Goal: Task Accomplishment & Management: Manage account settings

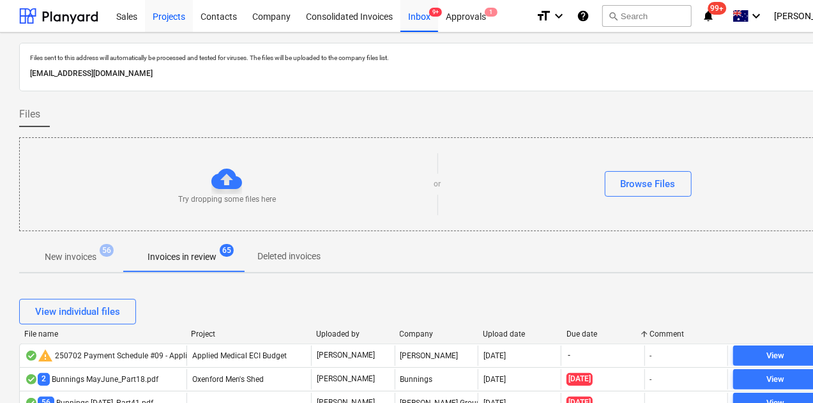
click at [158, 17] on div "Projects" at bounding box center [169, 15] width 48 height 33
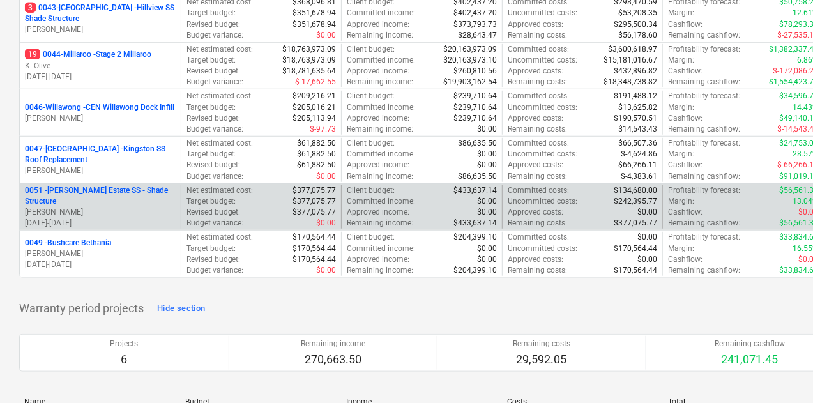
scroll to position [383, 0]
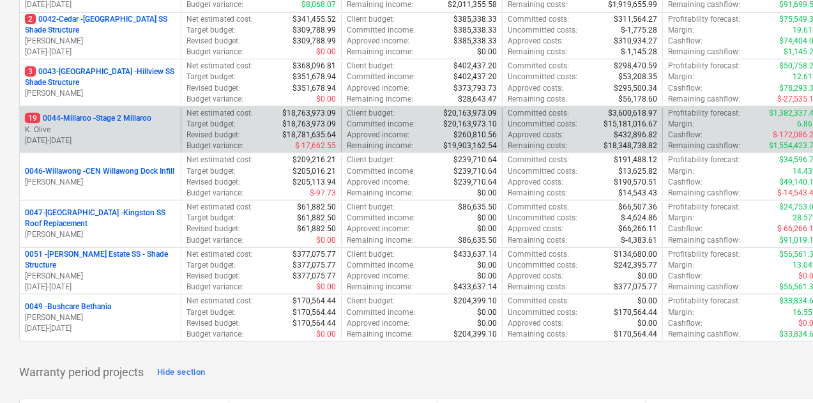
click at [139, 126] on p "K. Olive" at bounding box center [100, 130] width 151 height 11
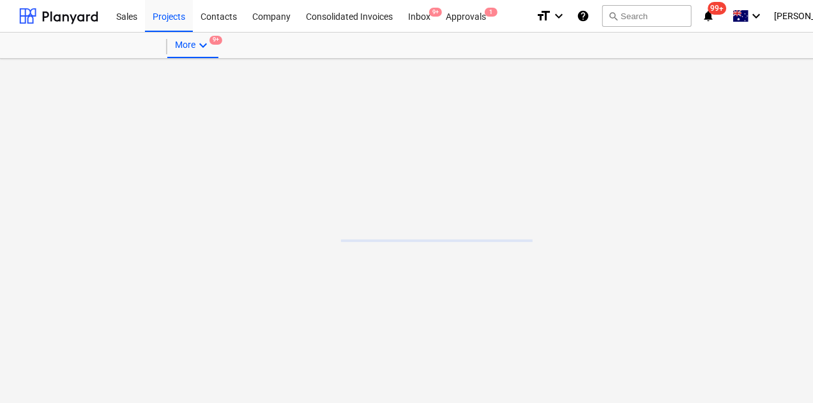
click at [136, 121] on main at bounding box center [437, 231] width 874 height 344
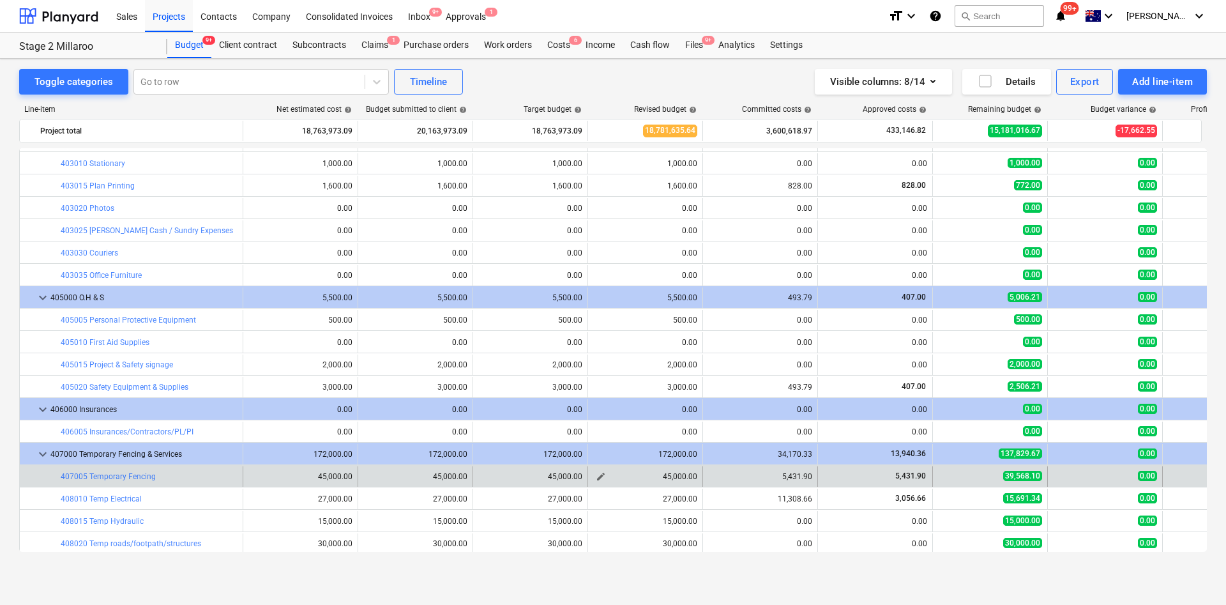
scroll to position [479, 0]
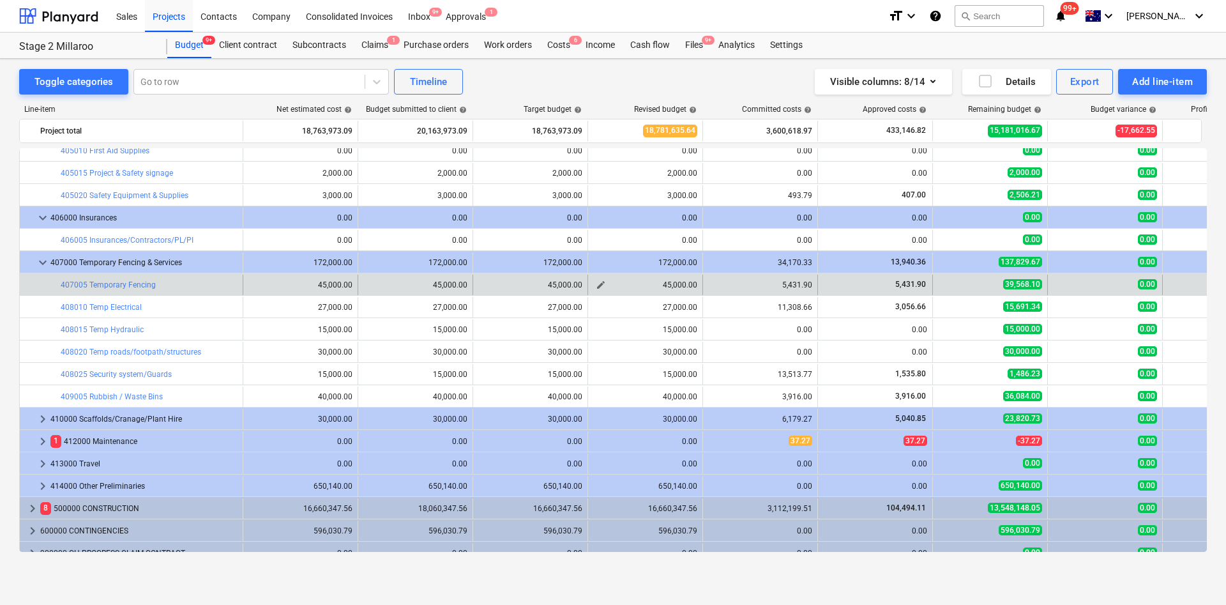
click at [599, 286] on span "edit" at bounding box center [601, 285] width 10 height 10
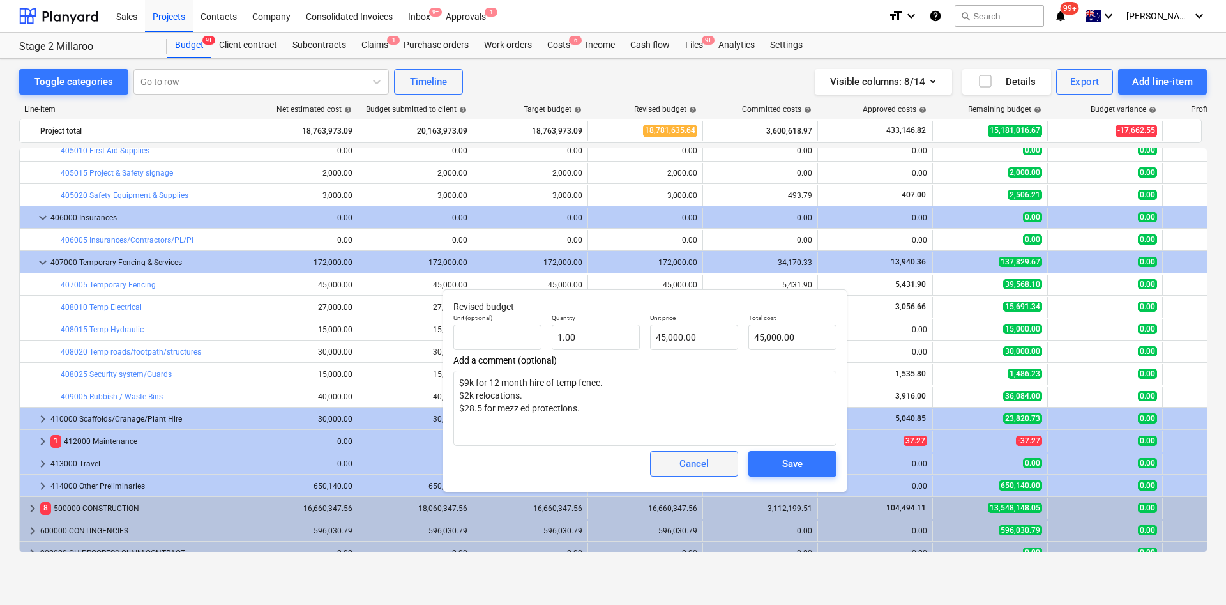
click at [687, 402] on div "Cancel" at bounding box center [694, 463] width 29 height 17
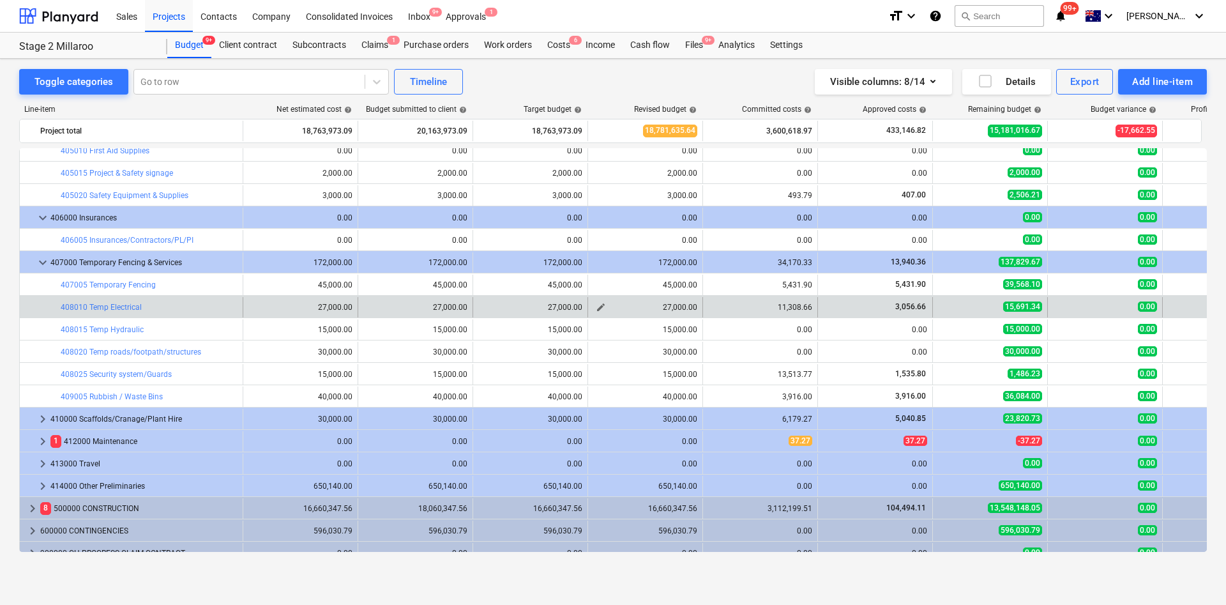
click at [603, 309] on span "edit" at bounding box center [601, 307] width 10 height 10
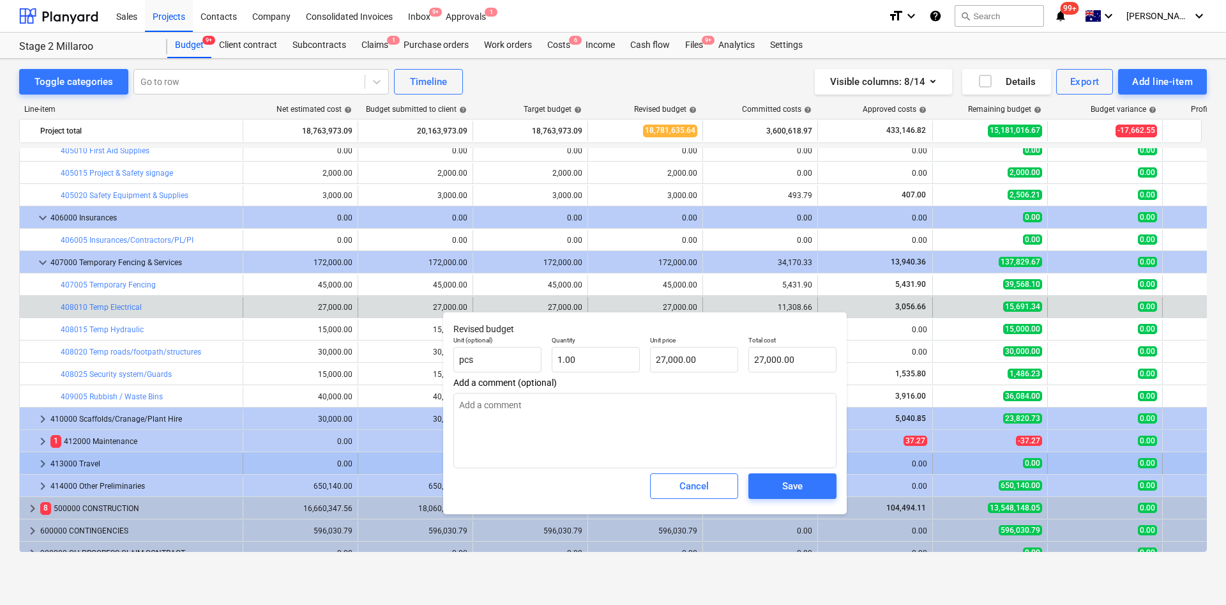
click at [694, 402] on div "Cancel" at bounding box center [694, 486] width 29 height 17
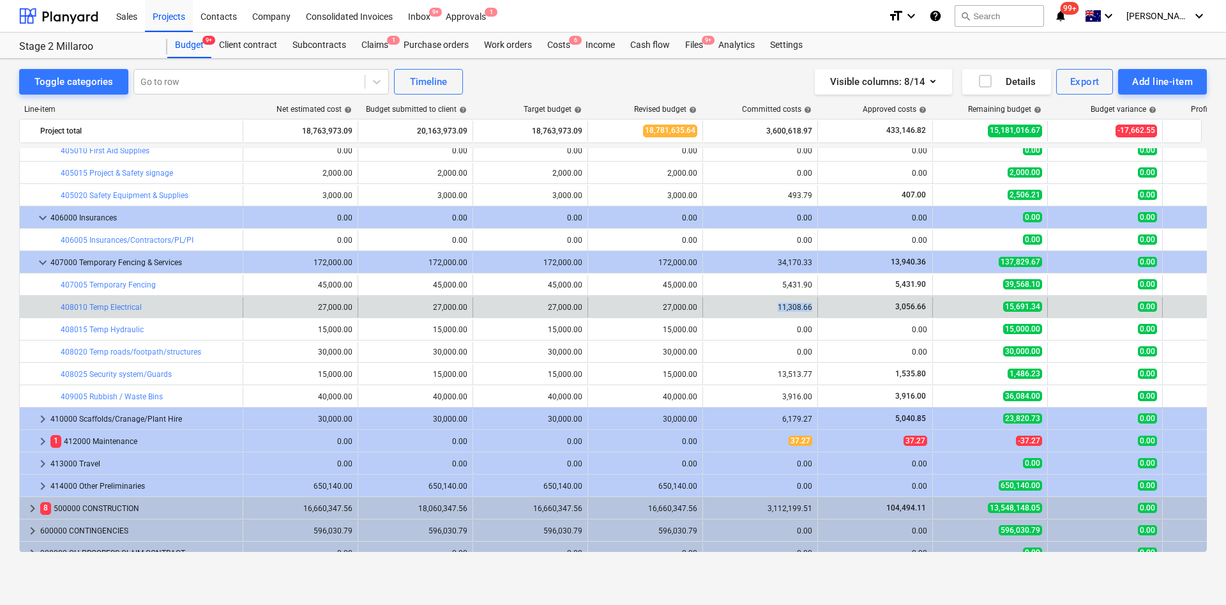
drag, startPoint x: 777, startPoint y: 302, endPoint x: 814, endPoint y: 303, distance: 37.7
click at [812, 303] on div "11,308.66" at bounding box center [760, 307] width 115 height 20
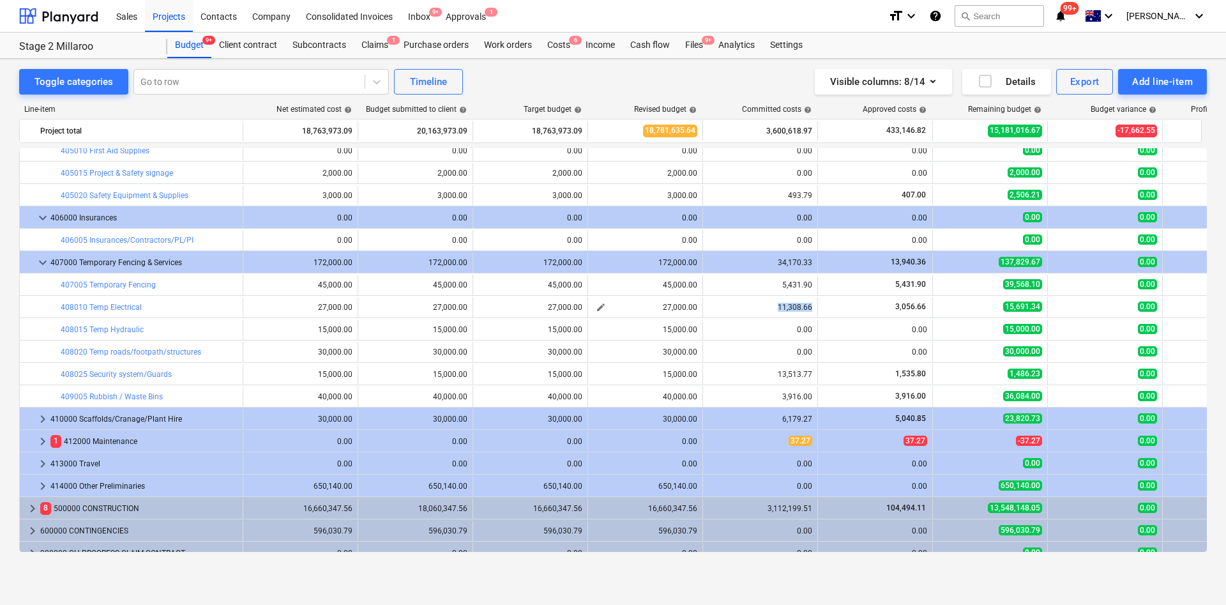
click at [599, 302] on span "edit" at bounding box center [601, 307] width 10 height 10
type textarea "x"
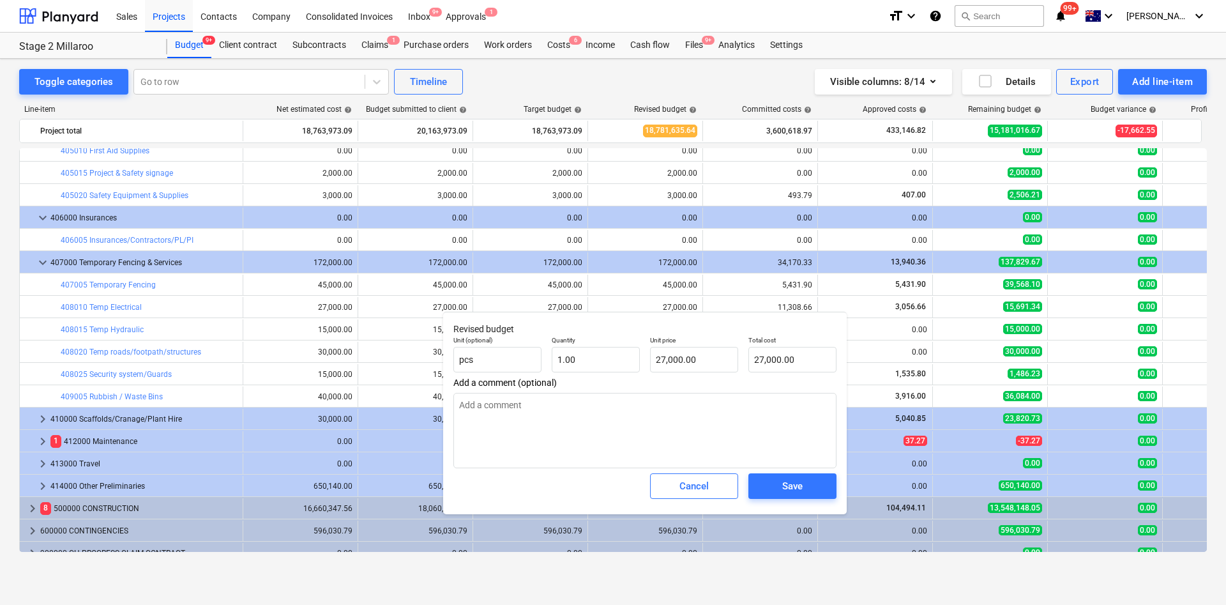
click at [700, 341] on p "Unit price" at bounding box center [694, 341] width 88 height 11
type input "27000"
click at [700, 358] on input "27000" at bounding box center [694, 360] width 88 height 26
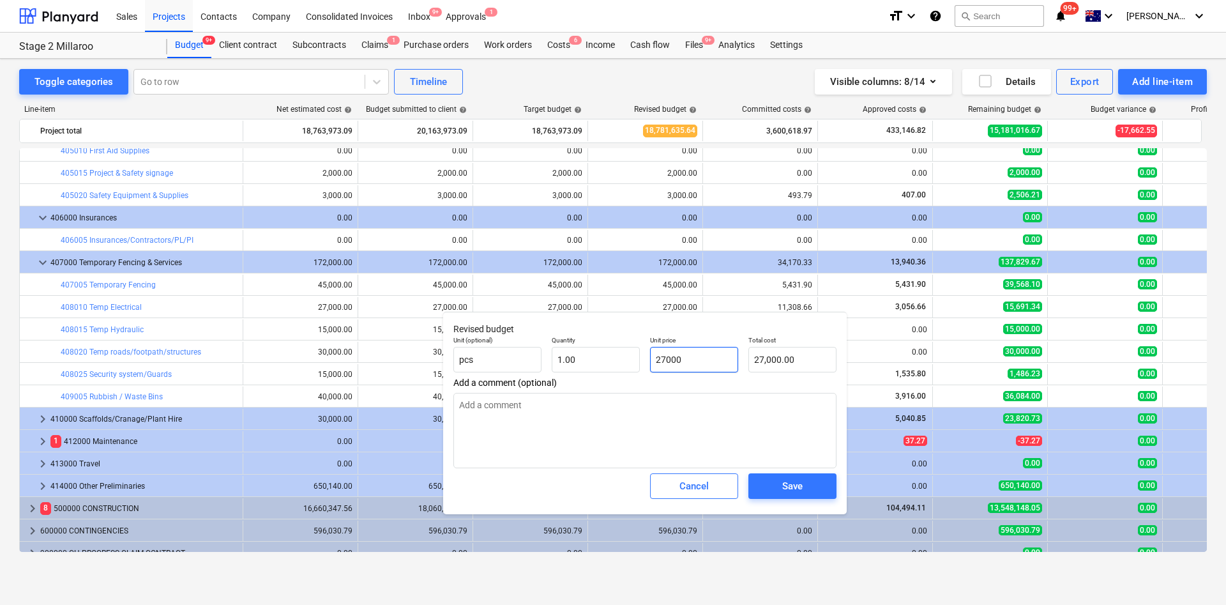
type textarea "x"
type input "1"
type input "1.00"
type input "15"
type textarea "x"
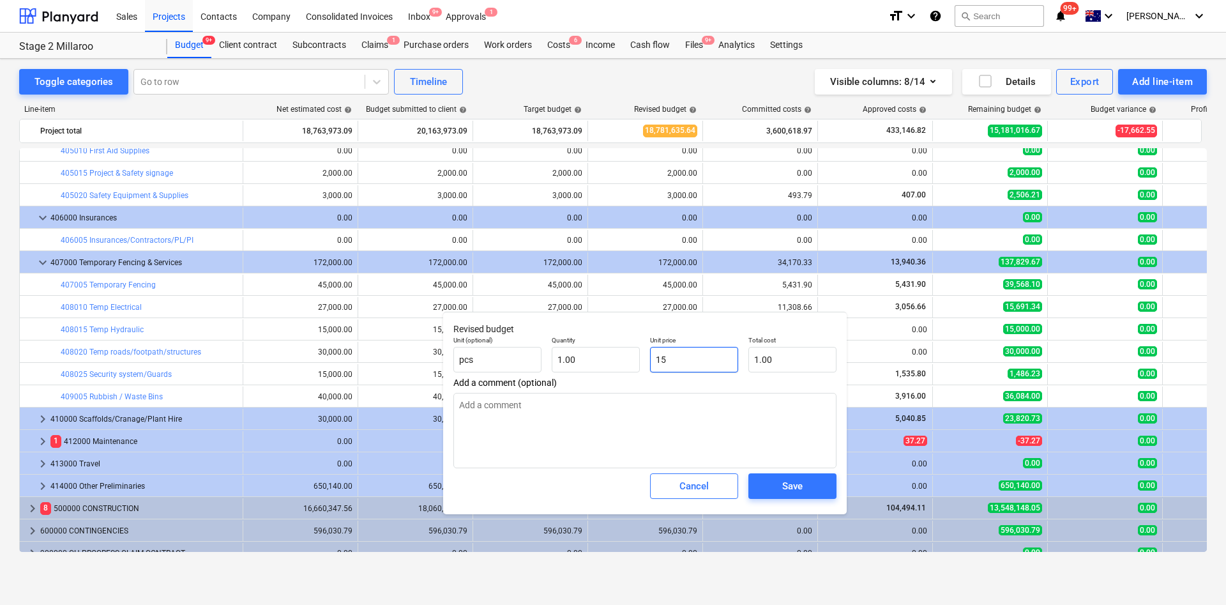
type input "15.00"
type textarea "x"
type input "156"
type input "156.00"
type textarea "x"
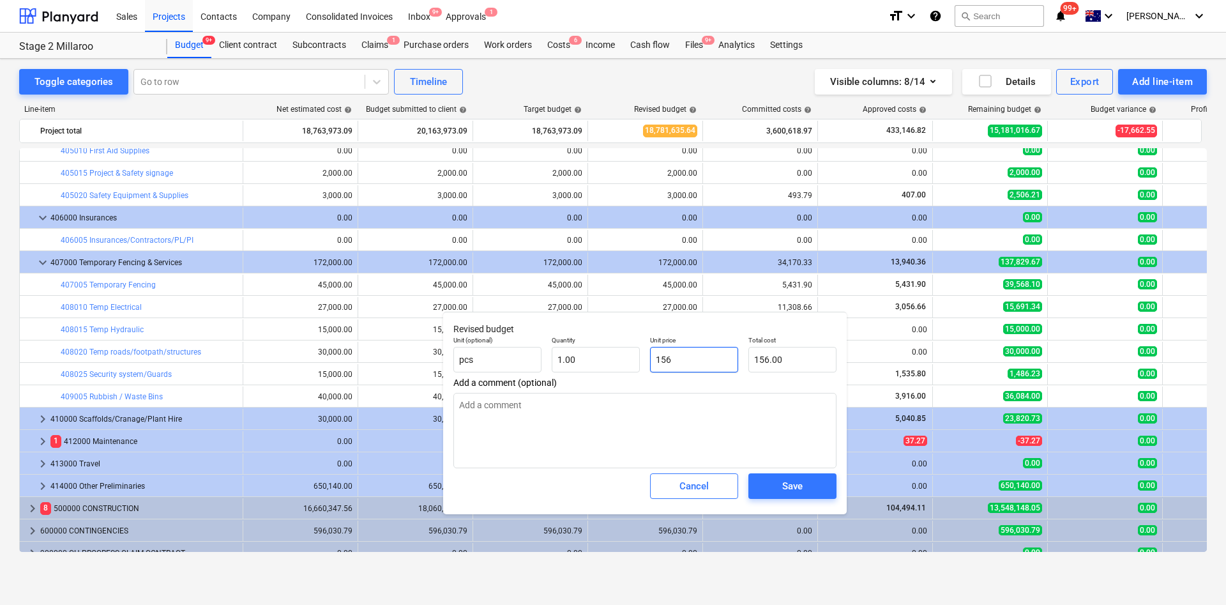
type input "1569"
type input "1,569.00"
type input "15691"
type textarea "x"
type input "15,691.00"
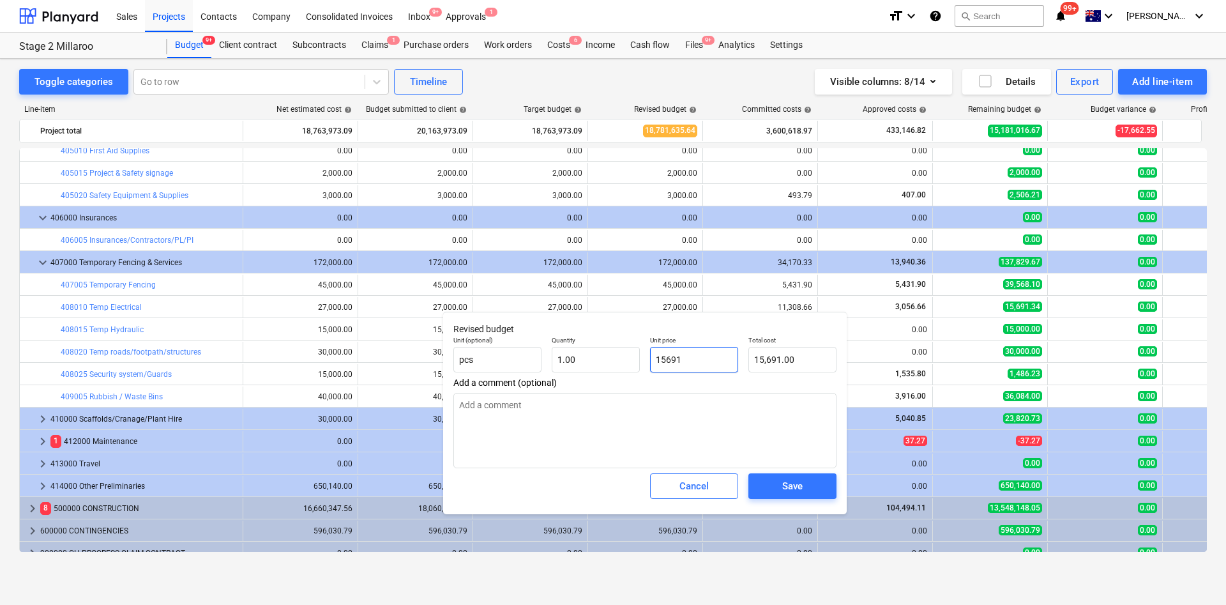
type textarea "x"
type input "15691.3"
type textarea "x"
type input "15,691.30"
type textarea "x"
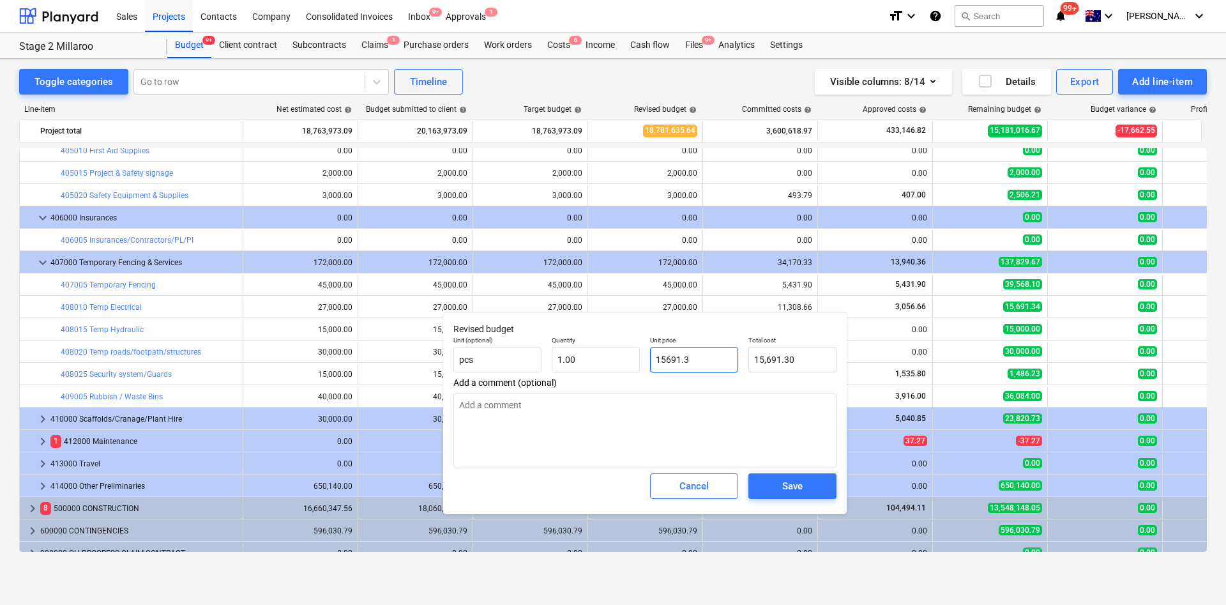
type input "15691.34"
type input "15,691.34"
type input "15691.34"
click at [646, 402] on textarea at bounding box center [645, 430] width 383 height 75
type textarea "x"
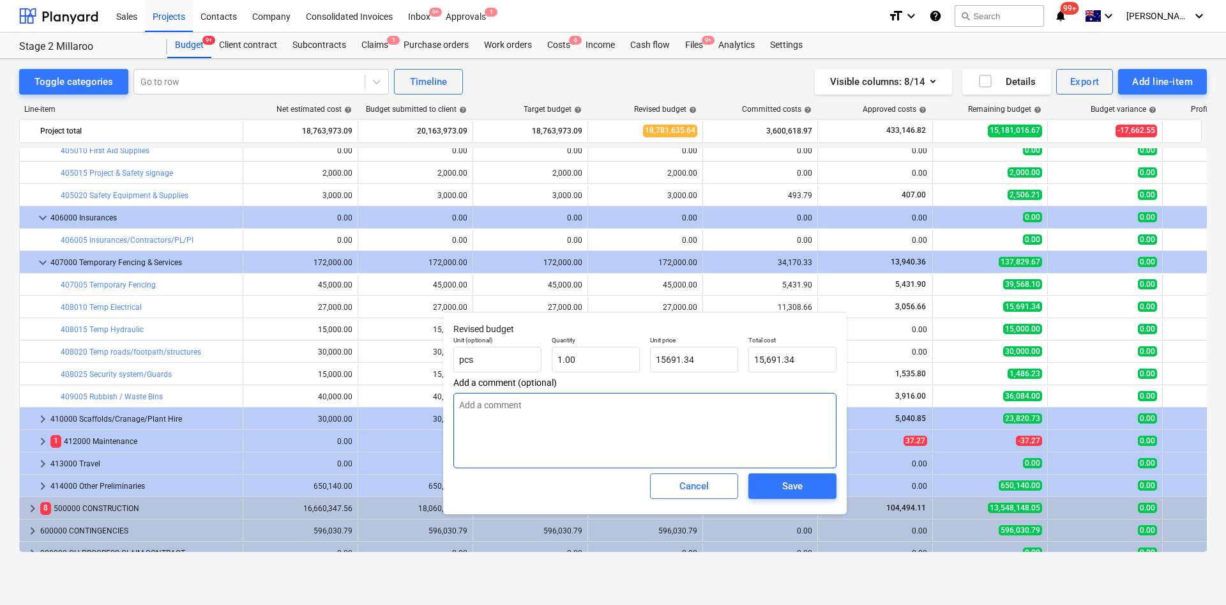
type input "15,691.34"
type textarea "x"
type textarea "G"
type textarea "x"
type textarea "Gen"
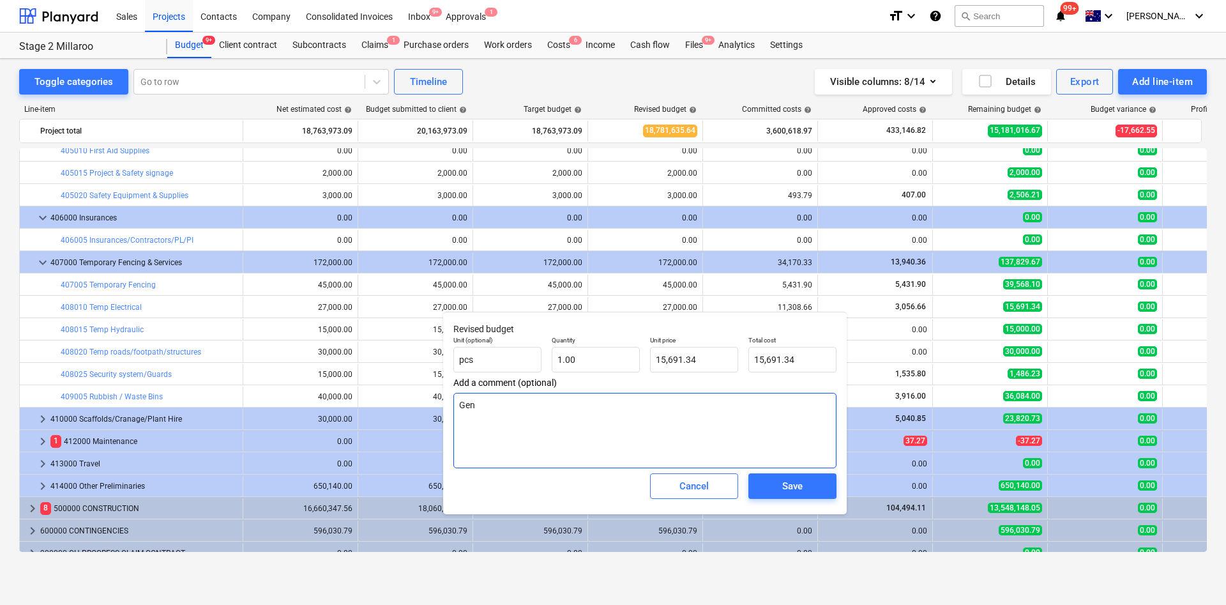
type textarea "x"
type textarea "Gene"
type textarea "x"
type textarea "Genera"
type textarea "x"
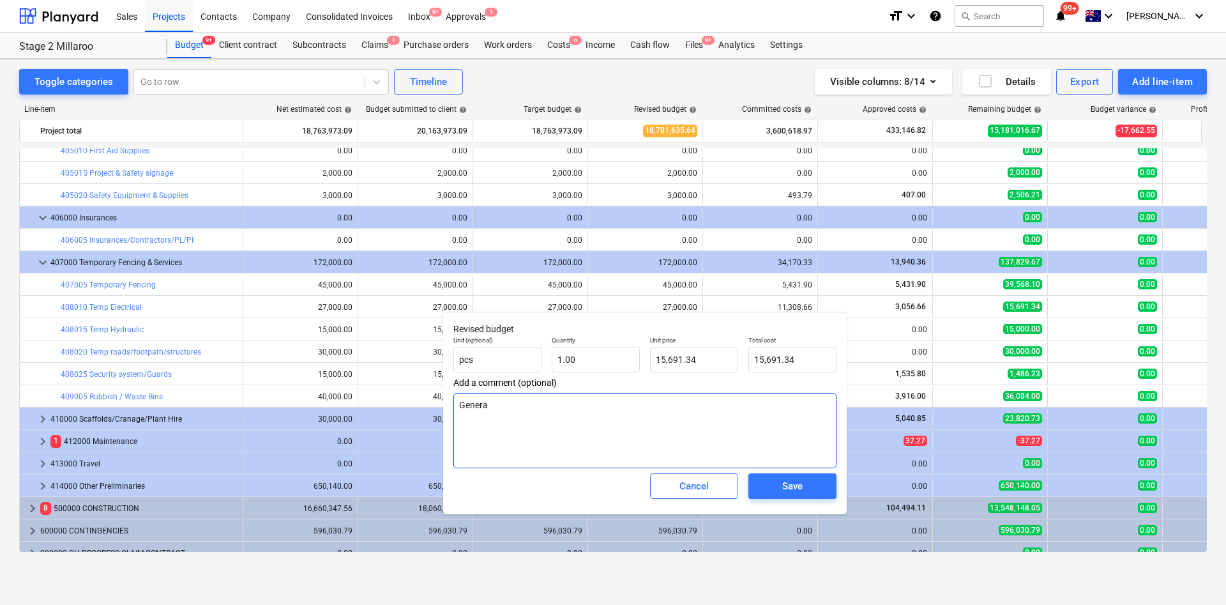
type textarea "Generat"
type textarea "x"
type textarea "Generato"
type textarea "x"
type textarea "Generator"
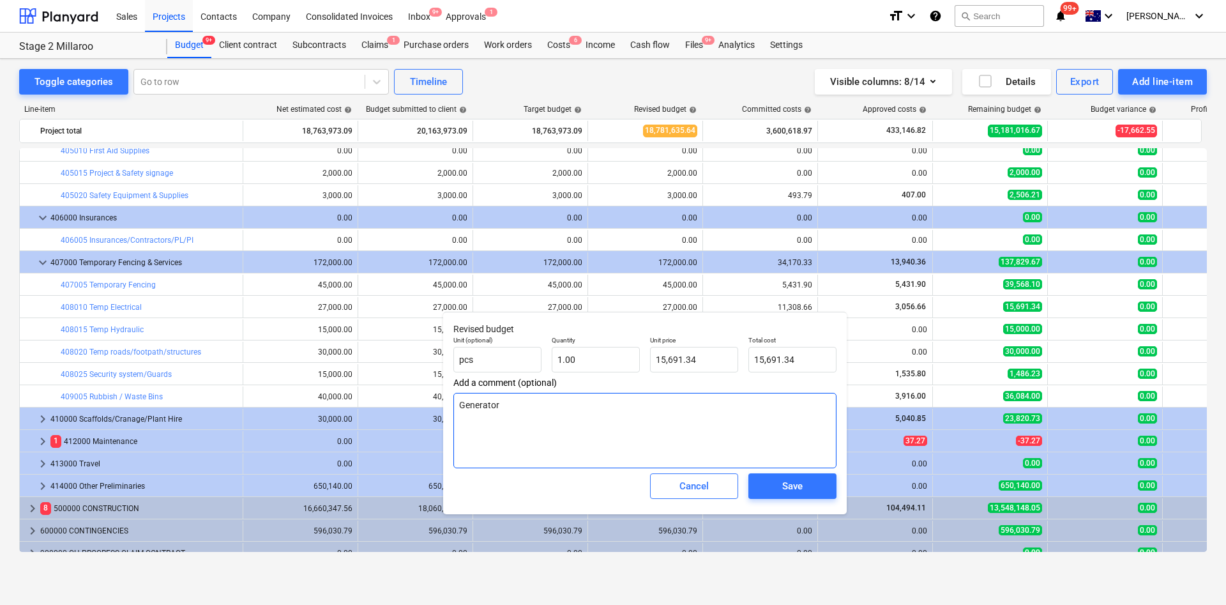
type textarea "x"
type textarea "Generator hire"
type textarea "x"
type textarea "Generator hire:"
type textarea "x"
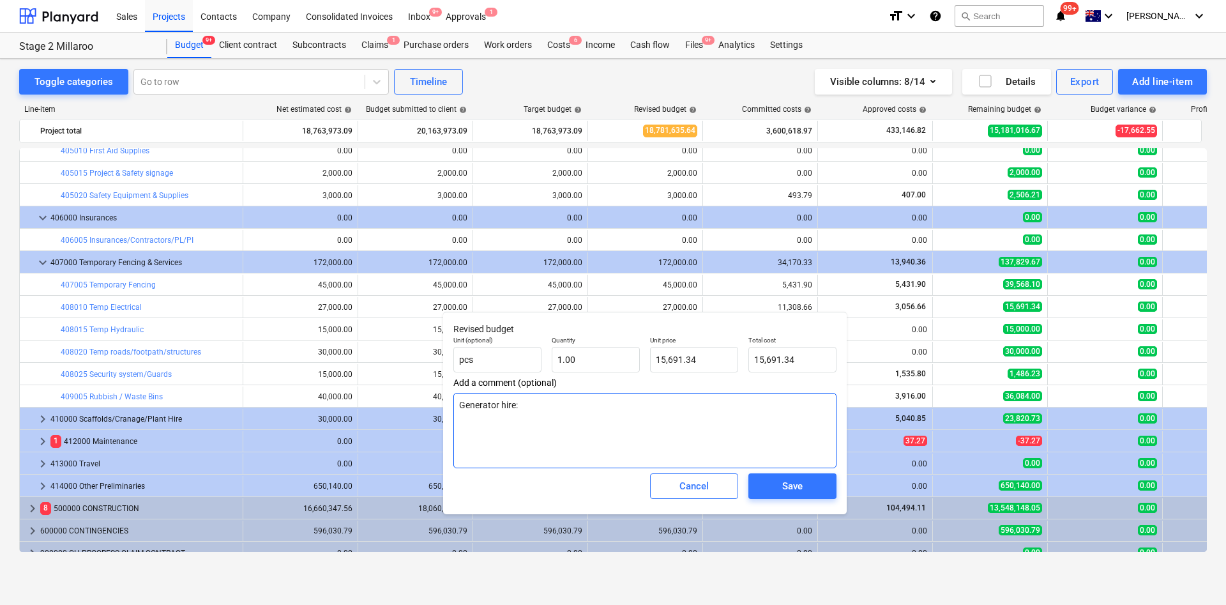
type textarea "Generator hire: $"
type textarea "x"
type textarea "Generator hire: $"
click at [551, 402] on textarea "Generator hire: $" at bounding box center [645, 430] width 383 height 75
type textarea "x"
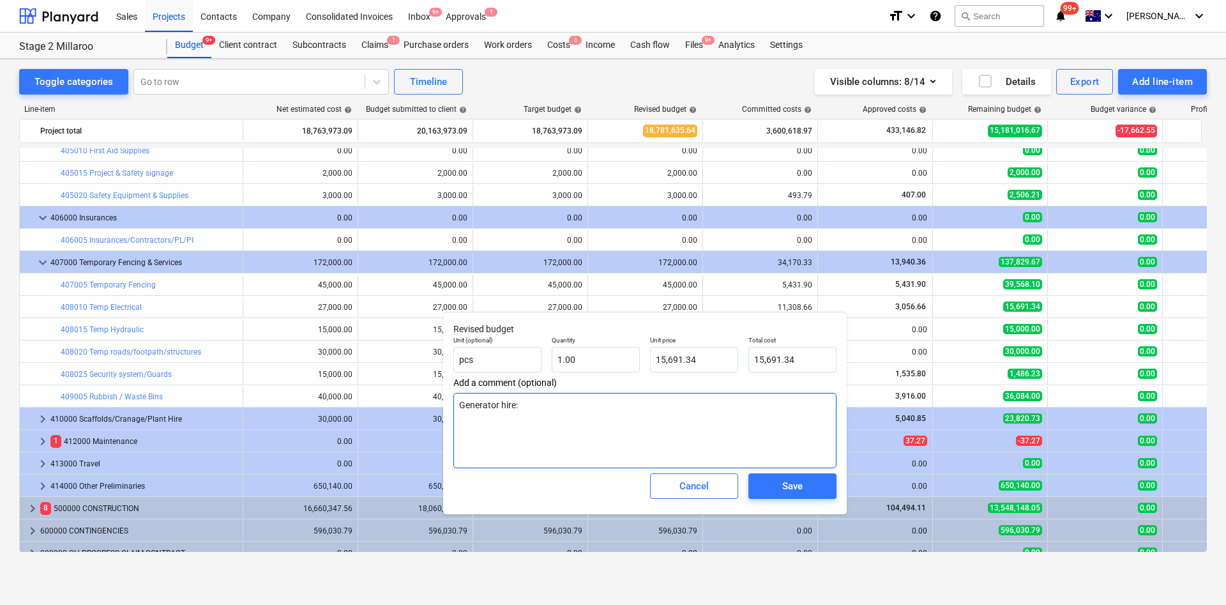
type textarea "Generator hire:"
type textarea "x"
type textarea "Generator hire"
type textarea "x"
type textarea "Generator hire i"
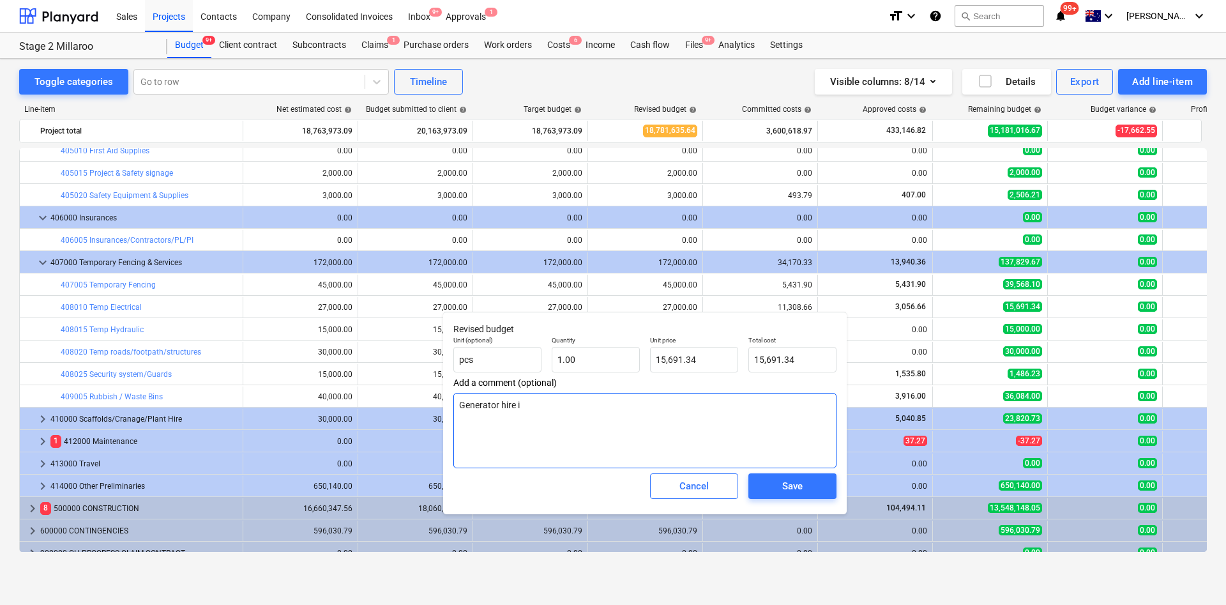
type textarea "x"
type textarea "Generator hire in"
type textarea "x"
type textarea "Generator hire inc"
type textarea "x"
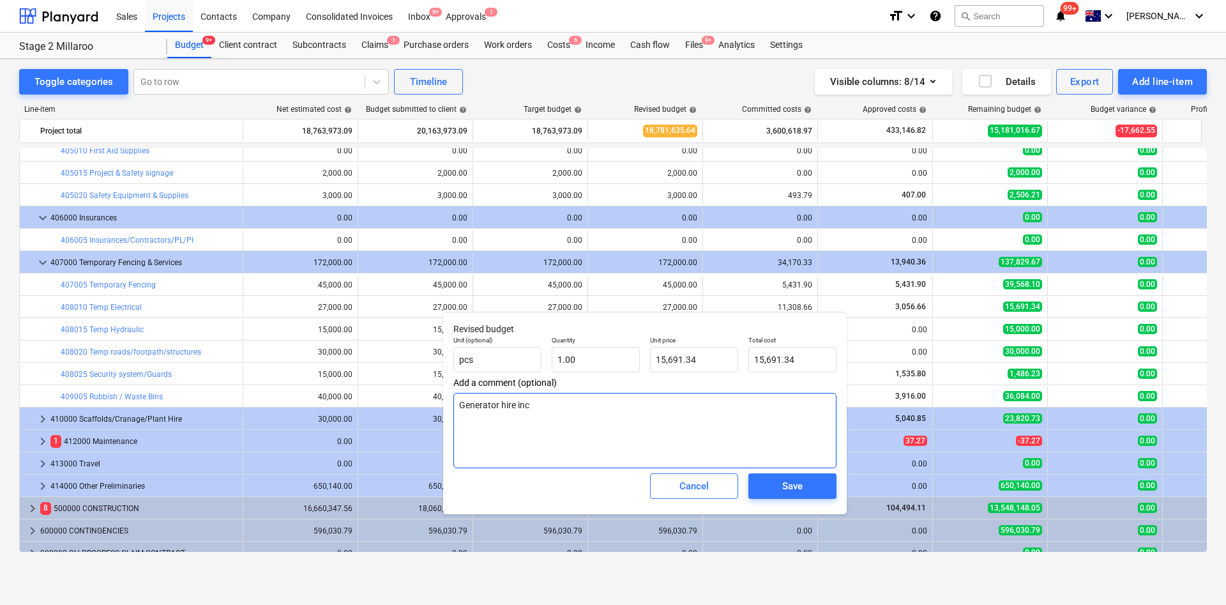
type textarea "Generator hire inc"
type textarea "x"
type textarea "Generator hire inc fu"
type textarea "x"
type textarea "Generator hire inc fue"
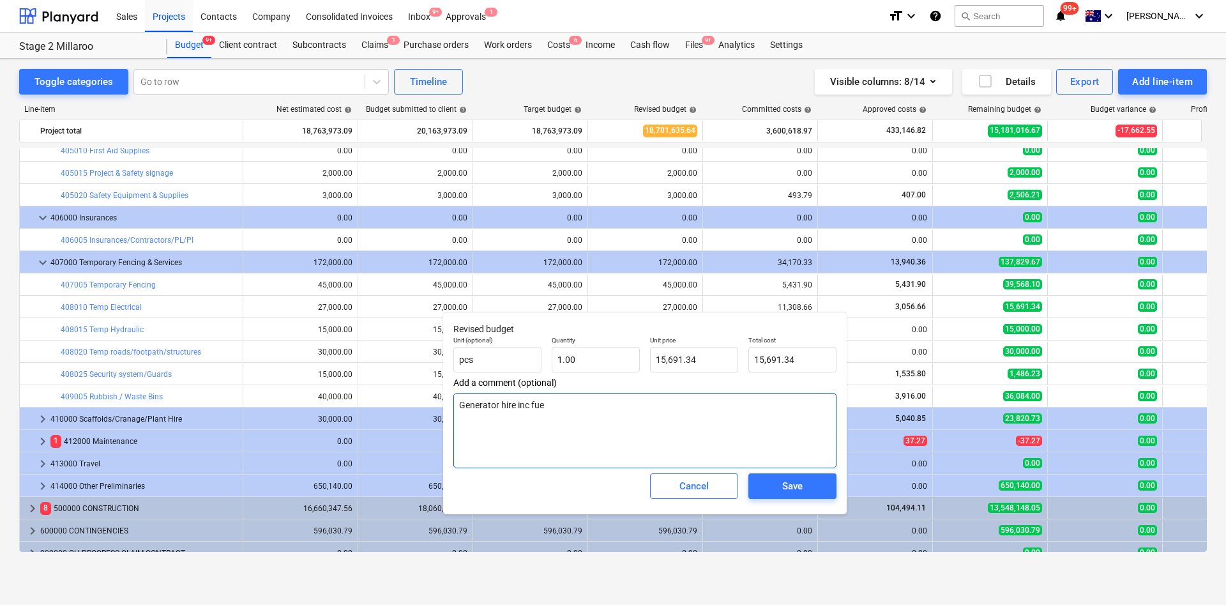
type textarea "x"
type textarea "Generator hire inc fuel"
type textarea "x"
type textarea "Generator hire inc fuel $"
type textarea "x"
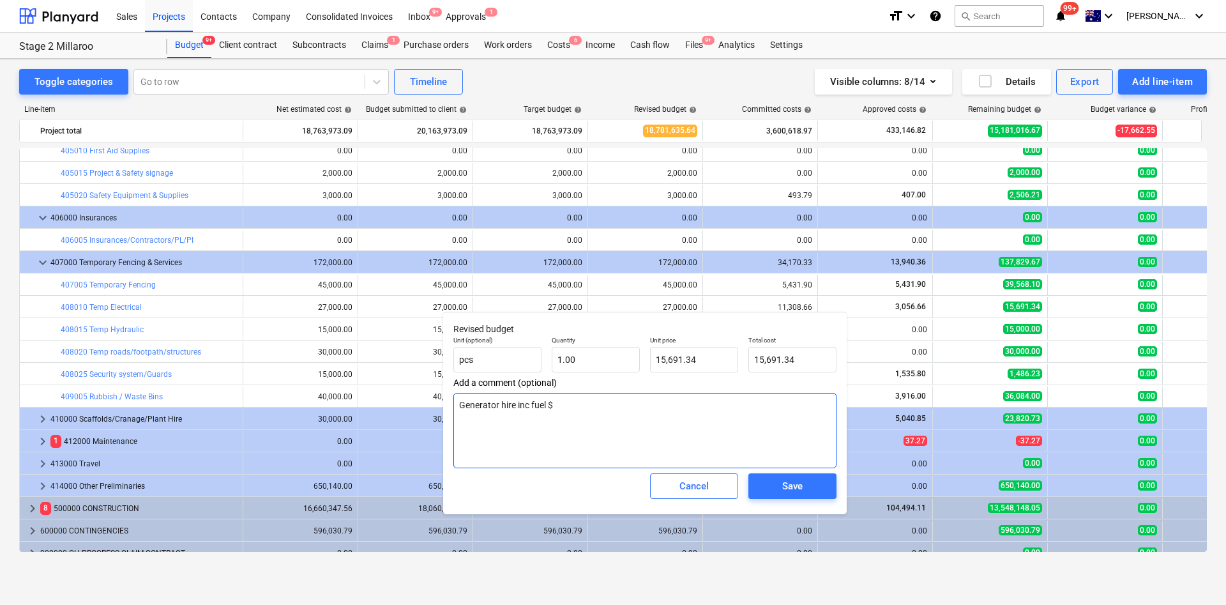
type textarea "Generator hire inc fuel $3"
type textarea "x"
type textarea "Generator hire inc fuel $30"
type textarea "x"
type textarea "Generator hire inc fuel $300"
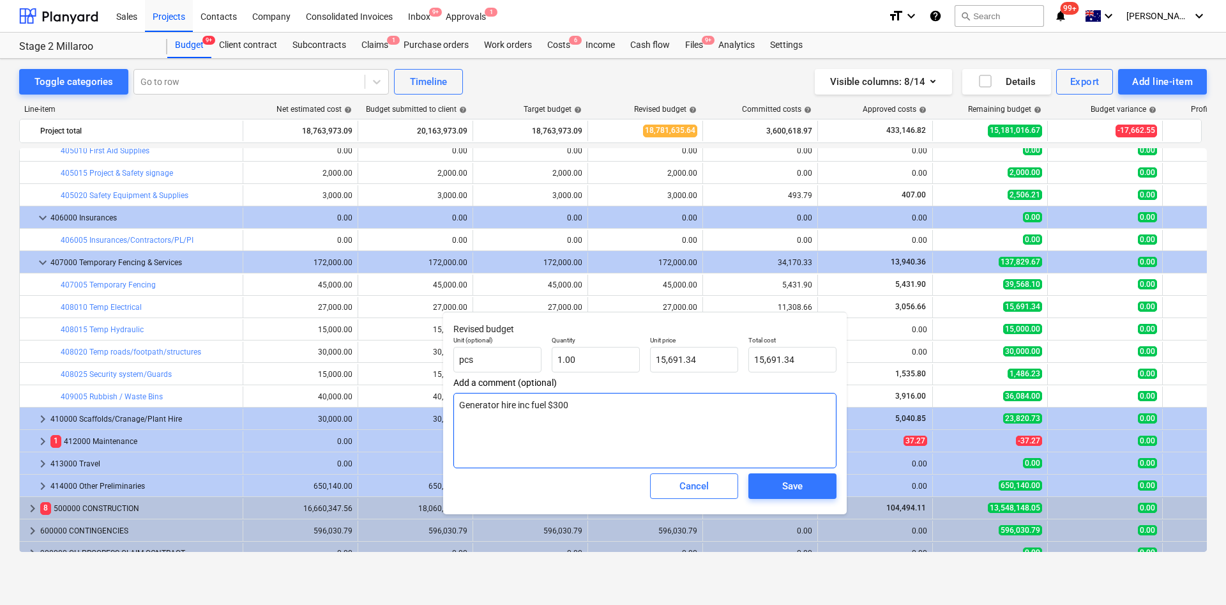
type textarea "x"
type textarea "Generator hire inc fuel $3000"
click at [553, 402] on textarea "Generator hire inc fuel $3000" at bounding box center [645, 430] width 383 height 75
type textarea "x"
type textarea "Generator hire inc fuel $3,000"
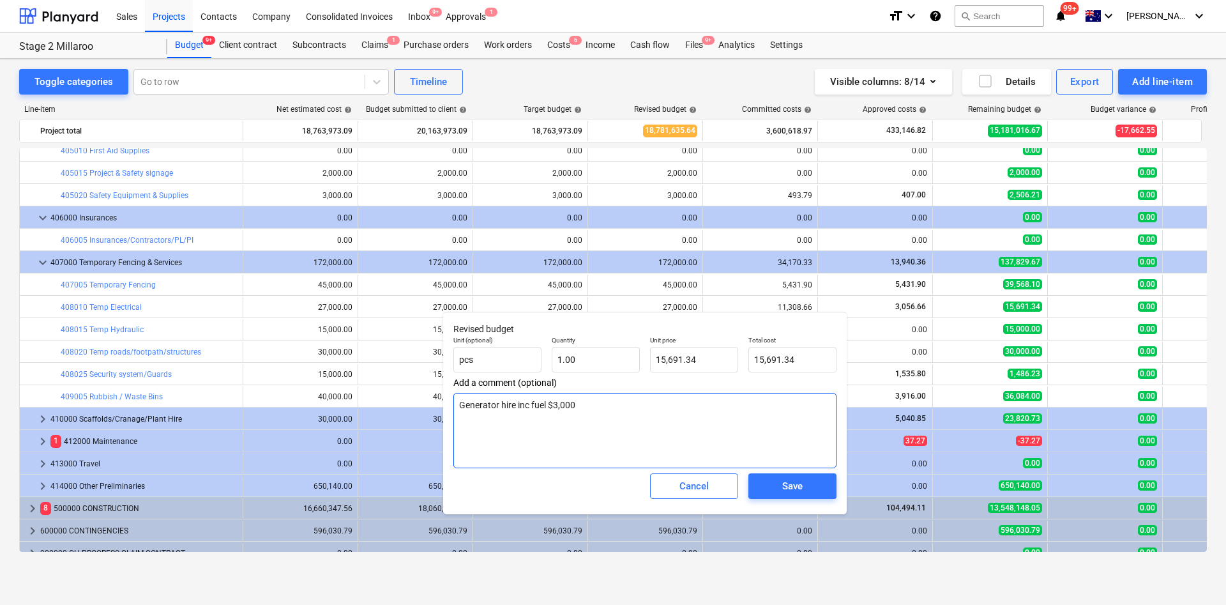
click at [615, 397] on textarea "Generator hire inc fuel $3,000" at bounding box center [645, 430] width 383 height 75
type textarea "x"
type textarea "Generator hire inc fuel $3,000 $"
type textarea "x"
type textarea "Generator hire inc fuel $3,000 $1"
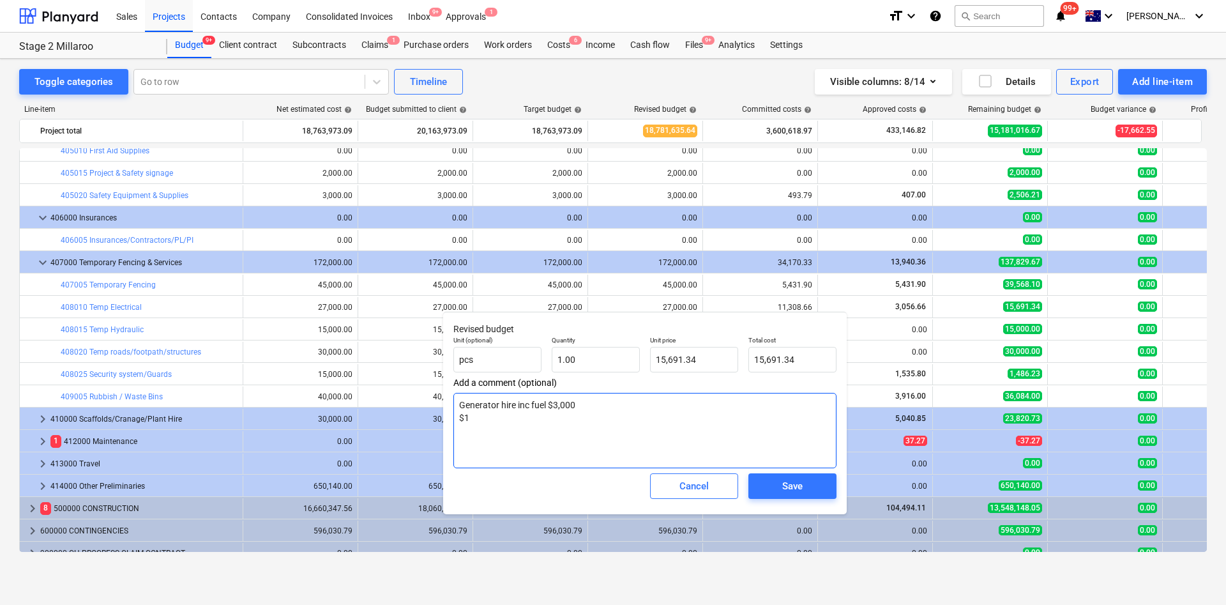
type textarea "x"
type textarea "Generator hire inc fuel $3,000 $10"
type textarea "x"
type textarea "Generator hire inc fuel $3,000 $10,"
type textarea "x"
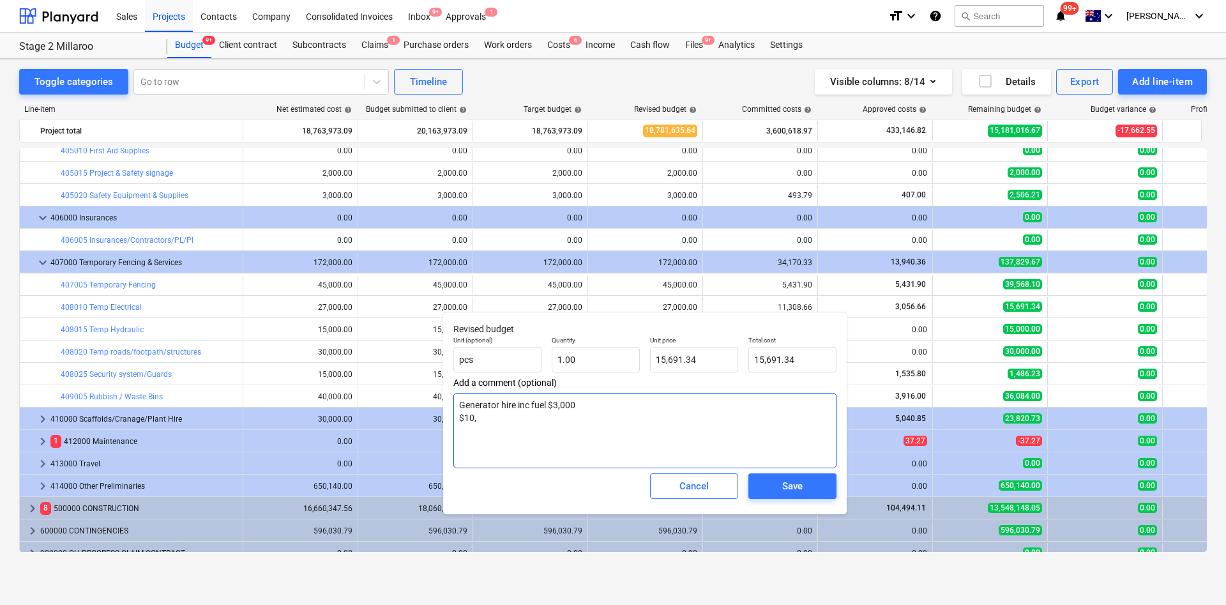
type textarea "Generator hire inc fuel $3,000 $10,0"
type textarea "x"
type textarea "Generator hire inc fuel $3,000 $10,00"
type textarea "x"
type textarea "Generator hire inc fuel $3,000 $10,000K"
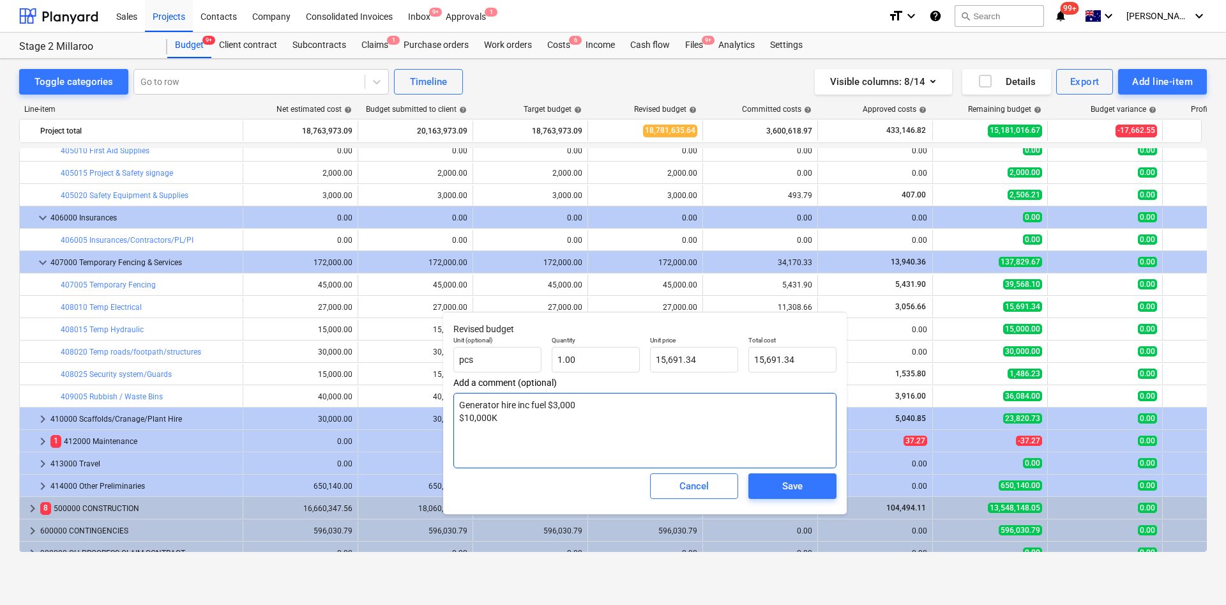
type textarea "x"
type textarea "Generator hire inc fuel $3,000 $10,000K"
type textarea "x"
type textarea "Generator hire inc fuel $3,000 $10,000K b"
type textarea "x"
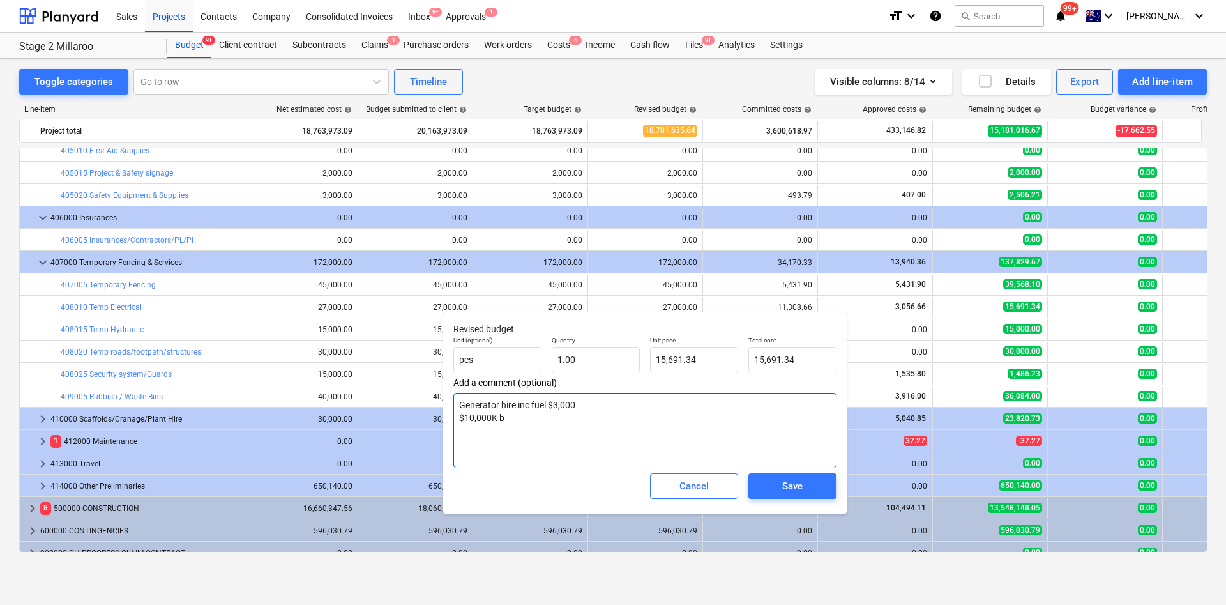
type textarea "Generator hire inc fuel $3,000 $10,000K bu"
type textarea "x"
type textarea "Generator hire inc fuel $3,000 $10,000K bui"
type textarea "x"
type textarea "Generator hire inc fuel $3,000 $10,000K buil"
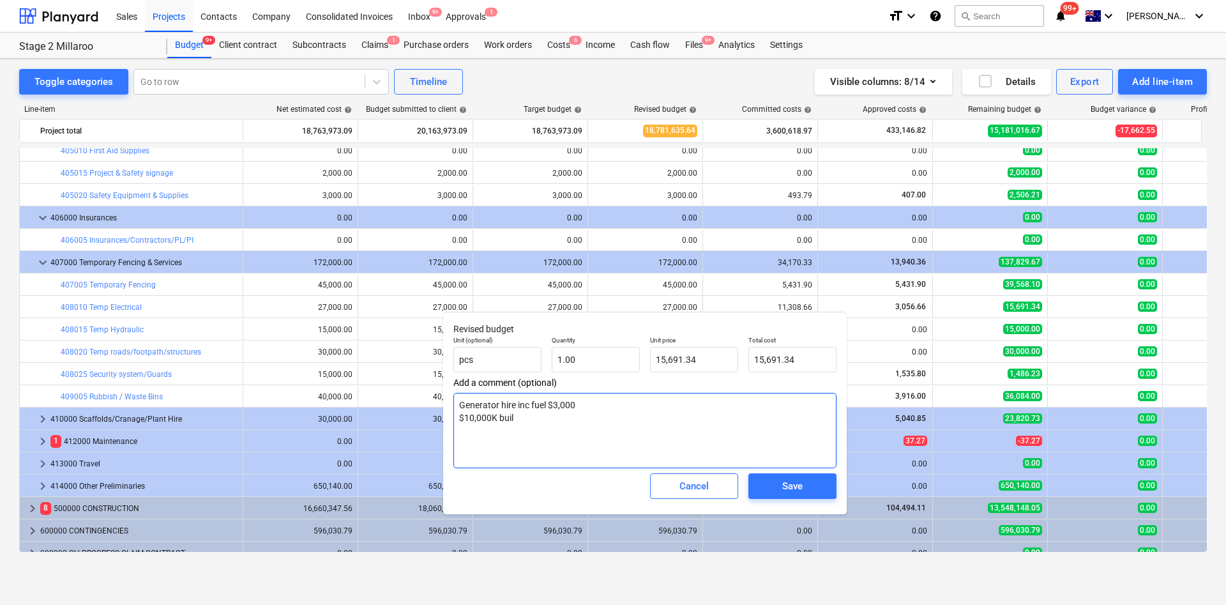
type textarea "x"
type textarea "Generator hire inc fuel $3,000 $10,000K builder"
type textarea "x"
type textarea "Generator hire inc fuel $3,000 $10,000K builders"
type textarea "x"
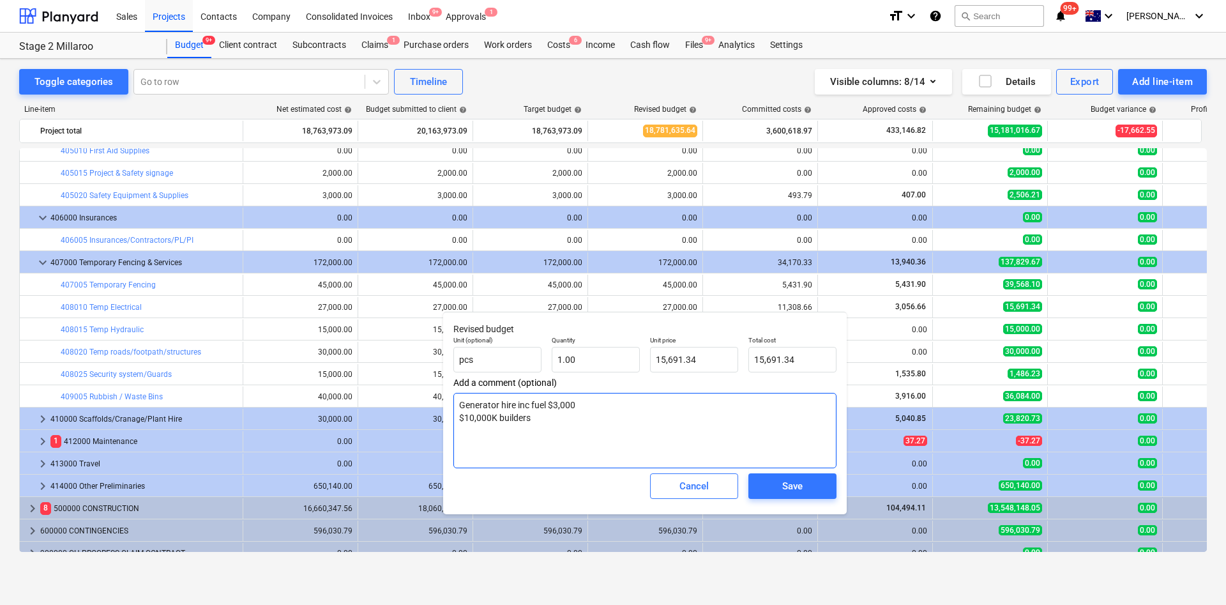
type textarea "Generator hire inc fuel $3,000 $10,000K builders p"
type textarea "x"
type textarea "Generator hire inc fuel $3,000 $10,000K builders po"
type textarea "x"
type textarea "Generator hire inc fuel $3,000 $10,000K builders pol"
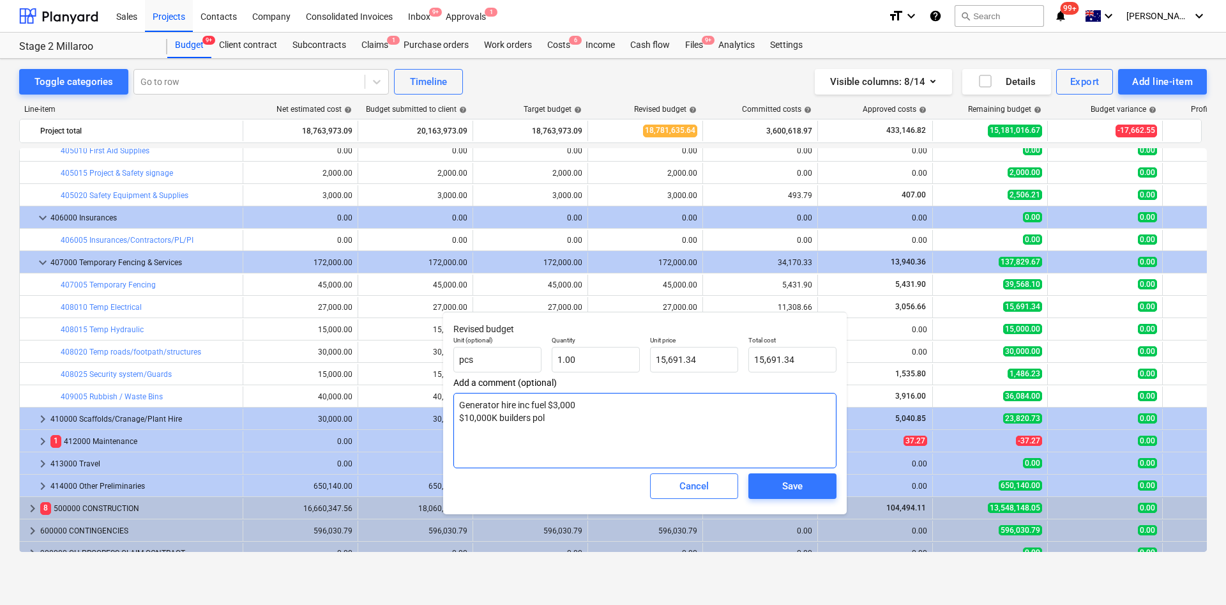
type textarea "x"
type textarea "Generator hire inc fuel $3,000 $10,000K builders pole"
type textarea "x"
type textarea "Generator hire inc fuel $3,000 $10,000K builders pole in"
type textarea "x"
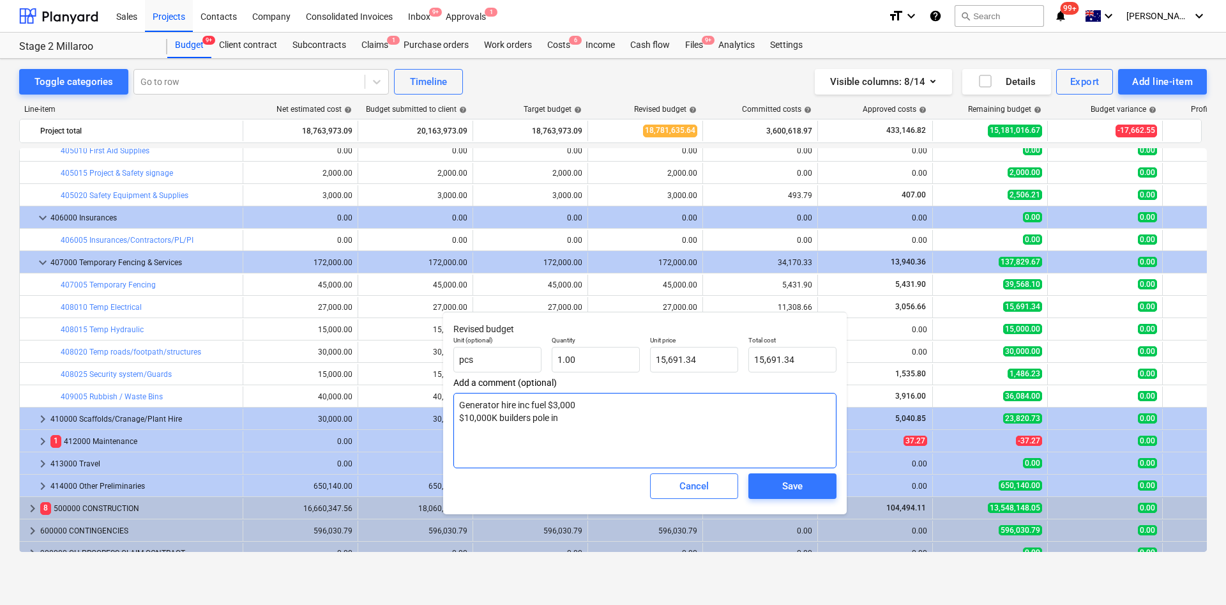
type textarea "Generator hire inc fuel $3,000 $10,000K builders pole ins"
type textarea "x"
type textarea "Generator hire inc fuel $3,000 $10,000K builders pole insta"
type textarea "x"
type textarea "Generator hire inc fuel $3,000 $10,000K builders pole instal"
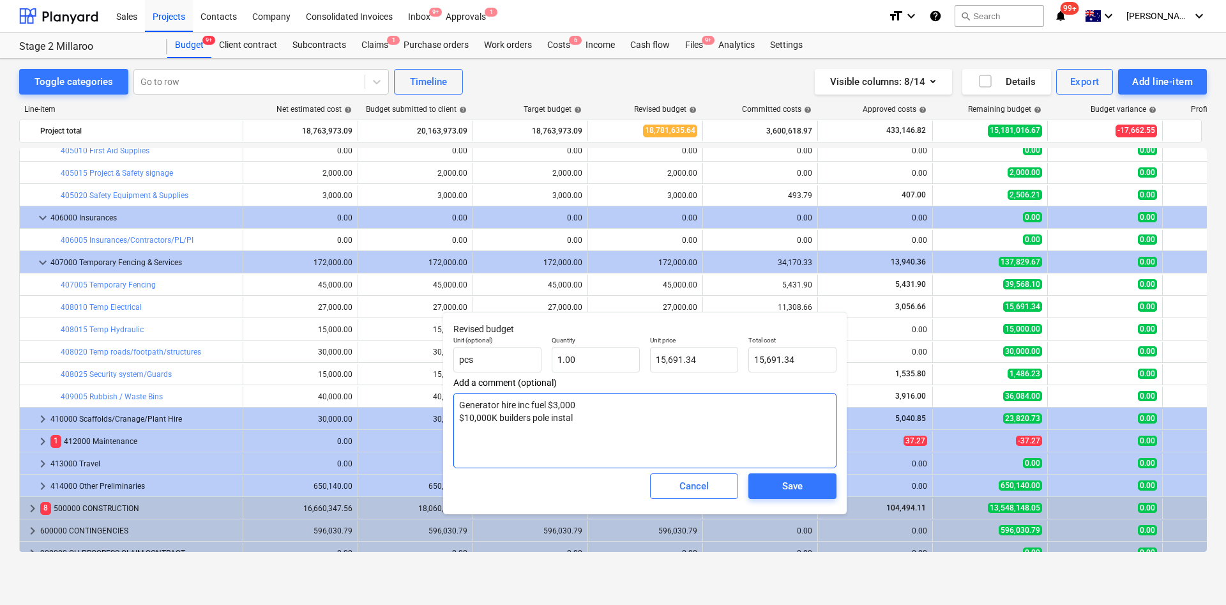
type textarea "x"
type textarea "Generator hire inc fuel $3,000 $10,000K builders pole instalalti"
type textarea "x"
type textarea "Generator hire inc fuel $3,000 $10,000K builders pole instalaltion"
type textarea "x"
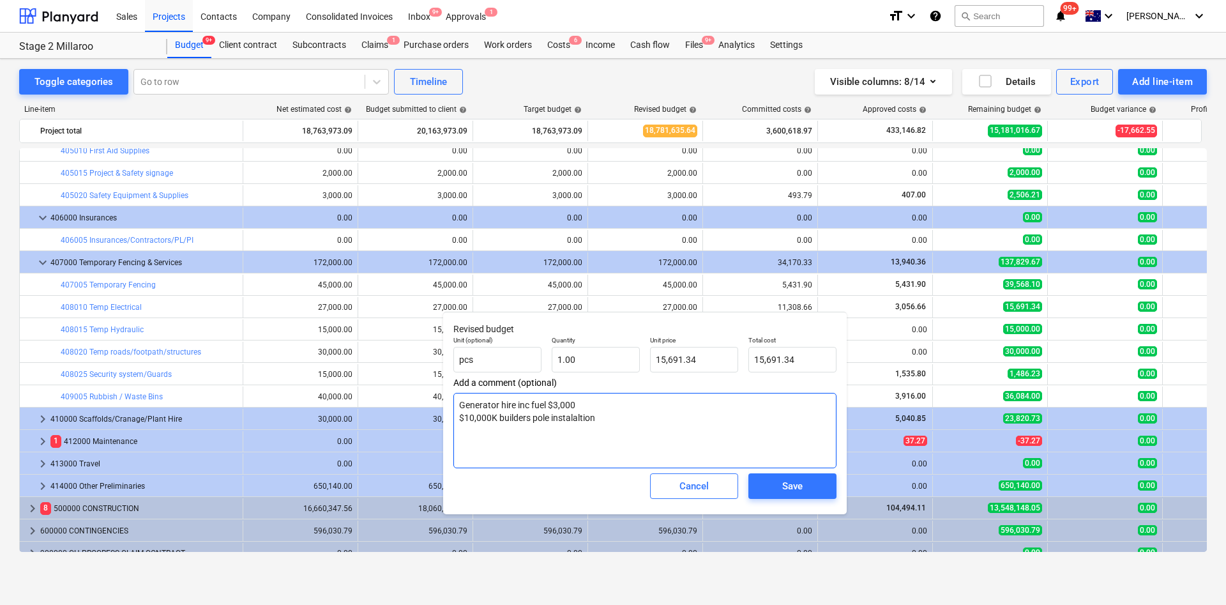
type textarea "Generator hire inc fuel $3,000 $10,000K builders pole instalaltio"
type textarea "x"
type textarea "Generator hire inc fuel $3,000 $10,000K builders pole instalalt"
type textarea "x"
type textarea "Generator hire inc fuel $3,000 $10,000K builders pole instalal"
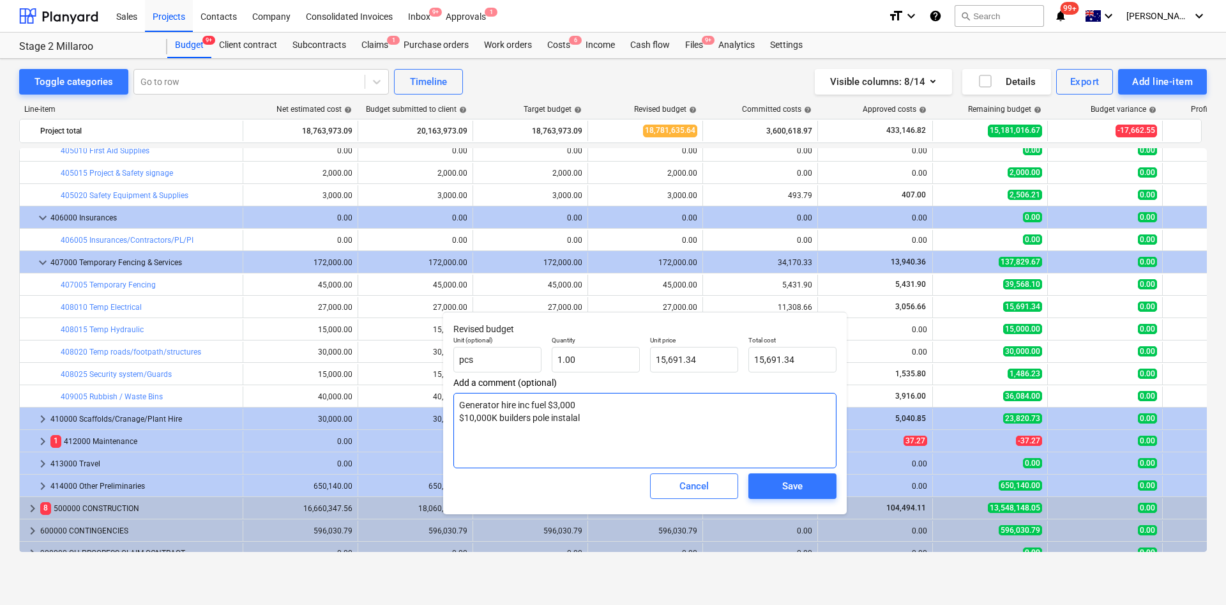
type textarea "x"
type textarea "Generator hire inc fuel $3,000 $10,000K builders pole instal"
type textarea "x"
type textarea "Generator hire inc fuel $3,000 $10,000K builders pole installat"
type textarea "x"
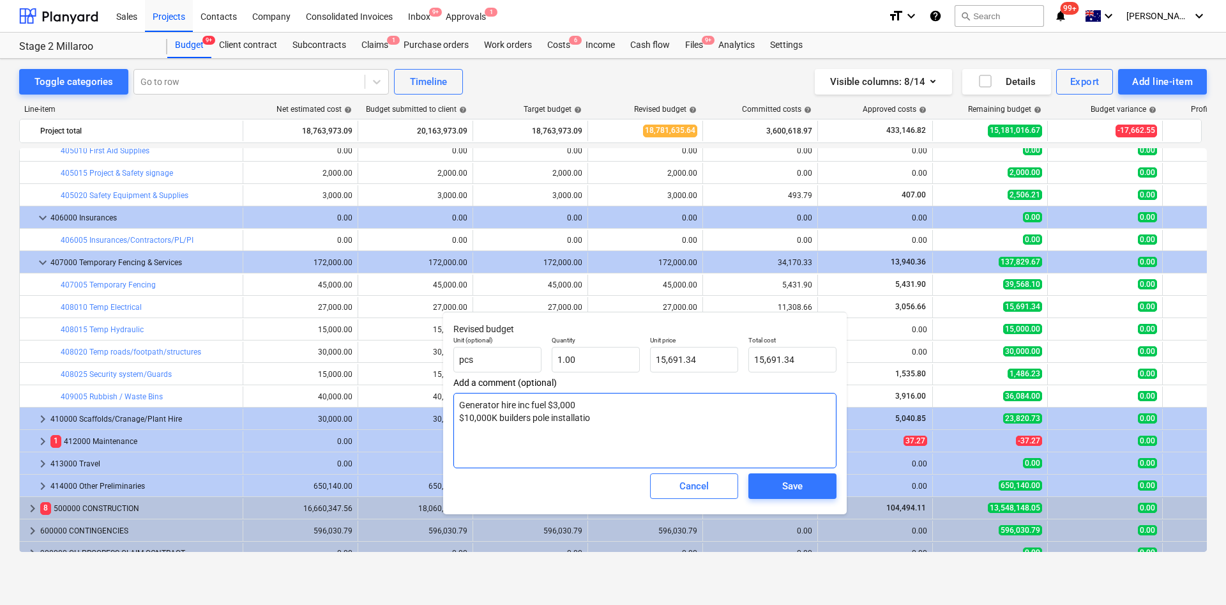
type textarea "Generator hire inc fuel $3,000 $10,000K builders pole installation"
click at [498, 402] on textarea "Generator hire inc fuel $3,000 $10,000K builders pole installation" at bounding box center [645, 430] width 383 height 75
click at [489, 402] on textarea "Generator hire inc fuel $3,000 $10,000K builders pole installation" at bounding box center [645, 430] width 383 height 75
type textarea "x"
type textarea "Generator hire inc fuel $3,000 $10,00K builders pole installation"
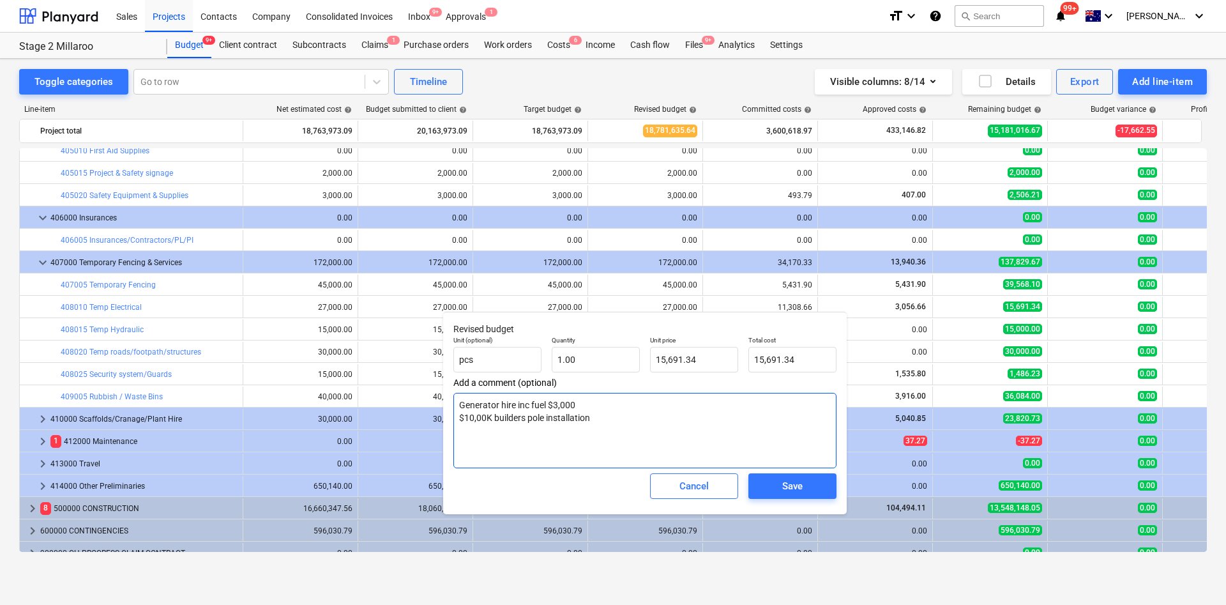
type textarea "x"
type textarea "Generator hire inc fuel $3,000 $10,0K builders pole installation"
type textarea "x"
type textarea "Generator hire inc fuel $3,000 $10K builders pole installation"
click at [606, 402] on textarea "Generator hire inc fuel $3,000 $10K builders pole installation" at bounding box center [645, 430] width 383 height 75
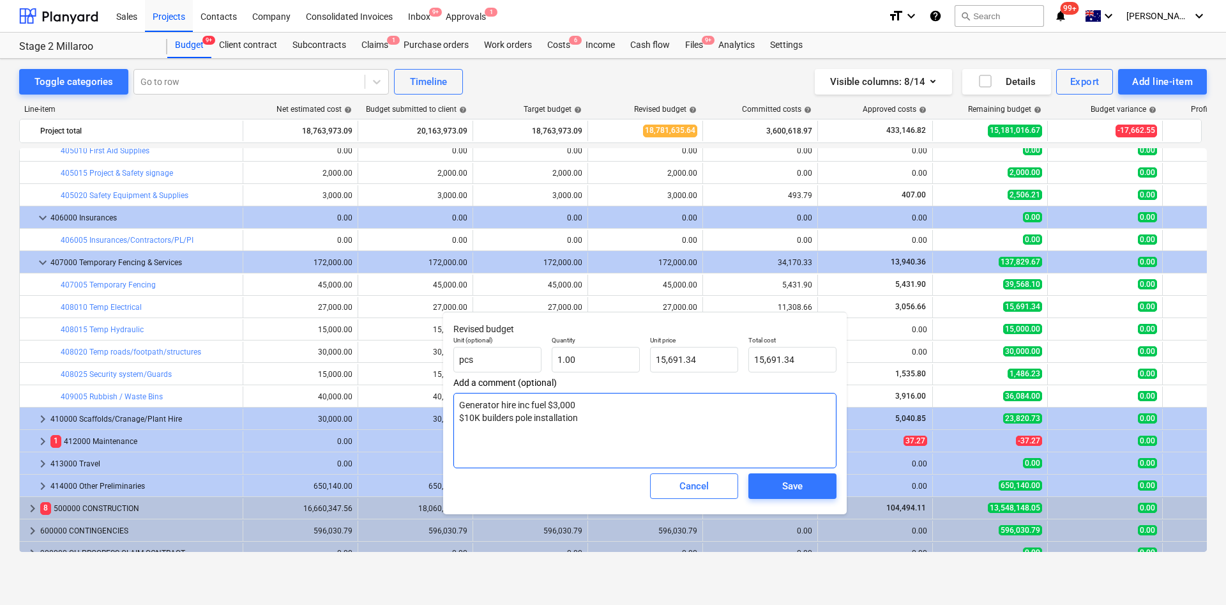
click at [594, 402] on textarea "Generator hire inc fuel $3,000 $10K builders pole installation" at bounding box center [645, 430] width 383 height 75
type textarea "x"
type textarea "Generator hire inc fuel $3,000 $10K builders pole installation"
type textarea "x"
type textarea "Generator hire inc fuel $3,000 $10K builders pole installation $"
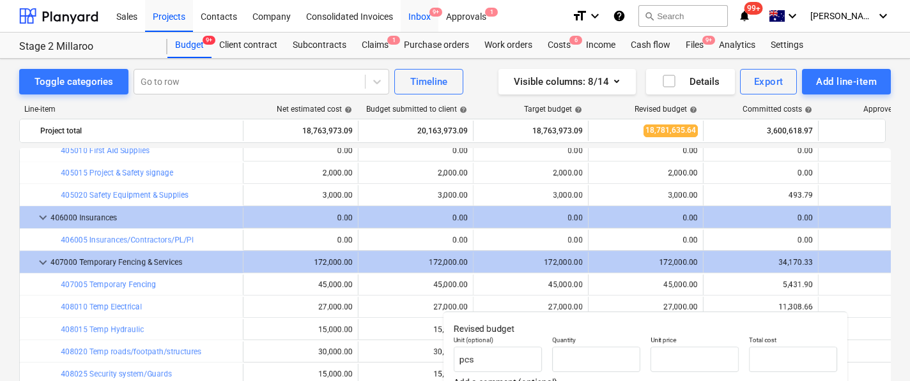
type textarea "x"
type input "1.00"
type input "15,691.34"
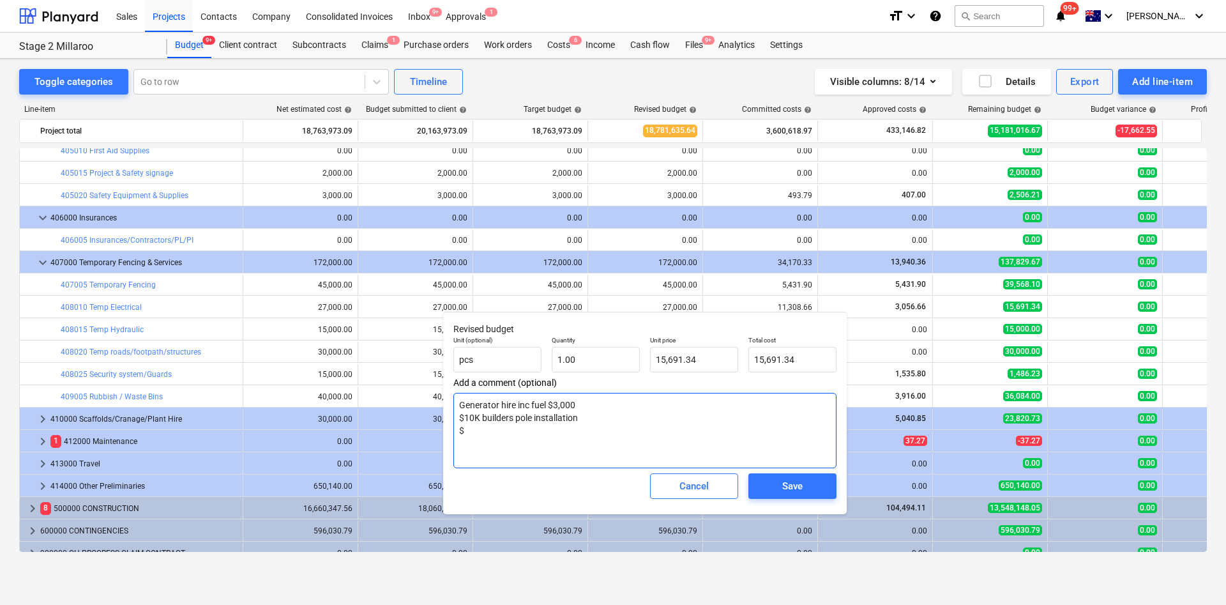
click at [496, 402] on textarea "Generator hire inc fuel $3,000 $10K builders pole installation $" at bounding box center [645, 430] width 383 height 75
type textarea "x"
type textarea "Generator hire inc fuel $3,000 $10K builders pole installation $5k"
type textarea "x"
type textarea "Generator hire inc fuel $3,000 $10K builders pole installation $5k"
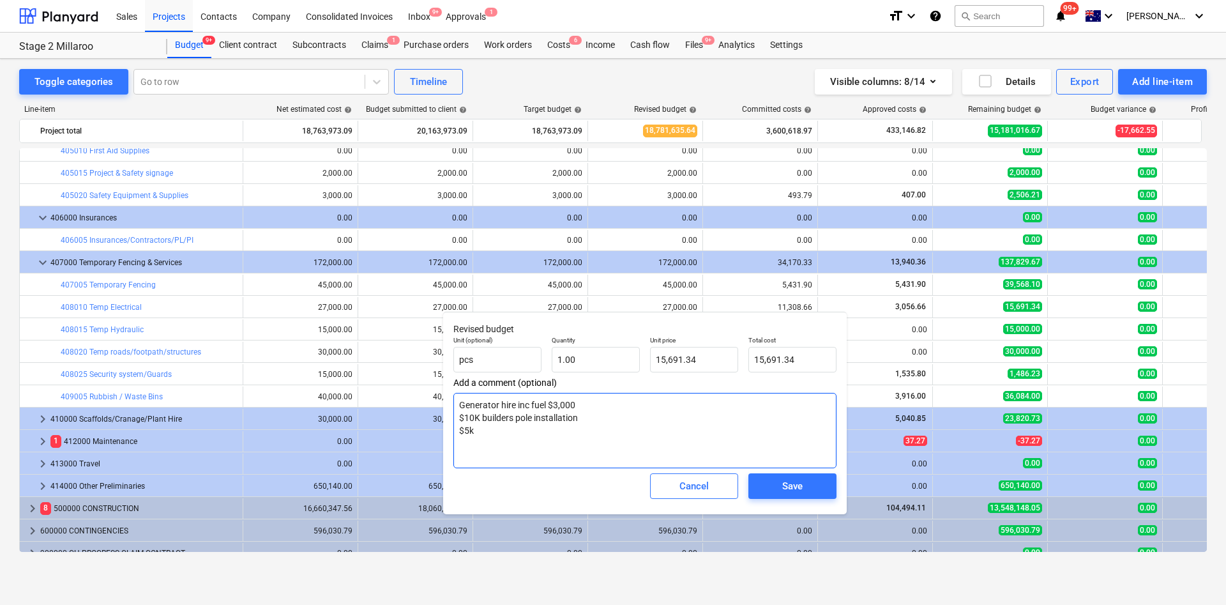
type textarea "x"
type textarea "Generator hire inc fuel $3,000 $10K builders pole installation $5k l"
type textarea "x"
type textarea "Generator hire inc fuel $3,000 $10K builders pole installation $5k conc"
type textarea "x"
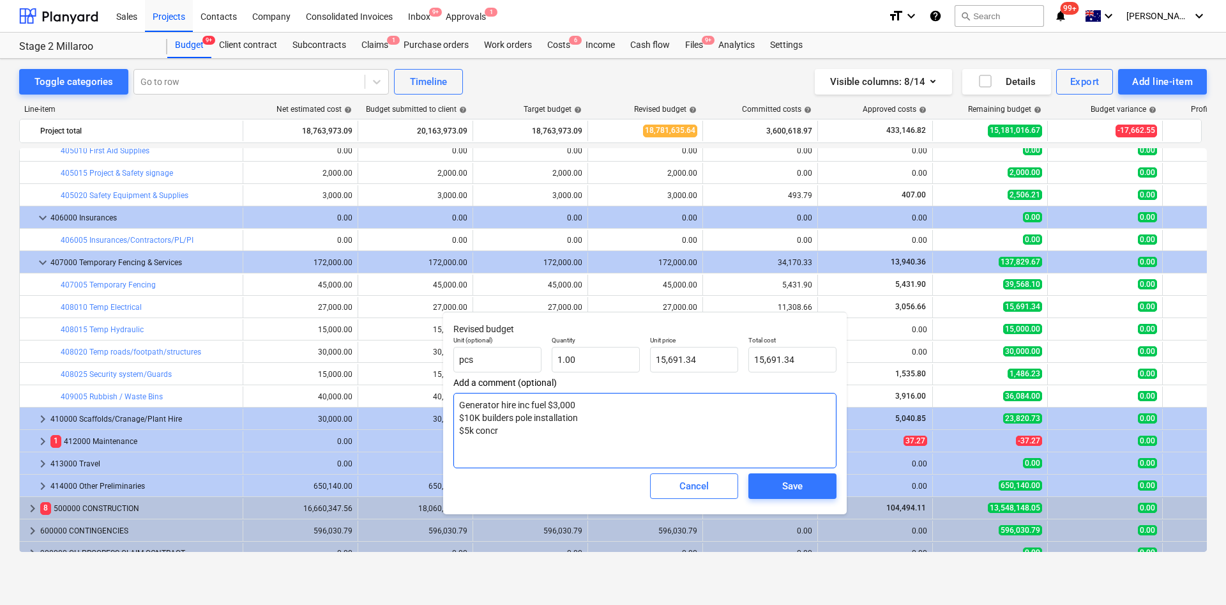
type textarea "Generator hire inc fuel $3,000 $10K builders pole installation $5k concre"
type textarea "x"
type textarea "Generator hire inc fuel $3,000 $10K builders pole installation $5k concrete"
type textarea "x"
type textarea "Generator hire inc fuel $3,000 $10K builders pole installation $5k concrete"
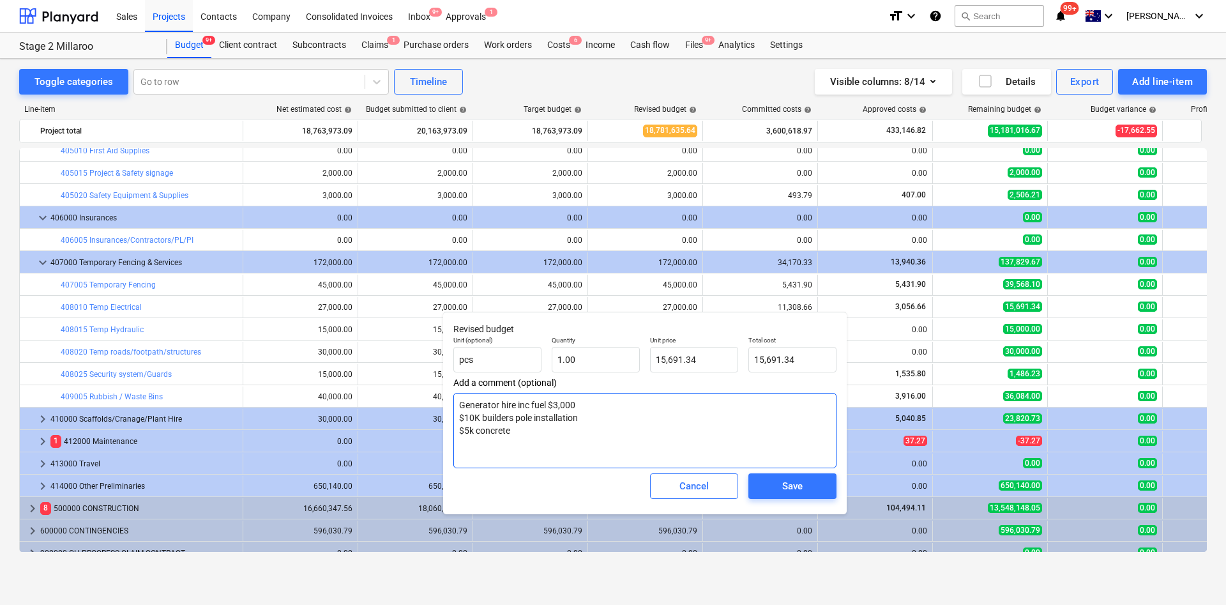
type textarea "x"
type textarea "Generator hire inc fuel $3,000 $10K builders pole installation $5k concrete p"
type textarea "x"
type textarea "Generator hire inc fuel $3,000 $10K builders pole installation $5k concrete pu"
type textarea "x"
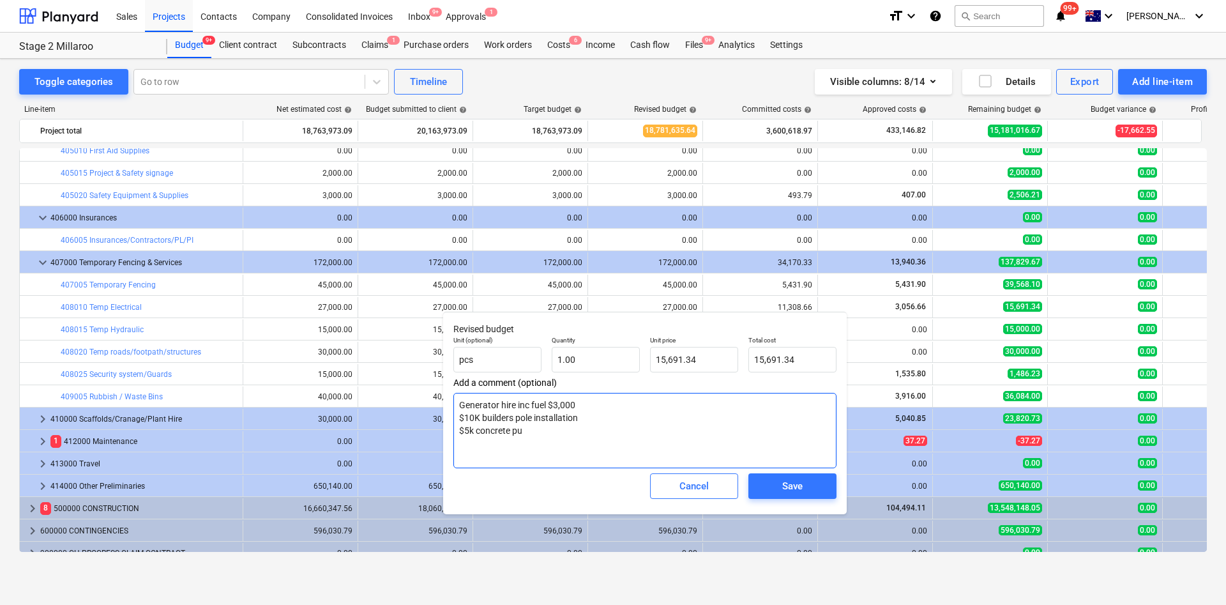
type textarea "Generator hire inc fuel $3,000 $10K builders pole installation $5k concrete p"
type textarea "x"
type textarea "Generator hire inc fuel $3,000 $10K builders pole installation $5k concrete"
type textarea "x"
type textarea "Generator hire inc fuel $3,000 $10K builders pole installation $5k concrete"
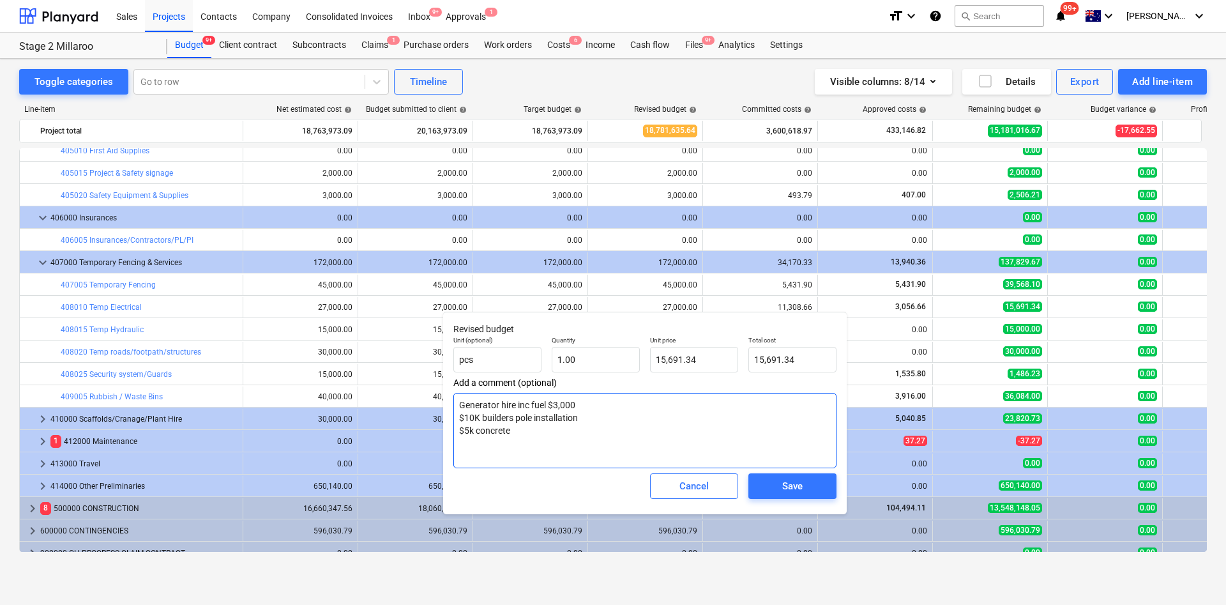
type textarea "x"
type textarea "Generator hire inc fuel $3,000 $10K builders pole installation $5k concret"
type textarea "x"
type textarea "Generator hire inc fuel $3,000 $10K builders pole installation $5k concre"
type textarea "x"
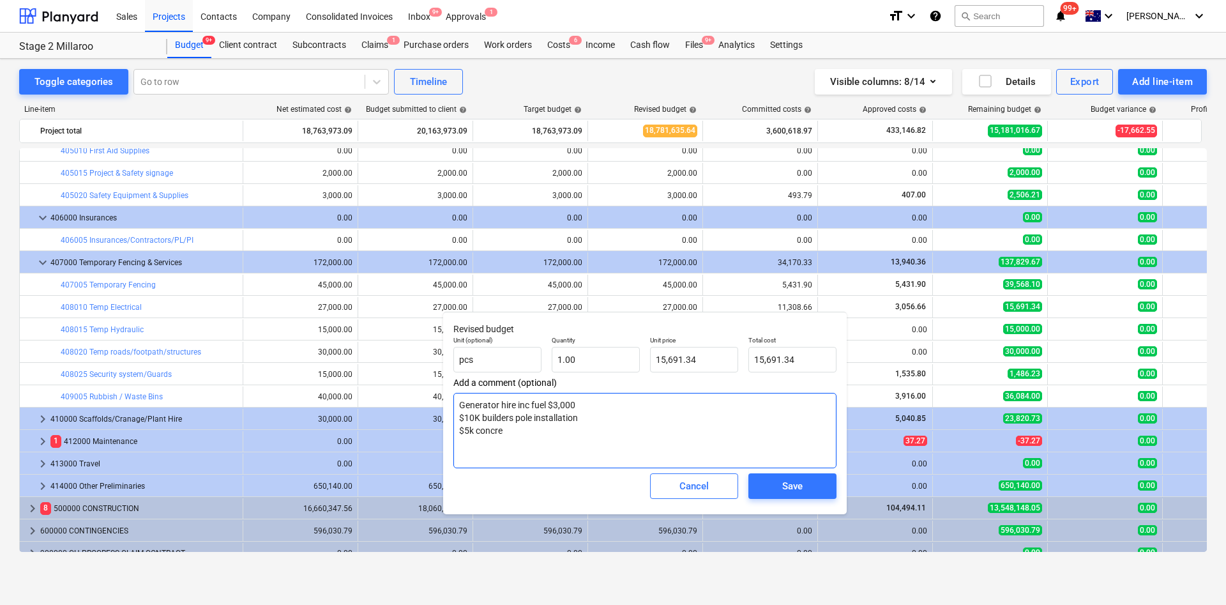
type textarea "Generator hire inc fuel $3,000 $10K builders pole installation $5k concr"
type textarea "x"
type textarea "Generator hire inc fuel $3,000 $10K builders pole installation $5k conc"
type textarea "x"
type textarea "Generator hire inc fuel $3,000 $10K builders pole installation $5k con"
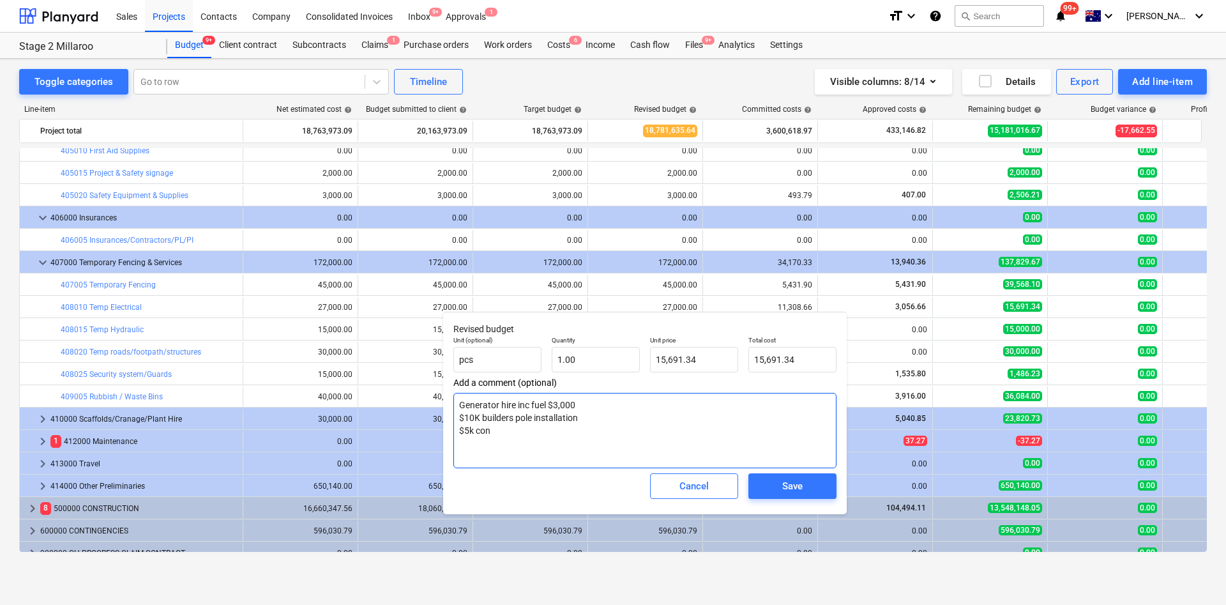
type textarea "x"
type textarea "Generator hire inc fuel $3,000 $10K builders pole installation $5k co"
type textarea "x"
type textarea "Generator hire inc fuel $3,000 $10K builders pole installation $5k c"
type textarea "x"
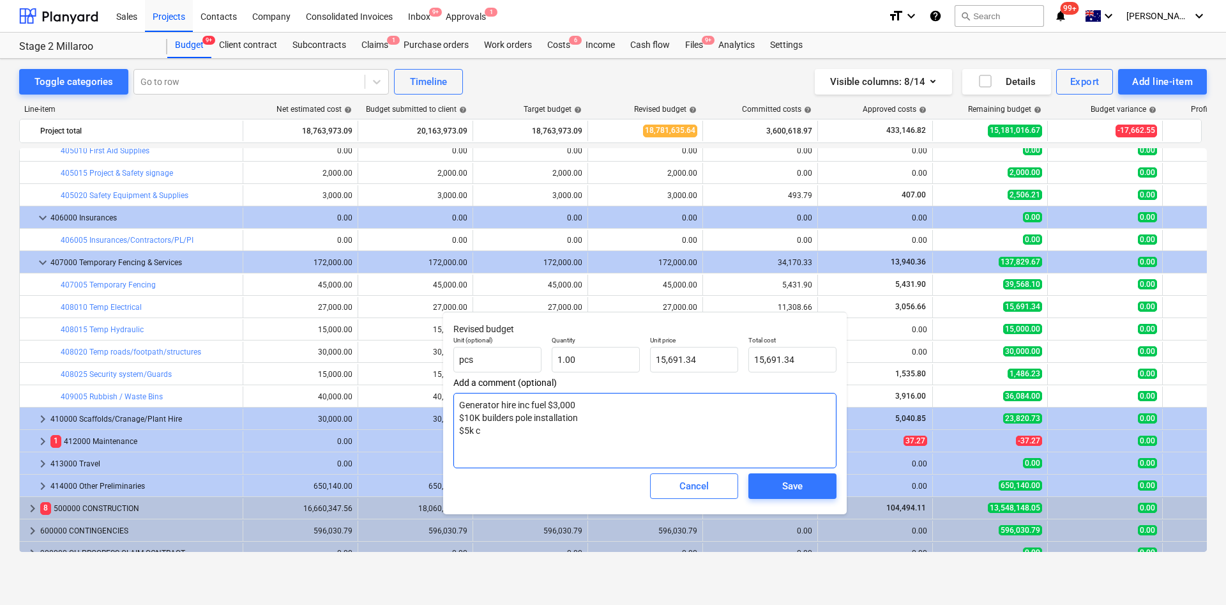
type textarea "Generator hire inc fuel $3,000 $10K builders pole installation $5k"
type textarea "x"
type textarea "Generator hire inc fuel $3,000 $10K builders pole installation $5k li"
type textarea "x"
type textarea "Generator hire inc fuel $3,000 $10K builders pole installation $5k ligh"
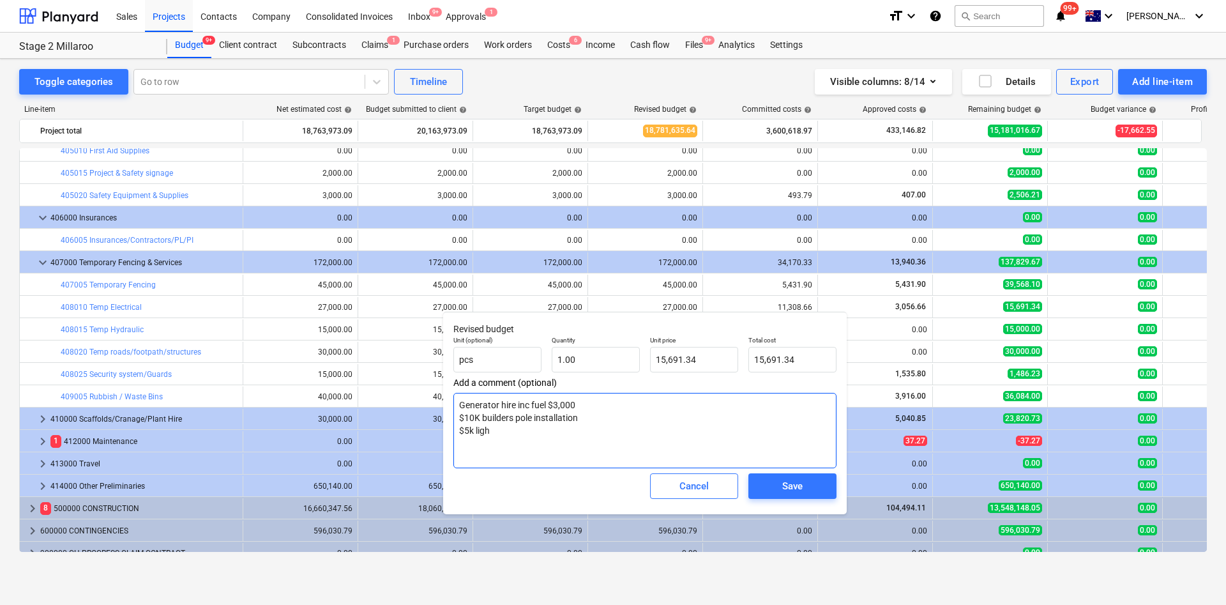
type textarea "x"
type textarea "Generator hire inc fuel $3,000 $10K builders pole installation $5k lighti"
type textarea "x"
drag, startPoint x: 666, startPoint y: 362, endPoint x: 681, endPoint y: 371, distance: 17.5
click at [665, 364] on input "15691.34" at bounding box center [694, 360] width 88 height 26
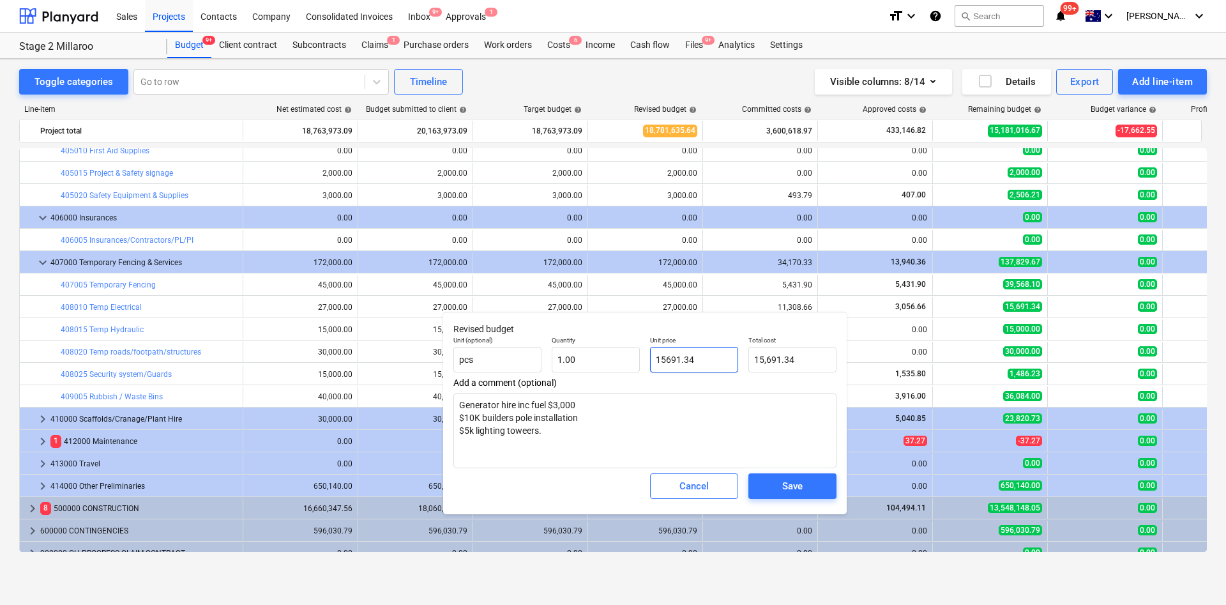
drag, startPoint x: 673, startPoint y: 367, endPoint x: 601, endPoint y: 383, distance: 74.1
click at [601, 385] on div "Revised budget Unit (optional) pcs Quantity 1.00 Unit price 15691.34 Total cost…" at bounding box center [645, 413] width 404 height 202
click at [574, 402] on textarea "Generator hire inc fuel $3,000 $10K builders pole installation $5k lighting tow…" at bounding box center [645, 430] width 383 height 75
click at [788, 402] on div "Save" at bounding box center [792, 486] width 20 height 17
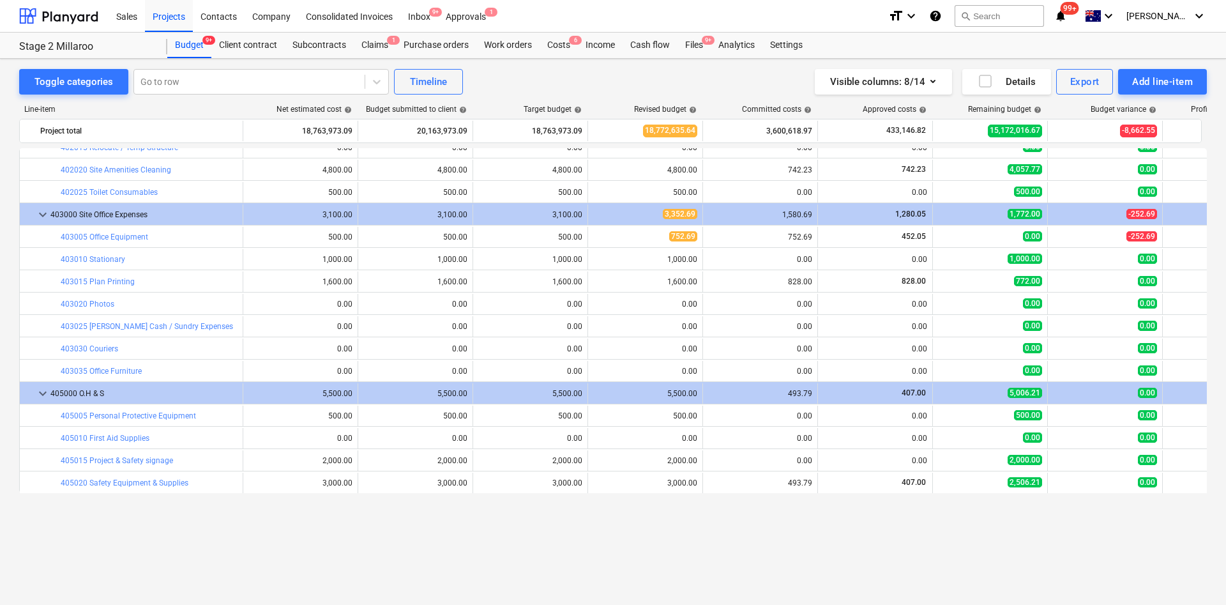
scroll to position [96, 0]
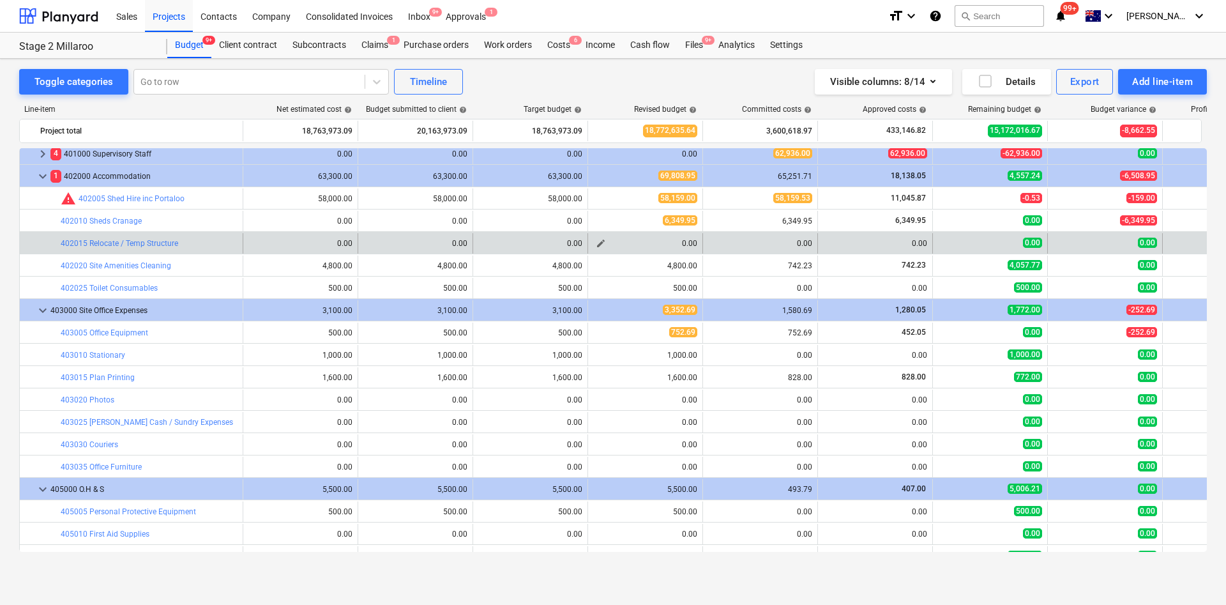
click at [600, 244] on span "edit" at bounding box center [601, 243] width 10 height 10
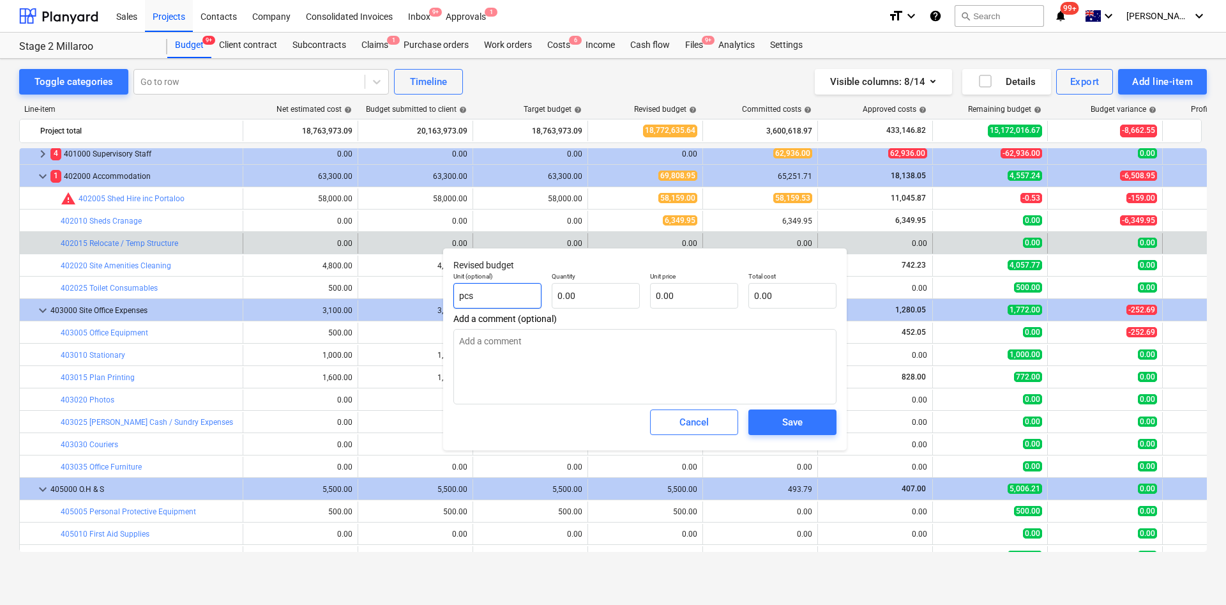
drag, startPoint x: 477, startPoint y: 305, endPoint x: 445, endPoint y: 305, distance: 31.3
click at [445, 305] on div "Revised budget Unit (optional) pcs Quantity 0.00 Unit price 0.00 Total cost 0.0…" at bounding box center [645, 349] width 404 height 202
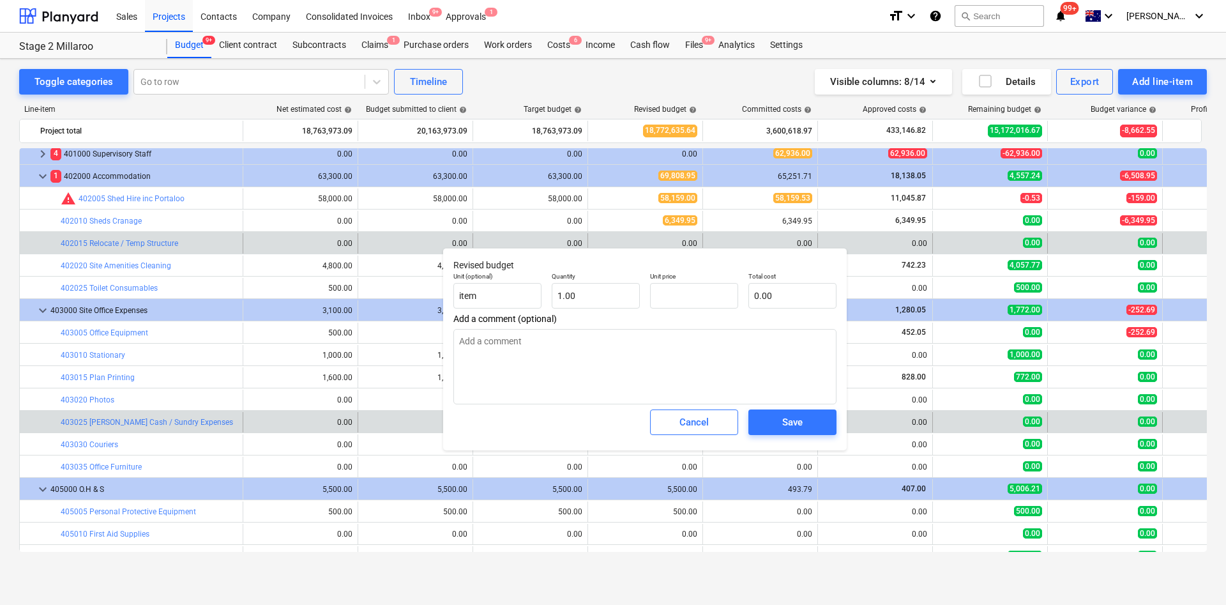
click at [696, 402] on div "Cancel" at bounding box center [694, 422] width 29 height 17
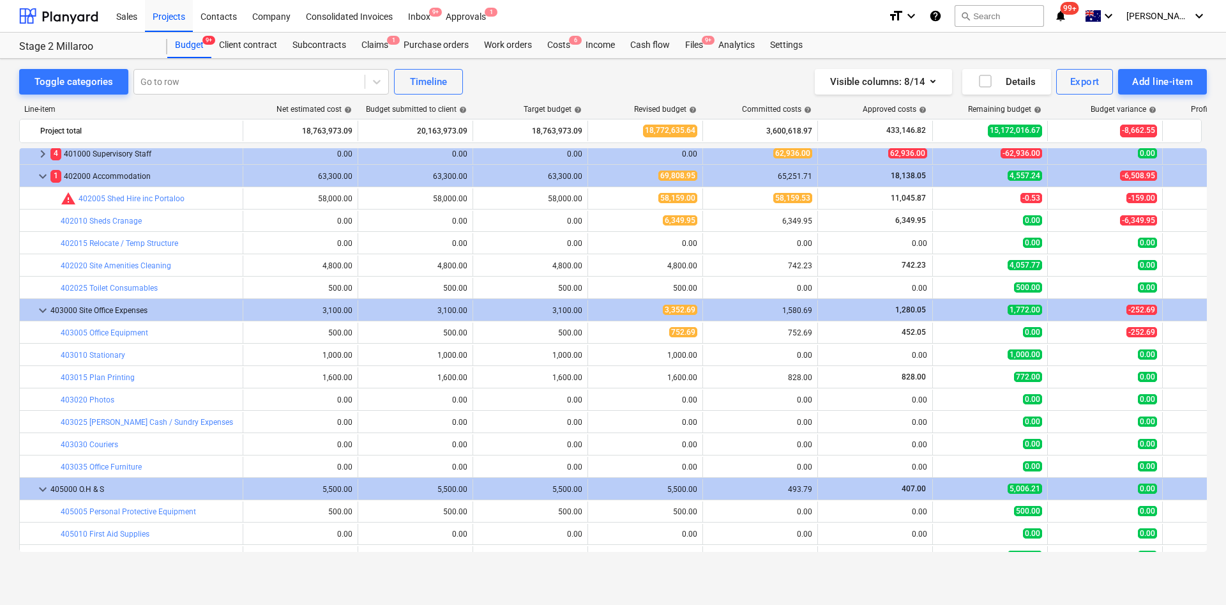
scroll to position [383, 0]
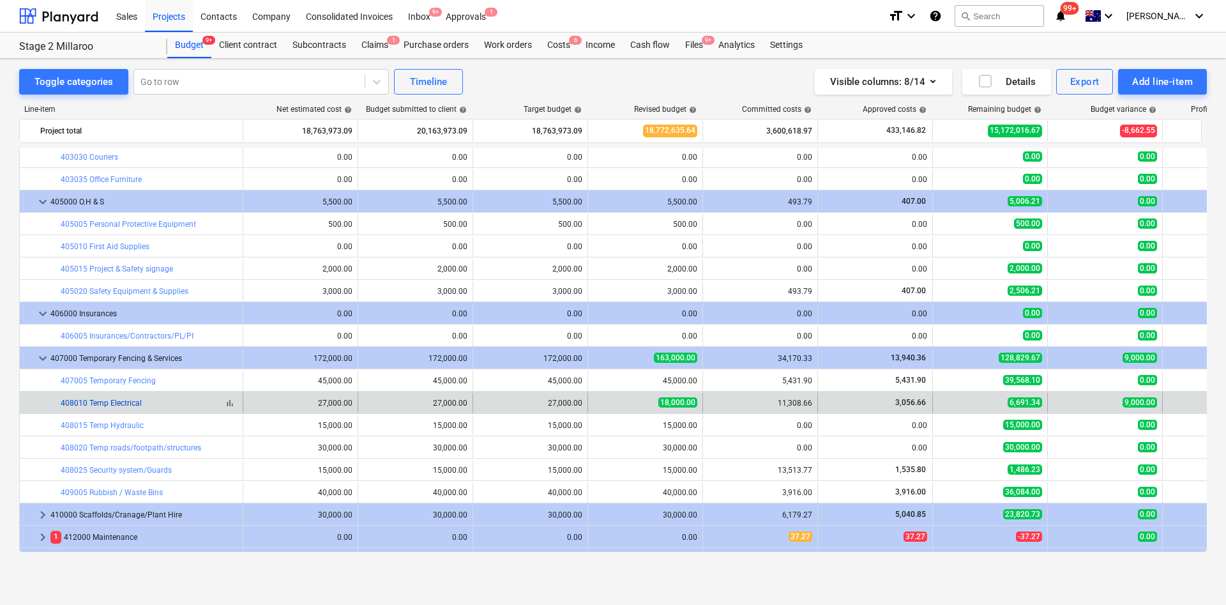
click at [112, 402] on link "408010 Temp Electrical" at bounding box center [101, 403] width 81 height 9
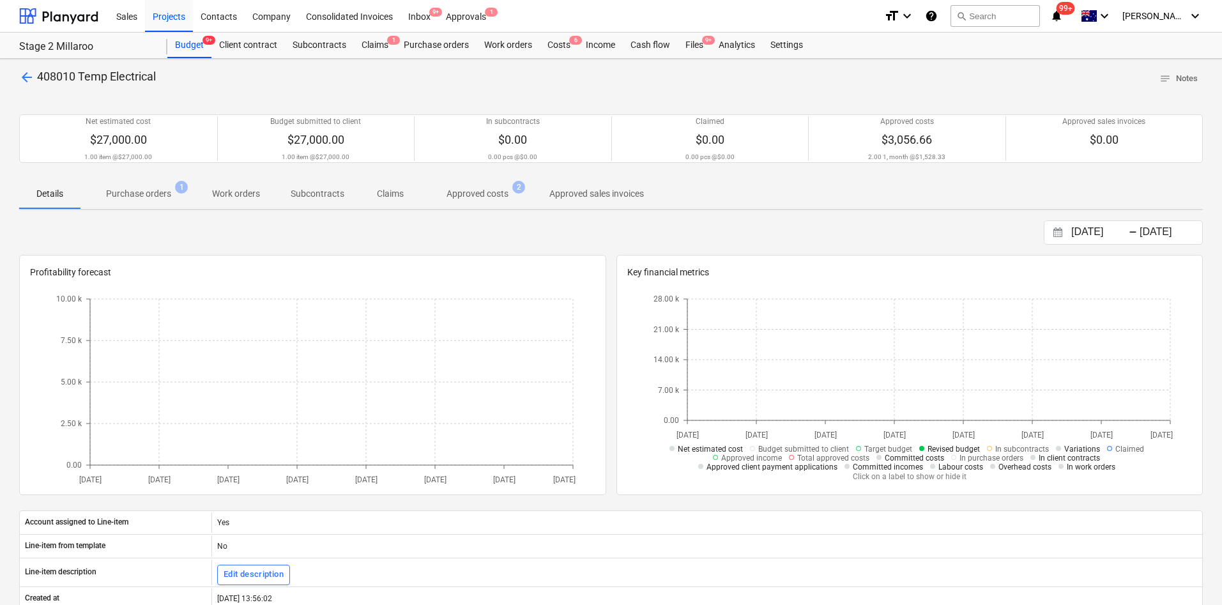
click at [518, 180] on button "Approved costs 2" at bounding box center [477, 193] width 113 height 31
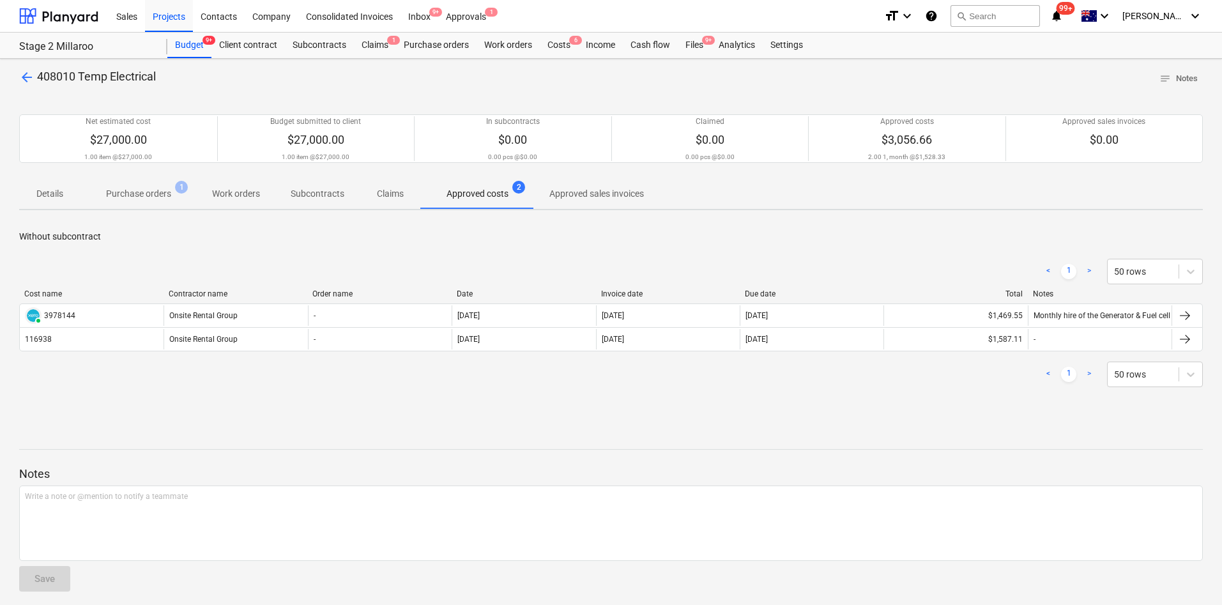
drag, startPoint x: 170, startPoint y: 185, endPoint x: 165, endPoint y: 197, distance: 12.6
click at [170, 187] on button "Purchase orders 1" at bounding box center [138, 193] width 116 height 31
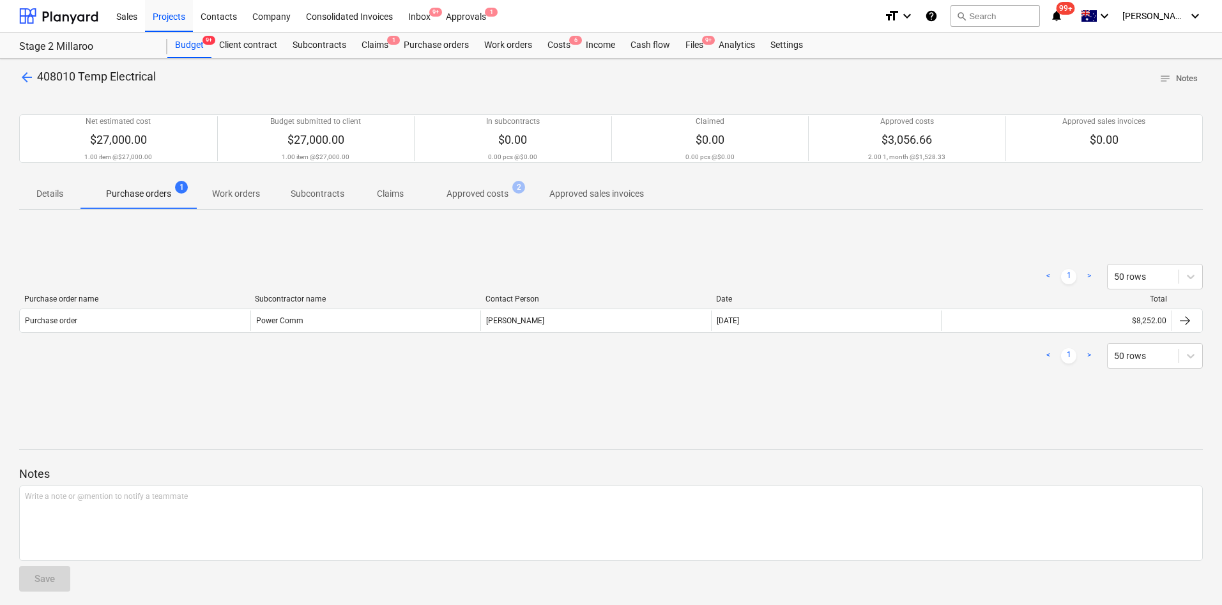
click at [139, 184] on span "Purchase orders 1" at bounding box center [138, 193] width 116 height 23
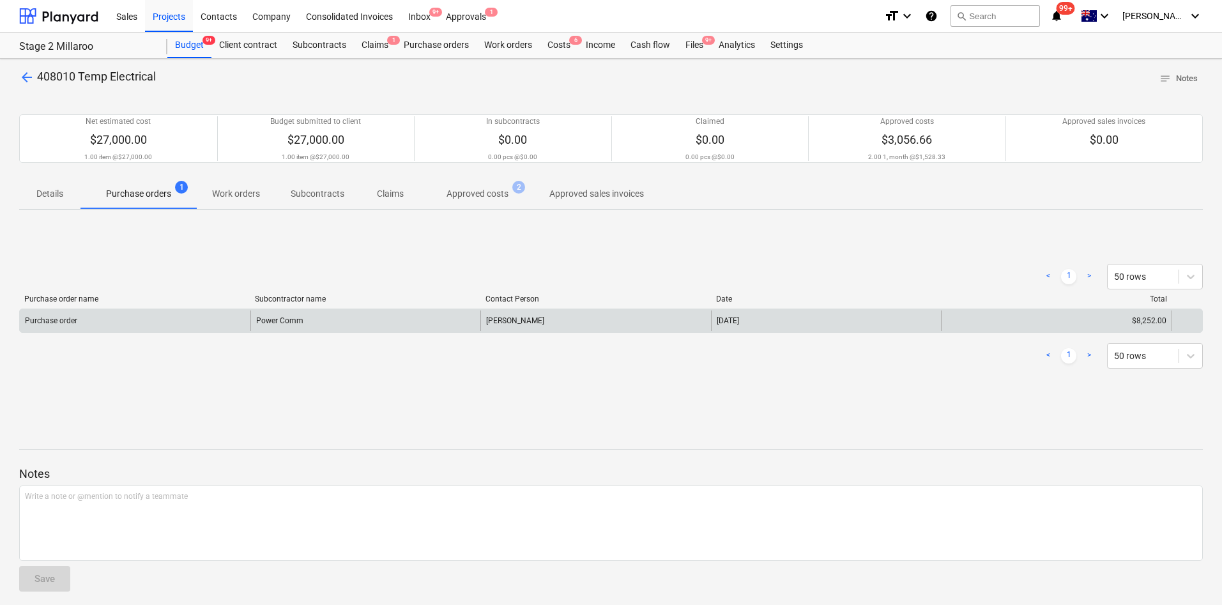
drag, startPoint x: 62, startPoint y: 339, endPoint x: 62, endPoint y: 319, distance: 19.8
click at [62, 336] on div "< 1 > 50 rows Purchase order name Subcontractor name Contact Person Date Total …" at bounding box center [611, 315] width 1184 height 135
click at [62, 317] on div "Purchase order" at bounding box center [51, 320] width 52 height 9
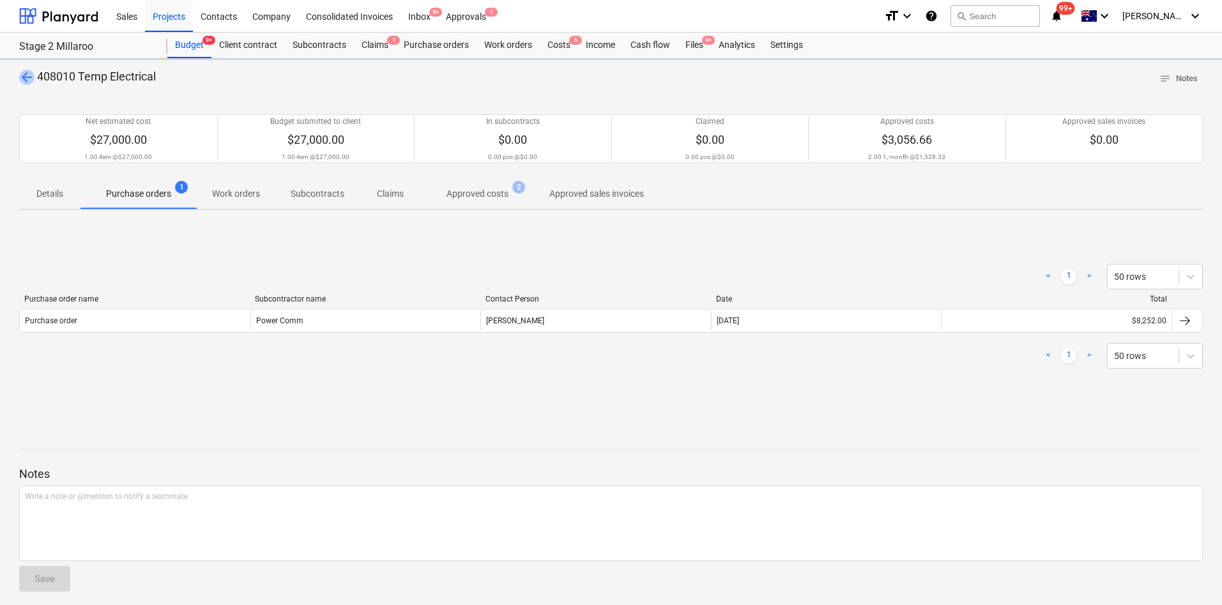
click at [31, 72] on span "arrow_back" at bounding box center [26, 77] width 15 height 15
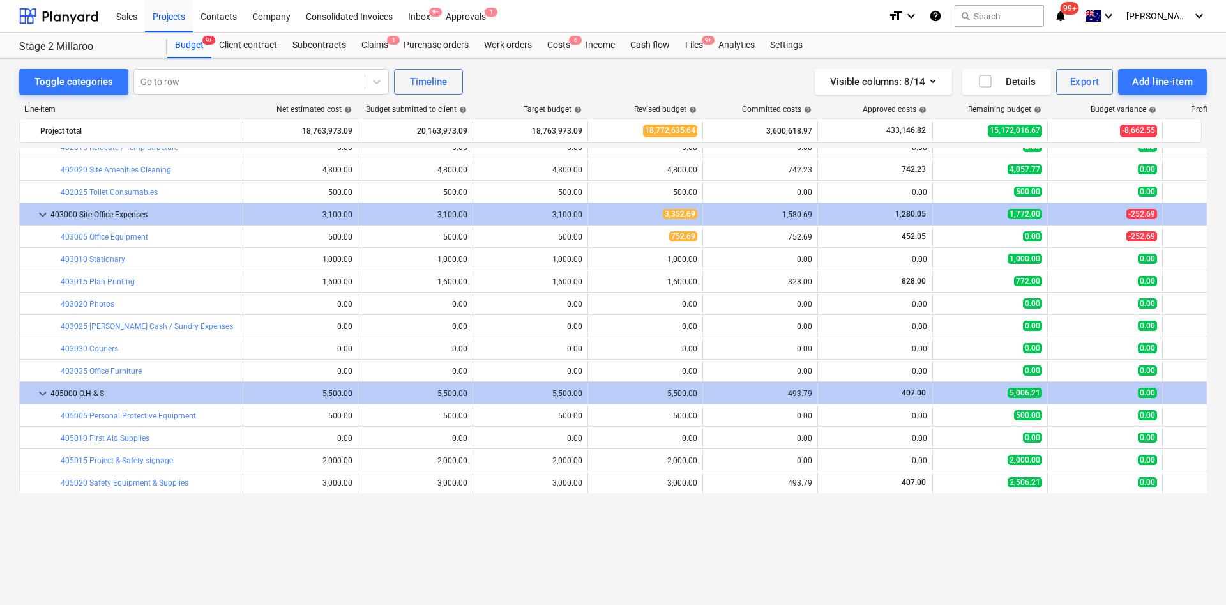
scroll to position [96, 0]
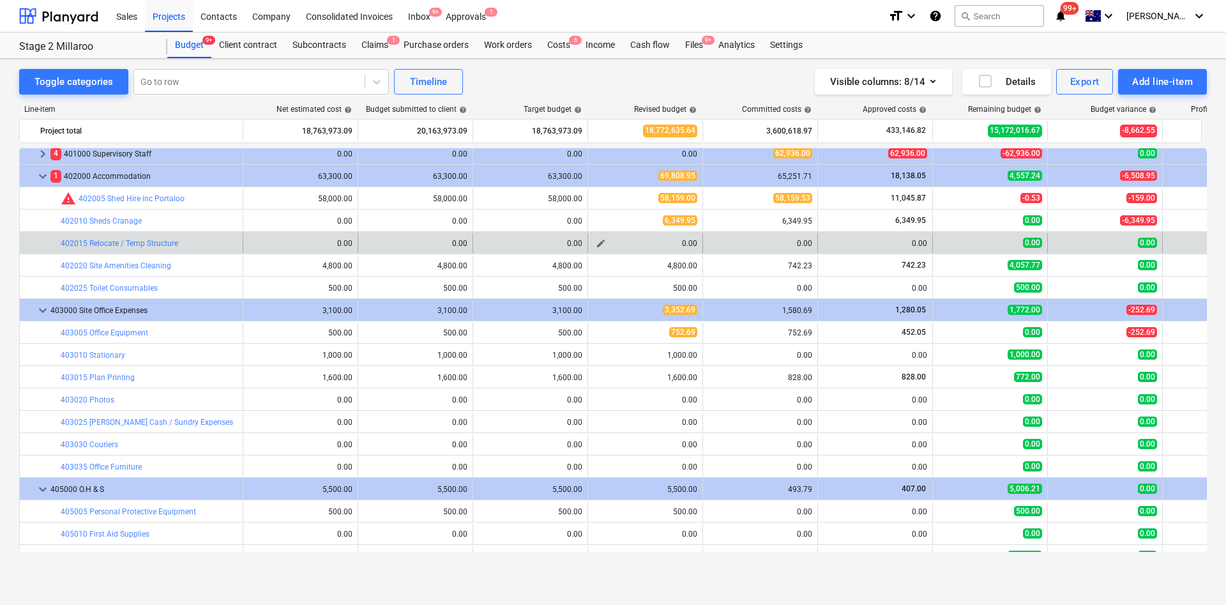
click at [606, 242] on span "edit" at bounding box center [601, 243] width 10 height 10
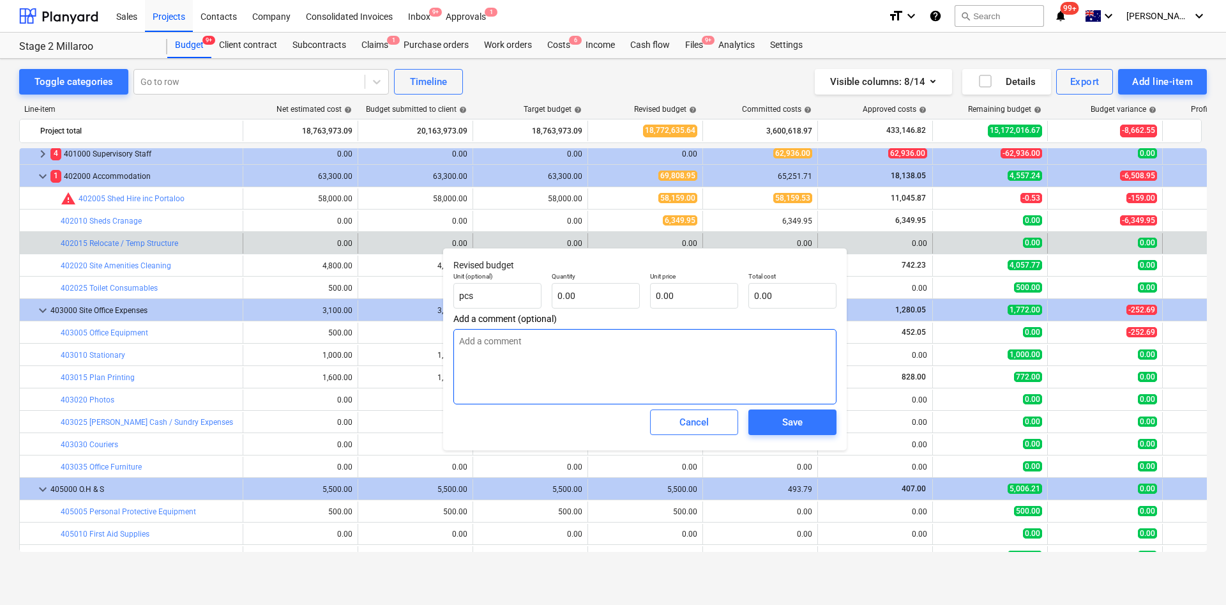
click at [570, 377] on textarea at bounding box center [645, 366] width 383 height 75
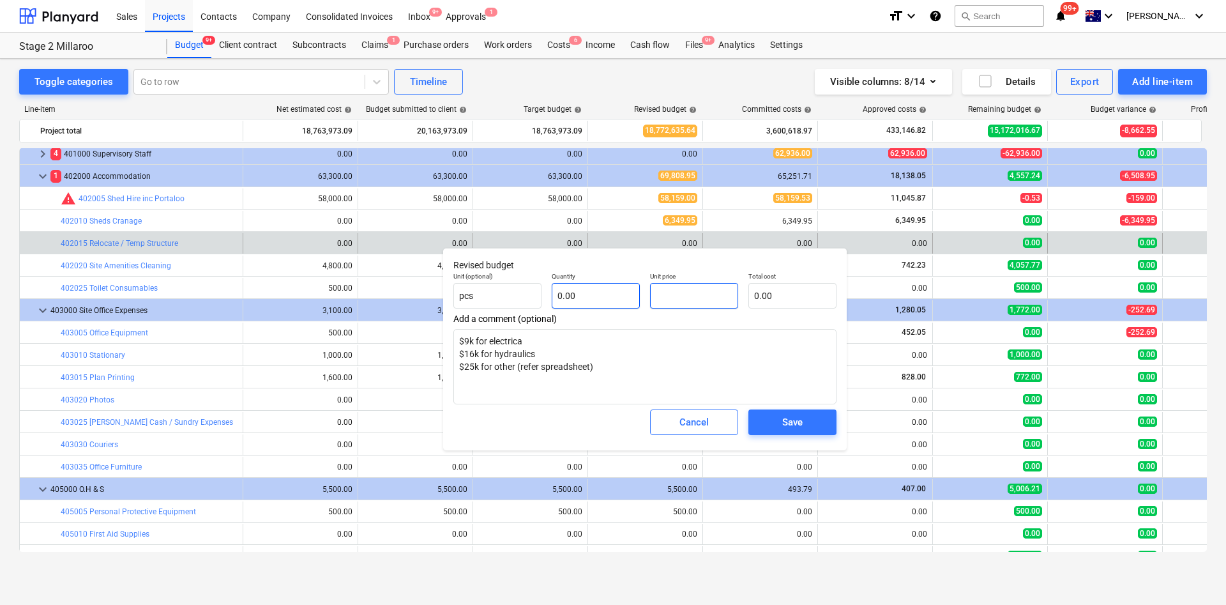
drag, startPoint x: 681, startPoint y: 296, endPoint x: 636, endPoint y: 305, distance: 46.2
click at [636, 305] on div "Unit (optional) pcs Quantity 0.00 Unit price Total cost 0.00" at bounding box center [644, 290] width 393 height 47
click at [783, 402] on button "Save" at bounding box center [793, 422] width 88 height 26
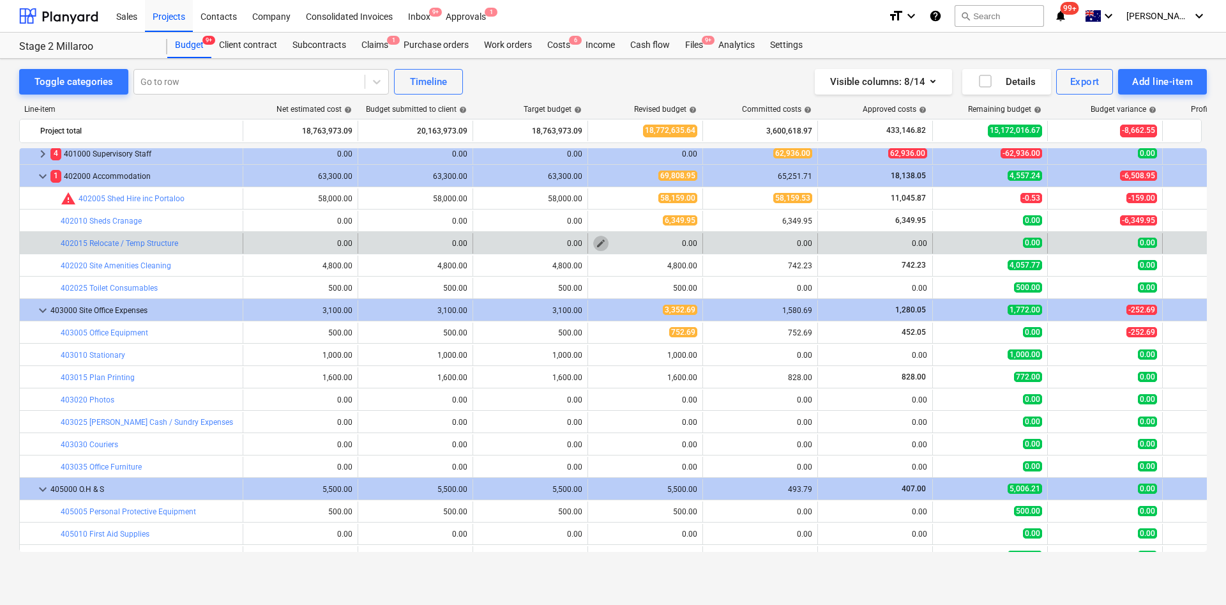
click at [607, 241] on button "edit" at bounding box center [600, 243] width 15 height 15
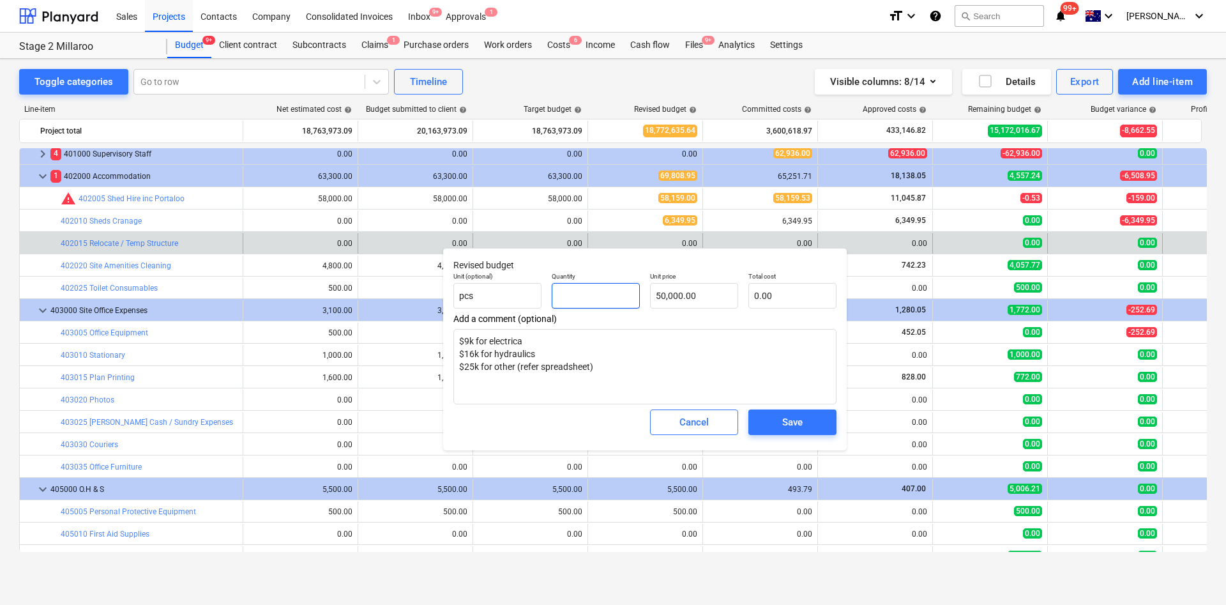
click at [575, 294] on input "text" at bounding box center [596, 296] width 88 height 26
click at [812, 402] on span "Save" at bounding box center [792, 422] width 57 height 17
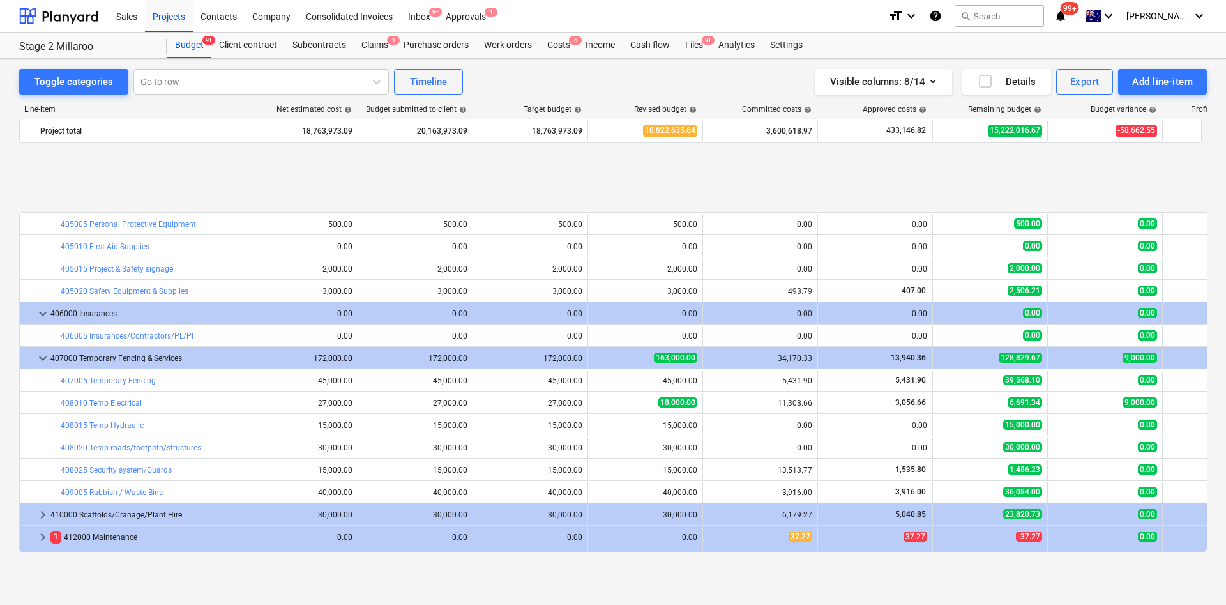
scroll to position [479, 0]
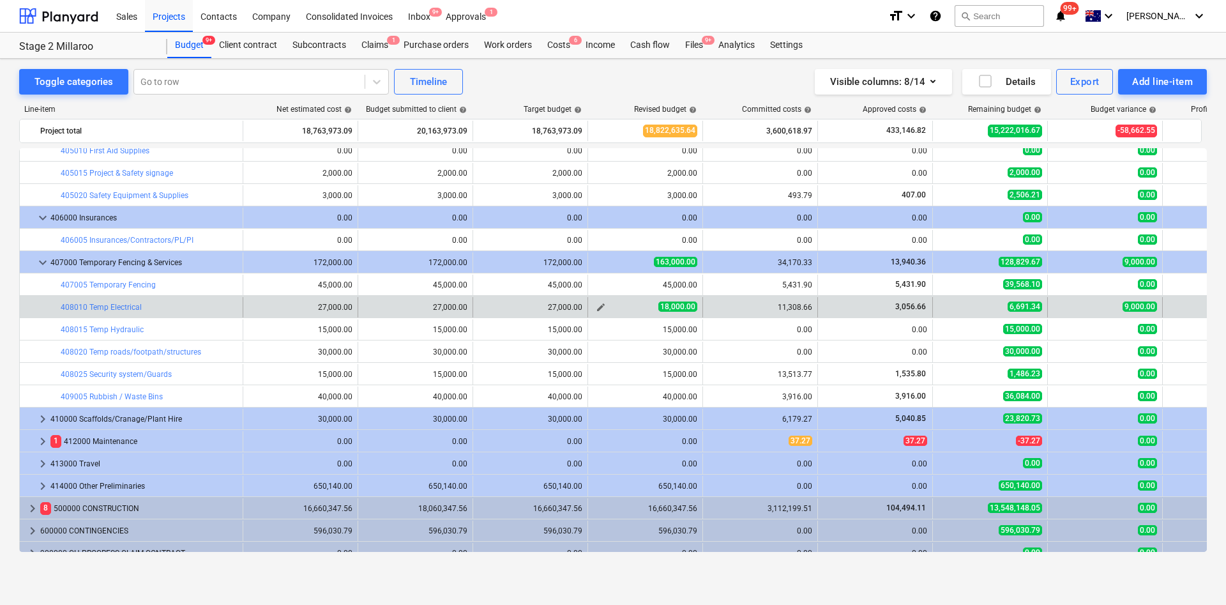
click at [604, 307] on span "edit" at bounding box center [601, 307] width 10 height 10
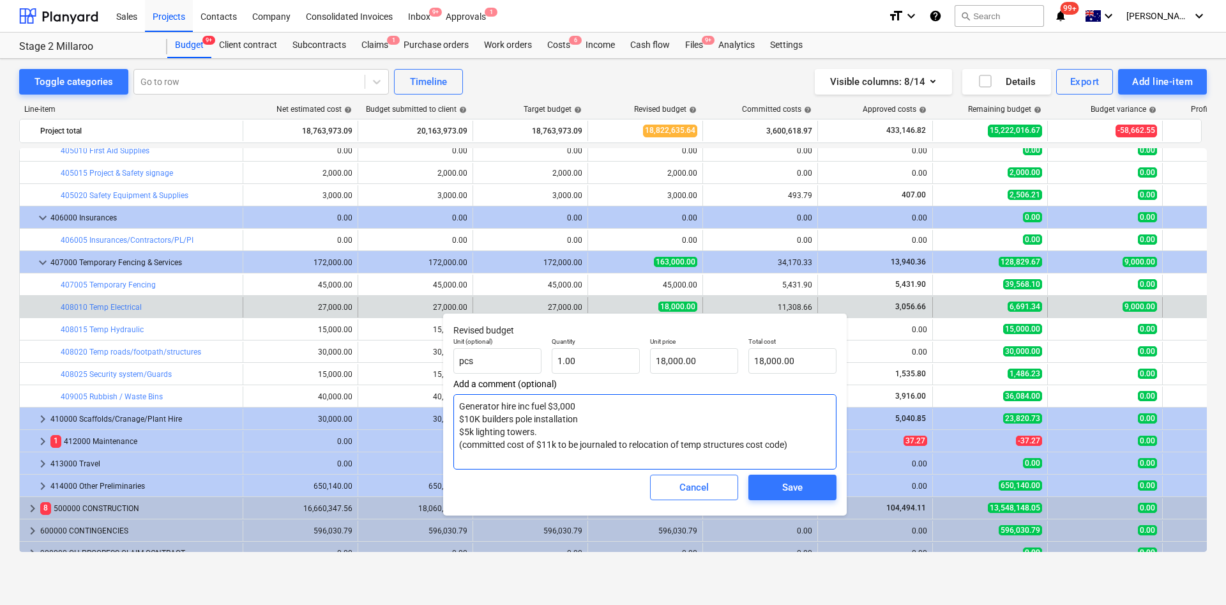
click at [560, 402] on textarea "Generator hire inc fuel $3,000 $10K builders pole installation $5k lighting tow…" at bounding box center [645, 431] width 383 height 75
click at [666, 362] on input "18000" at bounding box center [694, 361] width 88 height 26
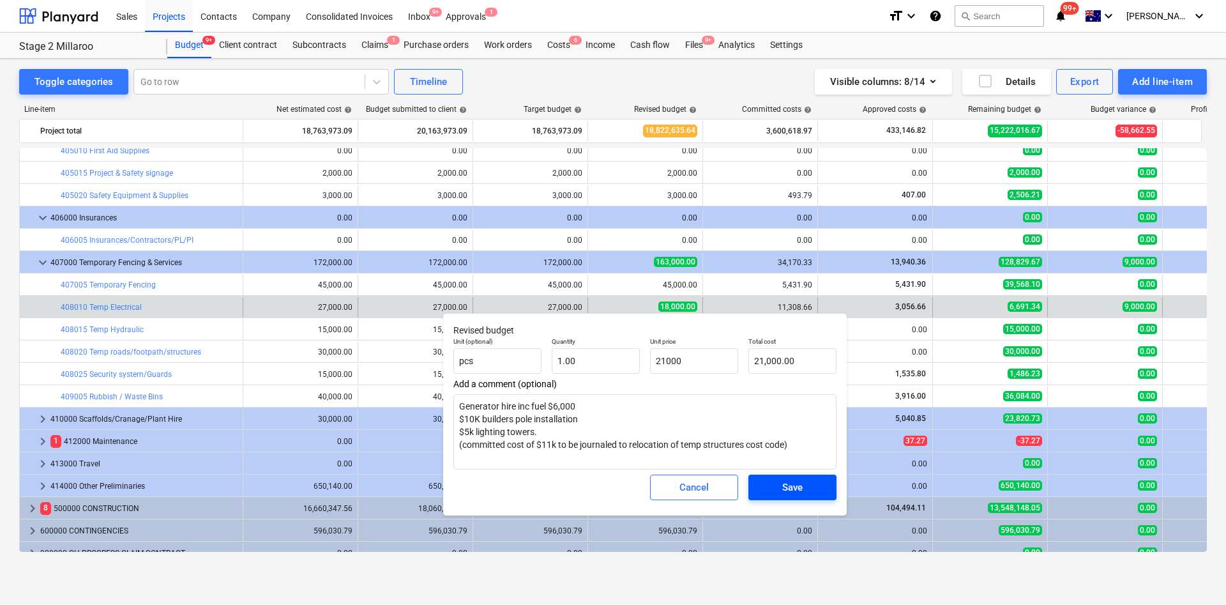
click at [791, 402] on div "Save" at bounding box center [792, 487] width 20 height 17
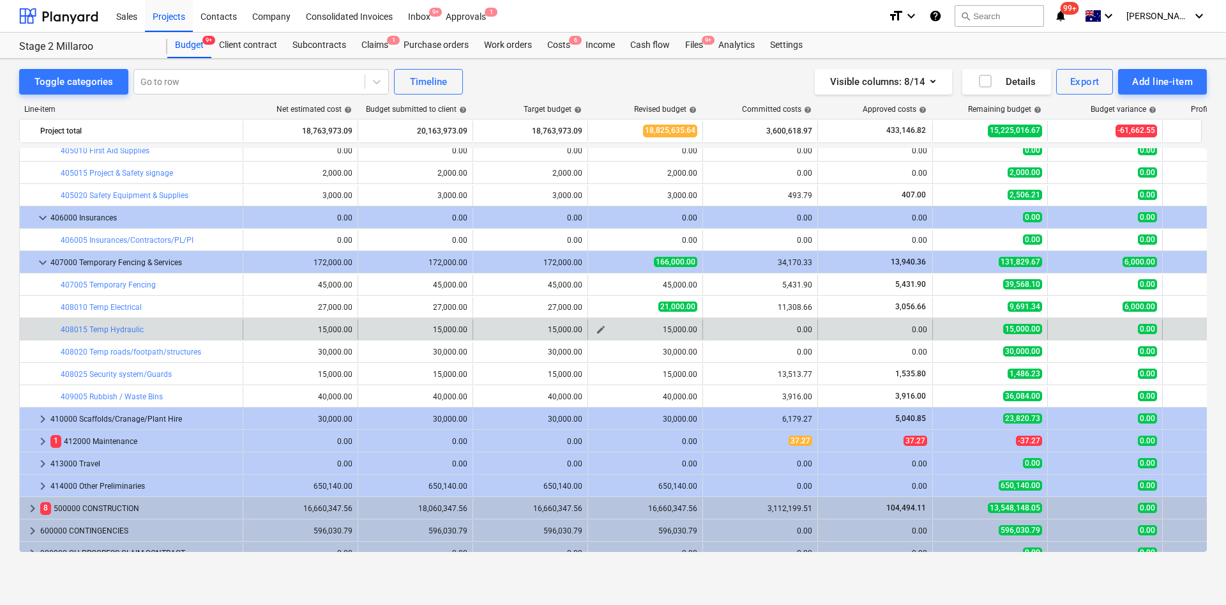
click at [602, 328] on span "edit" at bounding box center [601, 329] width 10 height 10
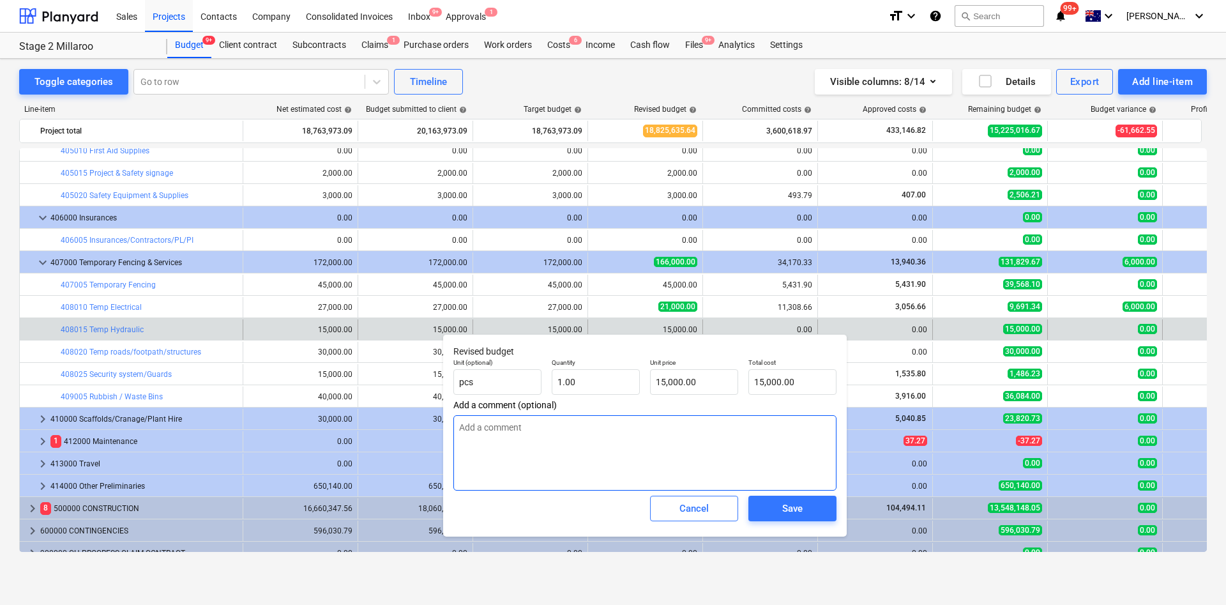
click at [609, 402] on textarea at bounding box center [645, 452] width 383 height 75
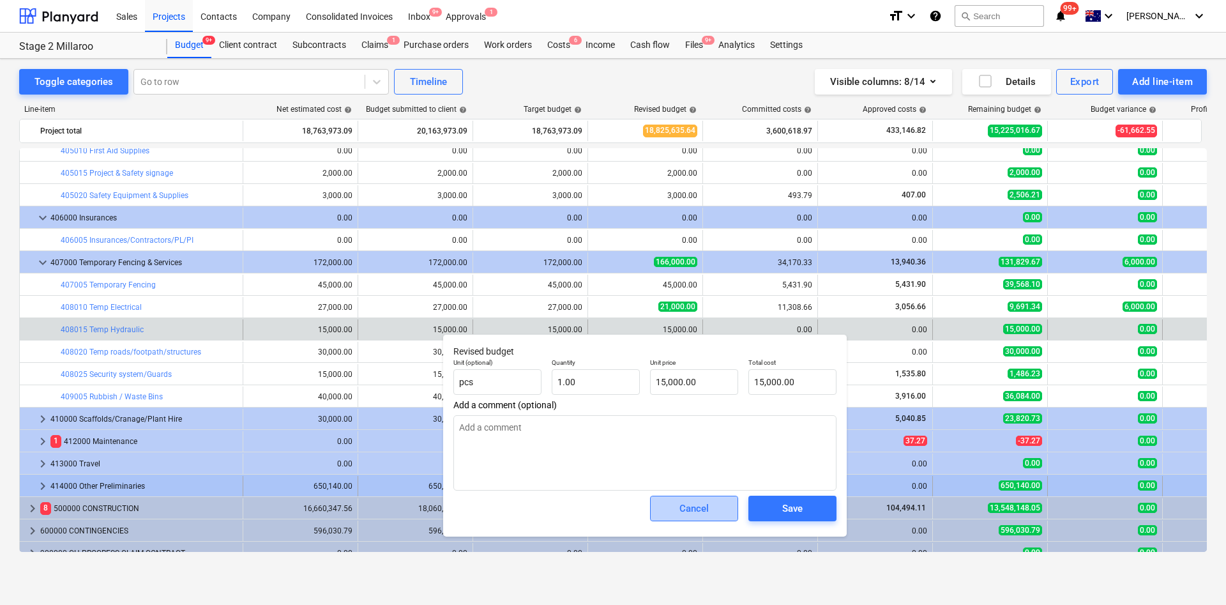
drag, startPoint x: 715, startPoint y: 508, endPoint x: 715, endPoint y: 487, distance: 21.1
click at [715, 402] on span "Cancel" at bounding box center [694, 508] width 56 height 17
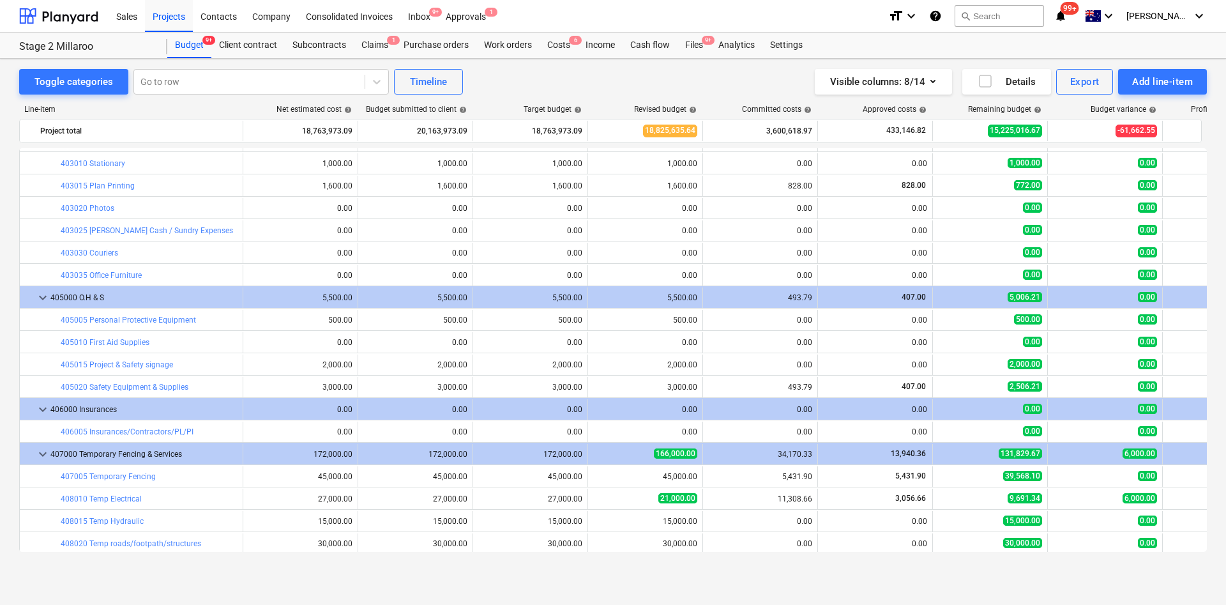
scroll to position [491, 0]
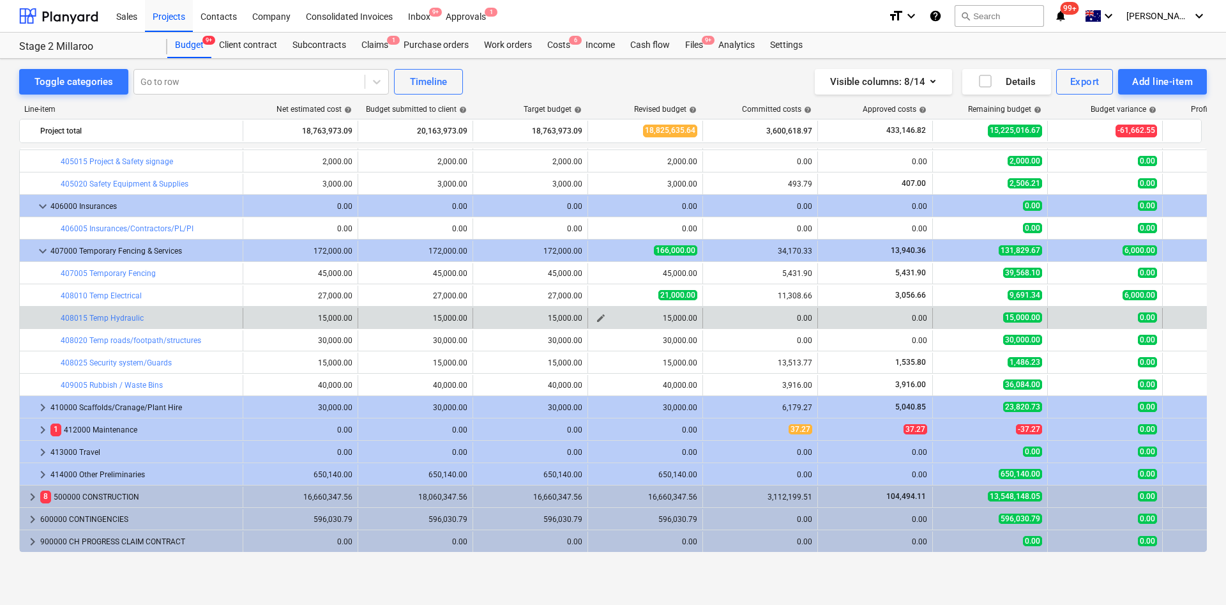
click at [597, 320] on span "edit" at bounding box center [601, 318] width 10 height 10
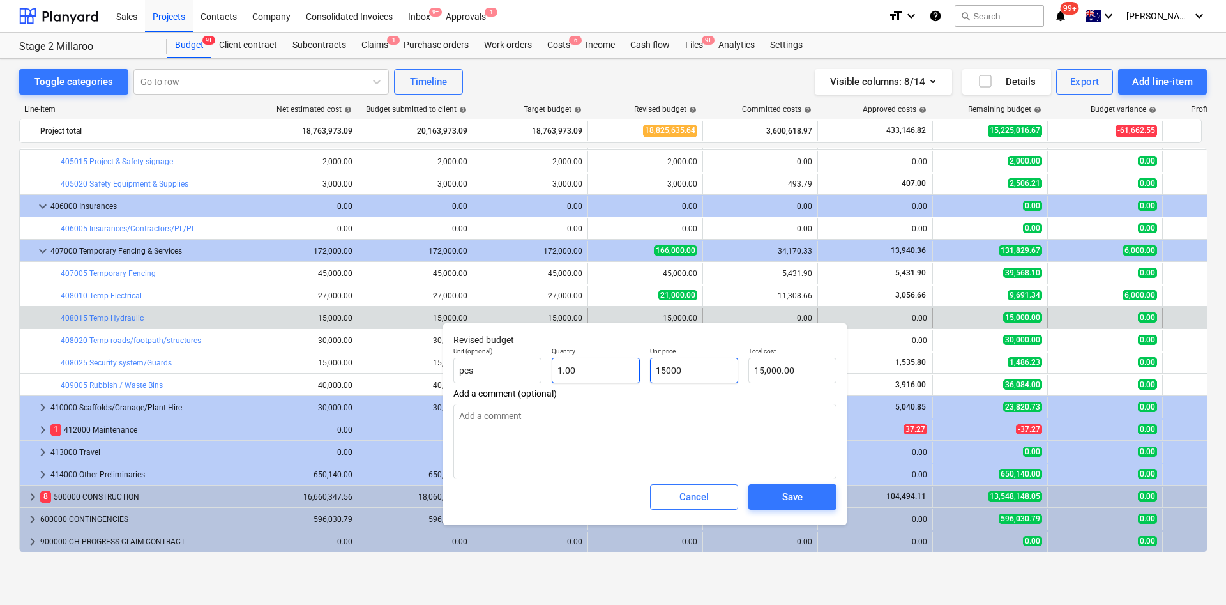
drag, startPoint x: 713, startPoint y: 360, endPoint x: 616, endPoint y: 368, distance: 97.4
click at [621, 367] on div "Unit (optional) pcs Quantity 1.00 Unit price 15000 Total cost 15,000.00" at bounding box center [644, 365] width 393 height 47
click at [591, 402] on textarea at bounding box center [645, 441] width 383 height 75
click at [609, 385] on div "Unit (optional) pcs Quantity 1.00 Unit price 2000 Total cost 2,000.00" at bounding box center [644, 365] width 393 height 47
click at [707, 402] on textarea at bounding box center [645, 441] width 383 height 75
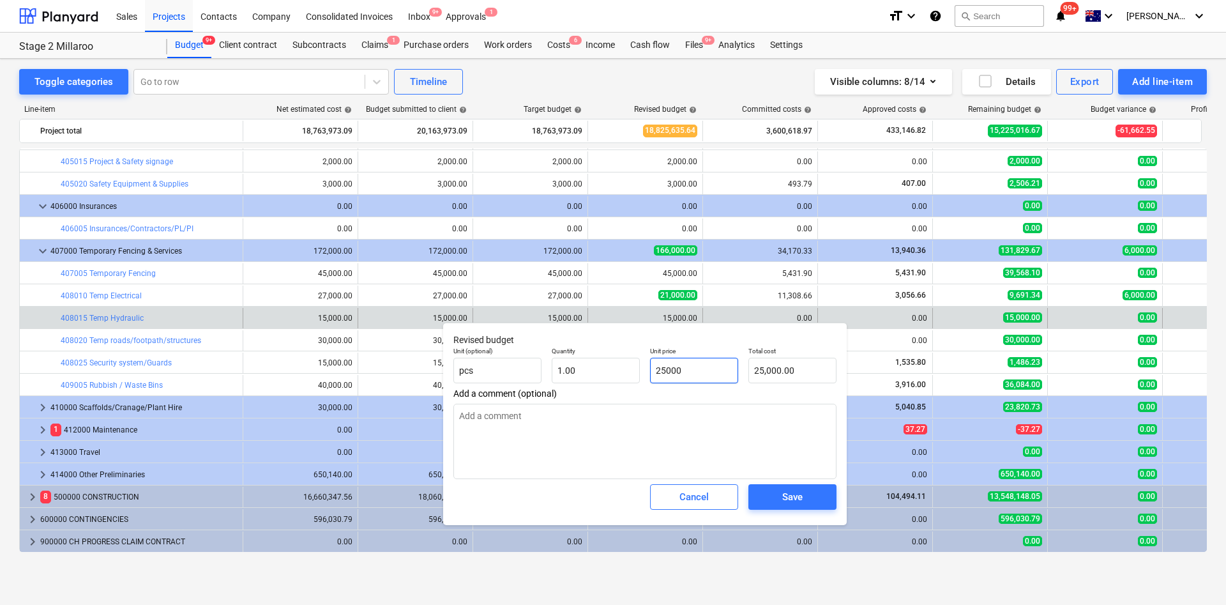
click at [710, 372] on input "25000" at bounding box center [694, 371] width 88 height 26
click at [706, 402] on textarea at bounding box center [645, 441] width 383 height 75
click at [622, 402] on textarea "$2.5k water bills GCCC Other budget relocated to temp structura move" at bounding box center [645, 441] width 383 height 75
click at [812, 402] on button "Save" at bounding box center [793, 497] width 88 height 26
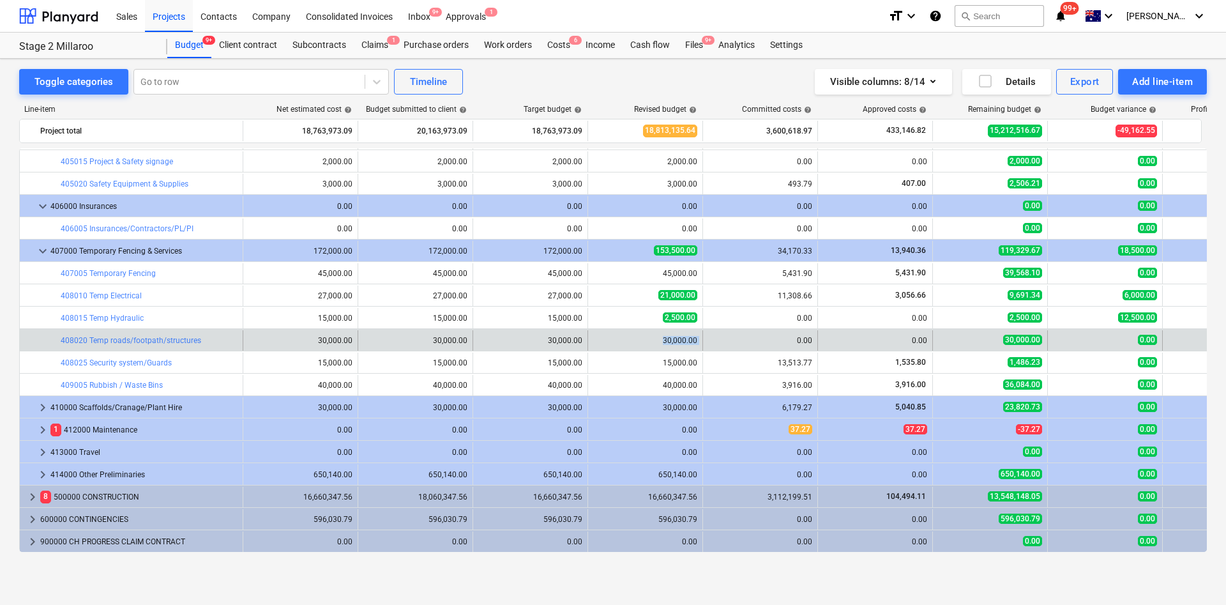
drag, startPoint x: 661, startPoint y: 337, endPoint x: 712, endPoint y: 337, distance: 51.1
click at [712, 337] on div "bar_chart 408020 Temp roads/footpath/structures edit 30,000.00 edit 30,000.00 e…" at bounding box center [665, 340] width 1290 height 20
click at [604, 341] on span "edit" at bounding box center [601, 340] width 10 height 10
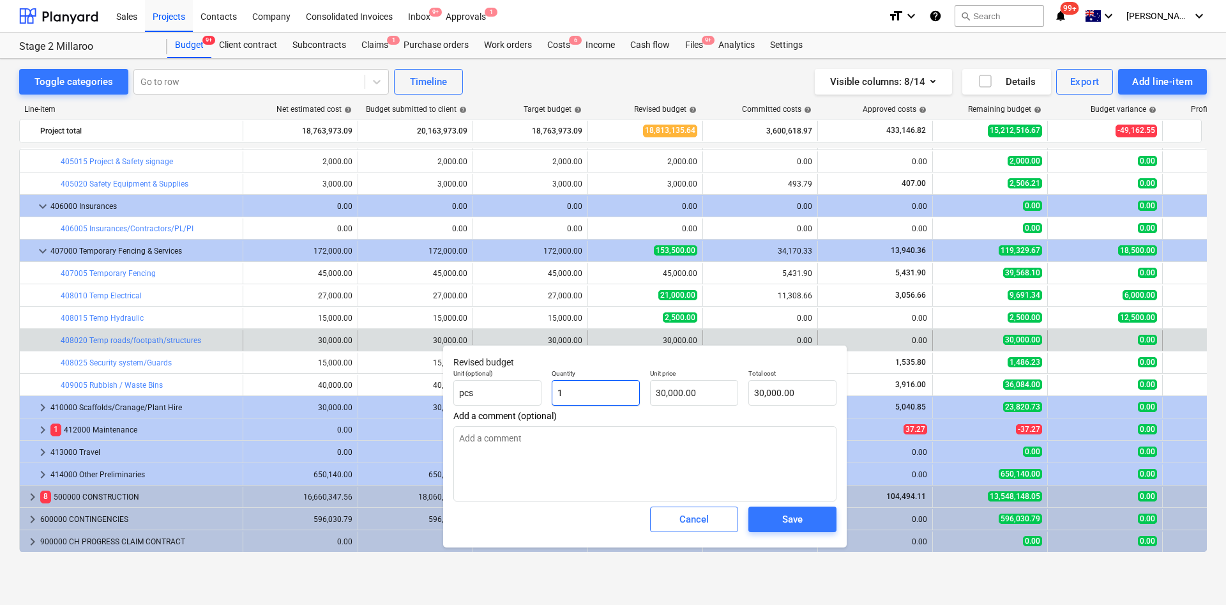
drag, startPoint x: 565, startPoint y: 392, endPoint x: 547, endPoint y: 393, distance: 17.9
click at [550, 392] on div "Quantity 1" at bounding box center [596, 387] width 98 height 47
click at [663, 402] on textarea at bounding box center [645, 463] width 383 height 75
click at [775, 402] on span "Save" at bounding box center [792, 519] width 57 height 17
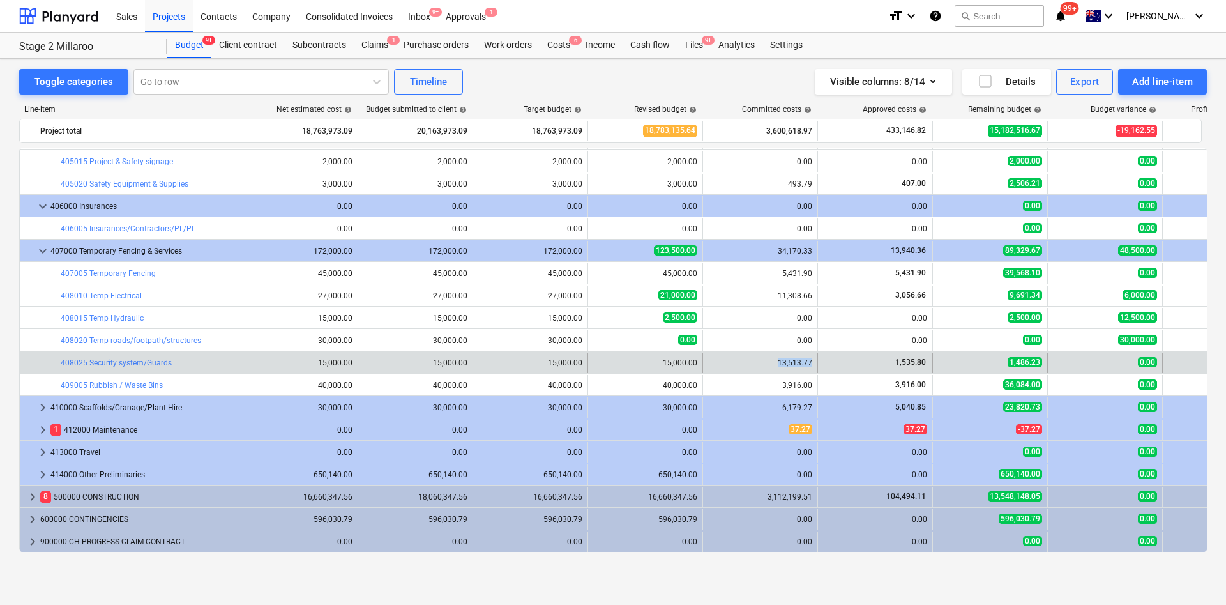
drag, startPoint x: 766, startPoint y: 363, endPoint x: 814, endPoint y: 360, distance: 48.7
click at [812, 360] on div "13,513.77" at bounding box center [760, 363] width 115 height 20
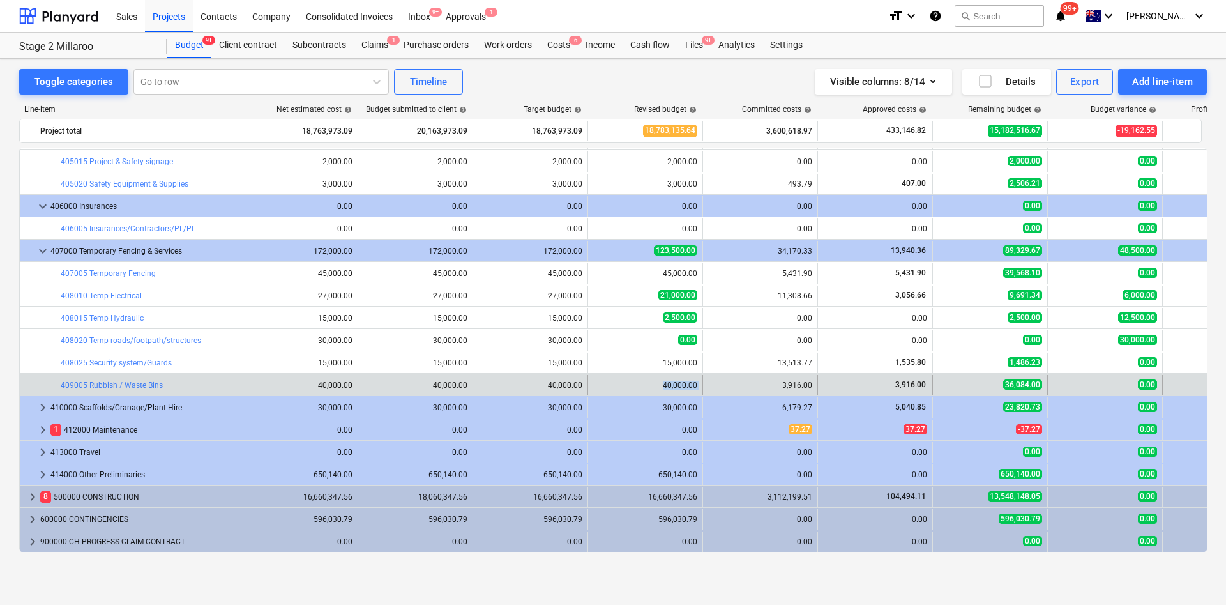
drag, startPoint x: 660, startPoint y: 385, endPoint x: 713, endPoint y: 382, distance: 53.1
click at [713, 382] on div "bar_chart 409005 Rubbish / Waste Bins edit 40,000.00 edit 40,000.00 edit 40,000…" at bounding box center [665, 385] width 1290 height 20
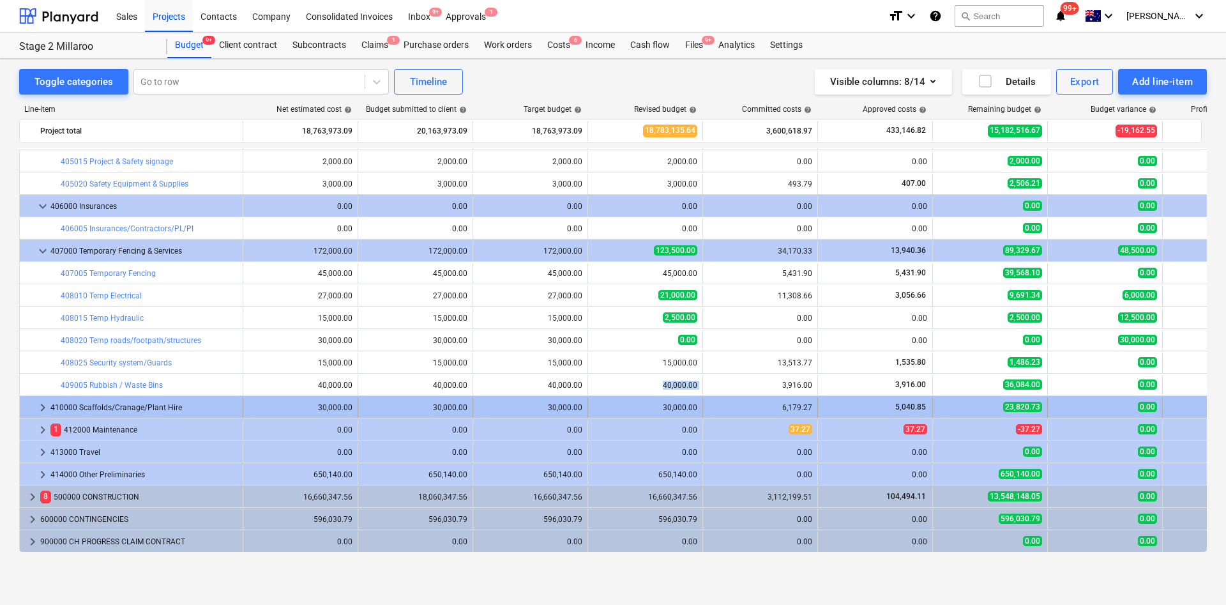
click at [38, 402] on span "keyboard_arrow_right" at bounding box center [42, 407] width 15 height 15
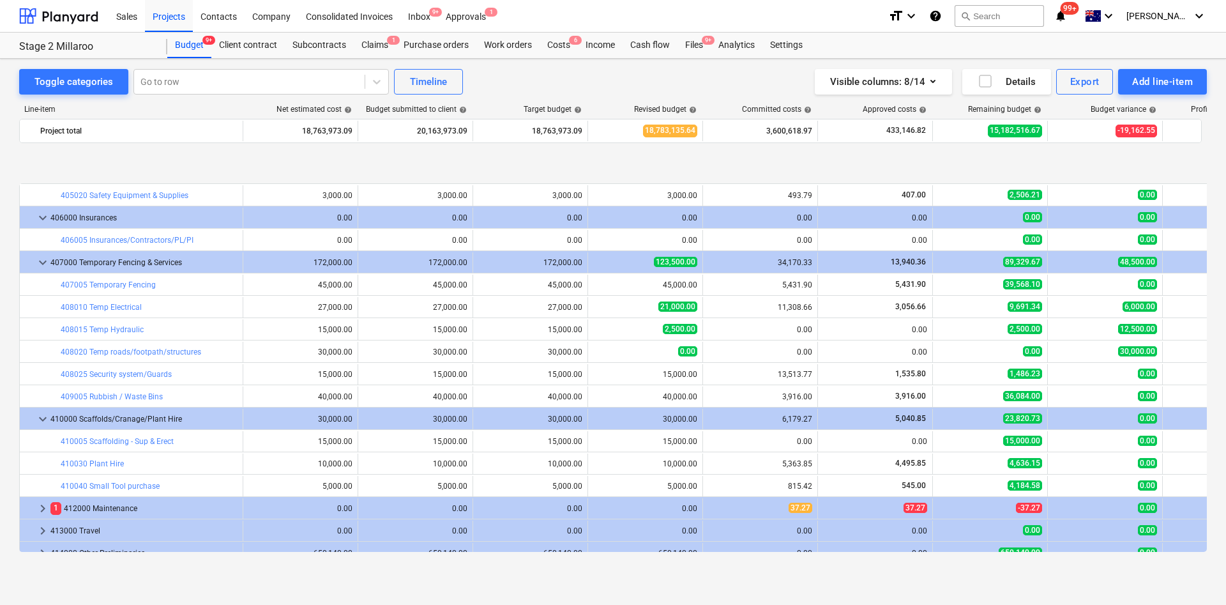
scroll to position [558, 0]
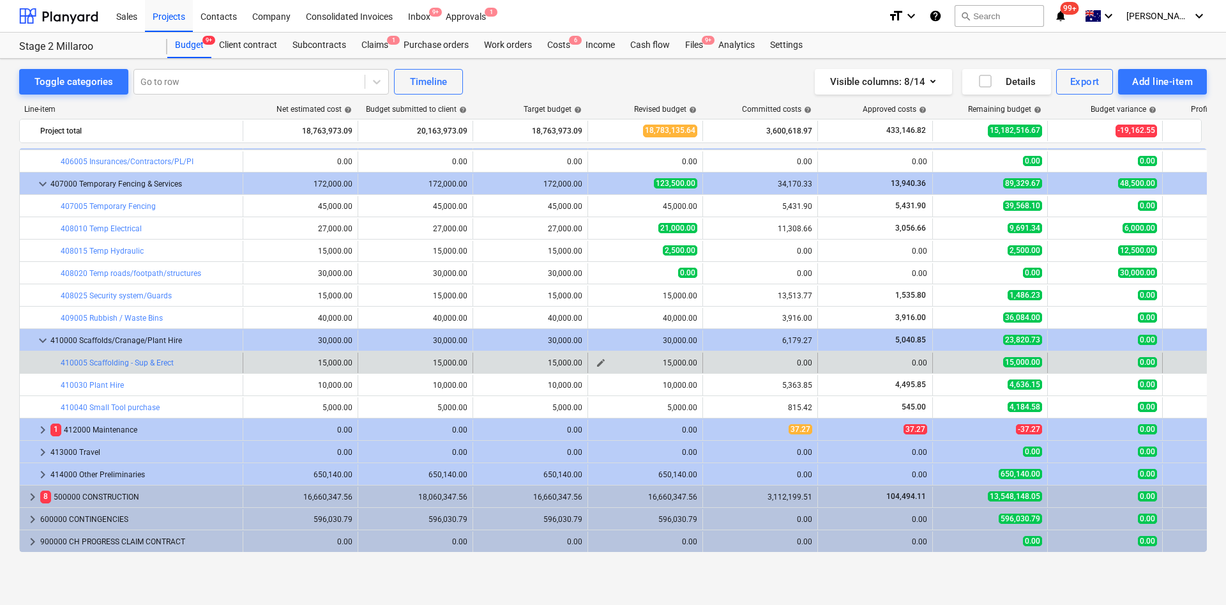
click at [601, 364] on span "edit" at bounding box center [601, 363] width 10 height 10
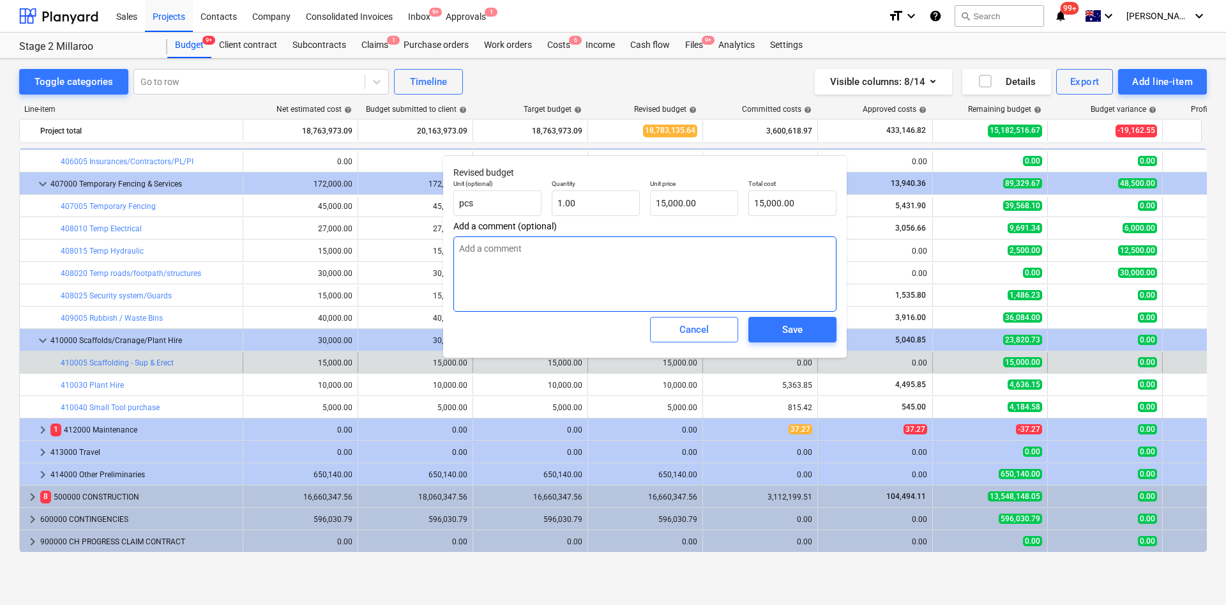
click at [595, 274] on textarea at bounding box center [645, 273] width 383 height 75
click at [793, 327] on div "Save" at bounding box center [792, 329] width 20 height 17
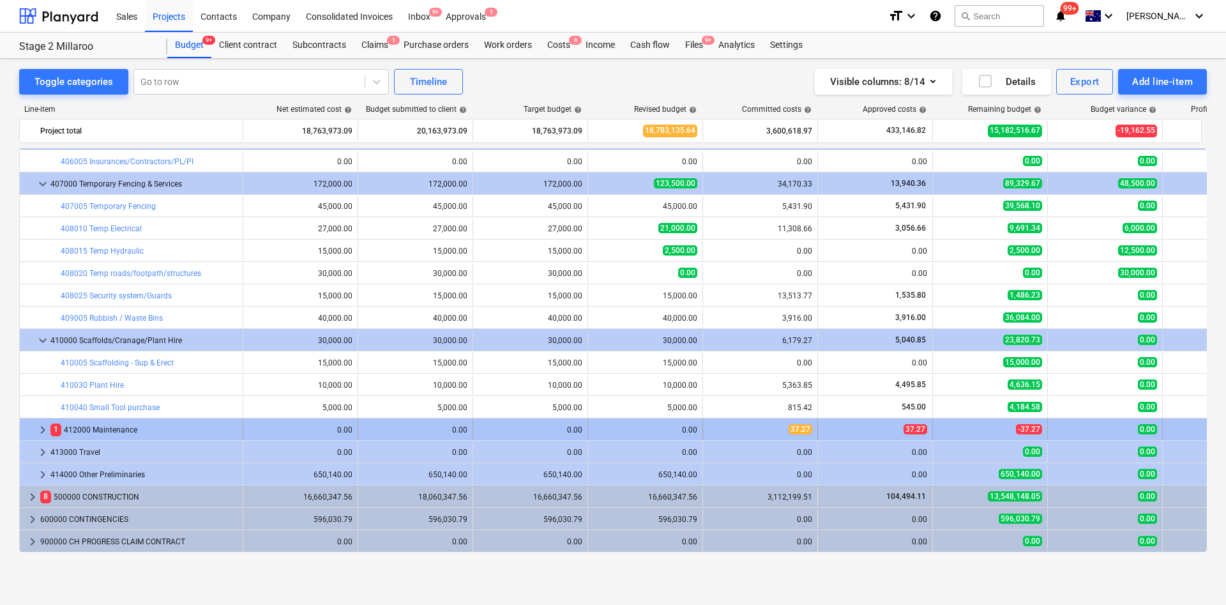
click at [45, 402] on span "keyboard_arrow_right" at bounding box center [42, 429] width 15 height 15
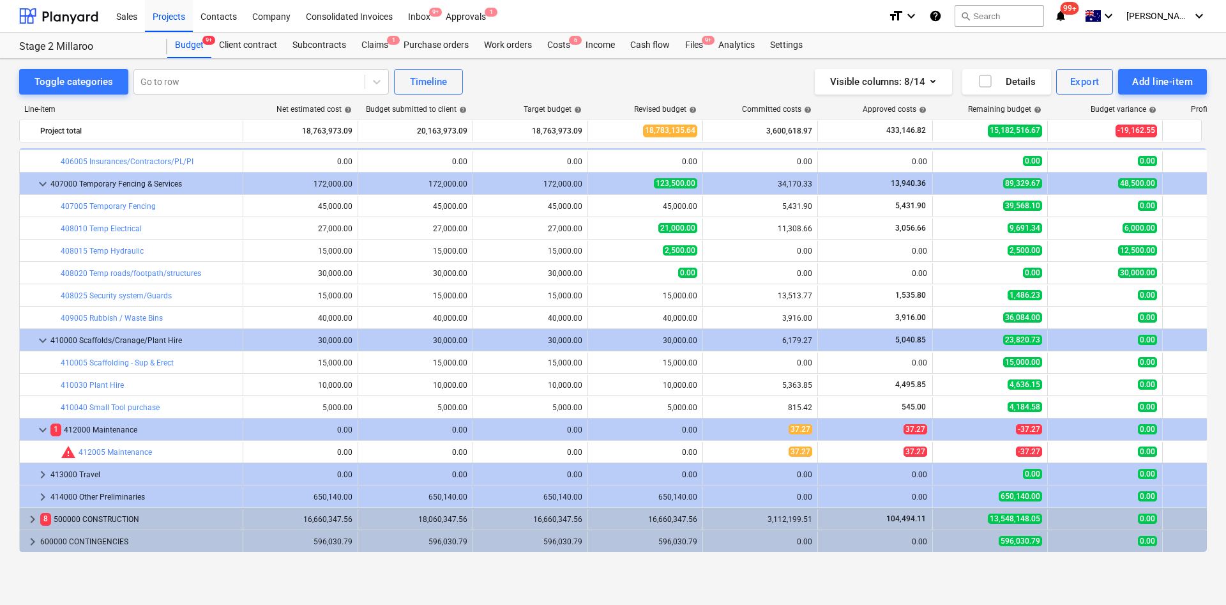
scroll to position [580, 0]
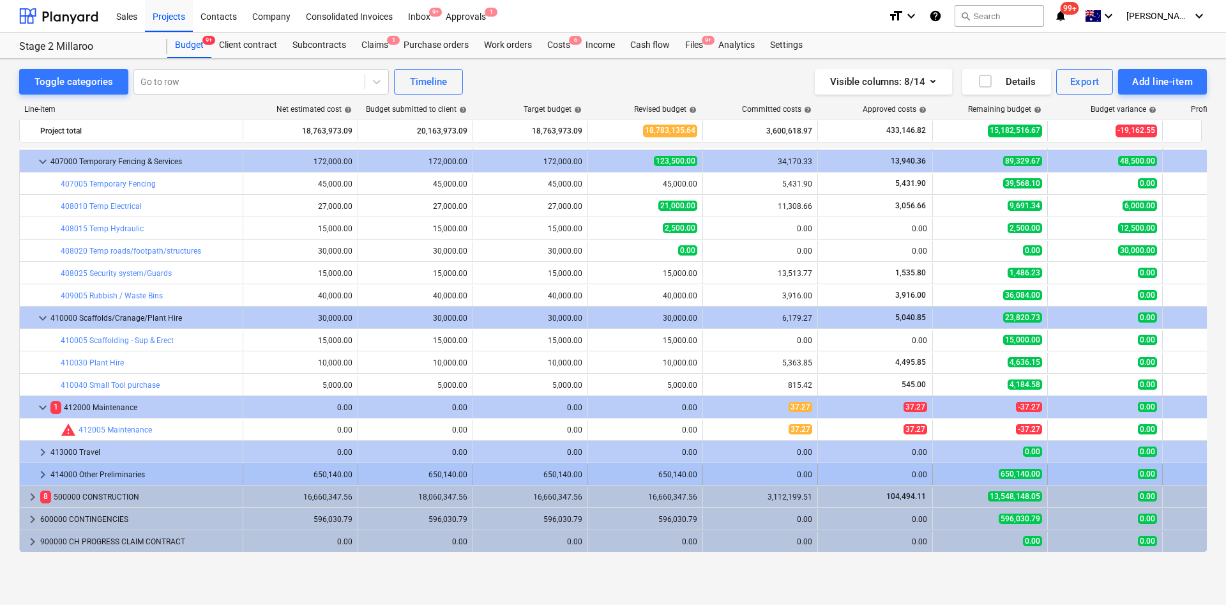
click at [42, 402] on span "keyboard_arrow_right" at bounding box center [42, 474] width 15 height 15
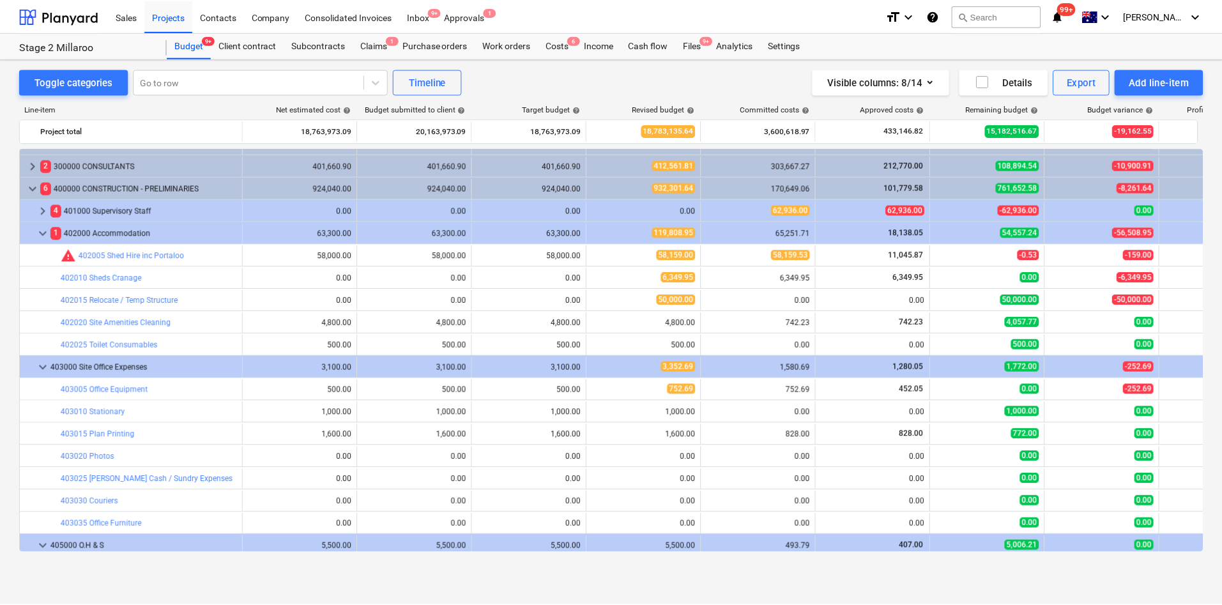
scroll to position [0, 0]
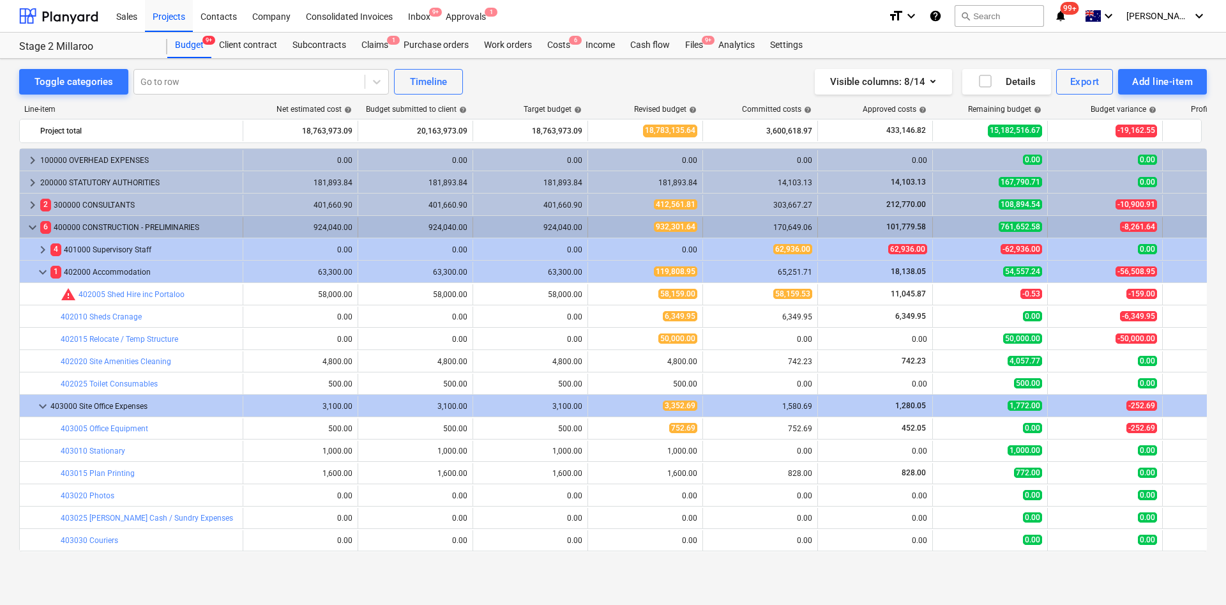
click at [30, 221] on span "keyboard_arrow_down" at bounding box center [32, 227] width 15 height 15
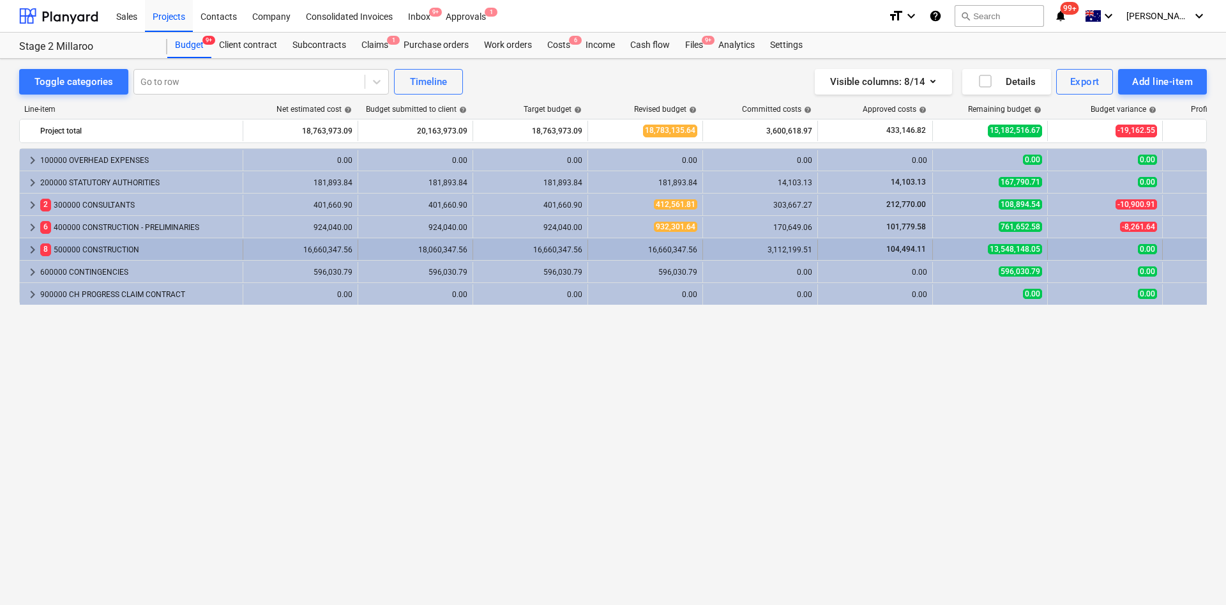
click at [29, 250] on span "keyboard_arrow_right" at bounding box center [32, 249] width 15 height 15
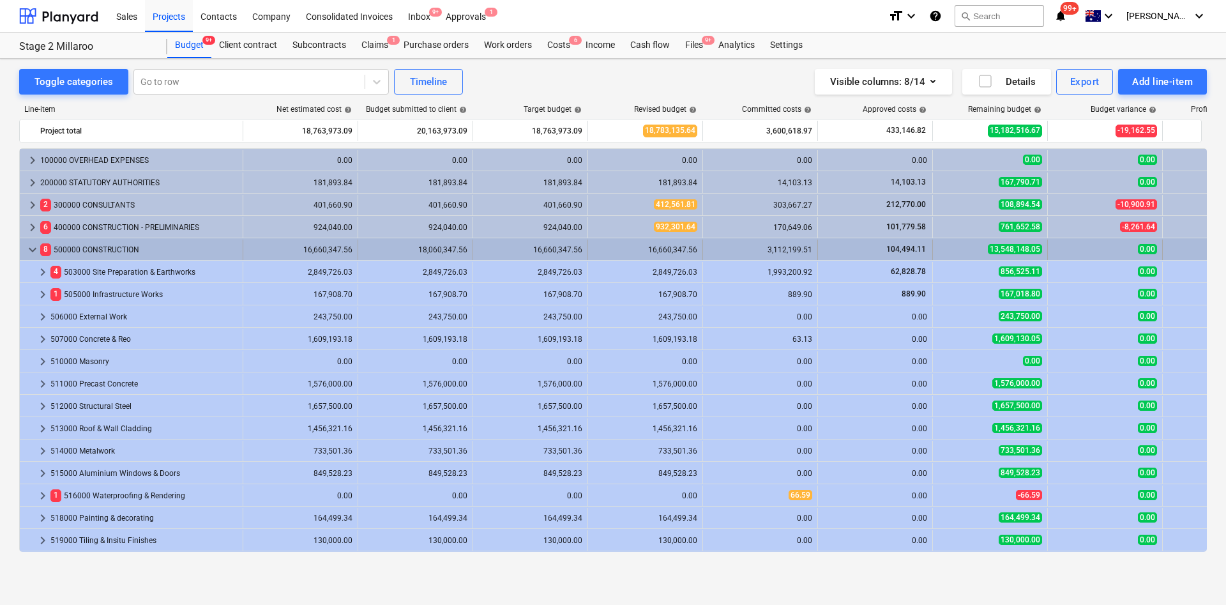
click at [34, 248] on span "keyboard_arrow_down" at bounding box center [32, 249] width 15 height 15
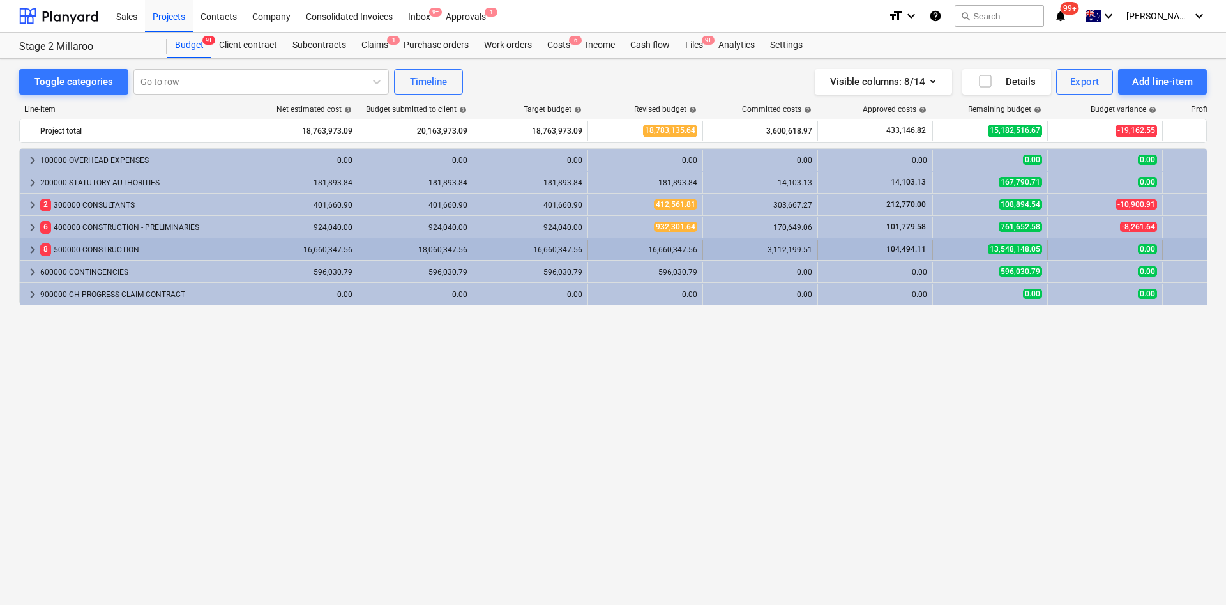
click at [33, 249] on span "keyboard_arrow_right" at bounding box center [32, 249] width 15 height 15
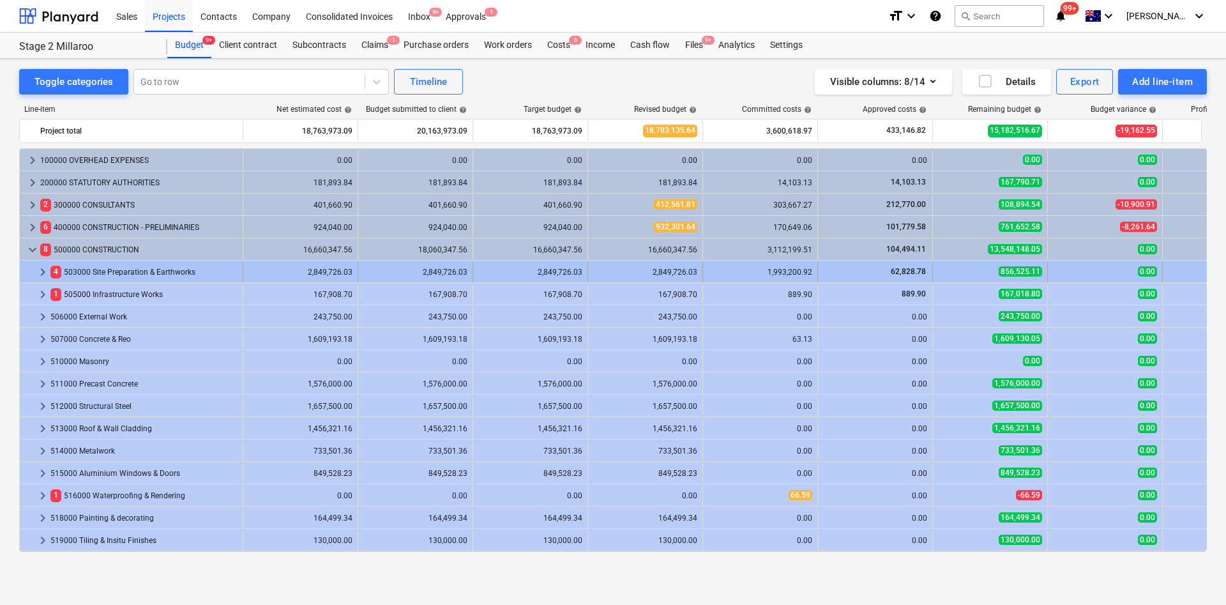
click at [46, 272] on span "keyboard_arrow_right" at bounding box center [42, 271] width 15 height 15
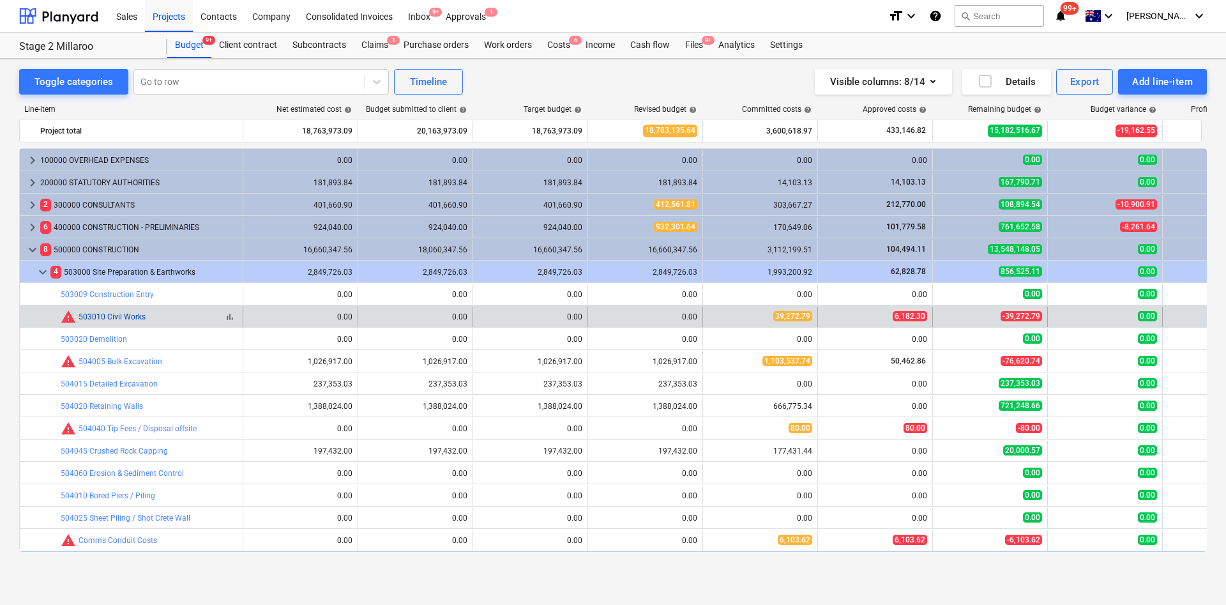
click at [128, 315] on link "503010 Civil Works" at bounding box center [112, 316] width 67 height 9
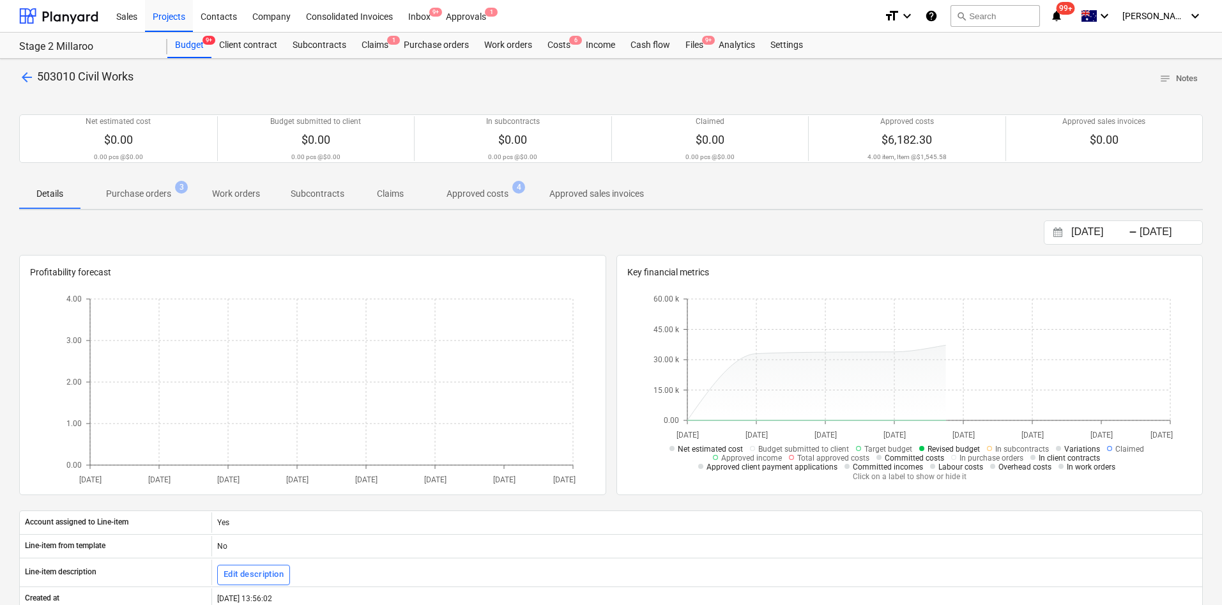
click at [133, 192] on p "Purchase orders" at bounding box center [138, 193] width 65 height 13
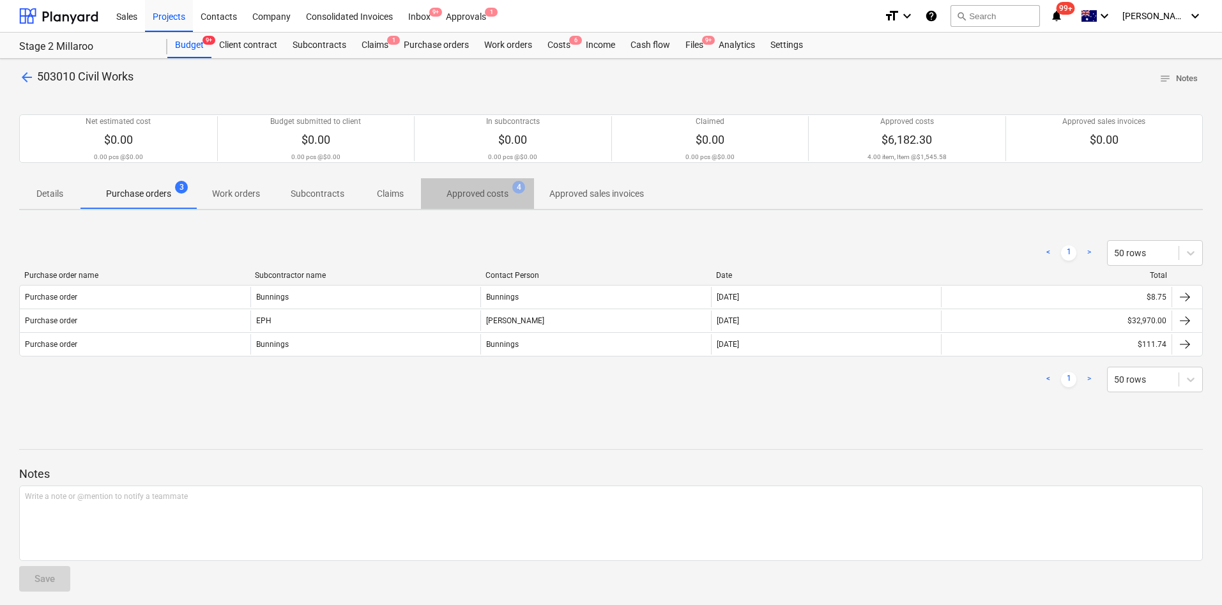
click at [480, 193] on p "Approved costs" at bounding box center [477, 193] width 62 height 13
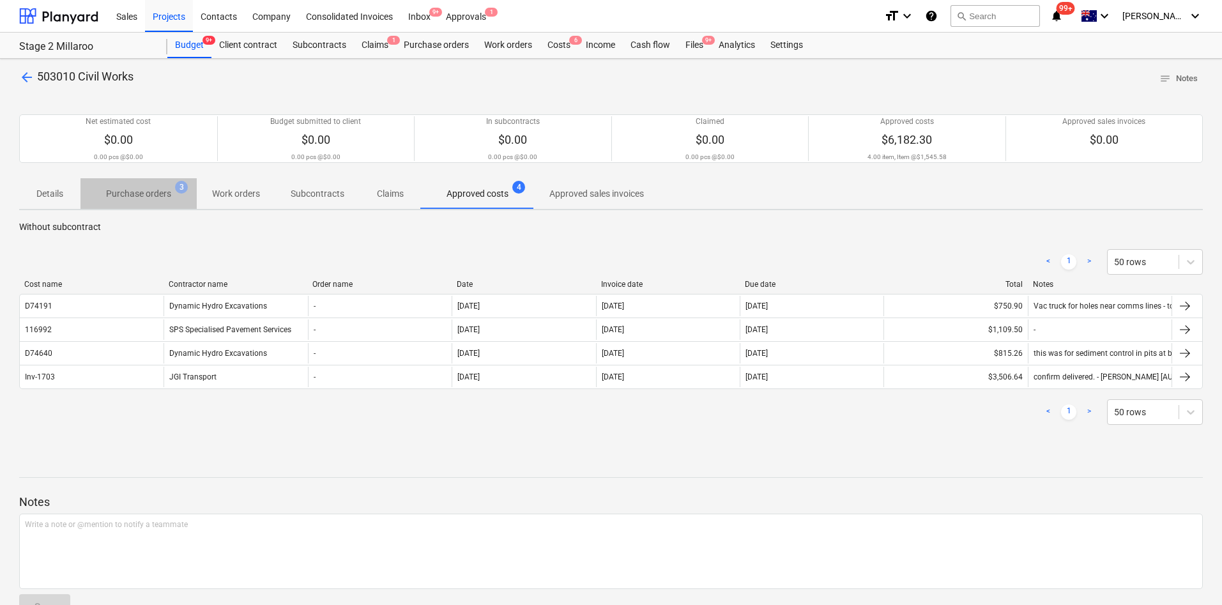
click at [157, 201] on span "Purchase orders 3" at bounding box center [138, 193] width 116 height 23
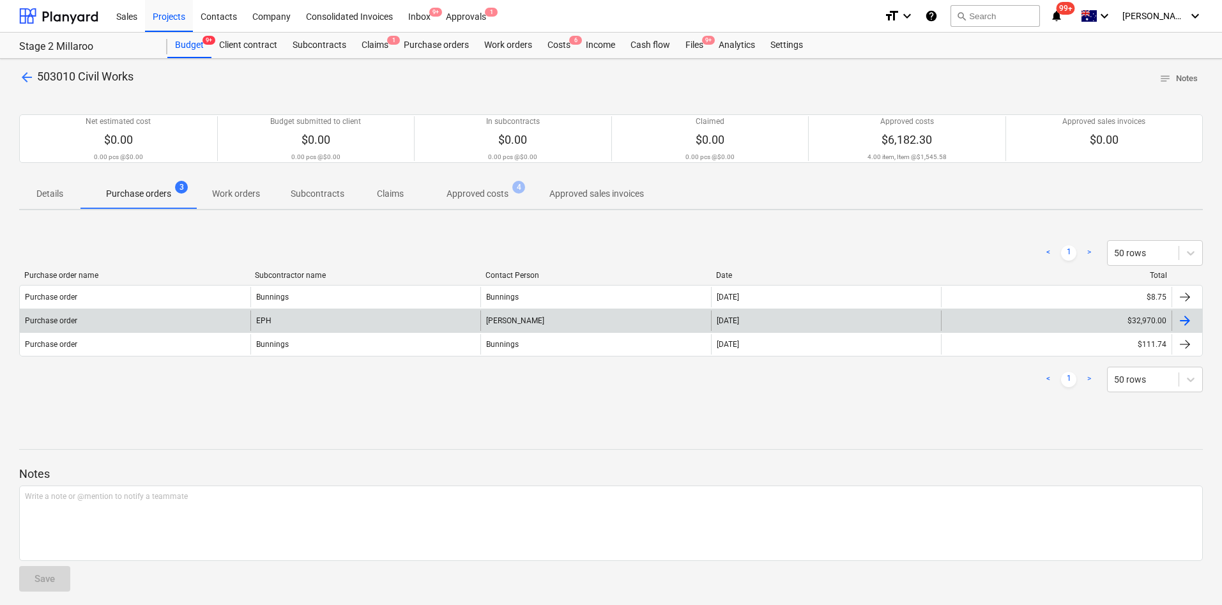
click at [273, 324] on div "EPH" at bounding box center [365, 320] width 231 height 20
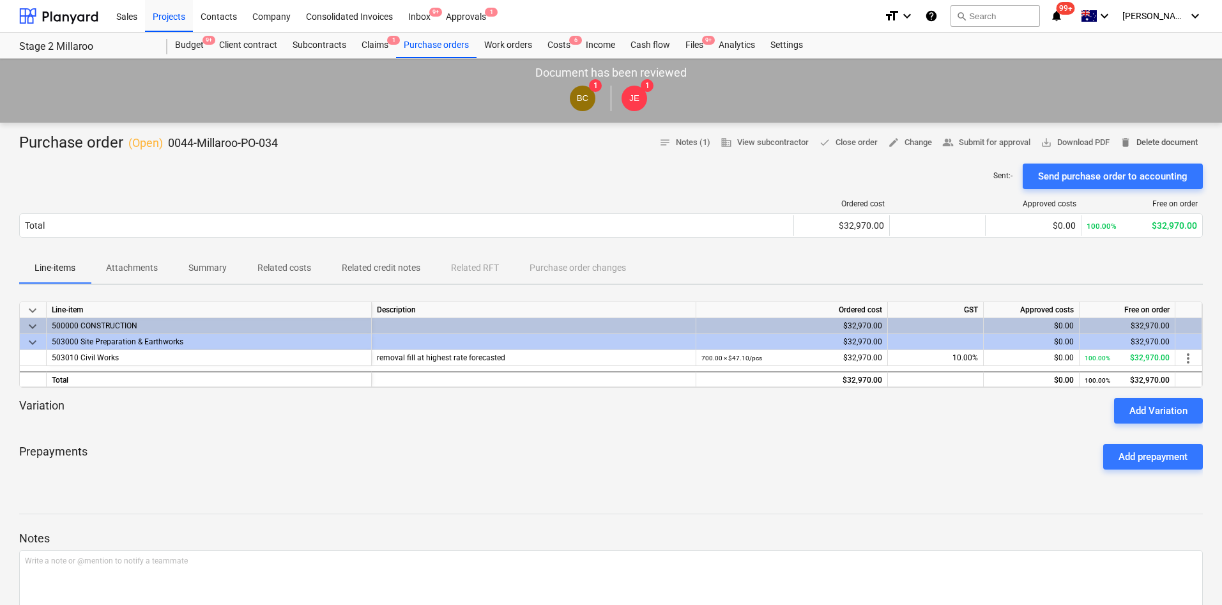
click at [812, 142] on span "delete Delete document" at bounding box center [1159, 142] width 78 height 15
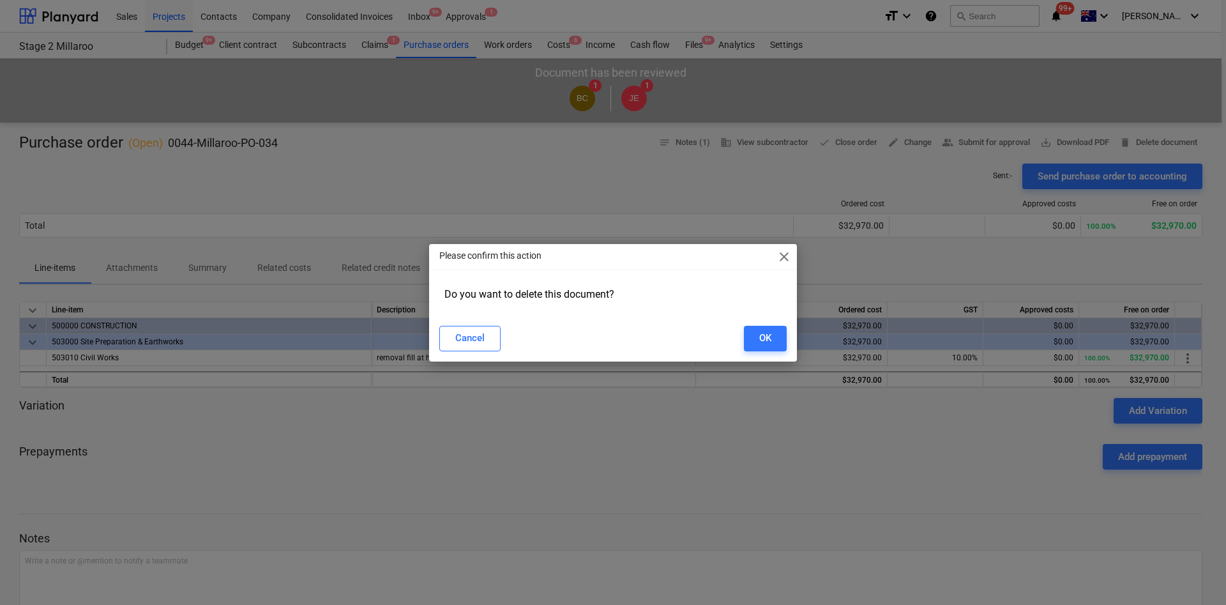
click at [786, 253] on span "close" at bounding box center [784, 256] width 15 height 15
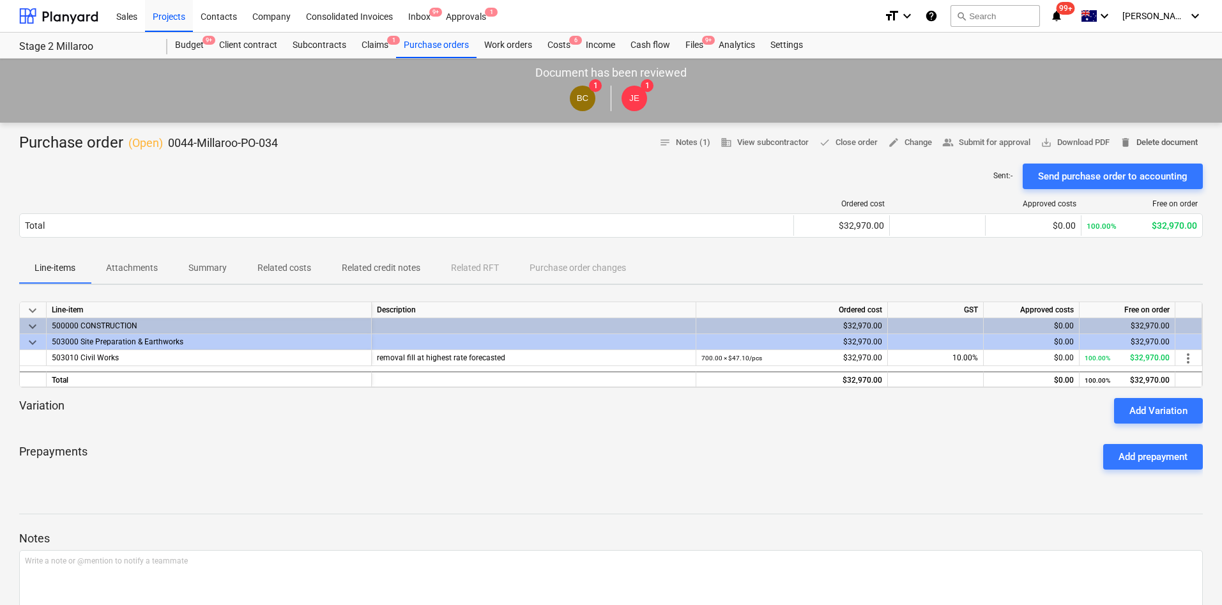
click at [812, 139] on span "delete Delete document" at bounding box center [1159, 142] width 78 height 15
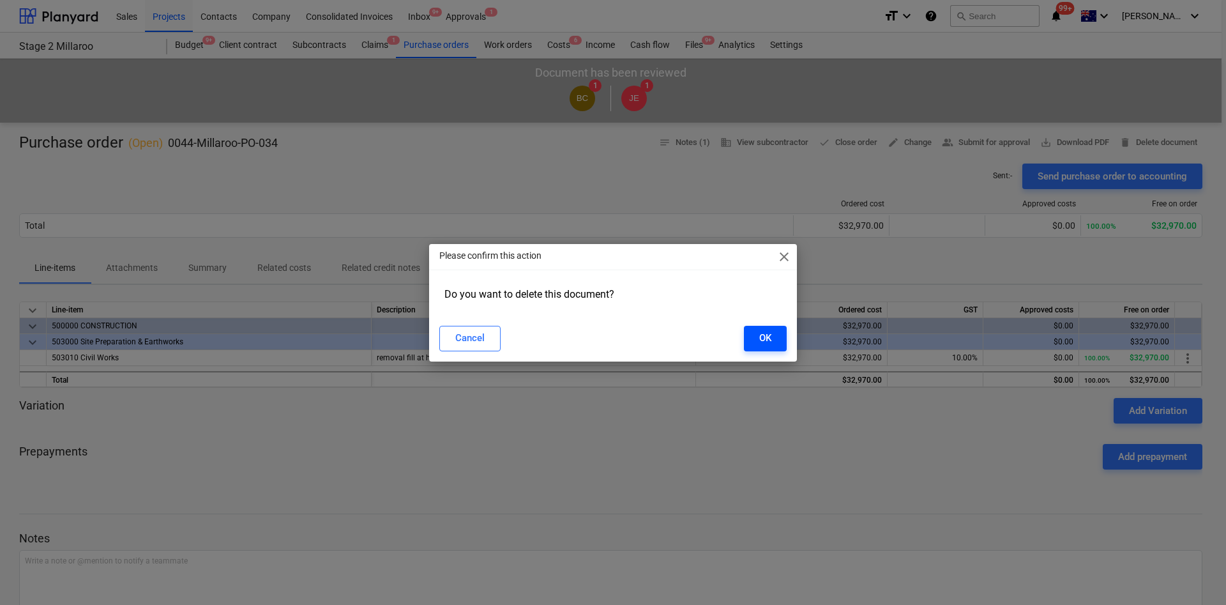
click at [761, 332] on div "OK" at bounding box center [765, 338] width 12 height 17
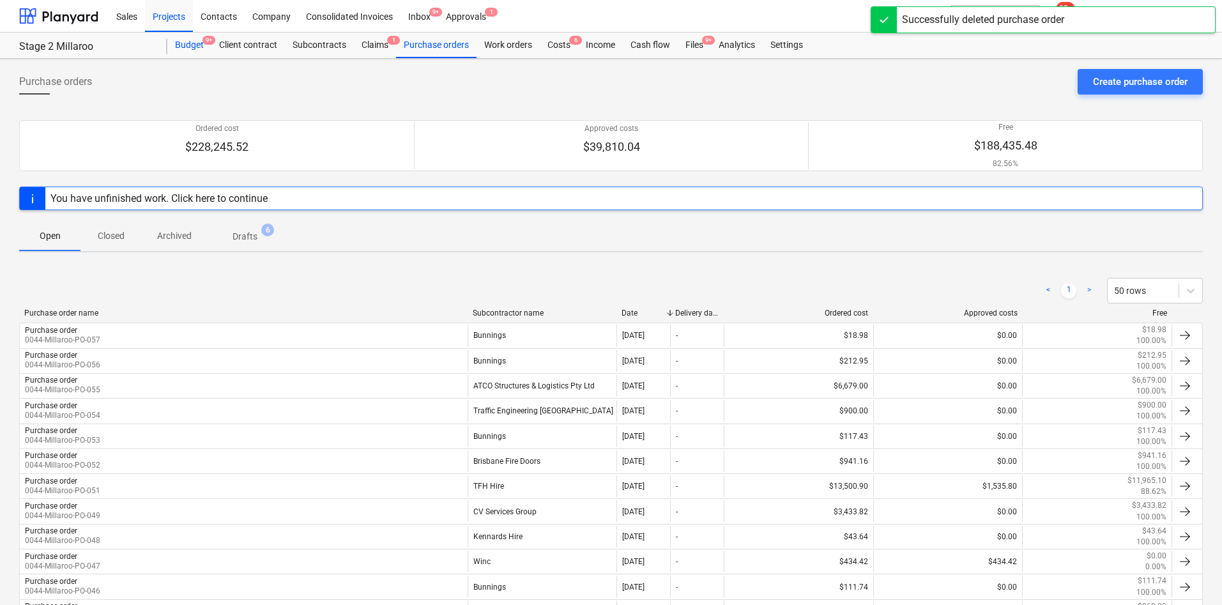
click at [199, 36] on div "Budget 9+" at bounding box center [189, 46] width 44 height 26
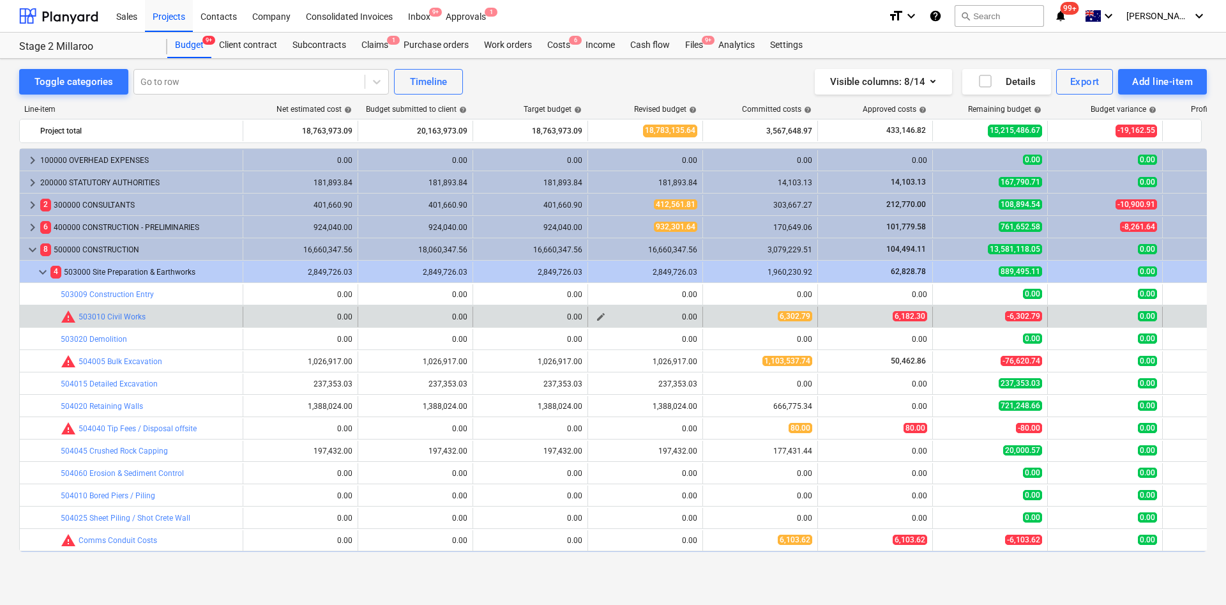
click at [600, 316] on span "edit" at bounding box center [601, 317] width 10 height 10
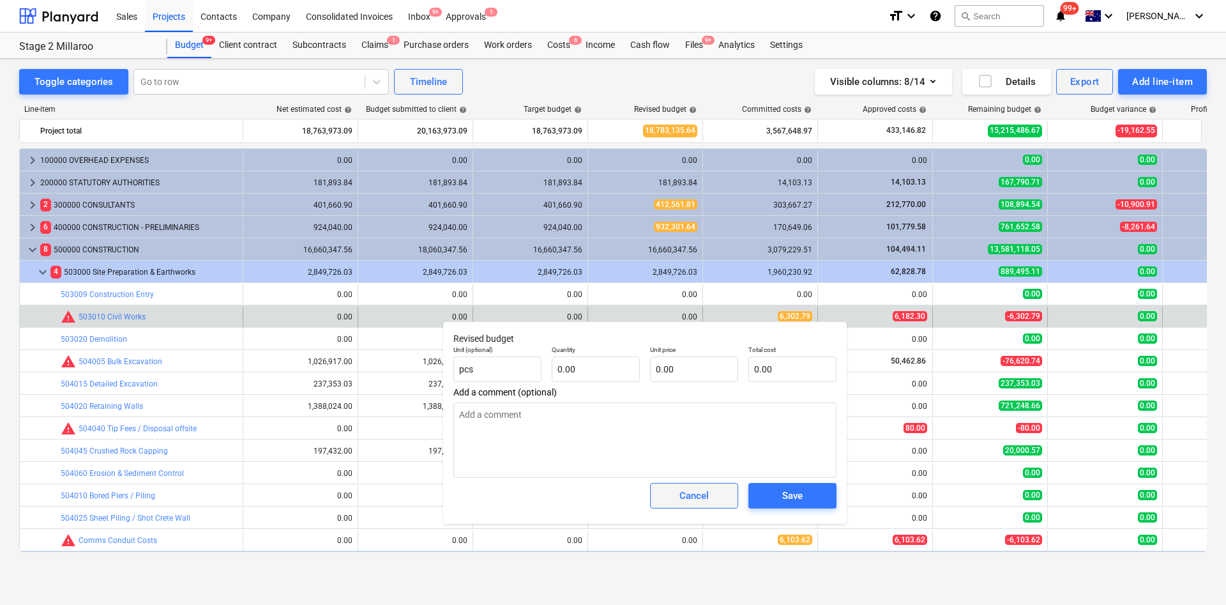
click at [689, 402] on div "Cancel" at bounding box center [694, 495] width 29 height 17
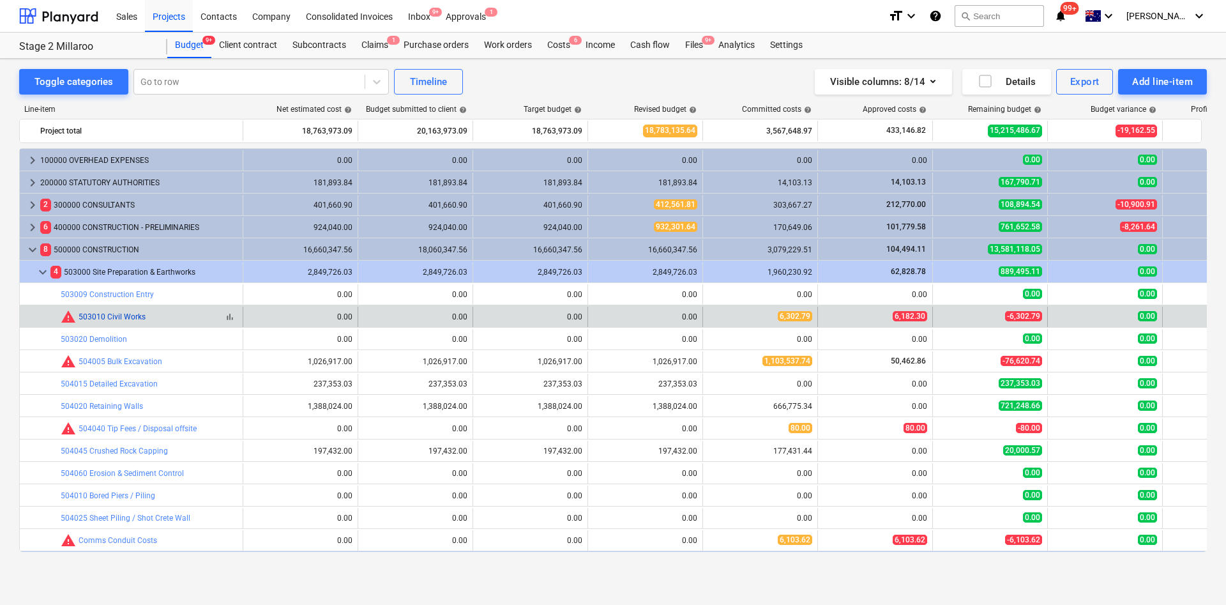
click at [142, 320] on link "503010 Civil Works" at bounding box center [112, 316] width 67 height 9
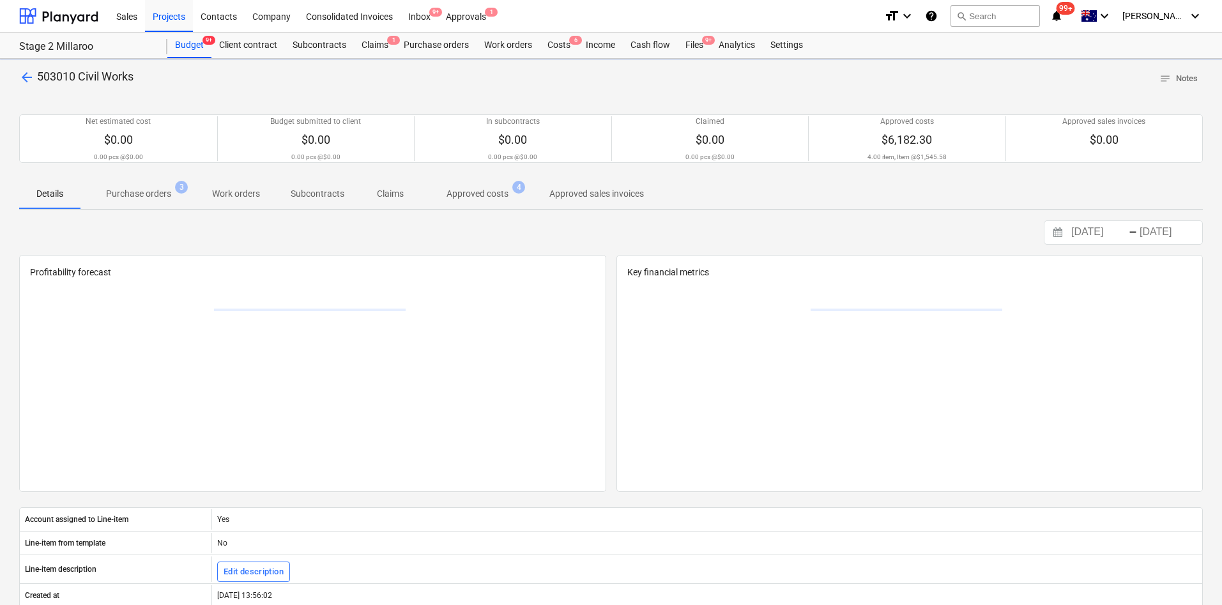
click at [480, 188] on p "Approved costs" at bounding box center [477, 193] width 62 height 13
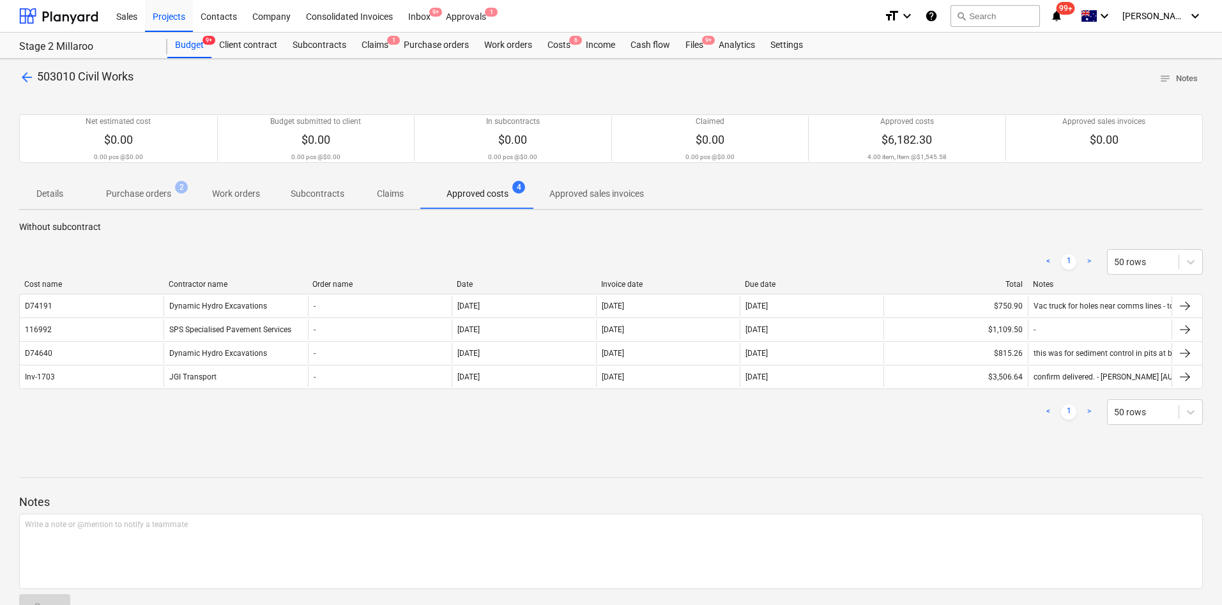
click at [24, 71] on span "arrow_back" at bounding box center [26, 77] width 15 height 15
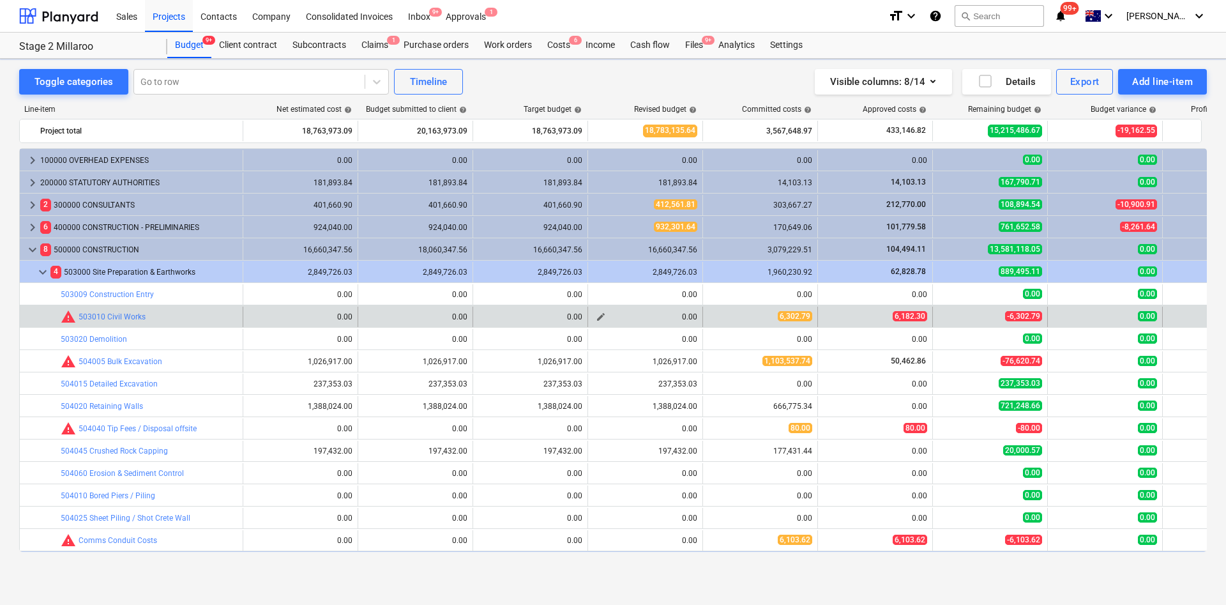
click at [607, 312] on button "edit" at bounding box center [600, 316] width 15 height 15
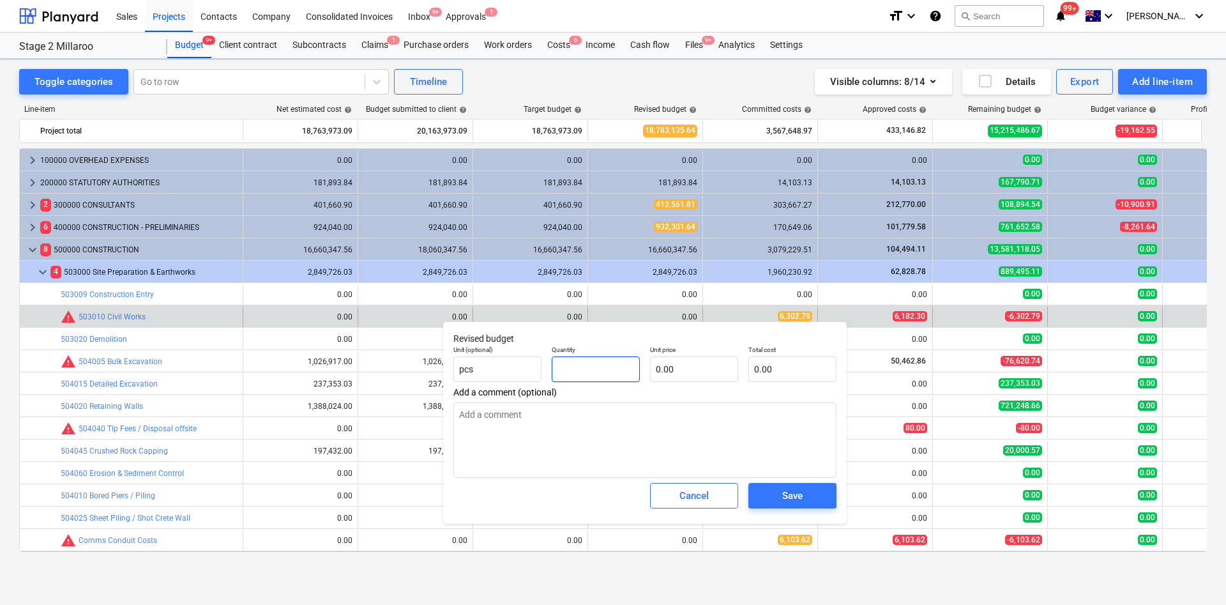
click at [595, 365] on input "text" at bounding box center [596, 369] width 88 height 26
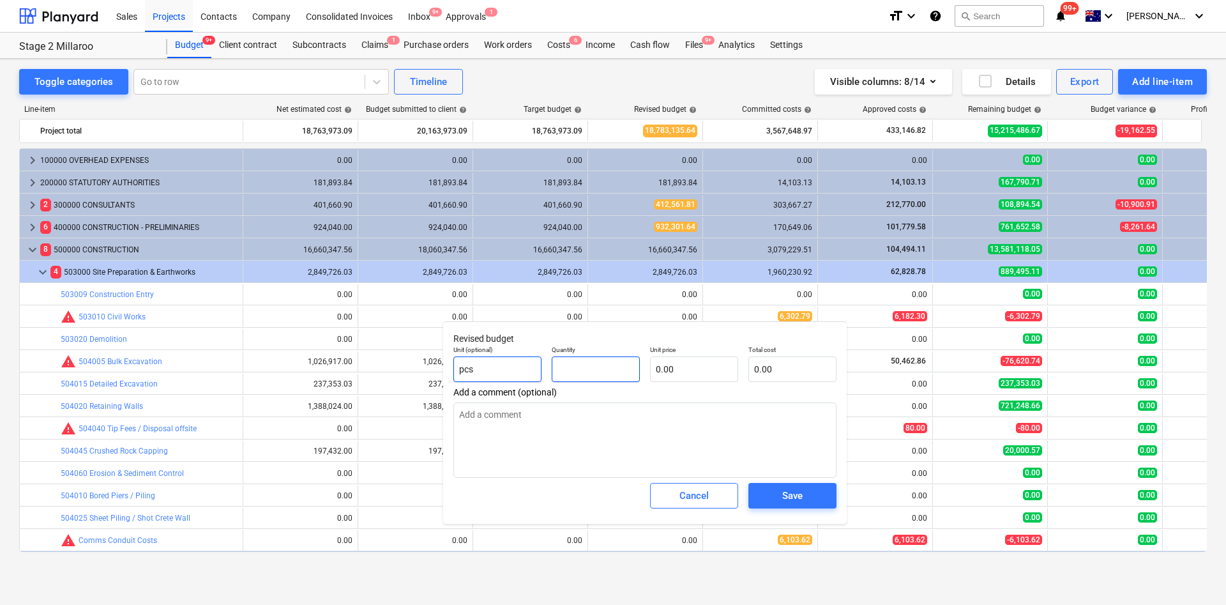
drag, startPoint x: 577, startPoint y: 373, endPoint x: 519, endPoint y: 368, distance: 59.0
click at [526, 369] on div "Unit (optional) pcs Quantity Unit price 0.00 Total cost 0.00" at bounding box center [644, 363] width 393 height 47
drag, startPoint x: 636, startPoint y: 376, endPoint x: 556, endPoint y: 372, distance: 79.9
click at [556, 372] on div "Unit (optional) pcs Quantity 1.00 Unit price Total cost 0.00" at bounding box center [644, 363] width 393 height 47
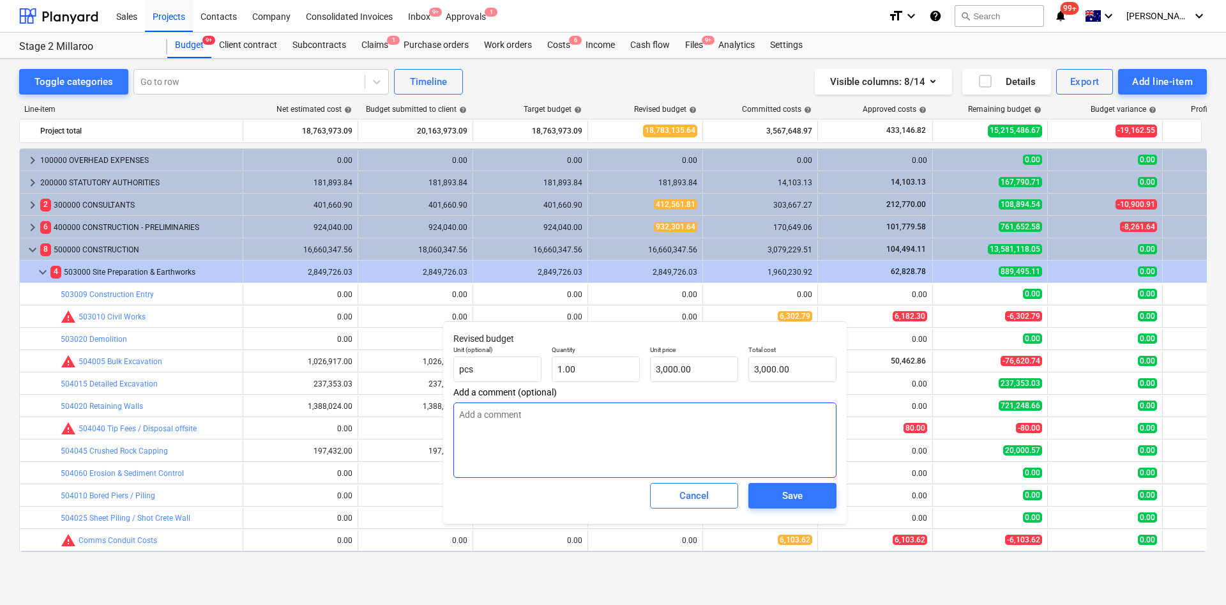
click at [568, 402] on textarea at bounding box center [645, 439] width 383 height 75
click at [797, 402] on div "Save" at bounding box center [792, 495] width 20 height 17
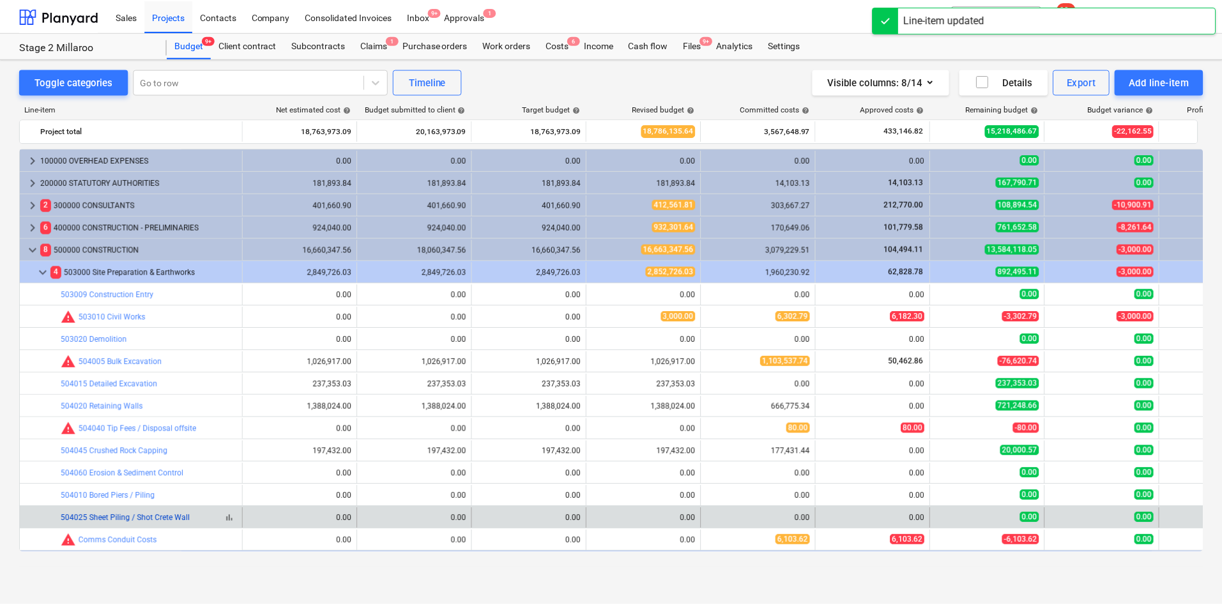
scroll to position [8, 0]
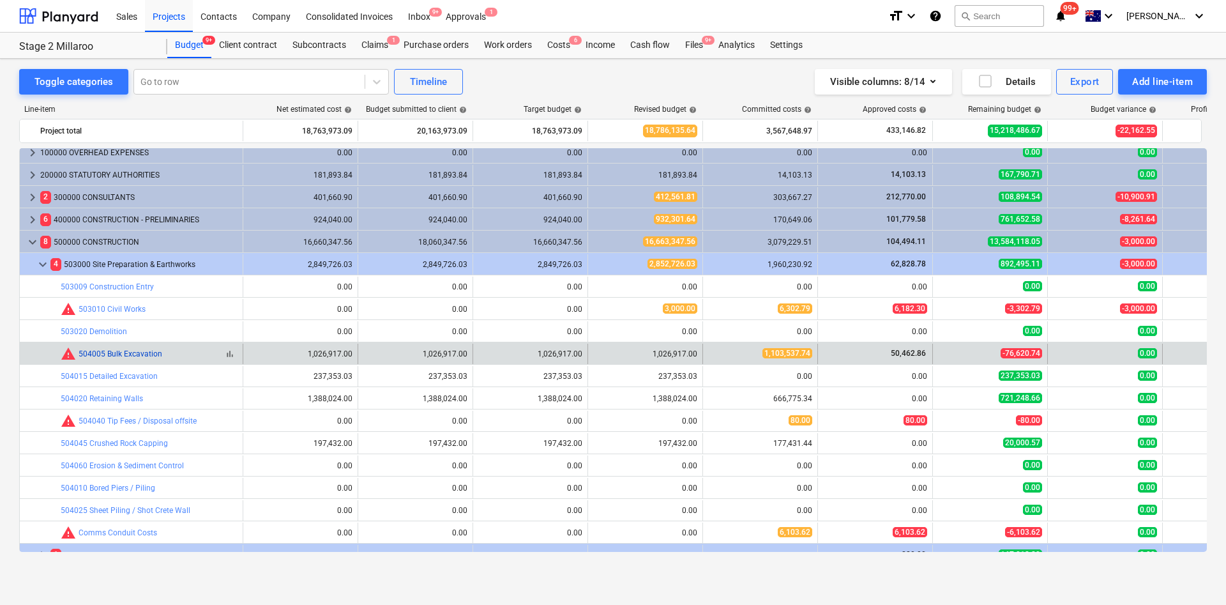
click at [154, 352] on link "504005 Bulk Excavation" at bounding box center [121, 353] width 84 height 9
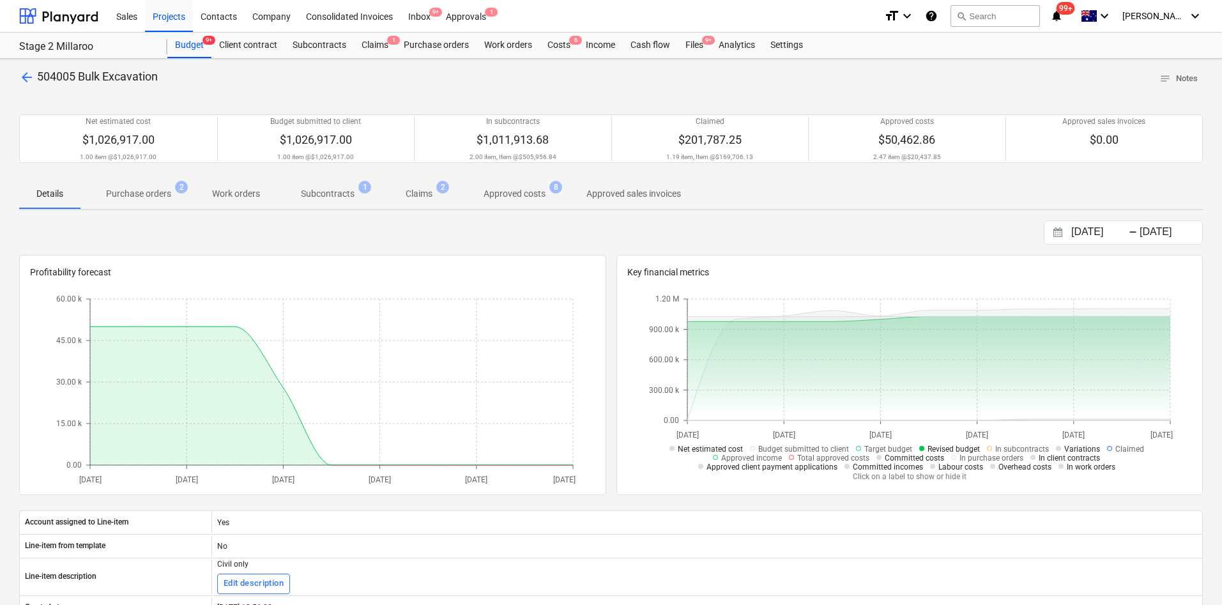
drag, startPoint x: 316, startPoint y: 191, endPoint x: 366, endPoint y: 239, distance: 69.6
click at [316, 190] on p "Subcontracts" at bounding box center [328, 193] width 54 height 13
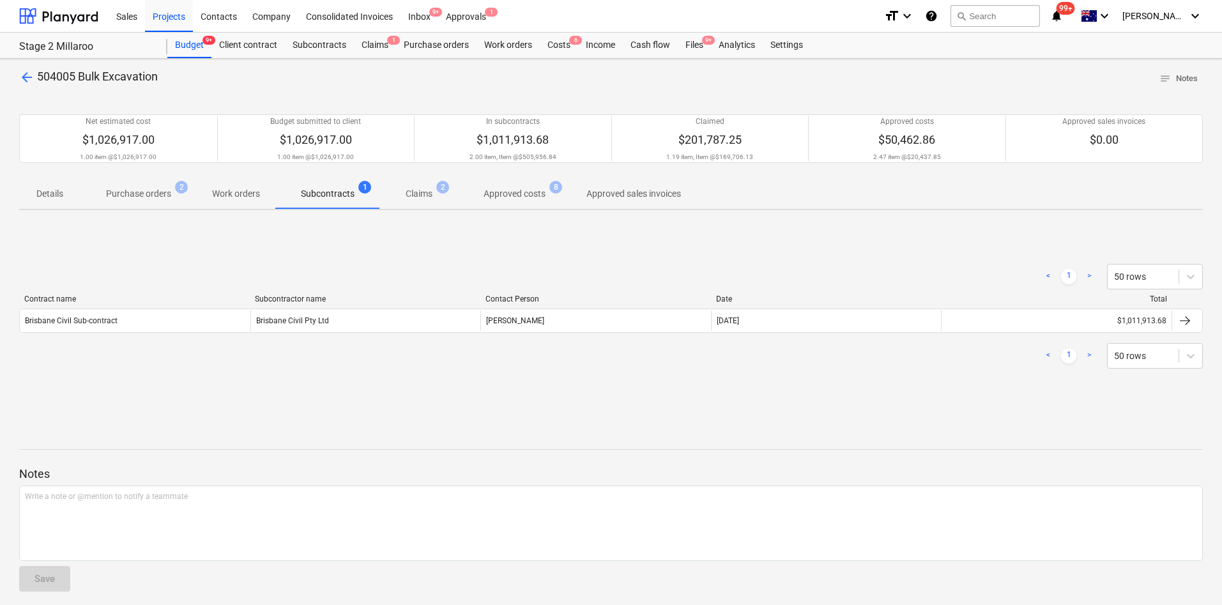
click at [161, 183] on span "Purchase orders 2" at bounding box center [138, 193] width 116 height 23
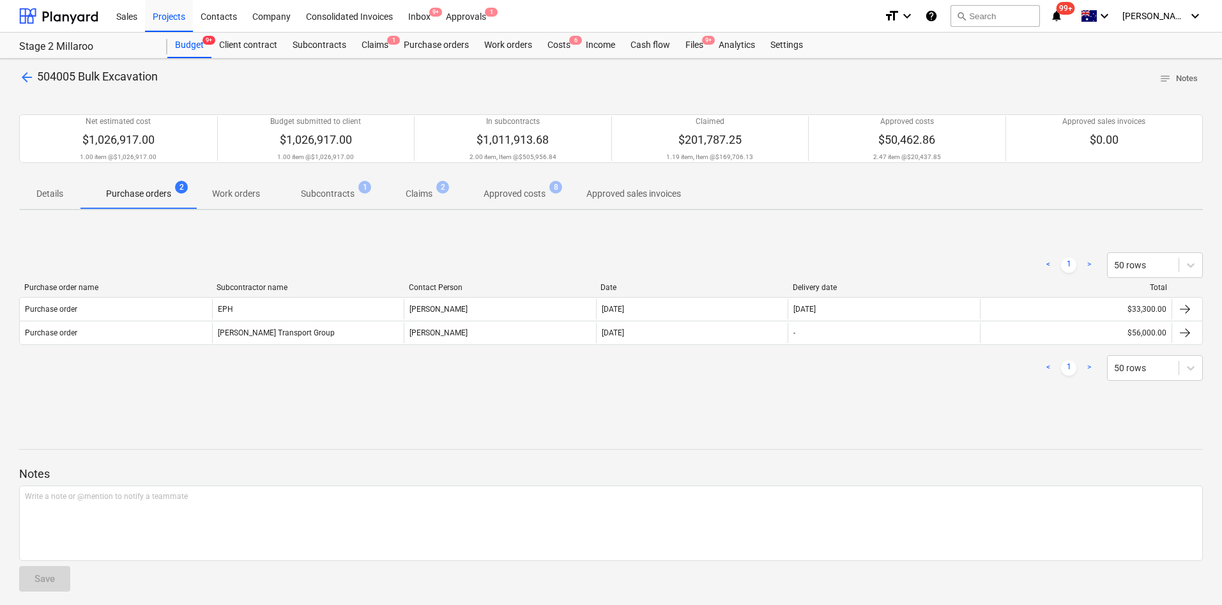
click at [434, 194] on span "Claims 2" at bounding box center [418, 193] width 47 height 13
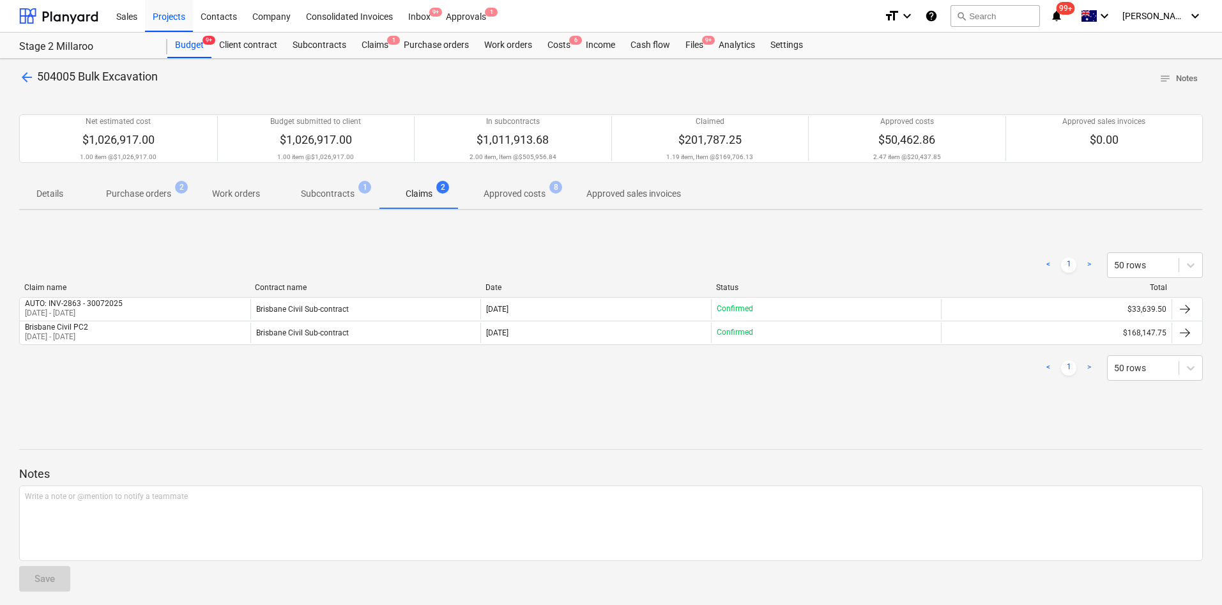
click at [487, 192] on p "Approved costs" at bounding box center [515, 193] width 62 height 13
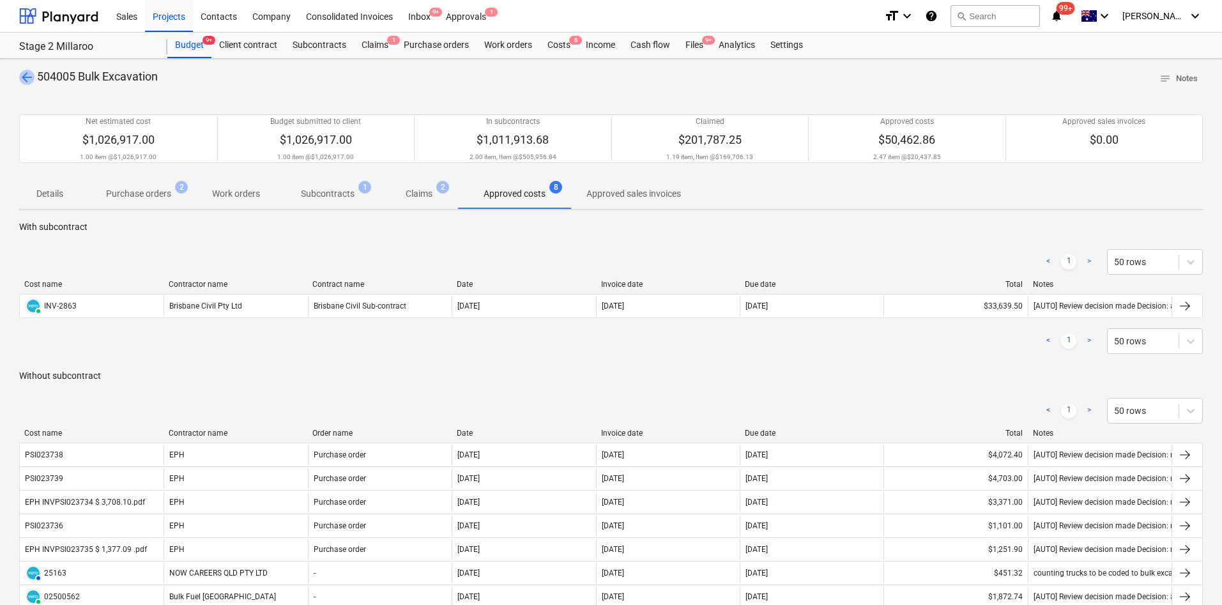
click at [28, 74] on span "arrow_back" at bounding box center [26, 77] width 15 height 15
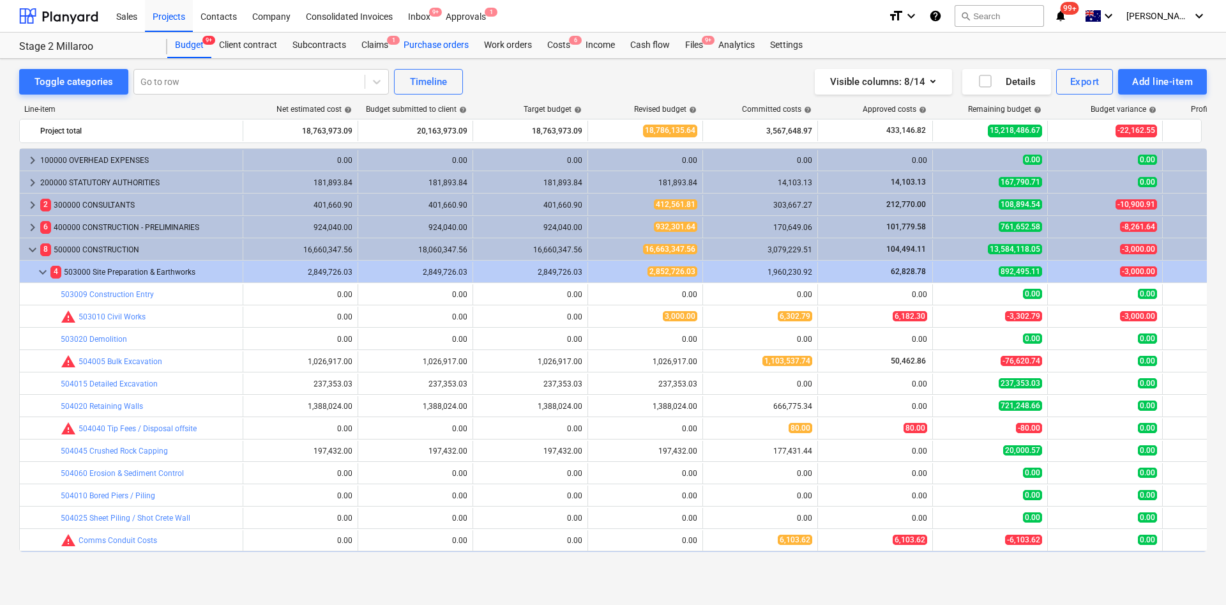
scroll to position [8, 0]
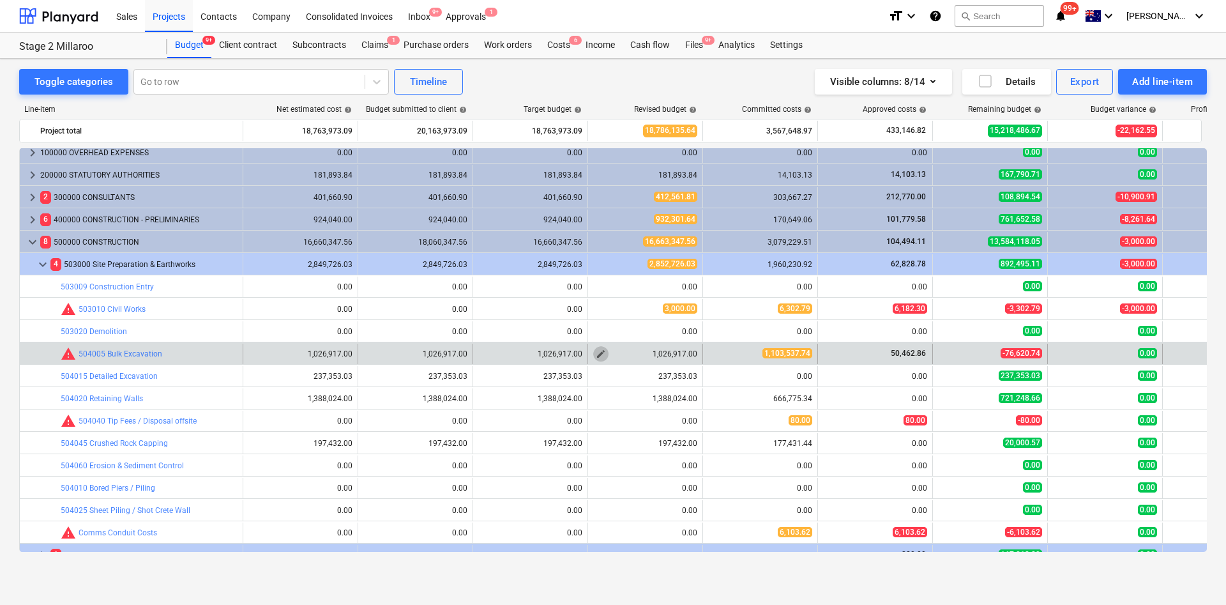
click at [601, 355] on span "edit" at bounding box center [601, 354] width 10 height 10
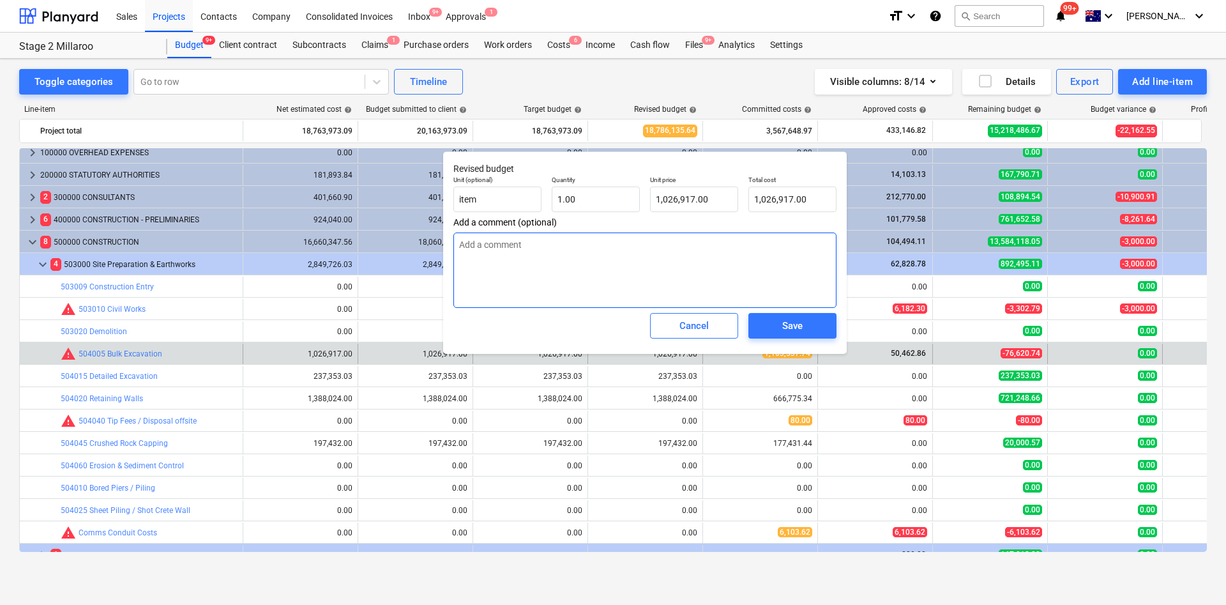
click at [544, 260] on textarea at bounding box center [645, 270] width 383 height 75
click at [806, 328] on span "Save" at bounding box center [792, 325] width 57 height 17
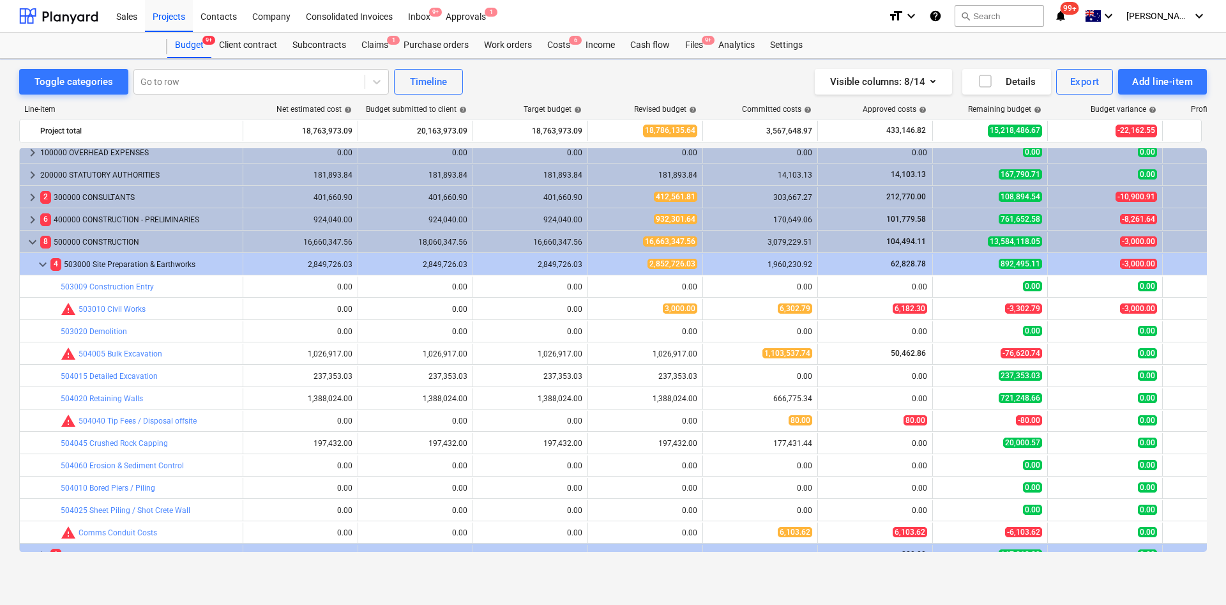
click at [791, 321] on div "0.00" at bounding box center [760, 331] width 104 height 20
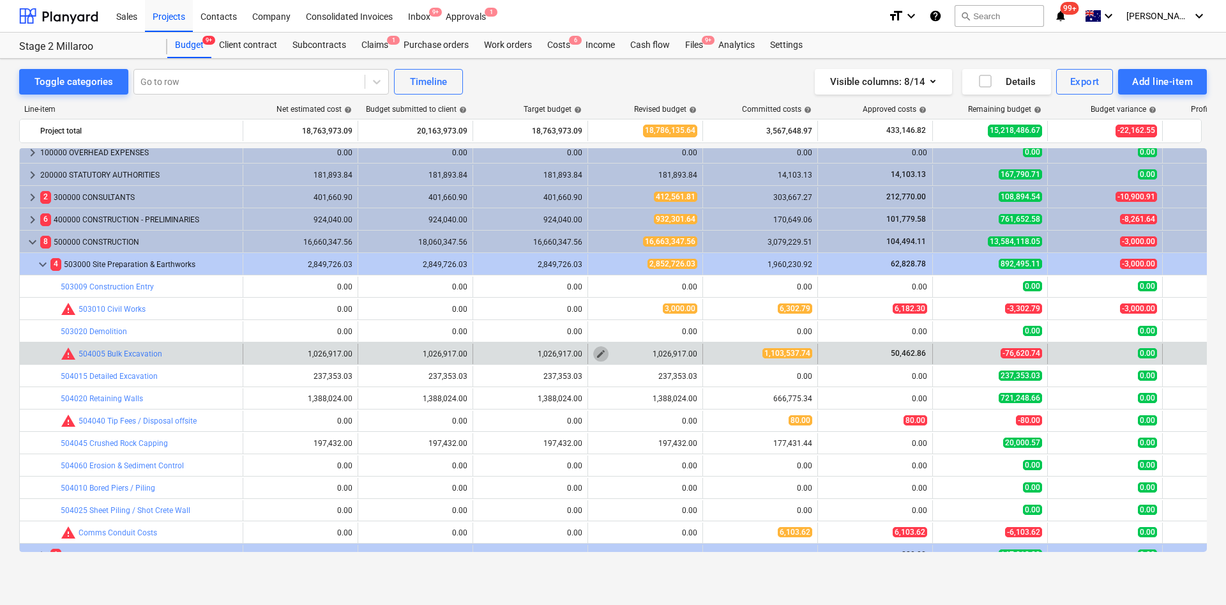
click at [597, 354] on span "edit" at bounding box center [601, 354] width 10 height 10
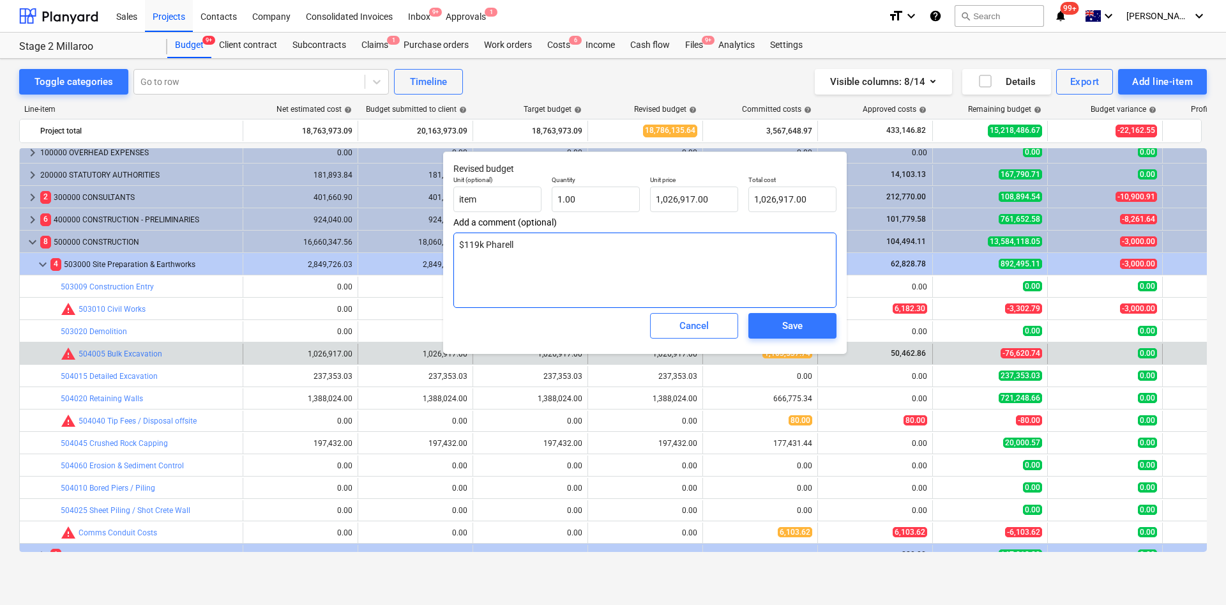
click at [535, 252] on textarea "$119k Pharell" at bounding box center [645, 270] width 383 height 75
click at [812, 322] on span "Save" at bounding box center [792, 325] width 57 height 17
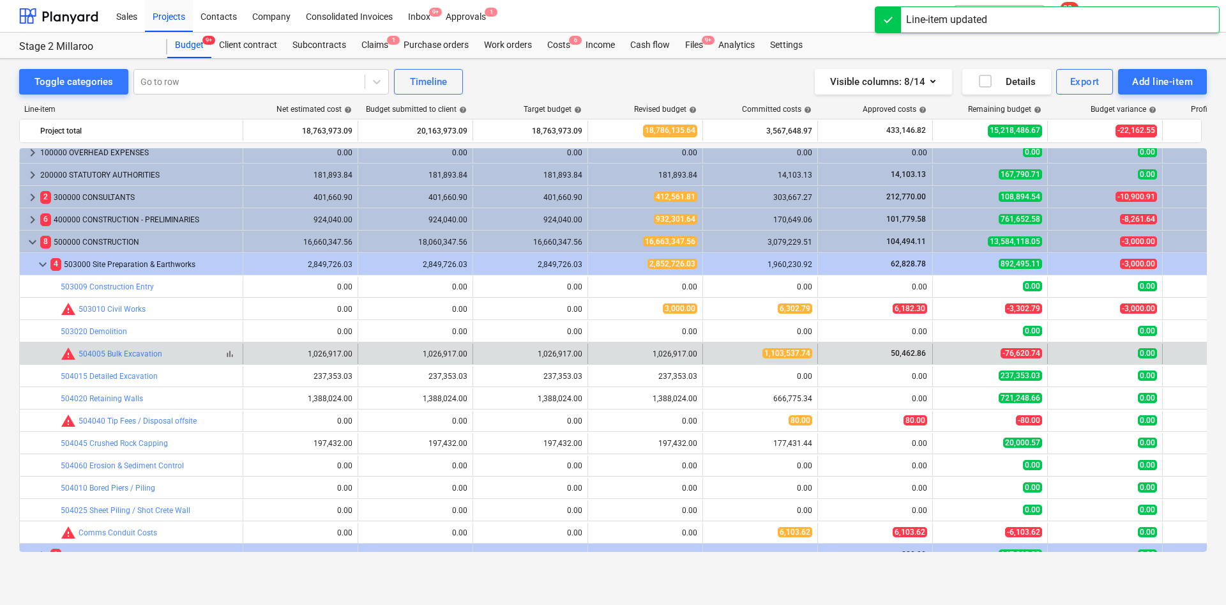
click at [160, 349] on div "504005 Bulk Excavation" at bounding box center [121, 353] width 84 height 9
click at [142, 349] on link "504005 Bulk Excavation" at bounding box center [121, 353] width 84 height 9
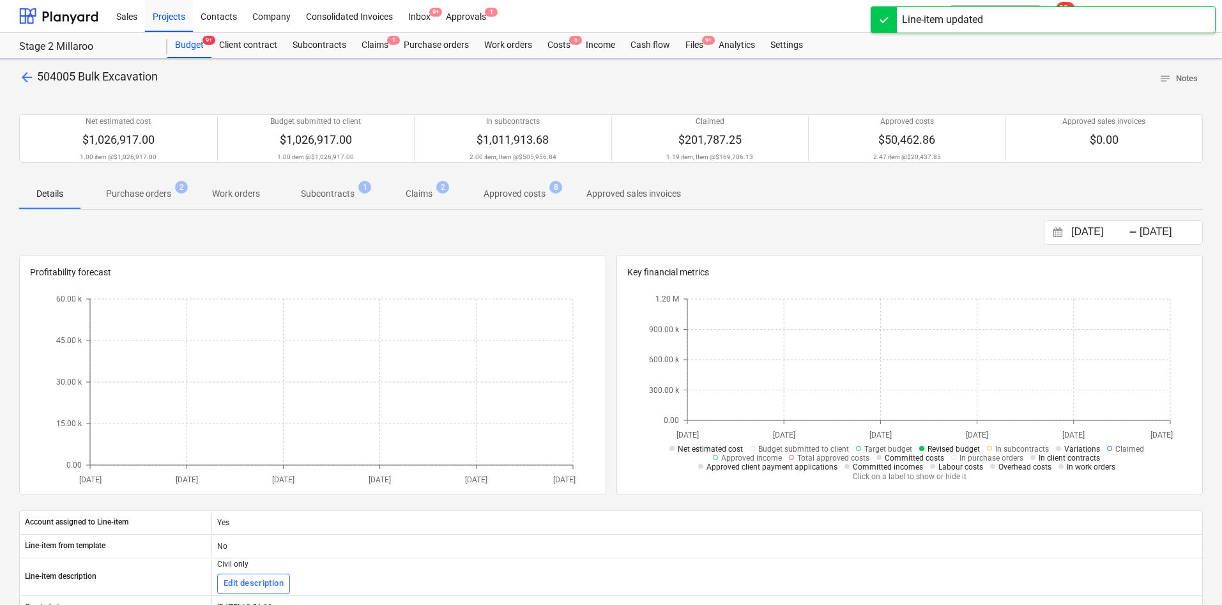
click at [530, 187] on p "Approved costs" at bounding box center [515, 193] width 62 height 13
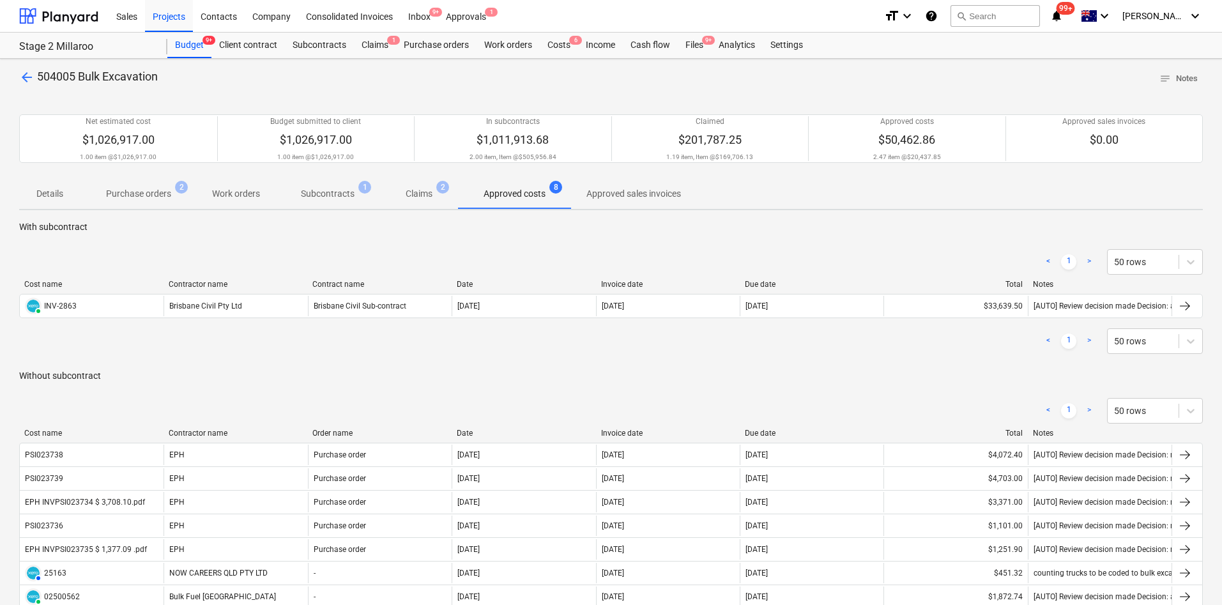
click at [27, 75] on span "arrow_back" at bounding box center [26, 77] width 15 height 15
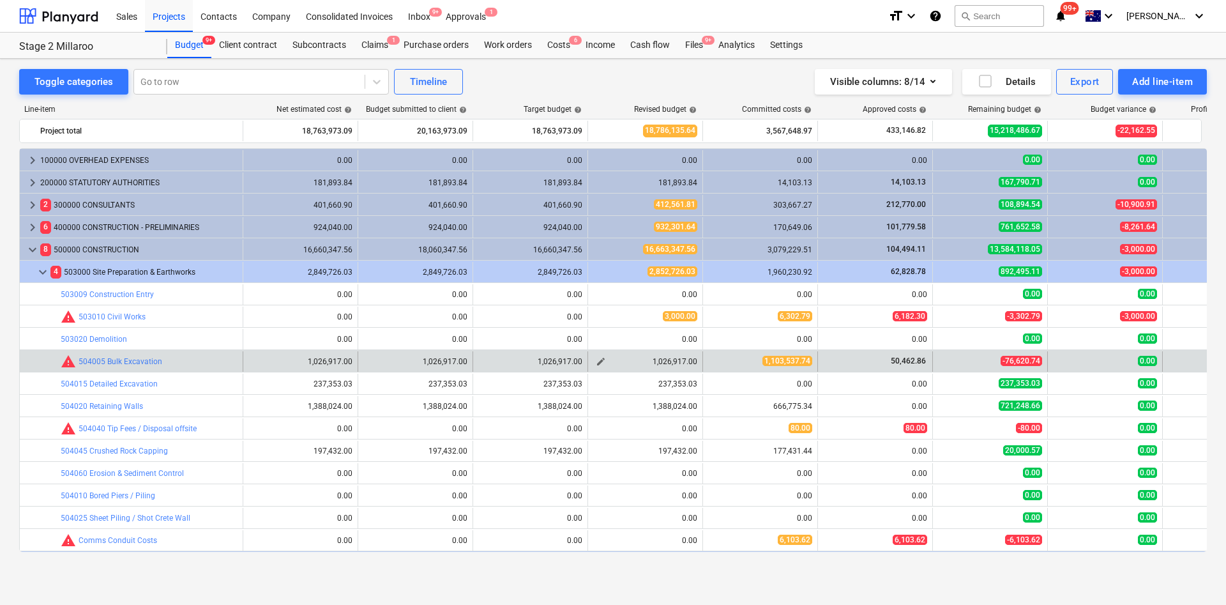
scroll to position [8, 0]
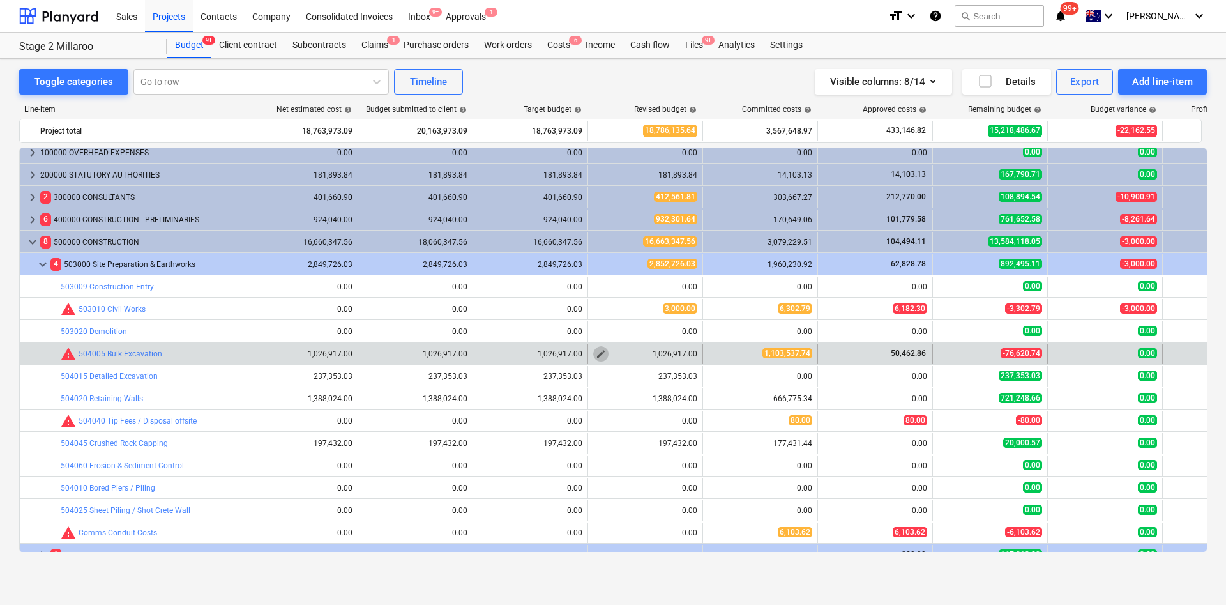
click at [602, 353] on span "edit" at bounding box center [601, 354] width 10 height 10
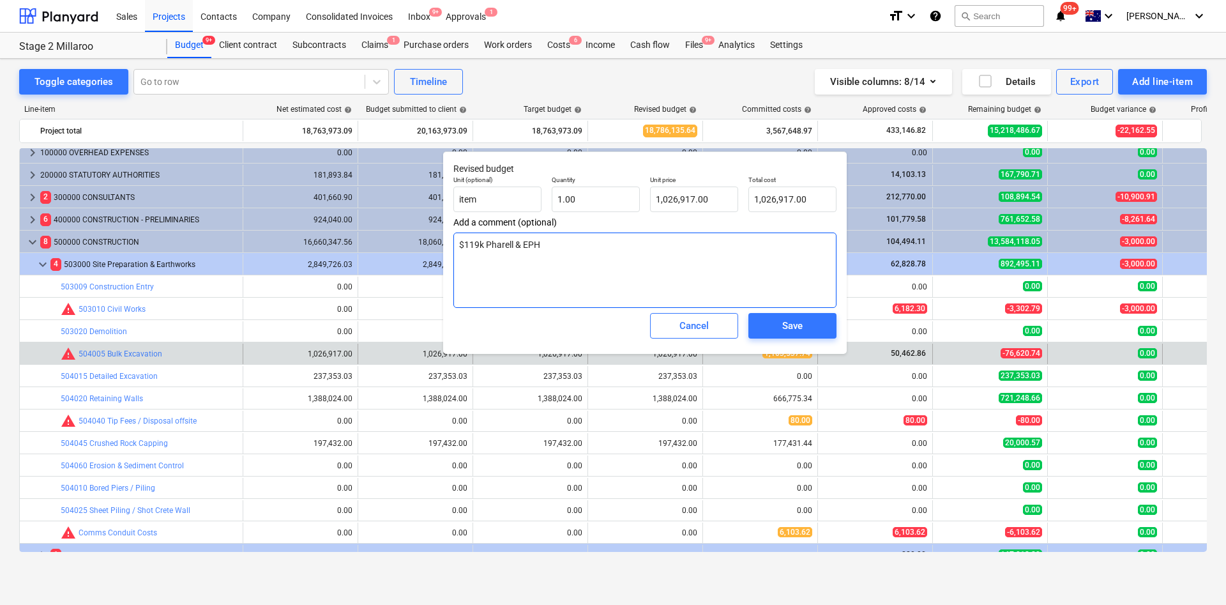
click at [567, 239] on textarea "$119k Pharell & EPH" at bounding box center [645, 270] width 383 height 75
click at [686, 322] on div "Cancel" at bounding box center [694, 325] width 29 height 17
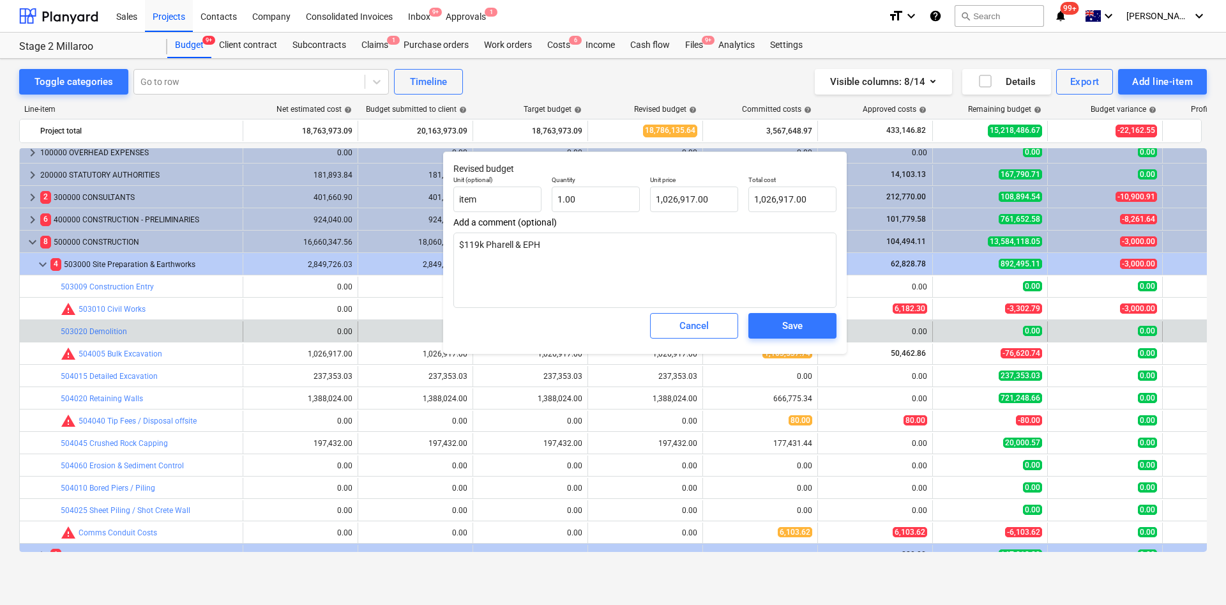
click at [701, 330] on div "Cancel" at bounding box center [694, 325] width 29 height 17
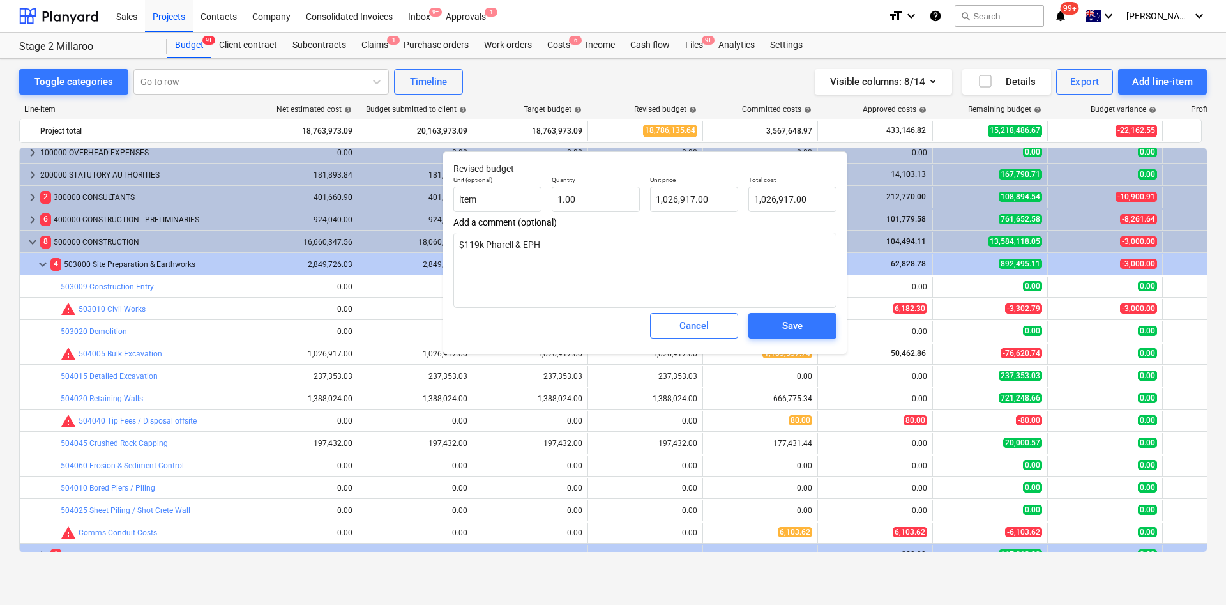
click at [689, 312] on div "Cancel" at bounding box center [694, 326] width 98 height 36
click at [694, 326] on div "Cancel" at bounding box center [694, 325] width 29 height 17
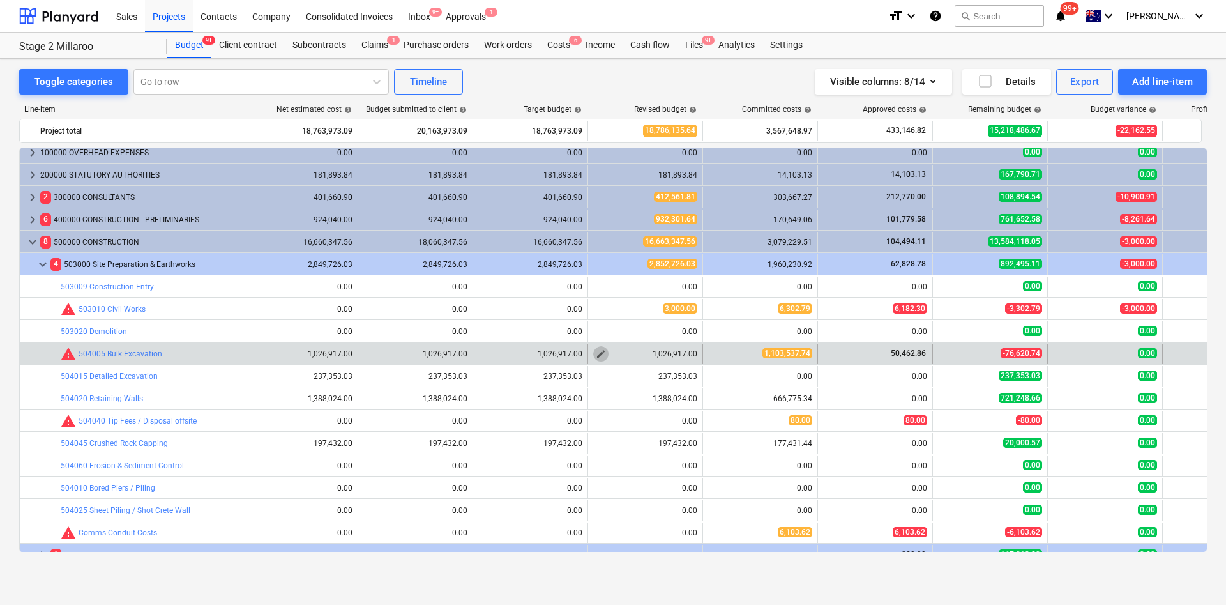
click at [600, 355] on span "edit" at bounding box center [601, 354] width 10 height 10
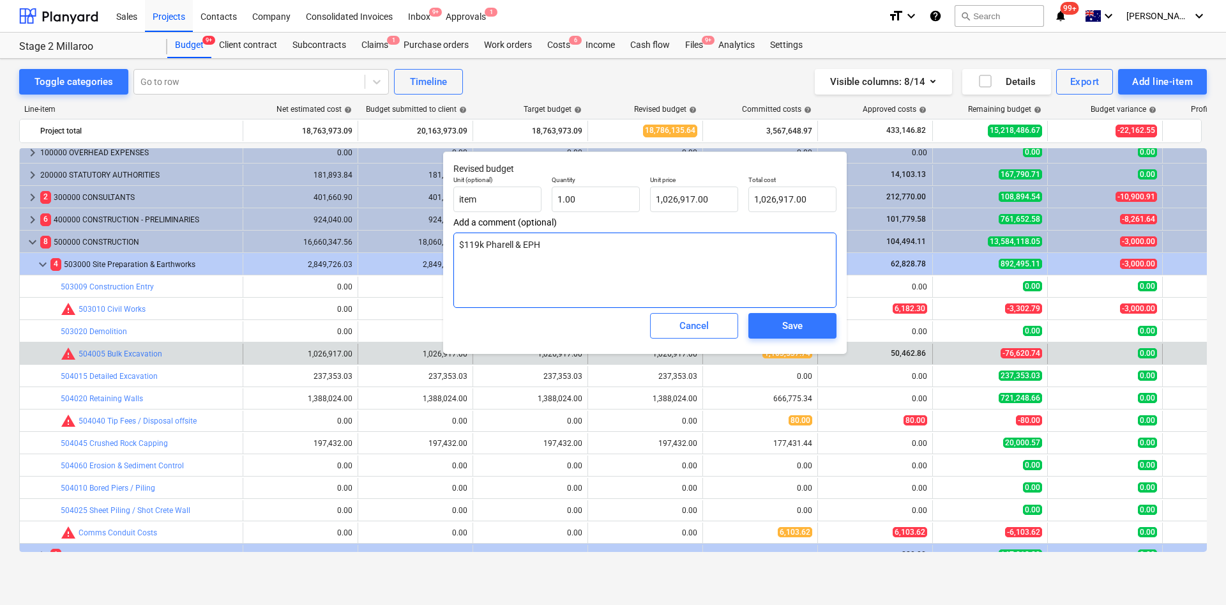
click at [558, 257] on textarea "$119k Pharell & EPH" at bounding box center [645, 270] width 383 height 75
click at [773, 327] on span "Save" at bounding box center [792, 325] width 57 height 17
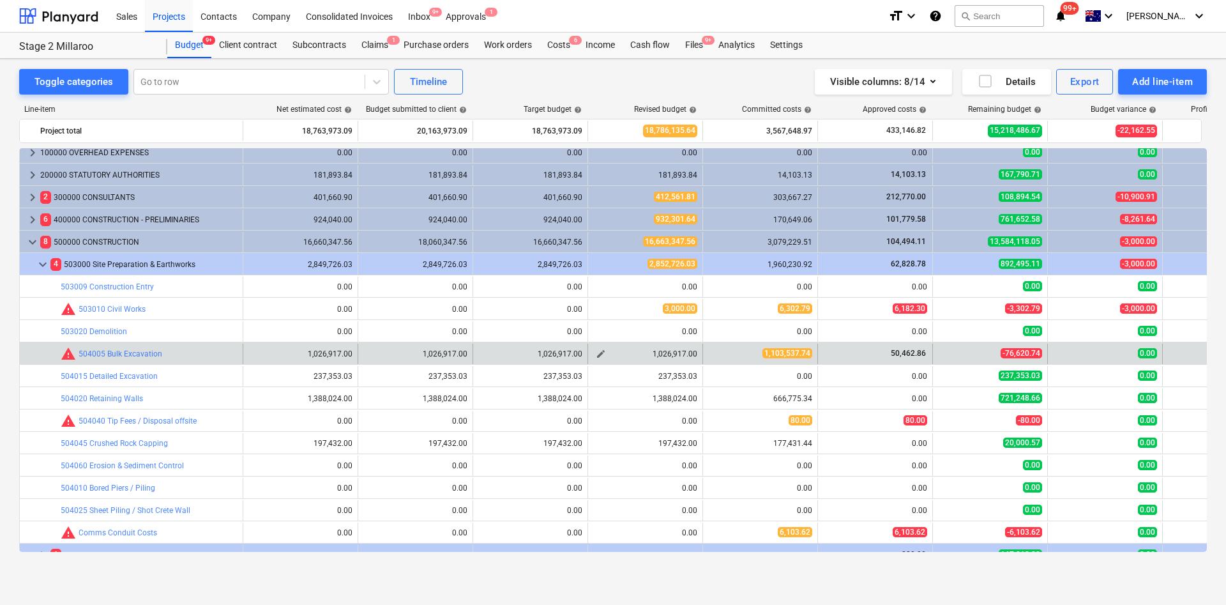
click at [596, 353] on span "edit" at bounding box center [601, 354] width 10 height 10
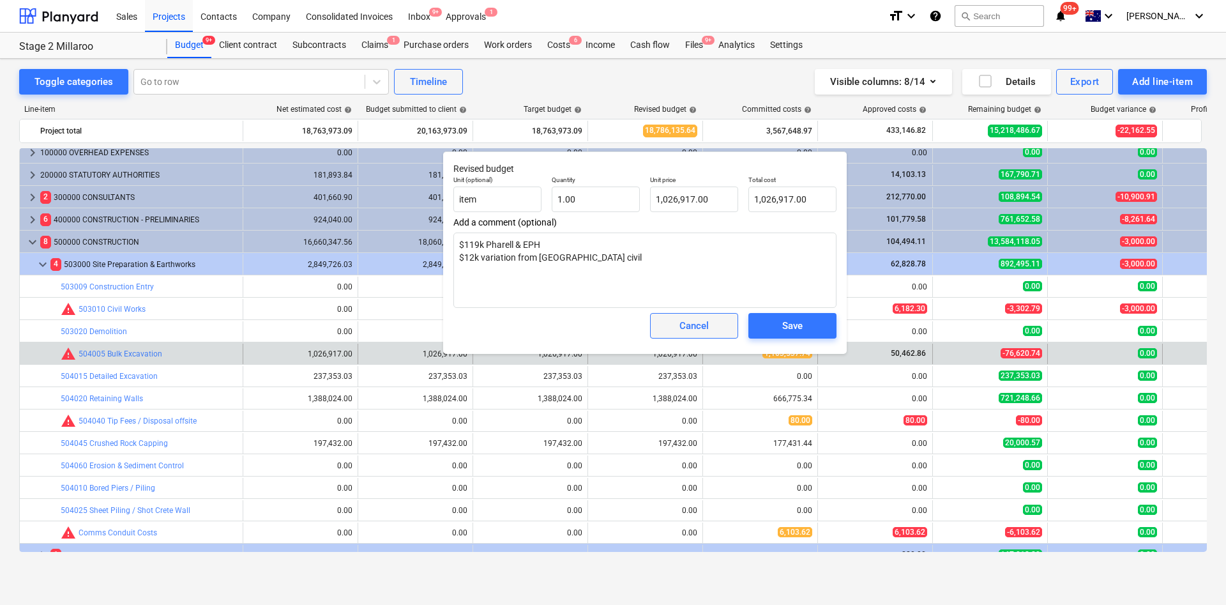
click at [681, 330] on div "Cancel" at bounding box center [694, 325] width 29 height 17
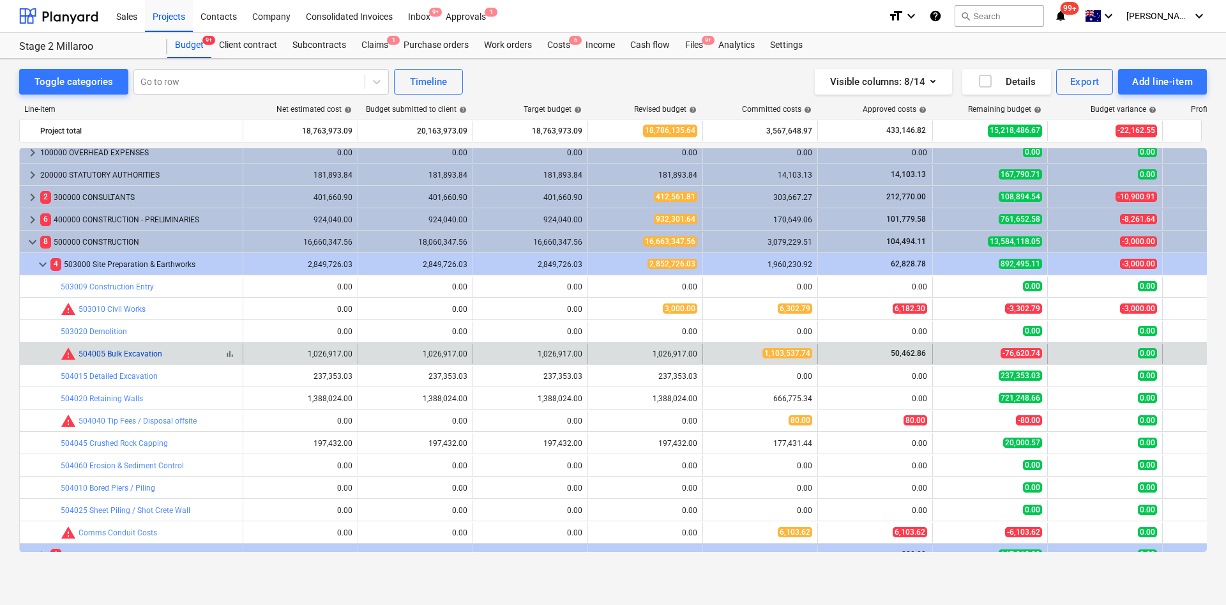
click at [147, 351] on link "504005 Bulk Excavation" at bounding box center [121, 353] width 84 height 9
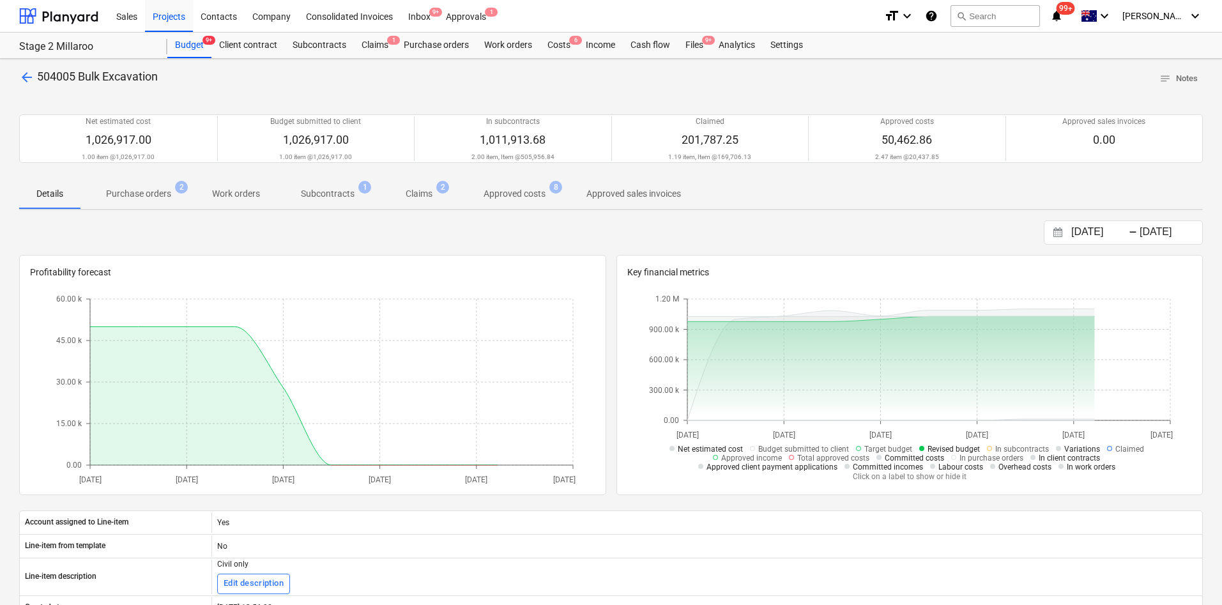
click at [172, 199] on span "Purchase orders 2" at bounding box center [139, 193] width 86 height 13
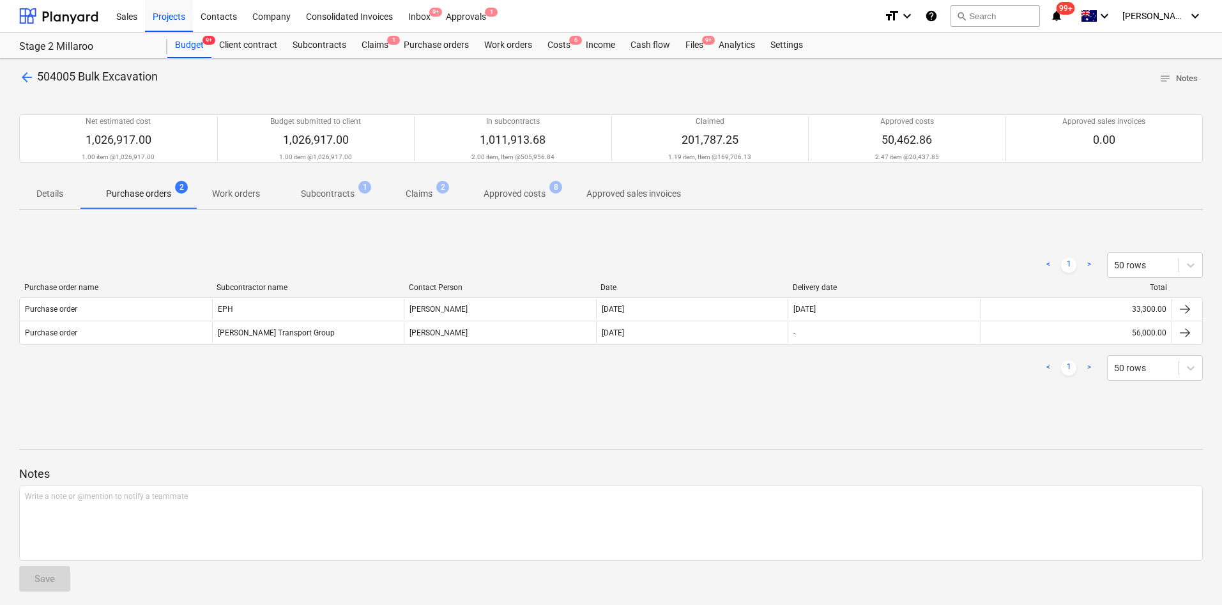
click at [329, 183] on span "Subcontracts 1" at bounding box center [327, 193] width 105 height 23
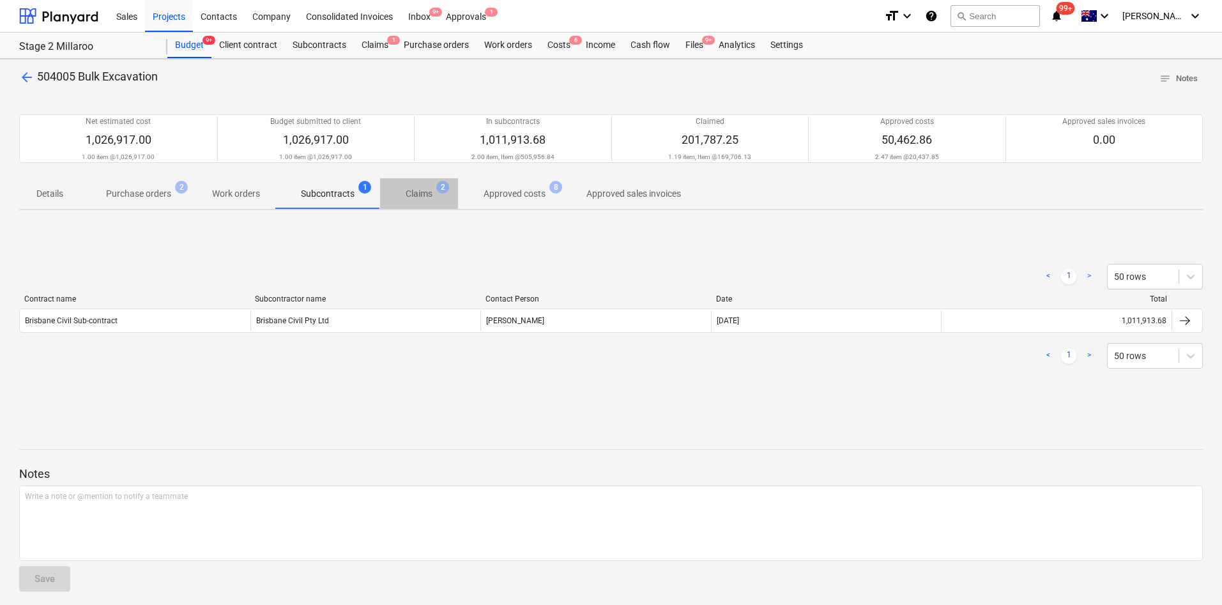
click at [413, 192] on p "Claims" at bounding box center [419, 193] width 27 height 13
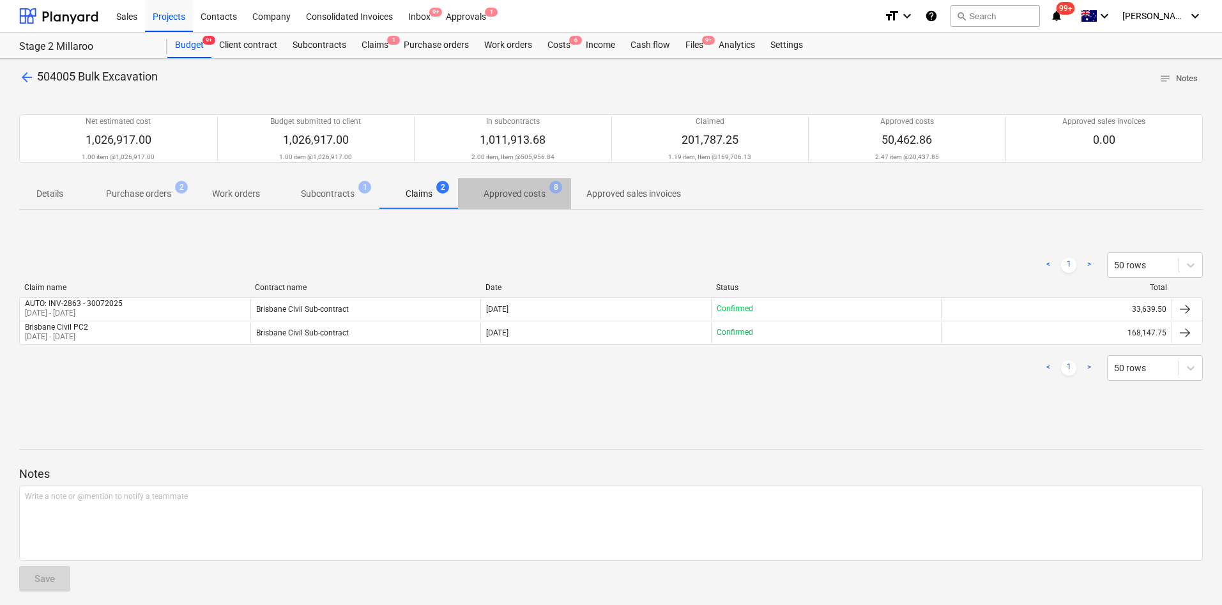
click at [529, 190] on p "Approved costs" at bounding box center [515, 193] width 62 height 13
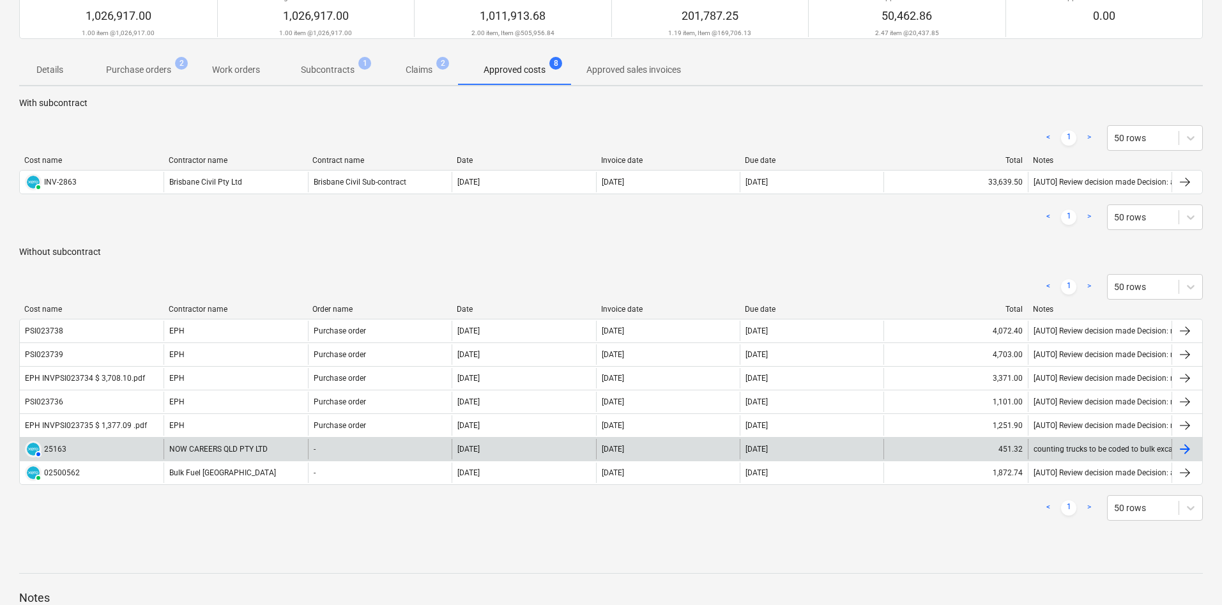
scroll to position [96, 0]
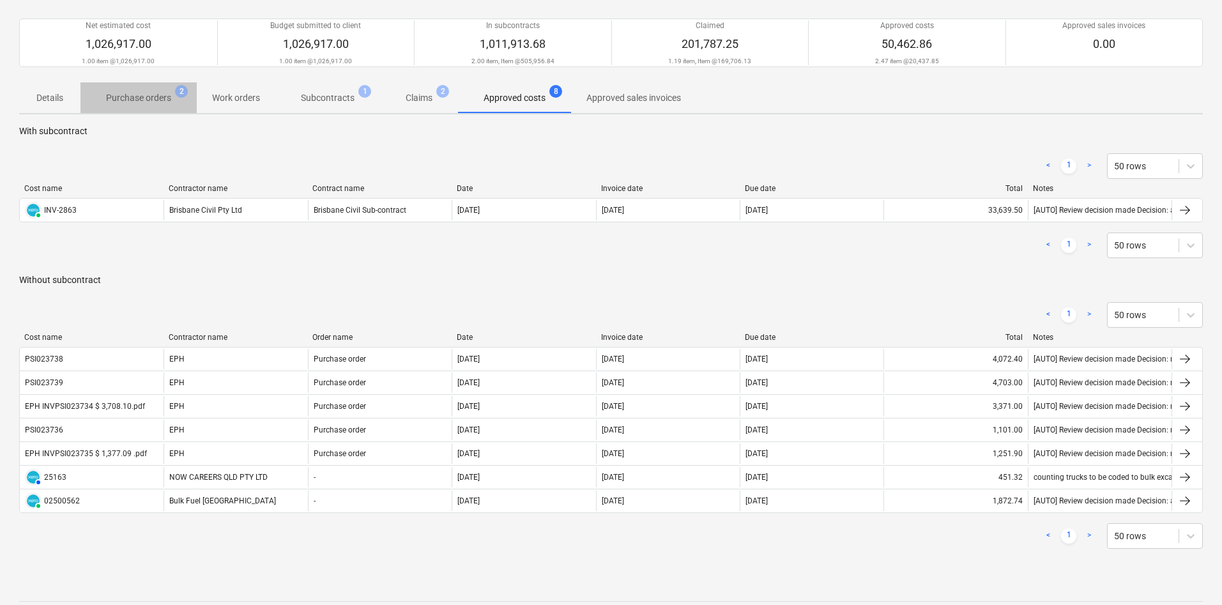
click at [150, 101] on p "Purchase orders" at bounding box center [138, 97] width 65 height 13
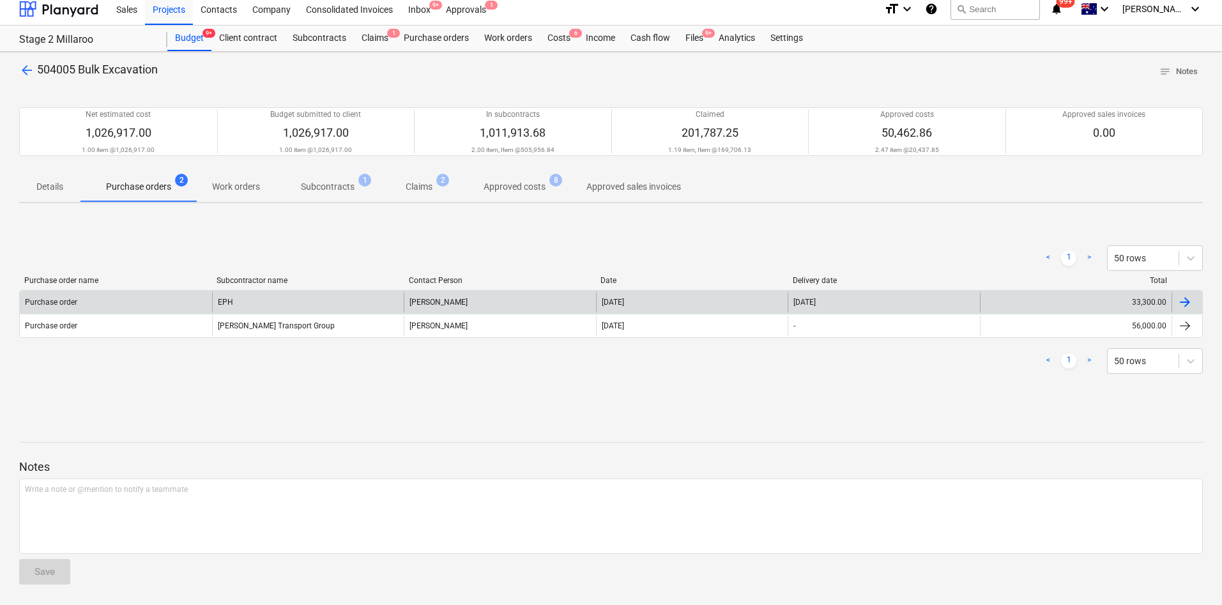
click at [243, 302] on div "EPH" at bounding box center [308, 302] width 192 height 20
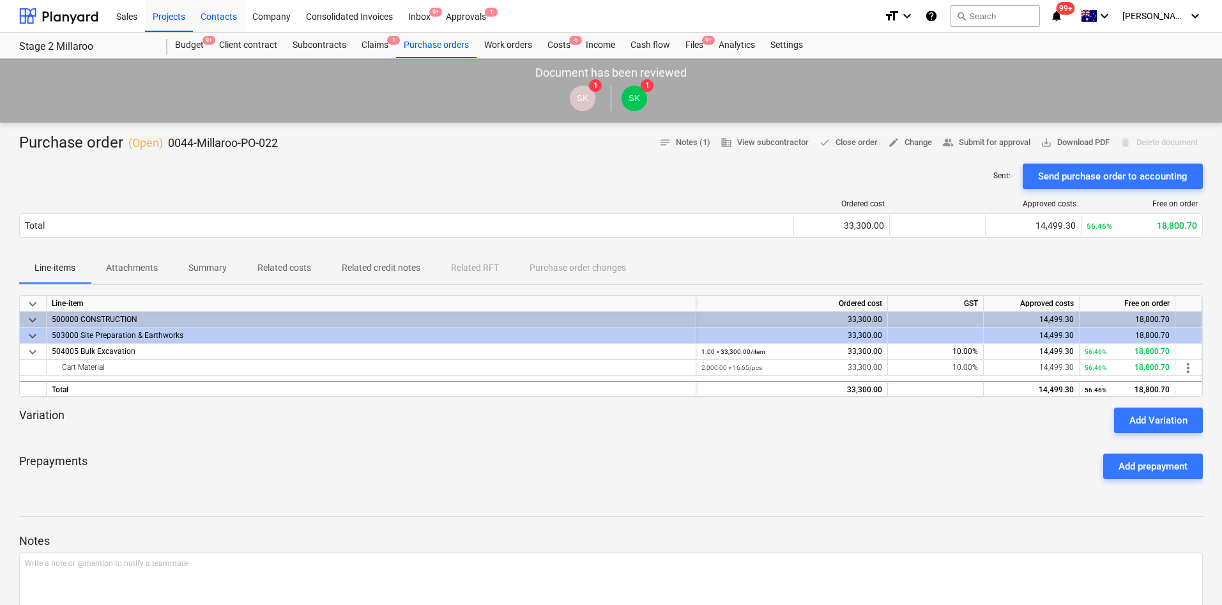
scroll to position [7, 0]
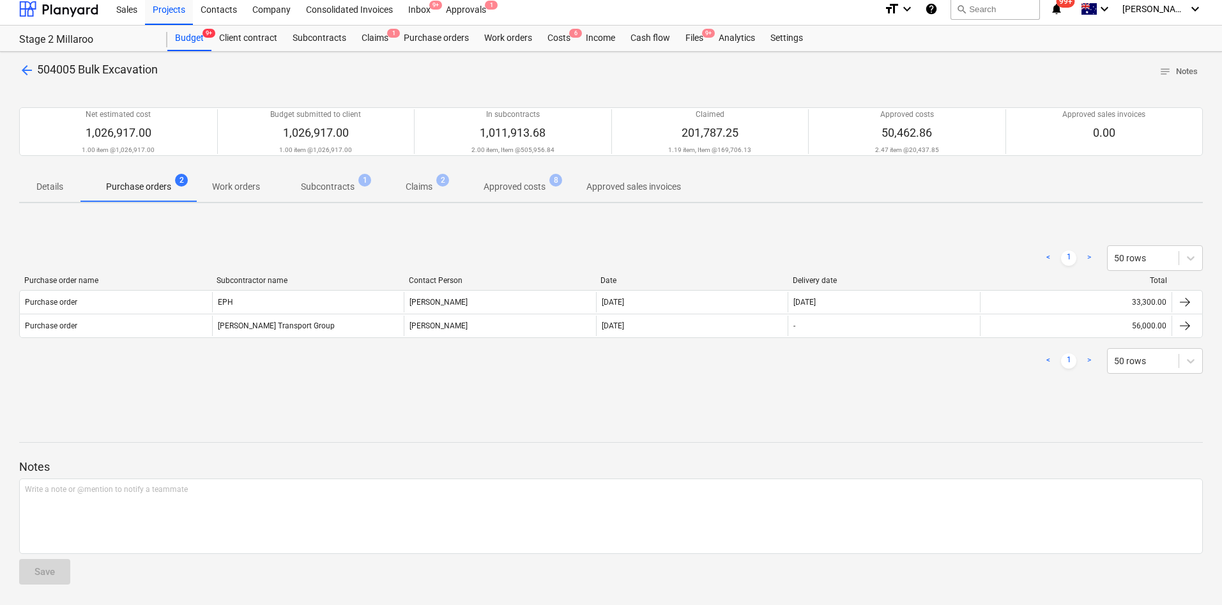
click at [21, 68] on span "arrow_back" at bounding box center [26, 70] width 15 height 15
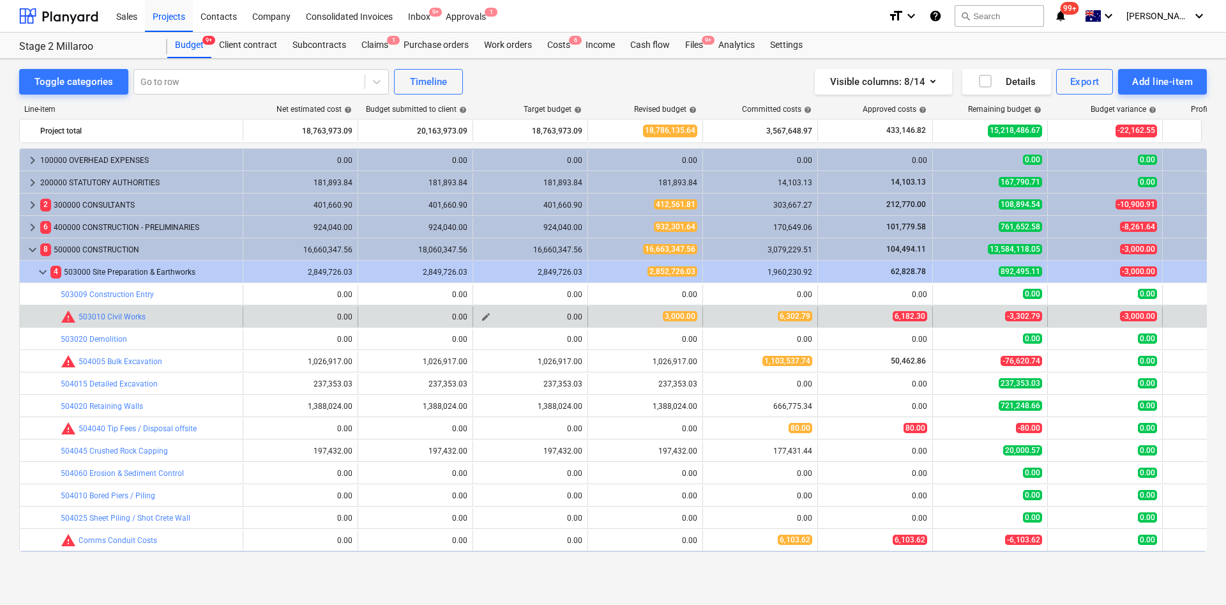
scroll to position [8, 0]
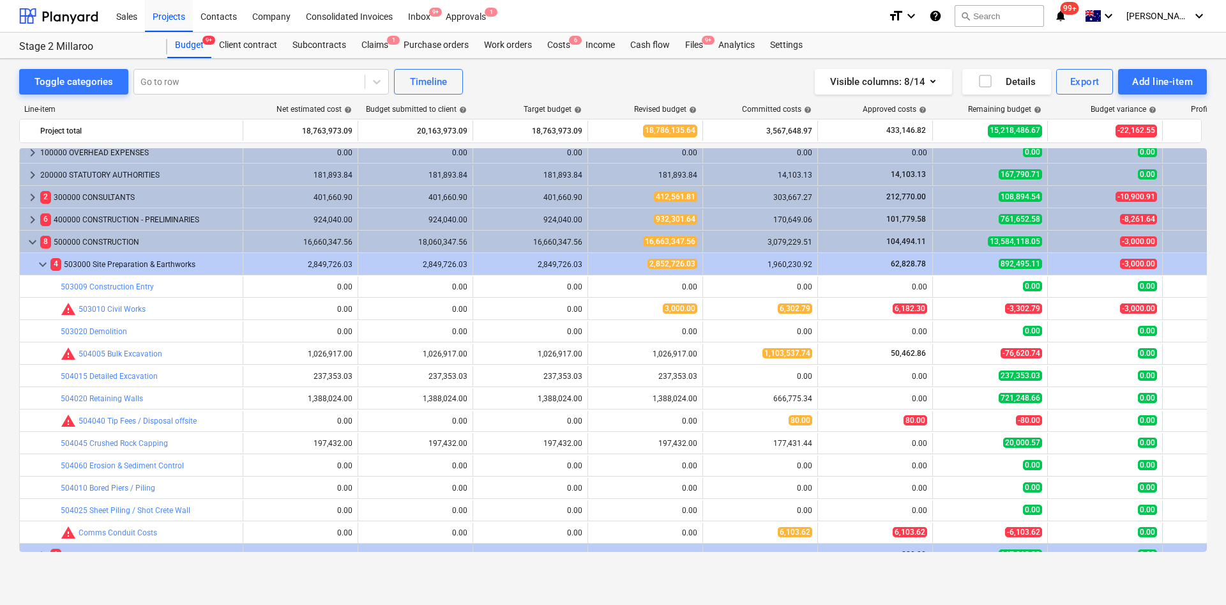
drag, startPoint x: 601, startPoint y: 351, endPoint x: 599, endPoint y: 363, distance: 13.0
click at [600, 351] on span "edit" at bounding box center [601, 354] width 10 height 10
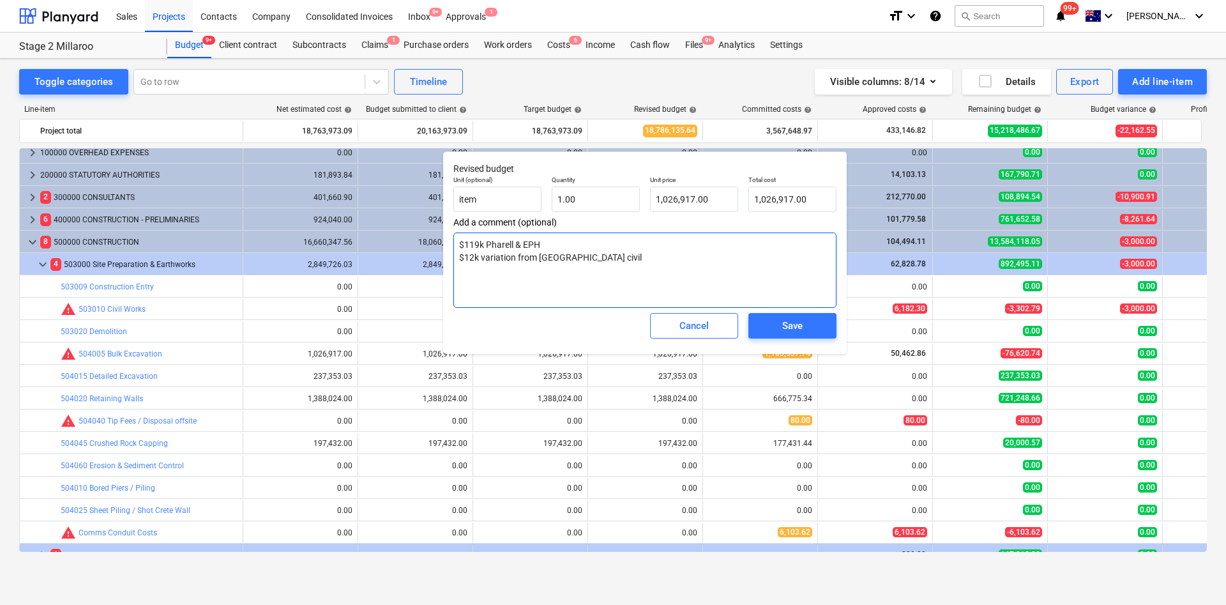
drag, startPoint x: 514, startPoint y: 240, endPoint x: 536, endPoint y: 246, distance: 22.5
click at [515, 240] on textarea "$119k Pharell & EPH $12k variation from brisbane civil" at bounding box center [645, 270] width 383 height 75
click at [612, 275] on textarea "$119k Pharell $7.7k EPH $12k variation from brisbane civil" at bounding box center [645, 270] width 383 height 75
click at [542, 245] on textarea "$119k Pharell $7.7k EPH $12k variation from brisbane civil" at bounding box center [645, 270] width 383 height 75
click at [477, 248] on textarea "$119k Pharell $7.7k EPH $12k variation from brisbane civil" at bounding box center [645, 270] width 383 height 75
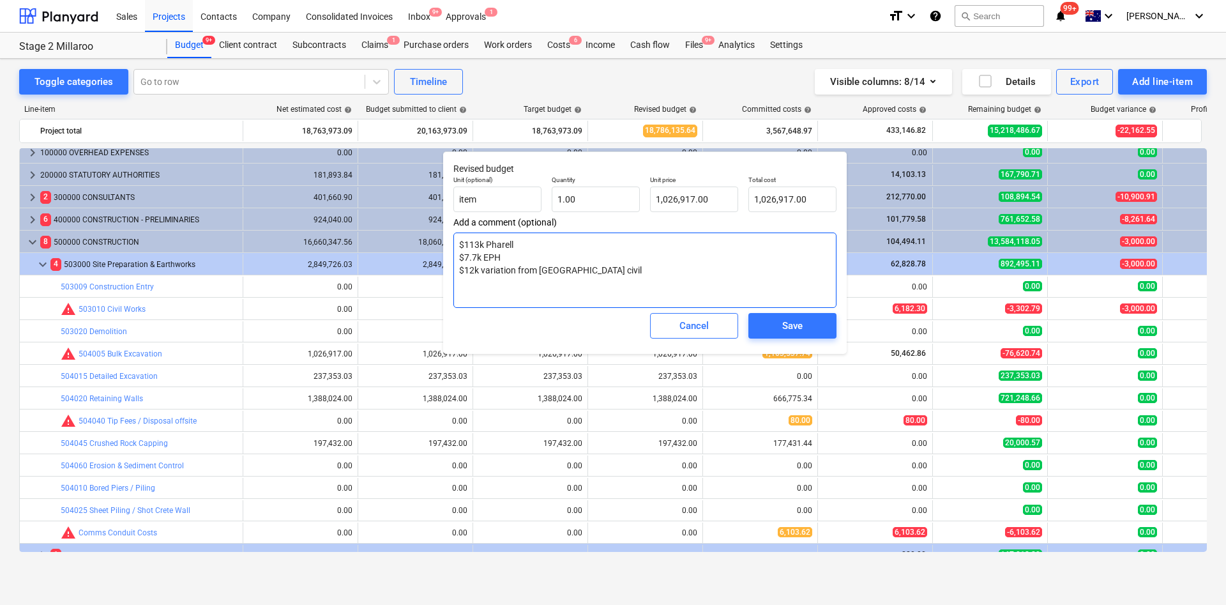
click at [606, 259] on textarea "$113k Pharell $7.7k EPH $12k variation from brisbane civil" at bounding box center [645, 270] width 383 height 75
click at [600, 262] on textarea "$113k Pharell $7.7k EPH $12k variation from brisbane civil" at bounding box center [645, 270] width 383 height 75
click at [609, 269] on textarea "$113k Pharell $7.7k EPH $12k variation from brisbane civil" at bounding box center [645, 270] width 383 height 75
click at [778, 326] on span "Save" at bounding box center [792, 325] width 57 height 17
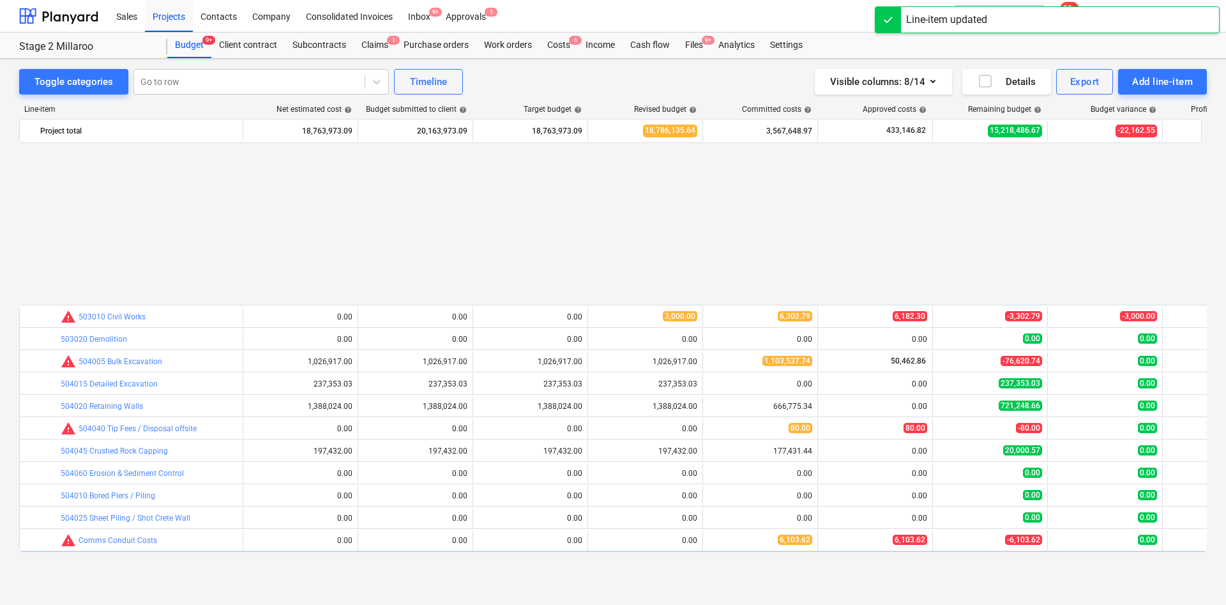
scroll to position [192, 0]
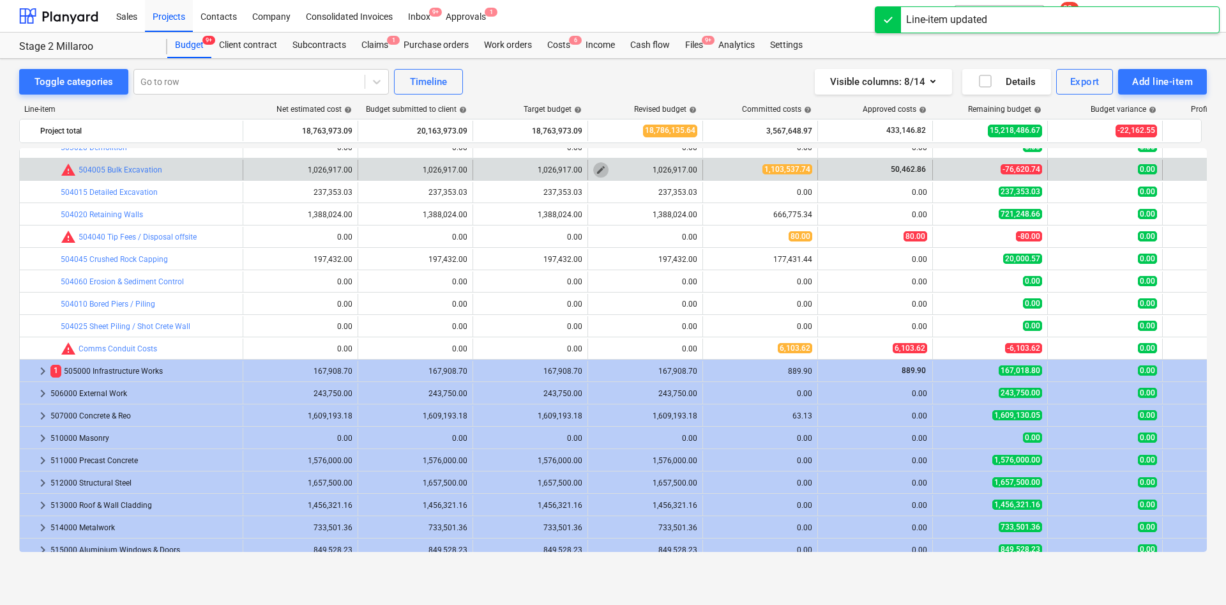
click at [603, 169] on span "edit" at bounding box center [601, 170] width 10 height 10
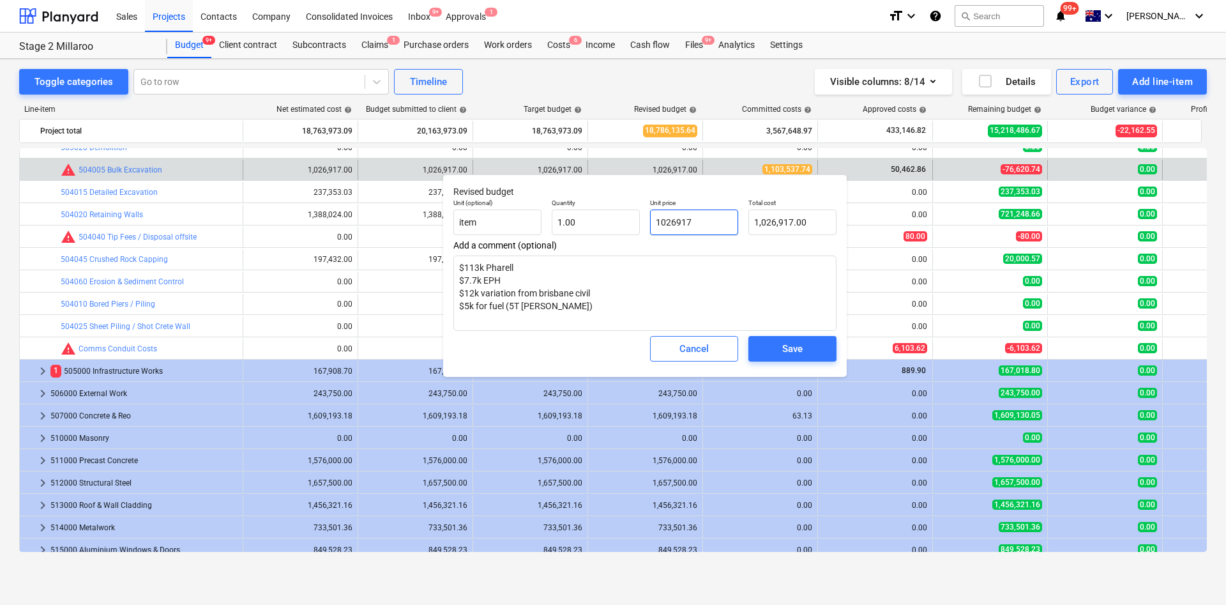
click at [694, 223] on input "1026917" at bounding box center [694, 223] width 88 height 26
drag, startPoint x: 713, startPoint y: 225, endPoint x: 626, endPoint y: 227, distance: 86.9
click at [627, 227] on div "Unit (optional) item Quantity 1.00 Unit price 1026917 Total cost 1,026,917.00" at bounding box center [644, 217] width 393 height 47
click at [777, 350] on span "Save" at bounding box center [792, 348] width 57 height 17
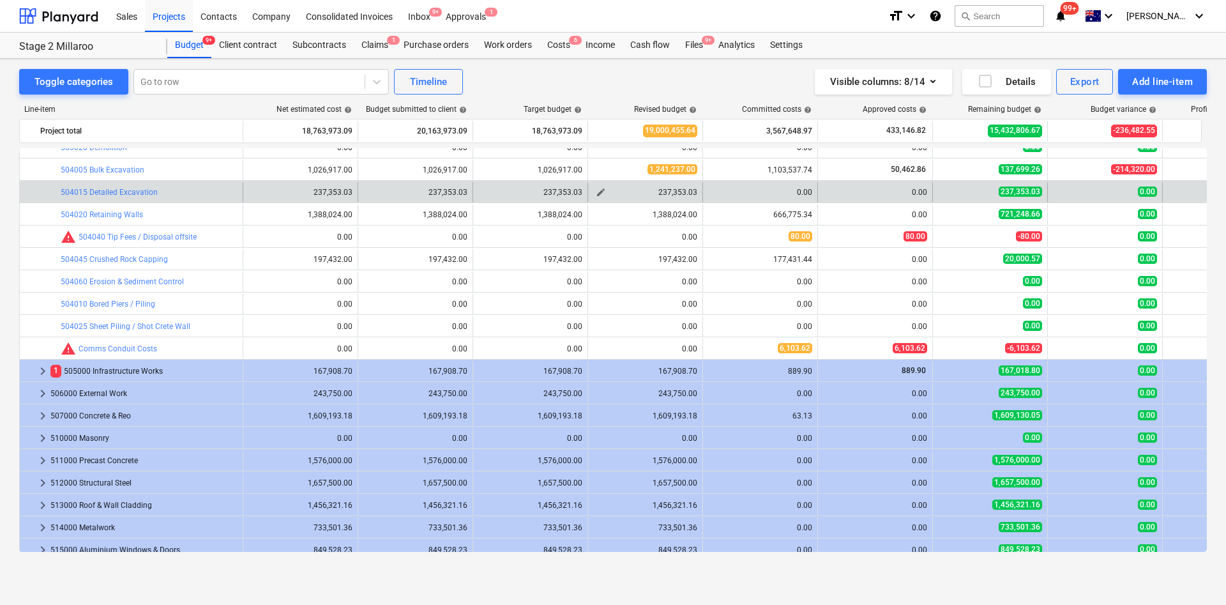
click at [601, 192] on span "edit" at bounding box center [601, 192] width 10 height 10
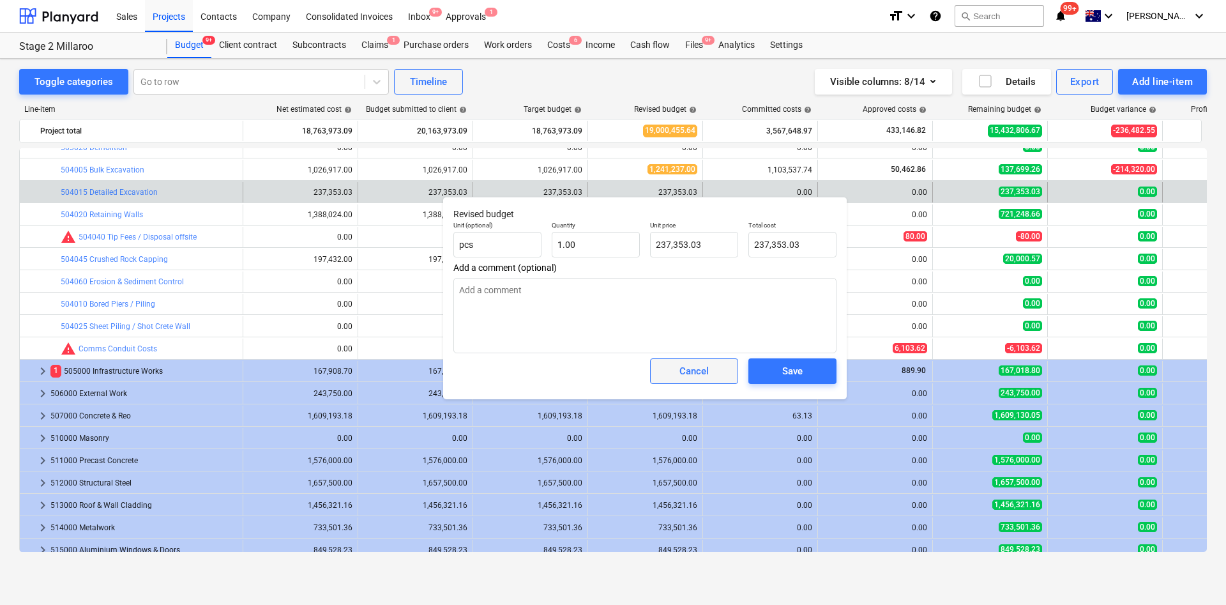
click at [682, 367] on div "Cancel" at bounding box center [694, 371] width 29 height 17
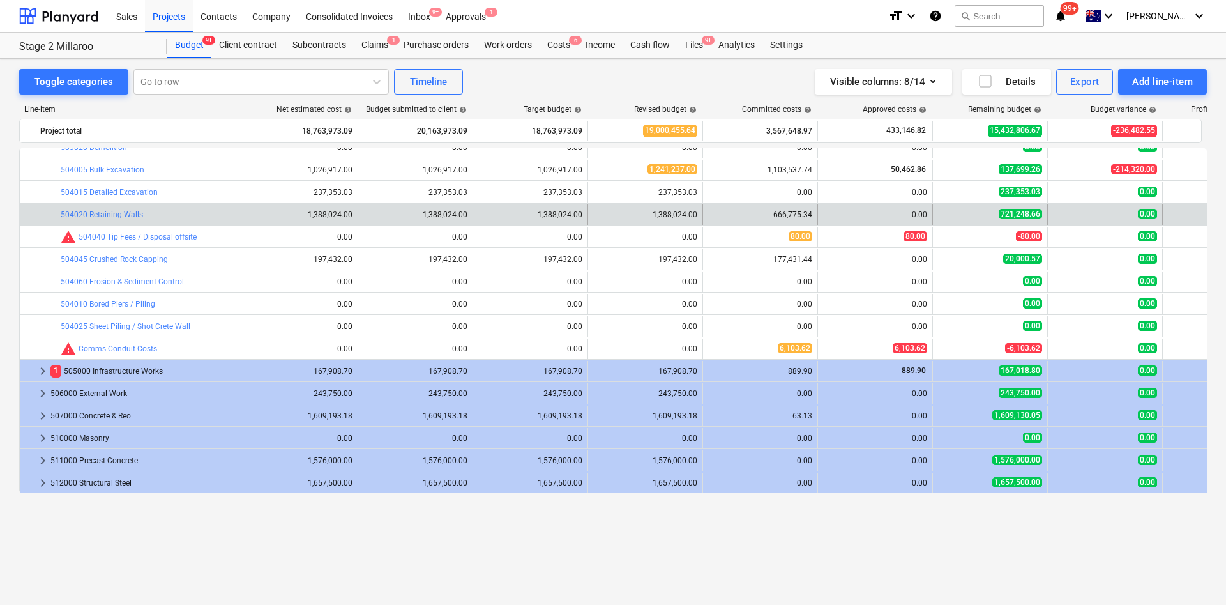
scroll to position [96, 0]
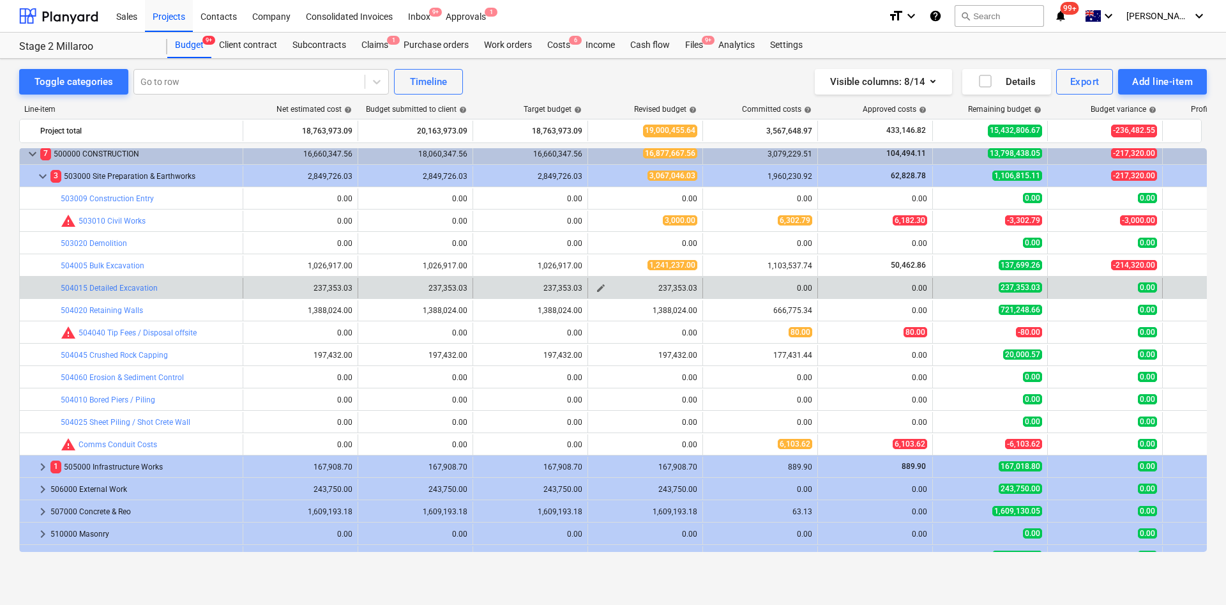
click at [600, 286] on span "edit" at bounding box center [601, 288] width 10 height 10
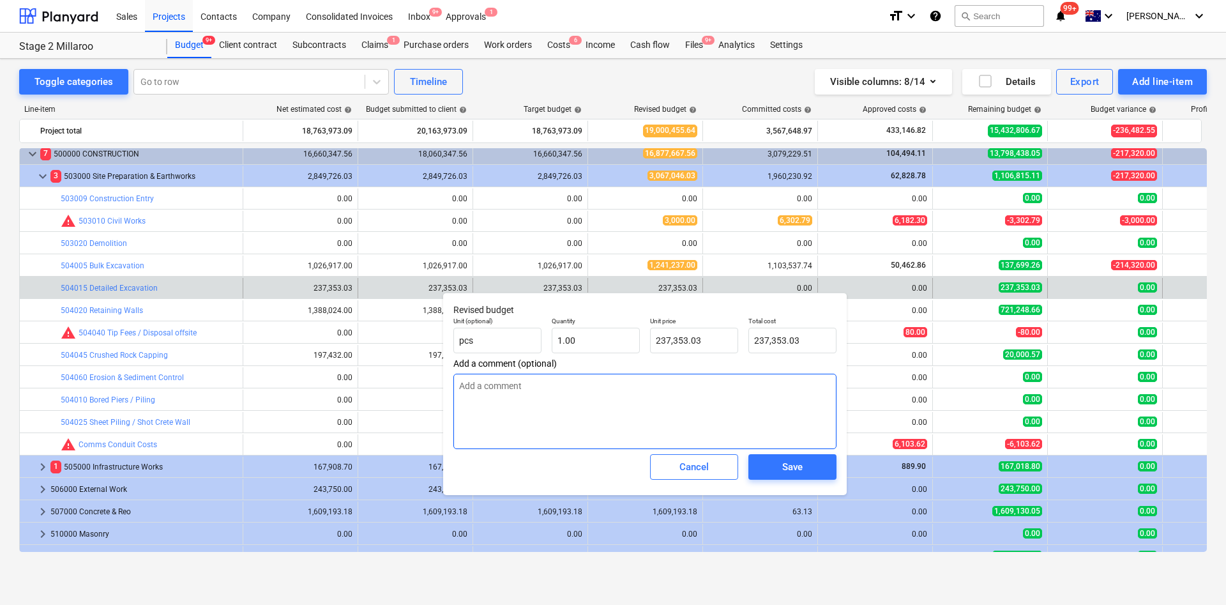
click at [590, 388] on textarea at bounding box center [645, 411] width 383 height 75
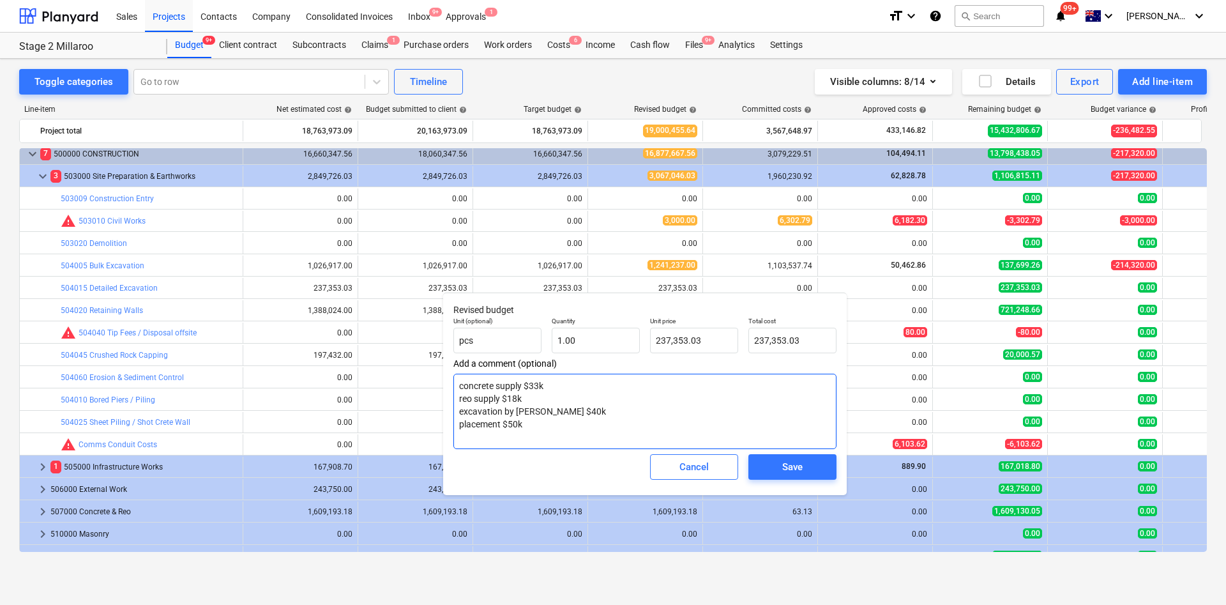
click at [570, 402] on textarea "concrete supply $33k reo supply $18k excavation by Keane $40k placement $50k" at bounding box center [645, 411] width 383 height 75
click at [563, 402] on textarea "concrete supply $33k reo supply $18k excavation by Keane $40k placement $50k" at bounding box center [645, 411] width 383 height 75
click at [593, 402] on textarea "concrete supply $33k reo supply $18k excavation by Keane $45k rock $40K placeme…" at bounding box center [645, 411] width 383 height 75
drag, startPoint x: 512, startPoint y: 431, endPoint x: 505, endPoint y: 430, distance: 7.7
click at [505, 402] on textarea "concrete supply $33k reo supply $18k excavation by Keane inc rock $85k rock $40…" at bounding box center [645, 411] width 383 height 75
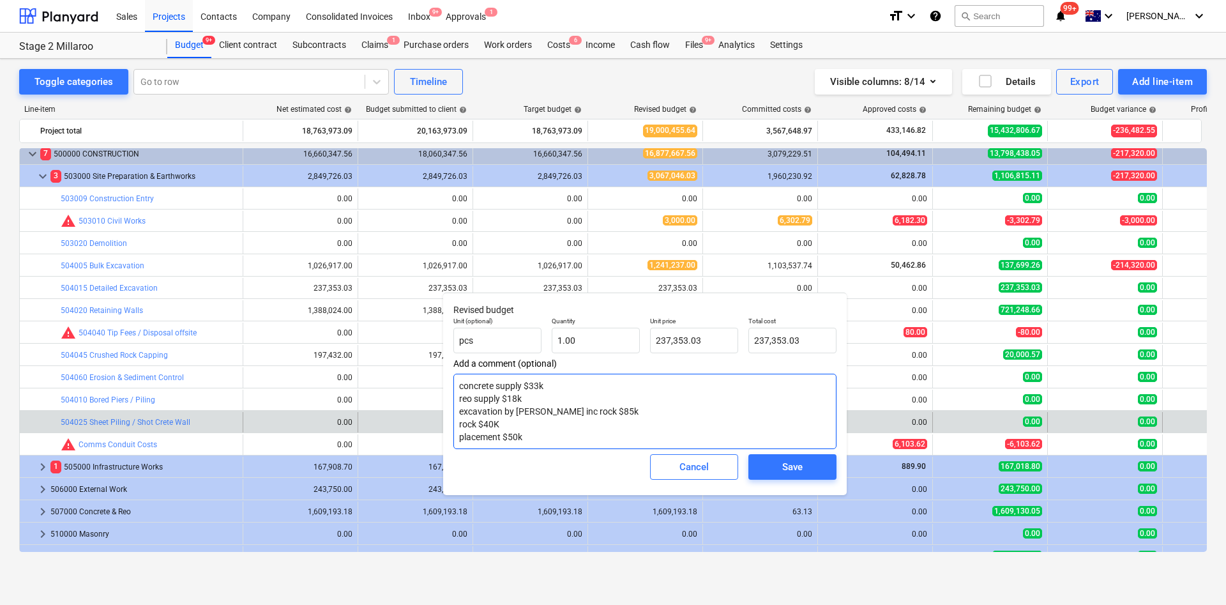
drag, startPoint x: 507, startPoint y: 425, endPoint x: 434, endPoint y: 426, distance: 72.2
click at [431, 402] on body "Sales Projects Contacts Company Consolidated Invoices Inbox 9+ Approvals 1 form…" at bounding box center [613, 302] width 1226 height 605
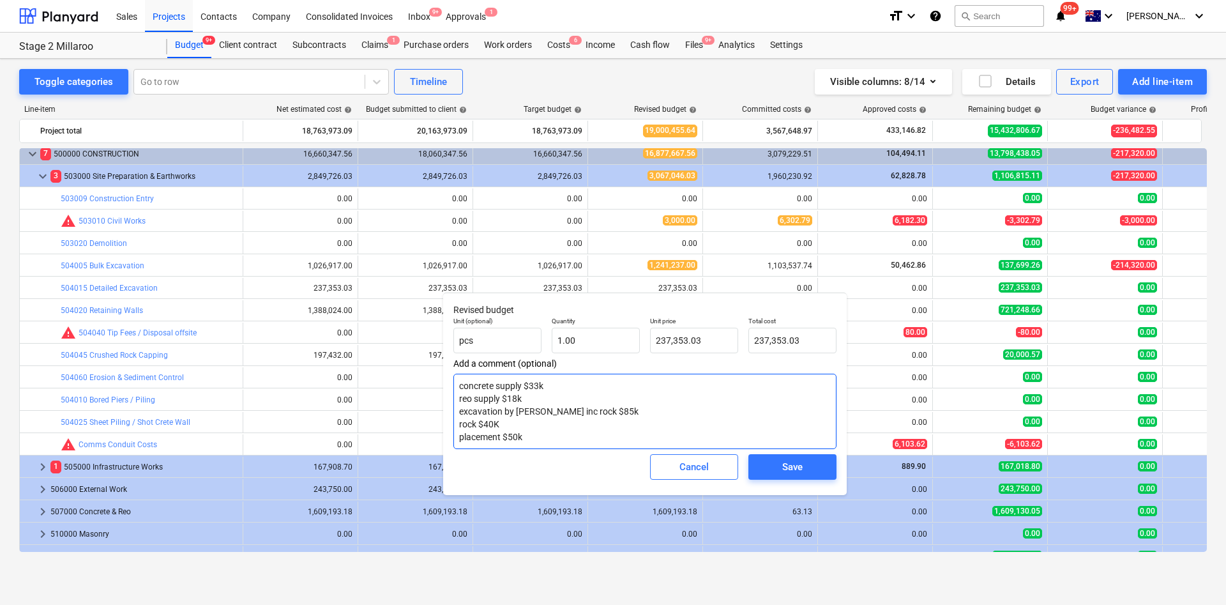
click at [524, 402] on textarea "concrete supply $33k reo supply $18k excavation by Keane inc rock $85k rock $40…" at bounding box center [645, 411] width 383 height 75
click at [490, 402] on textarea "concrete supply $33k reo supply $18k excavation by Keane inc rock $85k rock $40…" at bounding box center [645, 411] width 383 height 75
drag, startPoint x: 512, startPoint y: 424, endPoint x: 453, endPoint y: 422, distance: 58.8
click at [454, 402] on textarea "concrete supply $33k reo supply $18k excavation by Keane inc rock $85k rock $40…" at bounding box center [645, 411] width 383 height 75
click at [525, 402] on textarea "concrete supply $33k reo supply $18k excavation by Keane inc rock $85k placemen…" at bounding box center [645, 411] width 383 height 75
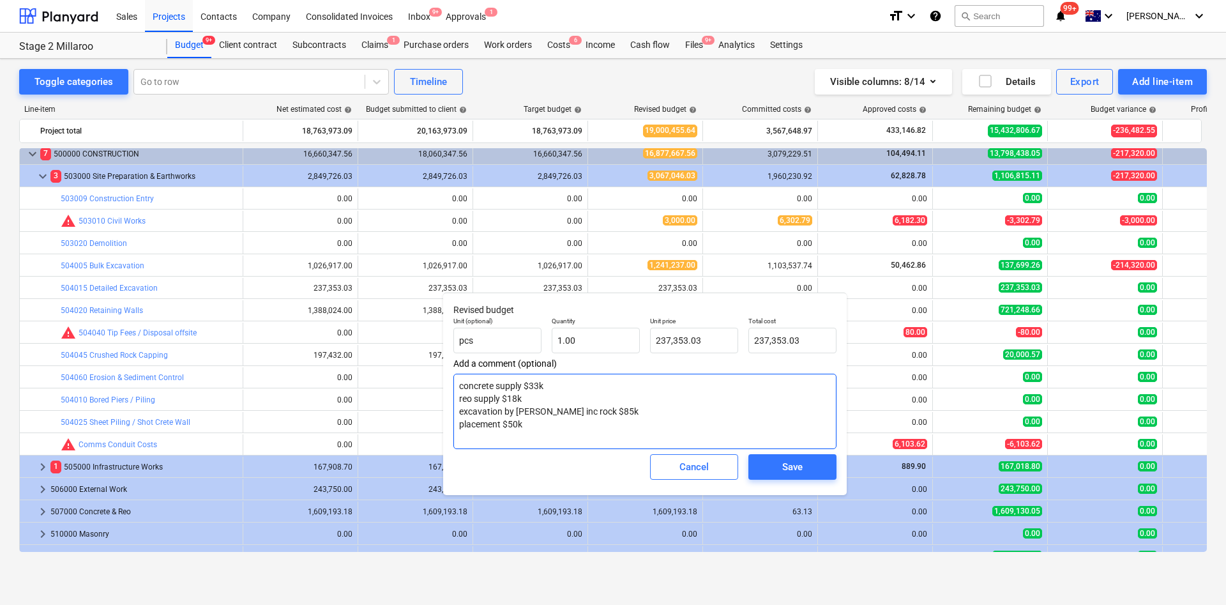
click at [533, 402] on textarea "concrete supply $33k reo supply $18k excavation by Keane inc rock $85k placemen…" at bounding box center [645, 411] width 383 height 75
click at [558, 388] on textarea "concrete supply $33k reo supply $18k excavation by Keane inc rock $85k placemen…" at bounding box center [645, 411] width 383 height 75
click at [659, 402] on textarea "concrete supply $33k reo supply $18k excavation by Keane inc rock $85k placemen…" at bounding box center [645, 411] width 383 height 75
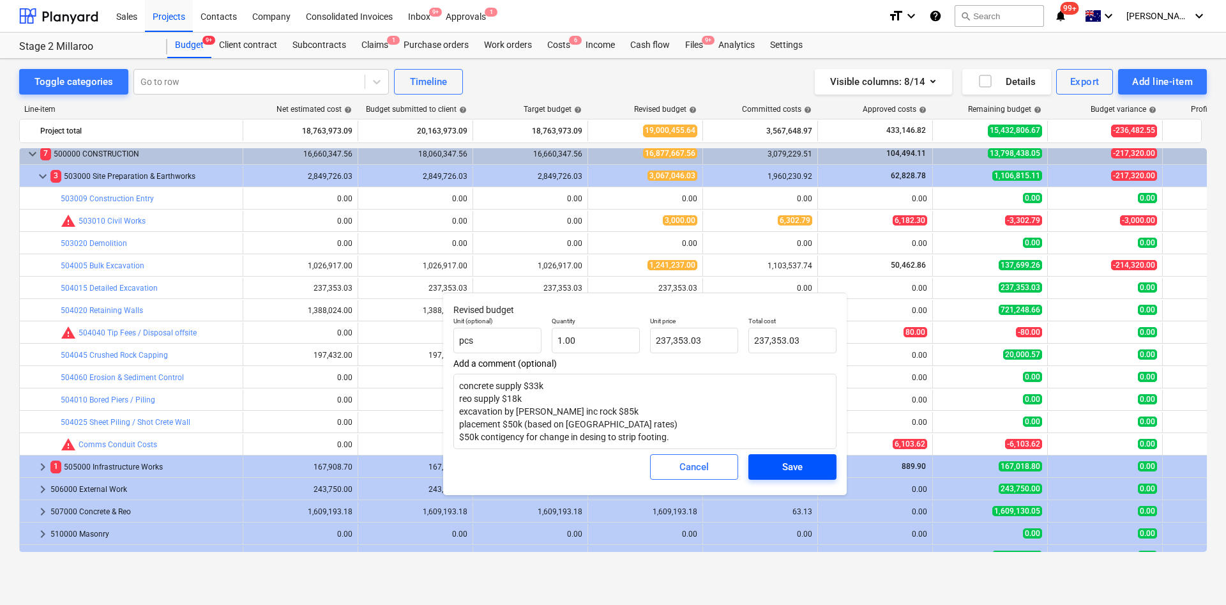
click at [802, 402] on div "Save" at bounding box center [792, 467] width 20 height 17
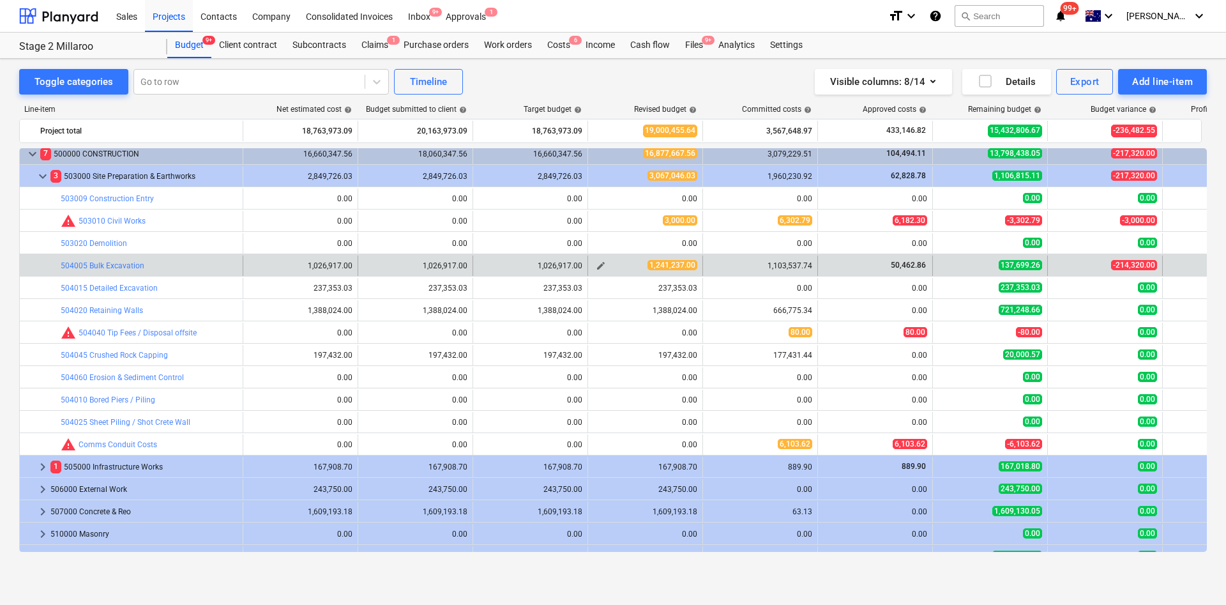
click at [600, 261] on span "edit" at bounding box center [601, 266] width 10 height 10
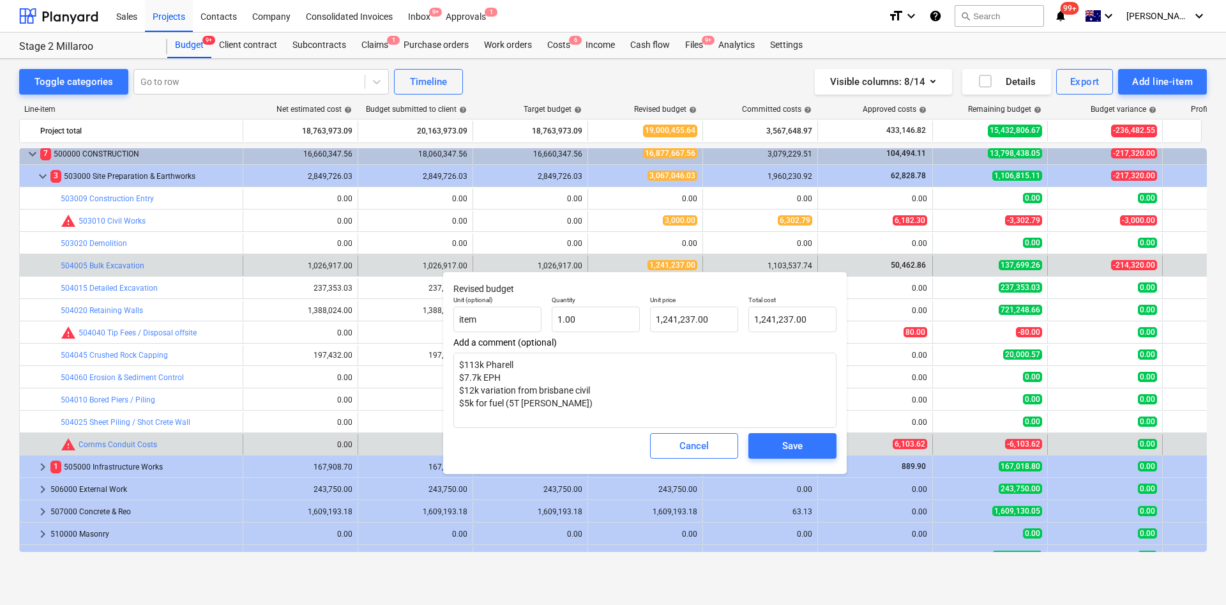
click at [716, 402] on button "Cancel" at bounding box center [694, 446] width 88 height 26
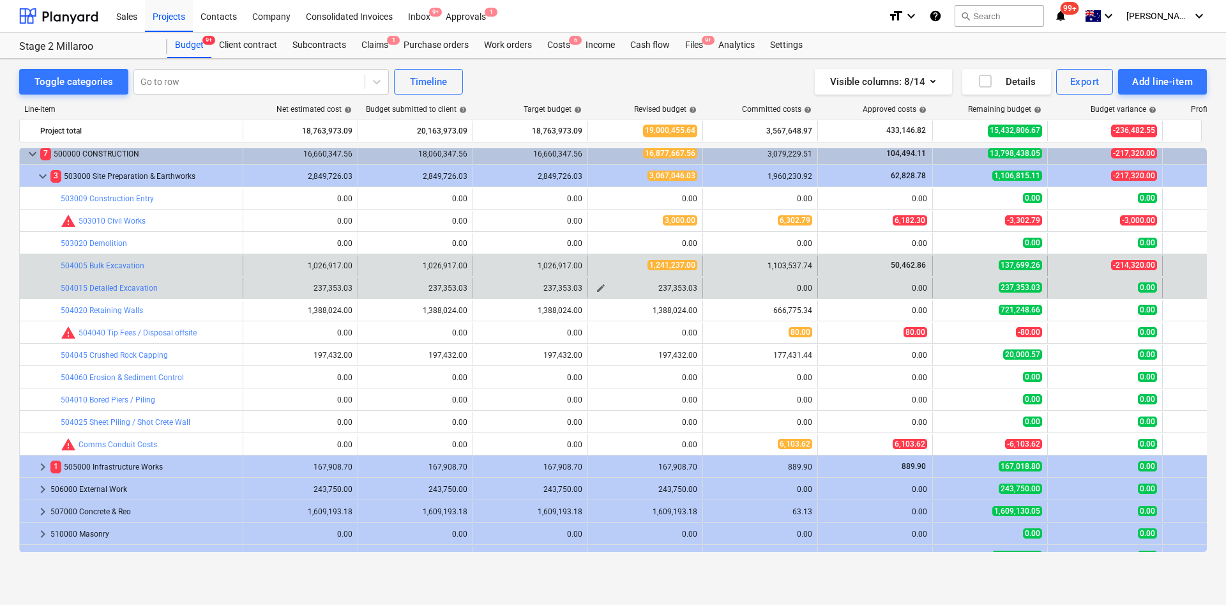
click at [601, 287] on span "edit" at bounding box center [601, 288] width 10 height 10
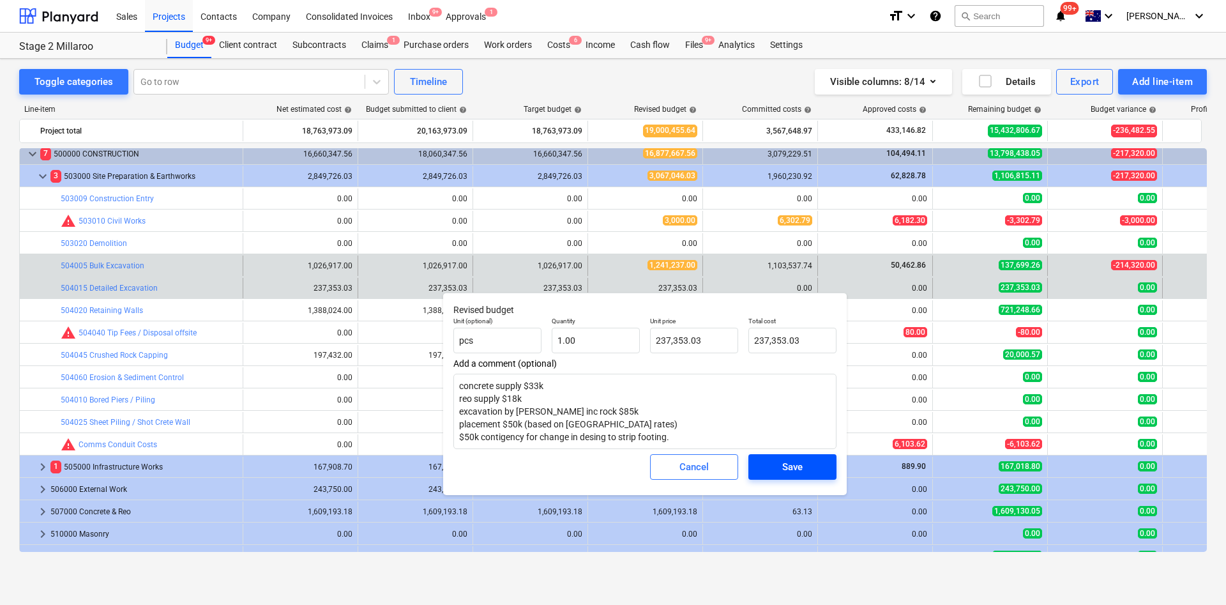
click at [781, 402] on span "Save" at bounding box center [792, 467] width 57 height 17
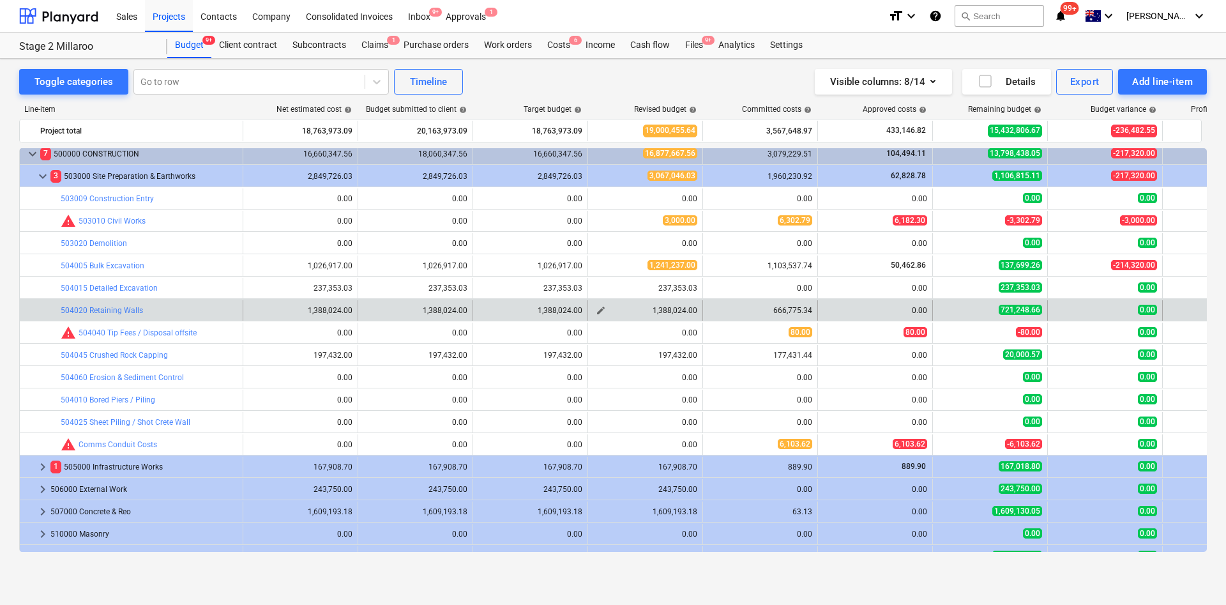
click at [604, 309] on span "edit" at bounding box center [601, 310] width 10 height 10
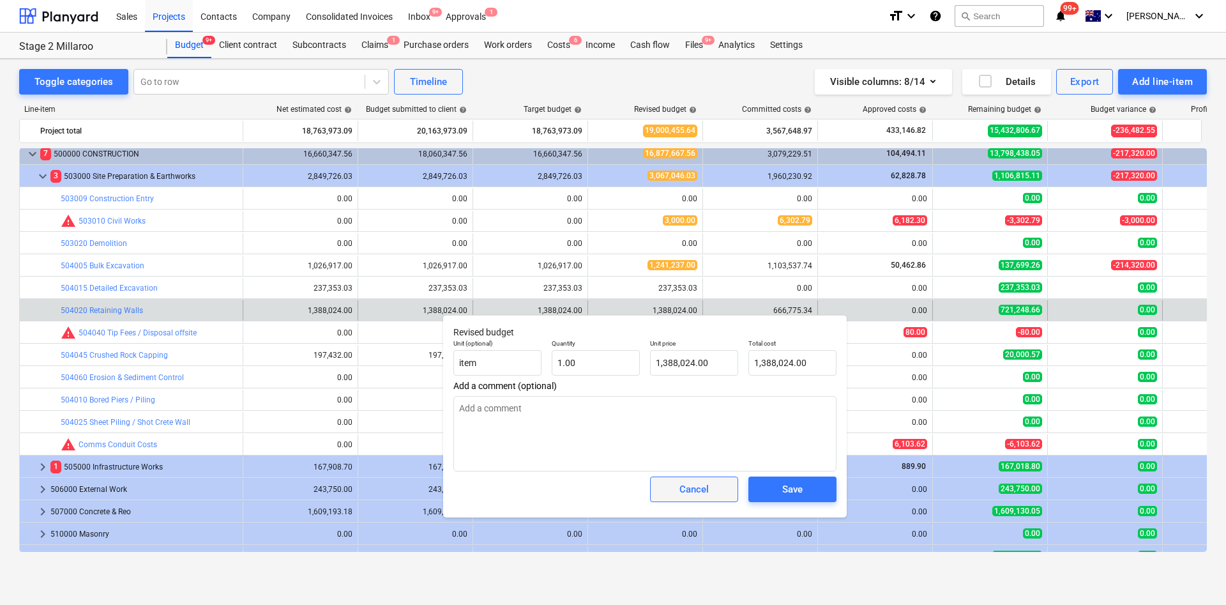
click at [697, 402] on div "Cancel" at bounding box center [694, 489] width 29 height 17
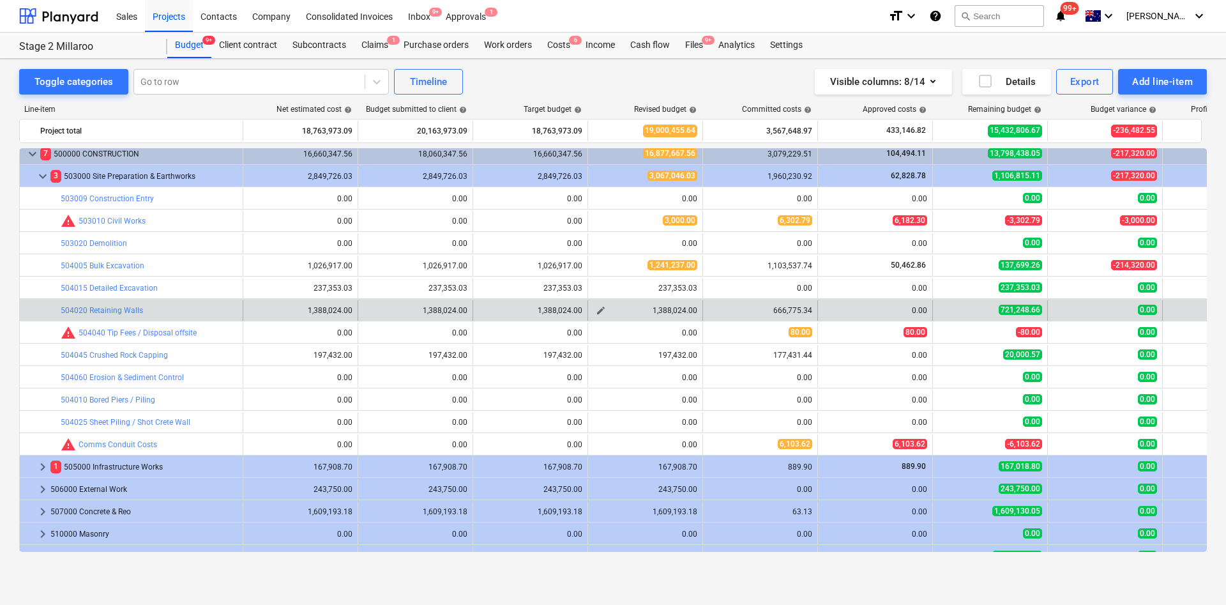
click at [601, 310] on span "edit" at bounding box center [601, 310] width 10 height 10
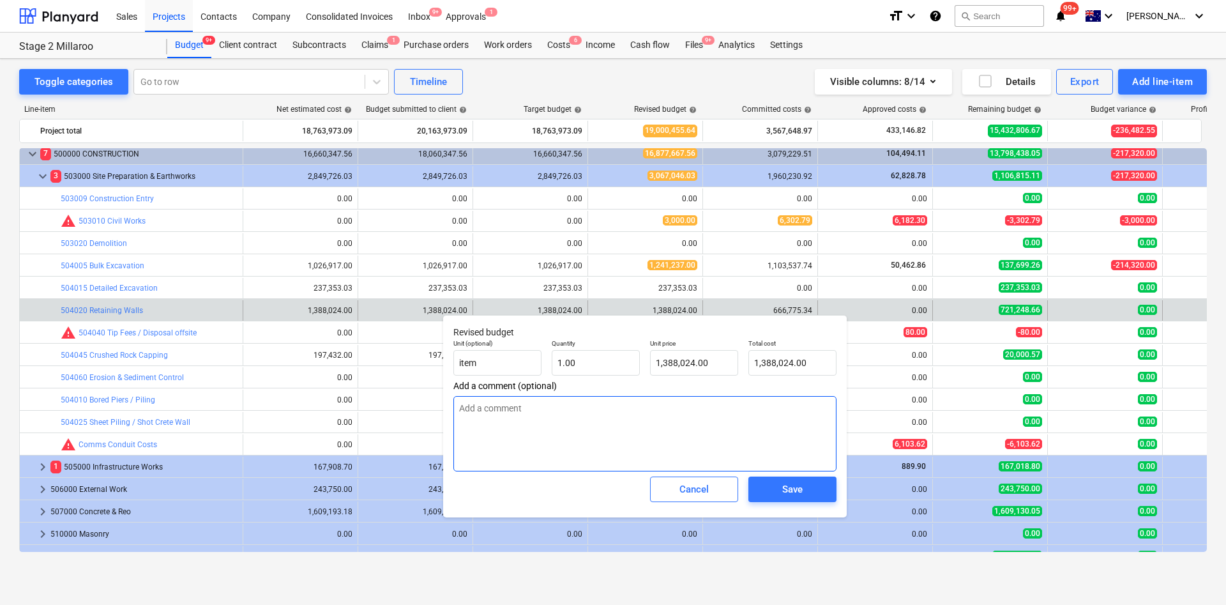
click at [569, 402] on textarea at bounding box center [645, 433] width 383 height 75
click at [721, 362] on input "1388024" at bounding box center [694, 363] width 88 height 26
drag, startPoint x: 699, startPoint y: 363, endPoint x: 632, endPoint y: 365, distance: 67.7
click at [632, 365] on div "Unit (optional) item Quantity 1.00 Unit price 1388024 Total cost 1,388,024.00" at bounding box center [644, 357] width 393 height 47
click at [784, 402] on div "Save" at bounding box center [792, 489] width 20 height 17
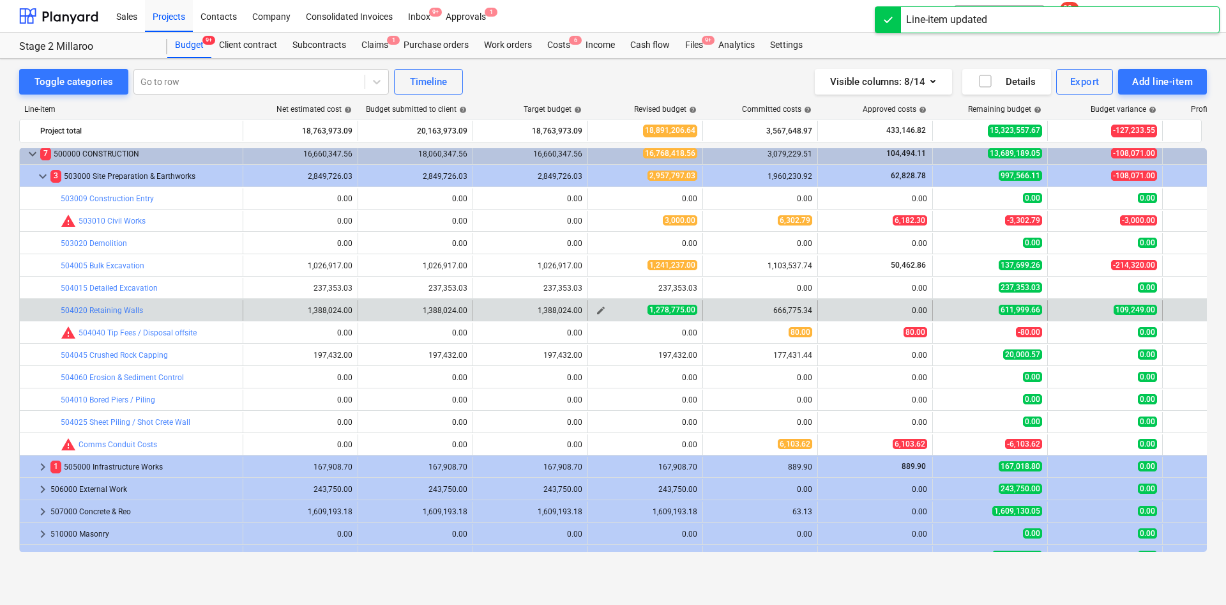
click at [599, 308] on span "edit" at bounding box center [601, 310] width 10 height 10
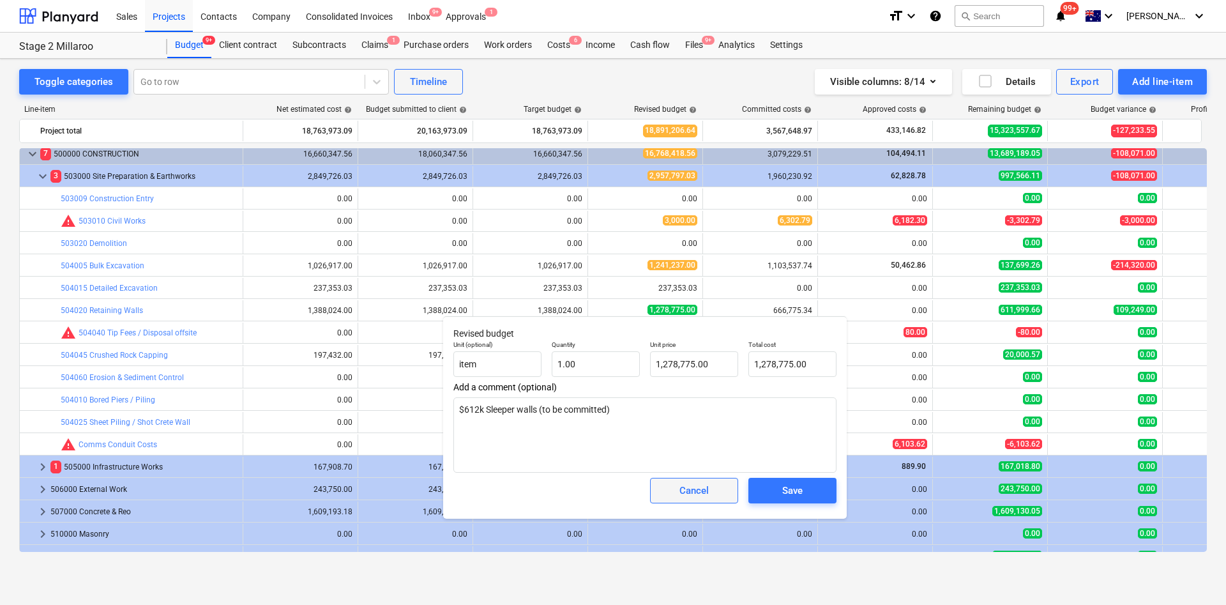
click at [694, 402] on div "Cancel" at bounding box center [694, 490] width 29 height 17
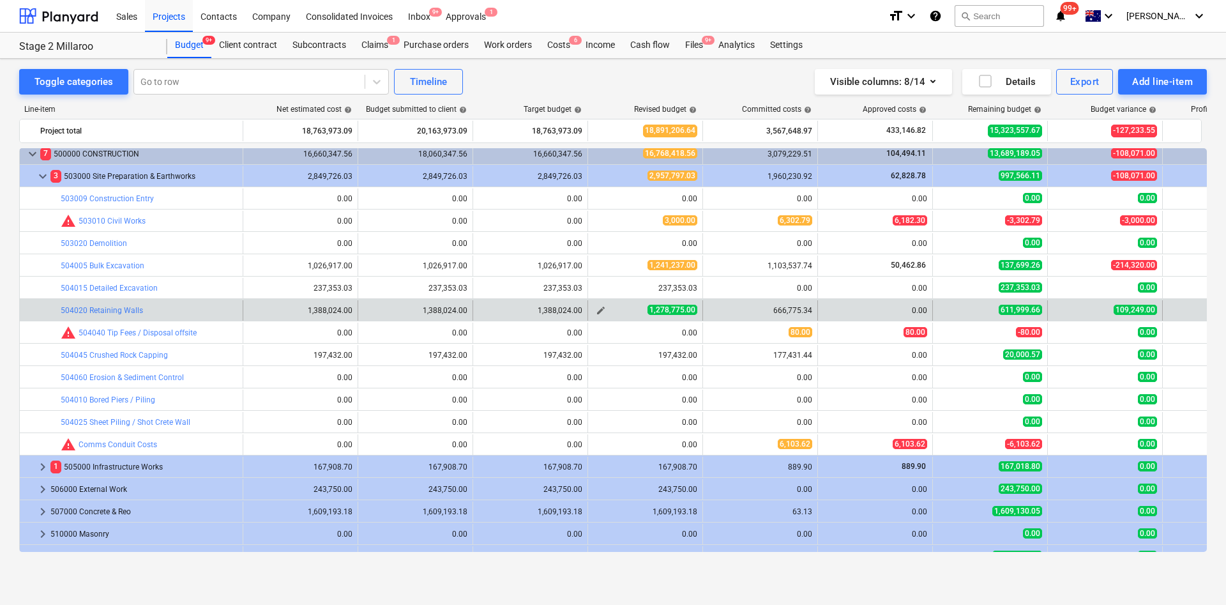
click at [601, 310] on span "edit" at bounding box center [601, 310] width 10 height 10
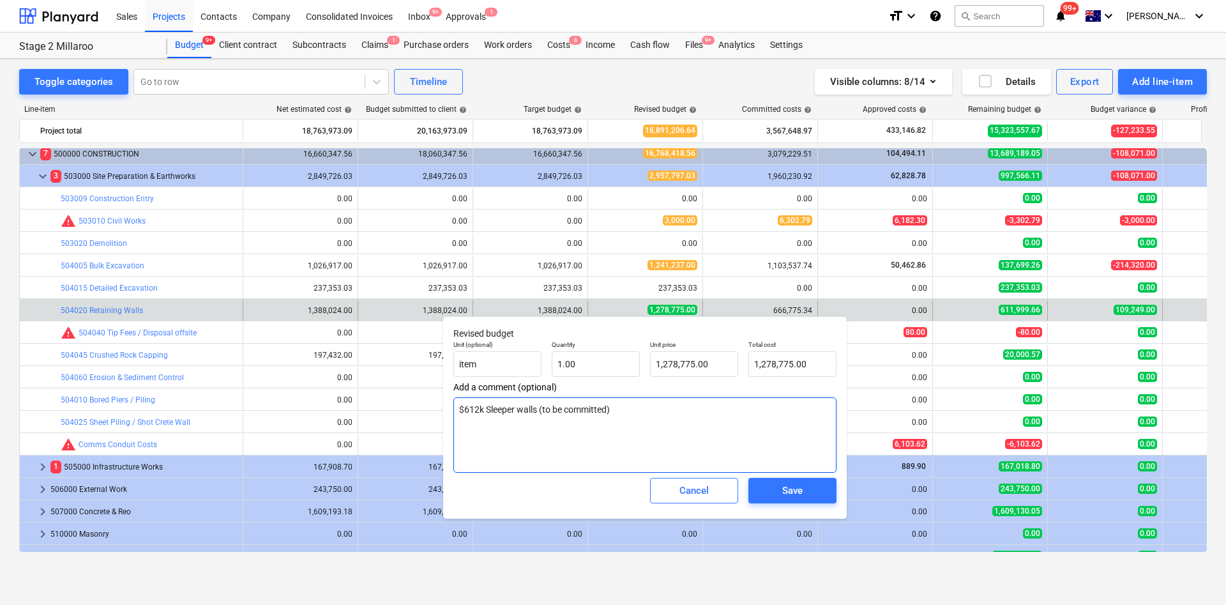
click at [636, 402] on textarea "$612k Sleeper walls (to be committed)" at bounding box center [645, 434] width 383 height 75
drag, startPoint x: 498, startPoint y: 424, endPoint x: 462, endPoint y: 429, distance: 36.8
click at [462, 402] on textarea "$612k Sleeper walls (to be committed) Contigency $" at bounding box center [645, 434] width 383 height 75
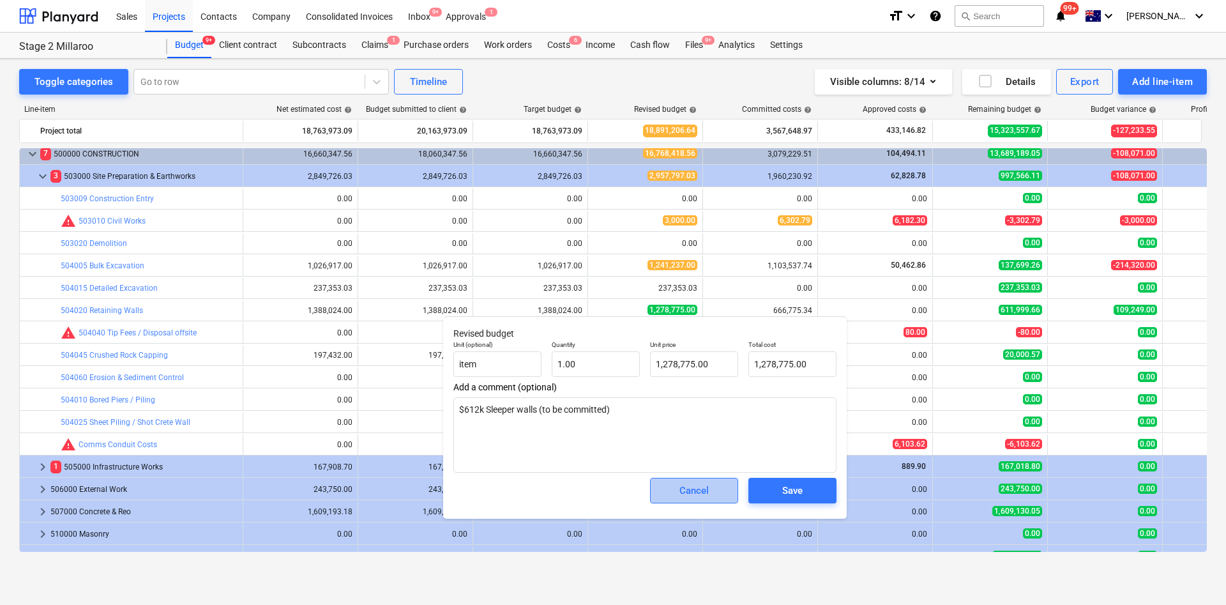
click at [696, 402] on div "Cancel" at bounding box center [694, 490] width 29 height 17
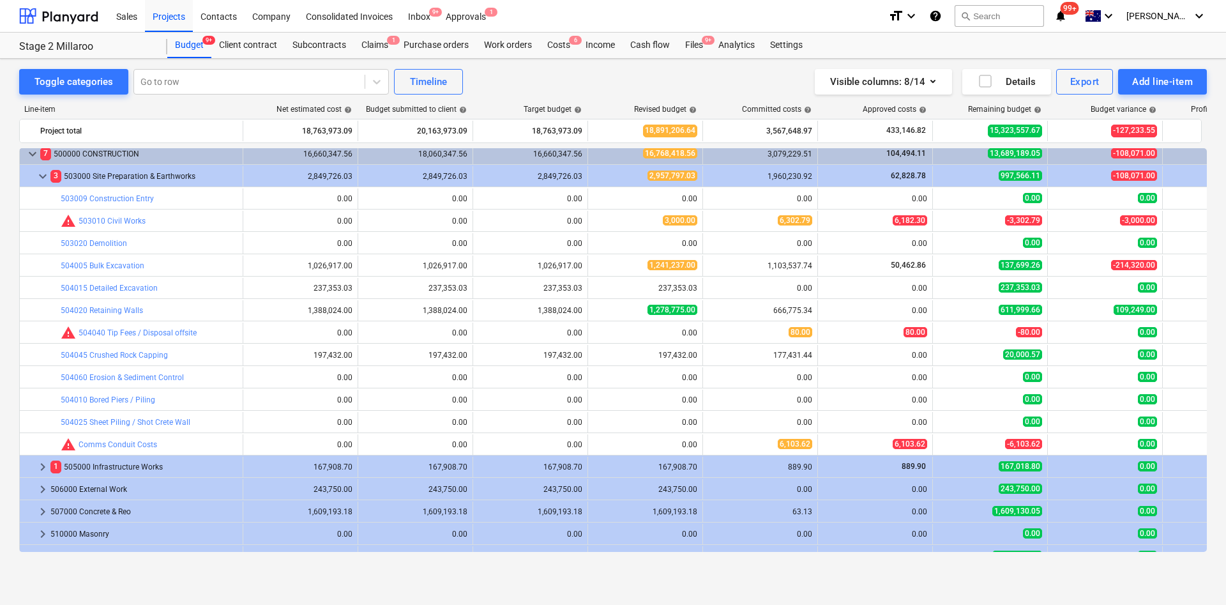
drag, startPoint x: 600, startPoint y: 355, endPoint x: 673, endPoint y: 589, distance: 245.5
click at [600, 356] on span "edit" at bounding box center [601, 355] width 10 height 10
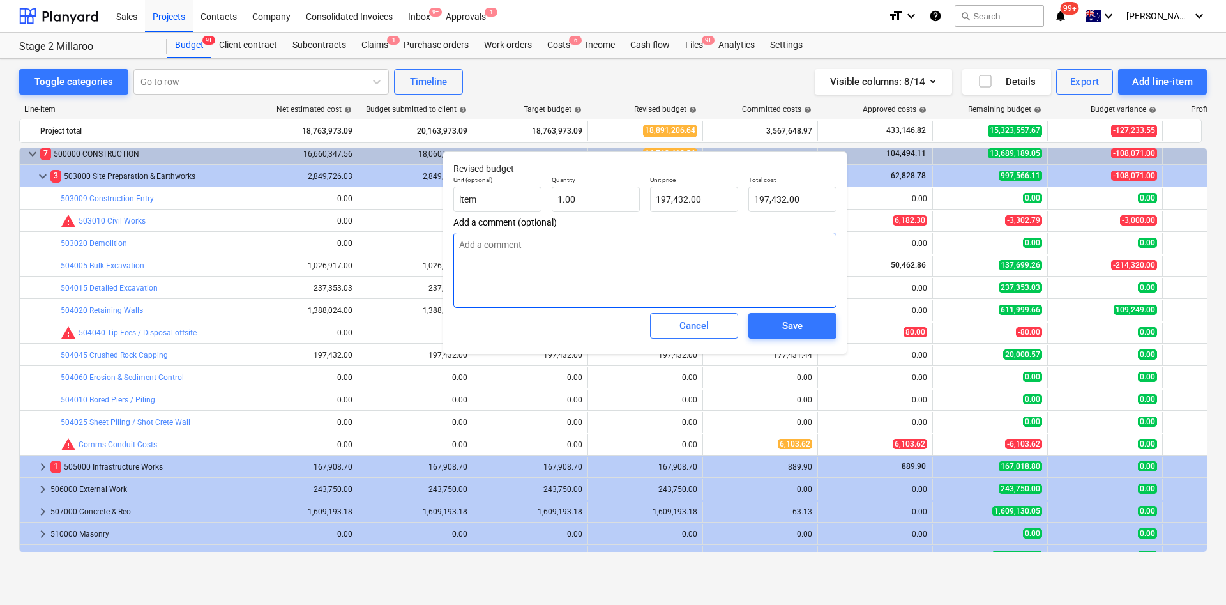
click at [565, 260] on textarea at bounding box center [645, 270] width 383 height 75
click at [812, 322] on span "Save" at bounding box center [792, 325] width 57 height 17
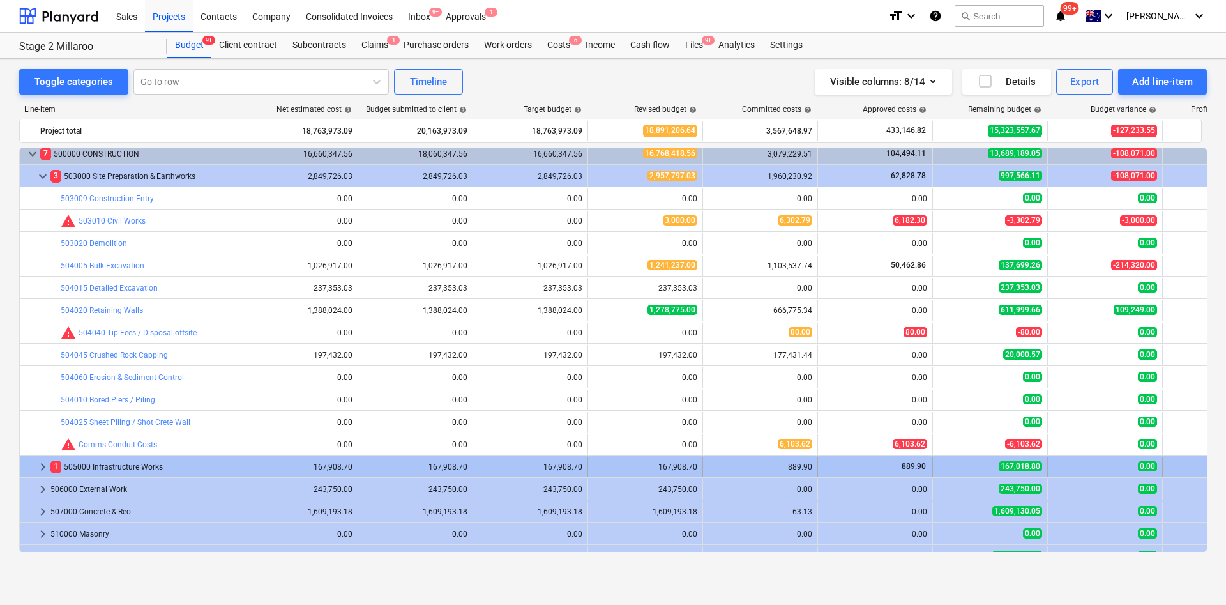
click at [600, 402] on span "edit" at bounding box center [601, 444] width 10 height 10
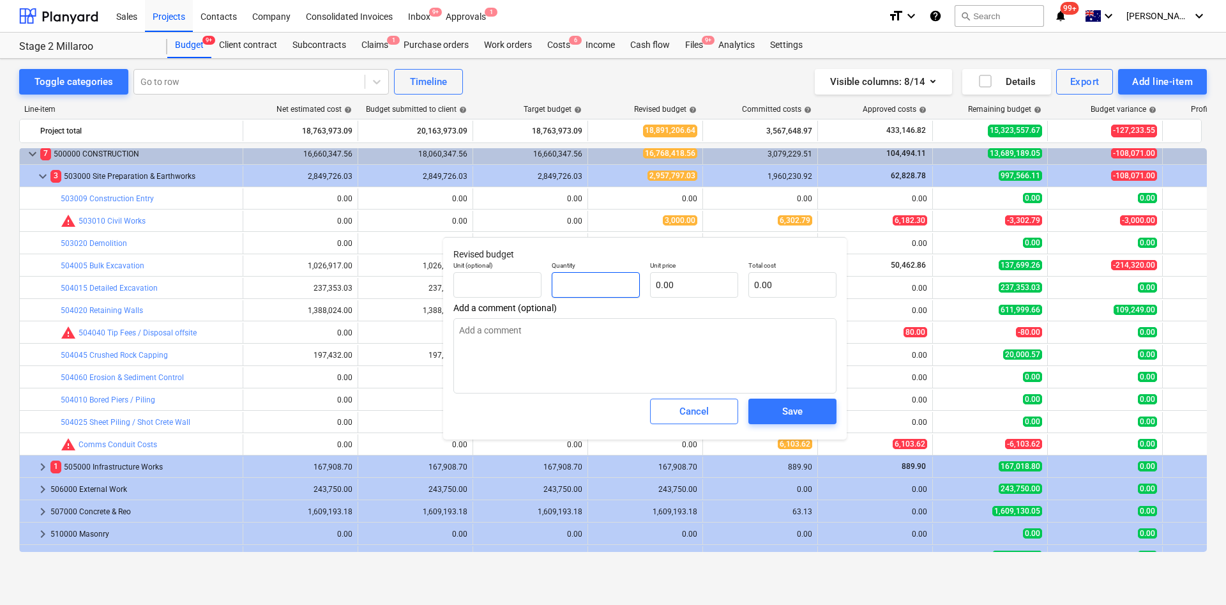
click at [558, 276] on input "text" at bounding box center [596, 285] width 88 height 26
click at [726, 268] on p "Unit price" at bounding box center [694, 266] width 88 height 11
click at [713, 281] on input "text" at bounding box center [694, 285] width 88 height 26
click at [789, 402] on div "Cancel Save" at bounding box center [644, 411] width 393 height 46
click at [791, 402] on div "Save" at bounding box center [792, 411] width 20 height 17
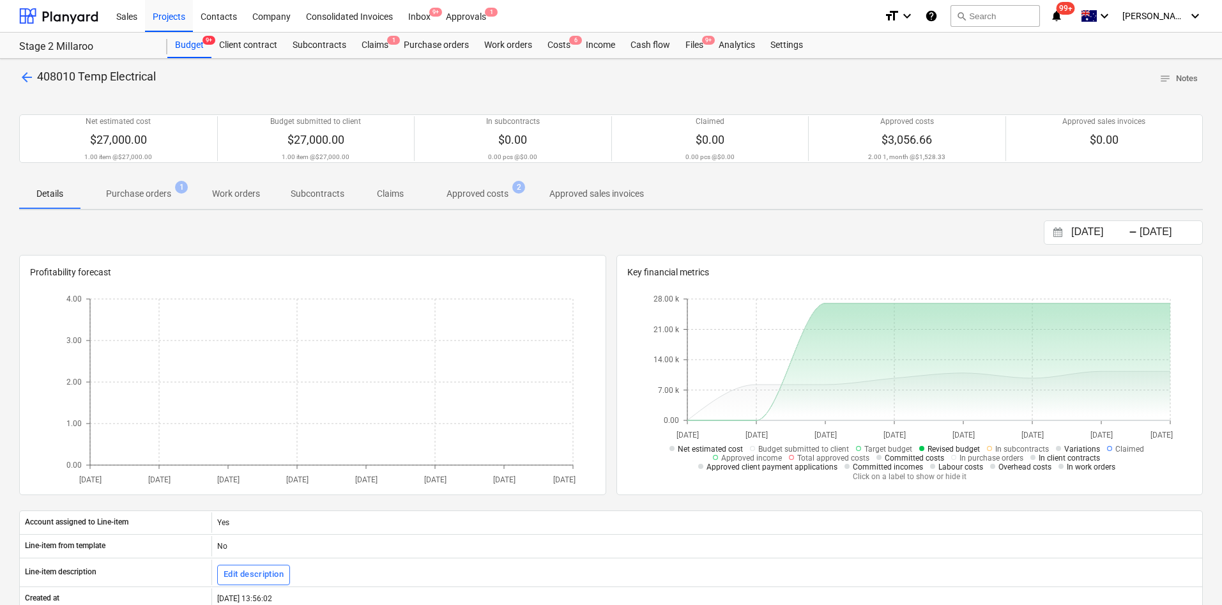
click at [31, 78] on span "arrow_back" at bounding box center [26, 77] width 15 height 15
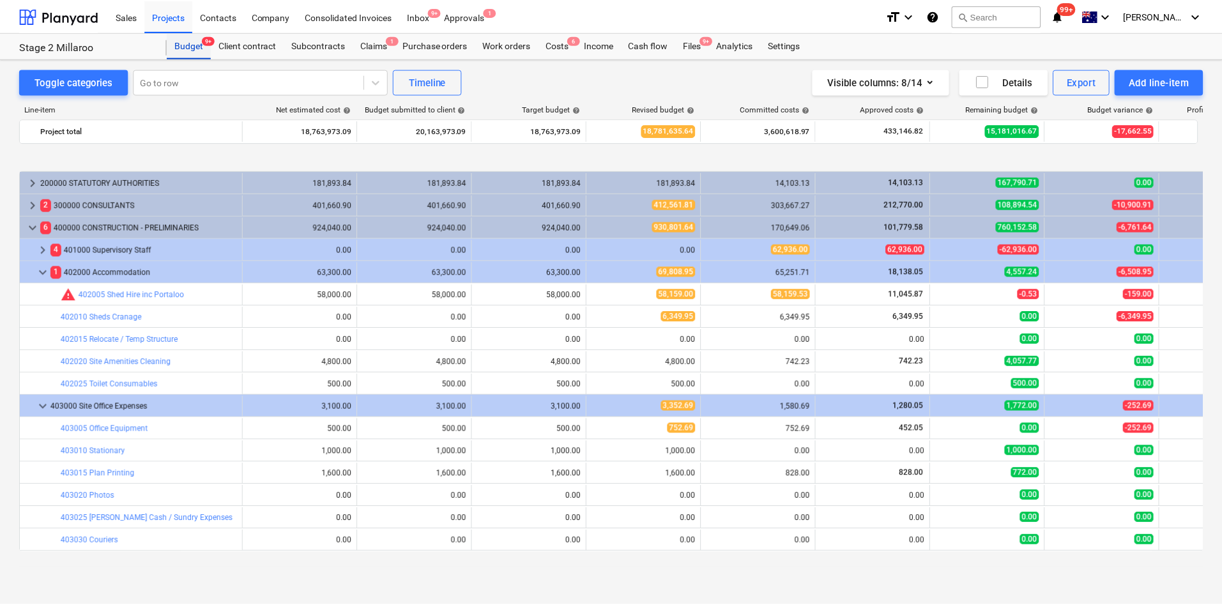
scroll to position [479, 0]
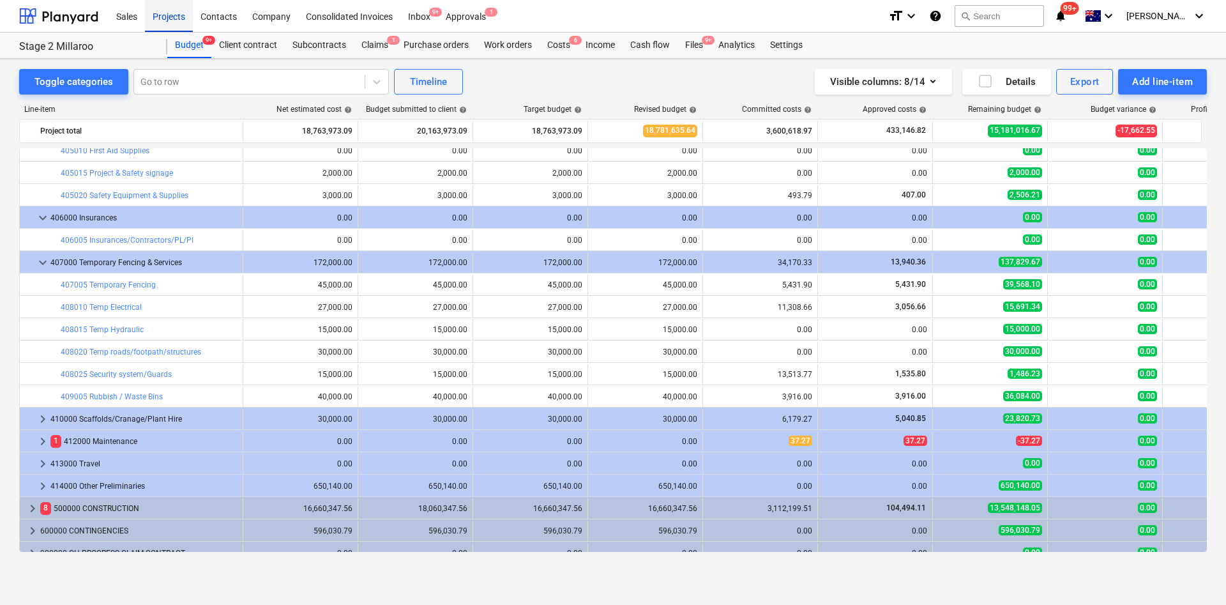
click at [179, 10] on div "Projects" at bounding box center [169, 15] width 48 height 33
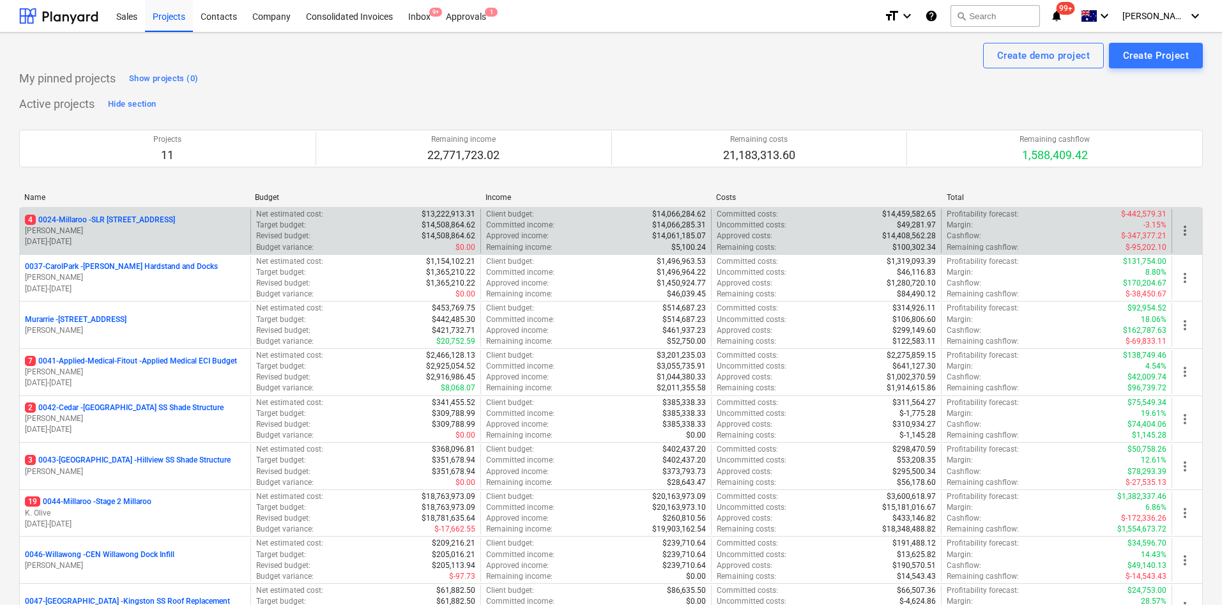
click at [132, 213] on div "4 0024-Millaroo - SLR 2 Millaroo Drive S. Keane 10.06.2024 - 31.07.2025" at bounding box center [135, 231] width 231 height 44
click at [154, 215] on p "4 0024-Millaroo - SLR 2 Millaroo Drive" at bounding box center [100, 220] width 150 height 11
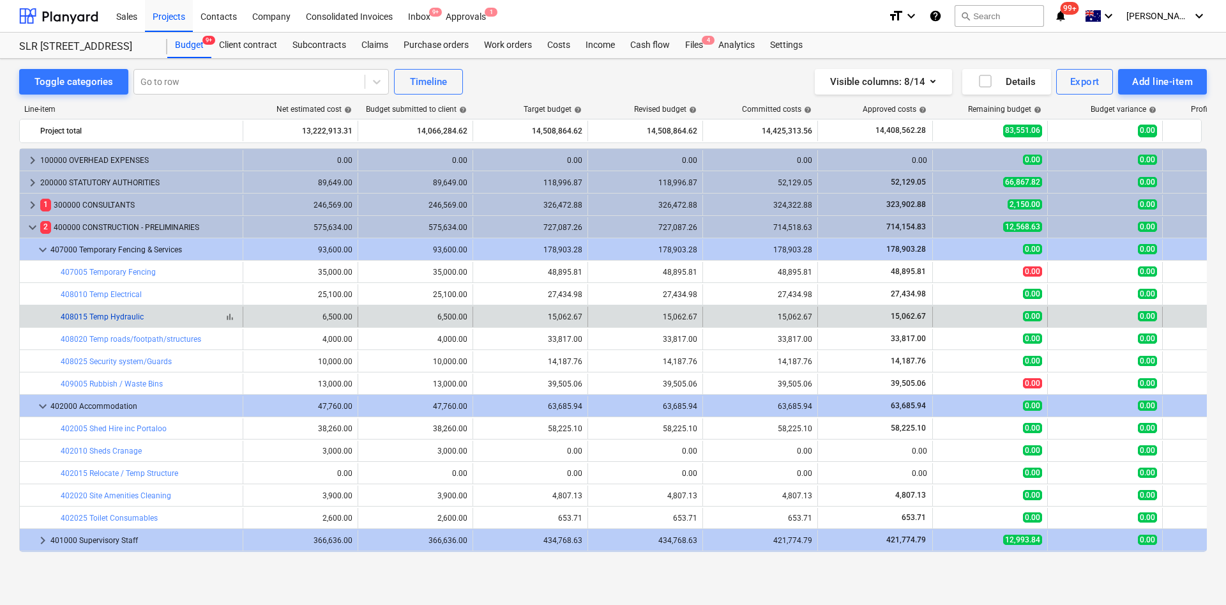
click at [123, 316] on link "408015 Temp Hydraulic" at bounding box center [102, 316] width 83 height 9
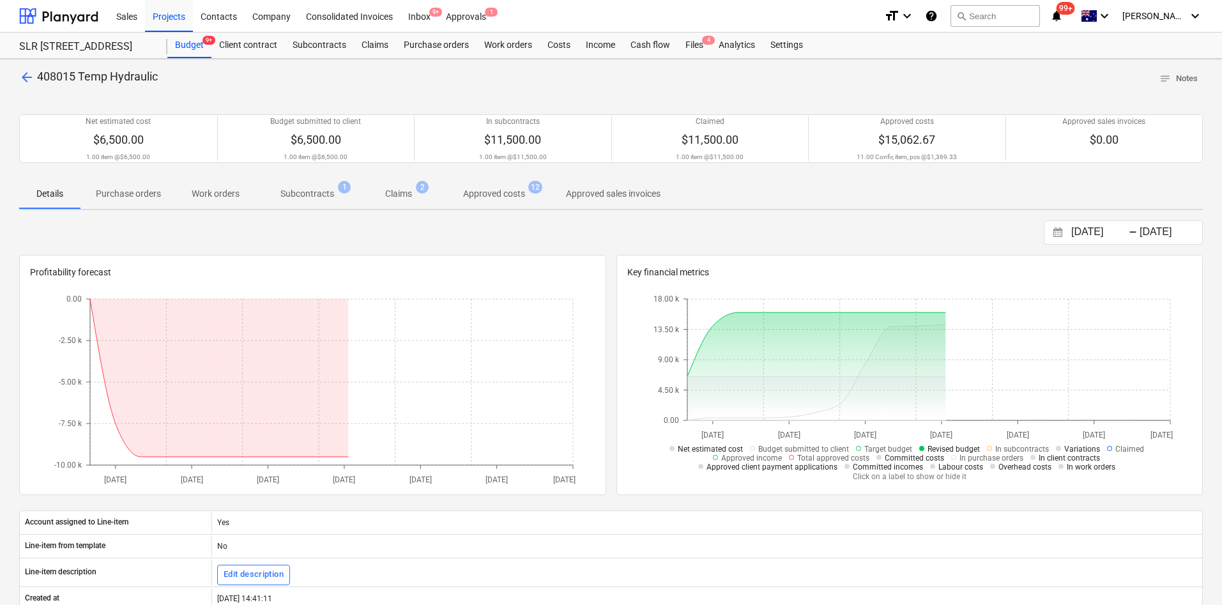
click at [482, 190] on p "Approved costs" at bounding box center [494, 193] width 62 height 13
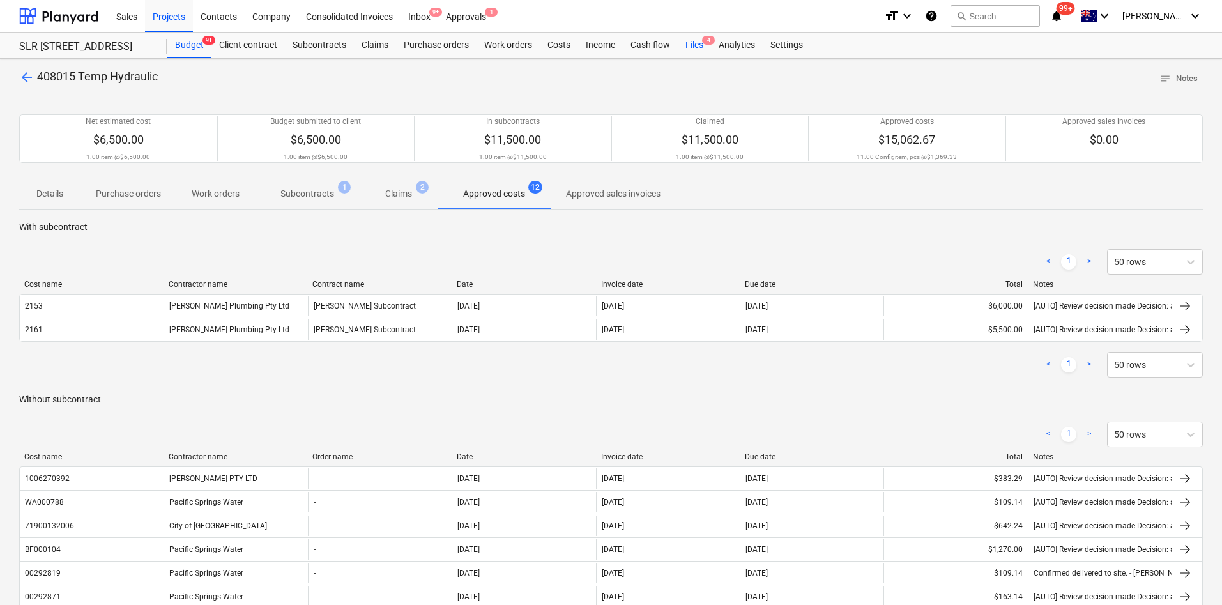
click at [694, 42] on div "Files 4" at bounding box center [694, 46] width 33 height 26
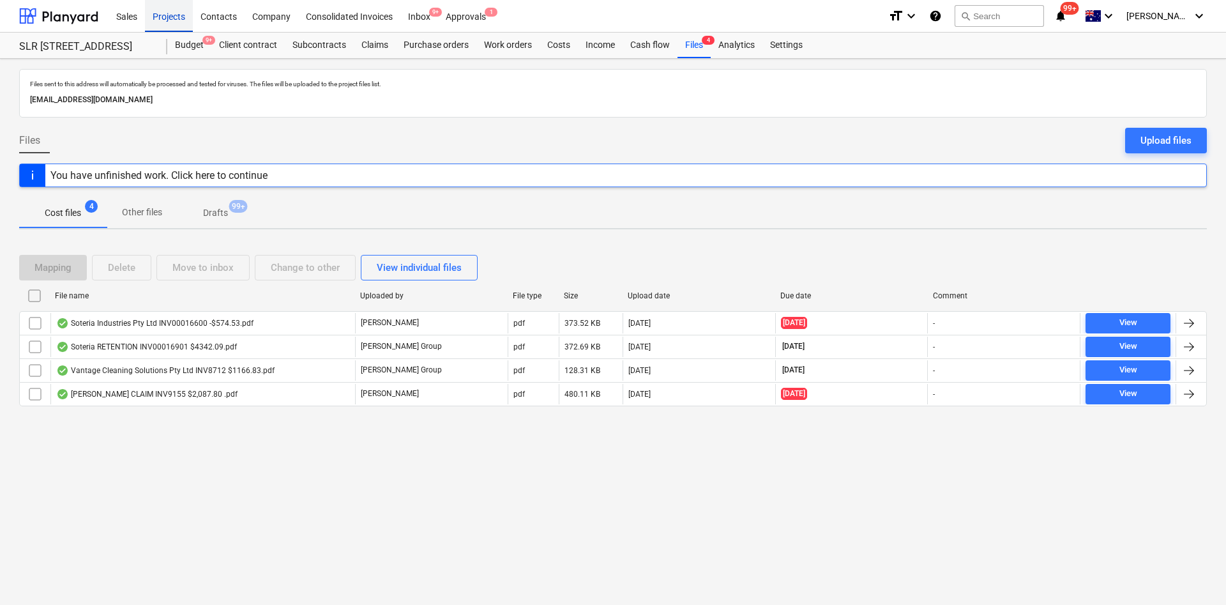
click at [232, 5] on div "Contacts" at bounding box center [219, 15] width 52 height 33
click at [175, 13] on div "Projects" at bounding box center [169, 15] width 48 height 33
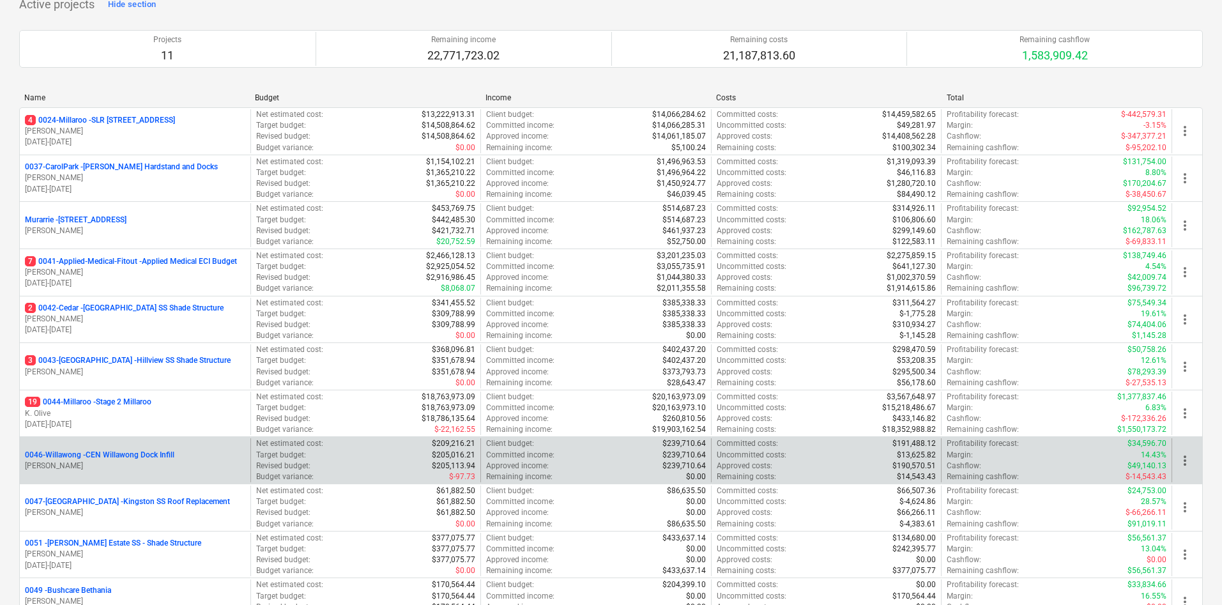
scroll to position [192, 0]
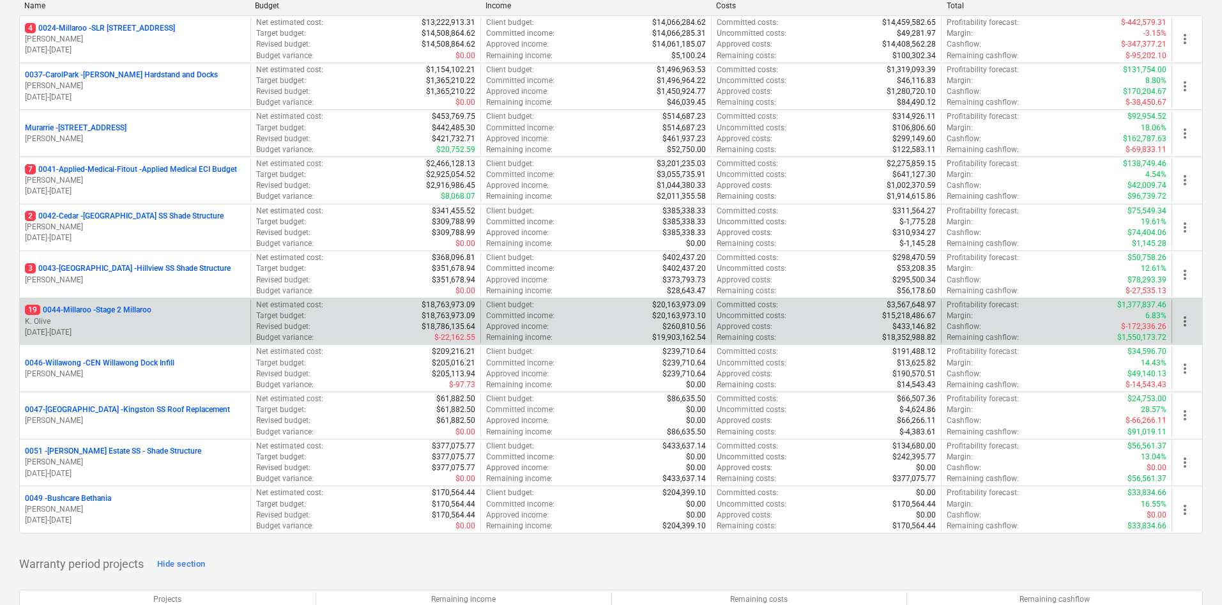
click at [97, 309] on p "19 0044-Millaroo - Stage 2 Millaroo" at bounding box center [88, 310] width 126 height 11
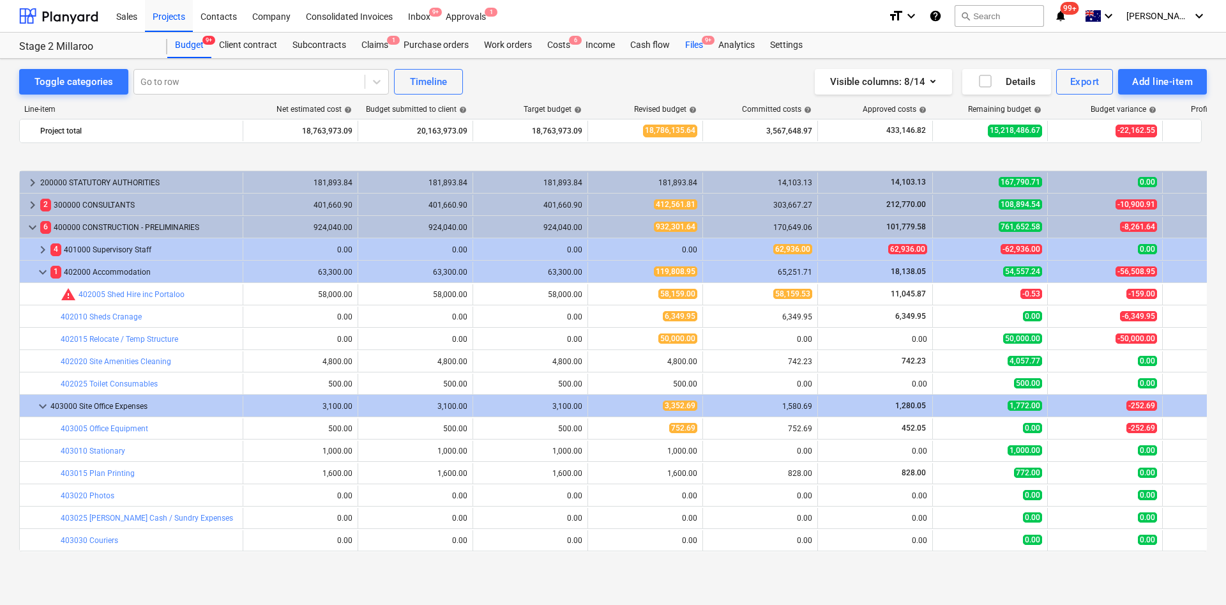
click at [696, 52] on div "Files 9+" at bounding box center [694, 46] width 33 height 26
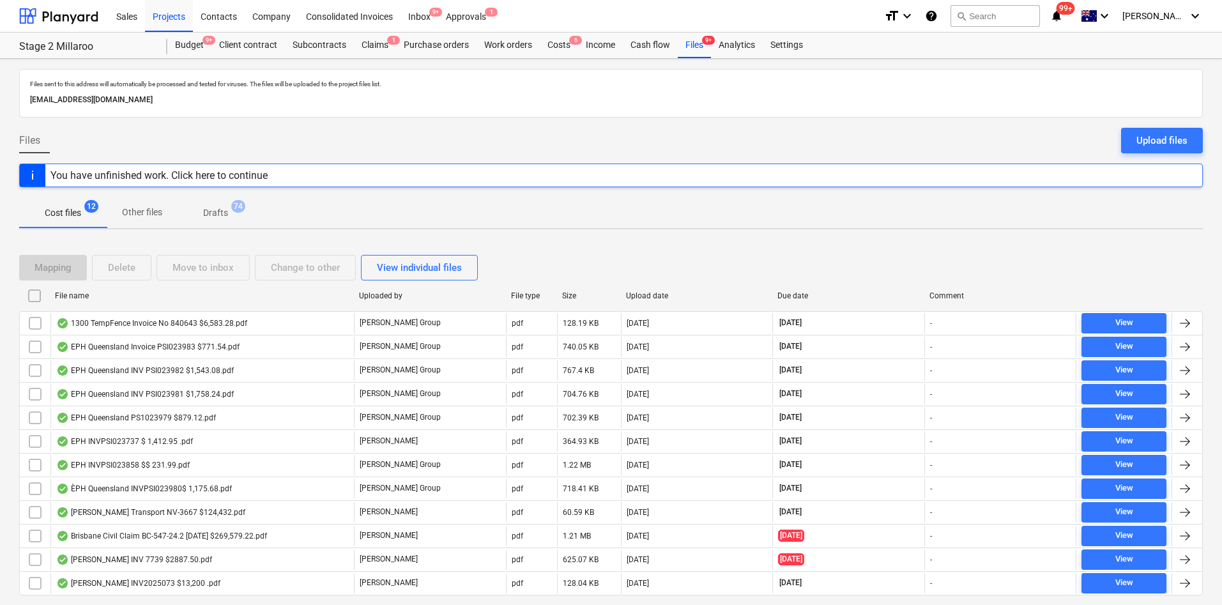
click at [96, 294] on div "File name" at bounding box center [202, 295] width 294 height 9
checkbox input "false"
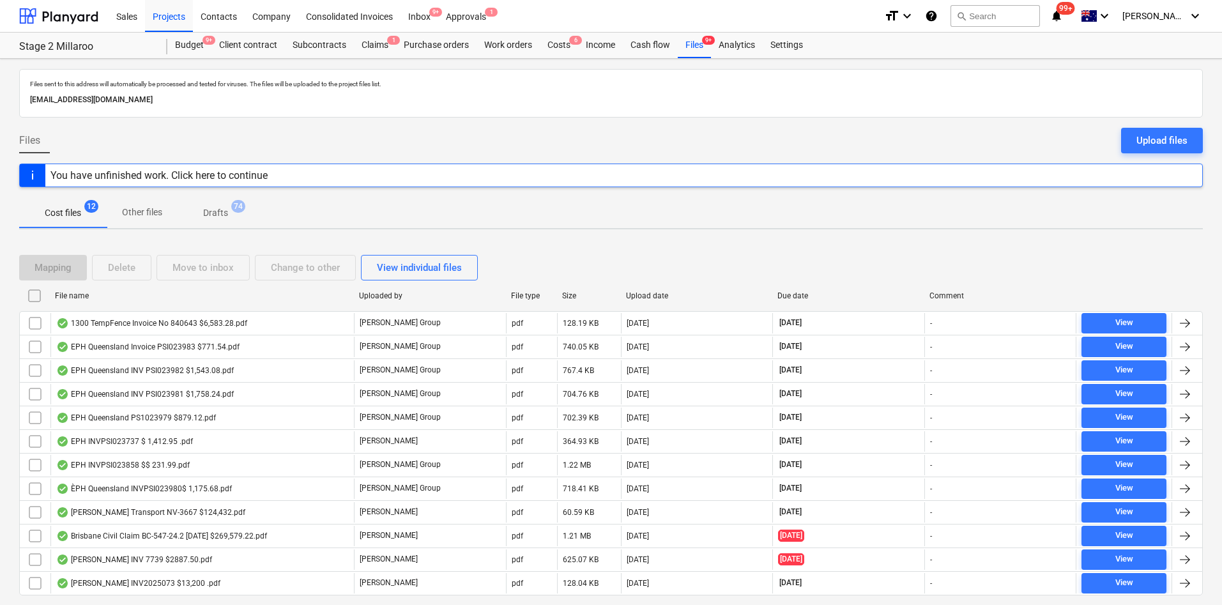
checkbox input "false"
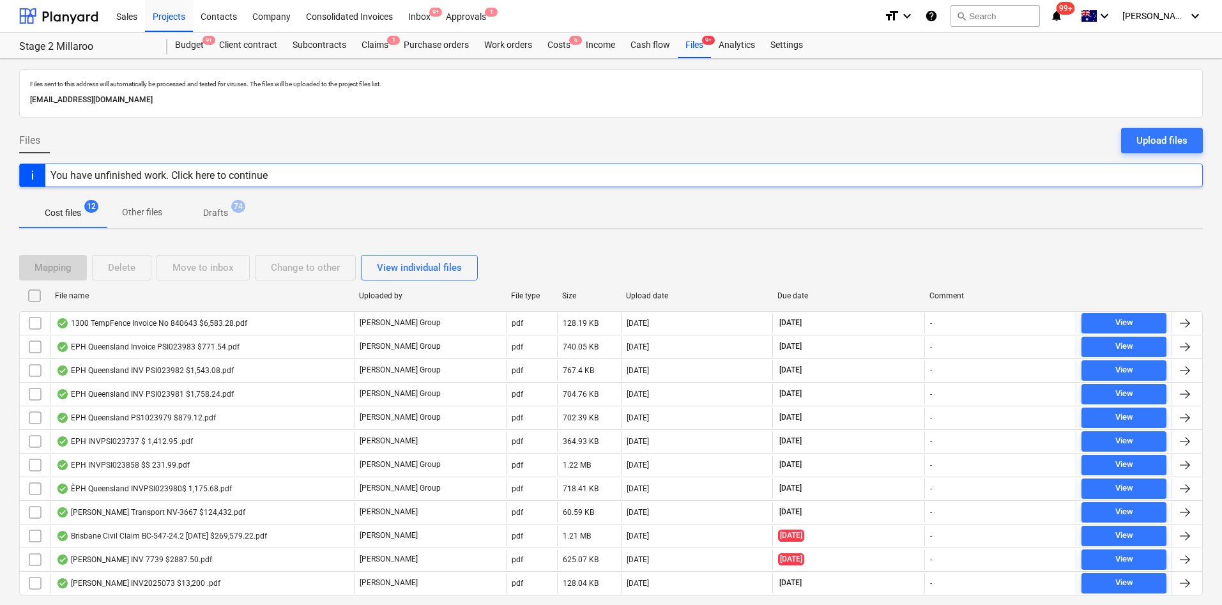
checkbox input "false"
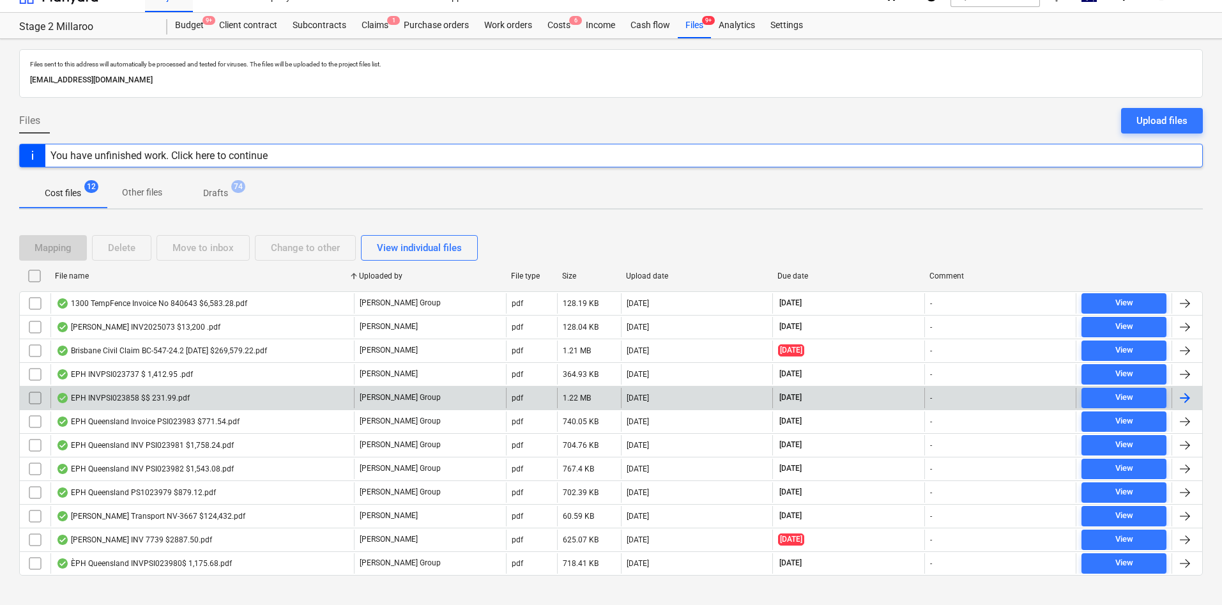
scroll to position [36, 0]
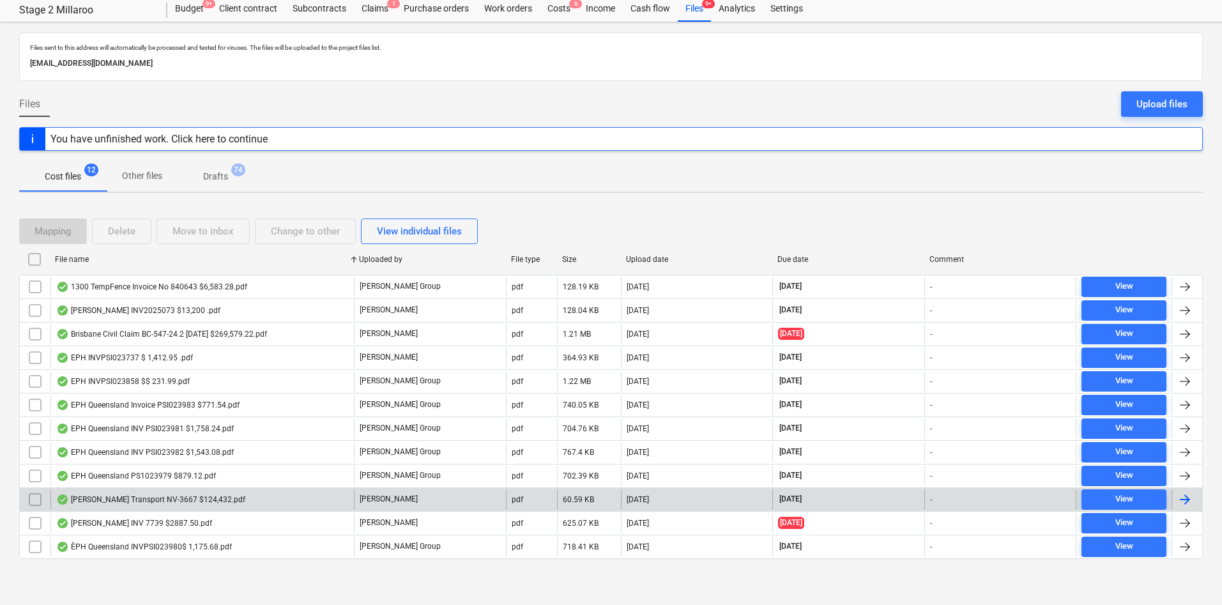
click at [147, 500] on div "Farrell Transport NV-3667 $124,432.pdf" at bounding box center [150, 499] width 189 height 10
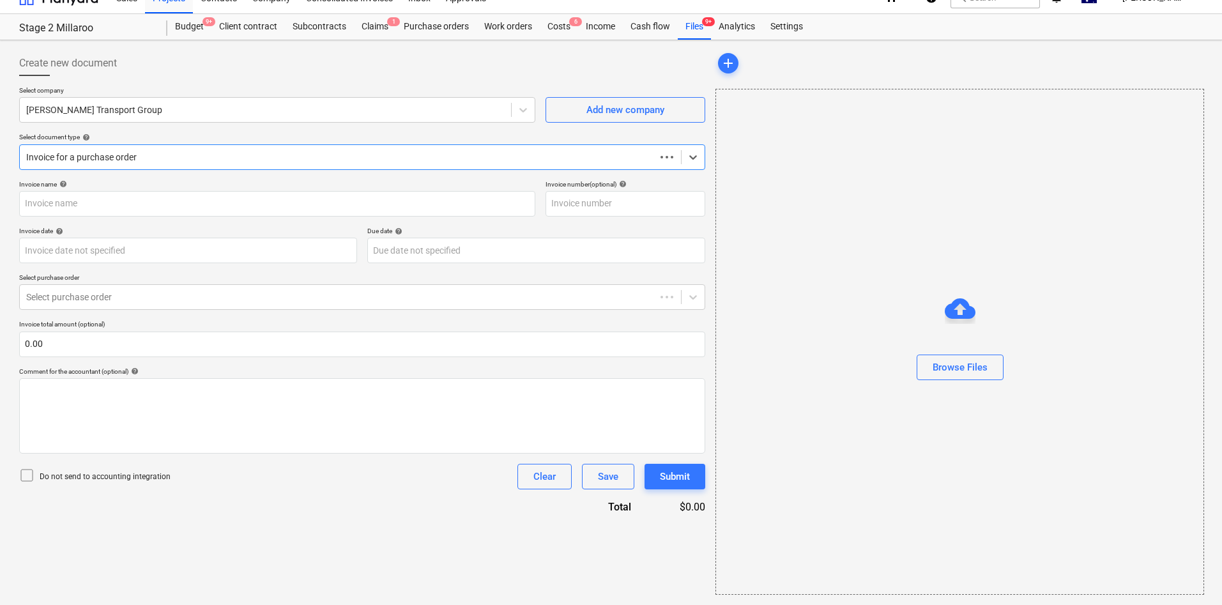
scroll to position [19, 0]
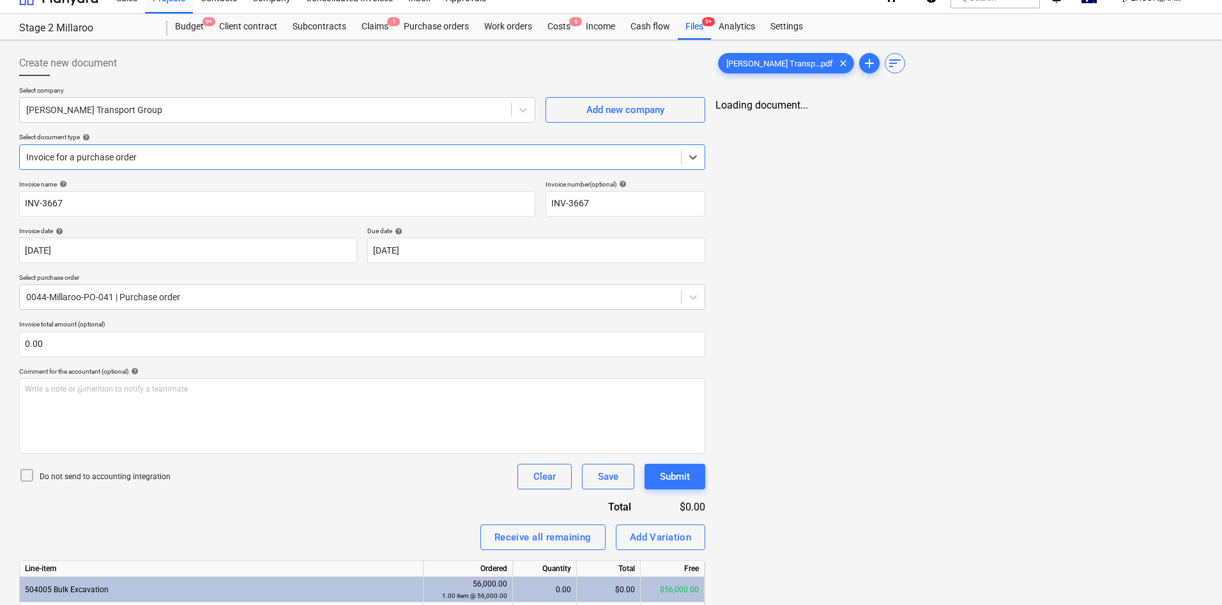
type input "INV-3667"
type input "25 Jul 2025"
type input "30 Aug 2025"
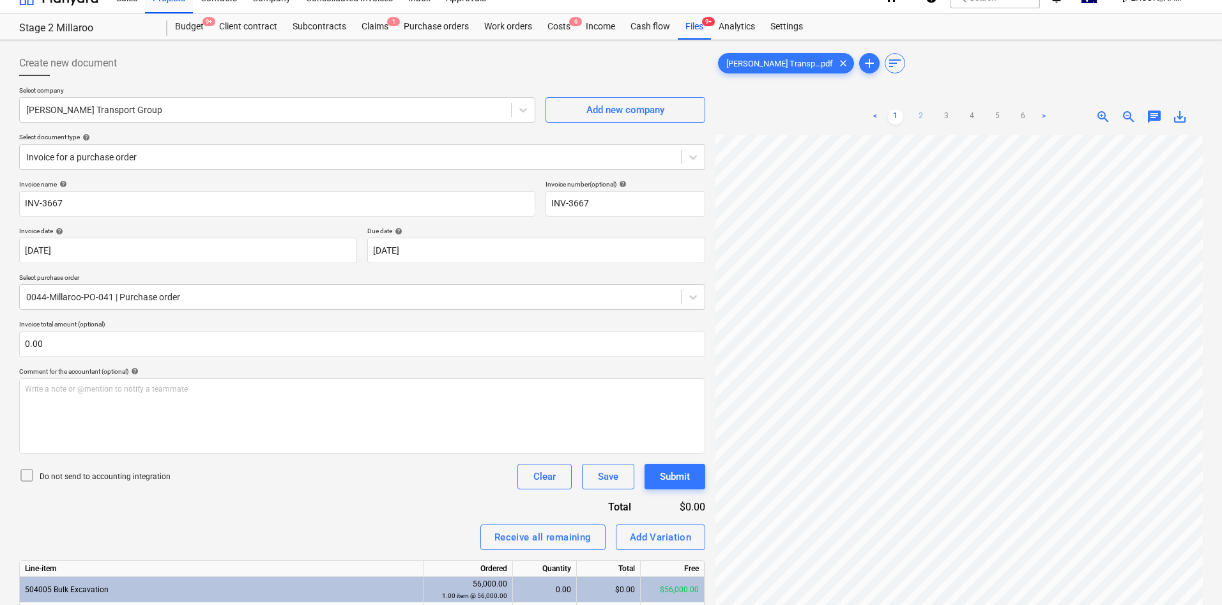
click at [918, 123] on link "2" at bounding box center [920, 116] width 15 height 15
click at [930, 111] on ul "< 1 2 3 4 5 6 >" at bounding box center [959, 116] width 184 height 15
drag, startPoint x: 954, startPoint y: 122, endPoint x: 952, endPoint y: 128, distance: 6.7
click at [952, 123] on ul "< 1 2 3 4 5 6 >" at bounding box center [959, 116] width 184 height 15
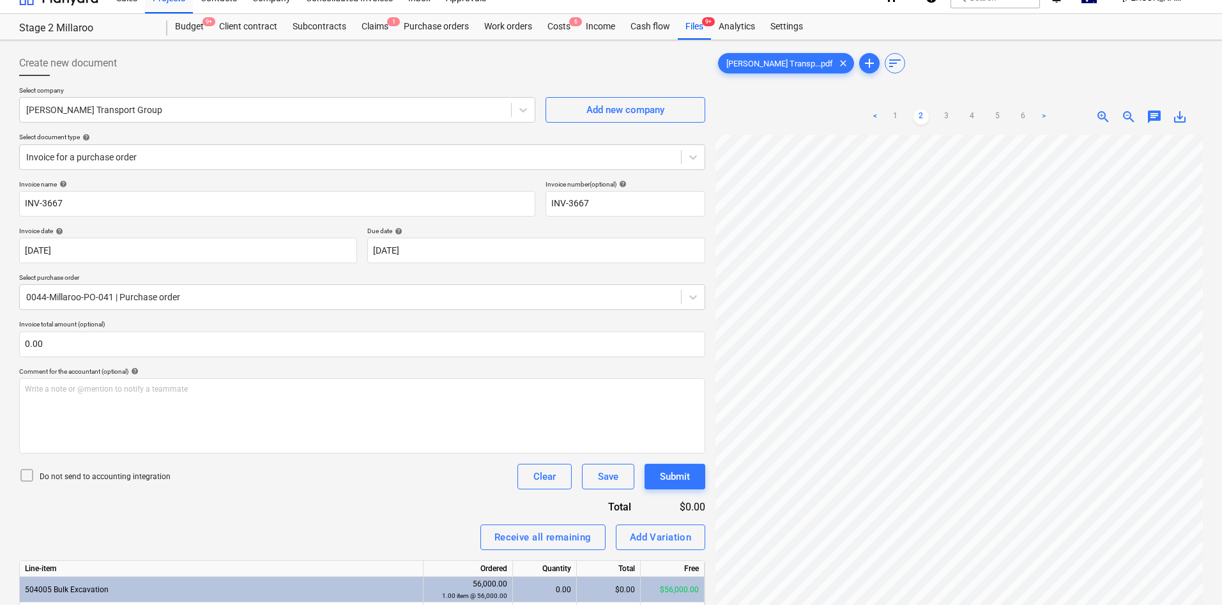
click at [968, 107] on div "< 1 2 3 4 5 6 >" at bounding box center [959, 117] width 184 height 36
drag, startPoint x: 980, startPoint y: 116, endPoint x: 1000, endPoint y: 119, distance: 20.1
click at [980, 117] on ul "< 1 2 3 4 5 6 >" at bounding box center [959, 116] width 184 height 15
click at [996, 116] on link "5" at bounding box center [997, 116] width 15 height 15
click at [1023, 121] on link "6" at bounding box center [1023, 116] width 15 height 15
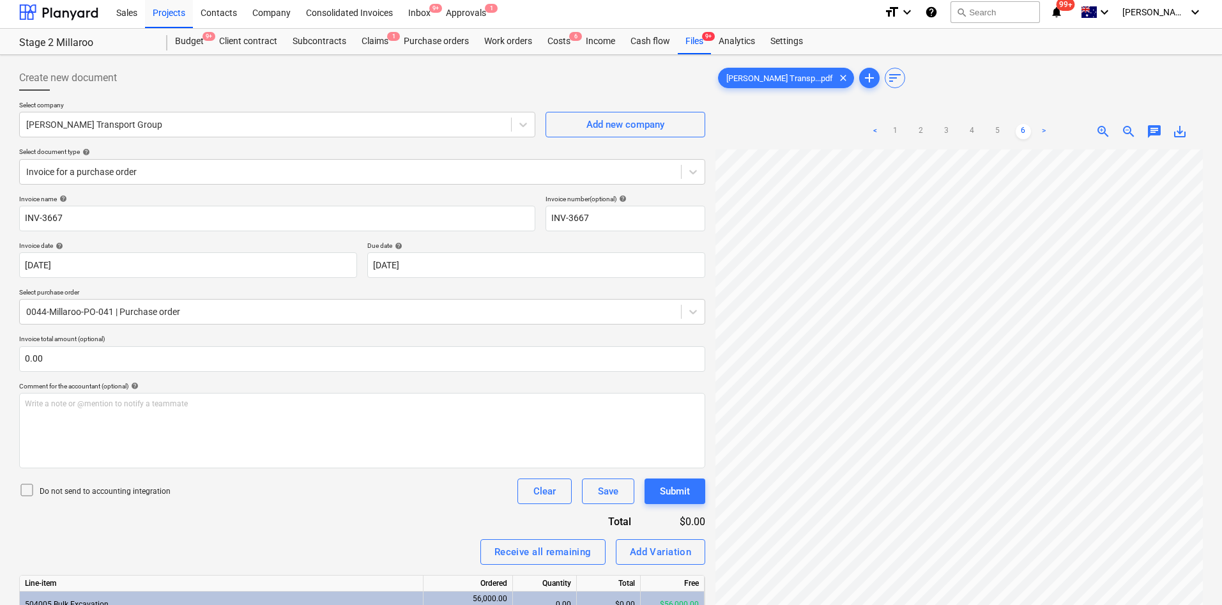
scroll to position [0, 0]
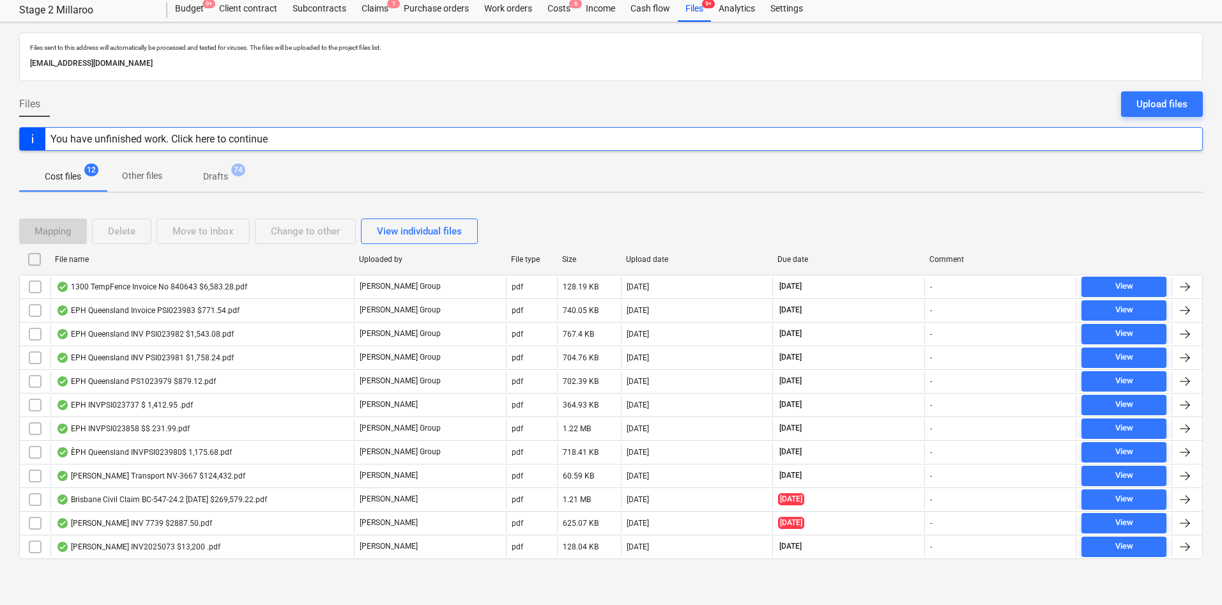
scroll to position [32, 0]
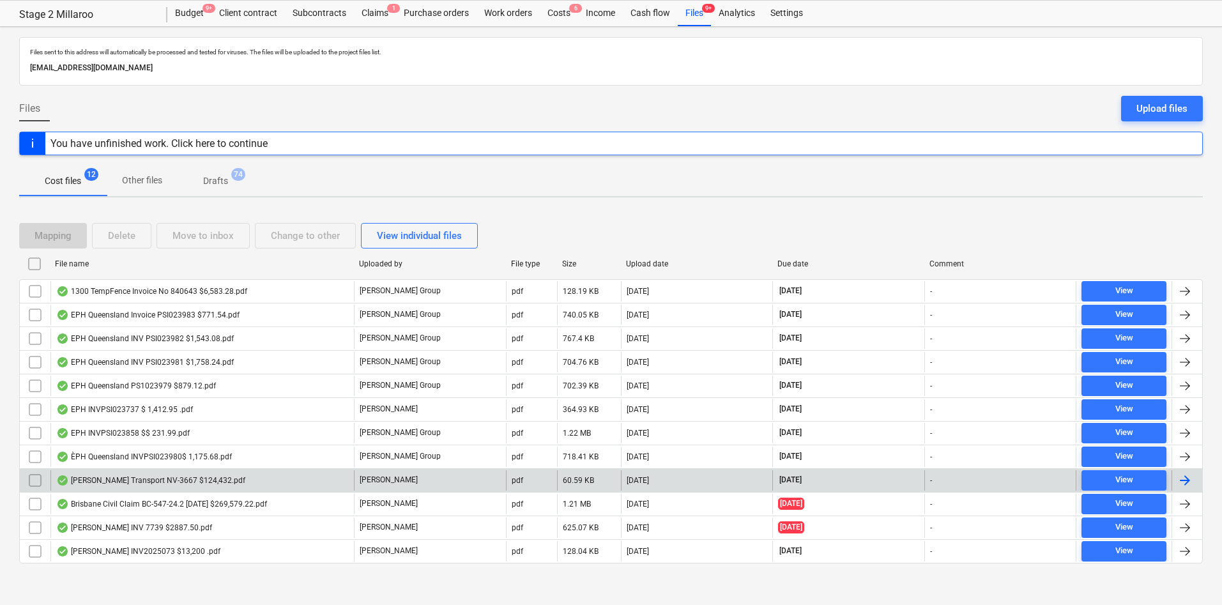
click at [123, 484] on div "Farrell Transport NV-3667 $124,432.pdf" at bounding box center [150, 480] width 189 height 10
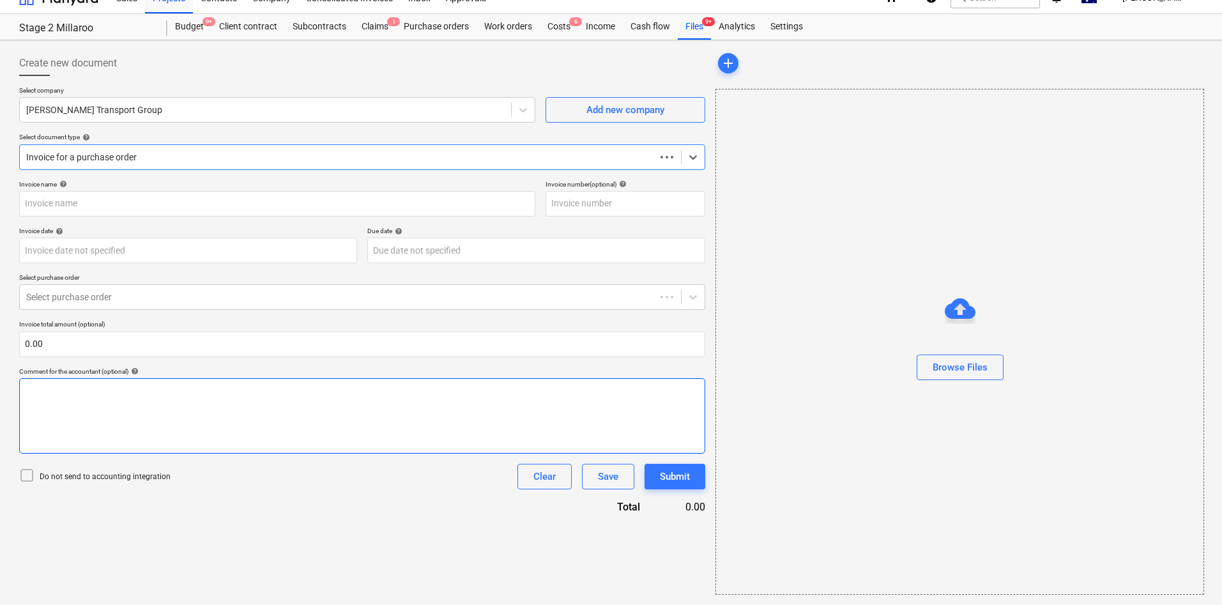
scroll to position [19, 0]
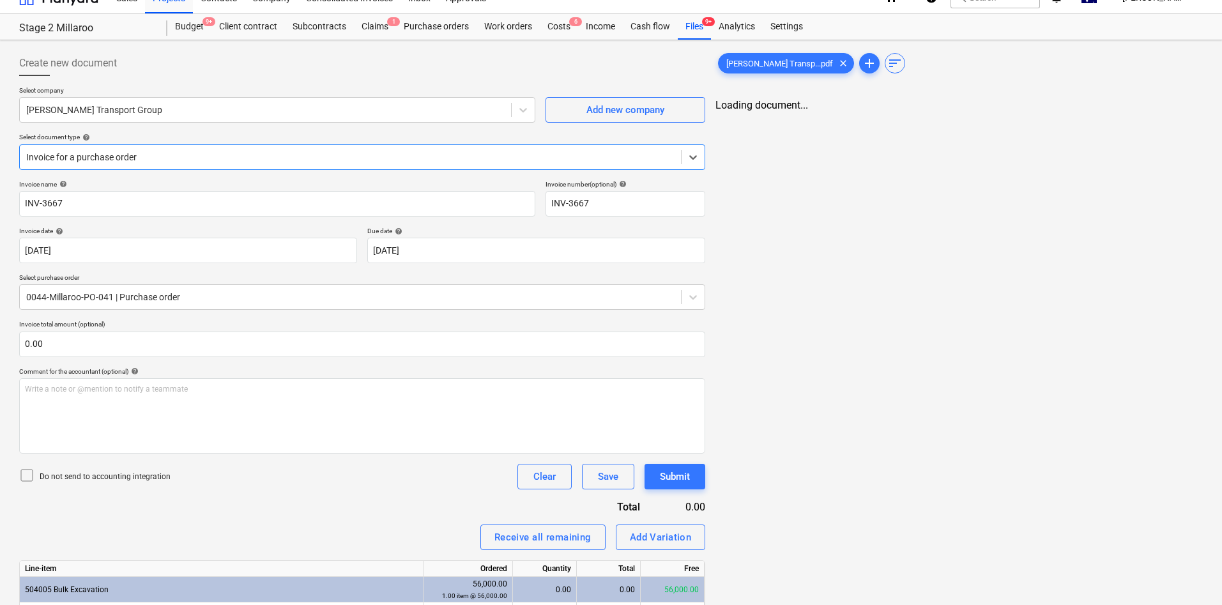
type input "INV-3667"
type input "25 Jul 2025"
type input "30 Aug 2025"
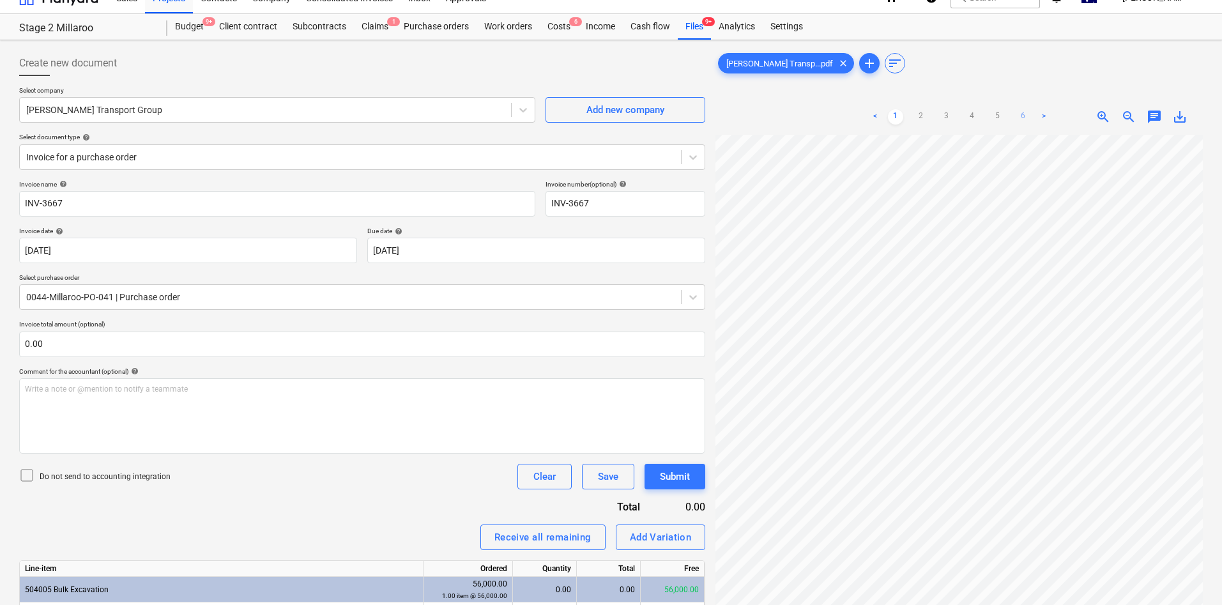
click at [1026, 121] on link "6" at bounding box center [1023, 116] width 15 height 15
click at [415, 489] on div "Invoice name help INV-3667 Invoice number (optional) help INV-3667 Invoice date…" at bounding box center [362, 424] width 686 height 489
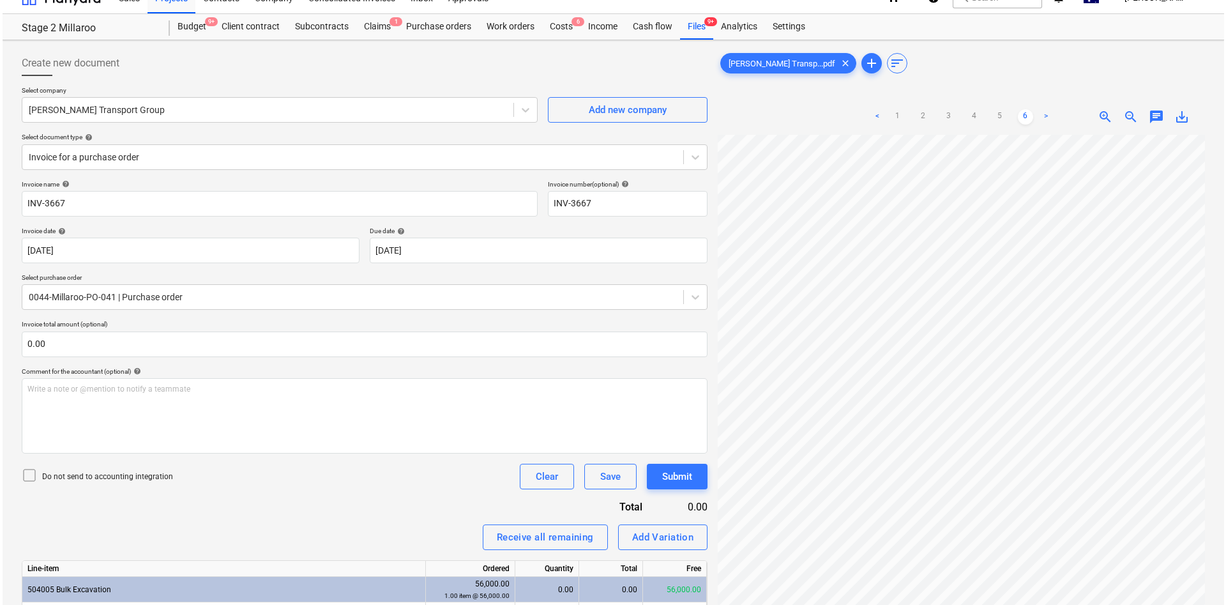
scroll to position [0, 0]
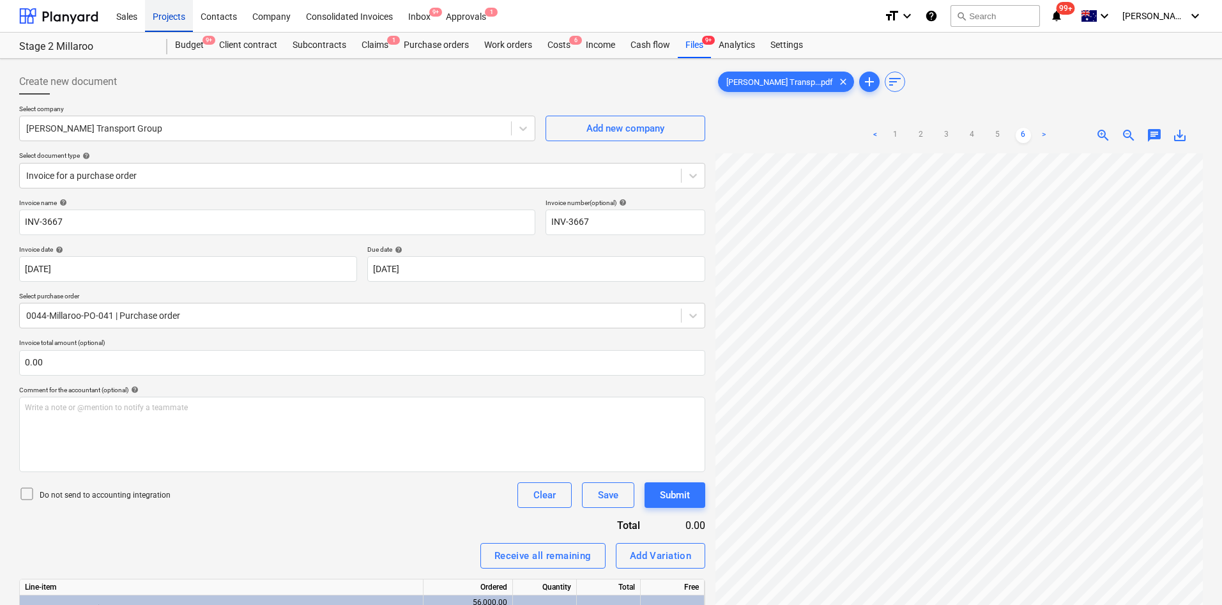
click at [180, 15] on div "Projects" at bounding box center [169, 15] width 48 height 33
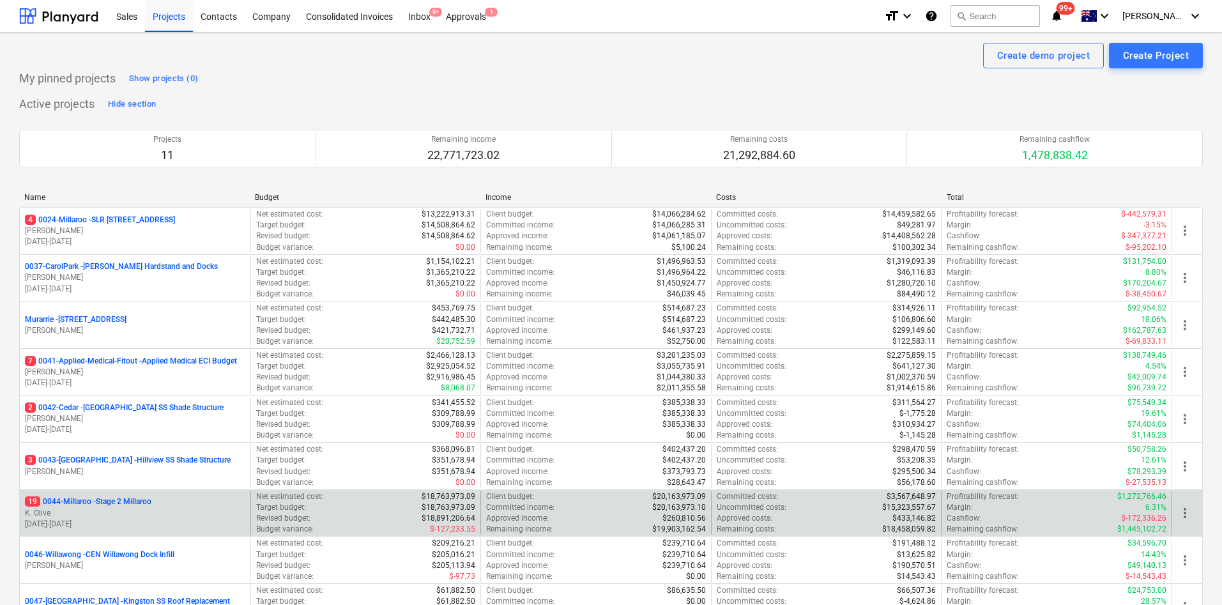
click at [138, 502] on p "19 0044-Millaroo - Stage 2 Millaroo" at bounding box center [88, 501] width 126 height 11
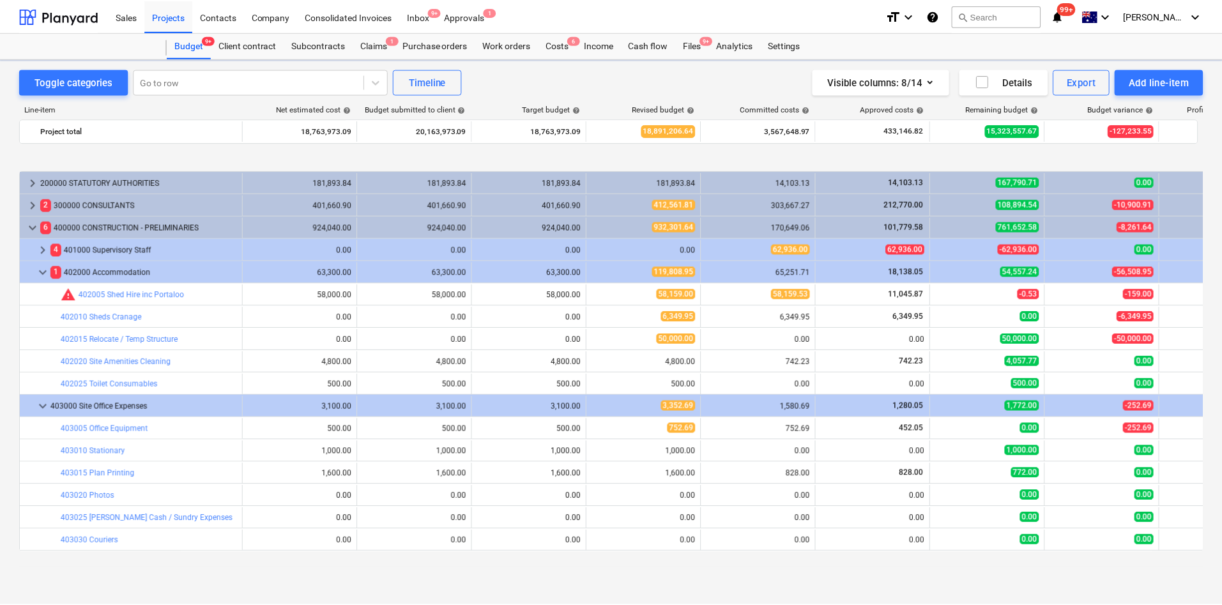
scroll to position [479, 0]
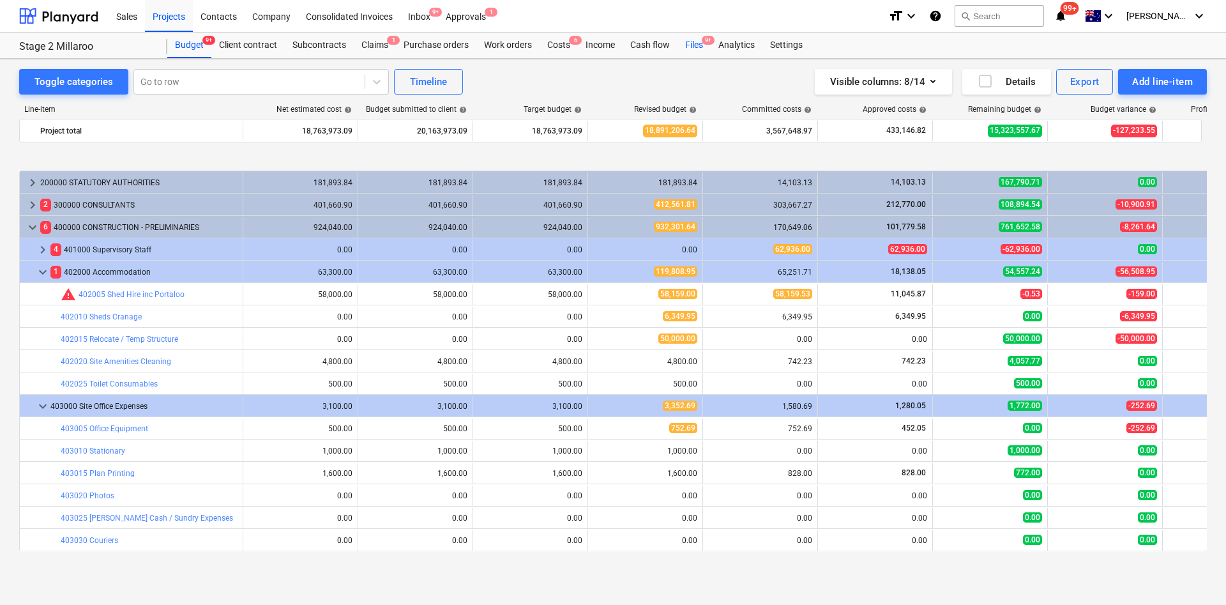
click at [691, 43] on div "Files 9+" at bounding box center [694, 46] width 33 height 26
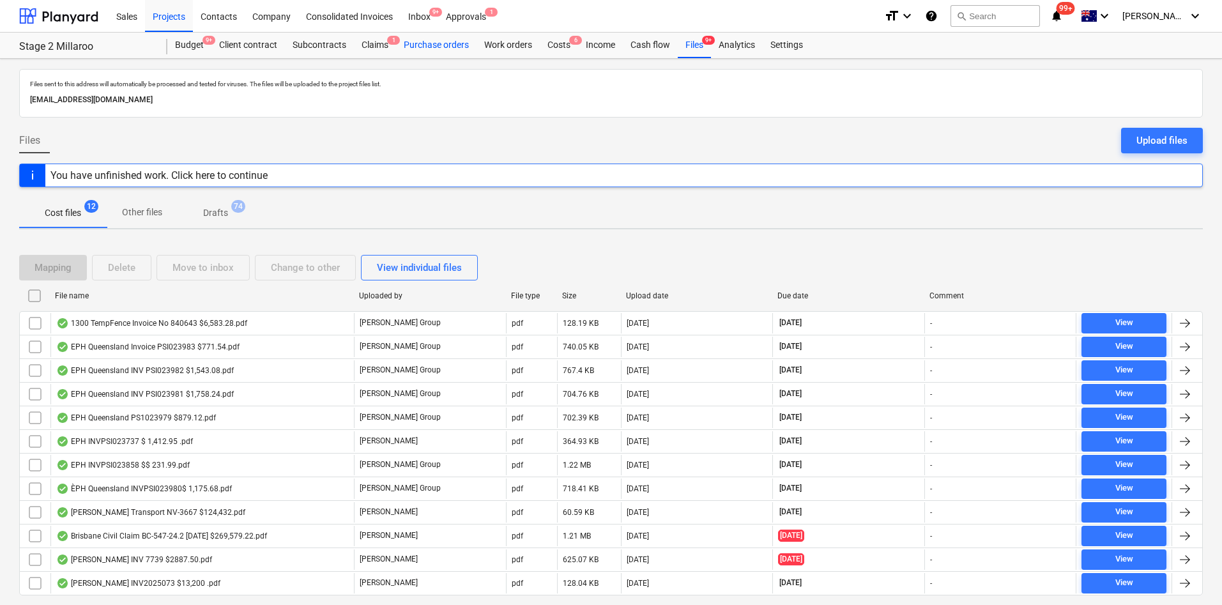
click at [424, 45] on div "Purchase orders" at bounding box center [436, 46] width 80 height 26
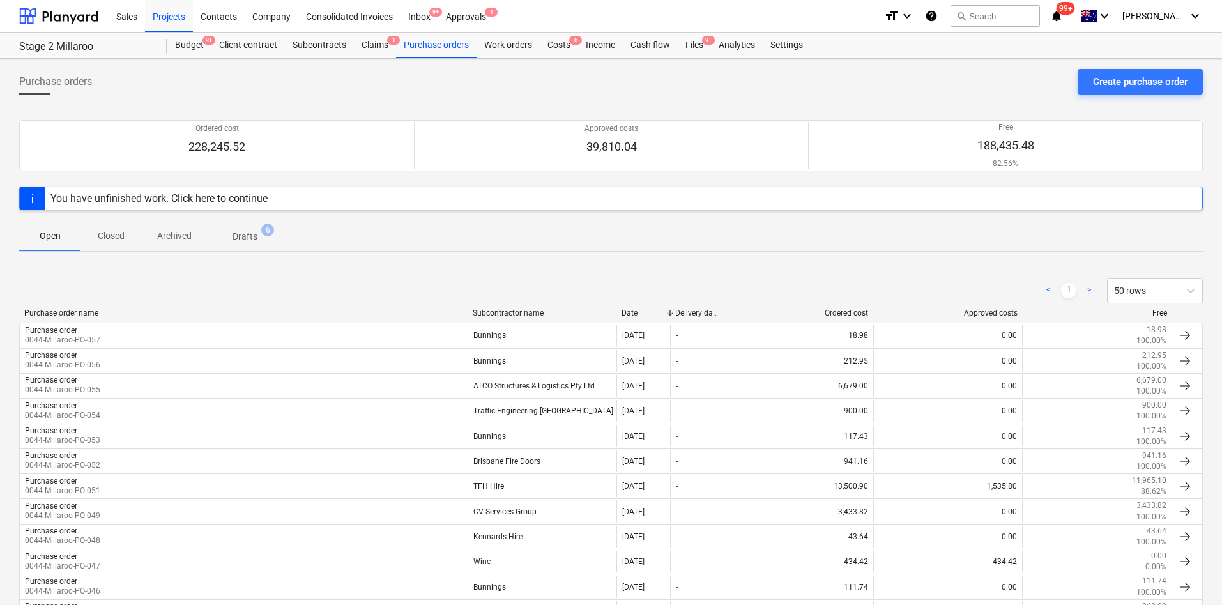
click at [526, 310] on div "Subcontractor name" at bounding box center [542, 313] width 139 height 9
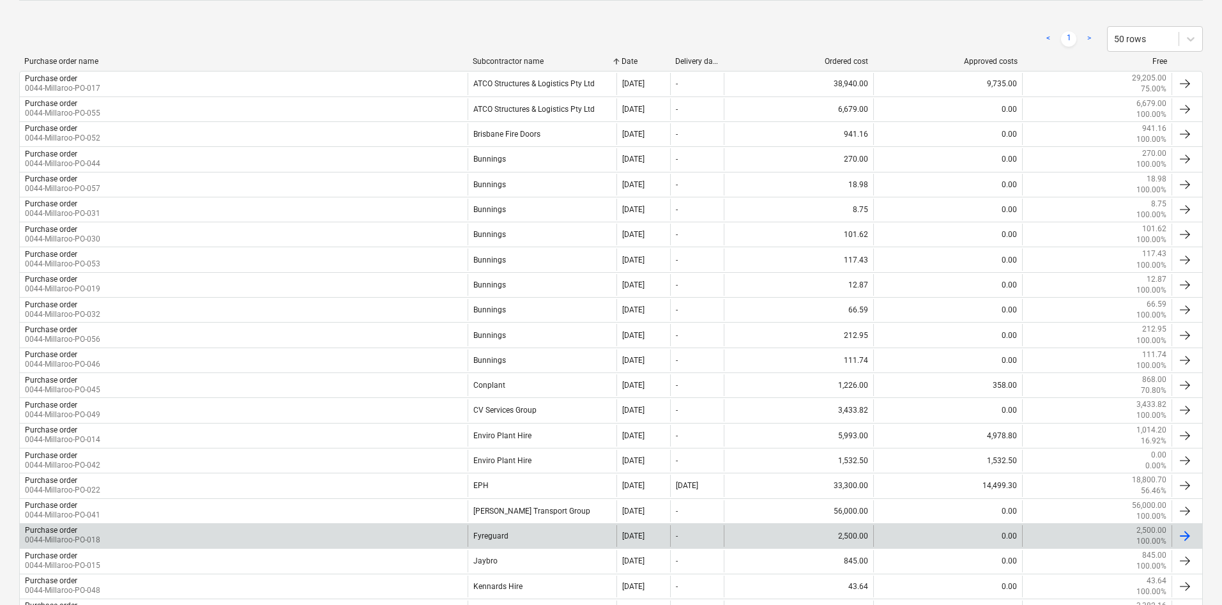
scroll to position [479, 0]
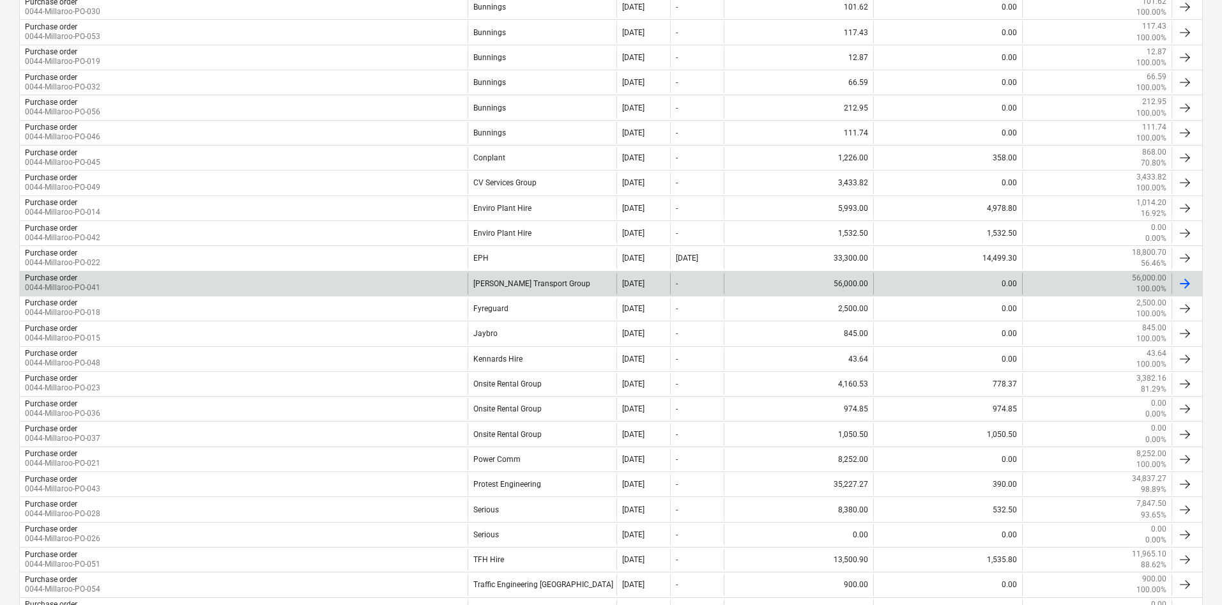
click at [508, 284] on div "Farrell Transport Group" at bounding box center [542, 284] width 149 height 22
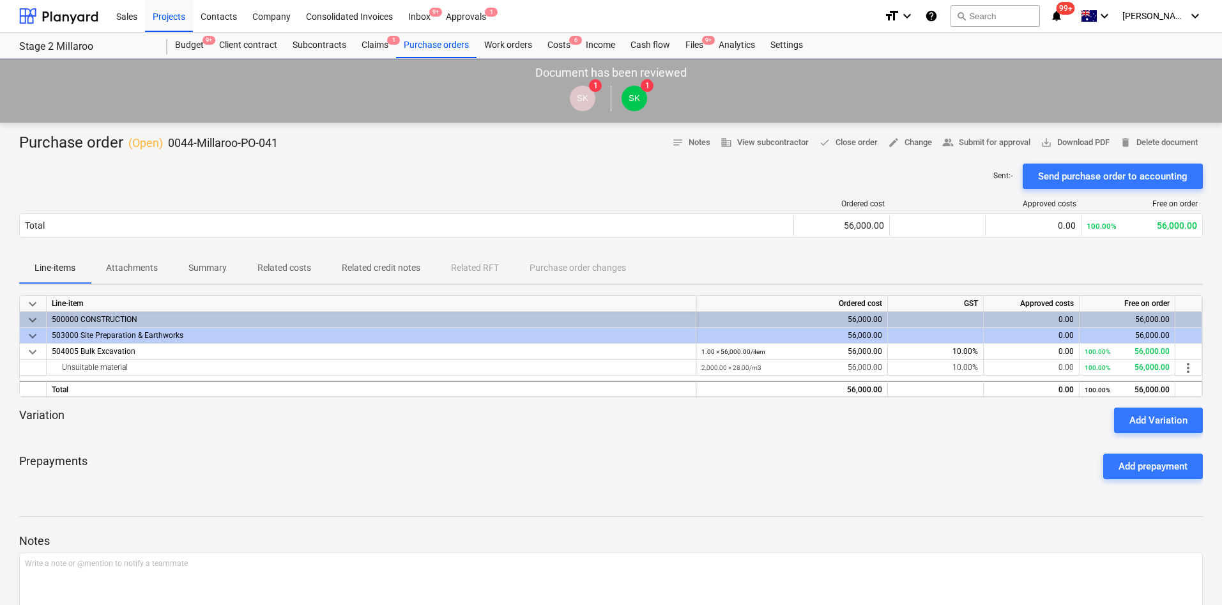
click at [145, 278] on span "Attachments" at bounding box center [132, 267] width 82 height 21
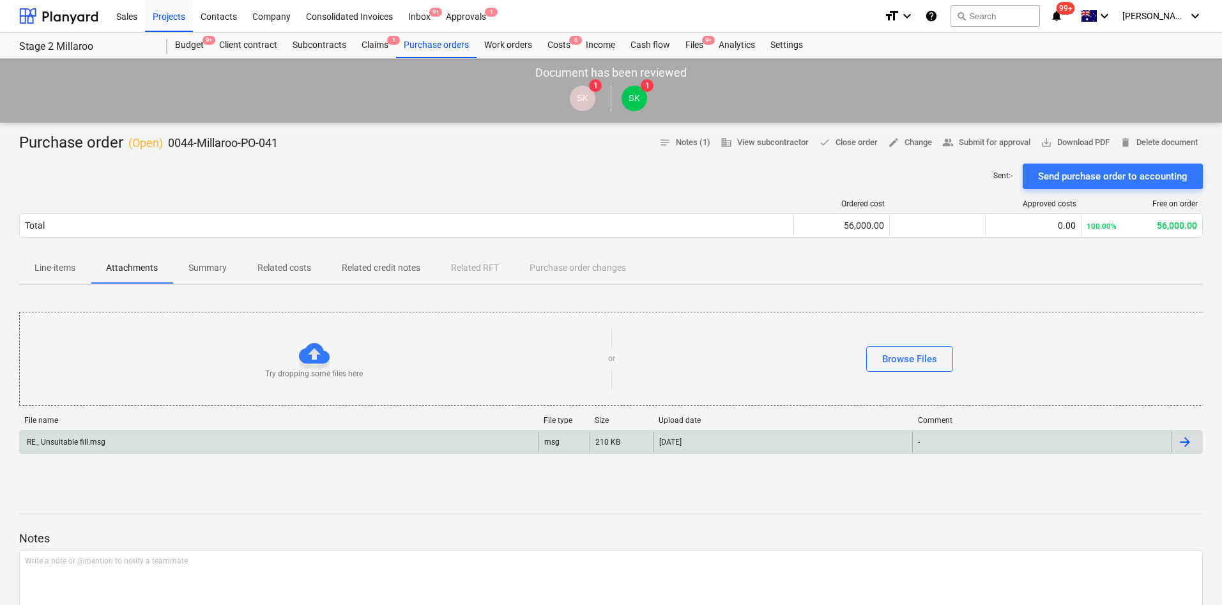
click at [95, 454] on div "RE_ Unsuitable fill.msg msg 210 KB 23.07.2025 -" at bounding box center [611, 442] width 1184 height 24
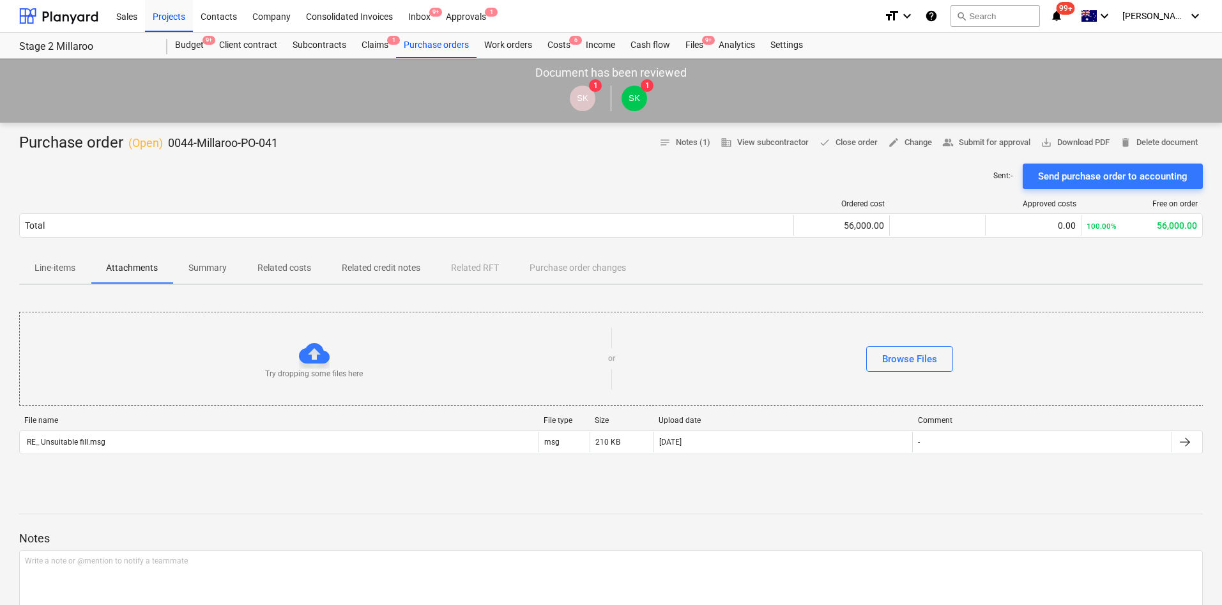
click at [62, 267] on p "Line-items" at bounding box center [54, 267] width 41 height 13
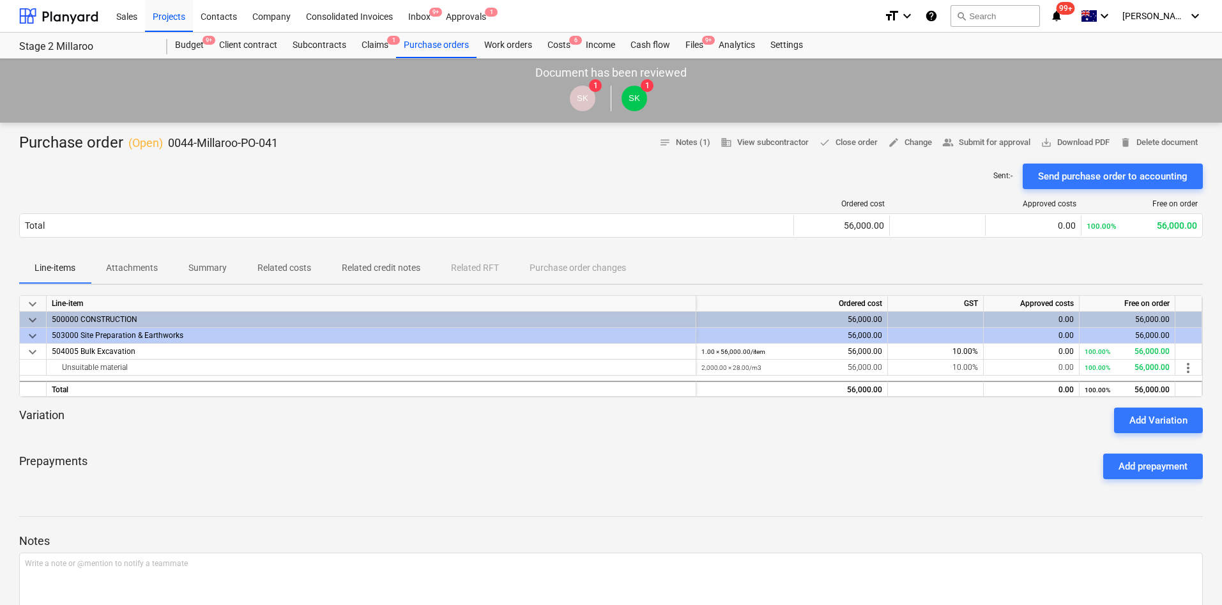
click at [146, 263] on p "Attachments" at bounding box center [132, 267] width 52 height 13
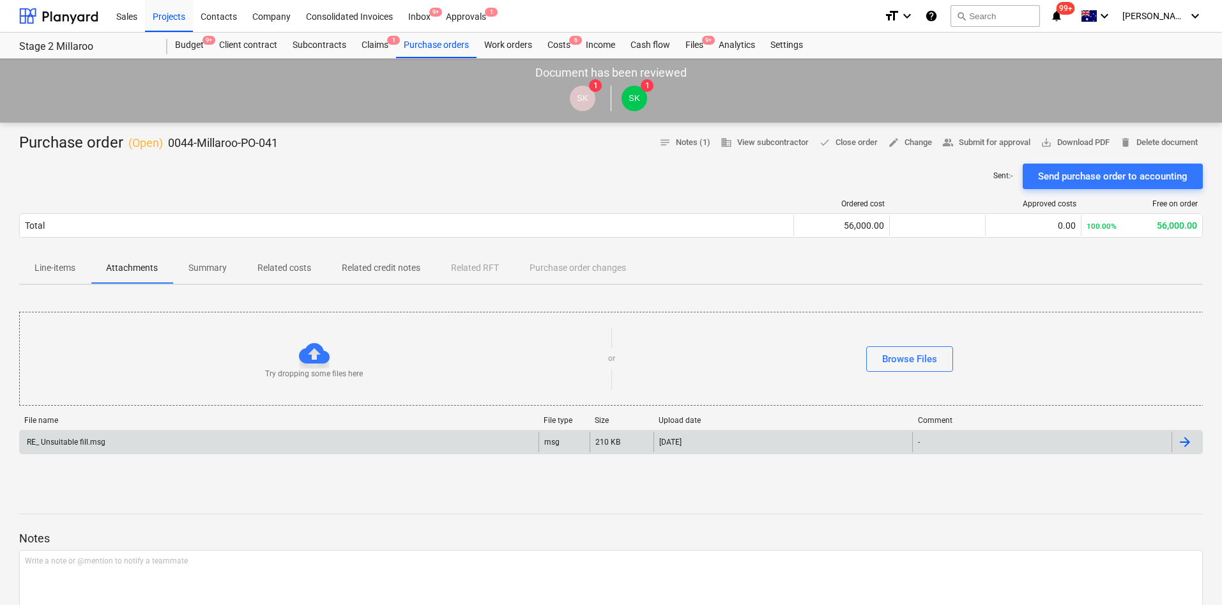
click at [85, 437] on div "RE_ Unsuitable fill.msg" at bounding box center [279, 442] width 519 height 20
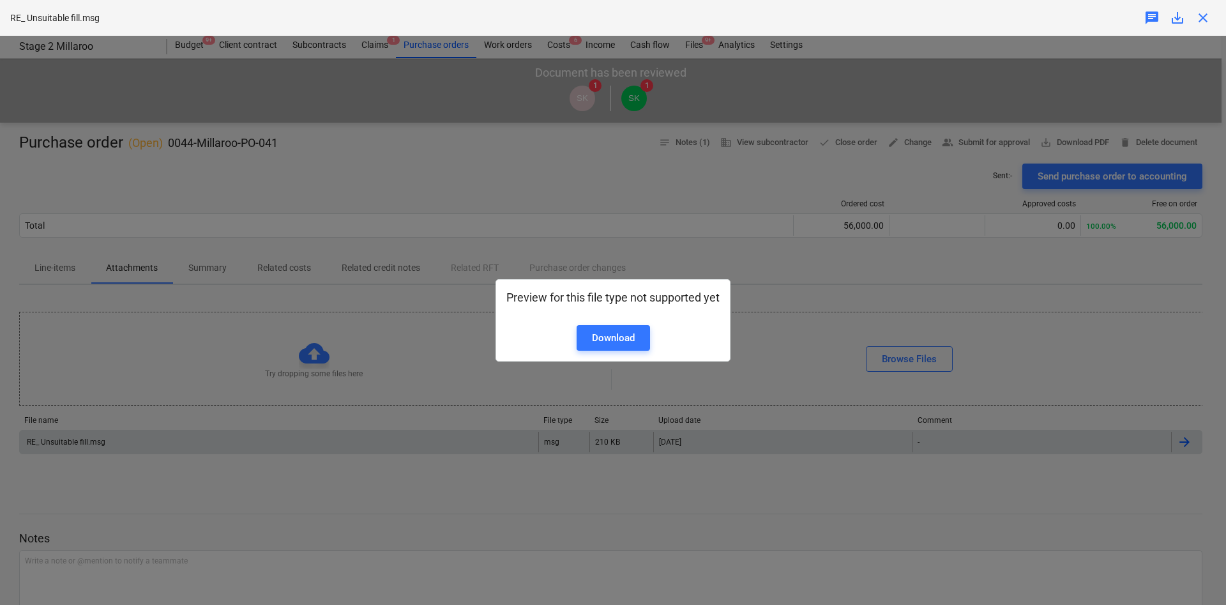
drag, startPoint x: 618, startPoint y: 354, endPoint x: 620, endPoint y: 342, distance: 11.7
click at [618, 353] on div "Preview for this file type not supported yet Download" at bounding box center [613, 320] width 235 height 83
click at [621, 330] on div "Preview for this file type not supported yet Download" at bounding box center [613, 320] width 213 height 61
click at [634, 341] on div "Download" at bounding box center [613, 338] width 43 height 17
click at [851, 446] on div "Preview for this file type not supported yet Download" at bounding box center [613, 320] width 1226 height 569
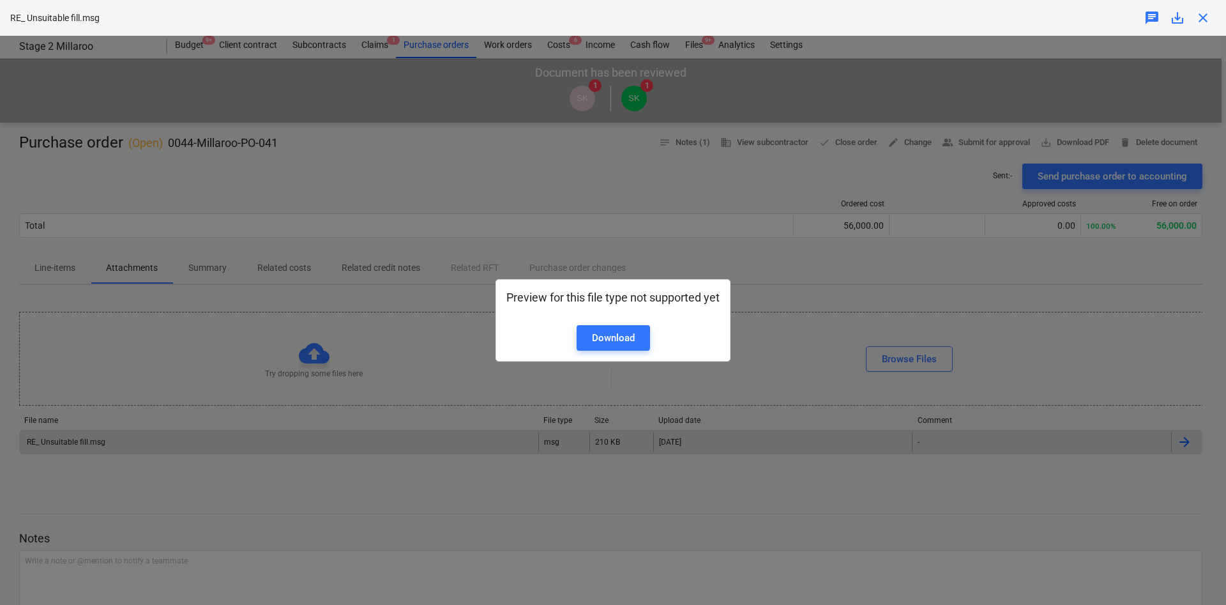
click at [532, 434] on div "Preview for this file type not supported yet Download" at bounding box center [613, 320] width 1226 height 569
click at [442, 348] on div "Preview for this file type not supported yet Download" at bounding box center [613, 320] width 1226 height 569
click at [390, 290] on div "Preview for this file type not supported yet Download" at bounding box center [613, 320] width 1226 height 569
click at [710, 294] on p "Preview for this file type not supported yet" at bounding box center [613, 297] width 213 height 15
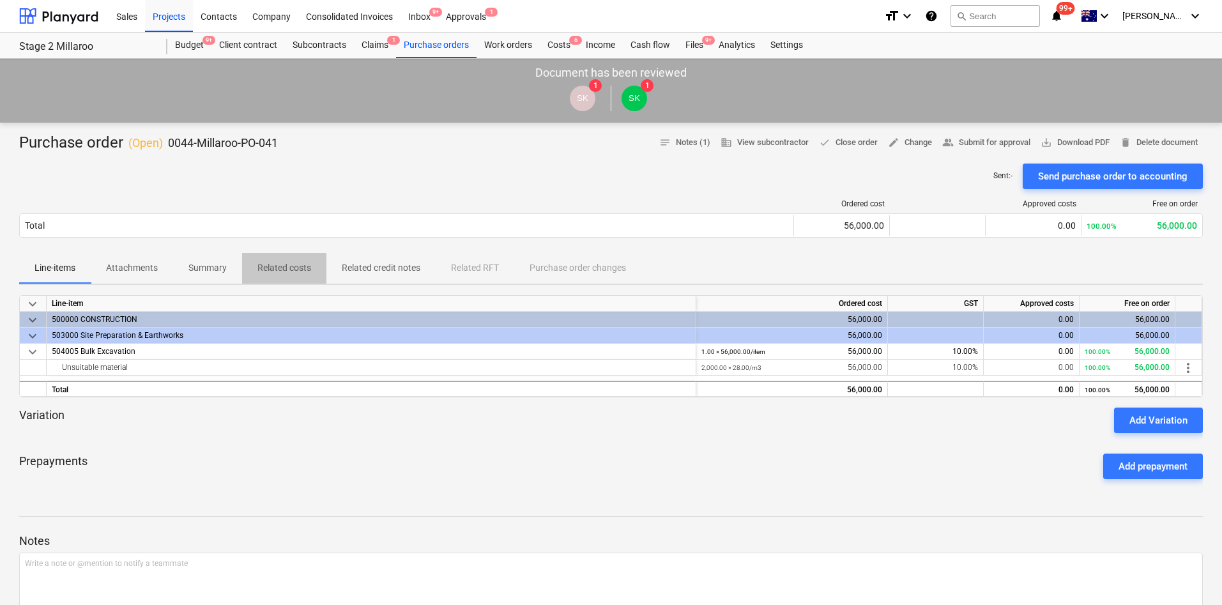
click at [304, 268] on p "Related costs" at bounding box center [284, 267] width 54 height 13
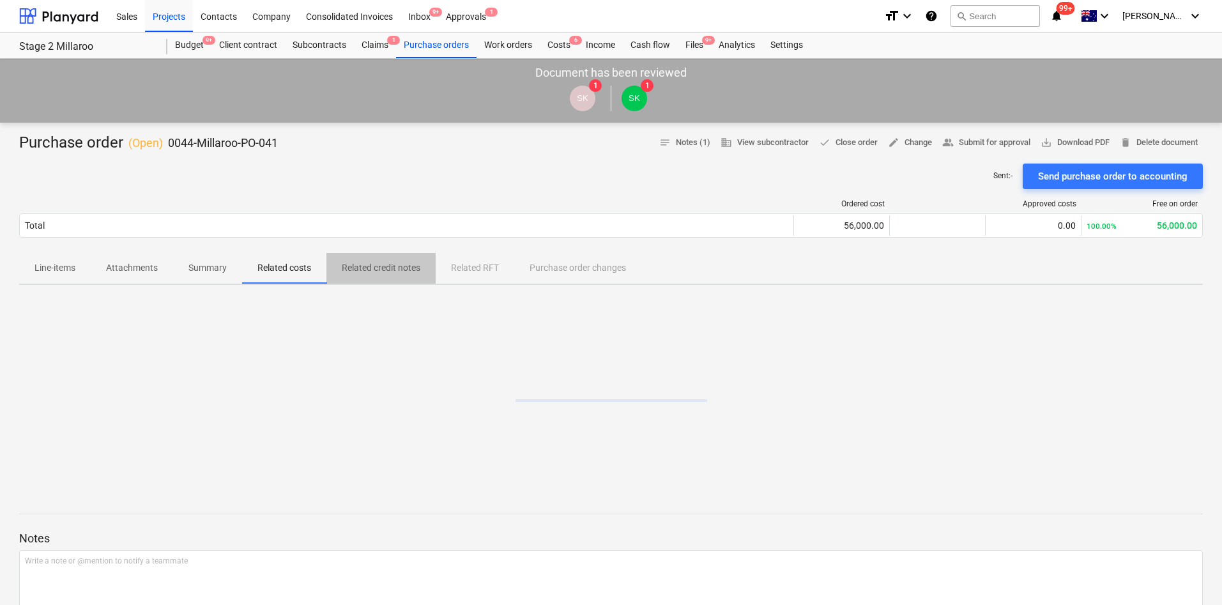
click at [415, 268] on p "Related credit notes" at bounding box center [381, 267] width 79 height 13
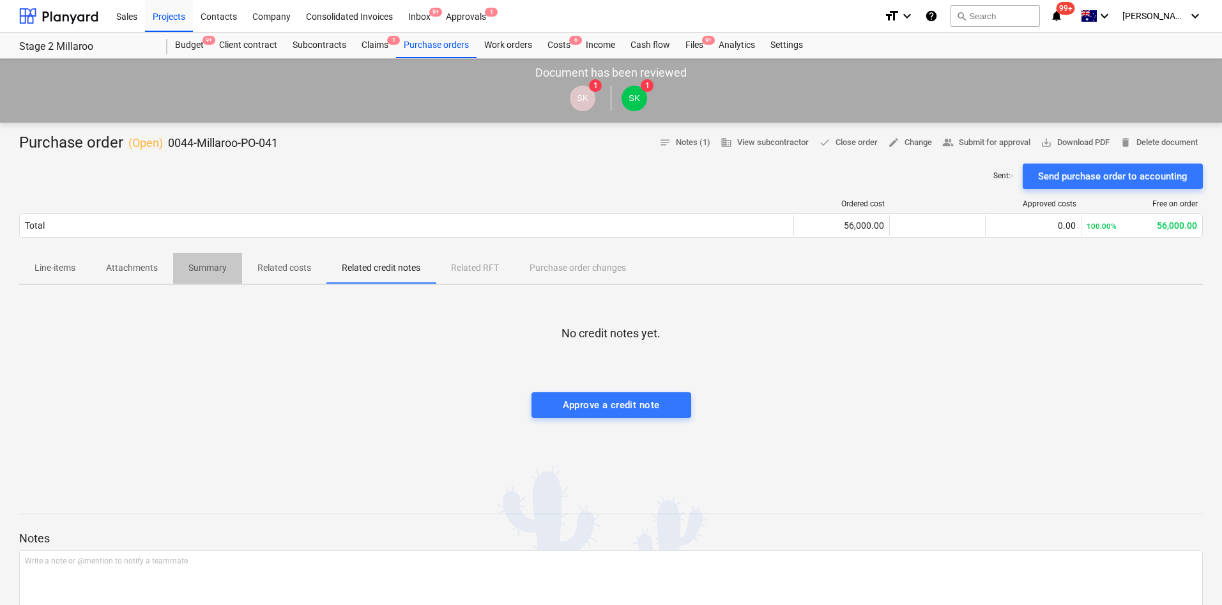
click at [201, 266] on p "Summary" at bounding box center [207, 267] width 38 height 13
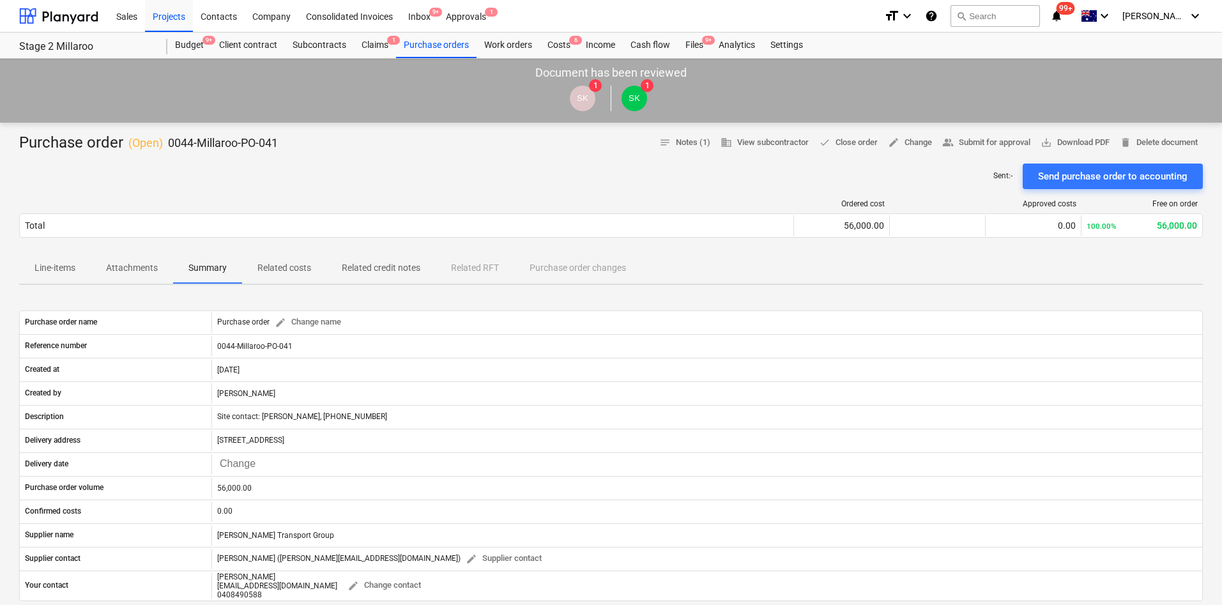
click at [49, 265] on p "Line-items" at bounding box center [54, 267] width 41 height 13
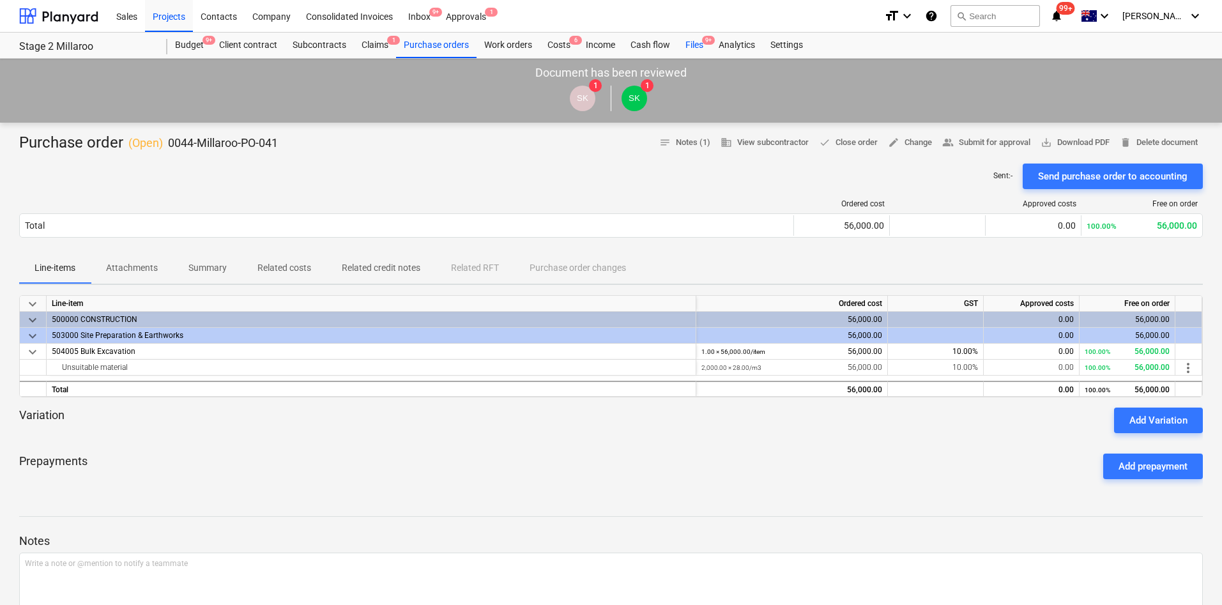
click at [699, 47] on div "Files 9+" at bounding box center [694, 46] width 33 height 26
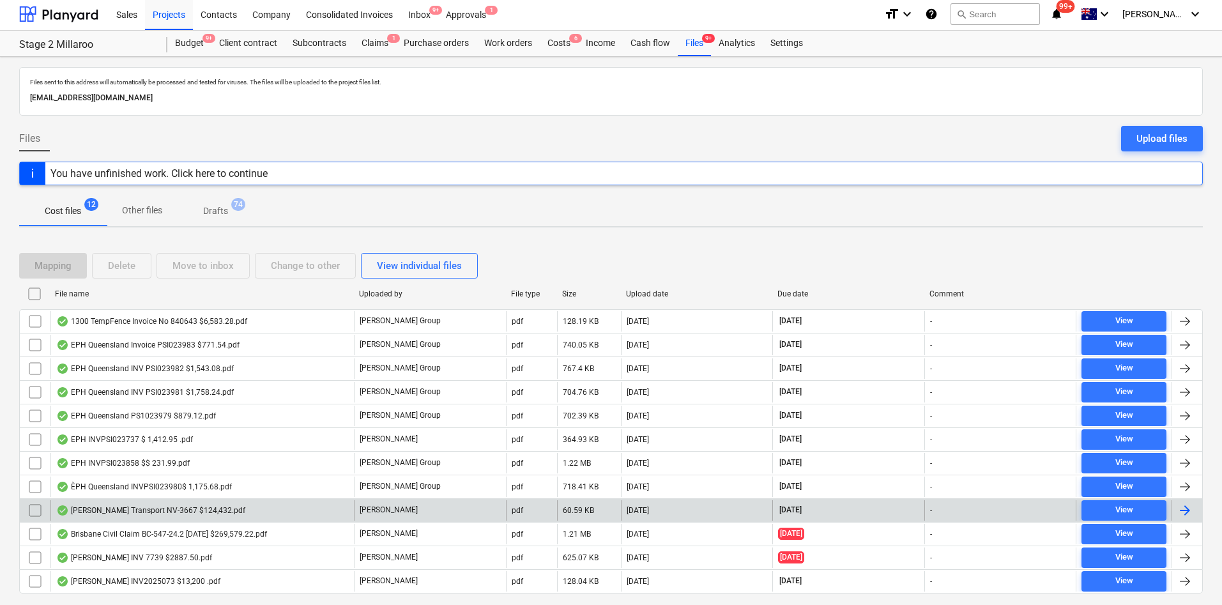
scroll to position [36, 0]
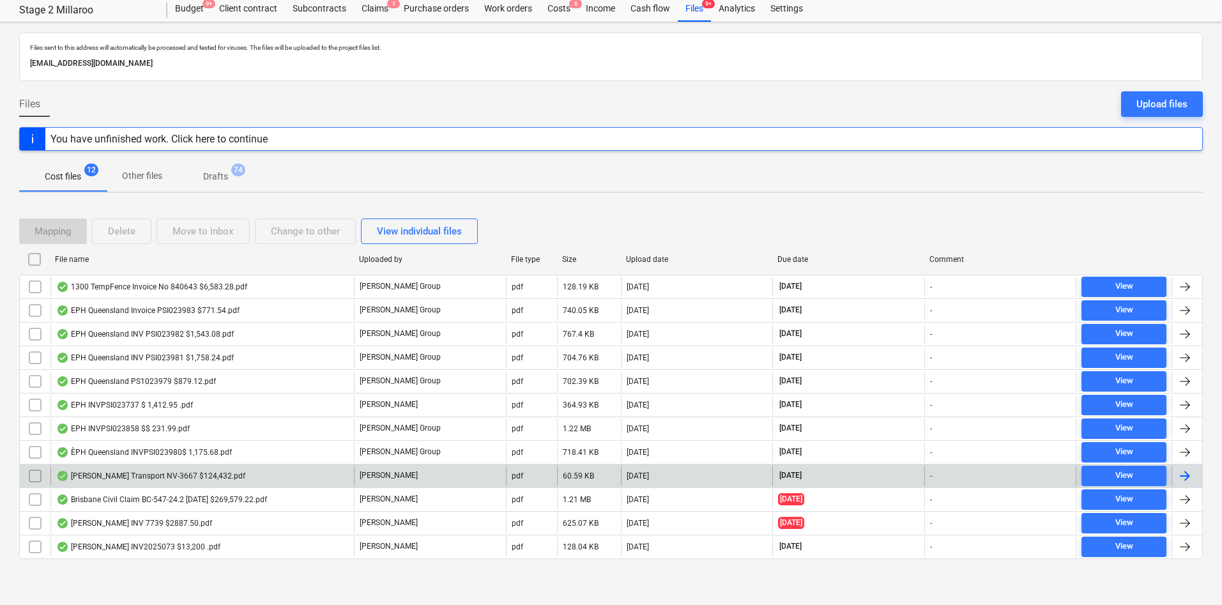
click at [121, 477] on div "Farrell Transport NV-3667 $124,432.pdf" at bounding box center [150, 476] width 189 height 10
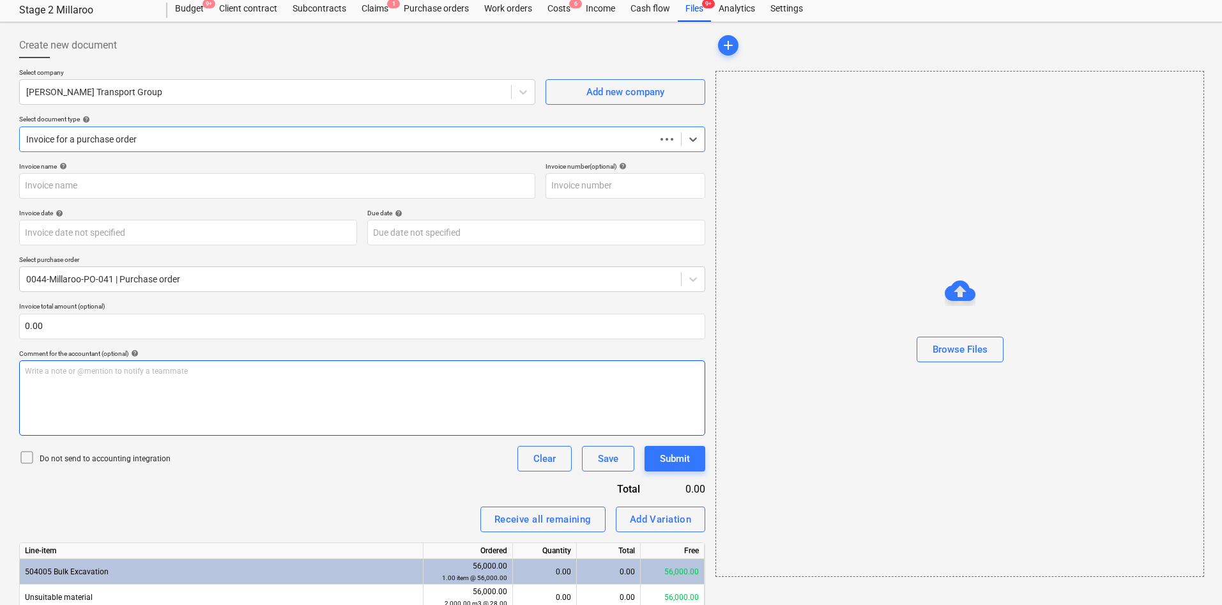
scroll to position [19, 0]
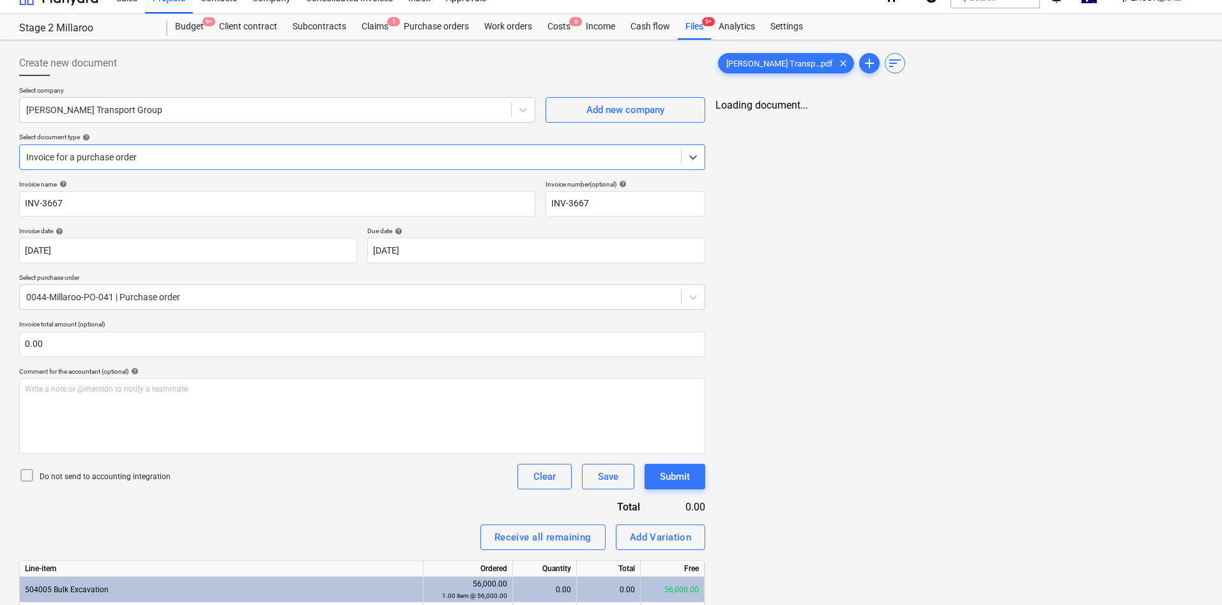
type input "INV-3667"
type input "25 Jul 2025"
type input "30 Aug 2025"
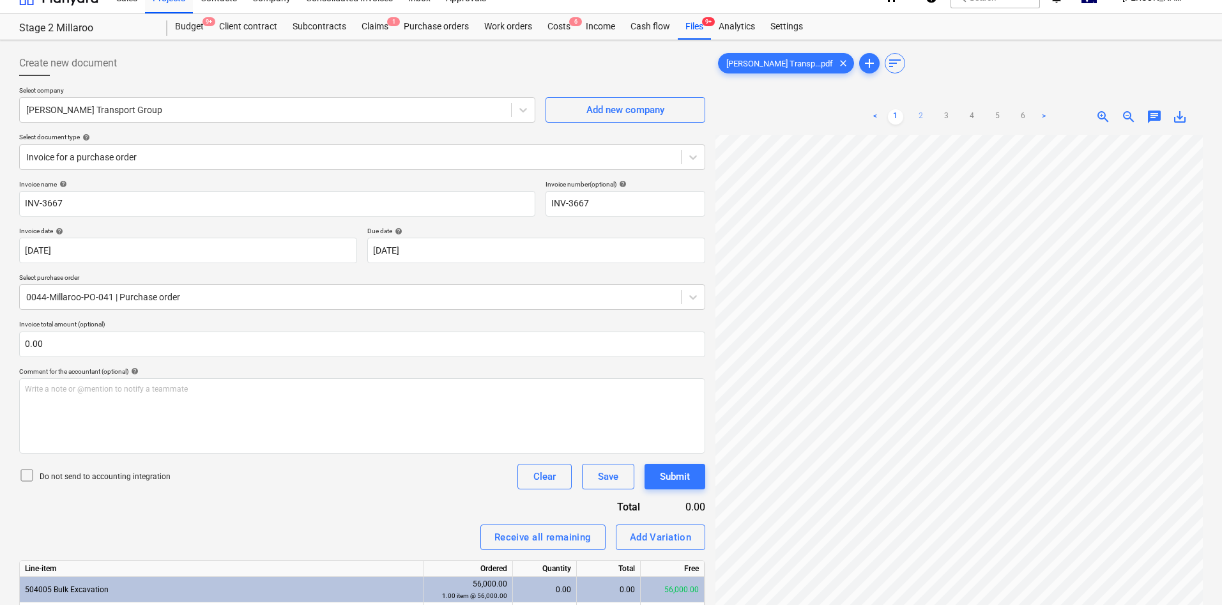
click at [923, 123] on link "2" at bounding box center [920, 116] width 15 height 15
click at [946, 118] on link "3" at bounding box center [946, 116] width 15 height 15
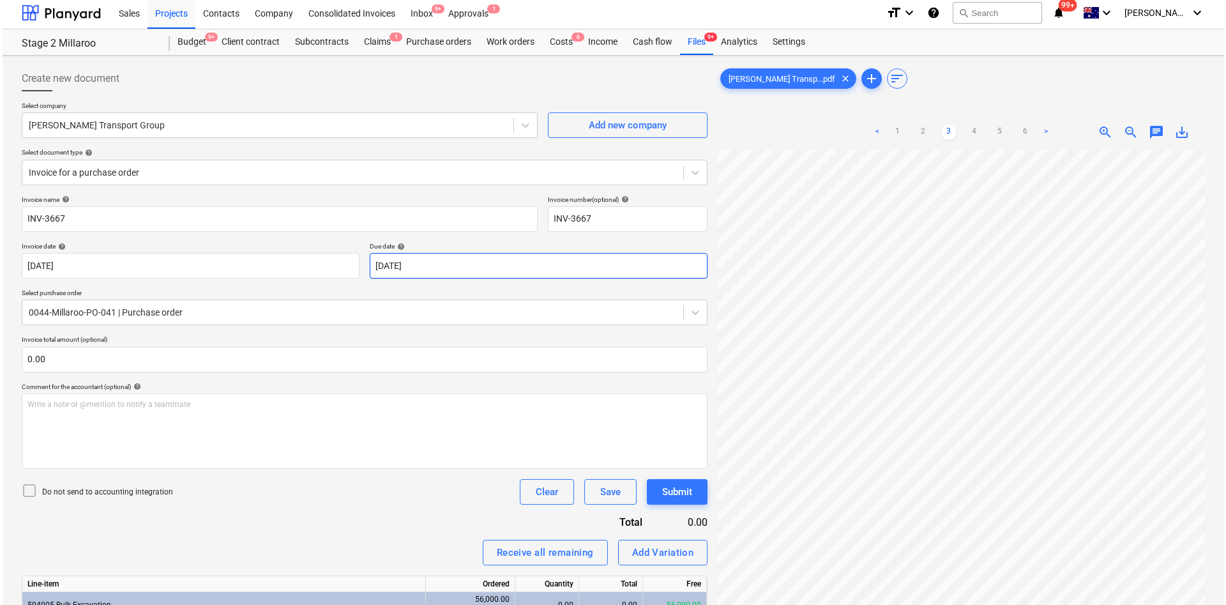
scroll to position [0, 0]
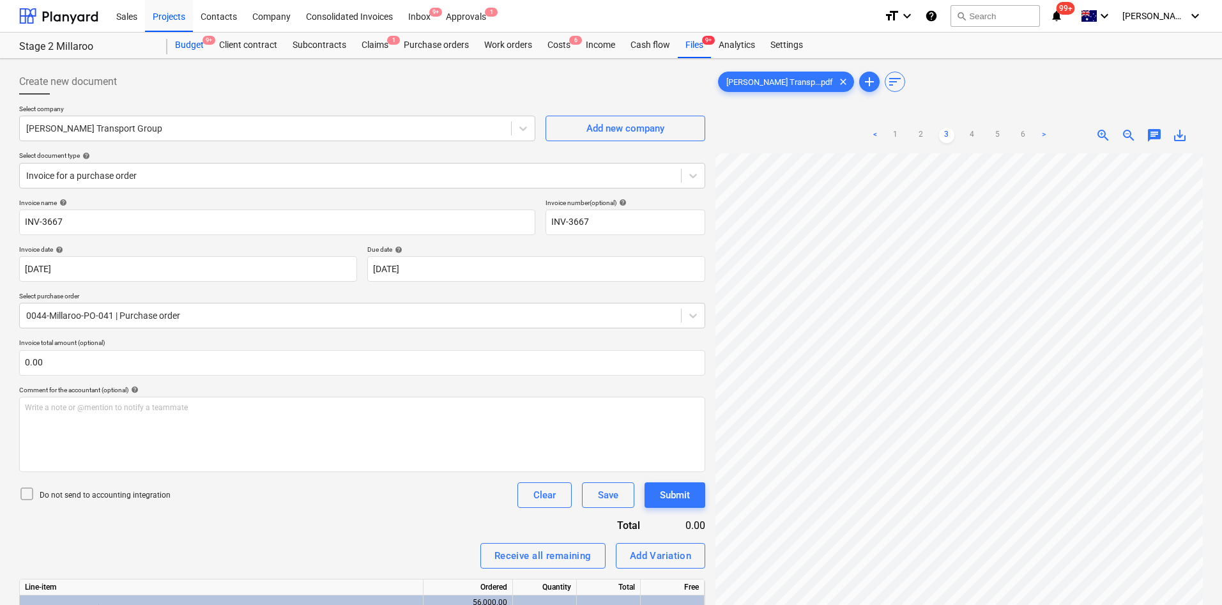
click at [198, 52] on div "Budget 9+" at bounding box center [189, 46] width 44 height 26
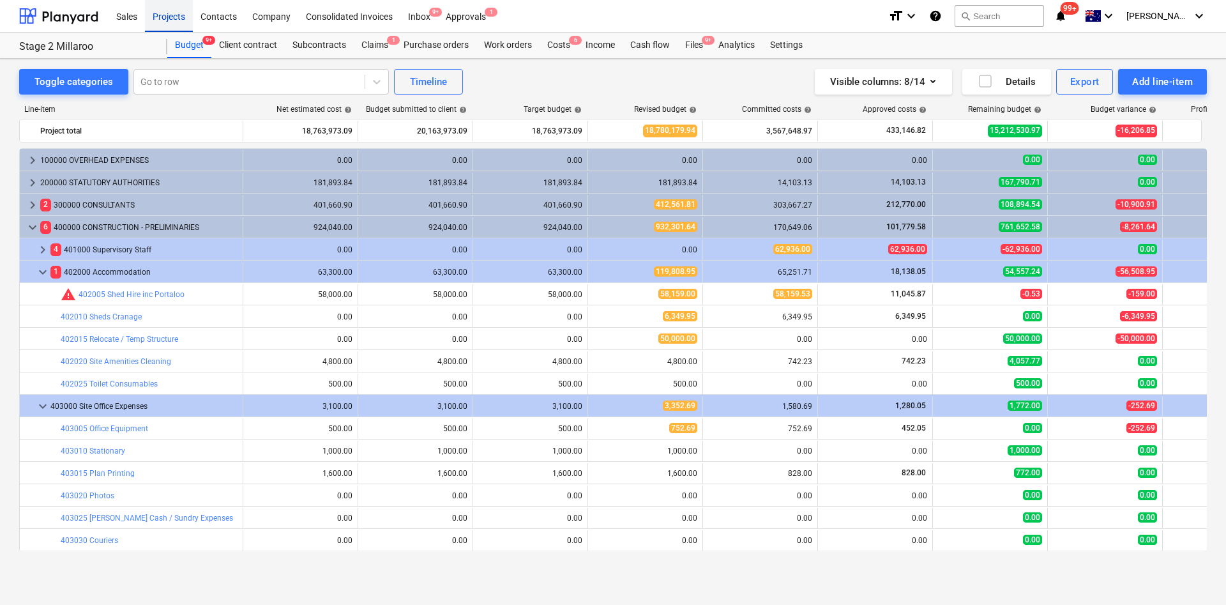
click at [167, 15] on div "Projects" at bounding box center [169, 15] width 48 height 33
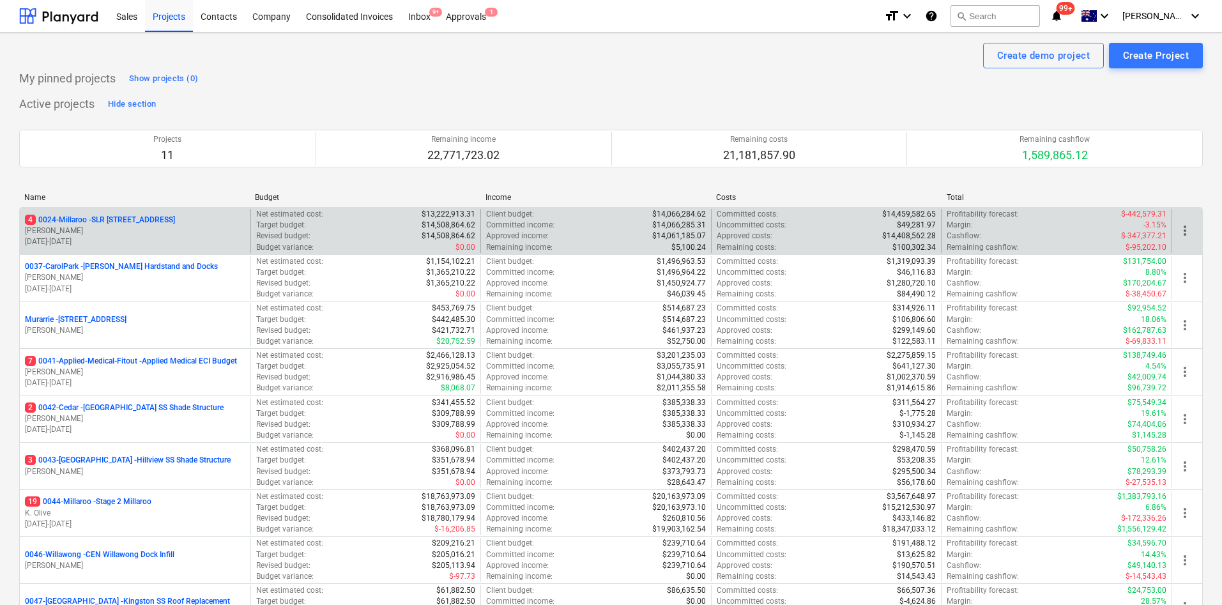
click at [114, 220] on p "4 0024-Millaroo - SLR 2 Millaroo Drive" at bounding box center [100, 220] width 150 height 11
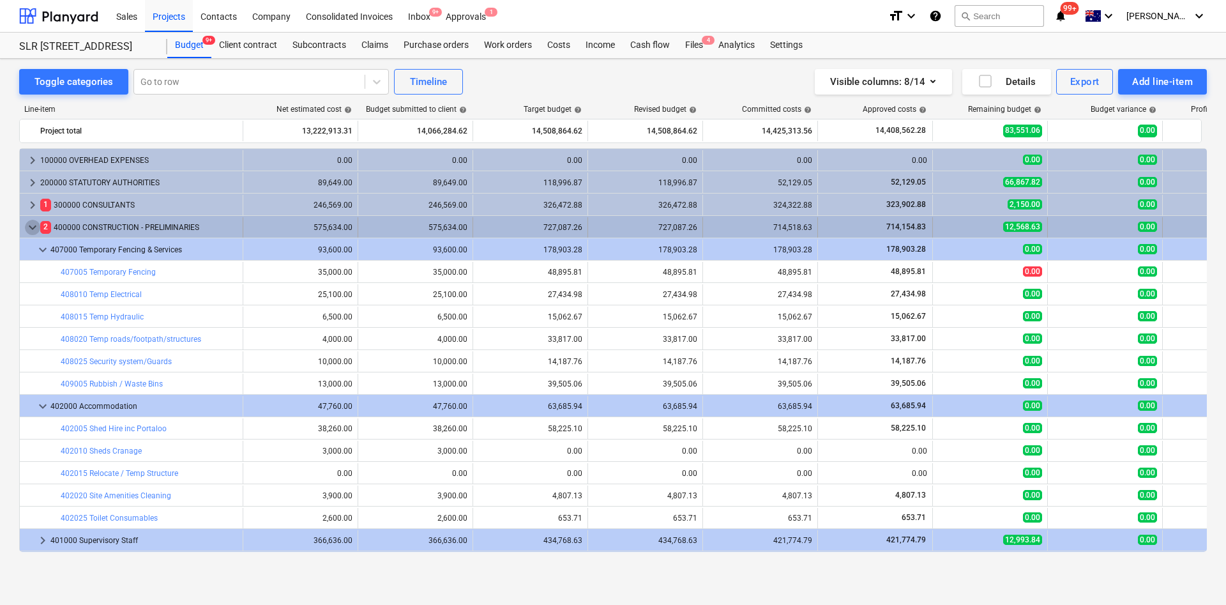
click at [38, 229] on span "keyboard_arrow_down" at bounding box center [32, 227] width 15 height 15
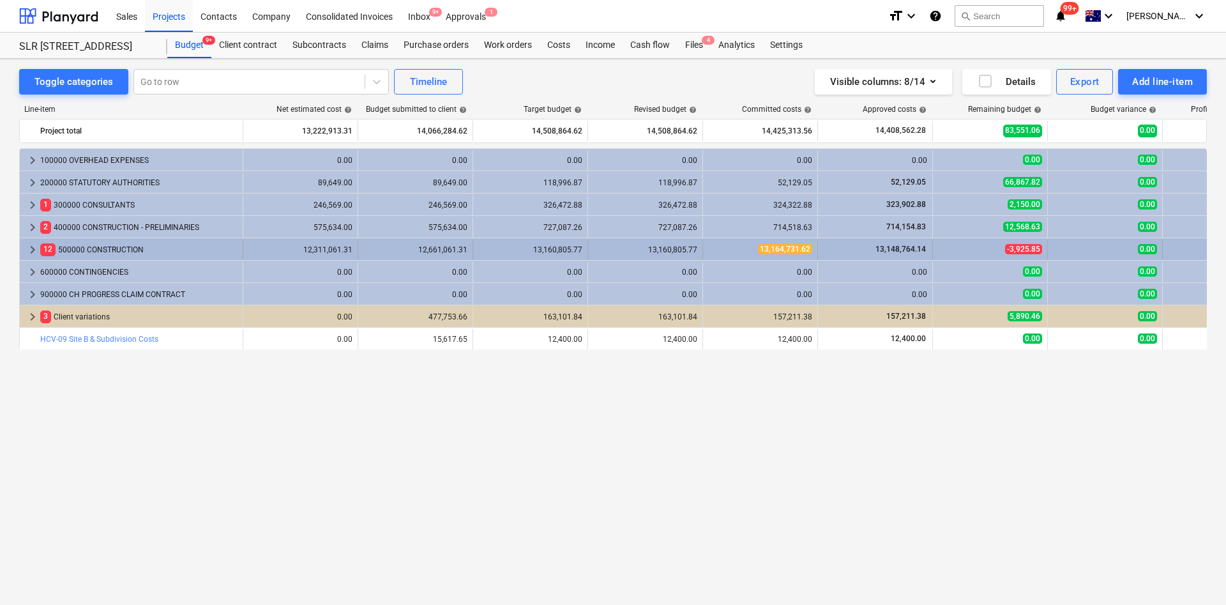
click at [33, 250] on span "keyboard_arrow_right" at bounding box center [32, 249] width 15 height 15
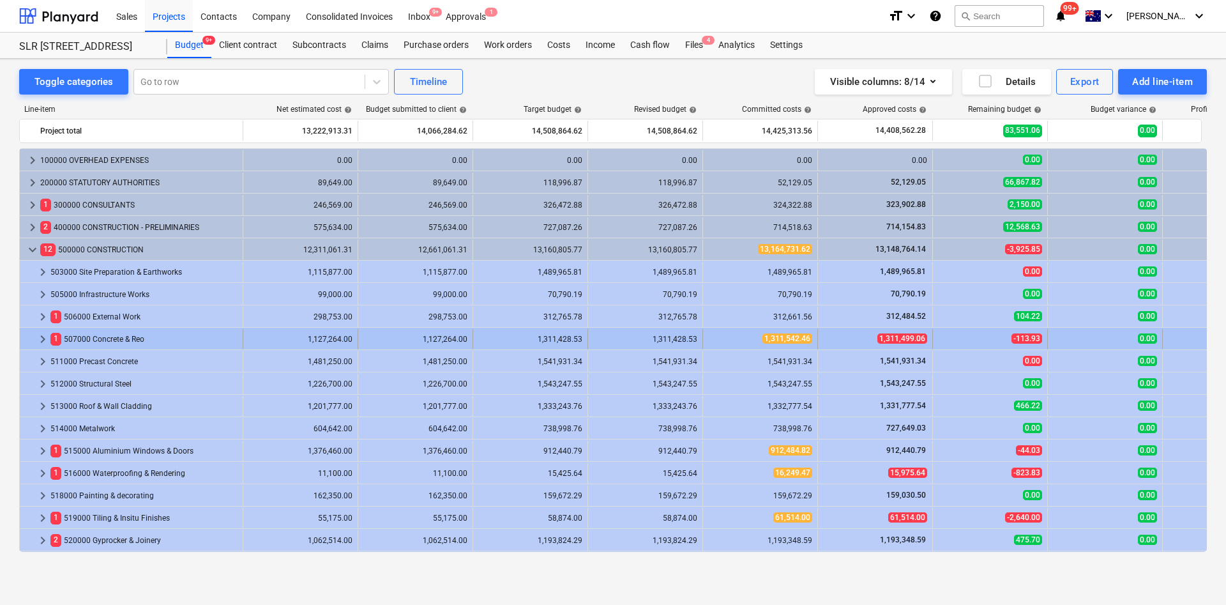
click at [40, 335] on span "keyboard_arrow_right" at bounding box center [42, 339] width 15 height 15
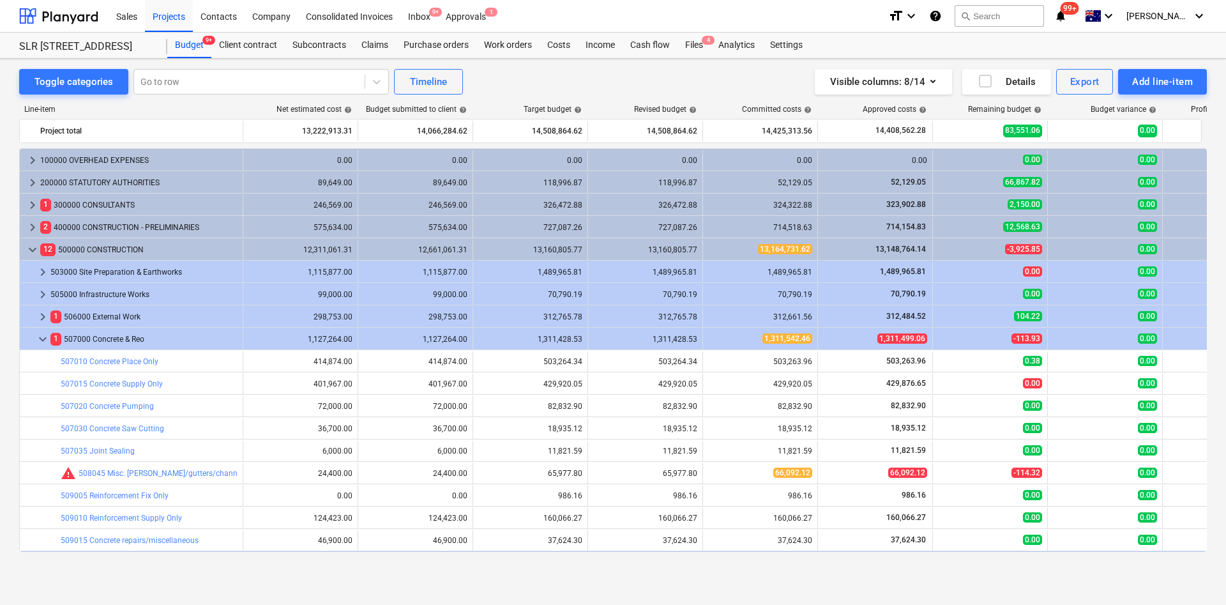
drag, startPoint x: 391, startPoint y: 33, endPoint x: 744, endPoint y: 31, distance: 352.6
click at [765, 17] on div "Sales Projects Contacts Company Consolidated Invoices Inbox 9+ Approvals 1" at bounding box center [494, 16] width 770 height 32
click at [183, 70] on div "Go to row" at bounding box center [260, 82] width 255 height 26
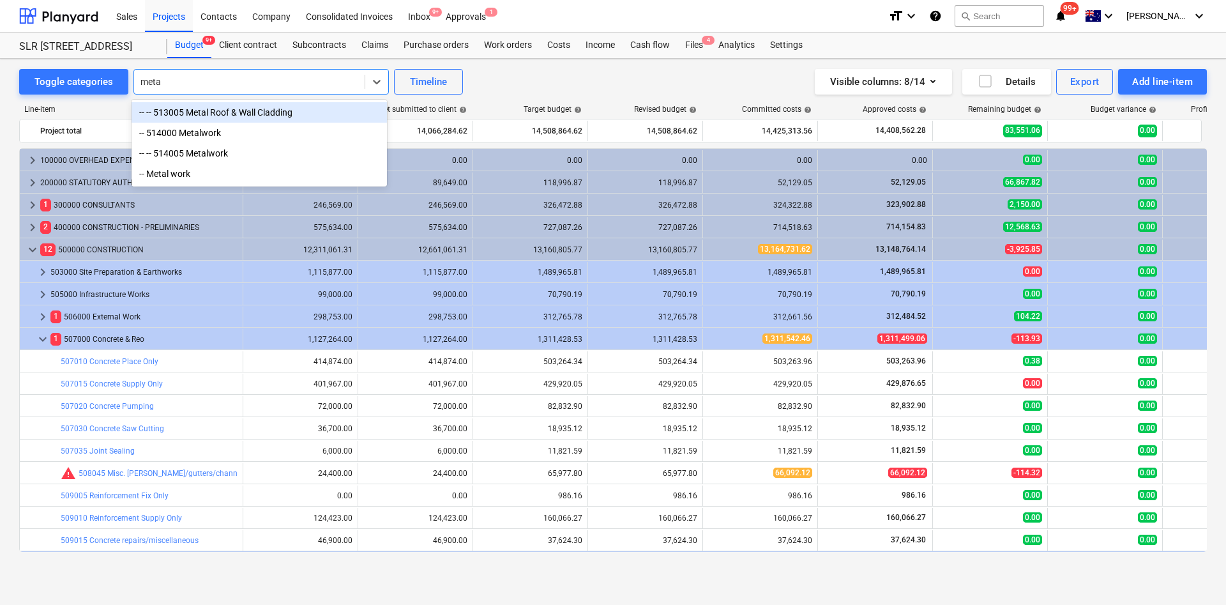
type input "metal"
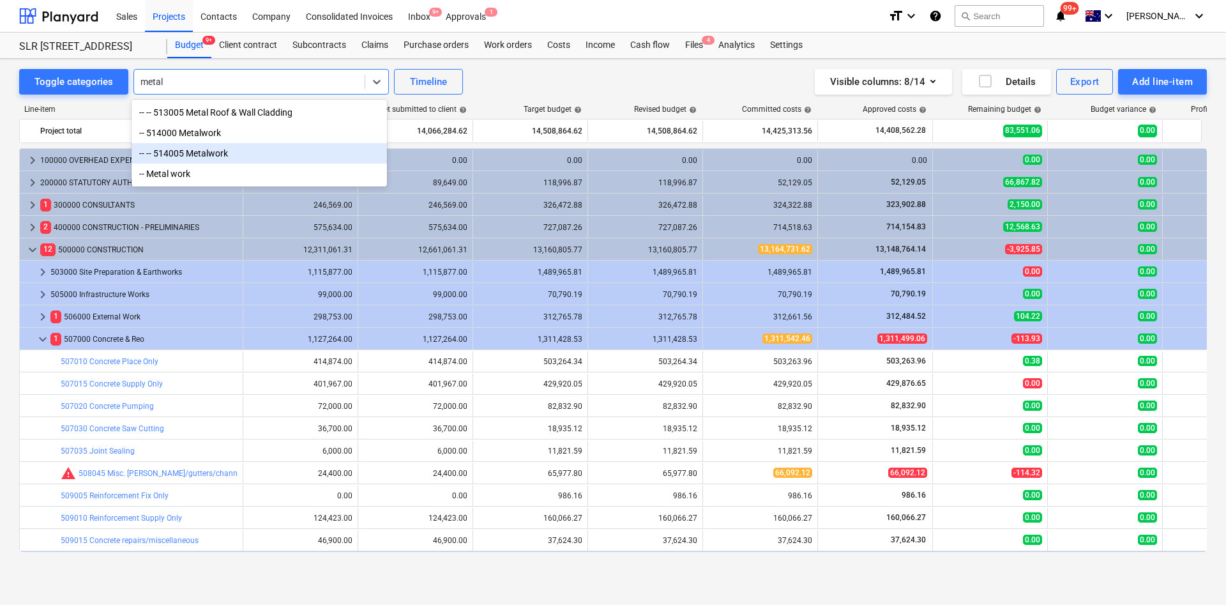
click at [210, 150] on div "-- -- 514005 Metalwork" at bounding box center [259, 153] width 255 height 20
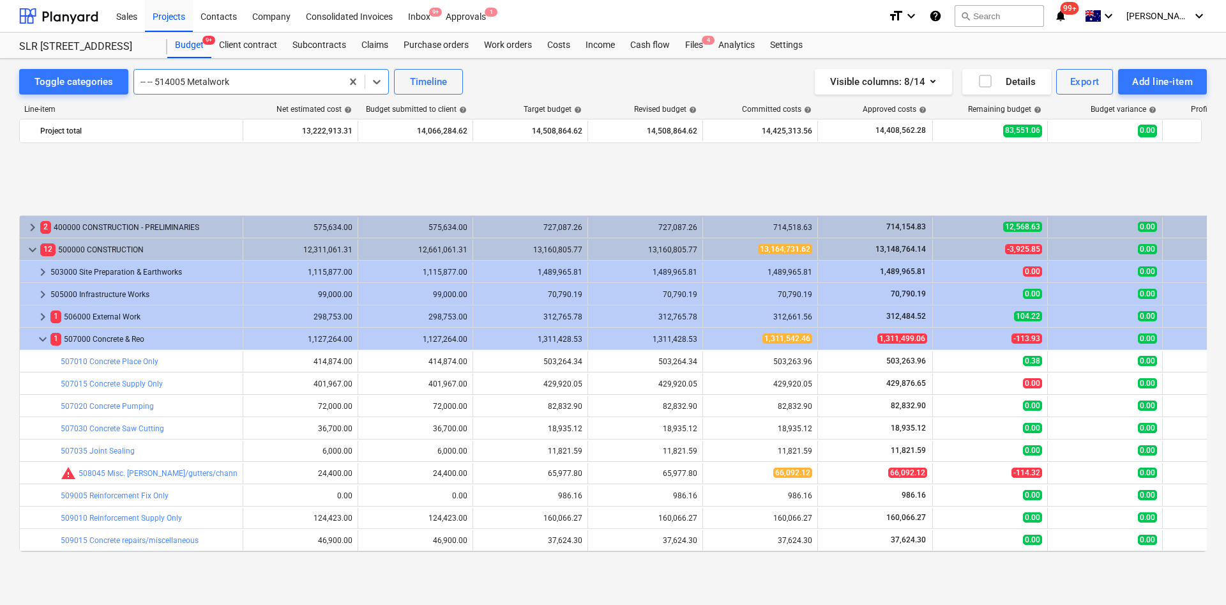
scroll to position [514, 0]
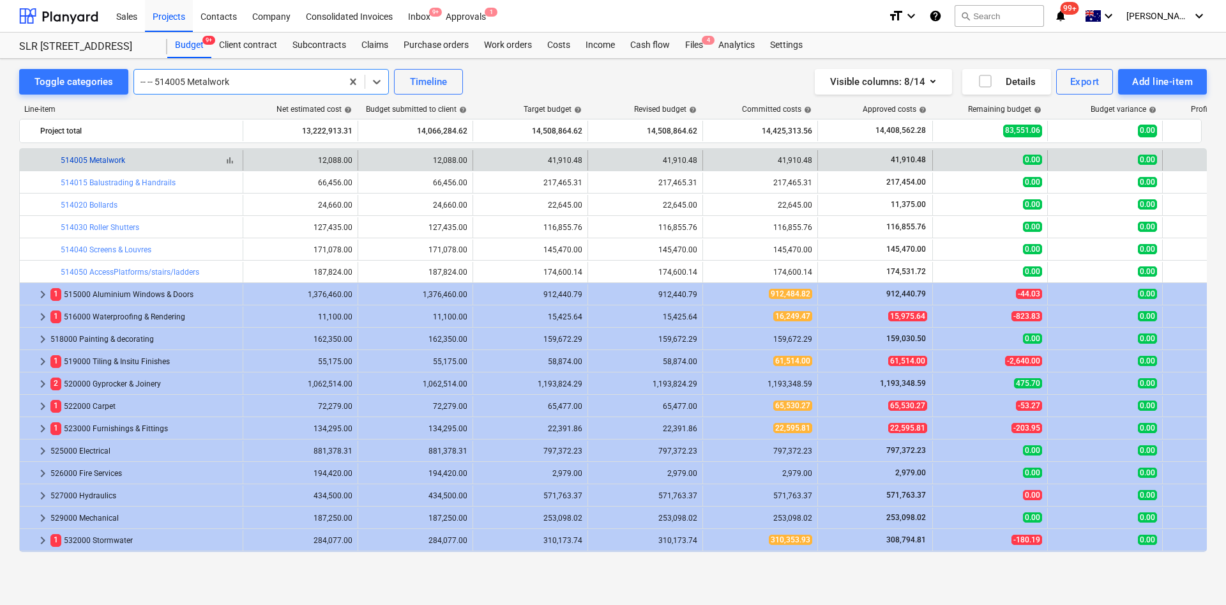
click at [106, 156] on link "514005 Metalwork" at bounding box center [93, 160] width 65 height 9
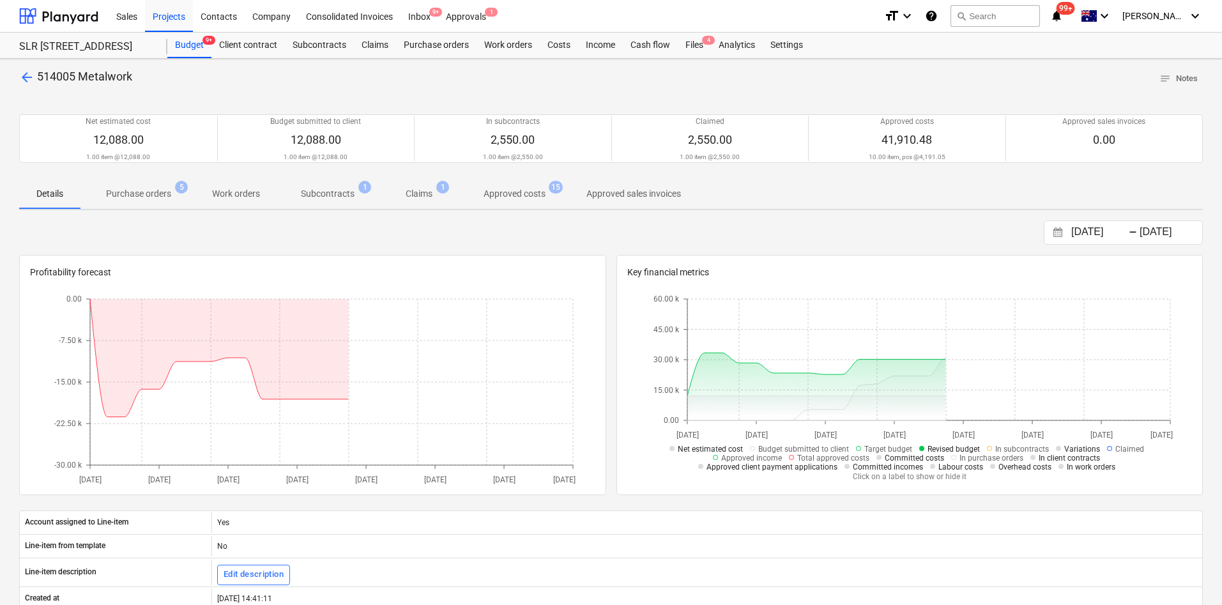
click at [150, 197] on p "Purchase orders" at bounding box center [138, 193] width 65 height 13
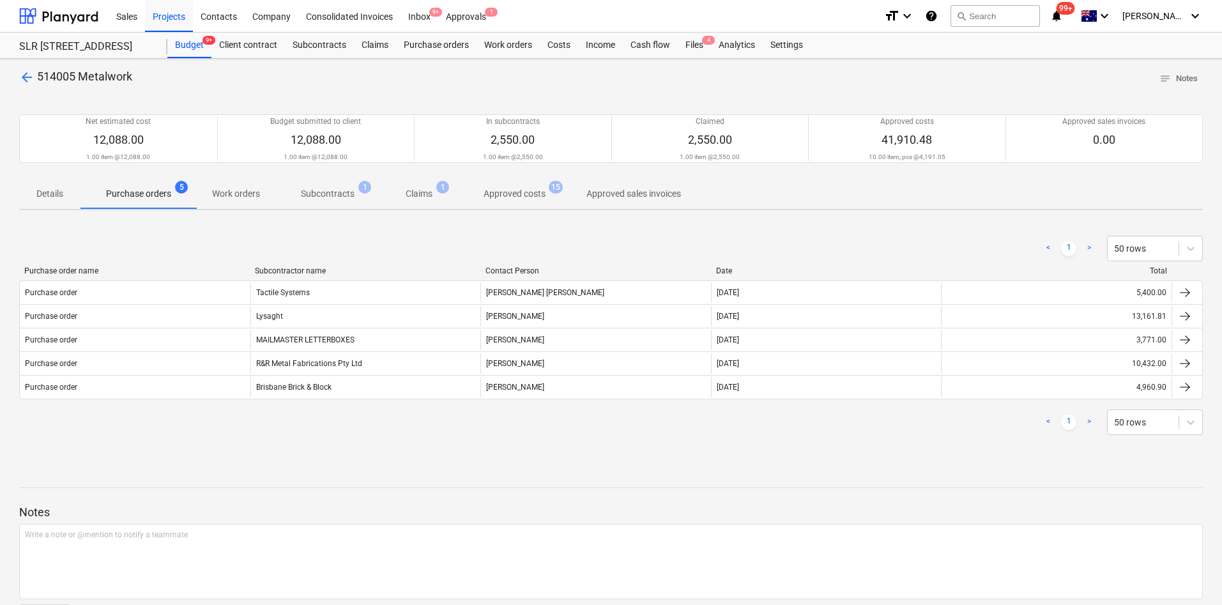
click at [31, 79] on span "arrow_back" at bounding box center [26, 77] width 15 height 15
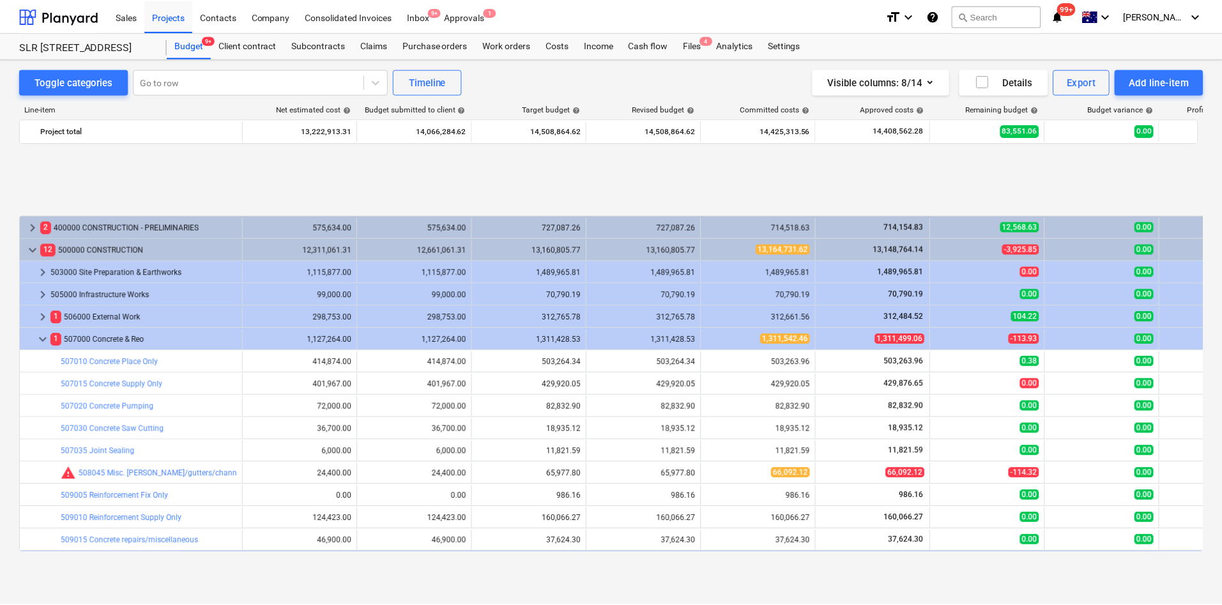
scroll to position [514, 0]
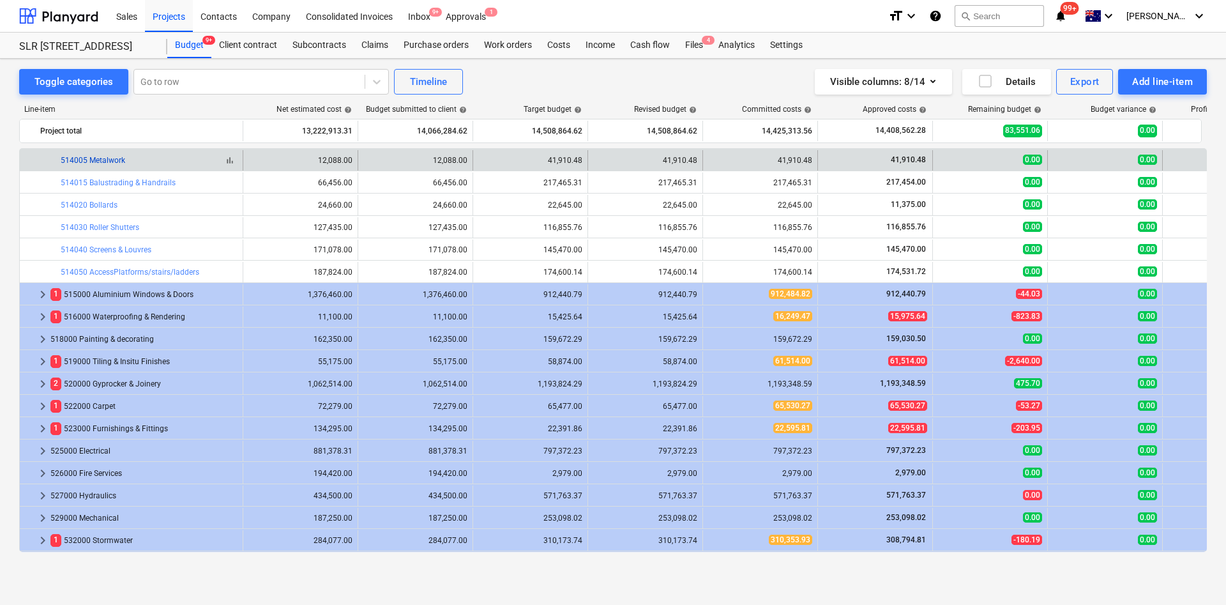
click at [116, 162] on link "514005 Metalwork" at bounding box center [93, 160] width 65 height 9
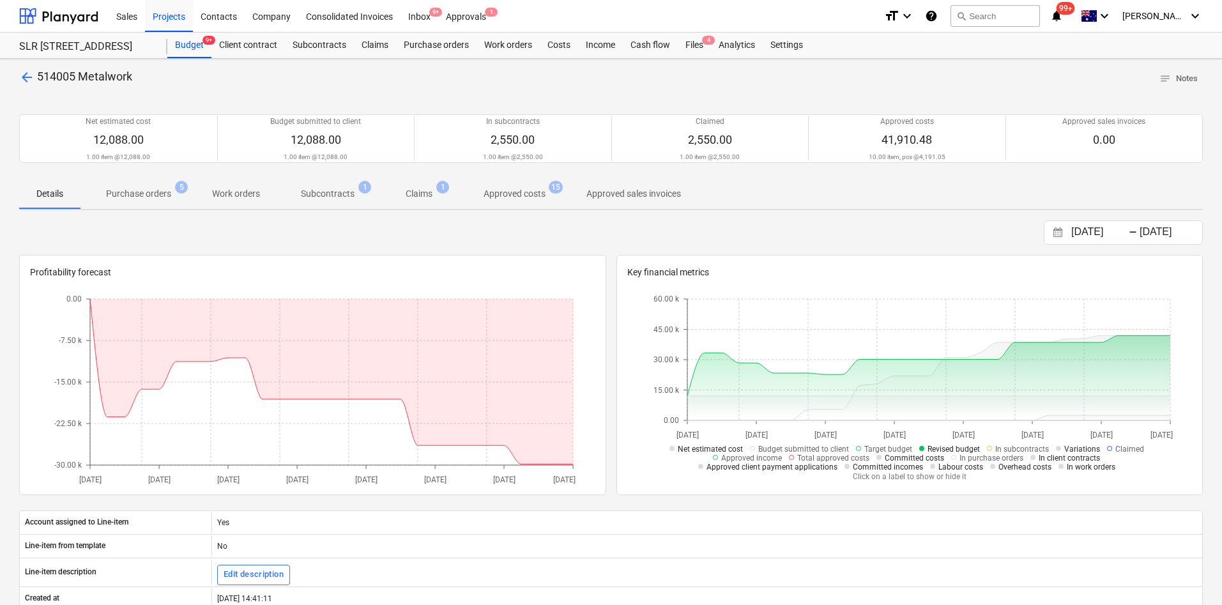
click at [164, 192] on p "Purchase orders" at bounding box center [138, 193] width 65 height 13
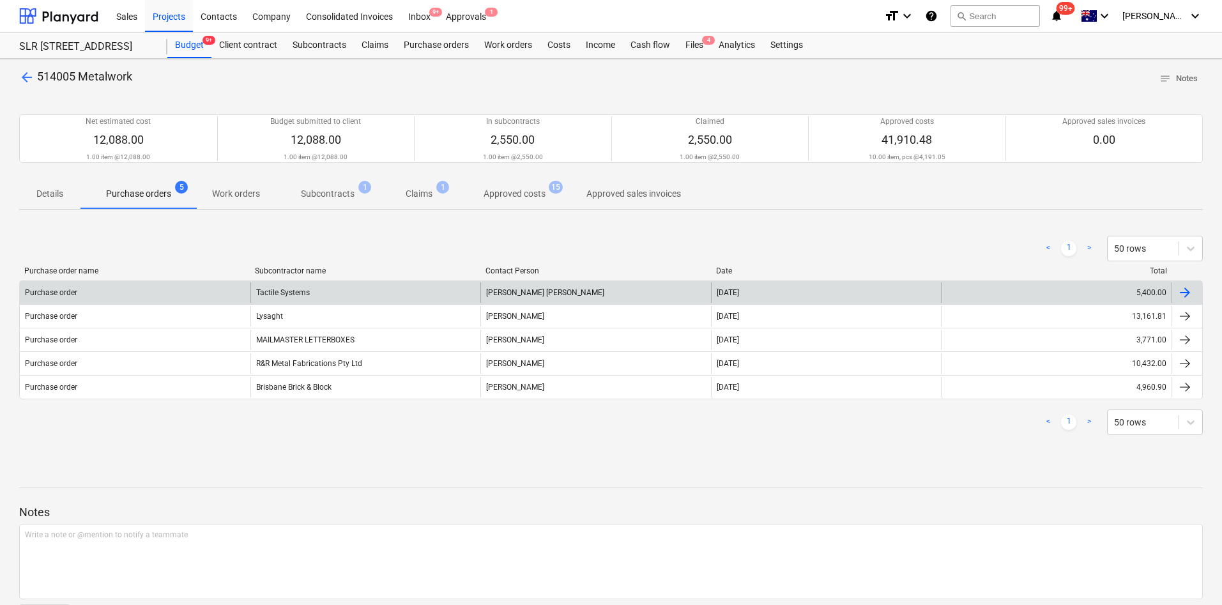
click at [307, 286] on div "Tactile Systems" at bounding box center [365, 292] width 231 height 20
click at [285, 293] on div "Tactile Systems" at bounding box center [365, 292] width 231 height 20
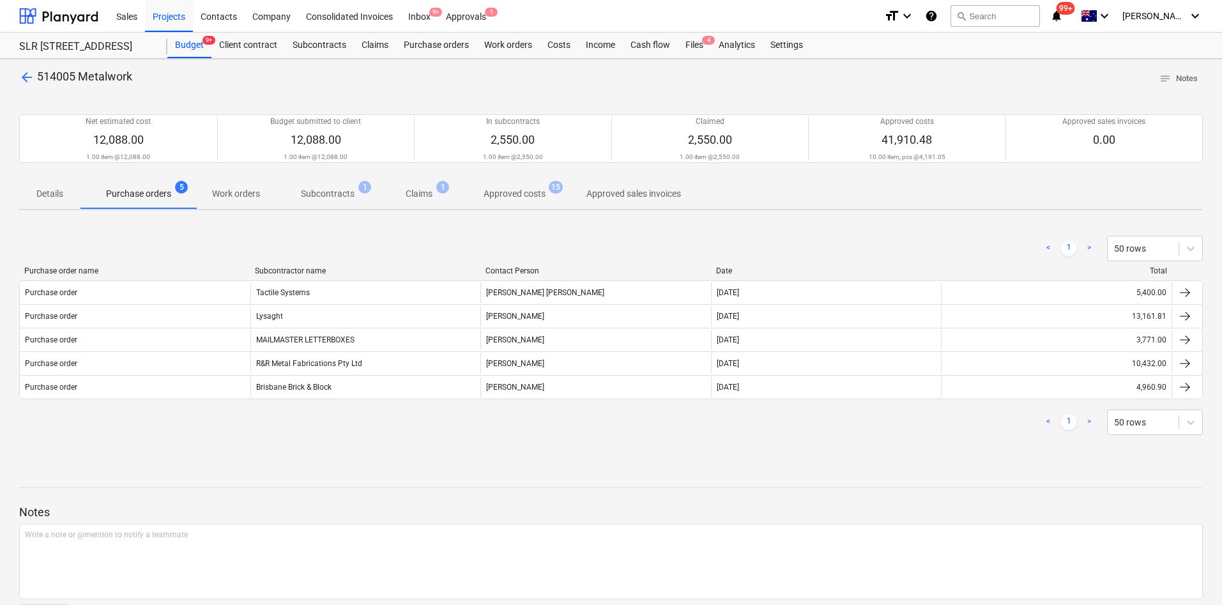
click at [518, 192] on p "Approved costs" at bounding box center [515, 193] width 62 height 13
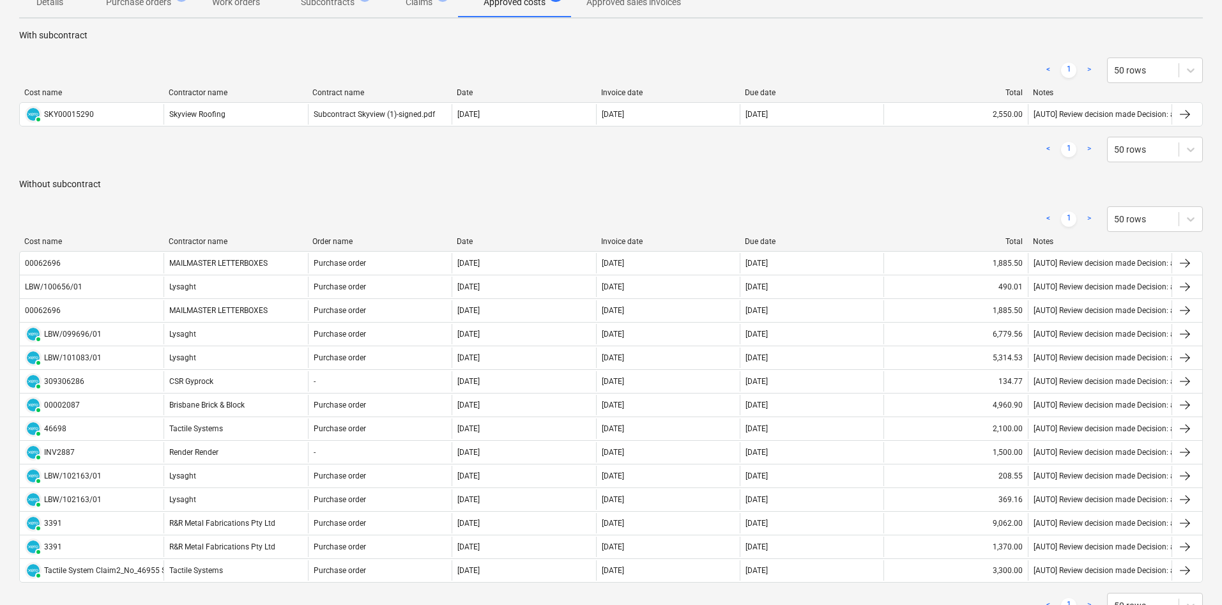
scroll to position [287, 0]
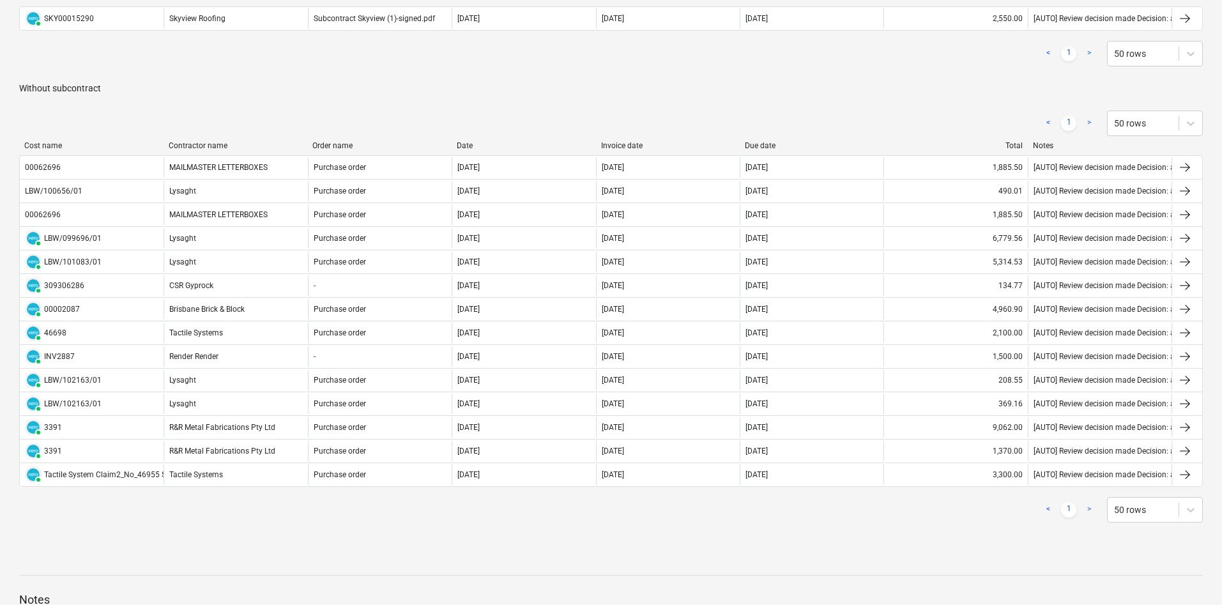
click at [184, 132] on div "< 1 > 50 rows" at bounding box center [611, 124] width 1184 height 26
click at [194, 137] on div "< 1 > 50 rows" at bounding box center [611, 123] width 1184 height 36
click at [192, 144] on div "Contractor name" at bounding box center [236, 145] width 134 height 9
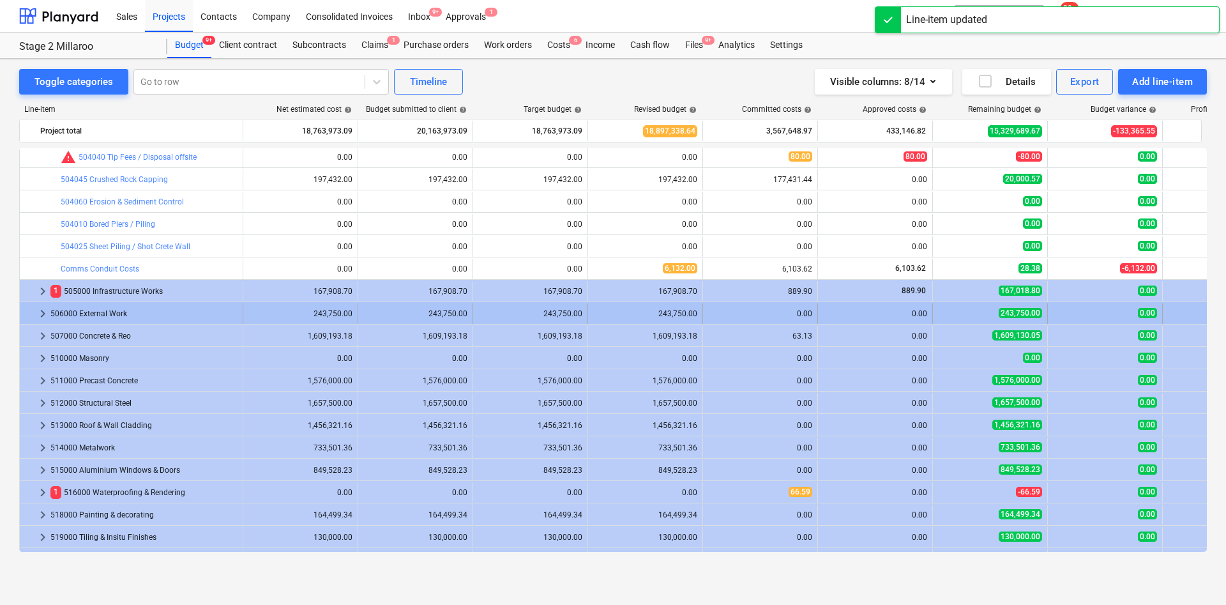
scroll to position [287, 0]
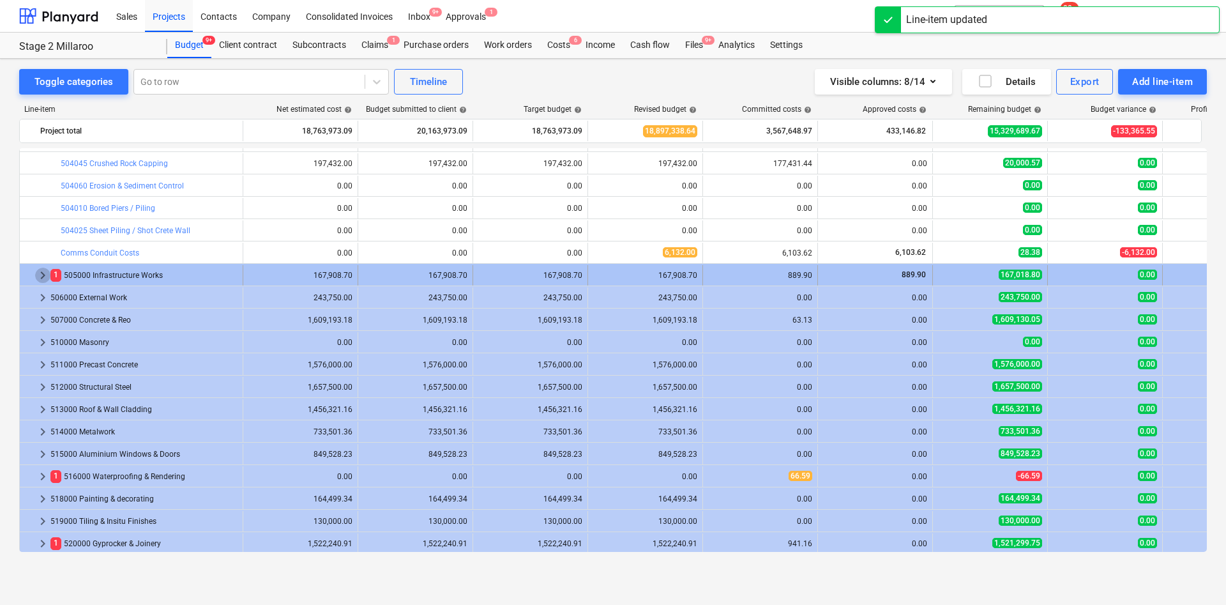
click at [40, 275] on span "keyboard_arrow_right" at bounding box center [42, 275] width 15 height 15
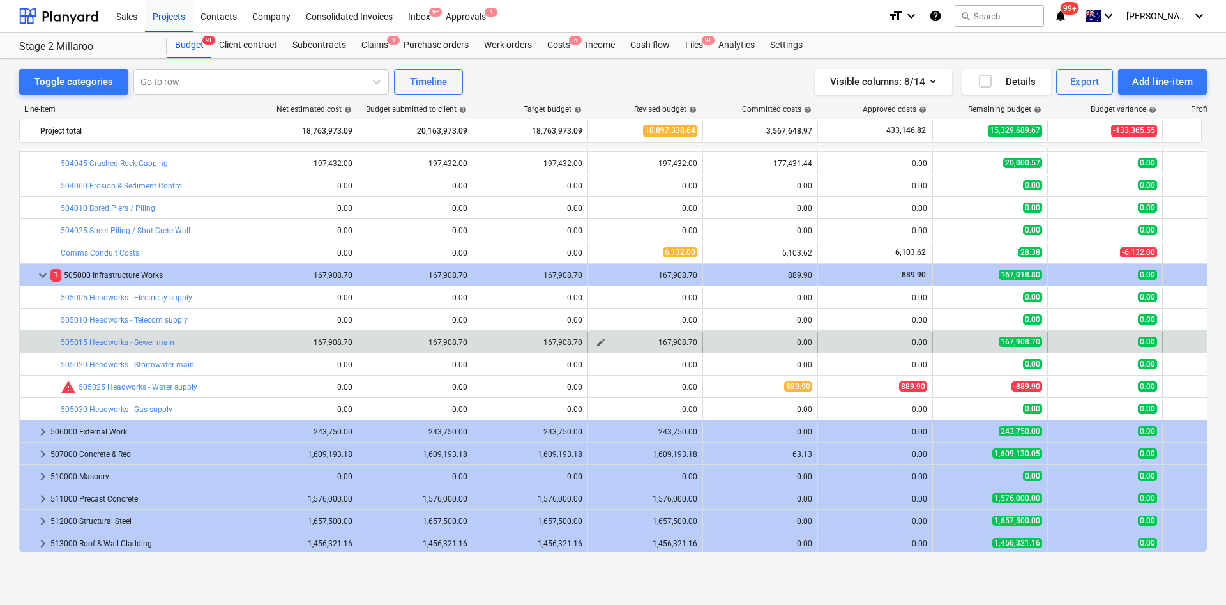
click at [605, 344] on span "edit" at bounding box center [601, 342] width 10 height 10
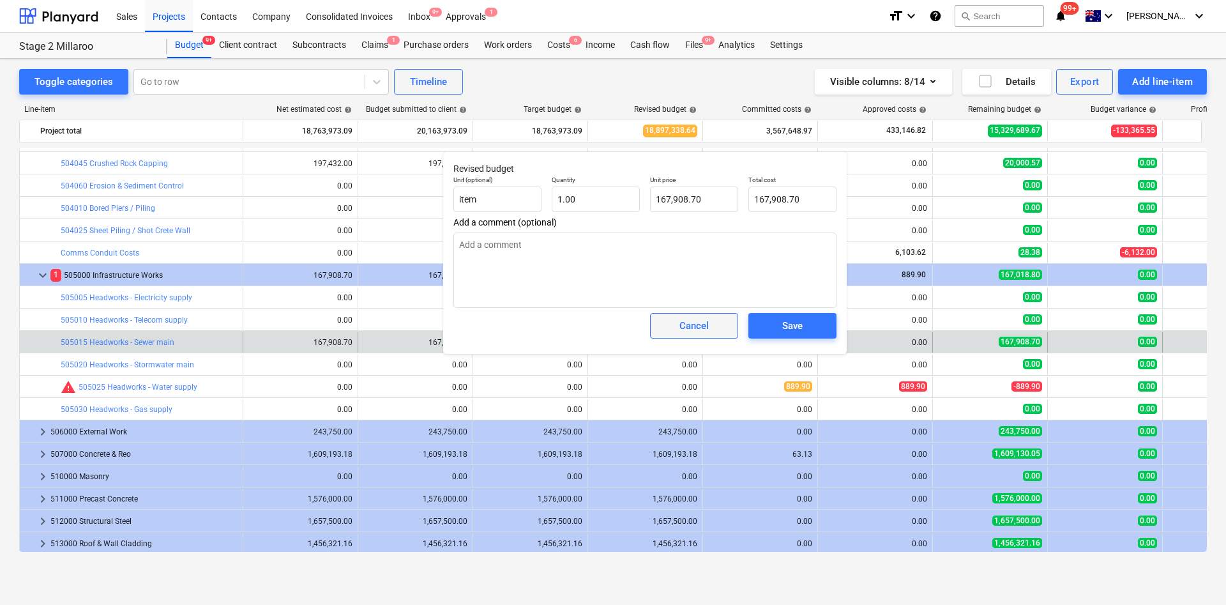
click at [690, 330] on div "Cancel" at bounding box center [694, 325] width 29 height 17
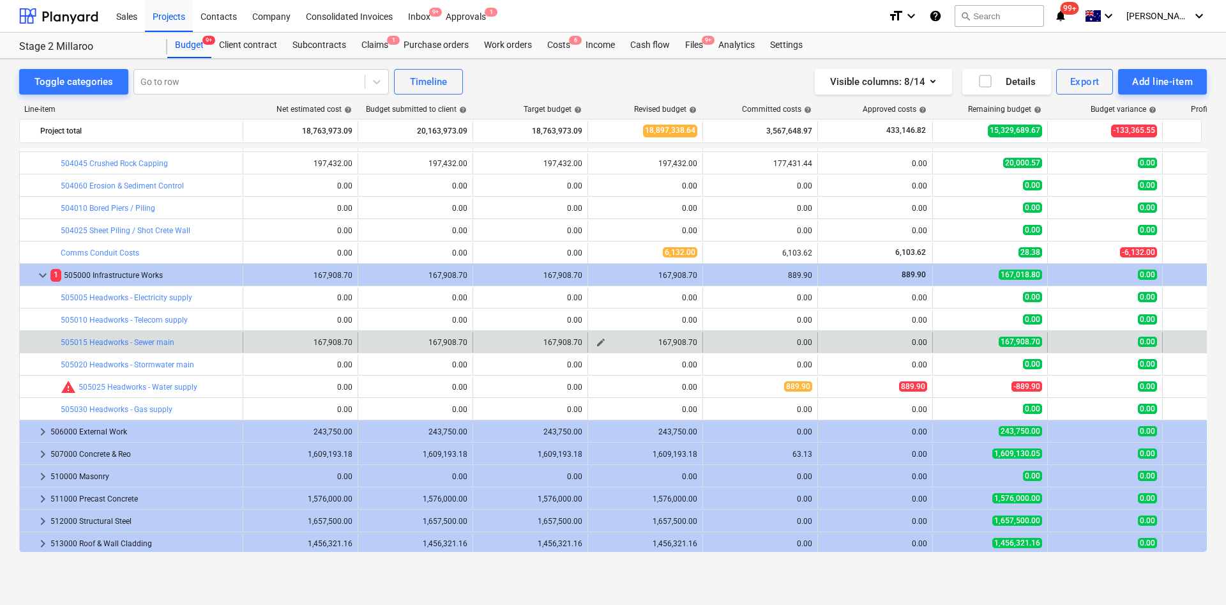
click at [600, 346] on span "edit" at bounding box center [601, 342] width 10 height 10
type textarea "x"
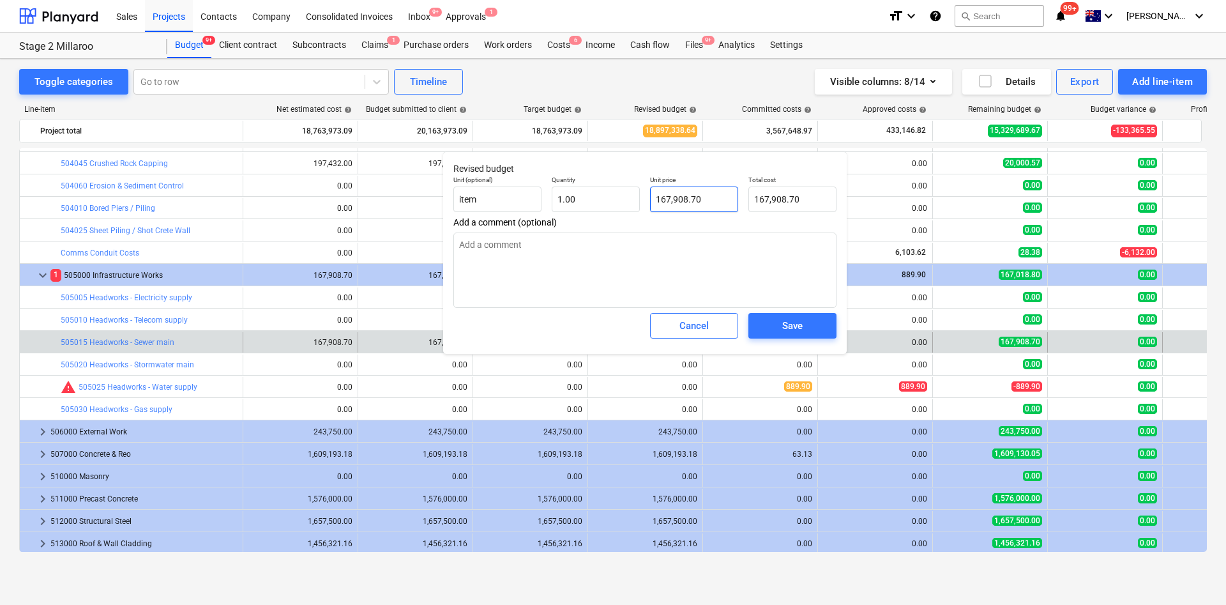
type input "167908.7"
drag, startPoint x: 722, startPoint y: 199, endPoint x: 600, endPoint y: 204, distance: 122.1
click at [600, 204] on div "Unit (optional) item Quantity 1.00 Unit price 167908.7 Total cost 167,908.70" at bounding box center [644, 194] width 393 height 47
type textarea "x"
type input "5"
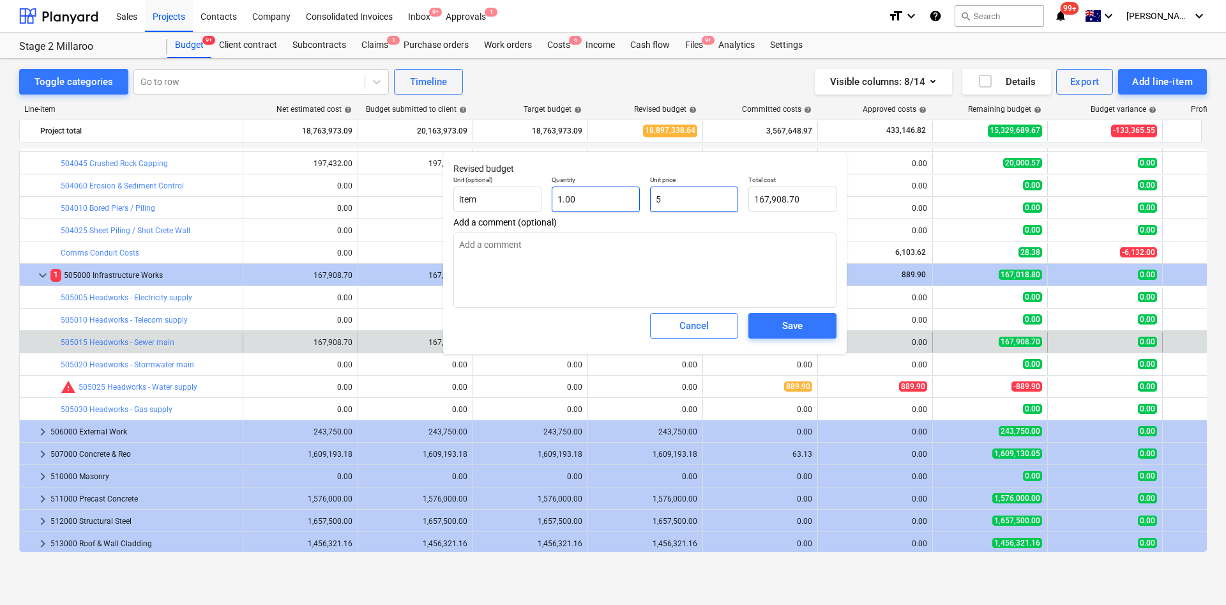
type input "5.00"
type textarea "x"
type input "50"
type input "50.00"
type textarea "x"
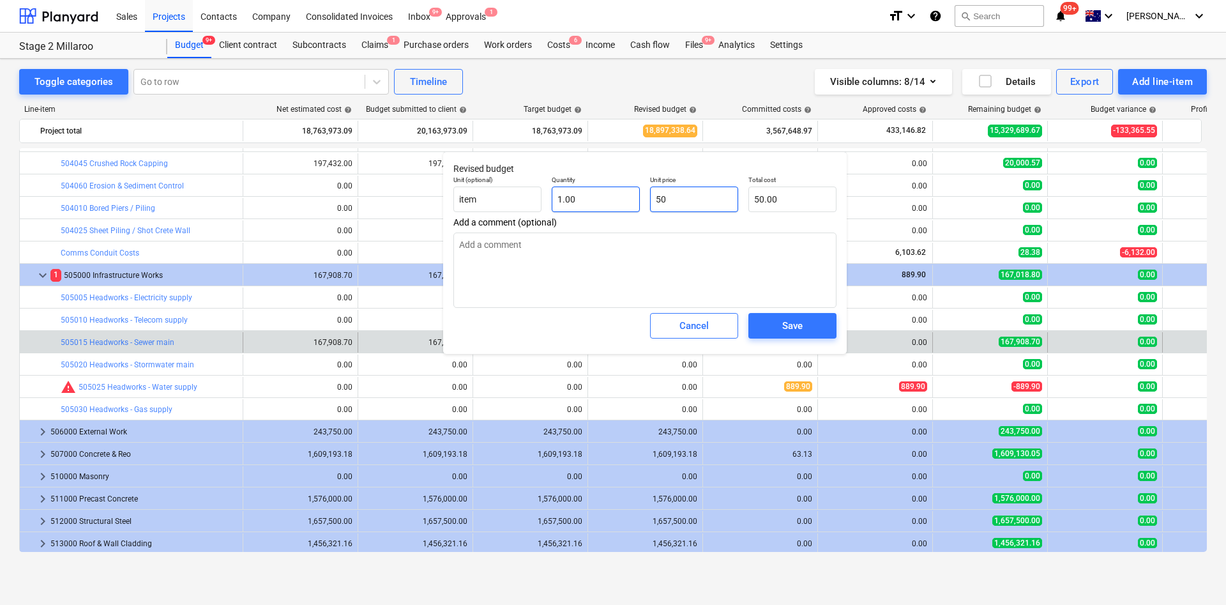
type input "5"
type input "5.00"
type textarea "x"
type input "0.00"
type textarea "x"
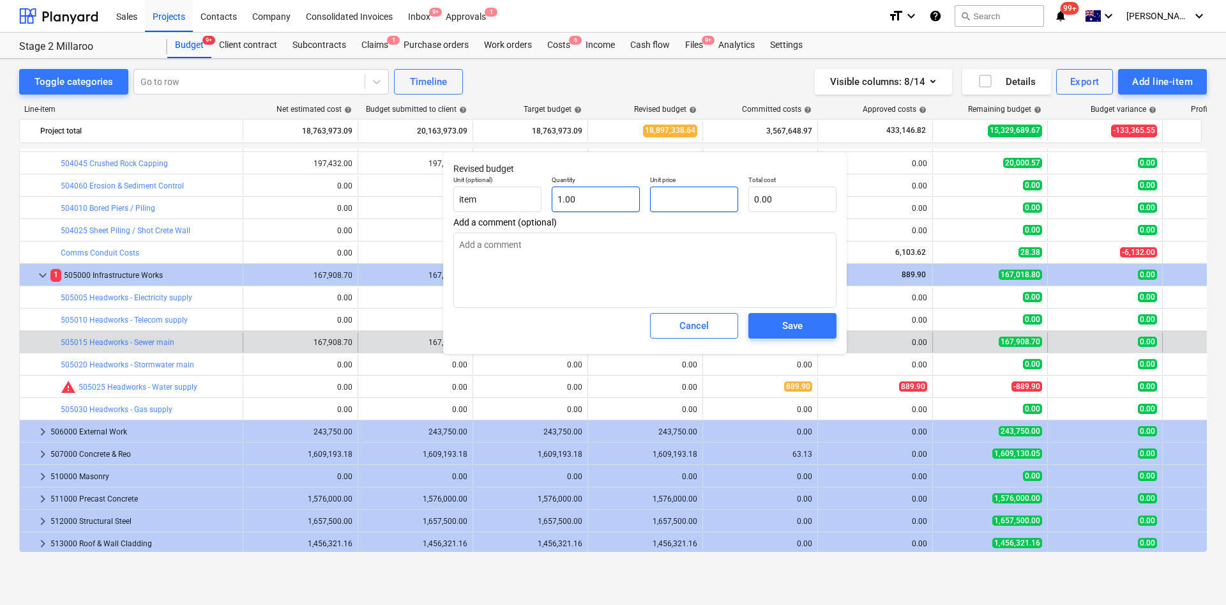
type input "3"
type input "3.00"
type textarea "x"
type input "30"
type input "30.00"
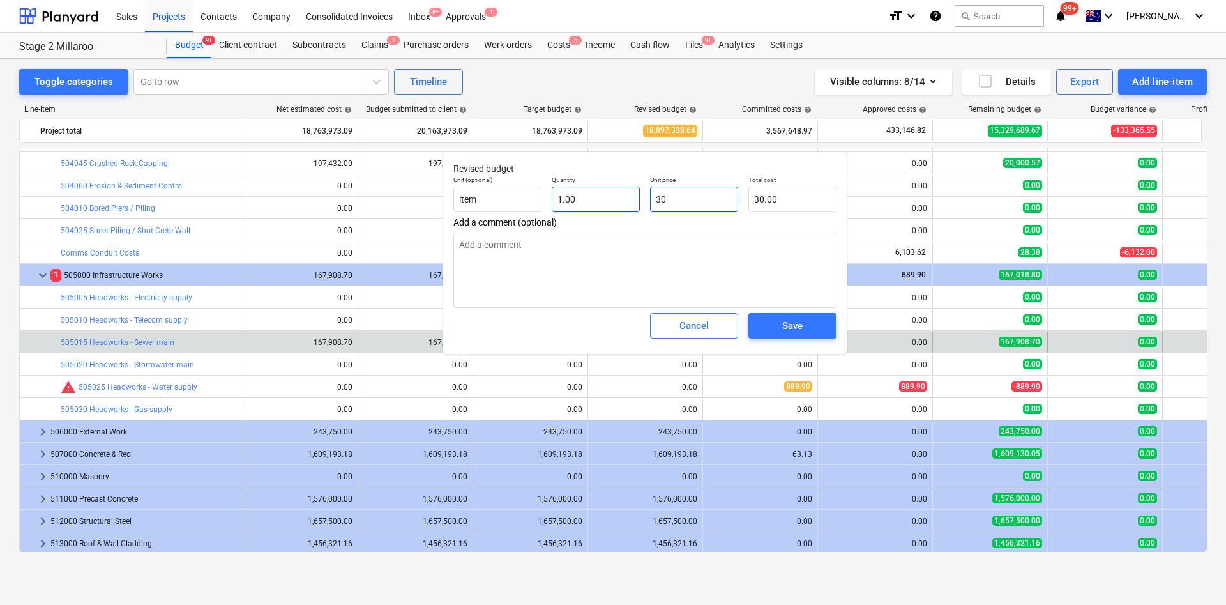
type textarea "x"
type input "300"
type input "300.00"
type textarea "x"
type input "3000"
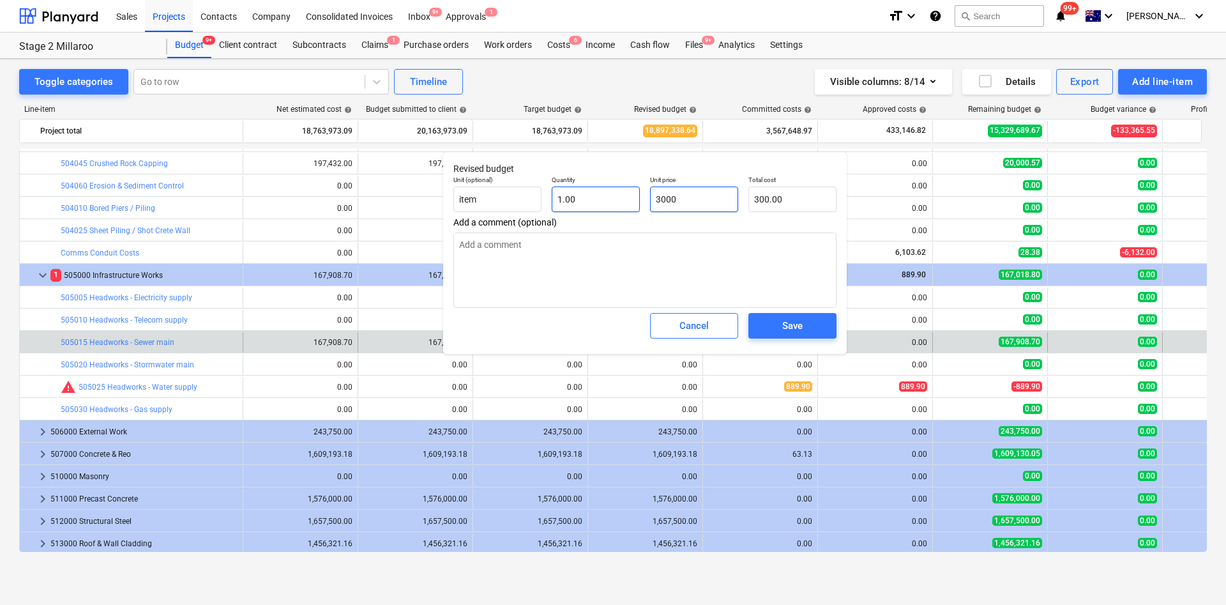
type input "3,000.00"
type textarea "x"
type input "30000"
type input "30,000.00"
type input "30000"
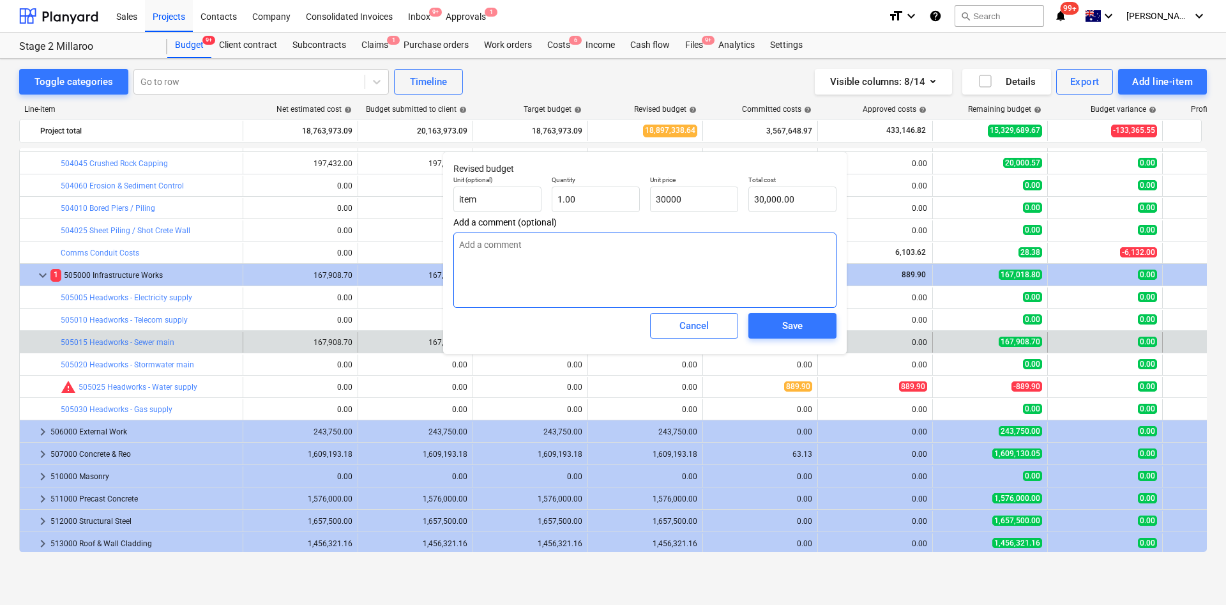
type textarea "x"
type input "30,000.00"
click at [593, 275] on textarea at bounding box center [645, 270] width 383 height 75
type textarea "x"
type textarea "s"
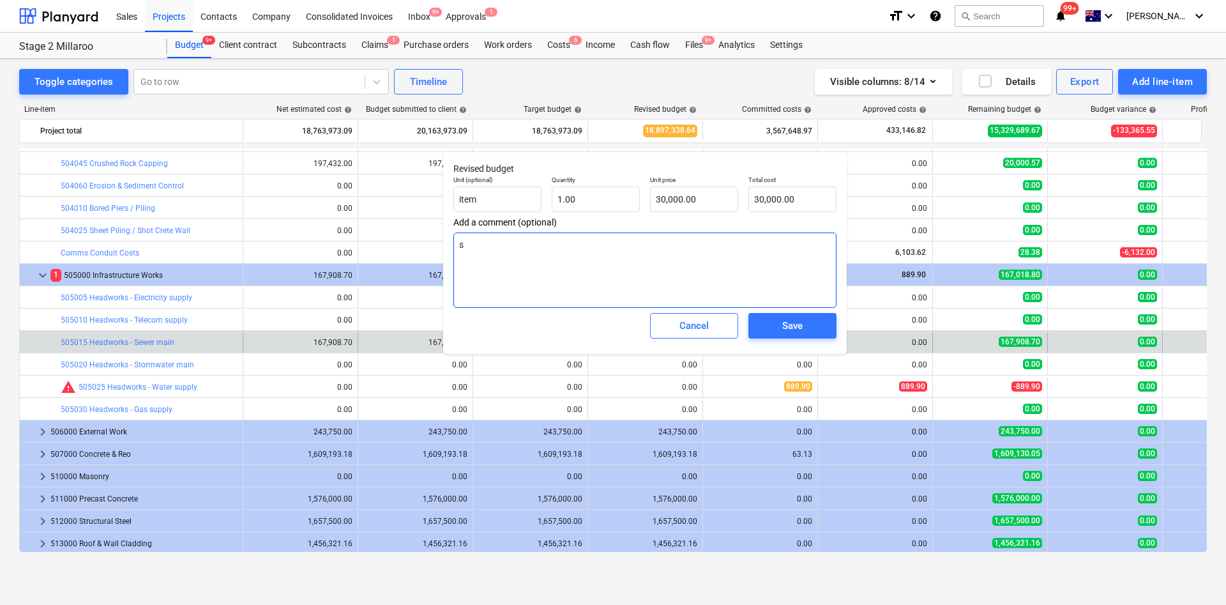
type textarea "x"
type textarea "se"
type textarea "x"
type textarea "sew"
type textarea "x"
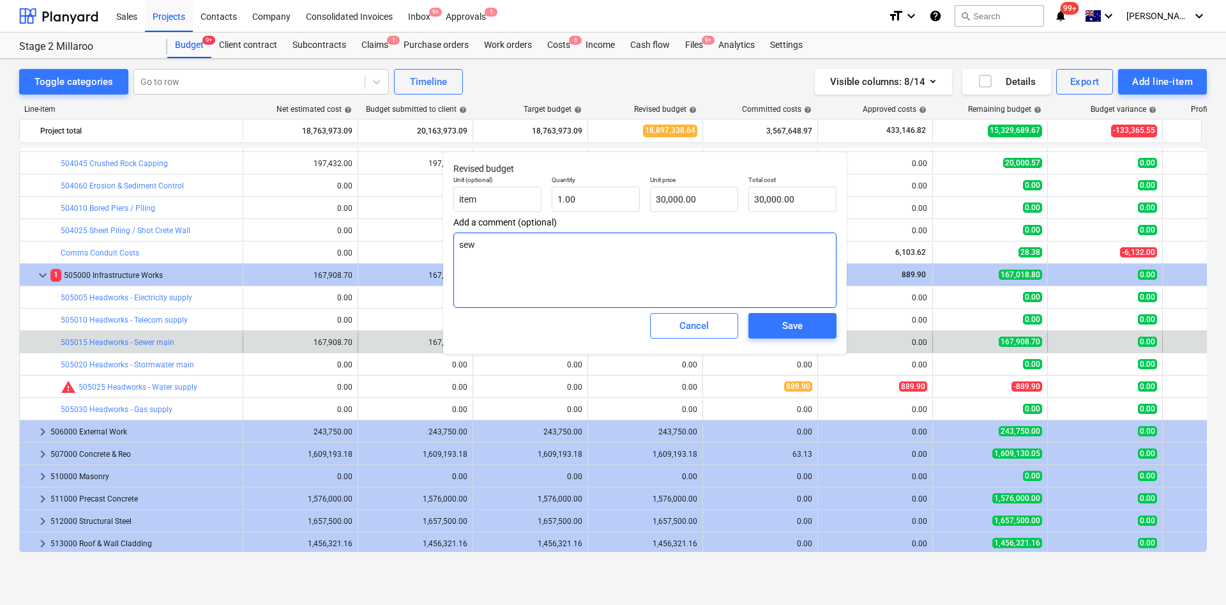
type textarea "sewe"
type textarea "x"
type textarea "sewer"
type textarea "x"
type textarea "sewer NJi"
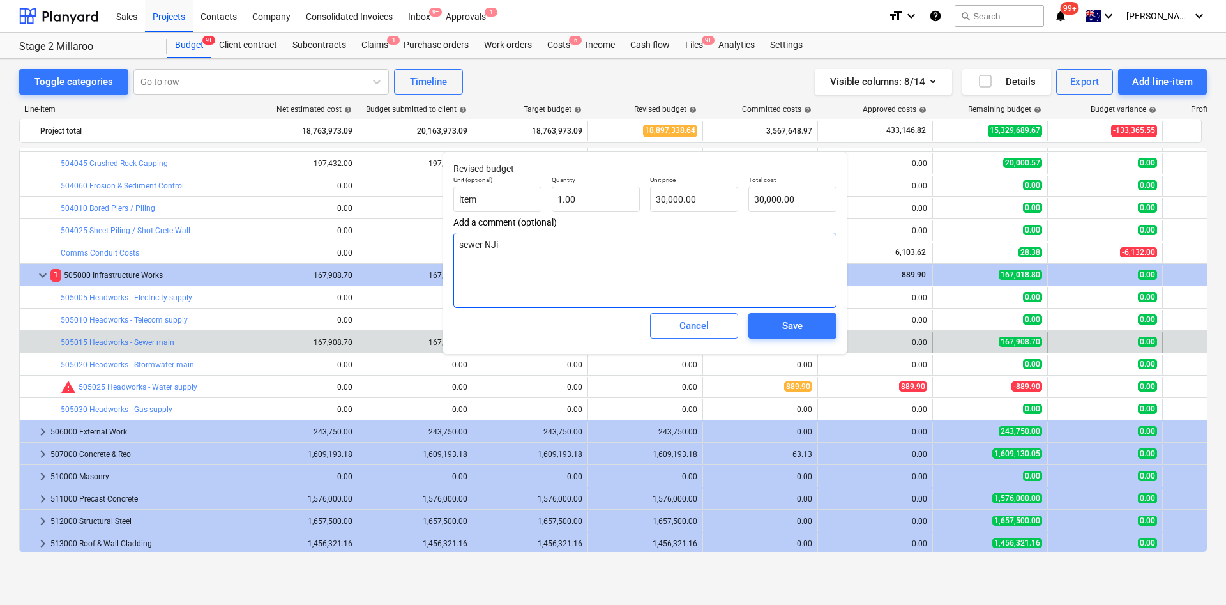
type textarea "x"
type textarea "sewer [GEOGRAPHIC_DATA]"
type textarea "x"
type textarea "sewer N"
type textarea "x"
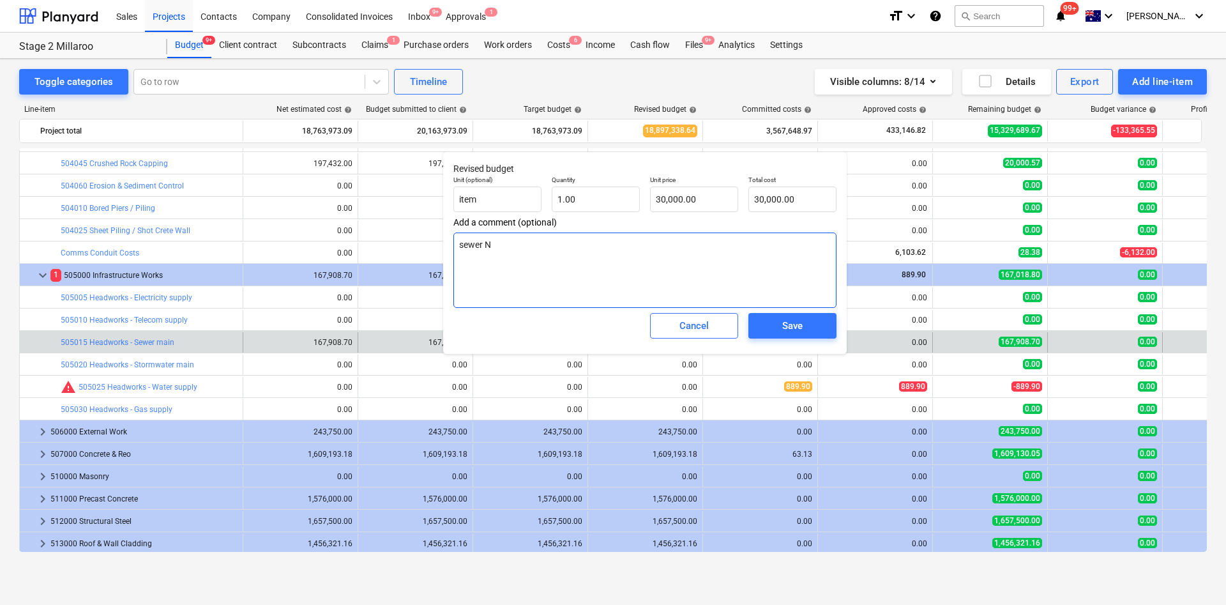
type textarea "sewer Ni"
type textarea "x"
type textarea "sewer Nic"
type textarea "x"
type textarea "sewer Nich"
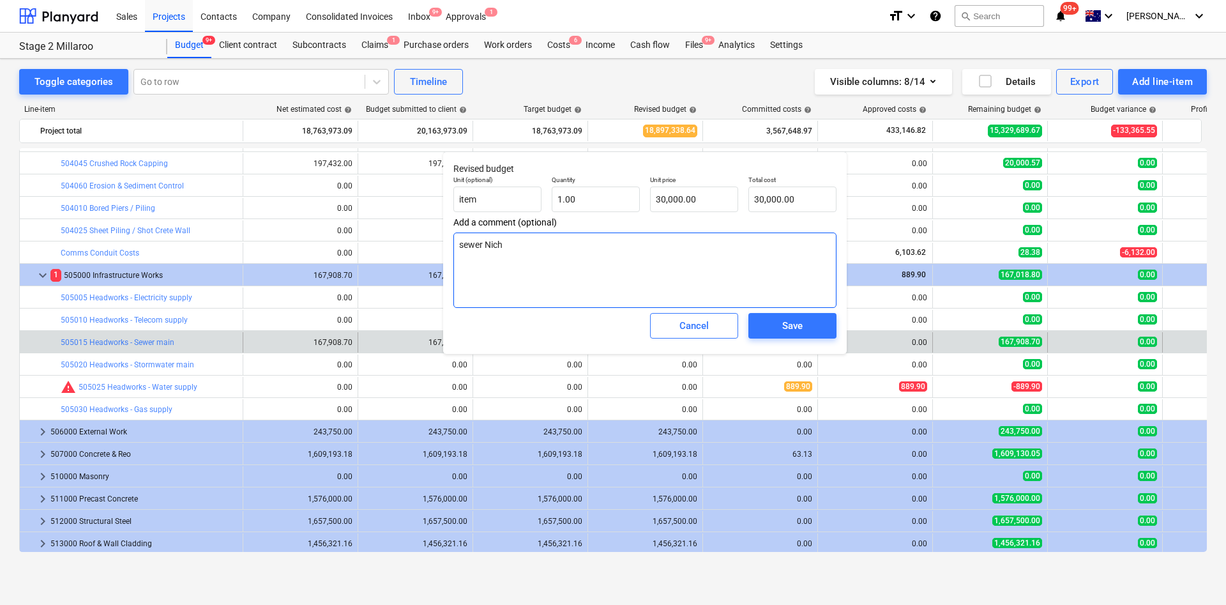
type textarea "x"
type textarea "sewer Nicho"
type textarea "x"
type textarea "sewer [PERSON_NAME]"
type textarea "x"
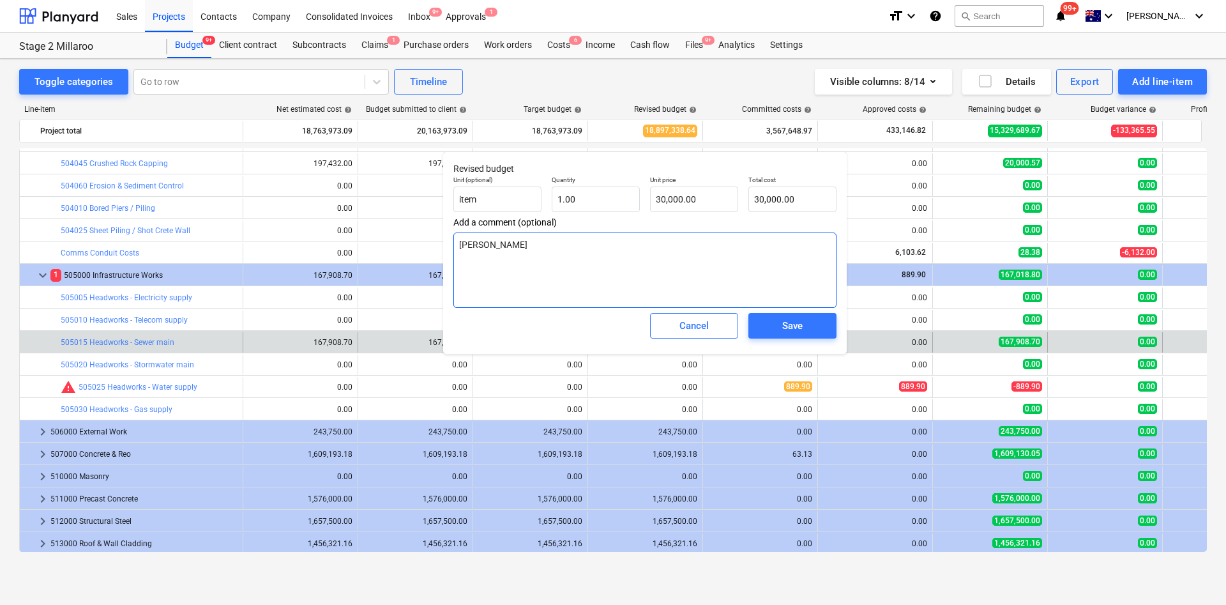
type textarea "[PERSON_NAME]"
type textarea "x"
type textarea "[PERSON_NAME]"
type textarea "x"
type textarea "[PERSON_NAME]'"
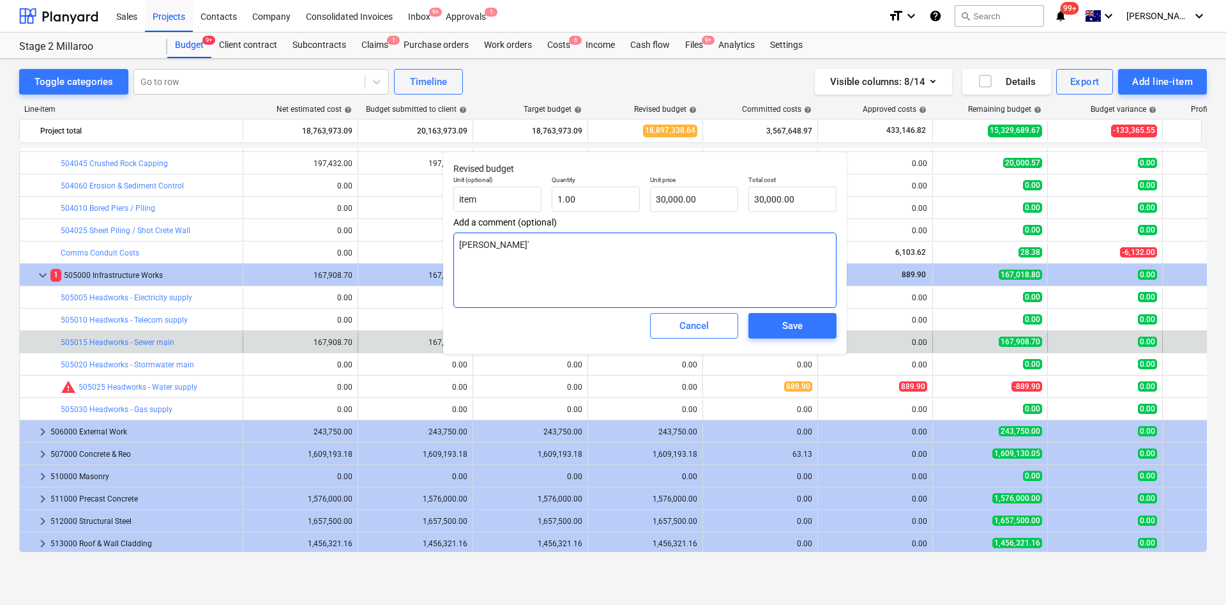
type textarea "x"
type textarea "[PERSON_NAME]"
type textarea "x"
type textarea "[PERSON_NAME]"
type textarea "x"
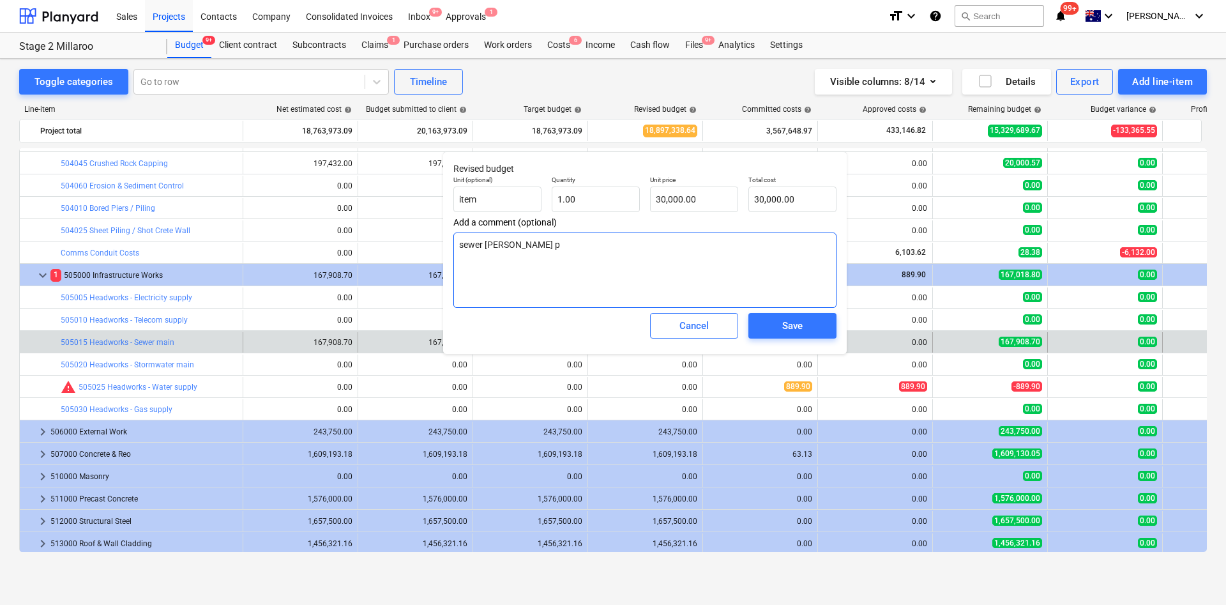
type textarea "[PERSON_NAME]"
type textarea "x"
type textarea "[PERSON_NAME] pri"
type textarea "x"
type textarea "sewer [PERSON_NAME] pric"
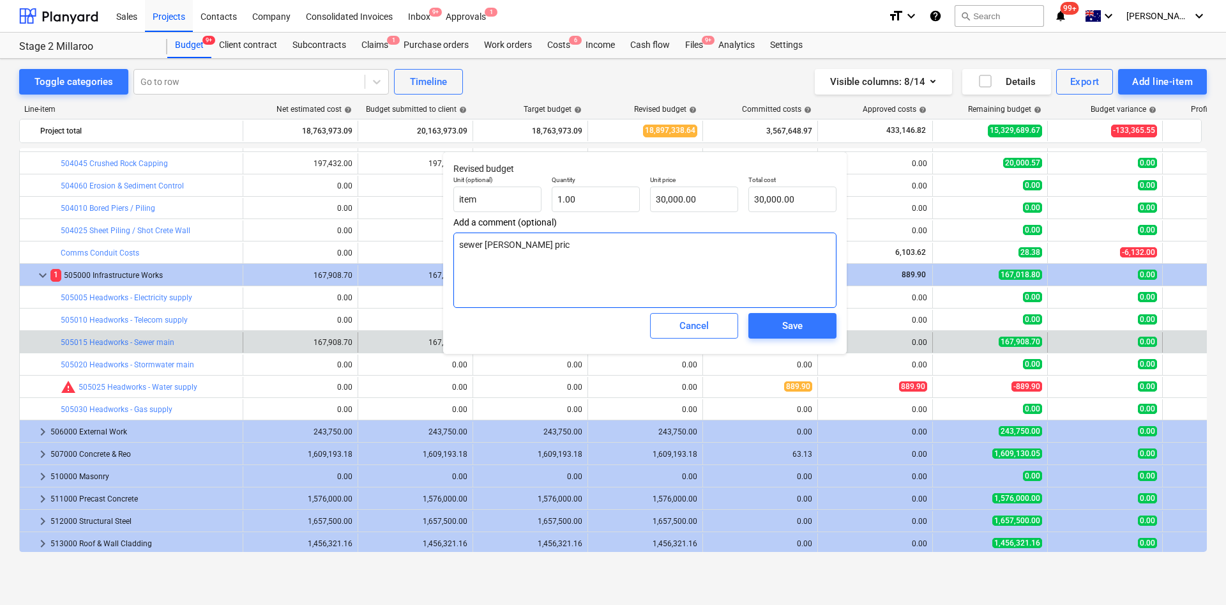
type textarea "x"
type textarea "[PERSON_NAME] price"
type textarea "x"
type textarea "[PERSON_NAME] price"
type textarea "x"
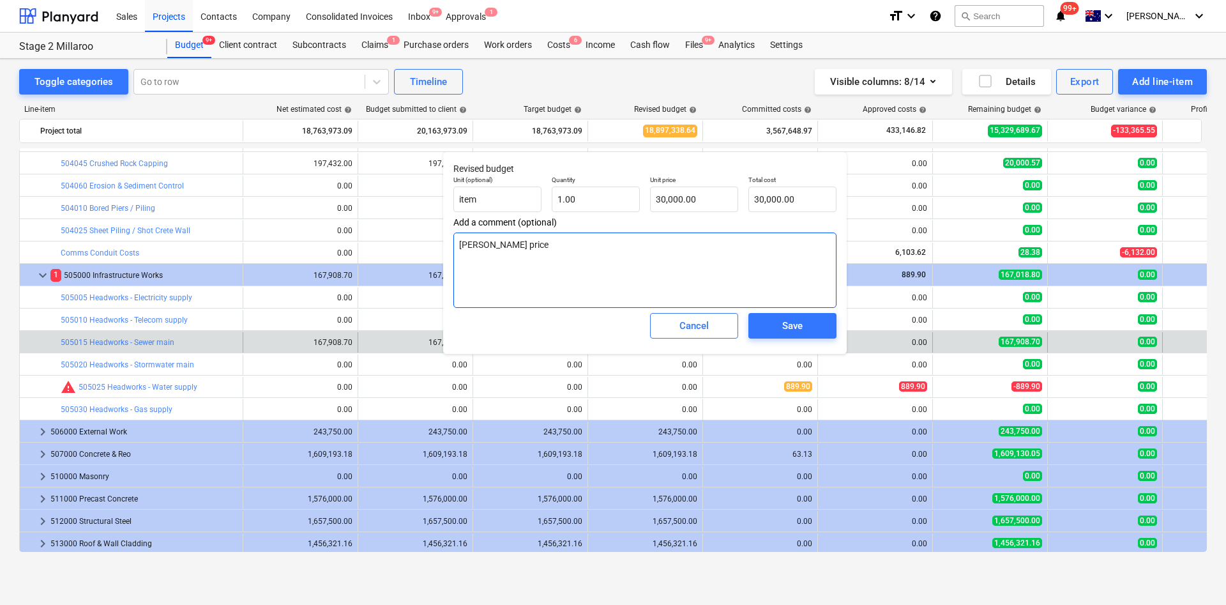
type textarea "sewer [PERSON_NAME] price p"
type textarea "x"
type textarea "[PERSON_NAME] price pl"
type textarea "x"
type textarea "sewer [PERSON_NAME] price plu"
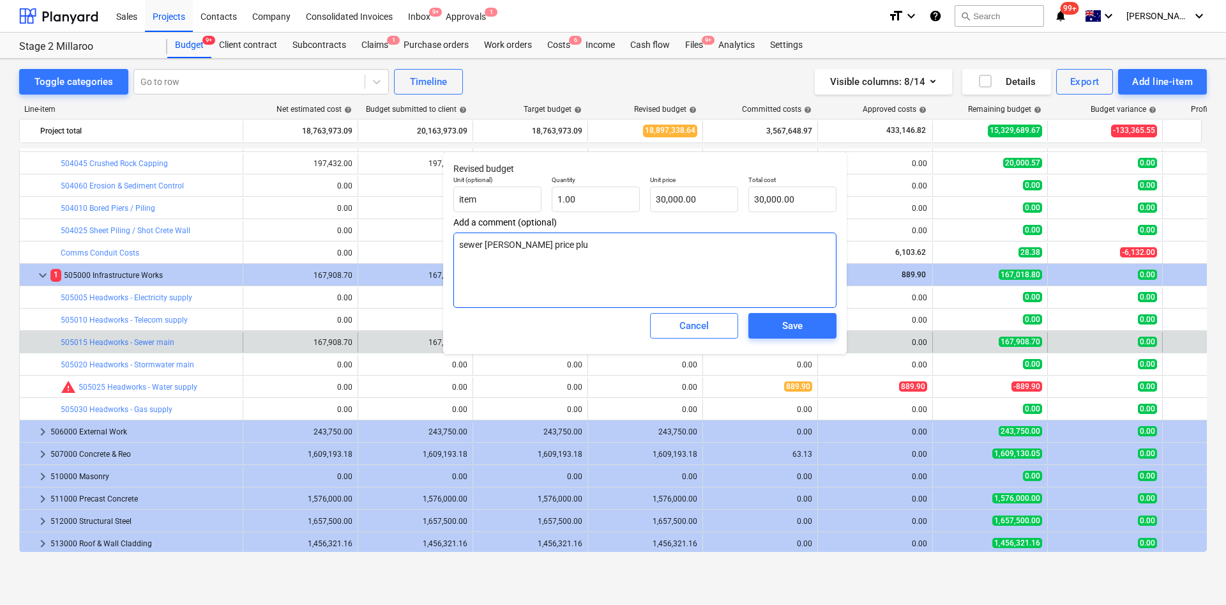
type textarea "x"
type textarea "sewer [PERSON_NAME] price plust"
type textarea "x"
type textarea "sewer [PERSON_NAME] price plust"
type textarea "x"
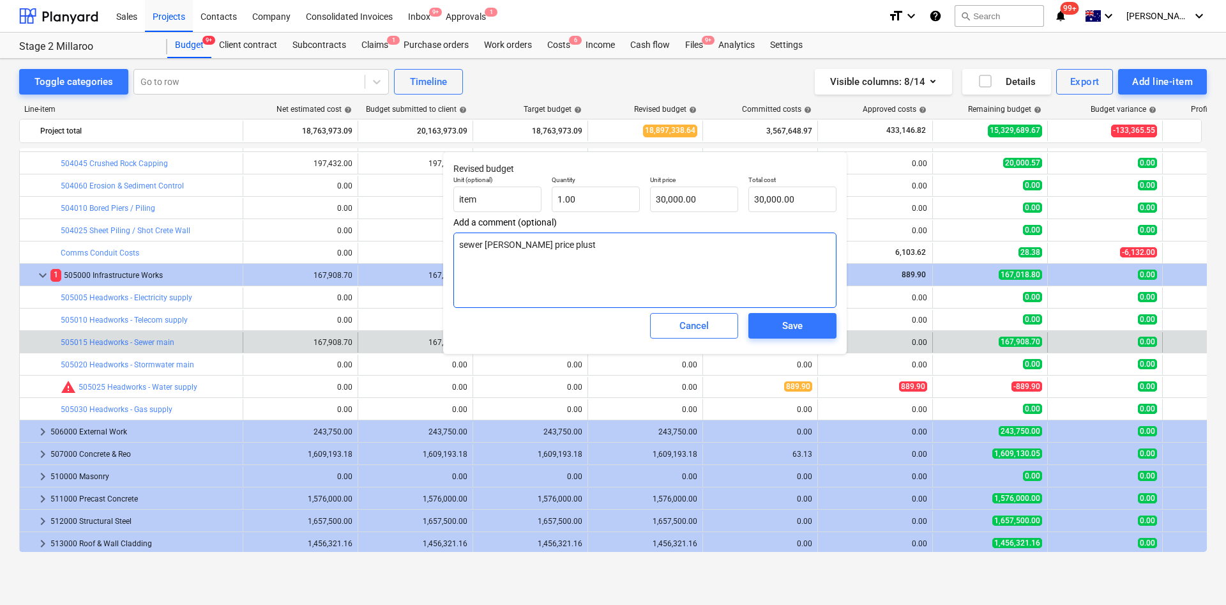
type textarea "sewer [PERSON_NAME] price plust r"
type textarea "x"
type textarea "[PERSON_NAME] price plust ro"
type textarea "x"
type textarea "sewer [PERSON_NAME] price plust rock"
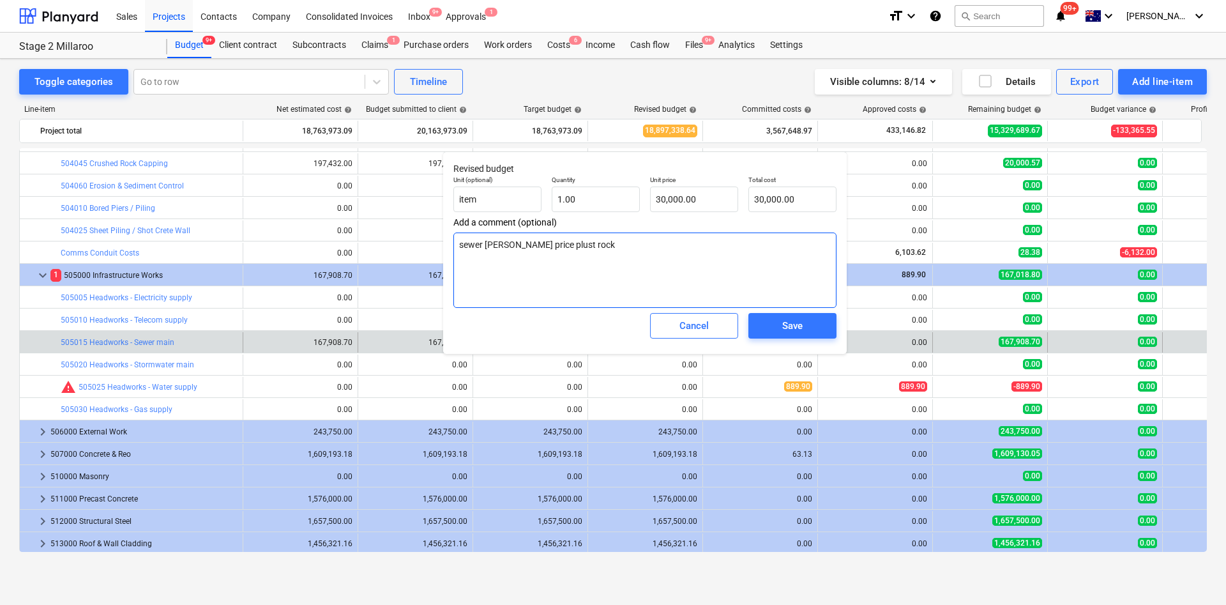
type textarea "x"
type textarea "sewer [PERSON_NAME] price plust rock"
type textarea "x"
type textarea "sewer [PERSON_NAME] price plust rock"
type textarea "x"
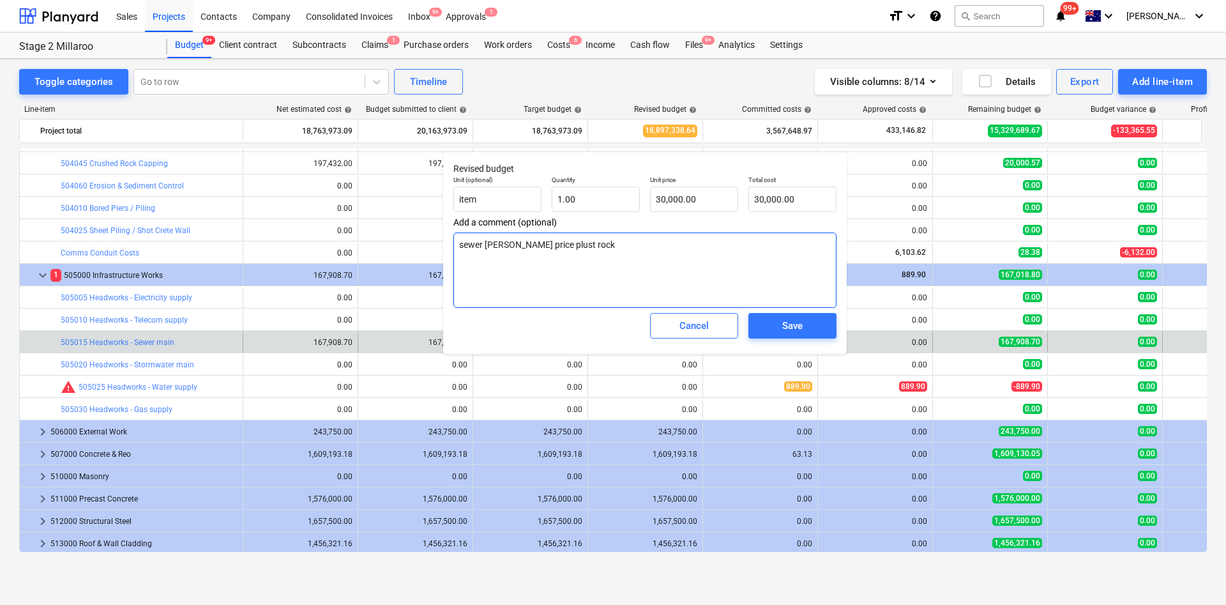
type textarea "sewer [PERSON_NAME] price plust roc"
type textarea "x"
type textarea "[PERSON_NAME] price plust ro"
type textarea "x"
type textarea "sewer [PERSON_NAME] price plust r"
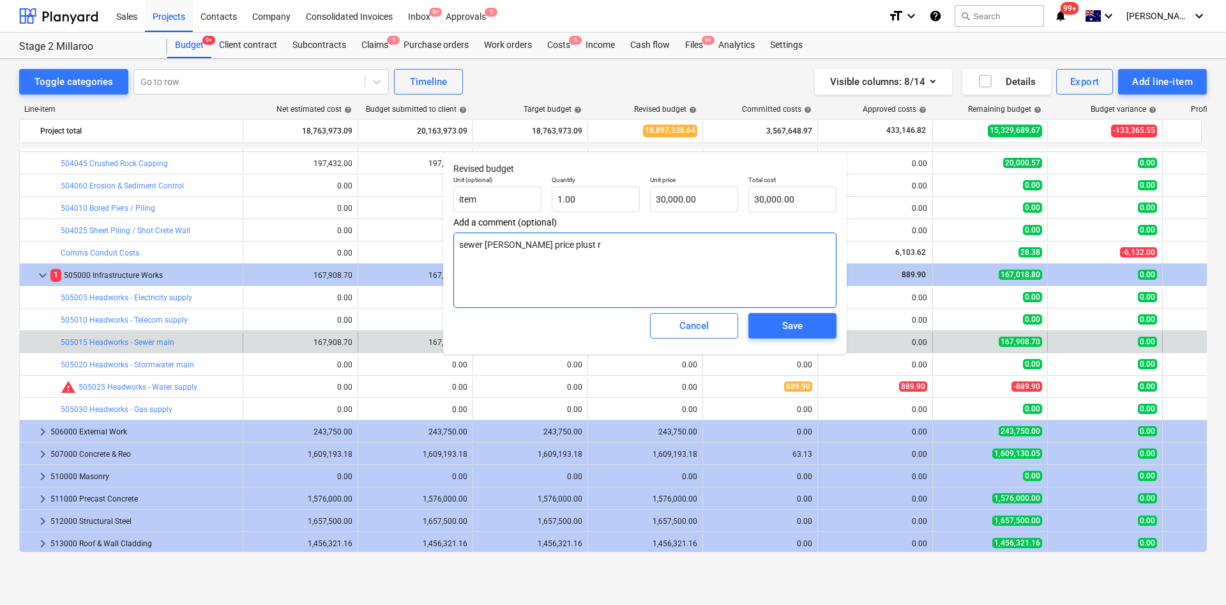
type textarea "x"
type textarea "sewer [PERSON_NAME] price plust"
type textarea "x"
type textarea "sewer [PERSON_NAME] price plust"
type textarea "x"
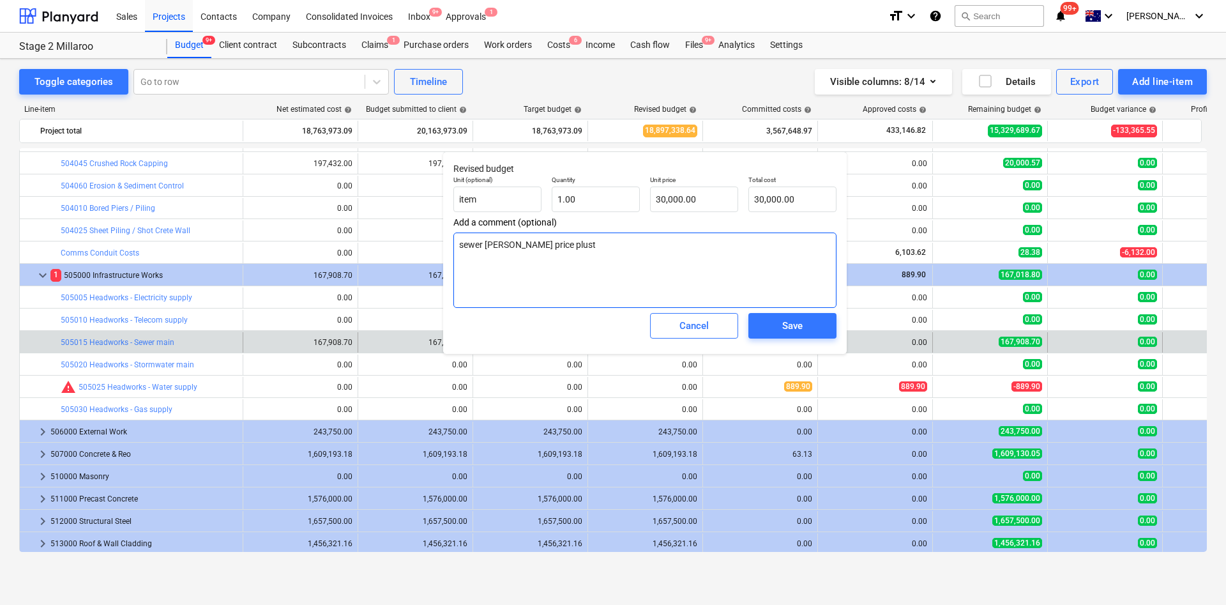
type textarea "sewer [PERSON_NAME] price plus"
type textarea "x"
type textarea "sewer [PERSON_NAME] price plu"
type textarea "x"
type textarea "sewer [PERSON_NAME] price plus"
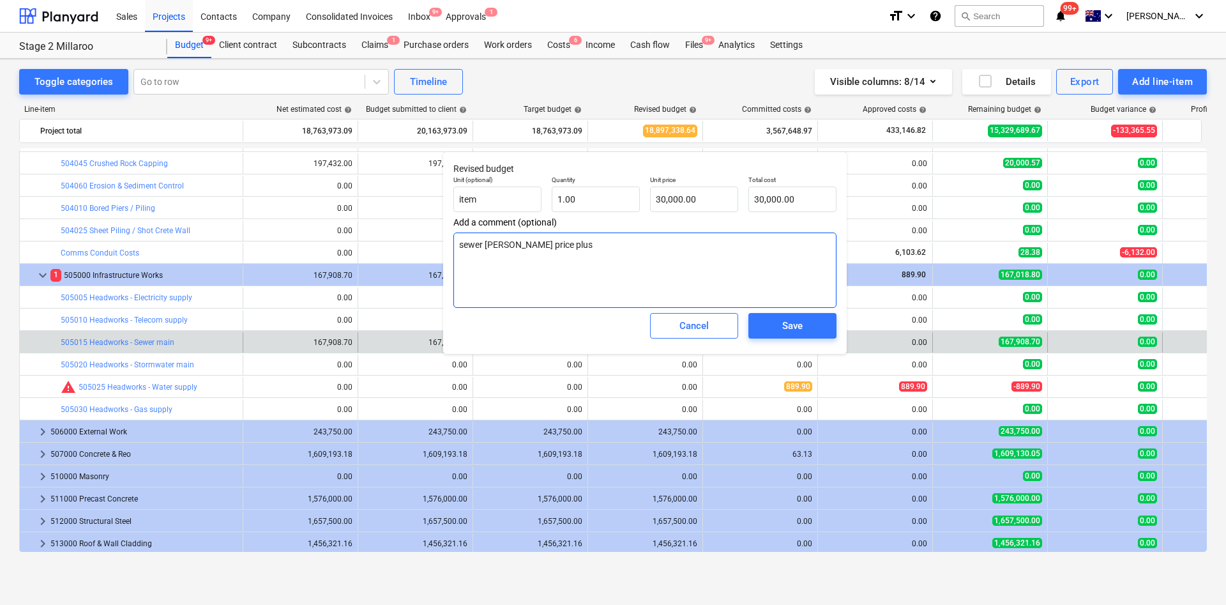
type textarea "x"
type textarea "sewer [PERSON_NAME] price plus ro"
type textarea "x"
type textarea "[PERSON_NAME] price plus rock"
click at [553, 243] on textarea "[PERSON_NAME] price plus rock" at bounding box center [645, 270] width 383 height 75
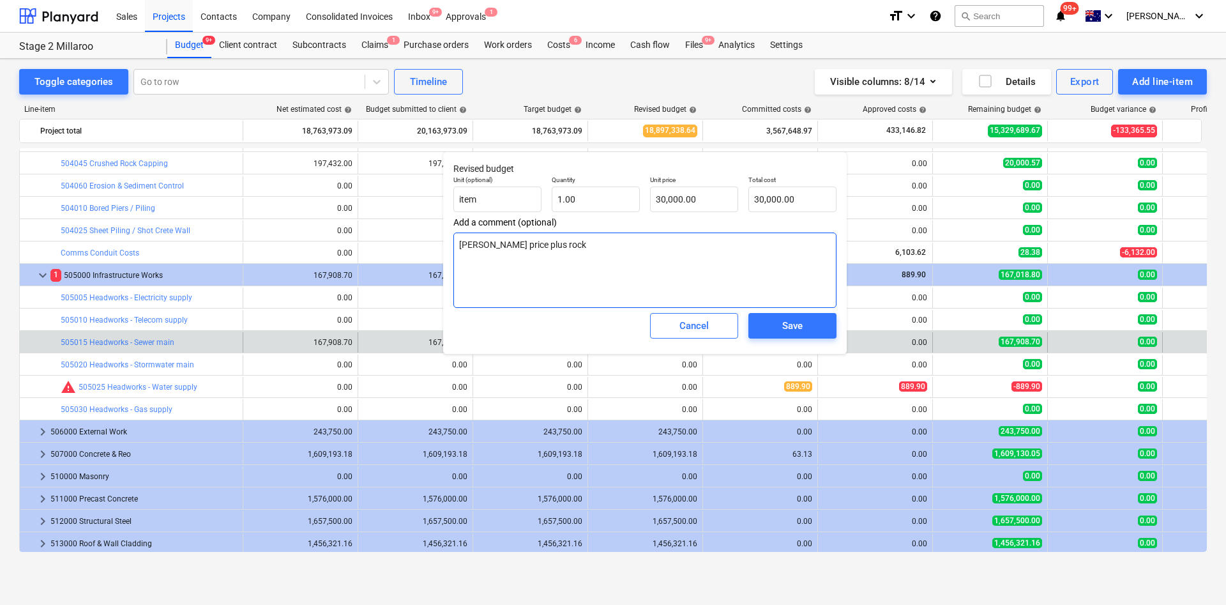
type textarea "x"
type textarea "[PERSON_NAME] price plus rock"
type textarea "x"
type textarea "sewer [PERSON_NAME] price $ plus rock"
type textarea "x"
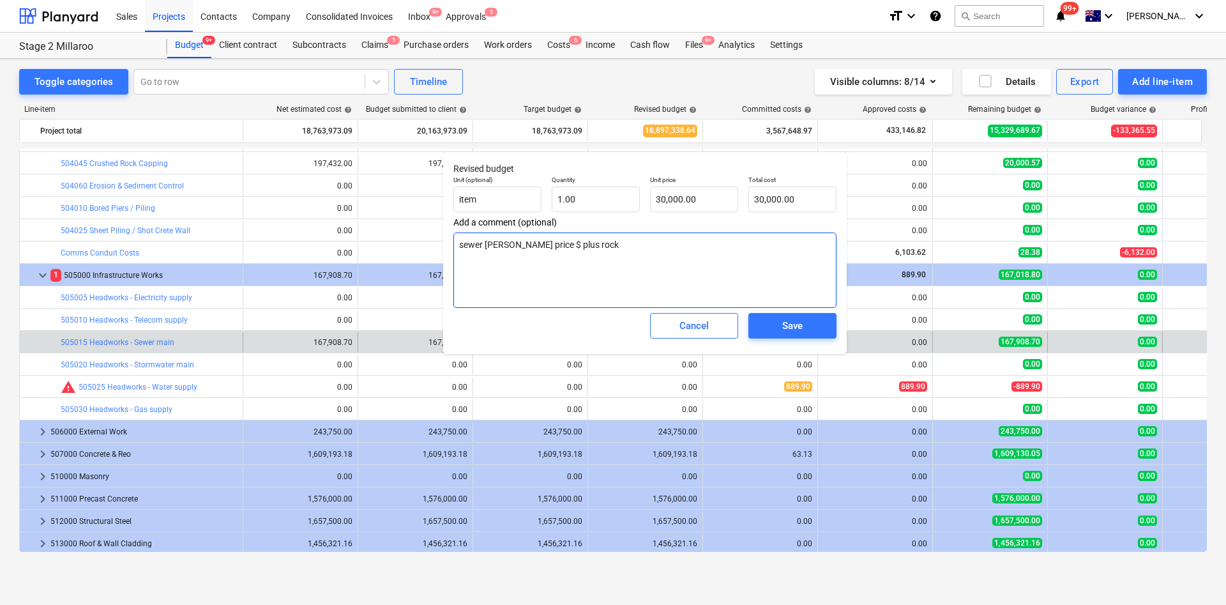
type textarea "[PERSON_NAME] price $2 plus rock"
type textarea "x"
type textarea "[PERSON_NAME] price $25 plus rock"
type textarea "x"
type textarea "sewer [PERSON_NAME] price $25k plus rock"
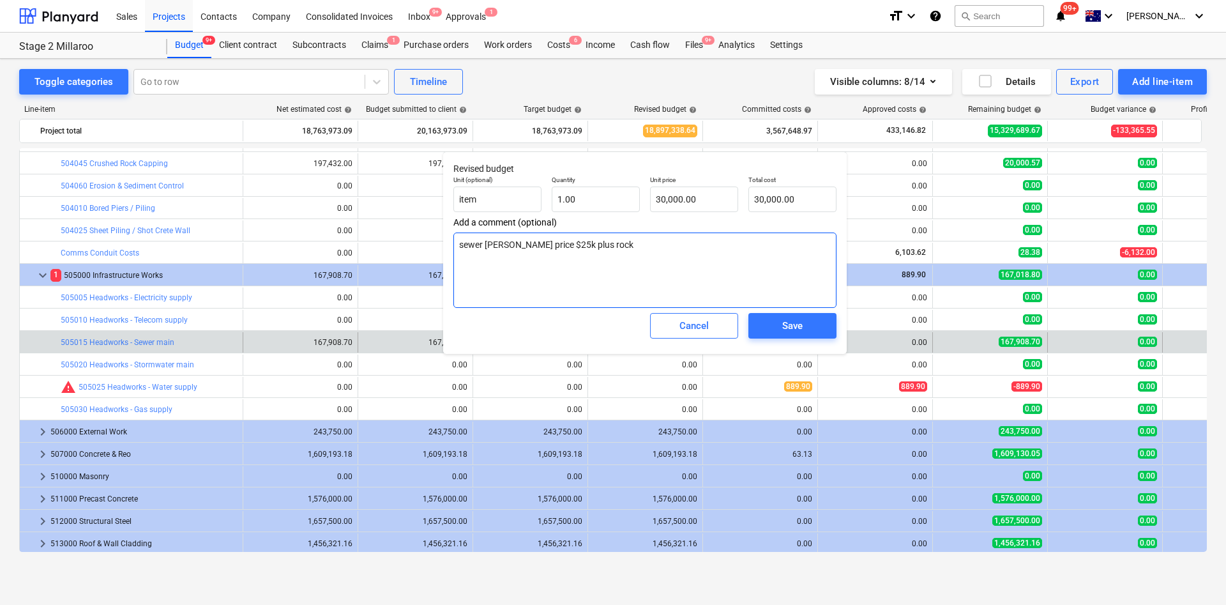
click at [580, 241] on textarea "sewer [PERSON_NAME] price $25k plus rock" at bounding box center [645, 270] width 383 height 75
type textarea "x"
type textarea "sewer [PERSON_NAME] price $25k plus rock"
type textarea "x"
type textarea "sewer [PERSON_NAME] price $25k lus rock"
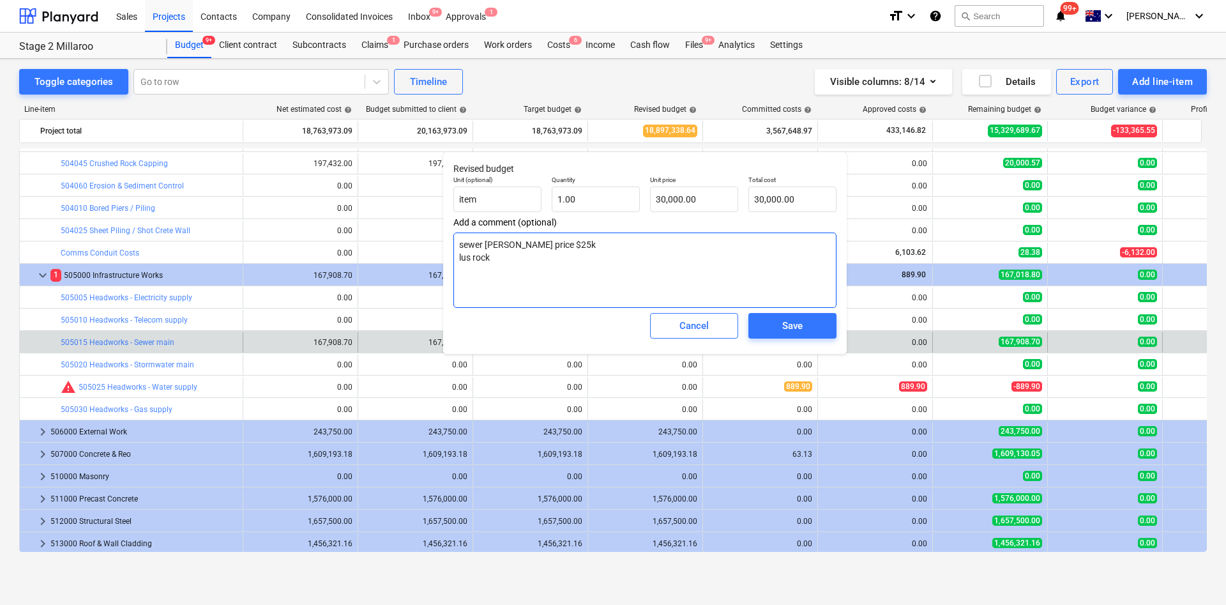
type textarea "x"
type textarea "[PERSON_NAME] price $25k us rock"
type textarea "x"
type textarea "sewer [PERSON_NAME] price $25k s rock"
type textarea "x"
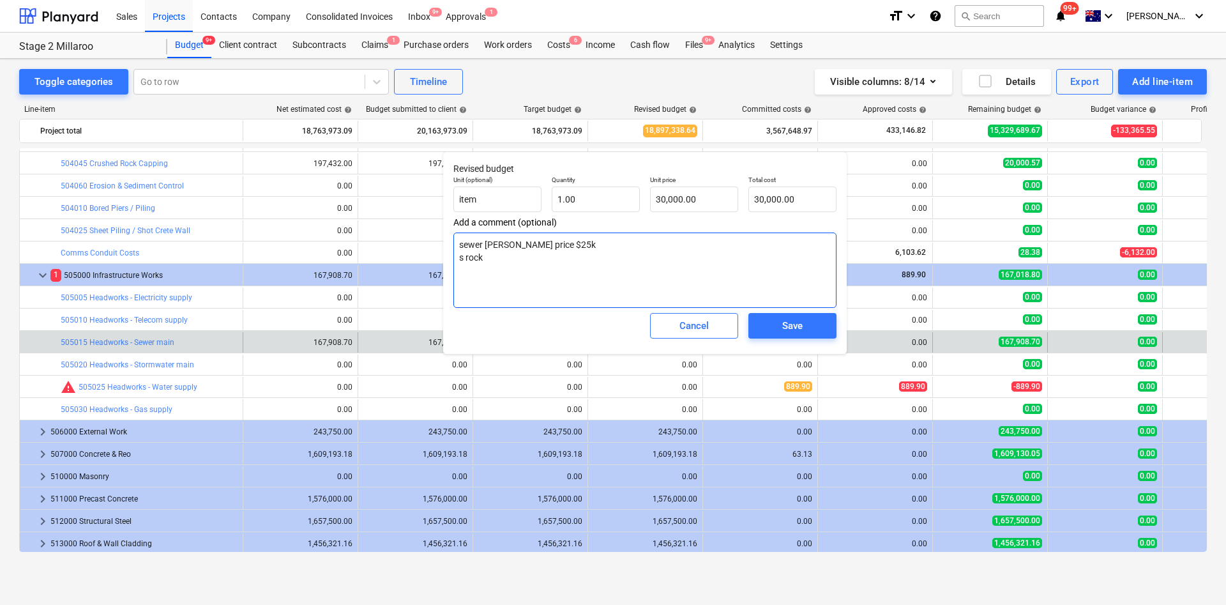
type textarea "[PERSON_NAME] price $25k rock"
type textarea "x"
type textarea "[PERSON_NAME] price $25k rock"
type textarea "x"
type textarea "sewer [PERSON_NAME] price $25k ock"
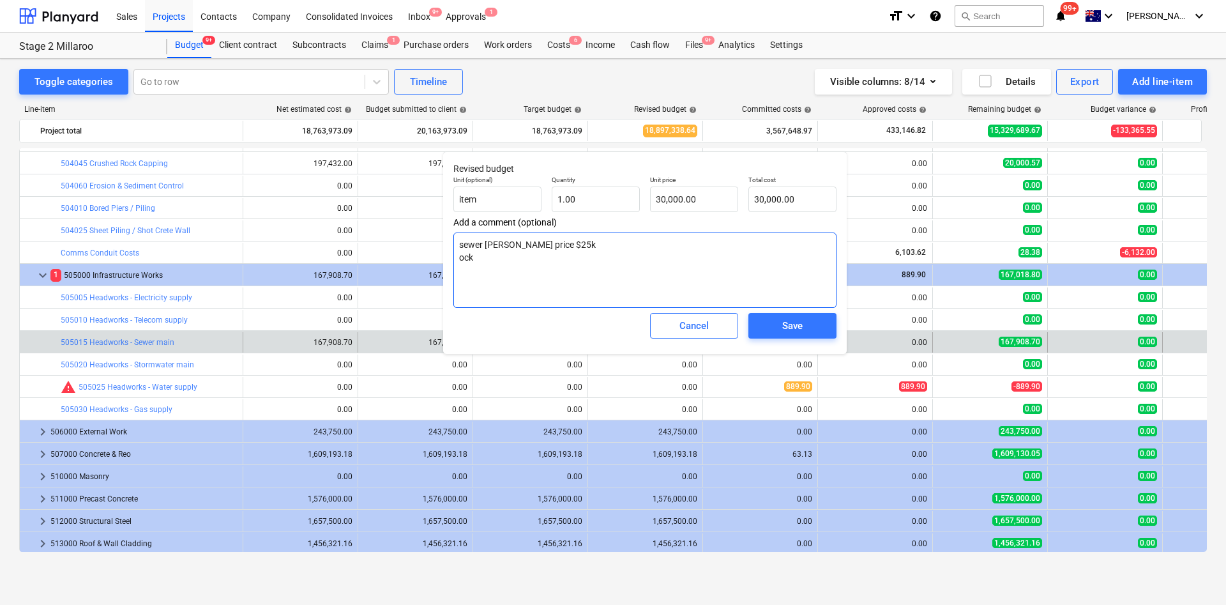
type textarea "x"
type textarea "[PERSON_NAME] price $25k ck"
type textarea "x"
type textarea "[PERSON_NAME] price $25k k"
type textarea "x"
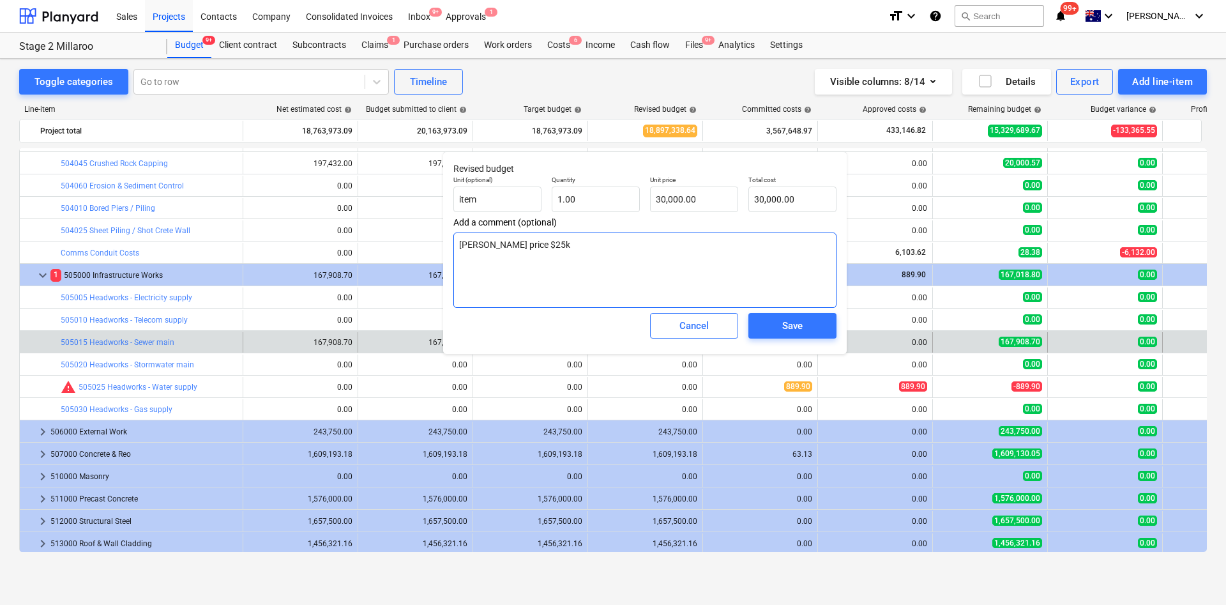
type textarea "sewer [PERSON_NAME] price $25k R"
type textarea "x"
type textarea "sewer [PERSON_NAME] price $25k Ro"
type textarea "x"
type textarea "sewer [PERSON_NAME] price $25k Rock"
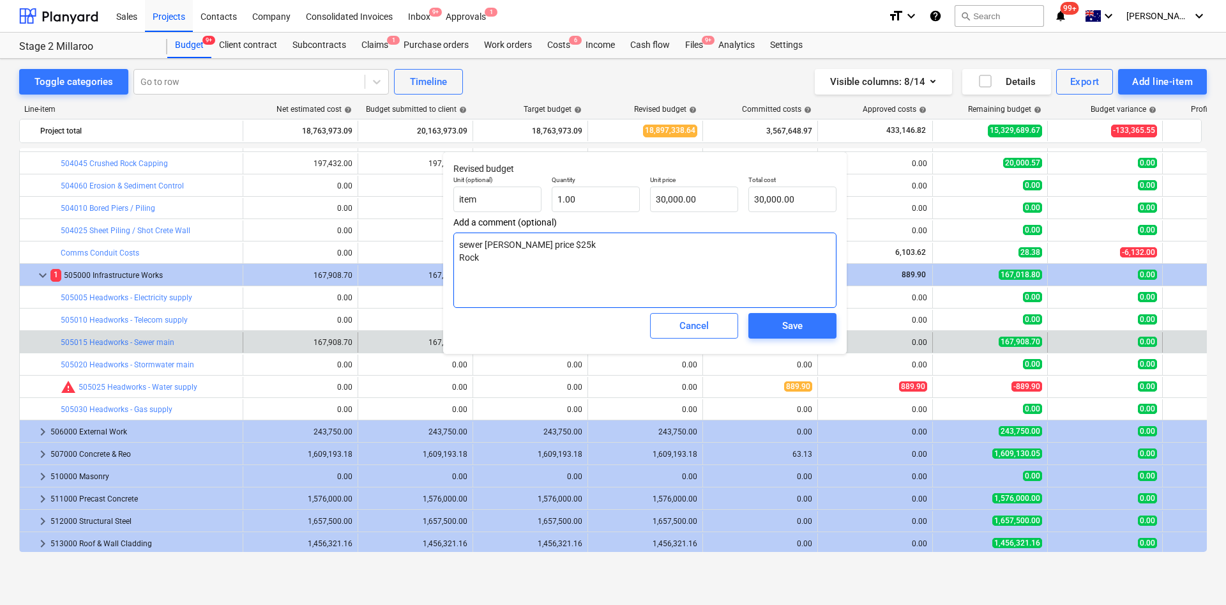
type textarea "x"
type textarea "sewer [PERSON_NAME] price $25k Rock"
type textarea "x"
type textarea "sewer [PERSON_NAME] price $25k Rock $"
type textarea "x"
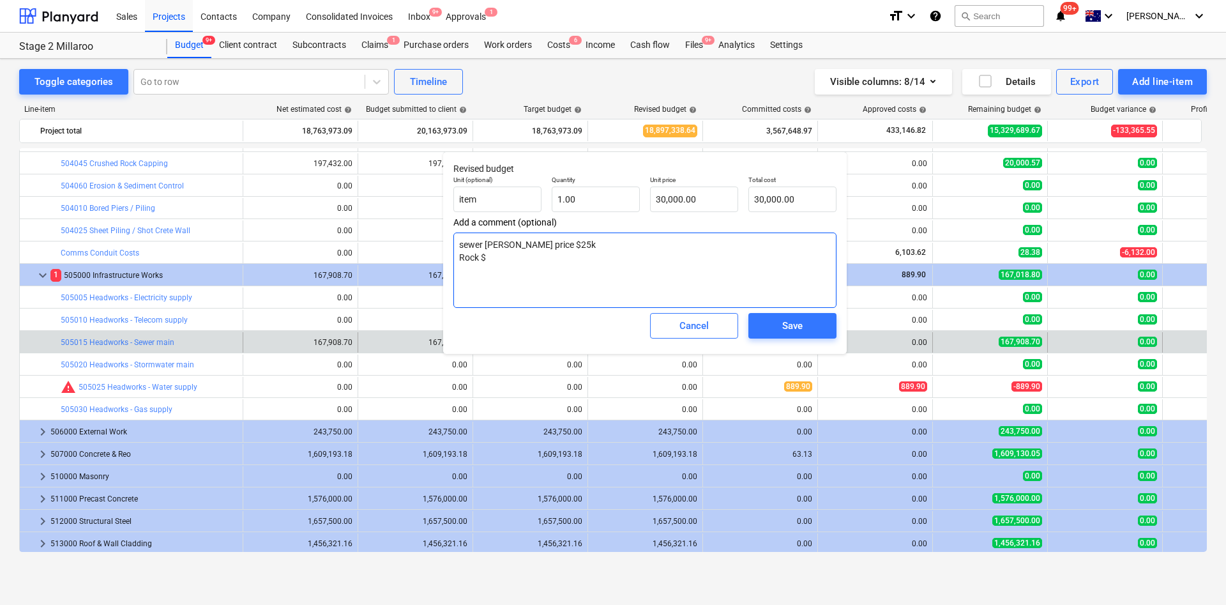
type textarea "sewer [PERSON_NAME] price $25k Rock $5"
type textarea "x"
type textarea "sewer [PERSON_NAME] price $25k Rock $5k"
click at [787, 324] on div "Save" at bounding box center [792, 325] width 20 height 17
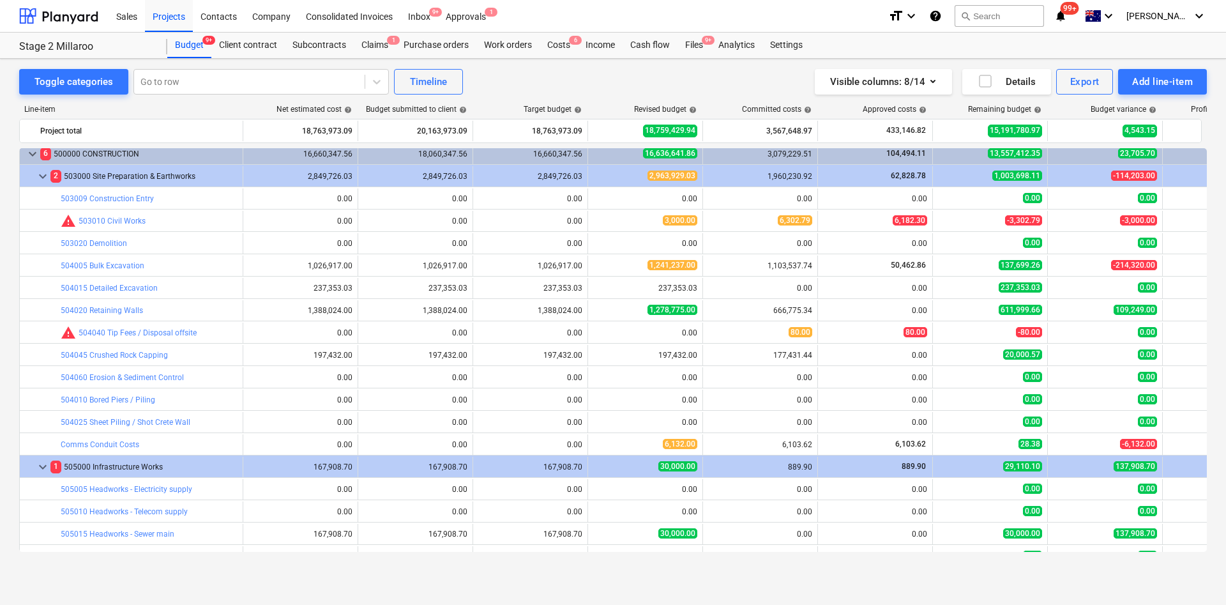
scroll to position [192, 0]
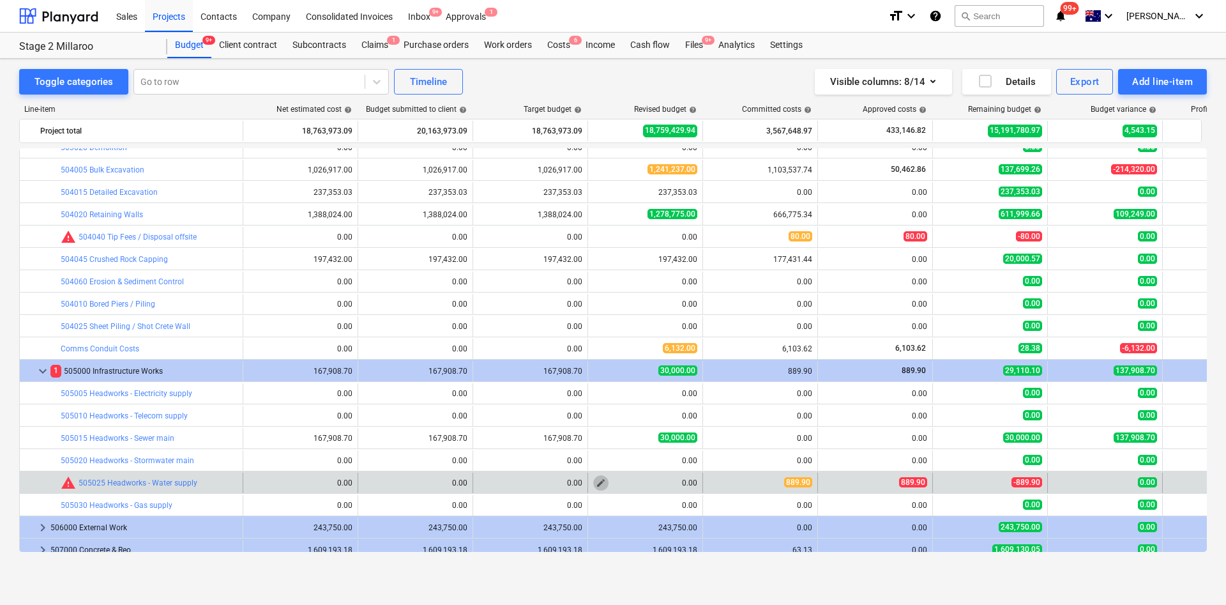
click at [602, 484] on span "edit" at bounding box center [601, 483] width 10 height 10
type textarea "x"
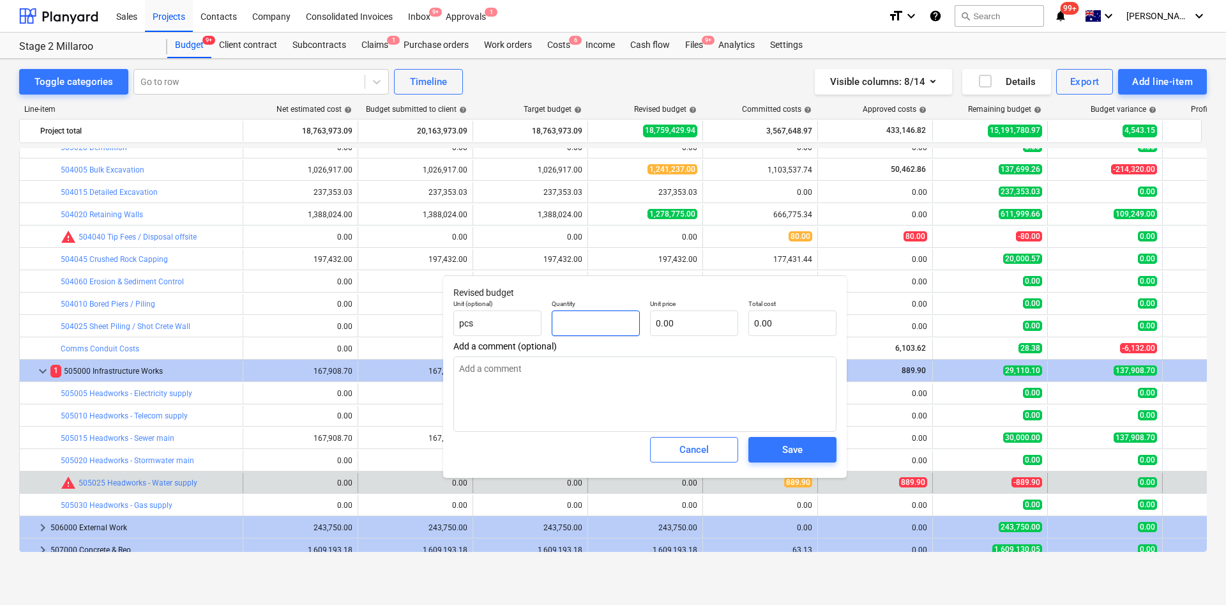
click at [608, 326] on input "text" at bounding box center [596, 323] width 88 height 26
type textarea "x"
type input "1"
type textarea "x"
type input "1.00"
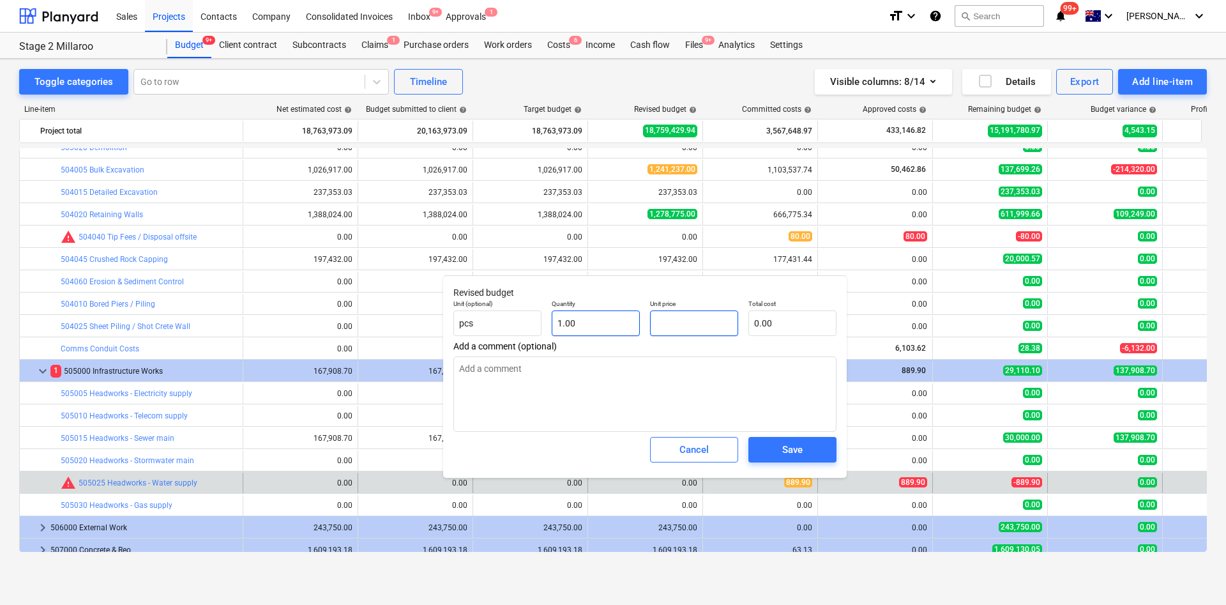
type textarea "x"
type input "5"
type input "5.00"
type textarea "x"
type input "50"
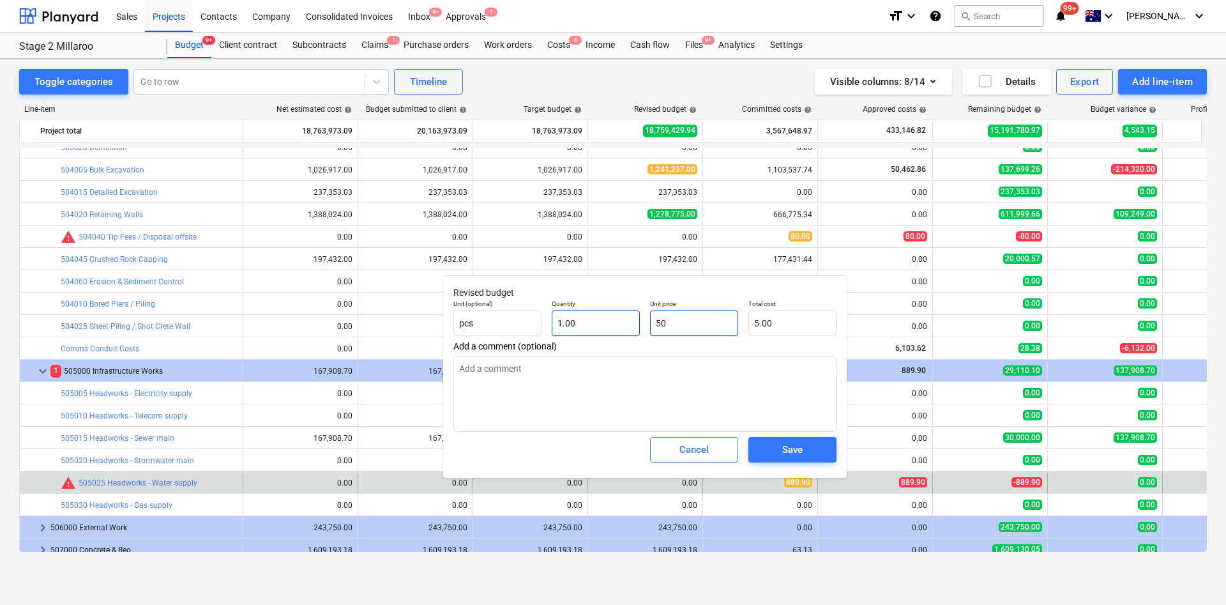
type input "50.00"
type textarea "x"
type input "500"
type input "500.00"
type textarea "x"
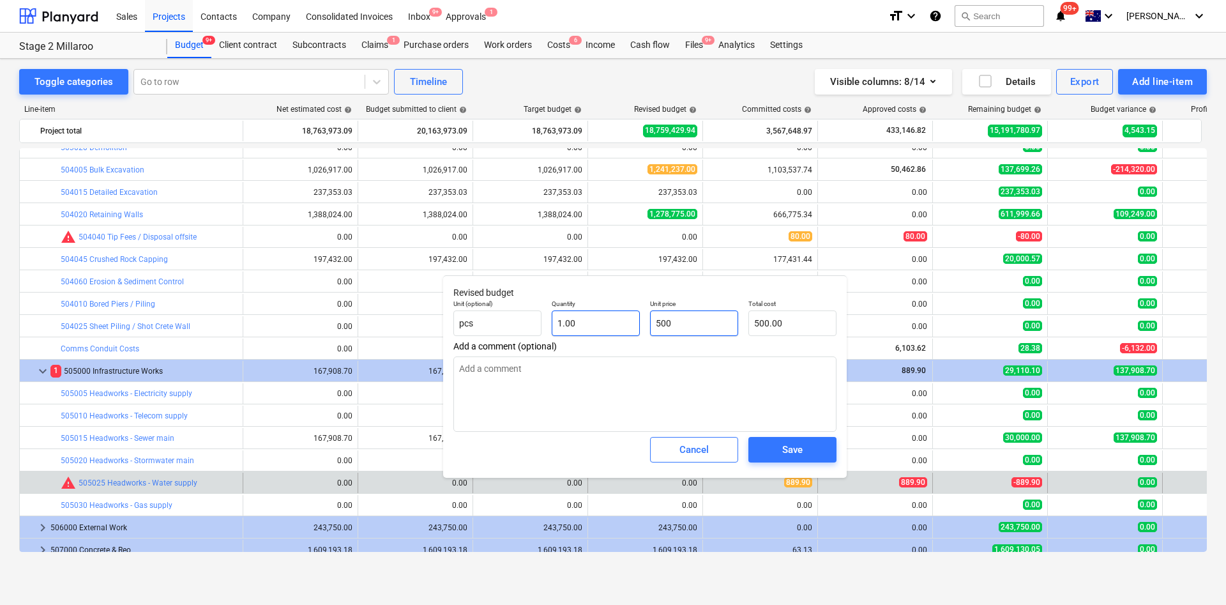
type input "5000"
type input "5,000.00"
type textarea "x"
type input "50000"
type input "50,000.00"
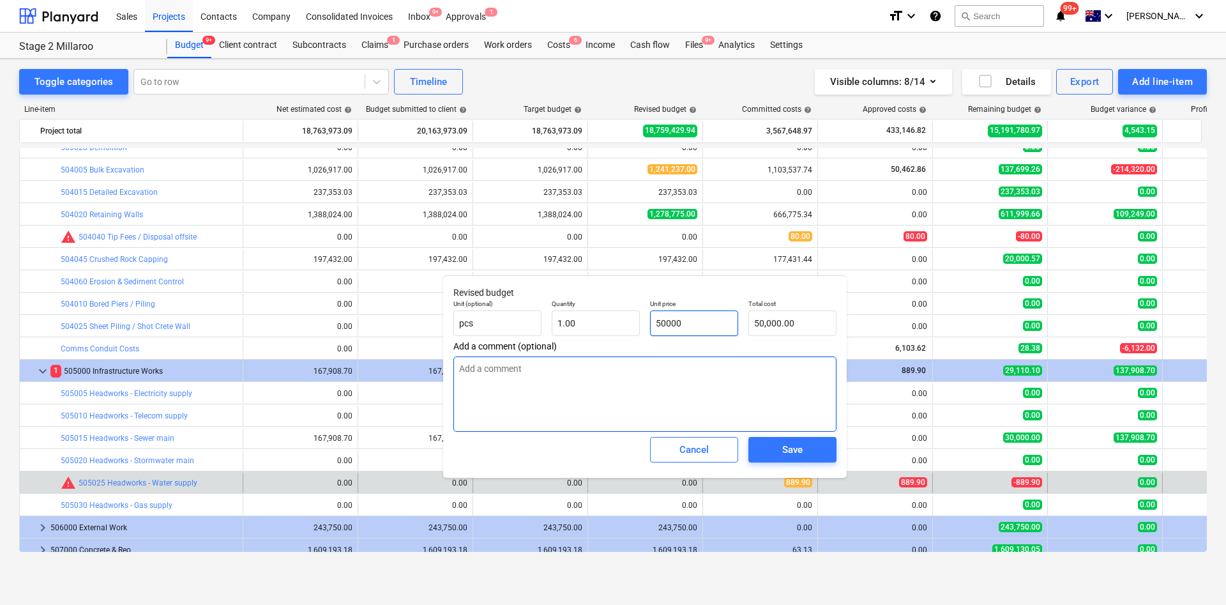
type input "50000"
type textarea "x"
type input "50,000.00"
click at [602, 406] on textarea at bounding box center [645, 393] width 383 height 75
type textarea "x"
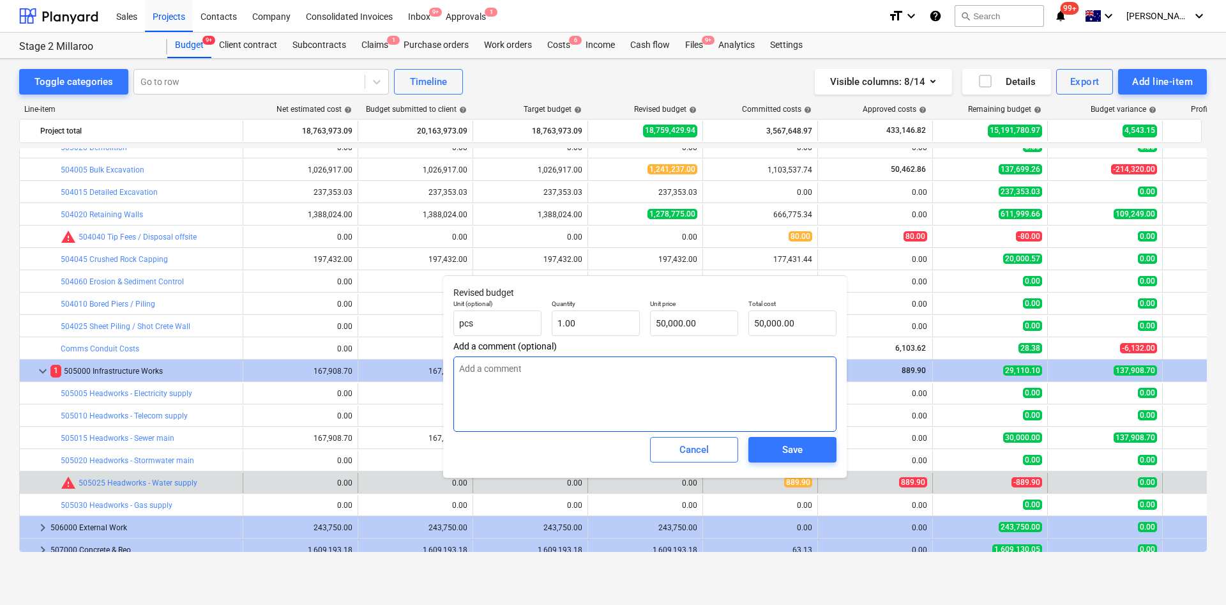
type textarea "b"
type textarea "x"
type textarea "ba"
type textarea "x"
type textarea "bas"
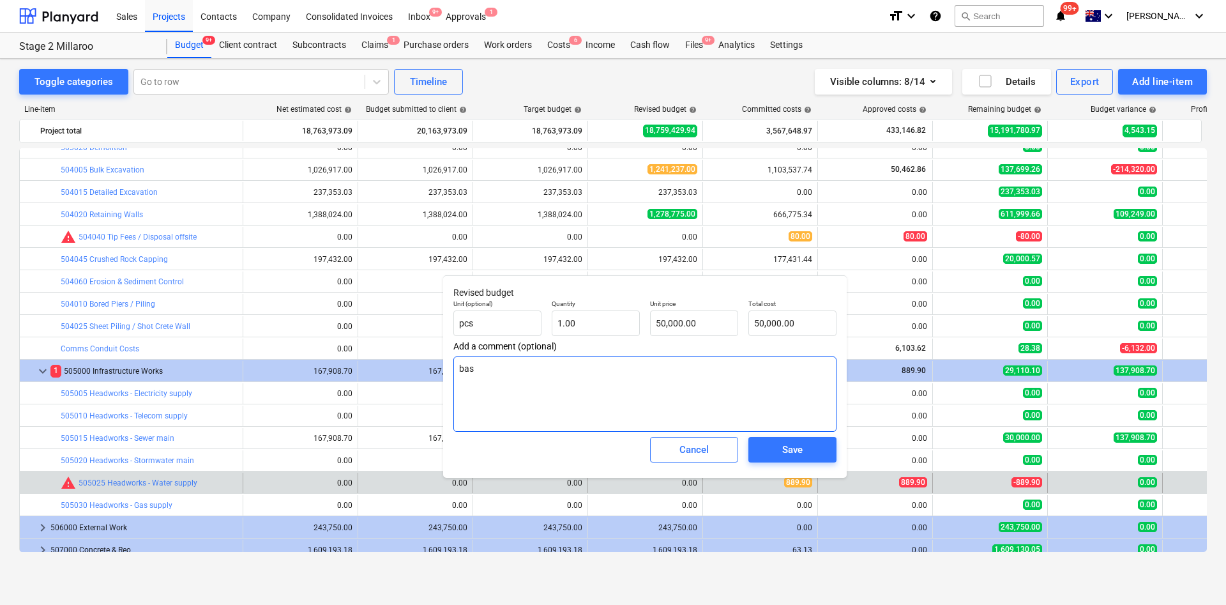
type textarea "x"
type textarea "base"
type textarea "x"
type textarea "based"
type textarea "x"
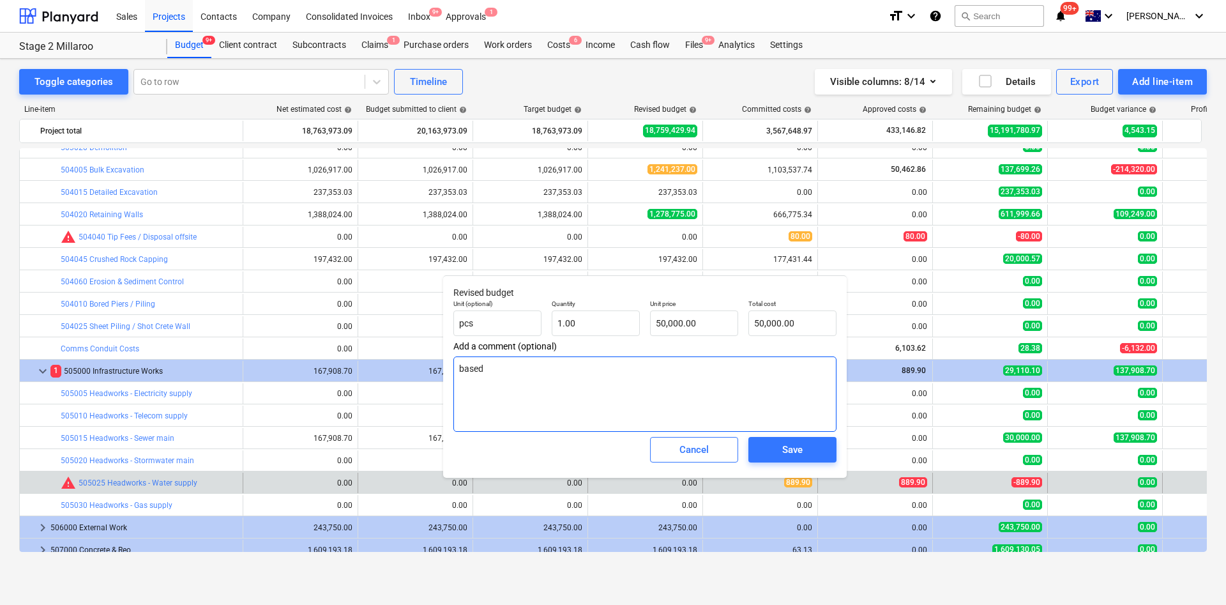
type textarea "based o"
type textarea "x"
type textarea "based on"
type textarea "x"
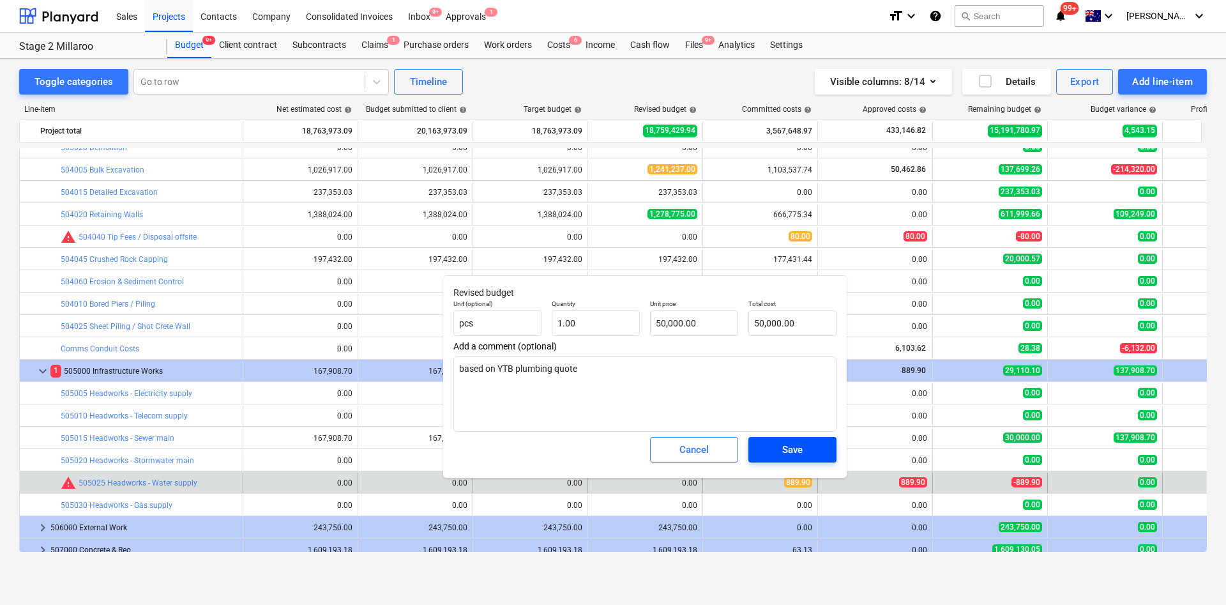
click at [789, 447] on div "Save" at bounding box center [792, 449] width 20 height 17
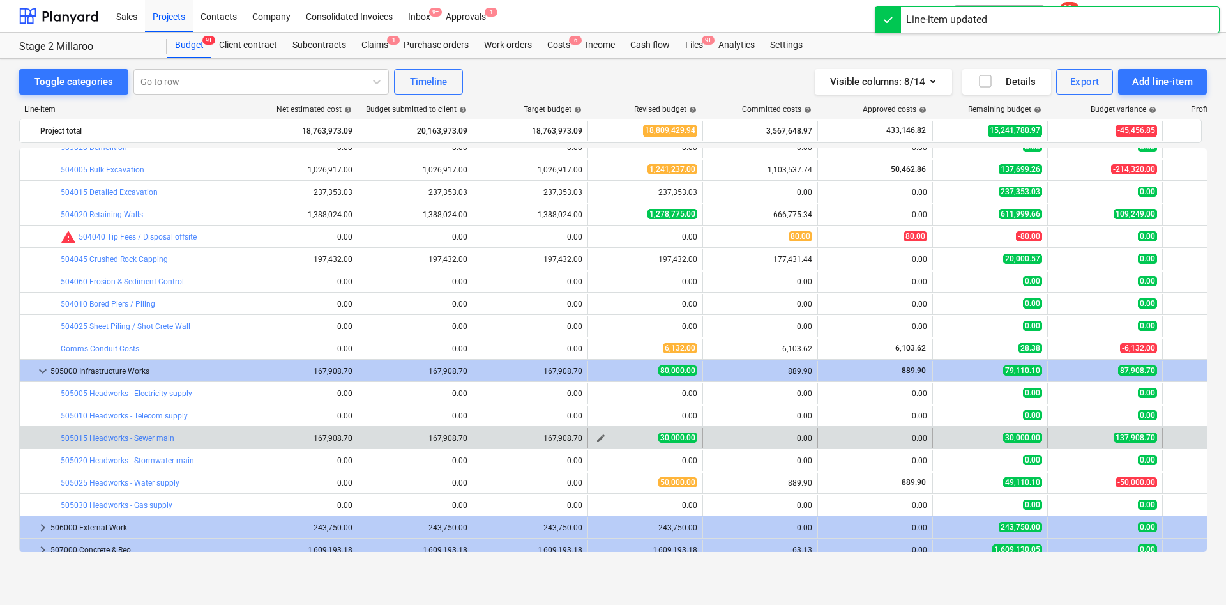
click at [597, 441] on span "edit" at bounding box center [601, 438] width 10 height 10
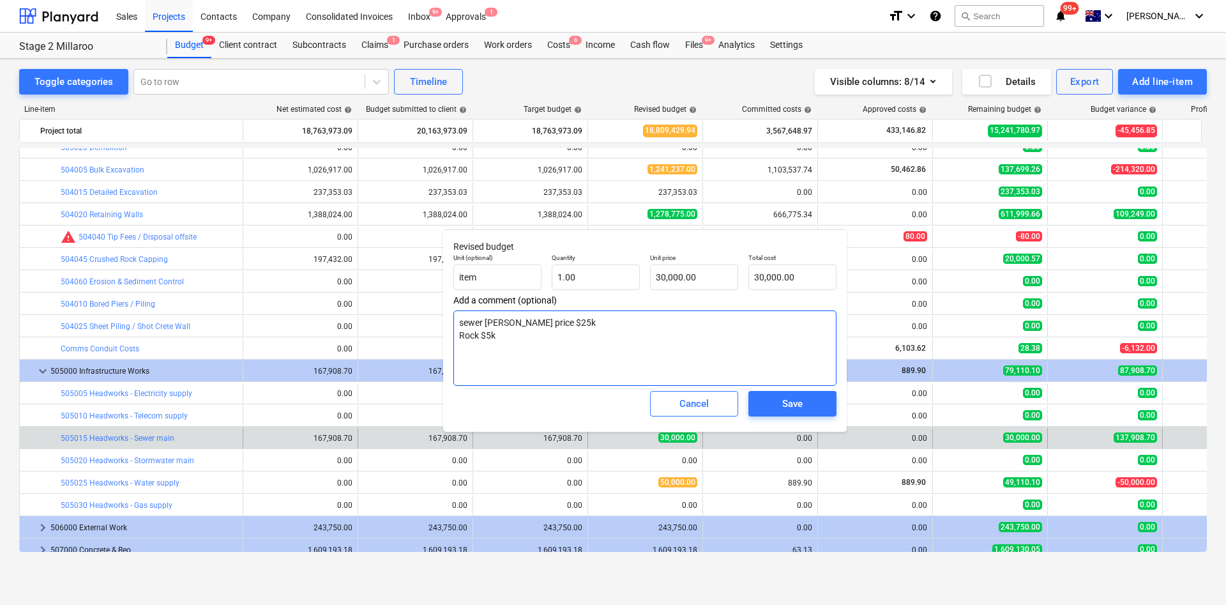
click at [574, 324] on textarea "sewer [PERSON_NAME] price $25k Rock $5k" at bounding box center [645, 347] width 383 height 75
drag, startPoint x: 581, startPoint y: 322, endPoint x: 561, endPoint y: 323, distance: 19.2
click at [561, 323] on textarea "sewer [PERSON_NAME] price $25k Rock $5k" at bounding box center [645, 347] width 383 height 75
drag, startPoint x: 525, startPoint y: 319, endPoint x: 453, endPoint y: 314, distance: 72.4
click at [455, 322] on textarea "sewer [PERSON_NAME] price $70k Rock $5k" at bounding box center [645, 347] width 383 height 75
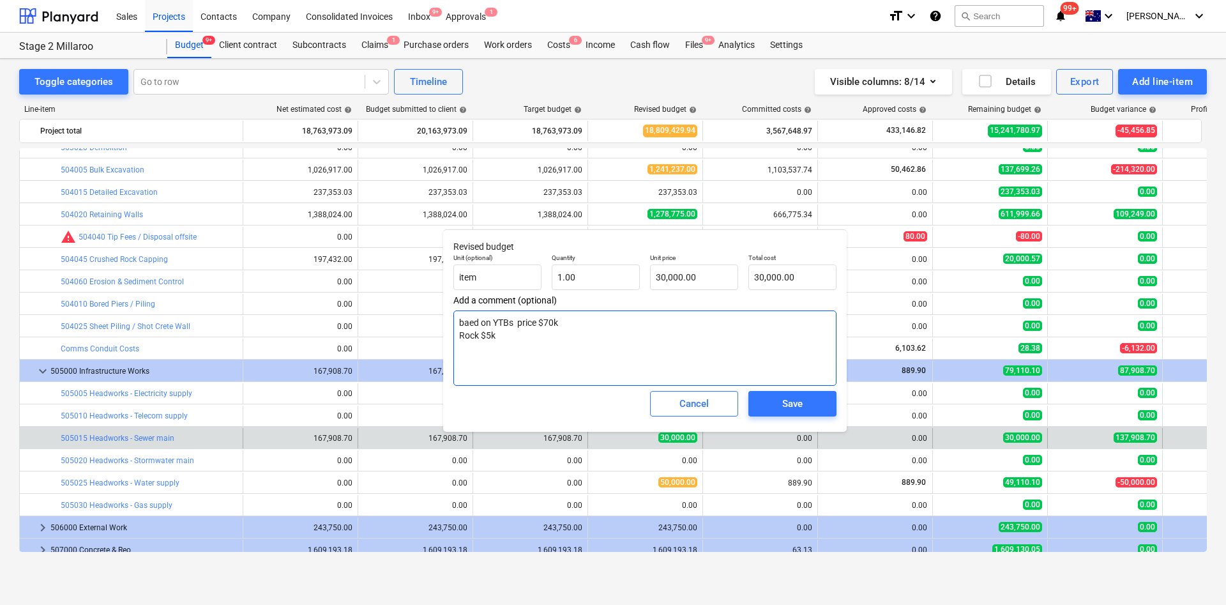
click at [469, 319] on textarea "baed on YTBs price $70k Rock $5k" at bounding box center [645, 347] width 383 height 75
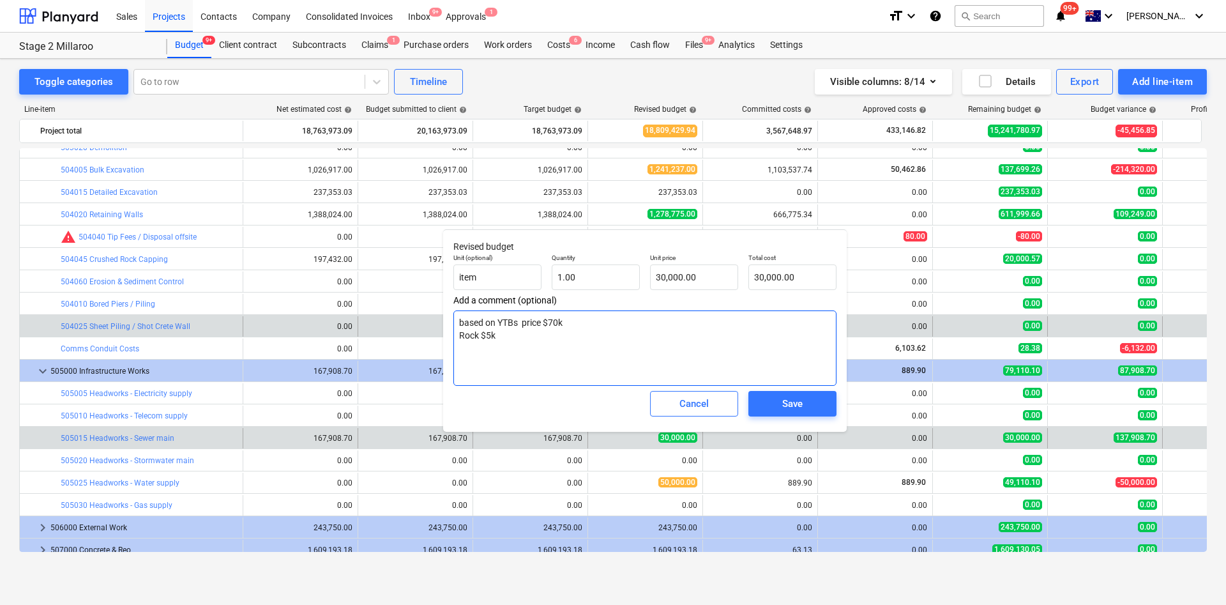
drag, startPoint x: 520, startPoint y: 335, endPoint x: 431, endPoint y: 335, distance: 89.4
click at [432, 335] on body "Sales Projects Contacts Company Consolidated Invoices Inbox 9+ Approvals 1 form…" at bounding box center [613, 302] width 1226 height 605
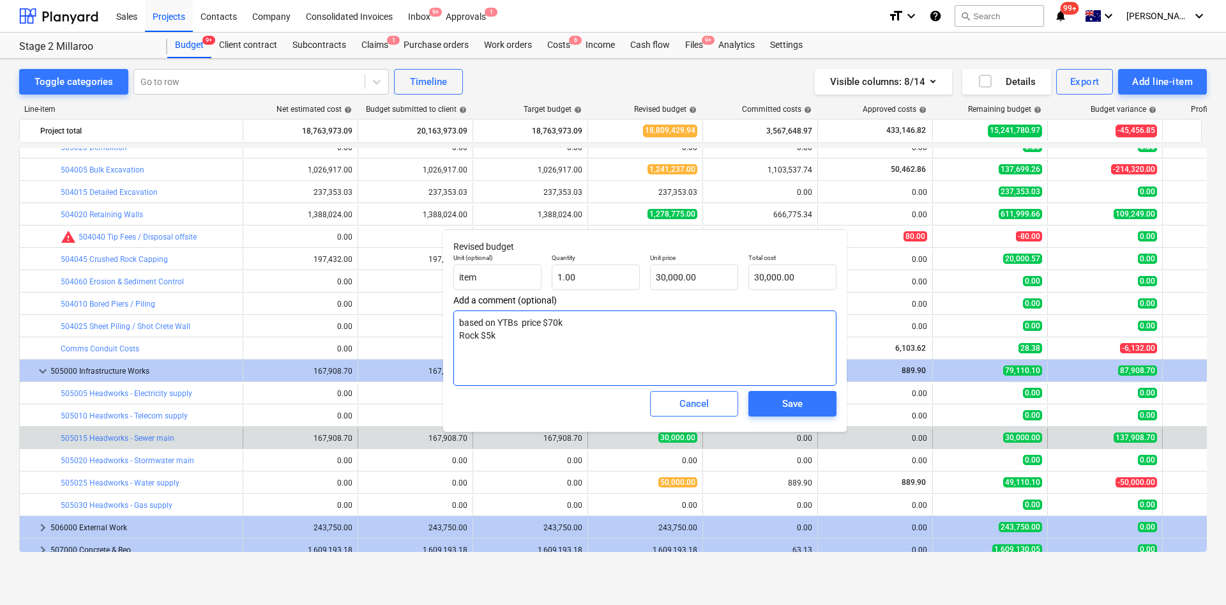
click at [507, 347] on textarea "based on YTBs price $70k Rock $5k" at bounding box center [645, 347] width 383 height 75
drag, startPoint x: 500, startPoint y: 335, endPoint x: 453, endPoint y: 336, distance: 47.3
click at [454, 336] on textarea "based on YTBs price $70k Rock $5k" at bounding box center [645, 347] width 383 height 75
click at [659, 270] on input "30000" at bounding box center [694, 277] width 88 height 26
click at [781, 406] on span "Save" at bounding box center [792, 403] width 57 height 17
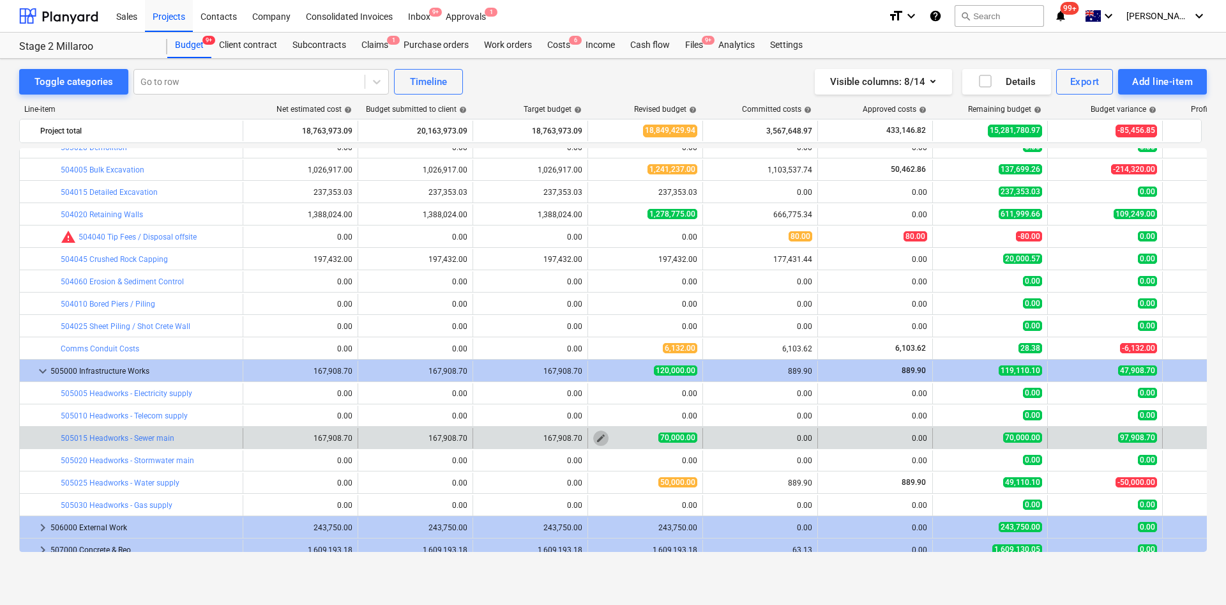
click at [598, 438] on span "edit" at bounding box center [601, 438] width 10 height 10
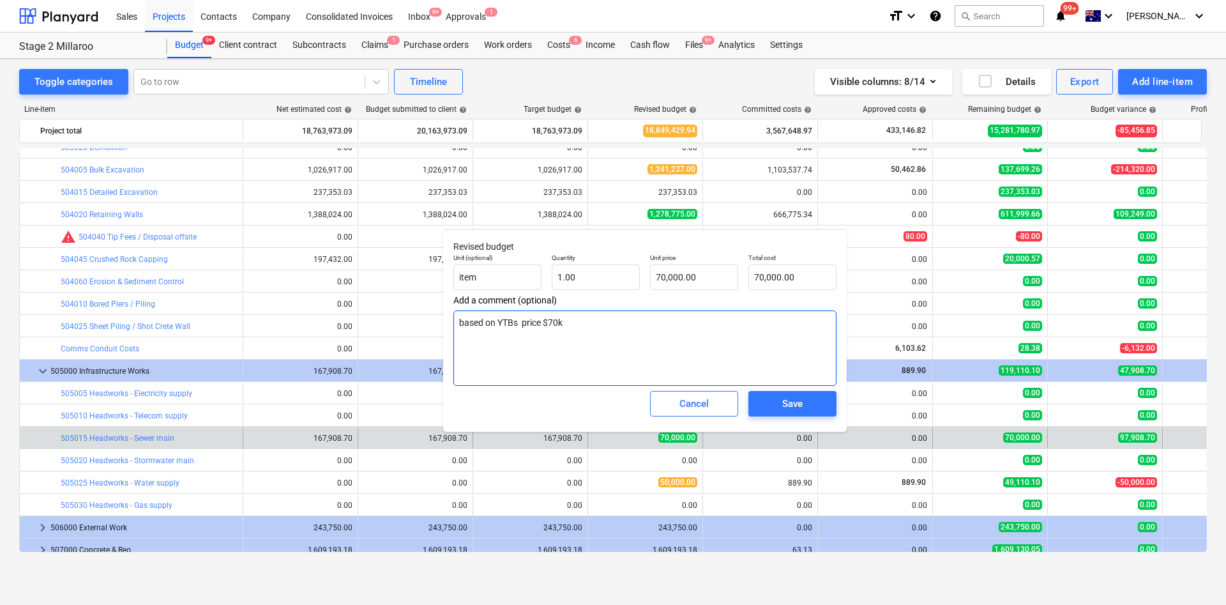
click at [627, 331] on textarea "based on YTBs price $70k" at bounding box center [645, 347] width 383 height 75
click at [484, 335] on textarea "based on YTBs price $70k $3500 ADAC" at bounding box center [645, 347] width 383 height 75
click at [530, 342] on textarea "based on YTBs price $70k $3.5K ADAC" at bounding box center [645, 347] width 383 height 75
click at [539, 339] on textarea "based on YTBs price $70k $3.5K ADAC" at bounding box center [645, 347] width 383 height 75
drag, startPoint x: 721, startPoint y: 272, endPoint x: 705, endPoint y: 281, distance: 18.9
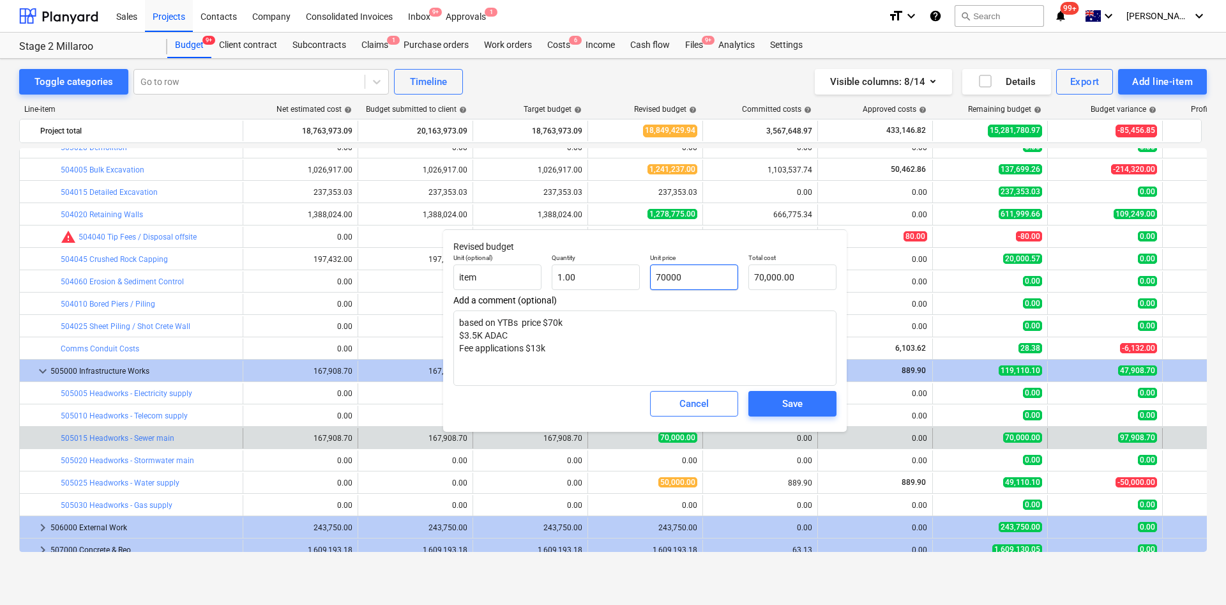
click at [716, 273] on input "70000" at bounding box center [694, 277] width 88 height 26
drag, startPoint x: 705, startPoint y: 281, endPoint x: 587, endPoint y: 266, distance: 118.5
click at [588, 266] on div "Unit (optional) item Quantity 1.00 Unit price 70000 Total cost 70,000.00" at bounding box center [644, 271] width 393 height 47
click at [785, 402] on div "Save" at bounding box center [792, 403] width 20 height 17
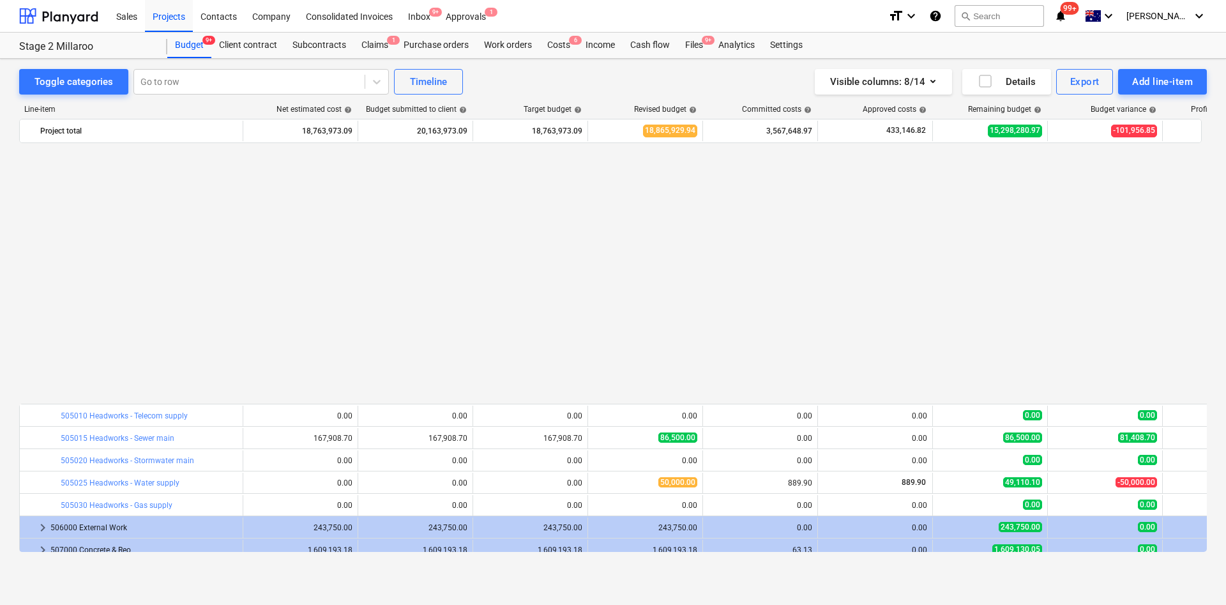
scroll to position [479, 0]
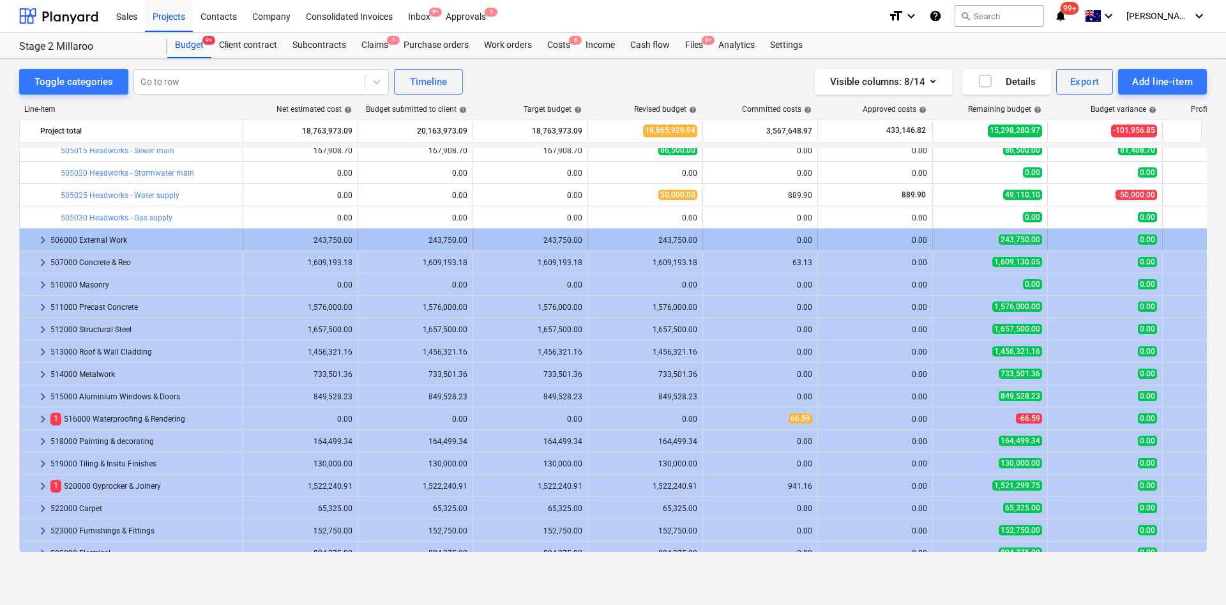
click at [38, 234] on span "keyboard_arrow_right" at bounding box center [42, 240] width 15 height 15
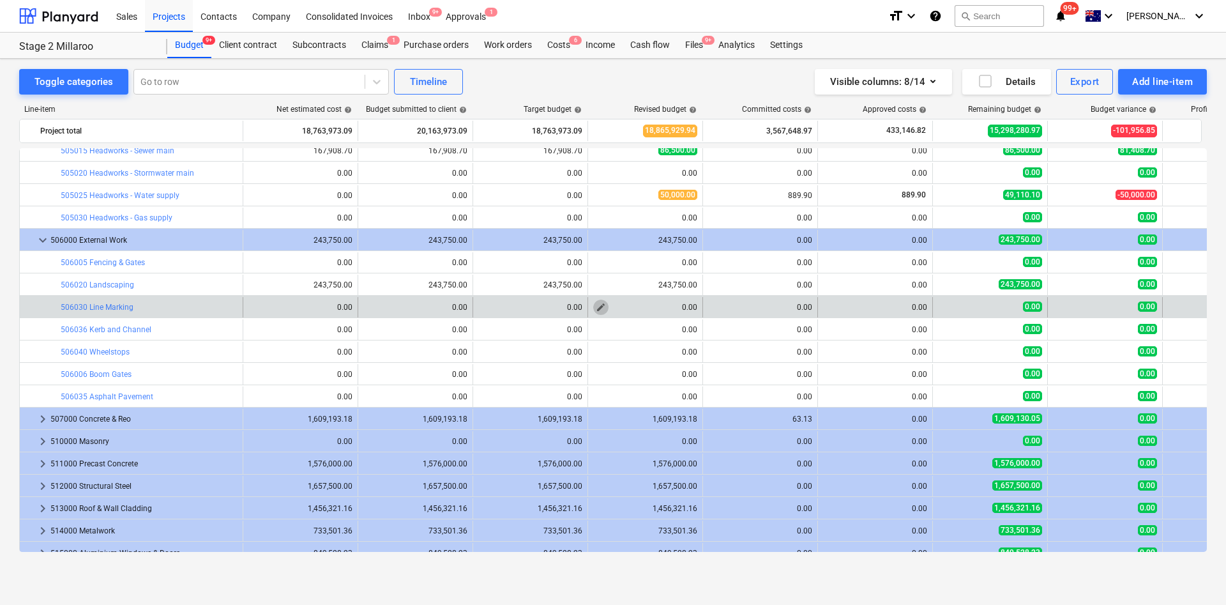
click at [600, 310] on span "edit" at bounding box center [601, 307] width 10 height 10
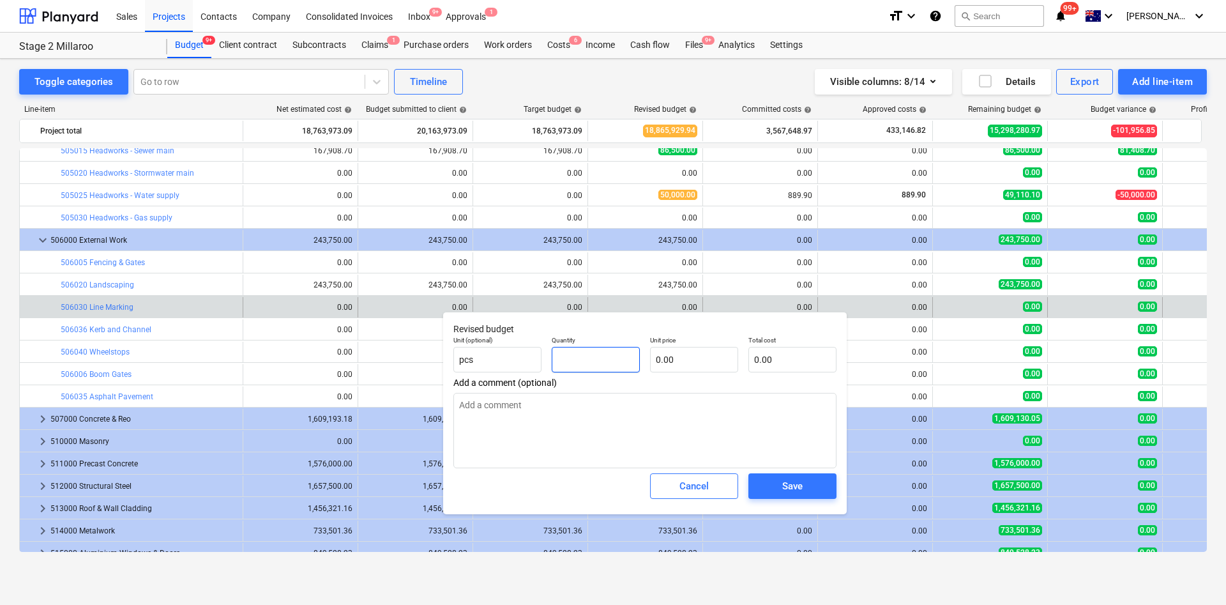
click at [579, 351] on input "text" at bounding box center [596, 360] width 88 height 26
click at [544, 436] on textarea at bounding box center [645, 430] width 383 height 75
click at [689, 362] on input "text" at bounding box center [694, 360] width 88 height 26
drag, startPoint x: 689, startPoint y: 362, endPoint x: 631, endPoint y: 373, distance: 59.3
click at [632, 373] on div "Unit (optional) pcs Quantity 1.00 Unit price 10000 Total cost 10,000.00" at bounding box center [644, 354] width 393 height 47
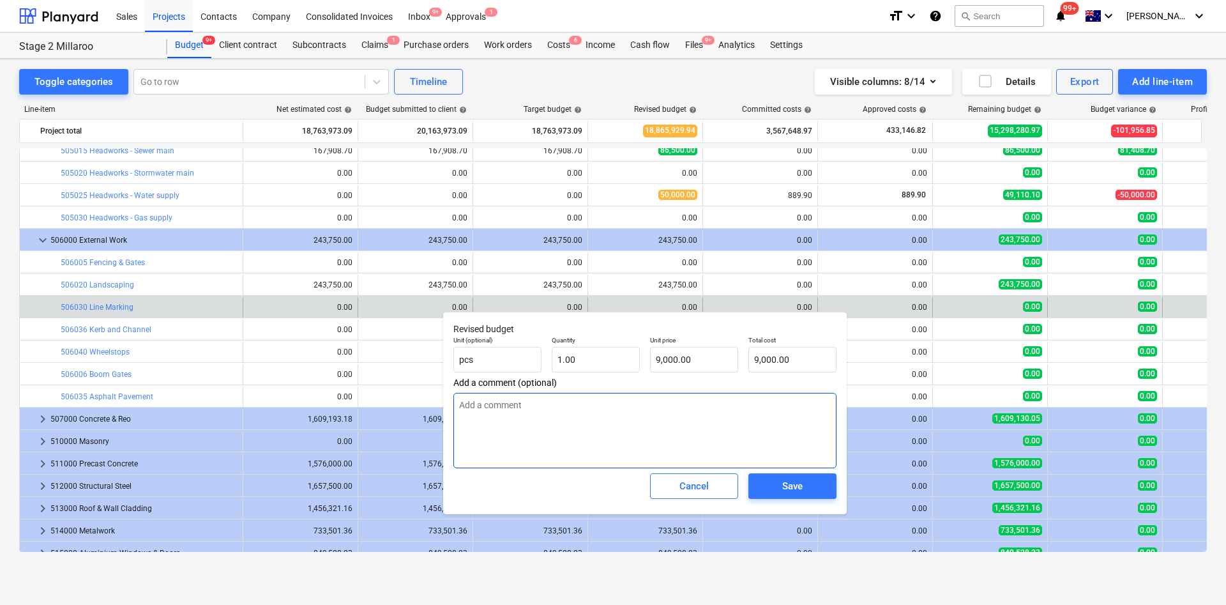
click at [642, 417] on textarea at bounding box center [645, 430] width 383 height 75
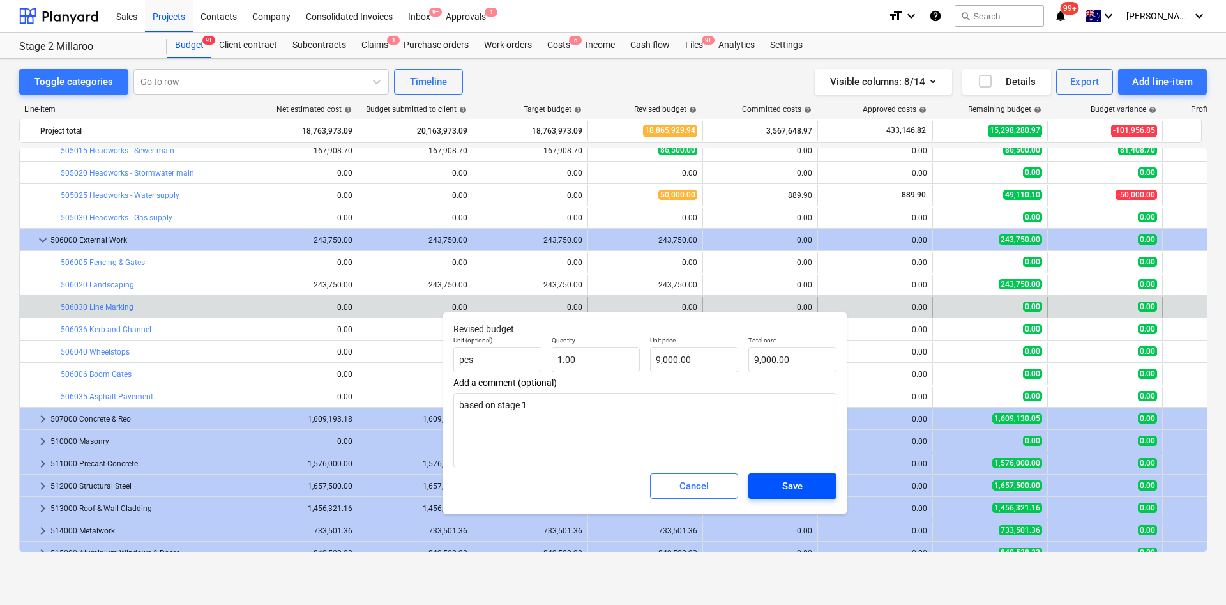
click at [791, 485] on div "Save" at bounding box center [792, 486] width 20 height 17
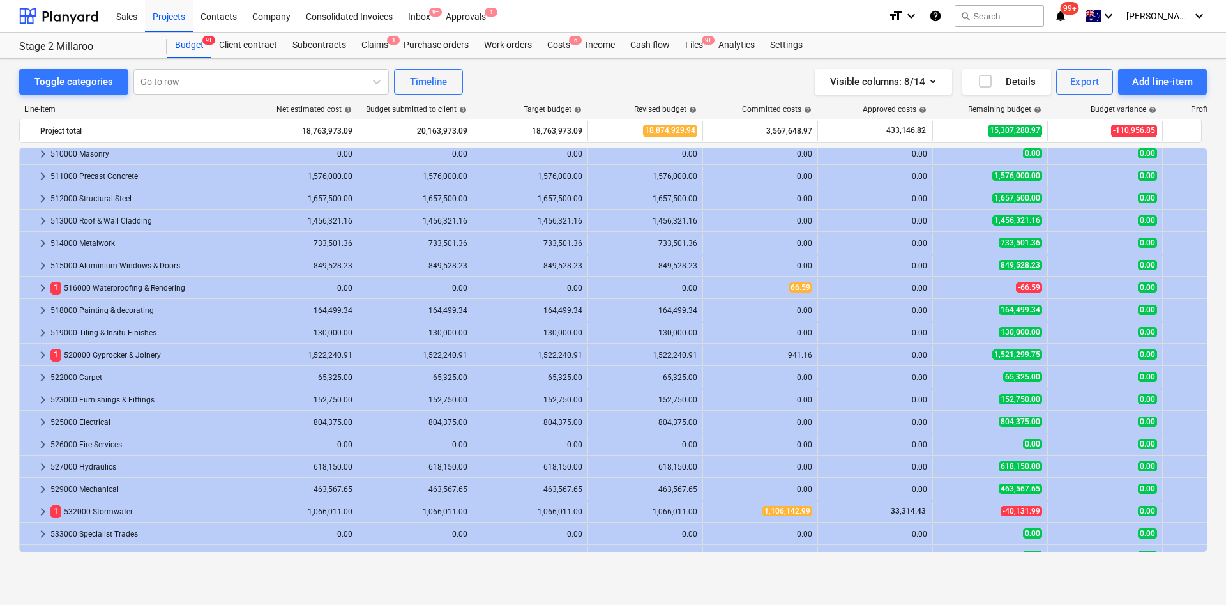
scroll to position [671, 0]
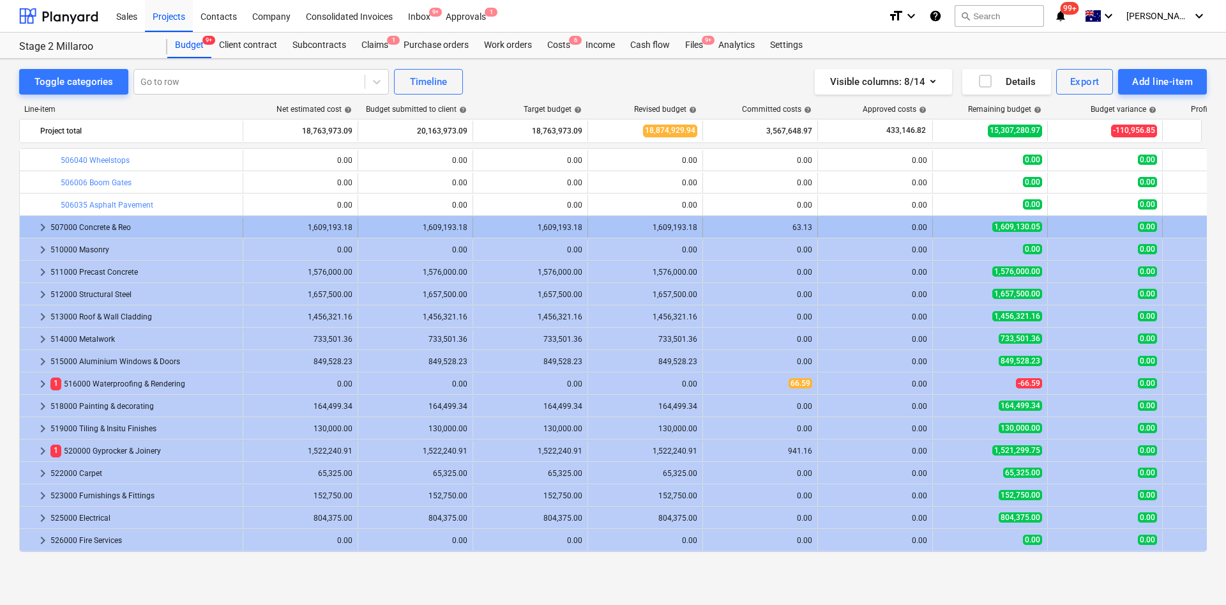
click at [42, 229] on span "keyboard_arrow_right" at bounding box center [42, 227] width 15 height 15
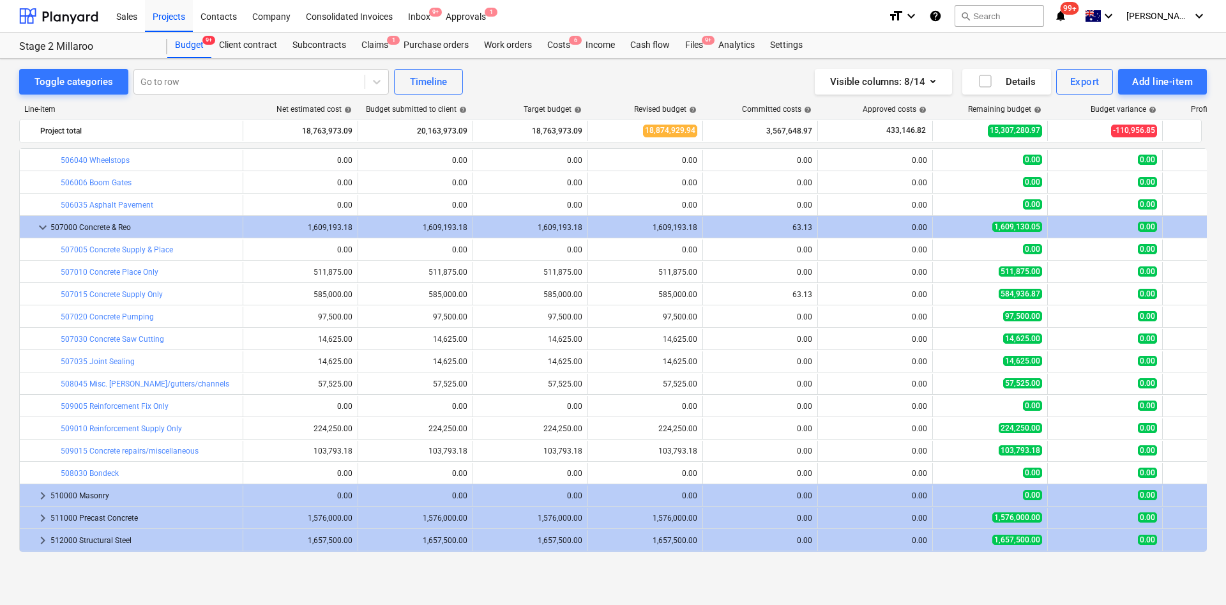
scroll to position [479, 0]
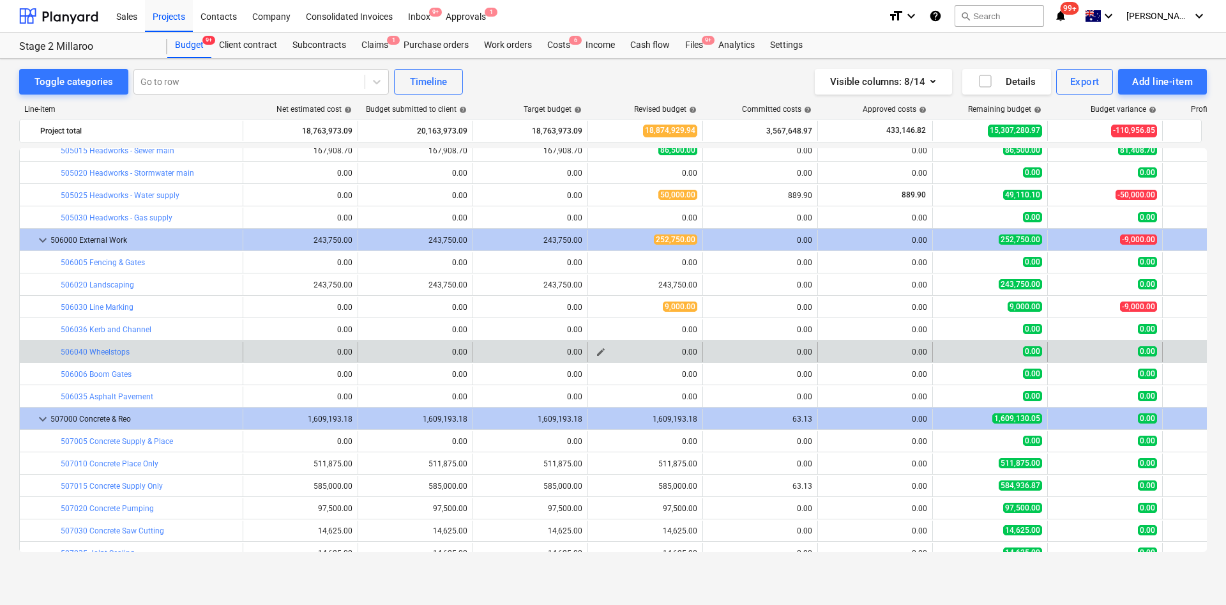
click at [602, 351] on span "edit" at bounding box center [601, 352] width 10 height 10
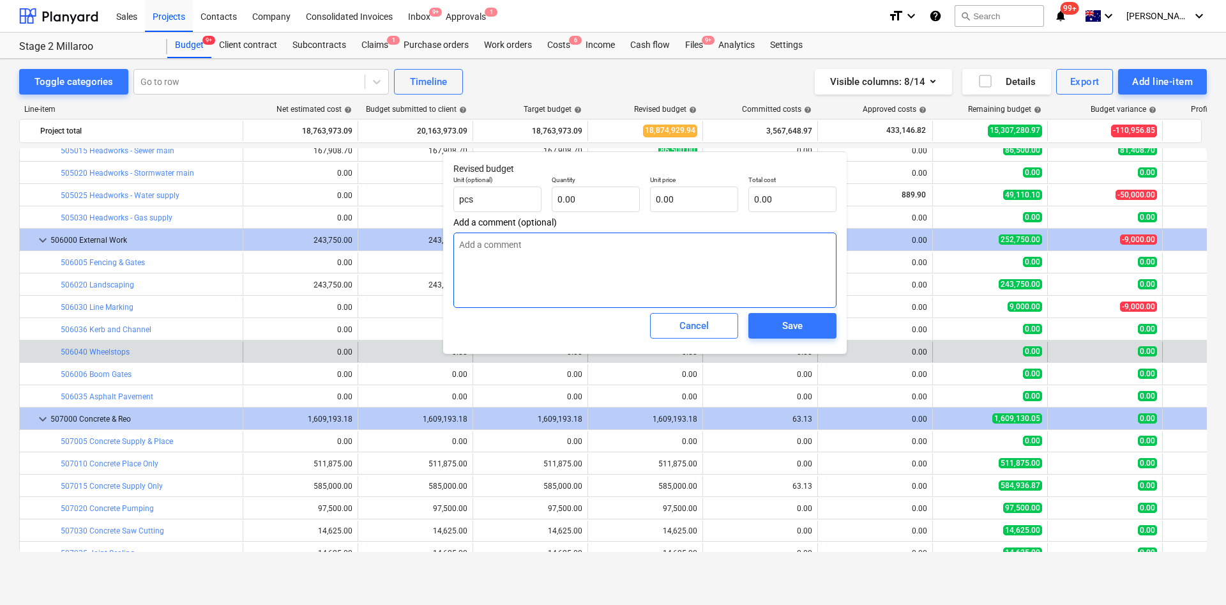
click at [527, 281] on textarea at bounding box center [645, 270] width 383 height 75
drag, startPoint x: 678, startPoint y: 202, endPoint x: 608, endPoint y: 199, distance: 70.4
click at [627, 201] on div "Unit (optional) pcs Quantity 0.00 Unit price Total cost 0.00" at bounding box center [644, 194] width 393 height 47
drag, startPoint x: 596, startPoint y: 196, endPoint x: 541, endPoint y: 197, distance: 54.9
click at [541, 197] on div "Unit (optional) pcs Quantity Unit price 0.00 Total cost 0.00" at bounding box center [644, 194] width 393 height 47
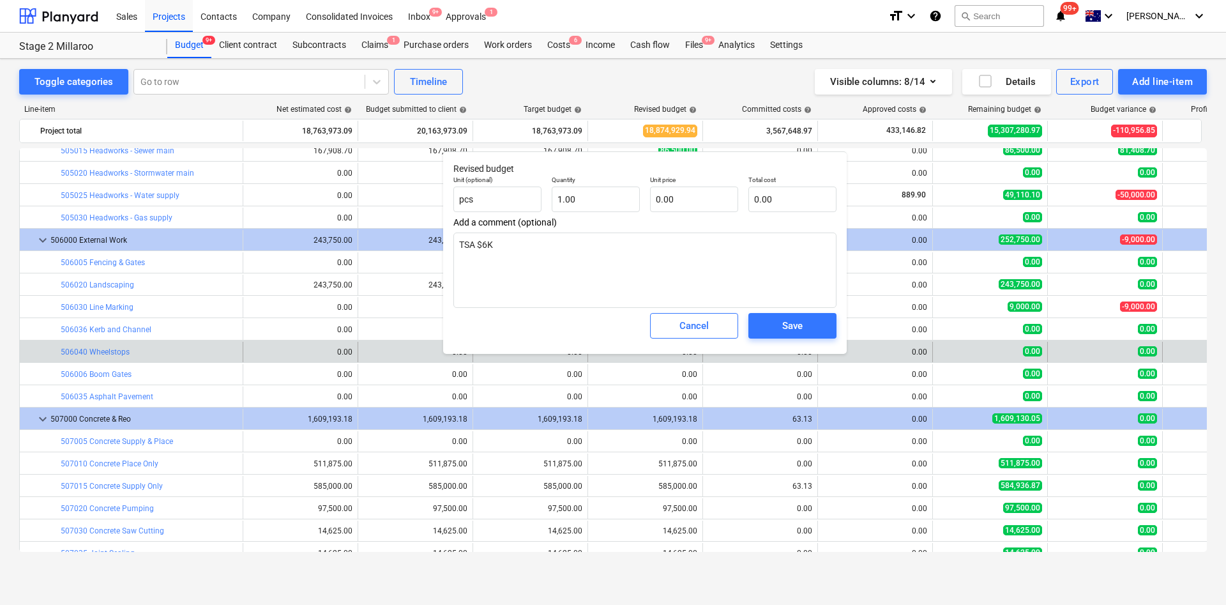
click at [742, 199] on div "Unit price 0.00" at bounding box center [694, 194] width 98 height 47
click at [715, 197] on input "text" at bounding box center [694, 200] width 88 height 26
click at [641, 266] on textarea "TSA $6K" at bounding box center [645, 270] width 383 height 75
click at [809, 332] on span "Save" at bounding box center [792, 325] width 57 height 17
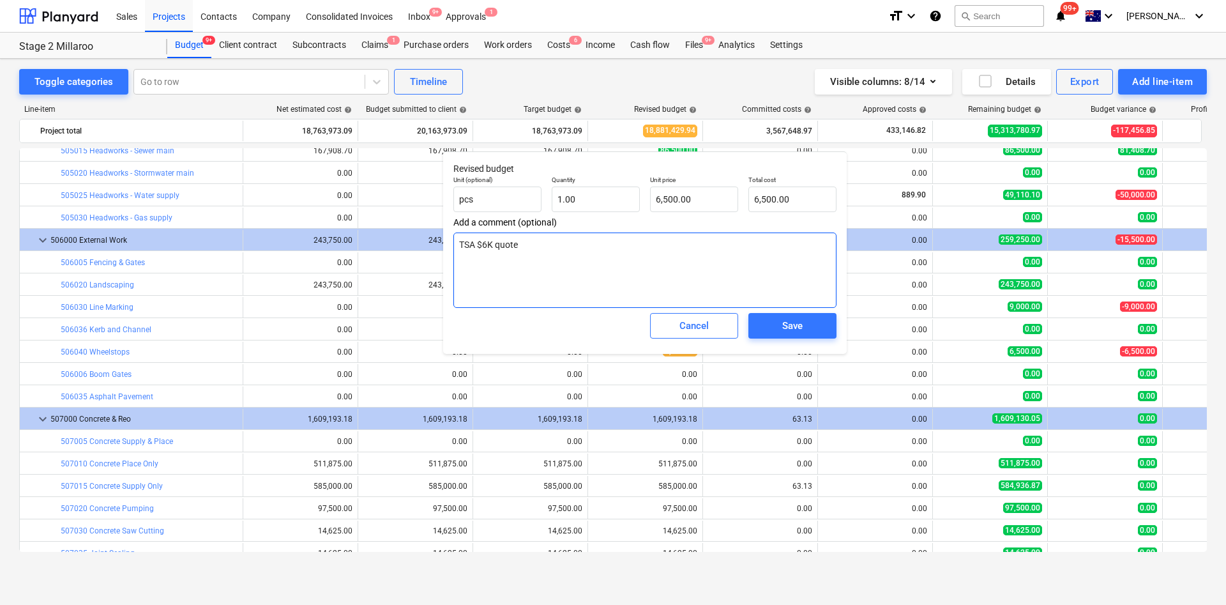
click at [586, 256] on textarea "TSA $6K quote" at bounding box center [645, 270] width 383 height 75
click at [660, 199] on input "6500" at bounding box center [694, 200] width 88 height 26
click at [485, 247] on textarea "TSA $6K wheelstops TSA $3K speed humbs" at bounding box center [645, 270] width 383 height 75
click at [804, 321] on span "Save" at bounding box center [792, 325] width 57 height 17
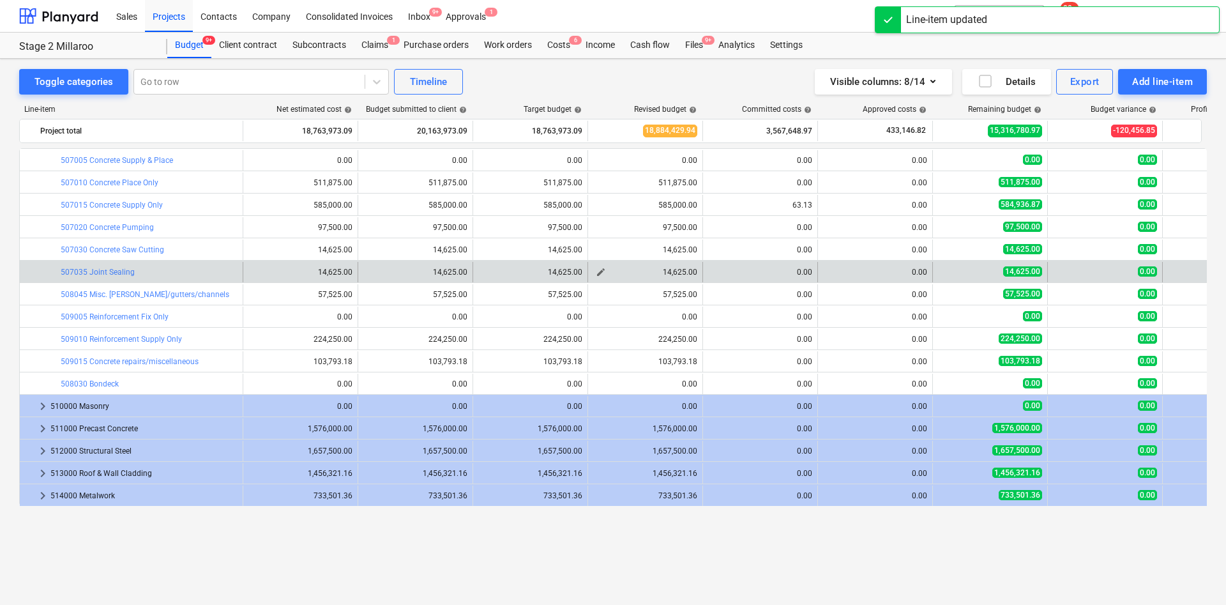
scroll to position [671, 0]
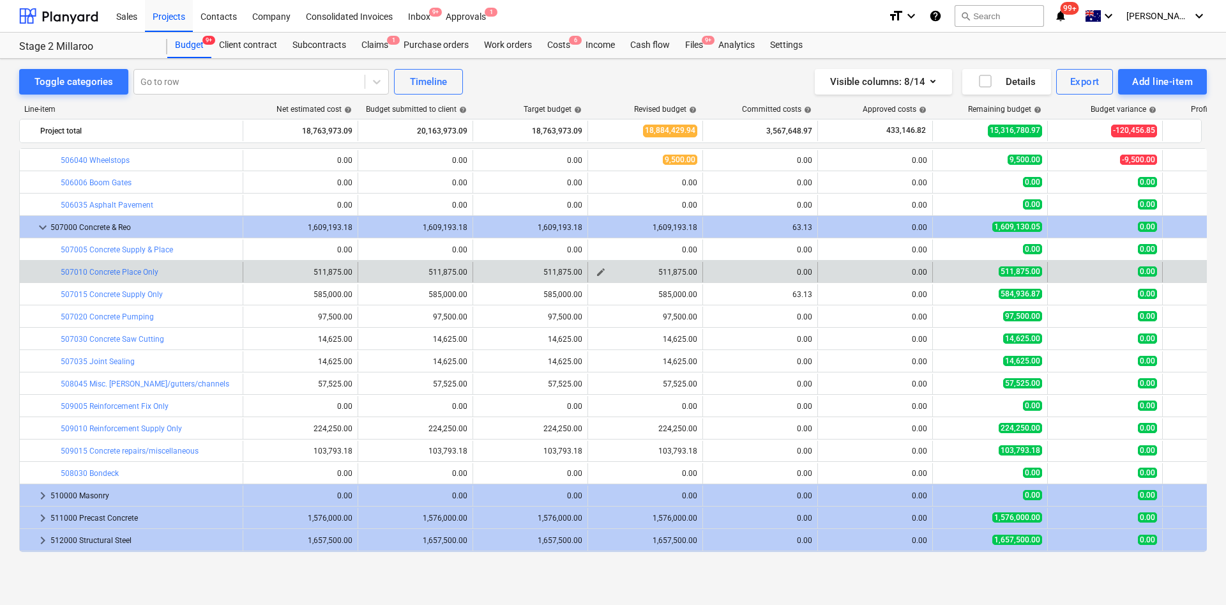
click at [604, 273] on span "edit" at bounding box center [601, 272] width 10 height 10
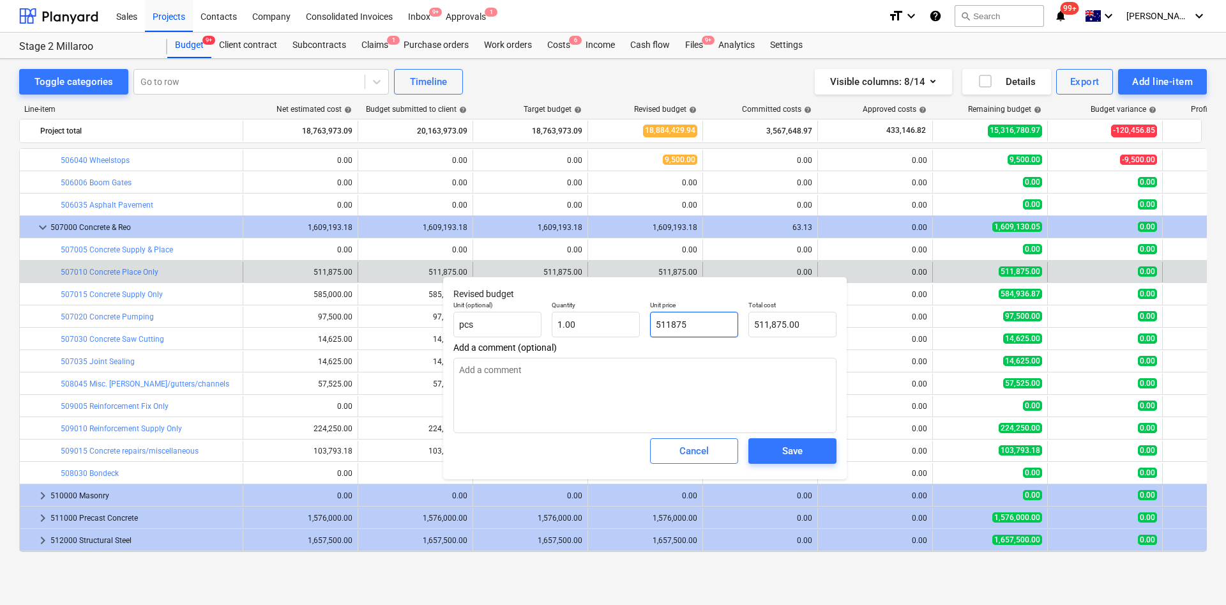
click at [682, 324] on input "511875" at bounding box center [694, 325] width 88 height 26
drag, startPoint x: 712, startPoint y: 323, endPoint x: 590, endPoint y: 329, distance: 122.1
click at [592, 330] on div "Unit (optional) pcs Quantity 1.00 Unit price 511875 Total cost 511,875.00" at bounding box center [644, 319] width 393 height 47
click at [752, 400] on textarea at bounding box center [645, 395] width 383 height 75
click at [791, 453] on div "Save" at bounding box center [792, 451] width 20 height 17
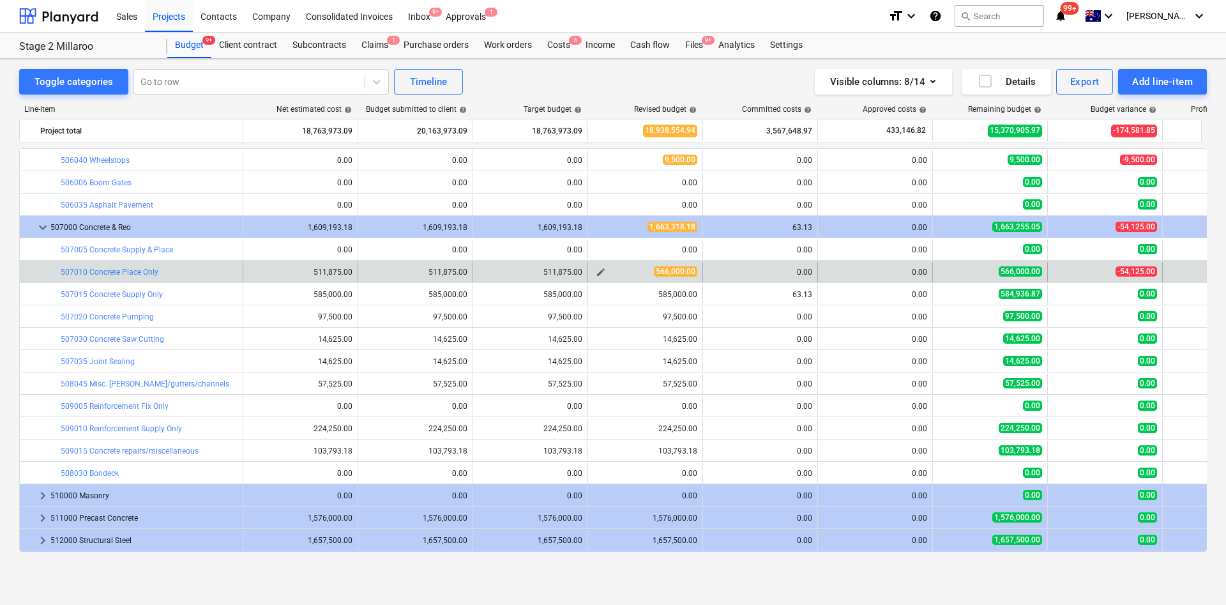
click at [604, 272] on span "edit" at bounding box center [601, 272] width 10 height 10
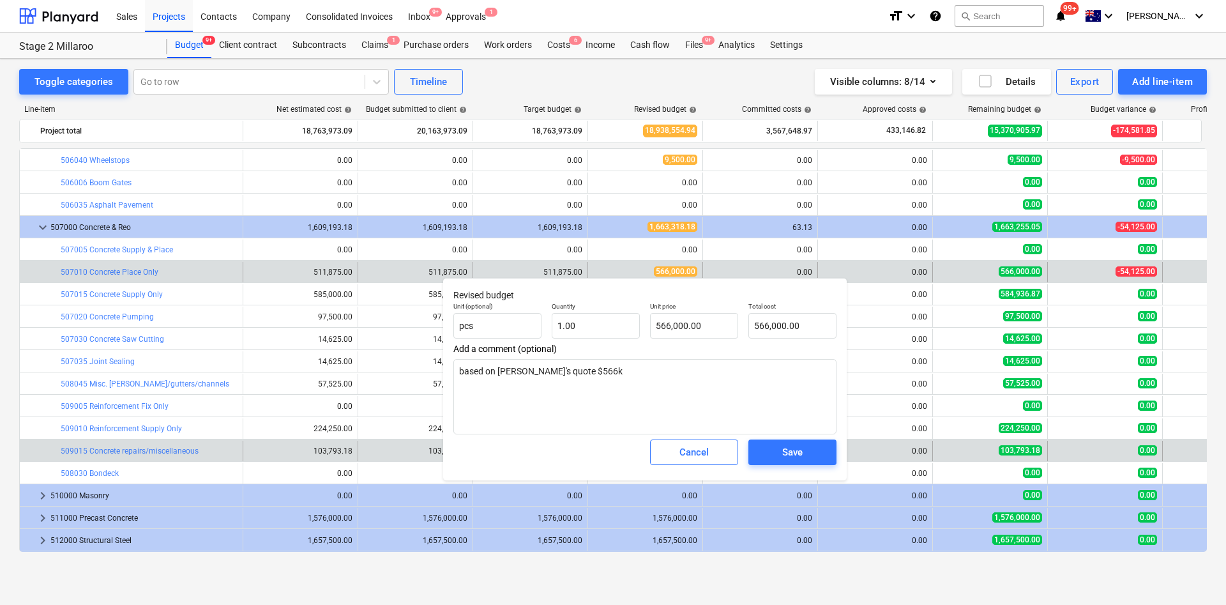
click at [687, 447] on div "Cancel" at bounding box center [694, 452] width 29 height 17
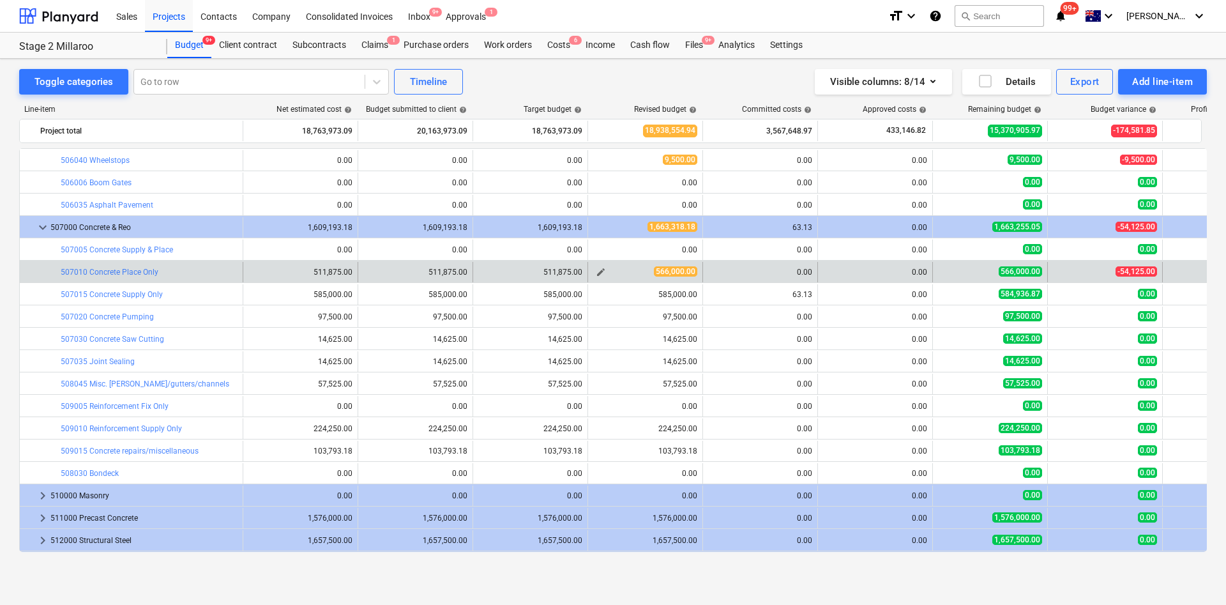
click at [604, 272] on span "edit" at bounding box center [601, 272] width 10 height 10
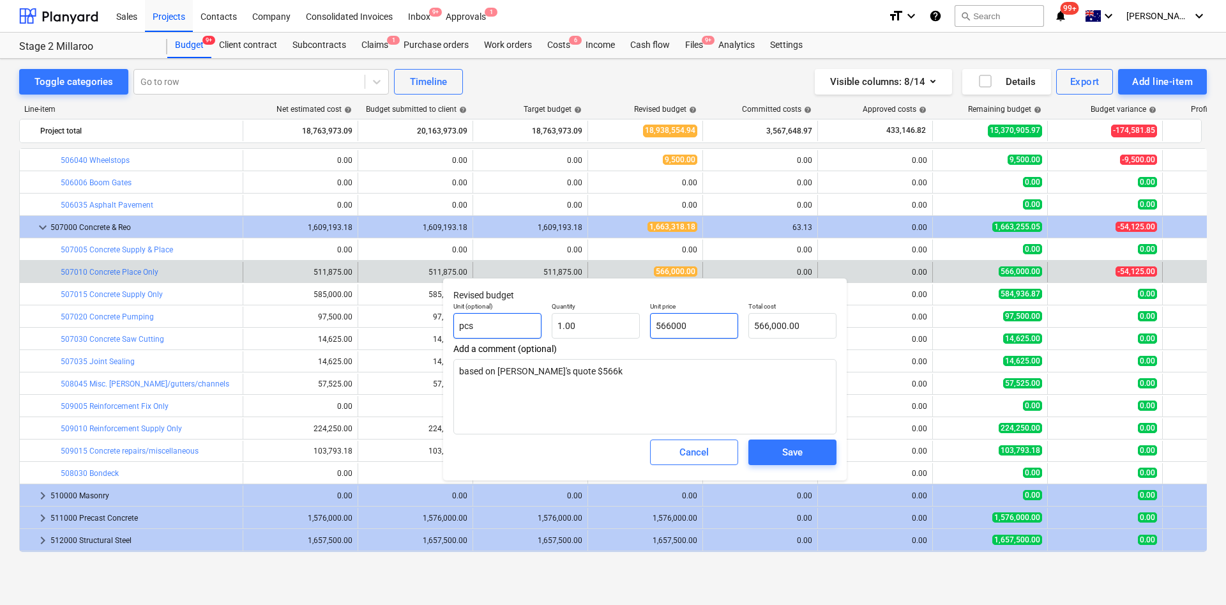
drag, startPoint x: 697, startPoint y: 330, endPoint x: 537, endPoint y: 325, distance: 160.4
click at [537, 325] on div "Unit (optional) pcs Quantity 1.00 Unit price 566000 Total cost 566,000.00" at bounding box center [644, 320] width 393 height 47
click at [561, 379] on textarea "based on [PERSON_NAME]'s quote $566k" at bounding box center [645, 396] width 383 height 75
drag, startPoint x: 495, startPoint y: 363, endPoint x: 459, endPoint y: 358, distance: 36.8
click at [461, 359] on textarea "based on [PERSON_NAME]'s quote $566k" at bounding box center [645, 396] width 383 height 75
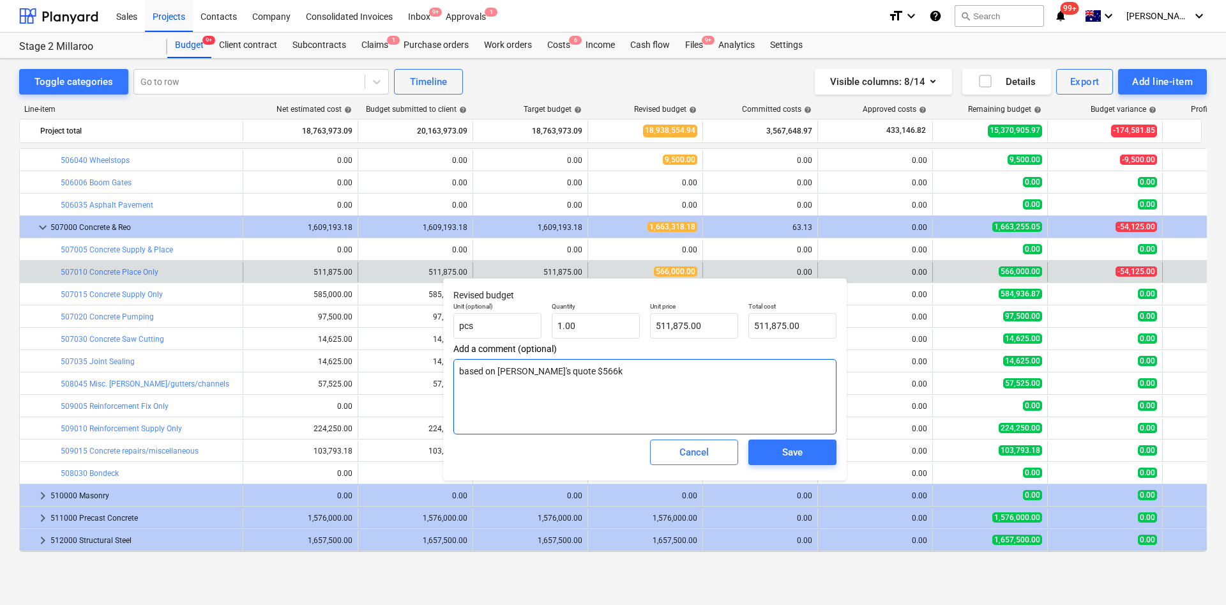
click at [583, 385] on textarea "based on [PERSON_NAME]'s quote $566k" at bounding box center [645, 396] width 383 height 75
drag, startPoint x: 496, startPoint y: 370, endPoint x: 455, endPoint y: 369, distance: 41.6
click at [455, 369] on textarea "based on [PERSON_NAME]'s quote $566k" at bounding box center [645, 396] width 383 height 75
click at [617, 370] on textarea "[PERSON_NAME]'s quote $566k" at bounding box center [645, 396] width 383 height 75
click at [789, 456] on div "Save" at bounding box center [792, 452] width 20 height 17
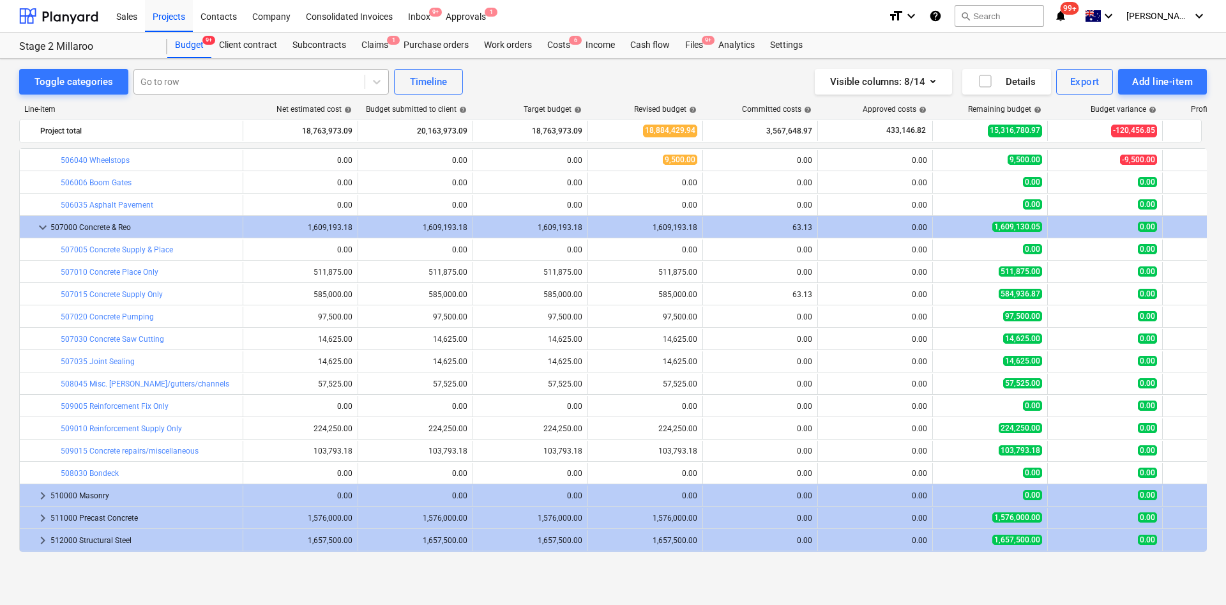
click at [216, 75] on div "Go to row" at bounding box center [249, 82] width 231 height 18
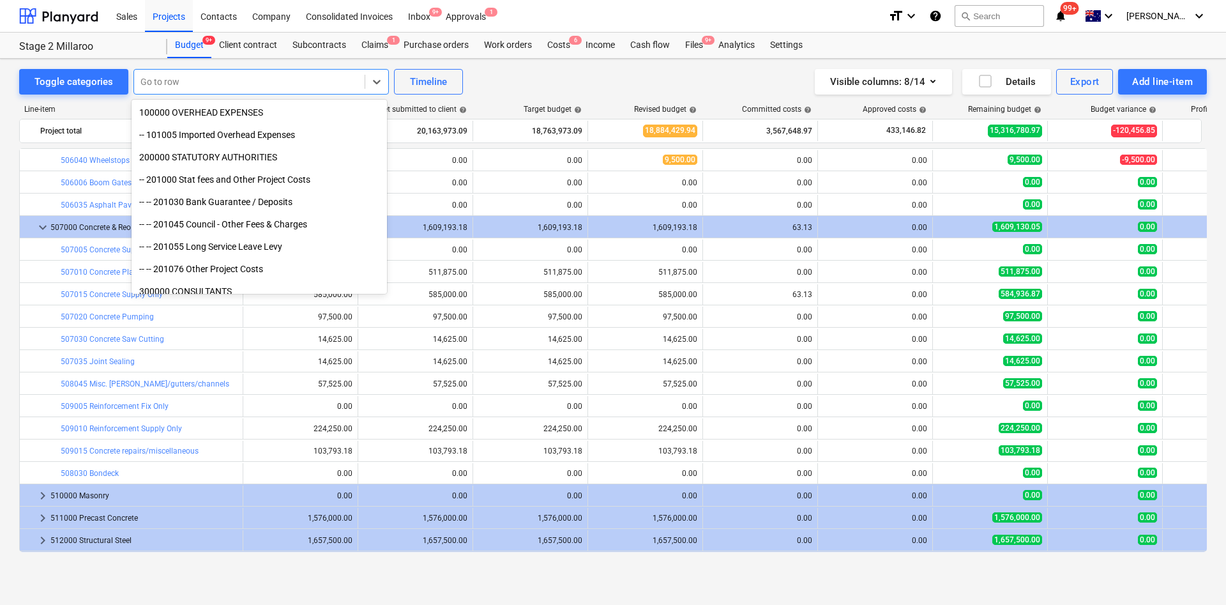
click at [646, 22] on div "Sales Projects Contacts Company Consolidated Invoices Inbox 9+ Approvals 1" at bounding box center [494, 16] width 770 height 32
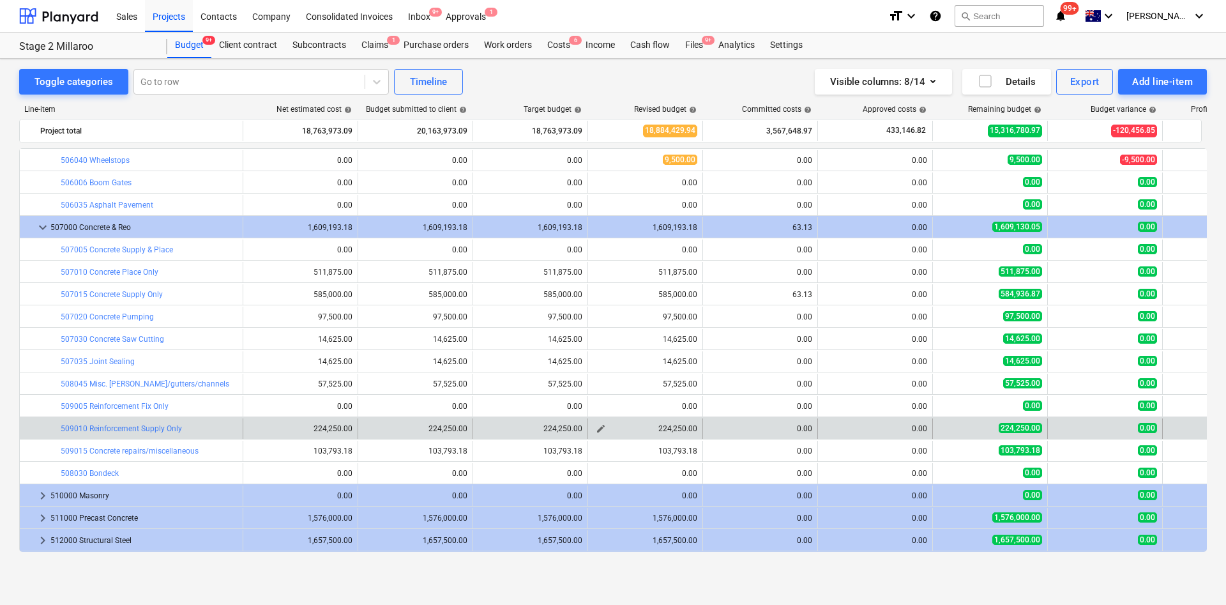
click at [601, 427] on span "edit" at bounding box center [601, 428] width 10 height 10
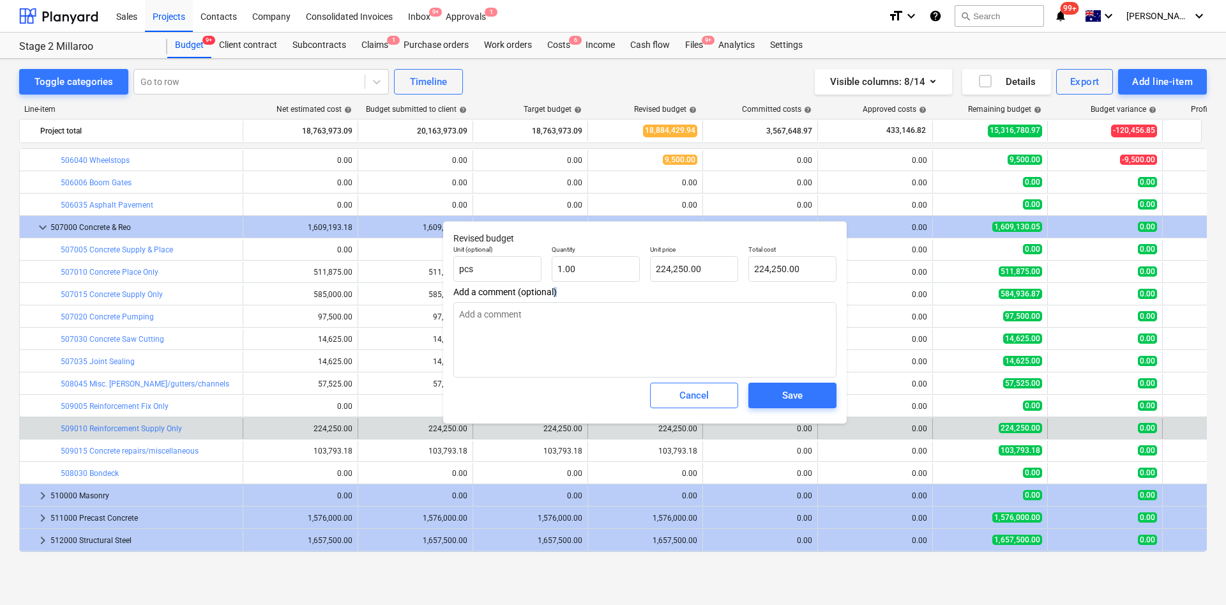
click at [556, 294] on span "Add a comment (optional)" at bounding box center [645, 292] width 383 height 10
click at [562, 346] on textarea at bounding box center [645, 339] width 383 height 75
click at [700, 271] on input "224250" at bounding box center [694, 269] width 88 height 26
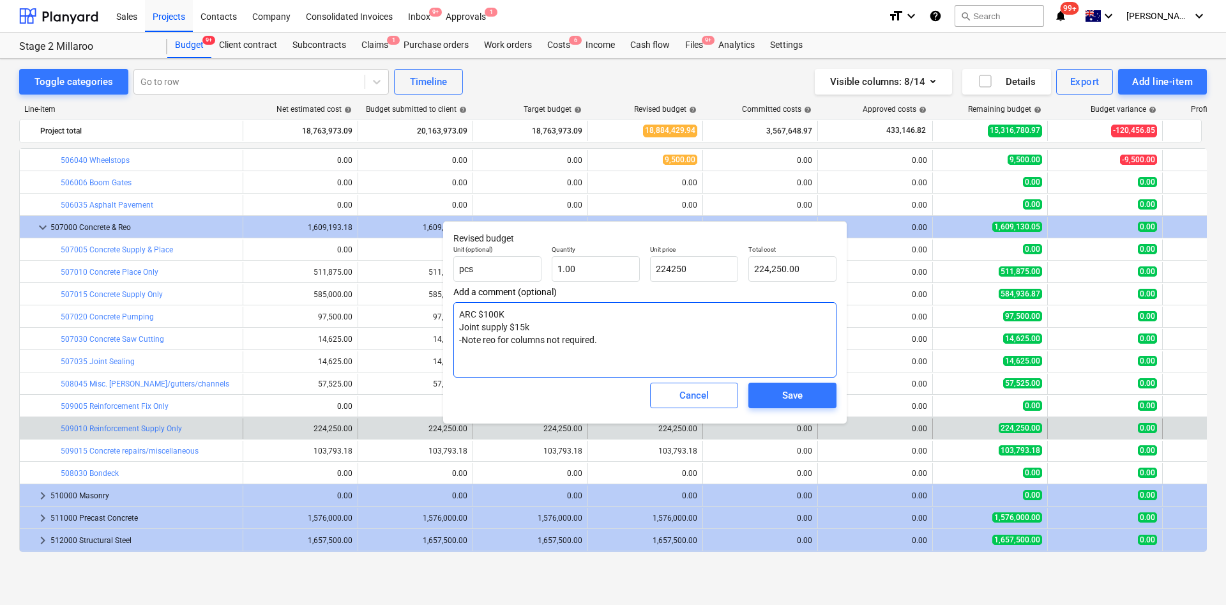
click at [556, 325] on textarea "ARC $100K Joint supply $15k -Note reo for columns not required." at bounding box center [645, 339] width 383 height 75
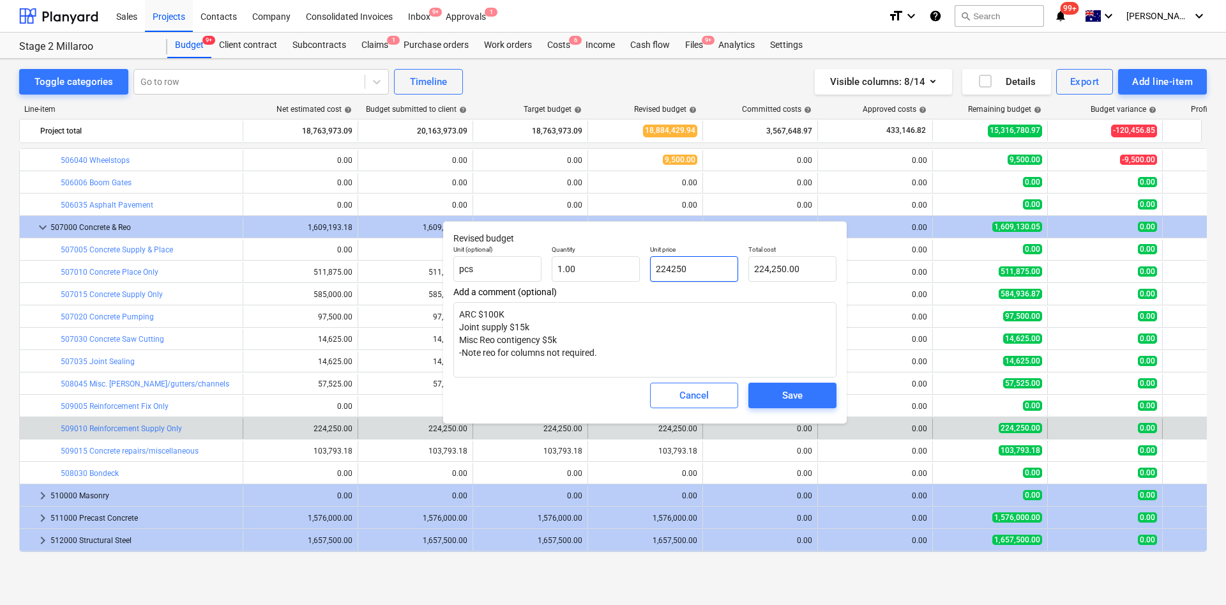
click at [703, 268] on input "224250" at bounding box center [694, 269] width 88 height 26
drag, startPoint x: 701, startPoint y: 266, endPoint x: 619, endPoint y: 266, distance: 82.4
click at [620, 266] on div "Unit (optional) pcs Quantity 1.00 Unit price 224250 Total cost 224,250.00" at bounding box center [644, 263] width 393 height 47
click at [805, 399] on span "Save" at bounding box center [792, 395] width 57 height 17
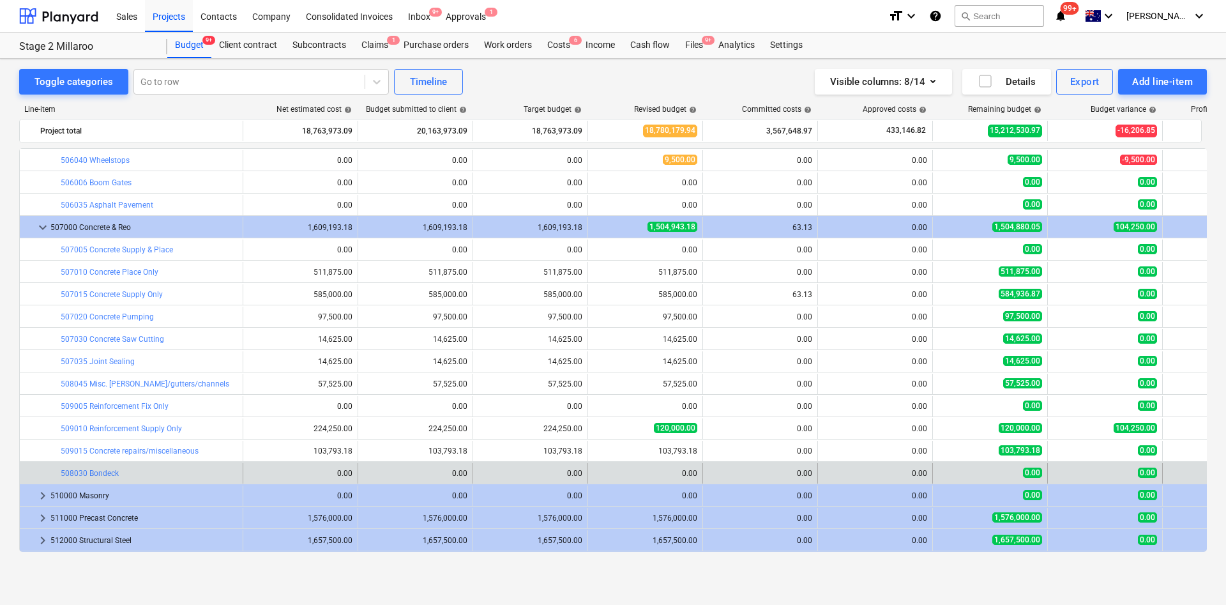
click at [599, 428] on span "edit" at bounding box center [601, 428] width 10 height 10
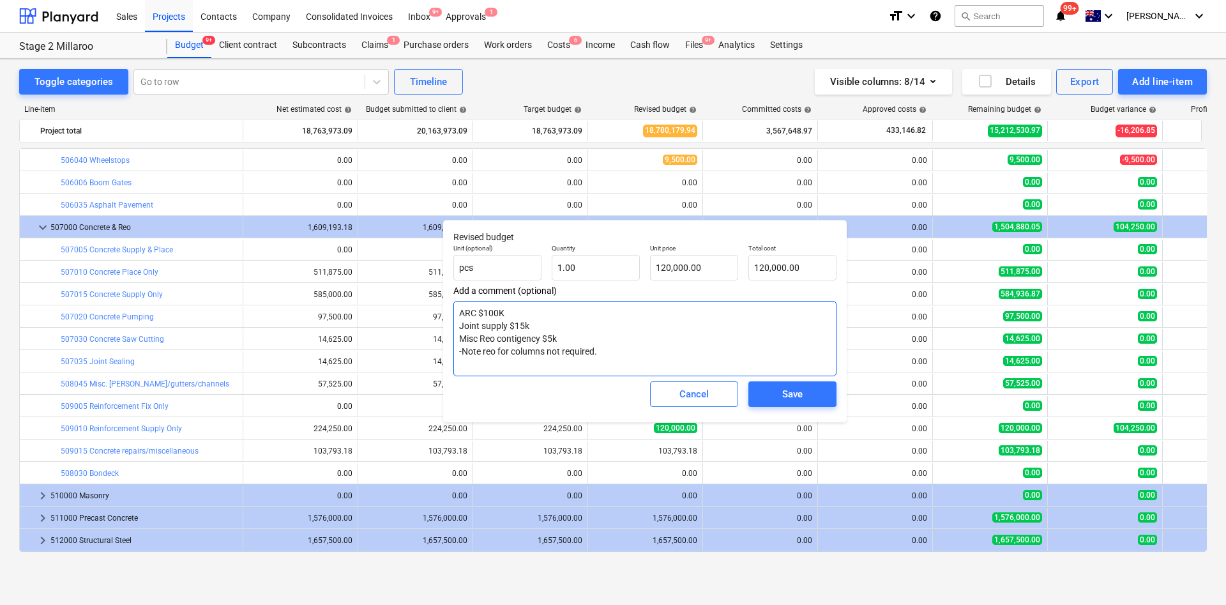
click at [603, 356] on textarea "ARC $100K Joint supply $15k Misc Reo contigency $5k -Note reo for columns not r…" at bounding box center [645, 338] width 383 height 75
click at [668, 269] on input "120000" at bounding box center [694, 268] width 88 height 26
click at [820, 388] on span "Save" at bounding box center [792, 394] width 57 height 17
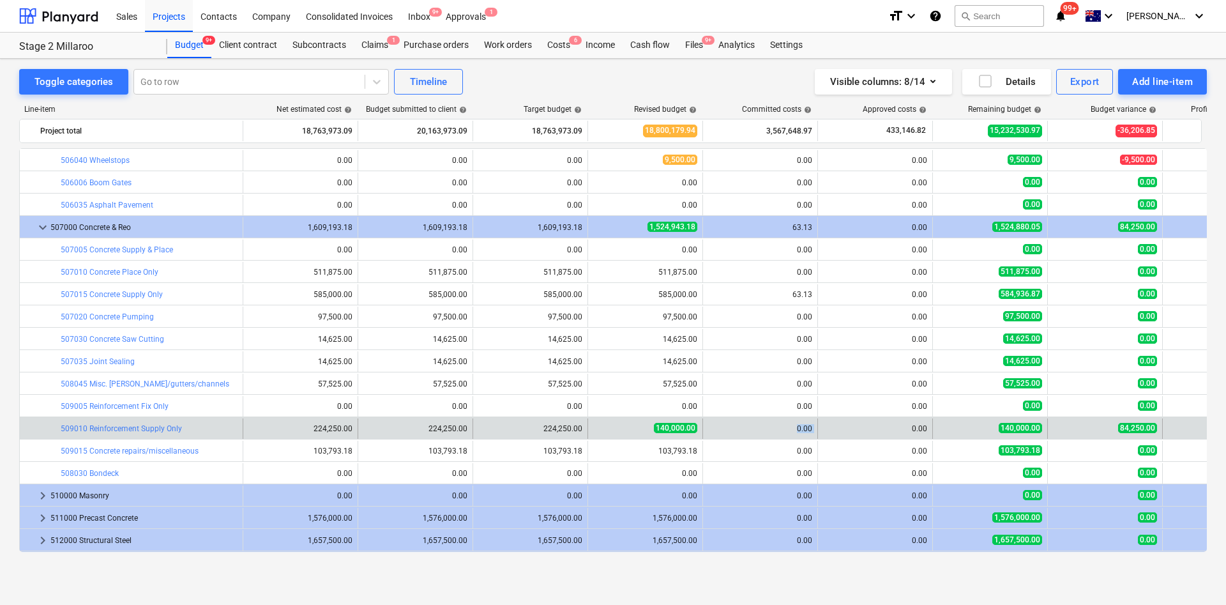
drag, startPoint x: 821, startPoint y: 427, endPoint x: 832, endPoint y: 428, distance: 10.2
click at [836, 425] on div "bar_chart 509010 Reinforcement Supply Only edit 224,250.00 edit 224,250.00 edit…" at bounding box center [665, 428] width 1290 height 20
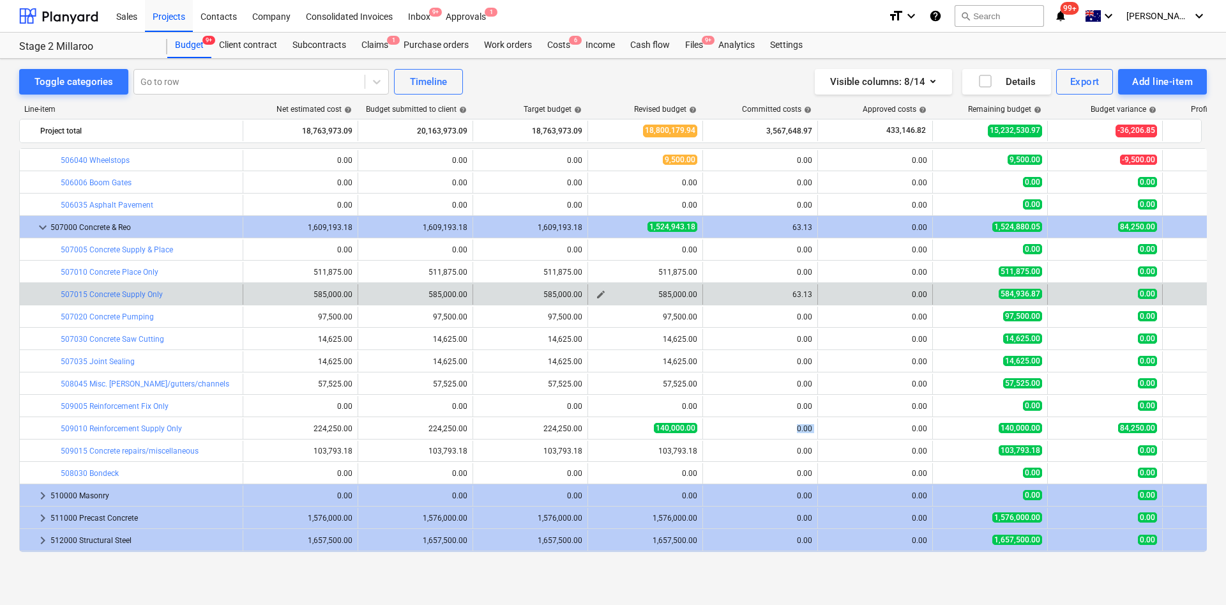
click at [602, 293] on span "edit" at bounding box center [601, 294] width 10 height 10
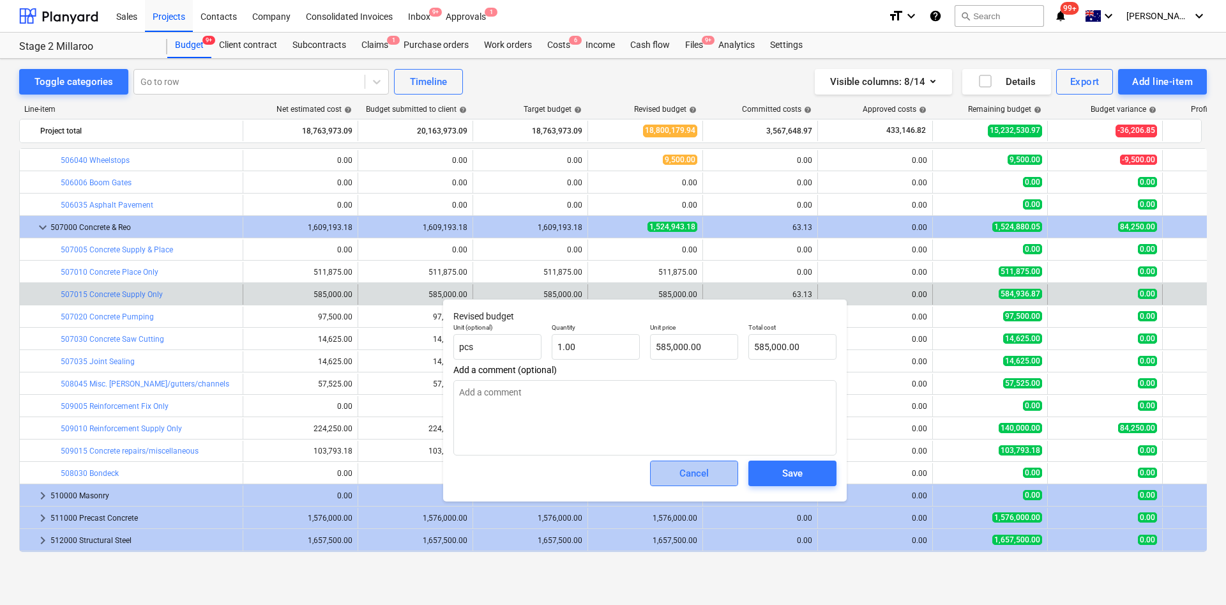
click at [686, 477] on div "Cancel" at bounding box center [694, 473] width 29 height 17
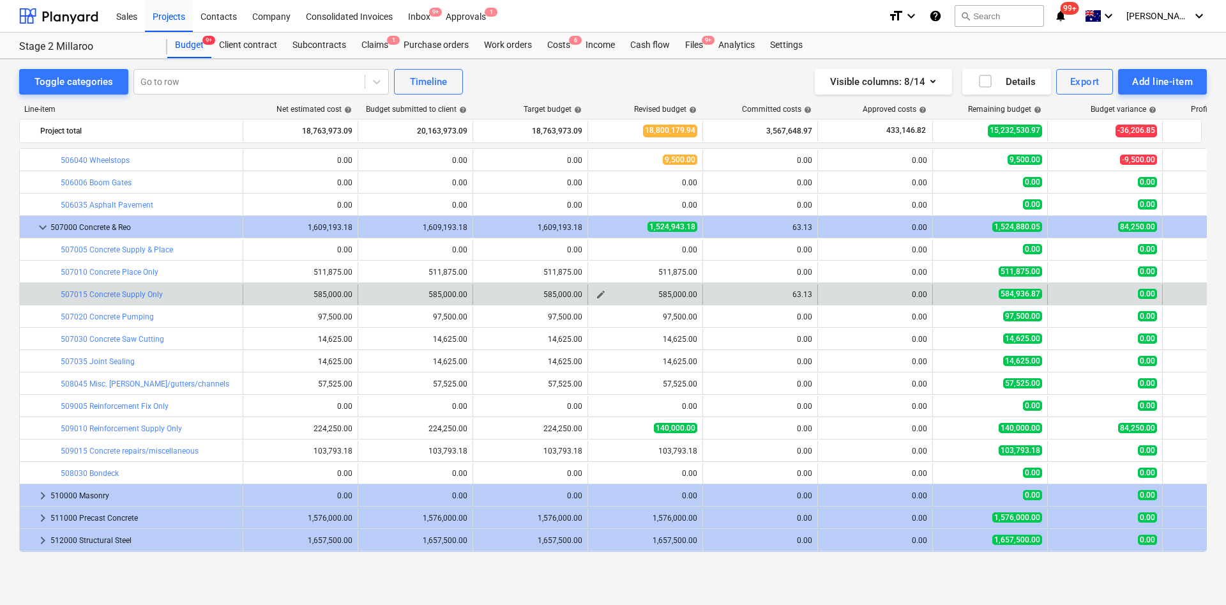
click at [604, 293] on span "edit" at bounding box center [601, 294] width 10 height 10
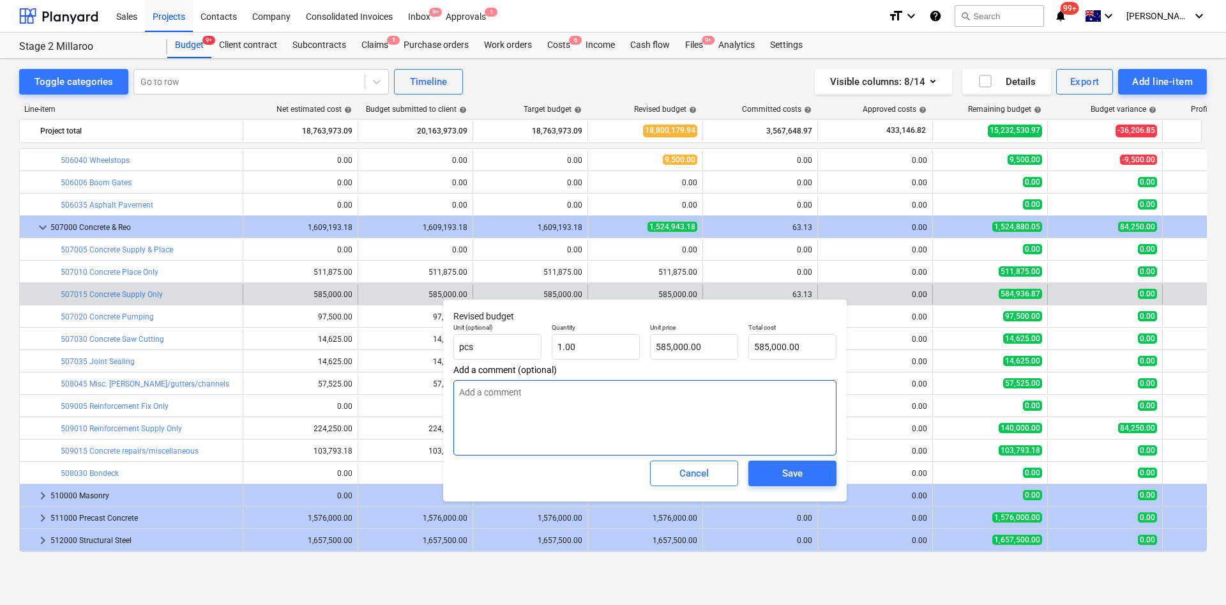
click at [628, 430] on textarea at bounding box center [645, 417] width 383 height 75
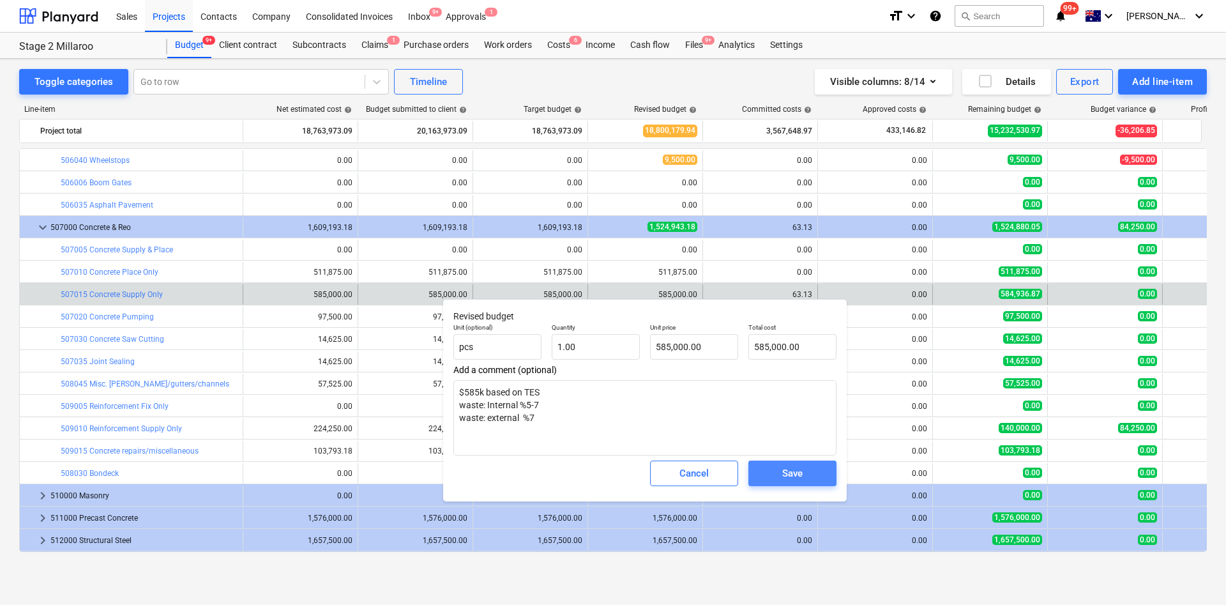
click at [790, 472] on div "Save" at bounding box center [792, 473] width 20 height 17
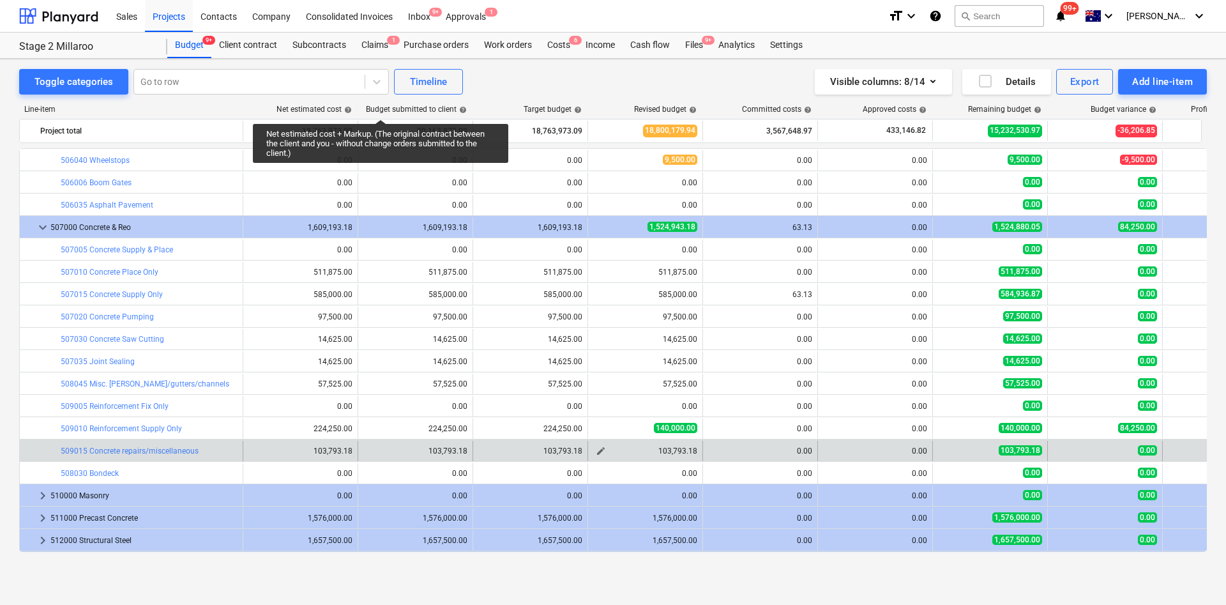
click at [600, 446] on span "edit" at bounding box center [601, 451] width 10 height 10
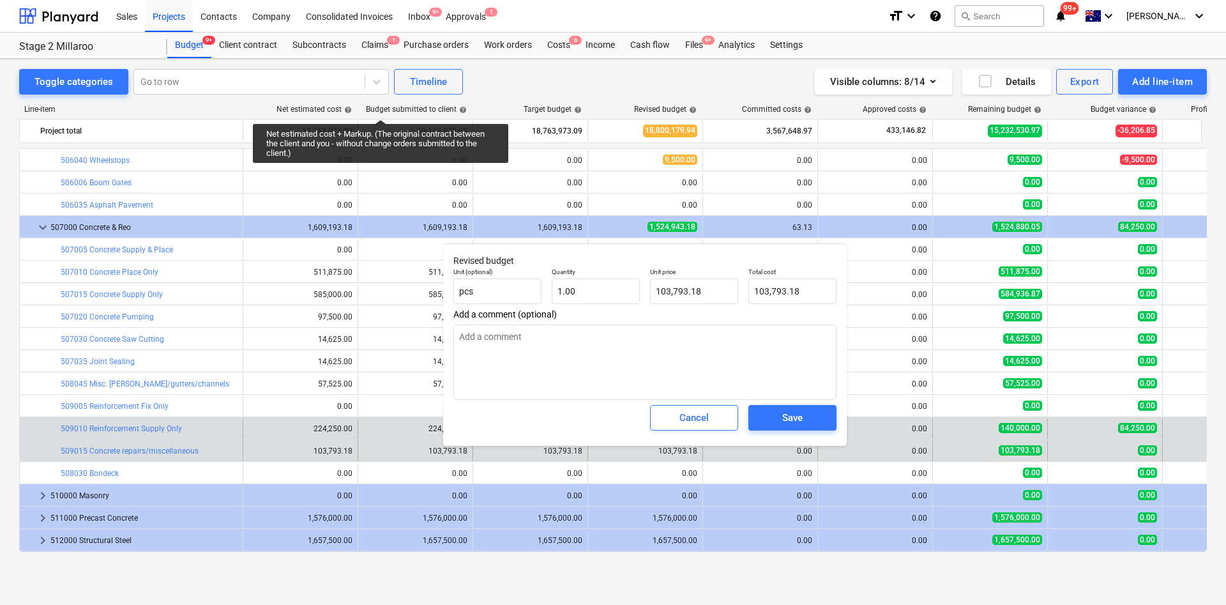
click at [687, 422] on div "Cancel" at bounding box center [694, 417] width 29 height 17
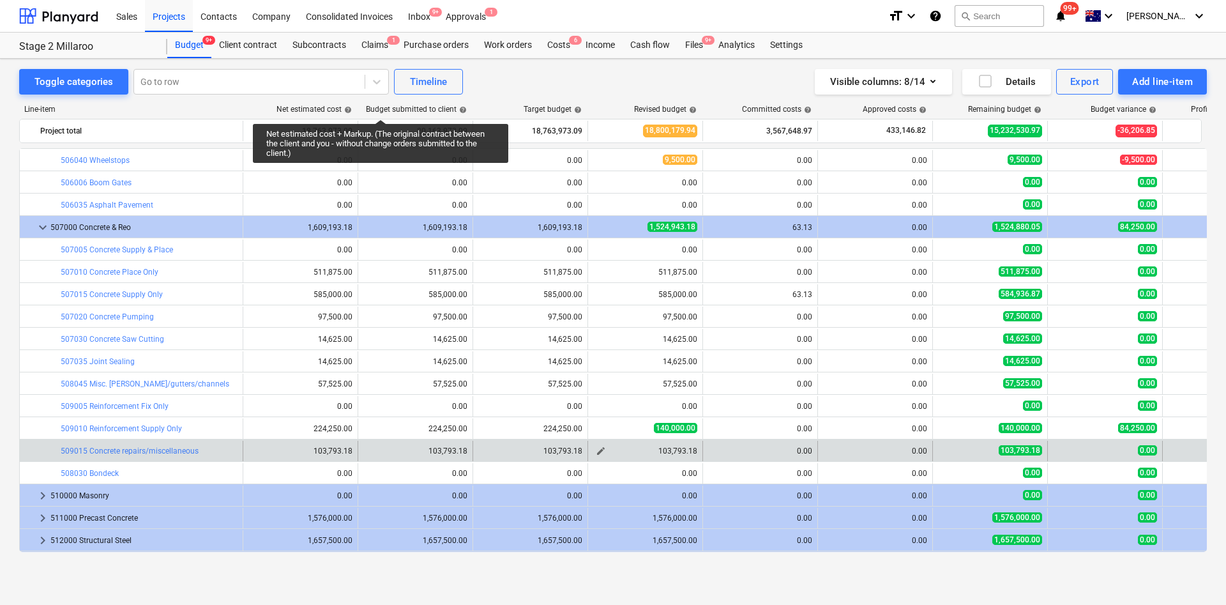
click at [597, 455] on span "edit" at bounding box center [601, 451] width 10 height 10
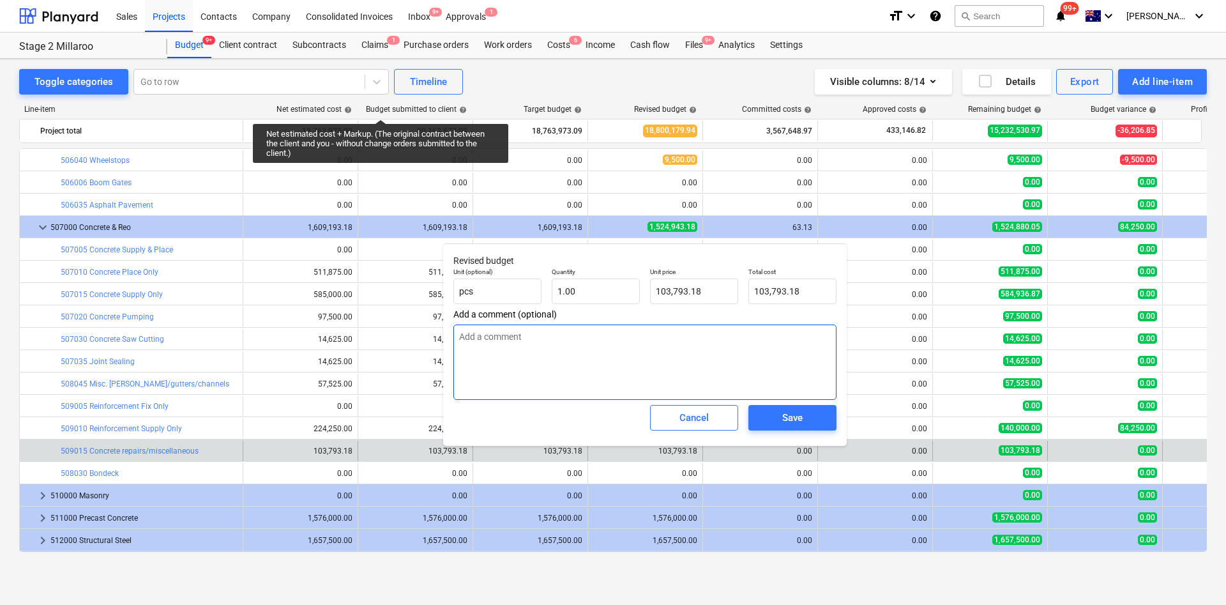
click at [554, 356] on textarea at bounding box center [645, 361] width 383 height 75
click at [715, 408] on button "Cancel" at bounding box center [694, 418] width 88 height 26
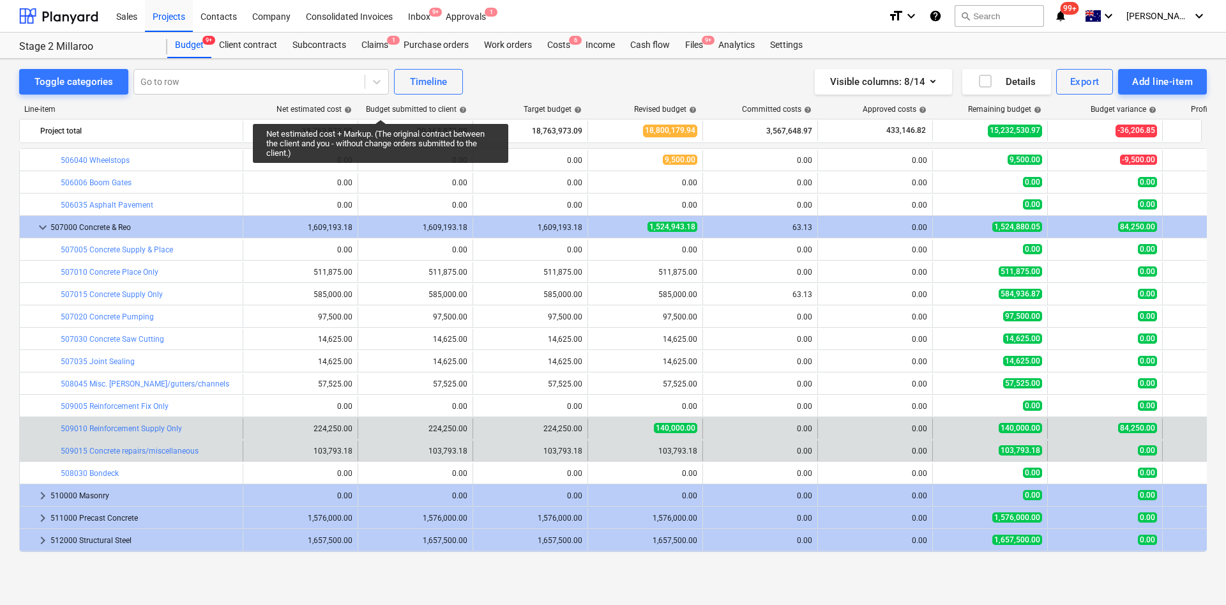
click at [712, 422] on div "0.00" at bounding box center [760, 428] width 104 height 20
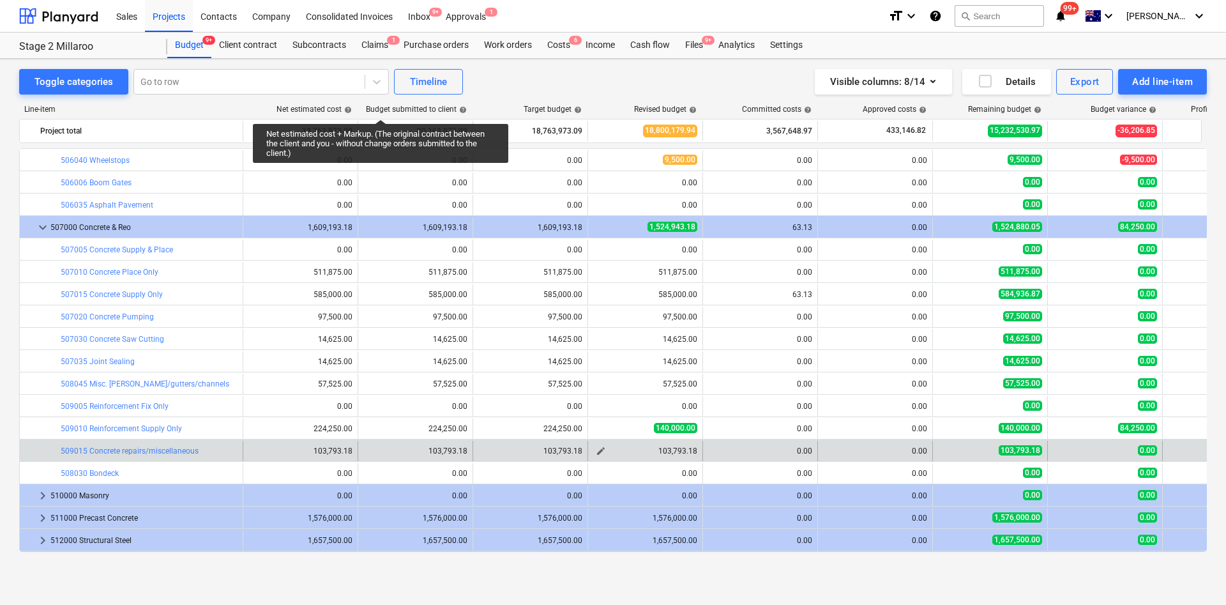
click at [602, 454] on span "edit" at bounding box center [601, 451] width 10 height 10
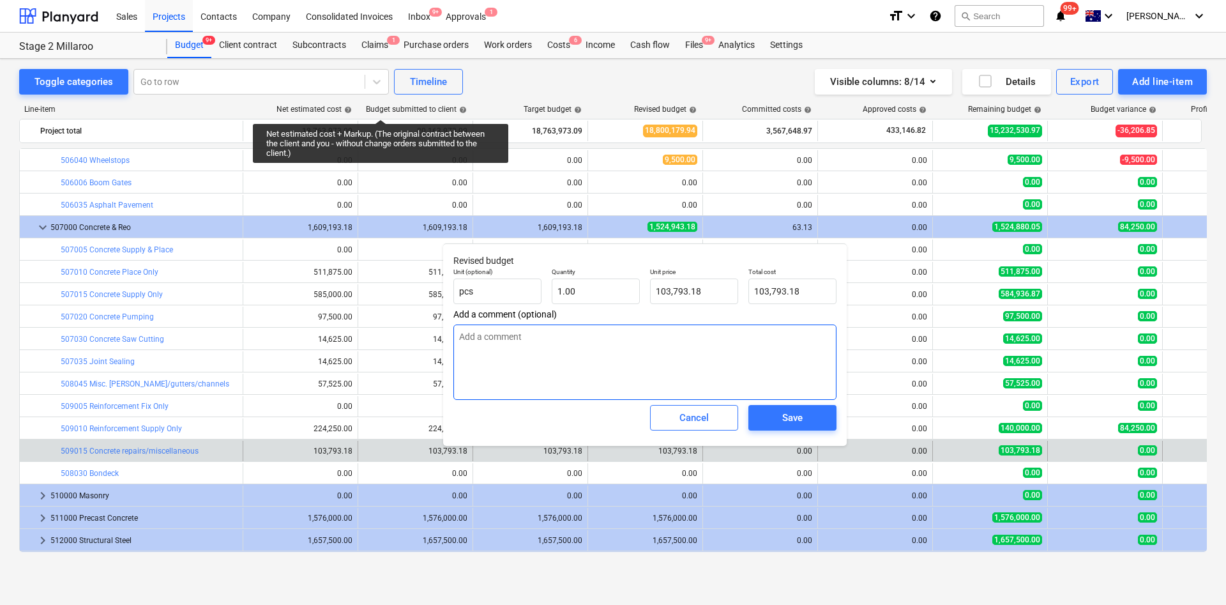
click at [611, 369] on textarea at bounding box center [645, 361] width 383 height 75
click at [794, 425] on div "Save" at bounding box center [792, 417] width 20 height 17
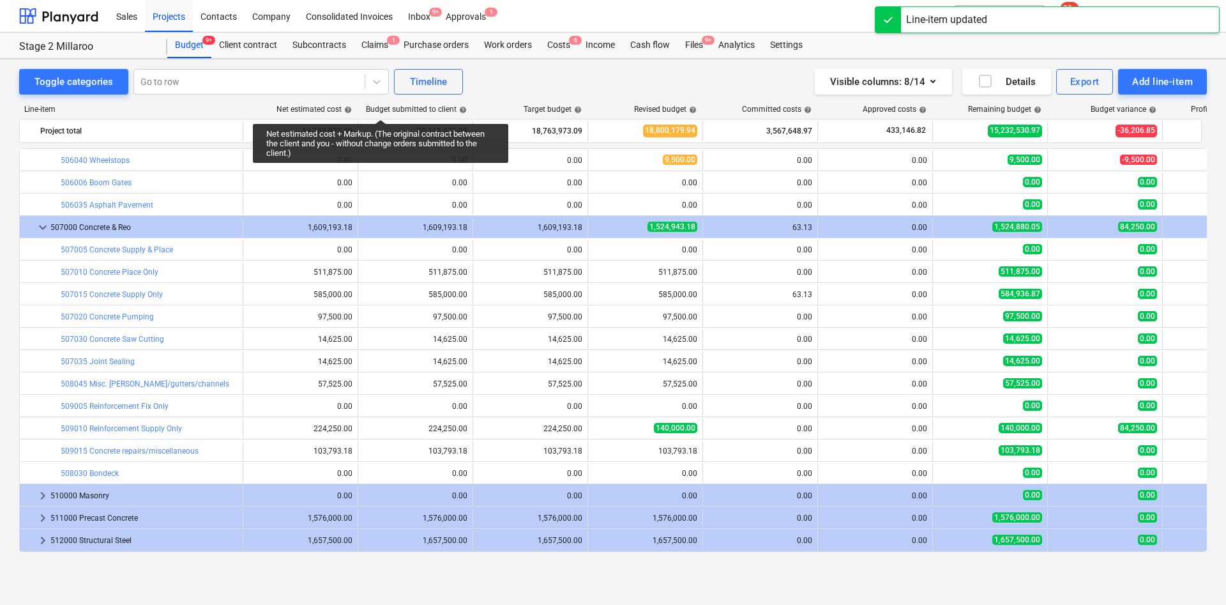
scroll to position [862, 0]
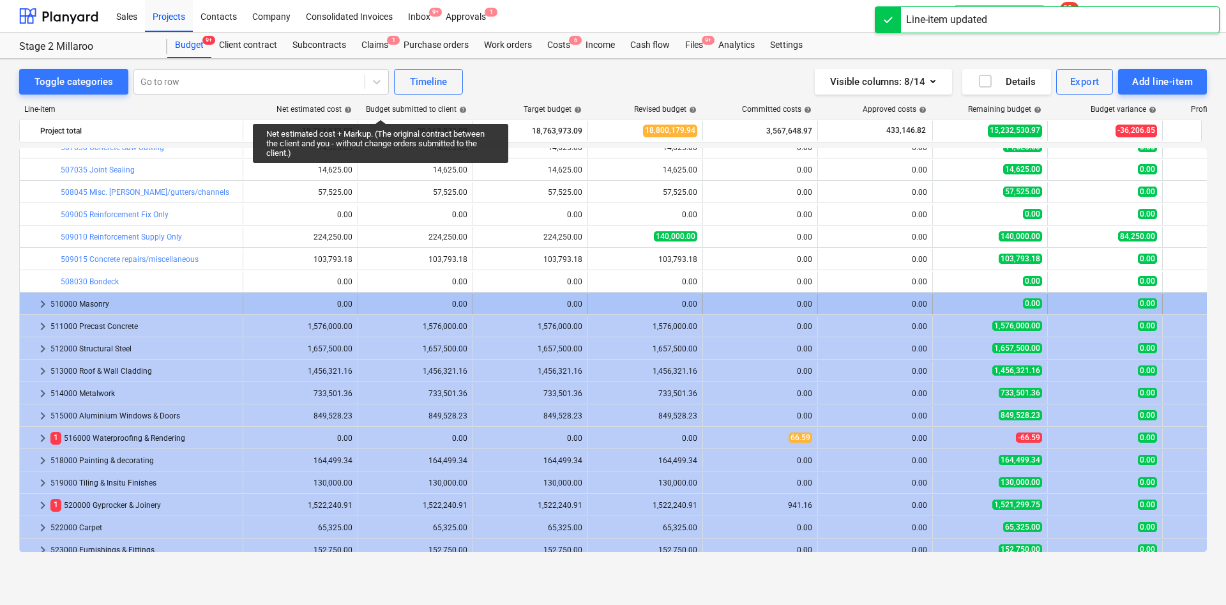
click at [44, 309] on span "keyboard_arrow_right" at bounding box center [42, 303] width 15 height 15
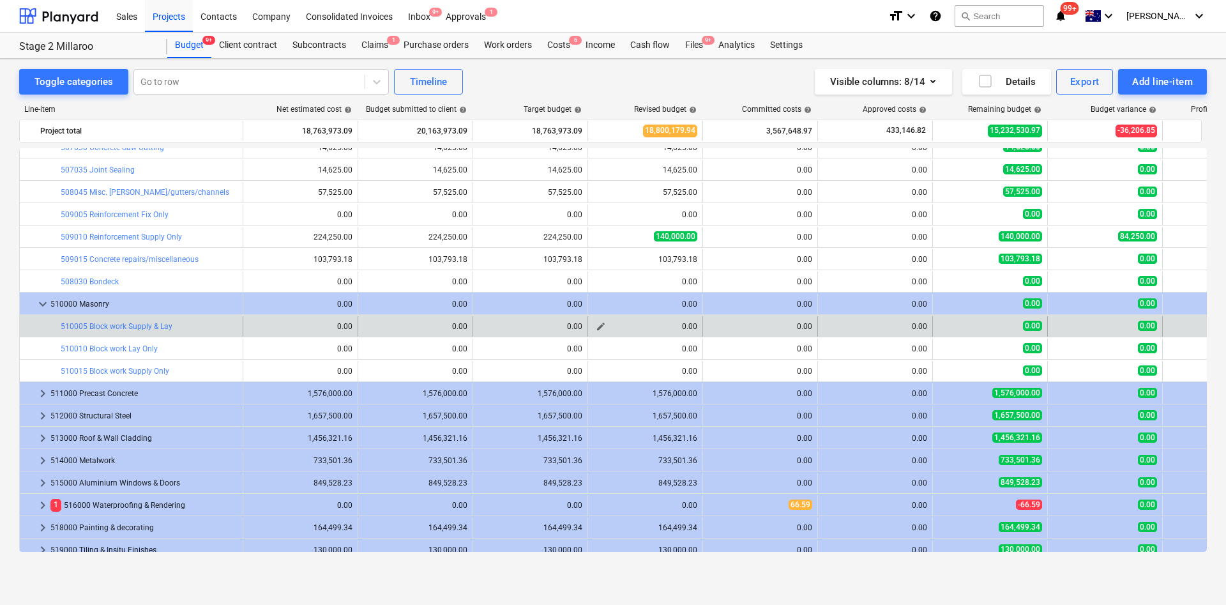
click at [600, 326] on span "edit" at bounding box center [601, 326] width 10 height 10
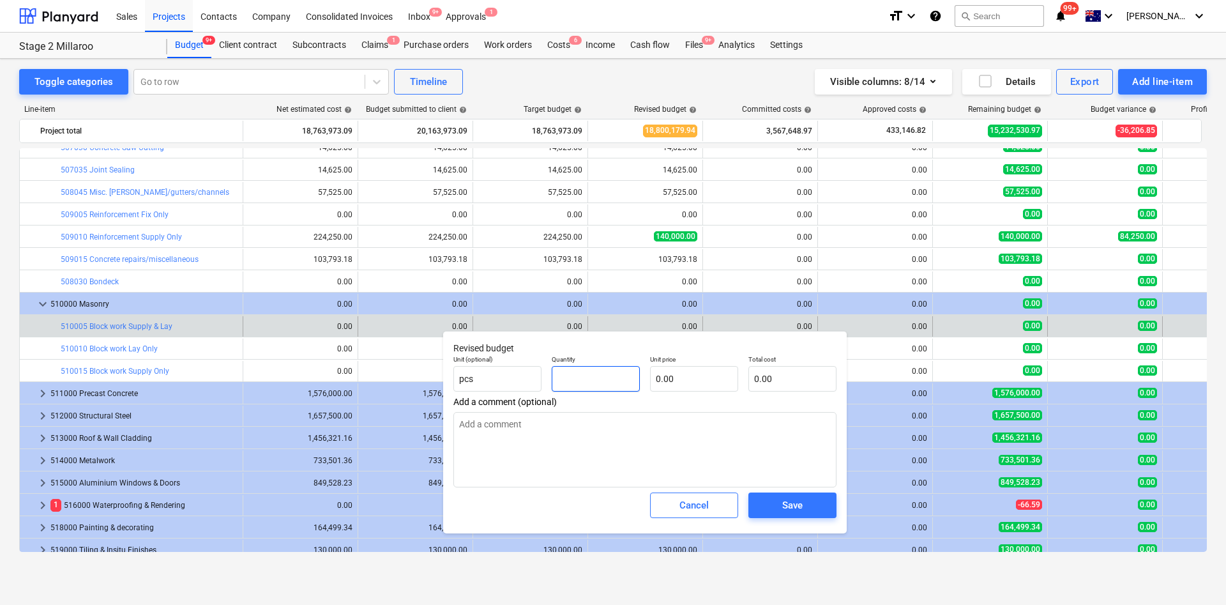
click at [602, 376] on input "text" at bounding box center [596, 379] width 88 height 26
click at [705, 370] on input "text" at bounding box center [694, 379] width 88 height 26
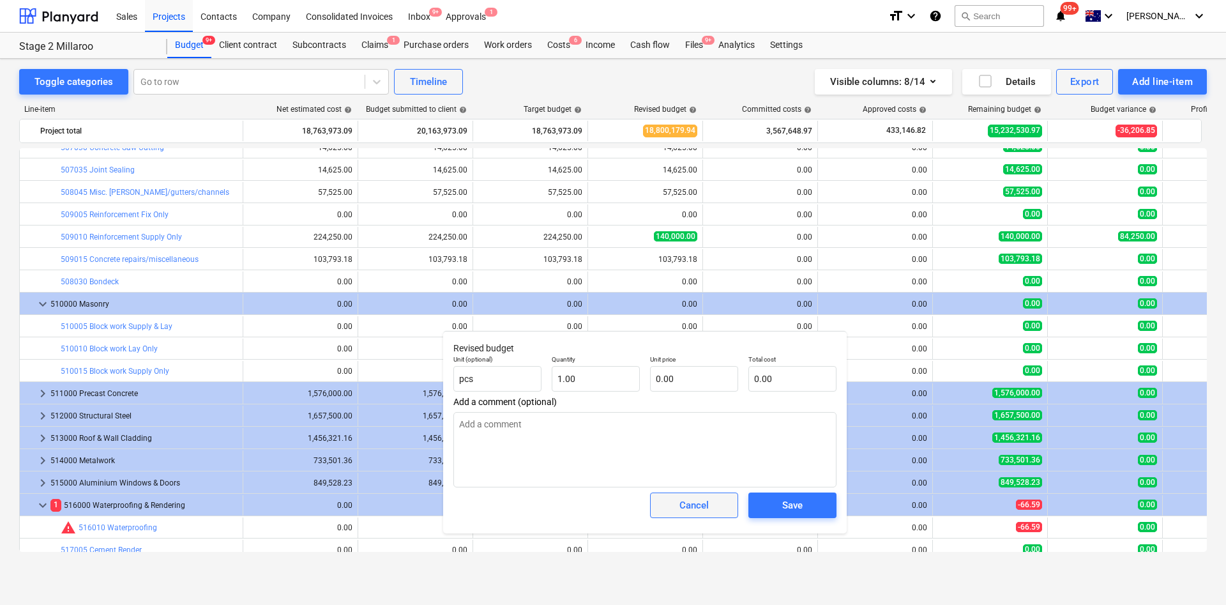
click at [685, 503] on div "Cancel" at bounding box center [694, 505] width 29 height 17
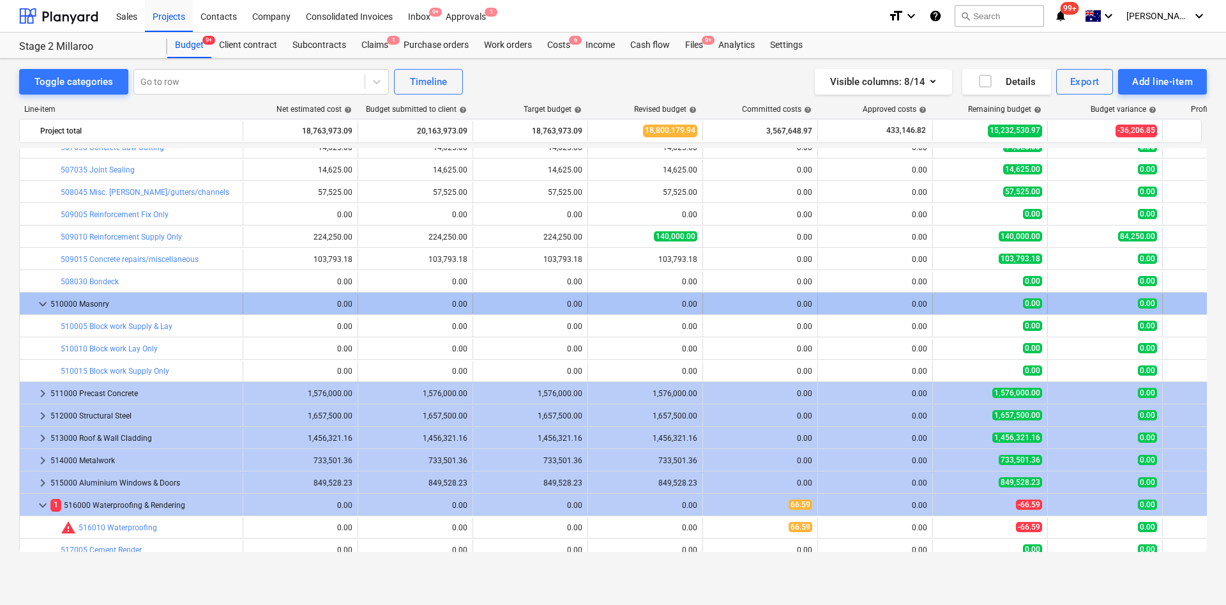
click at [43, 303] on span "keyboard_arrow_down" at bounding box center [42, 303] width 15 height 15
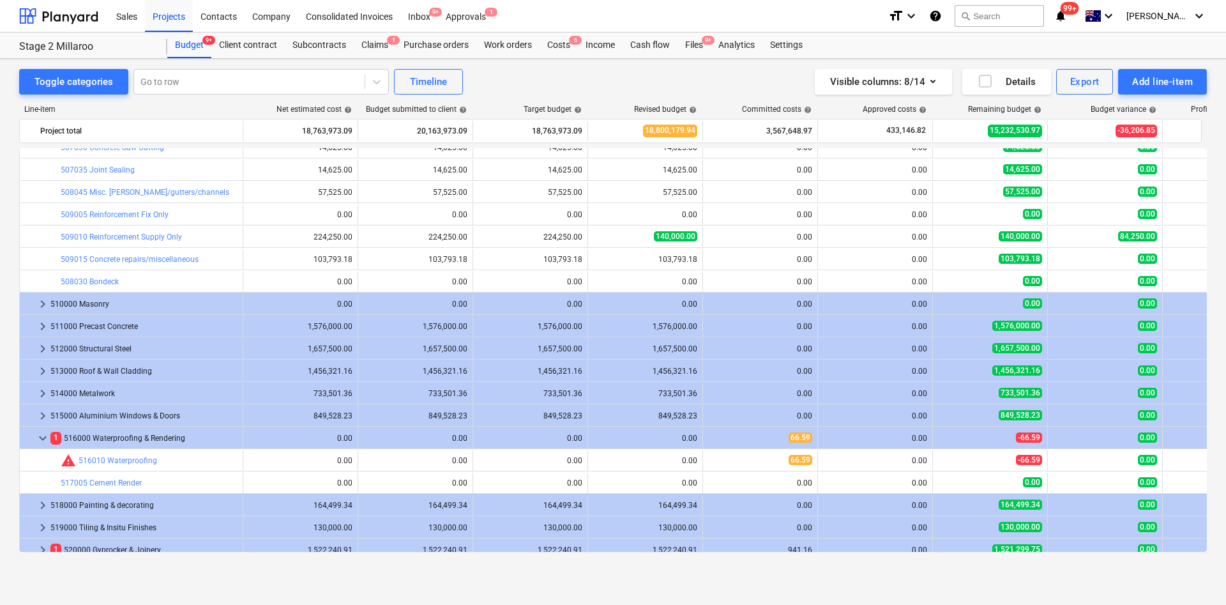
scroll to position [671, 0]
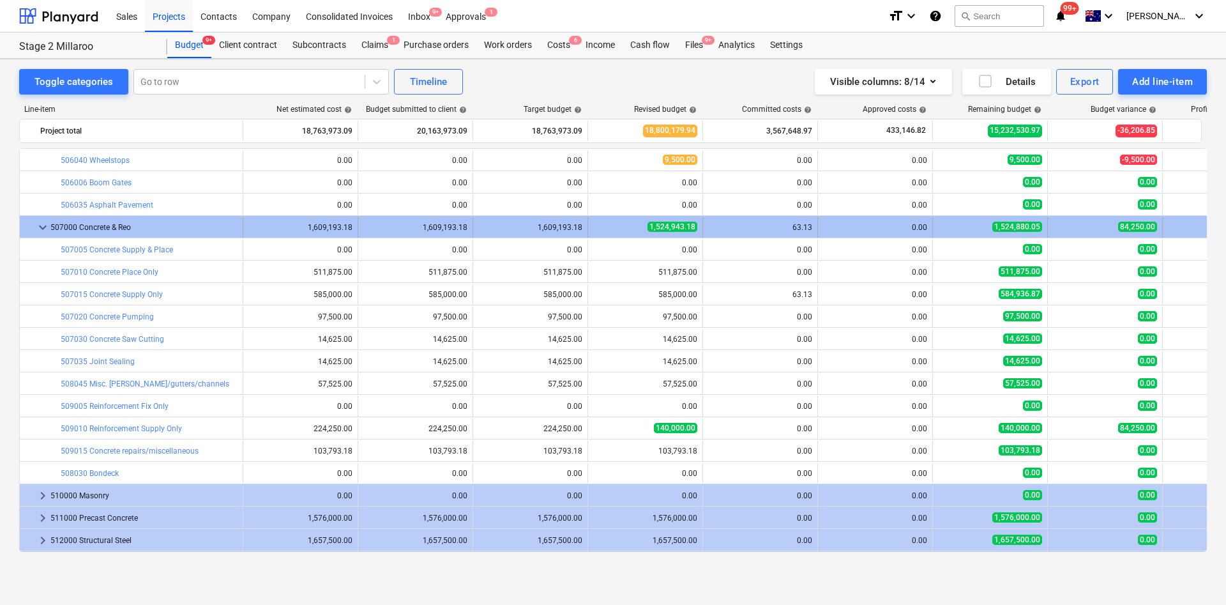
click at [39, 230] on span "keyboard_arrow_down" at bounding box center [42, 227] width 15 height 15
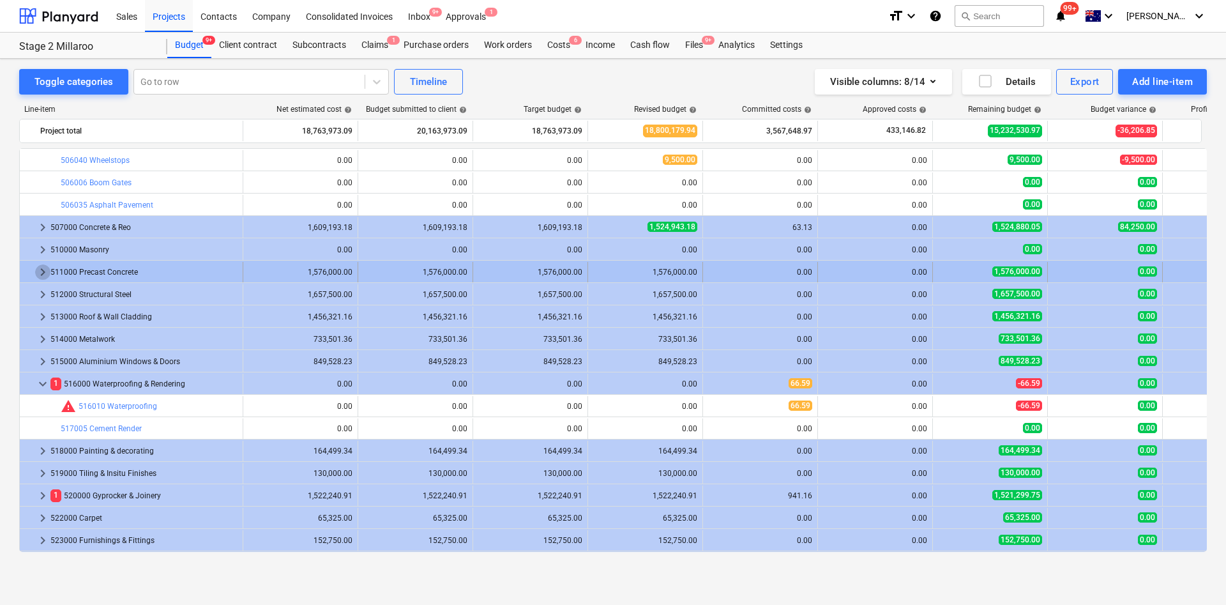
click at [38, 273] on span "keyboard_arrow_right" at bounding box center [42, 271] width 15 height 15
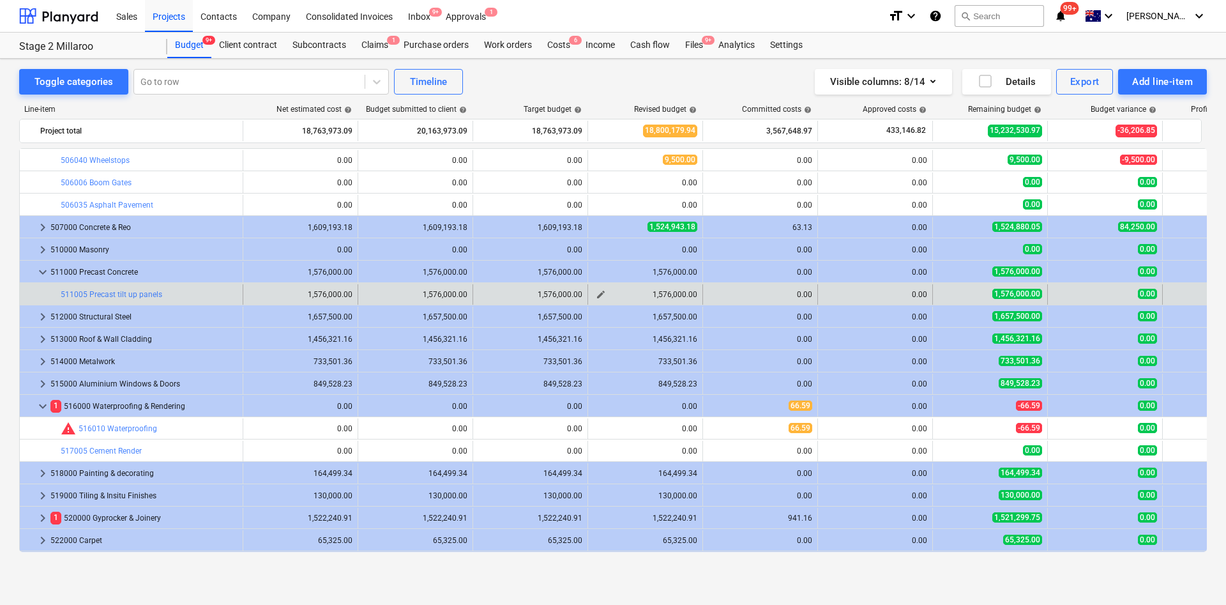
click at [606, 293] on span "edit" at bounding box center [601, 294] width 10 height 10
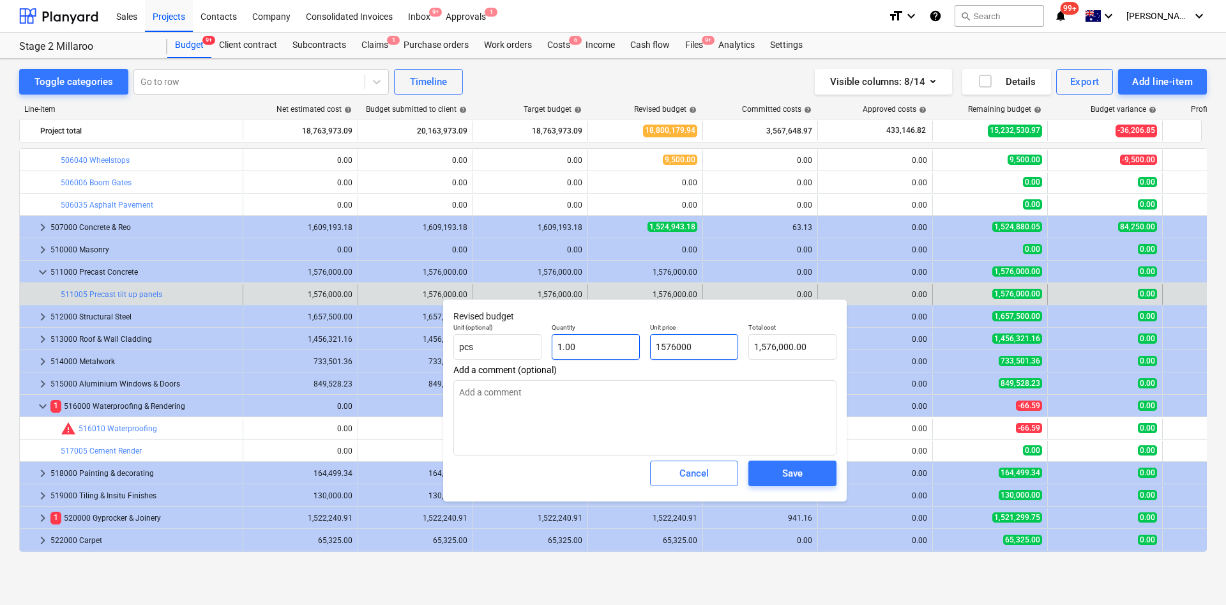
drag, startPoint x: 722, startPoint y: 350, endPoint x: 602, endPoint y: 339, distance: 120.6
click at [606, 338] on div "Unit (optional) pcs Quantity 1.00 Unit price 1576000 Total cost 1,576,000.00" at bounding box center [644, 341] width 393 height 47
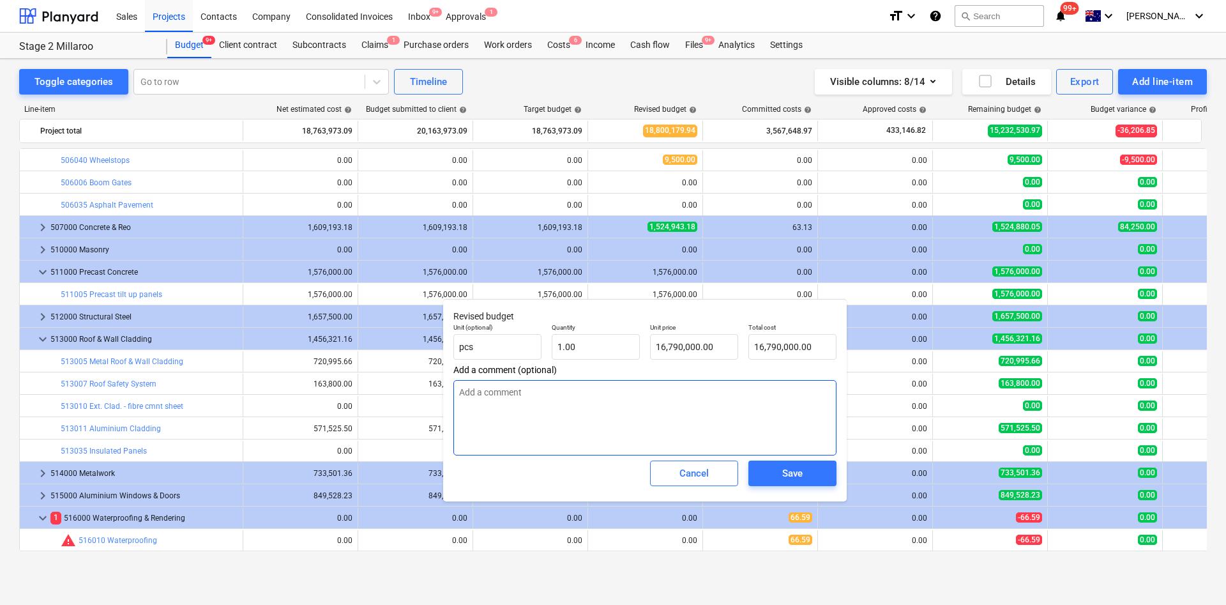
click at [731, 437] on textarea at bounding box center [645, 417] width 383 height 75
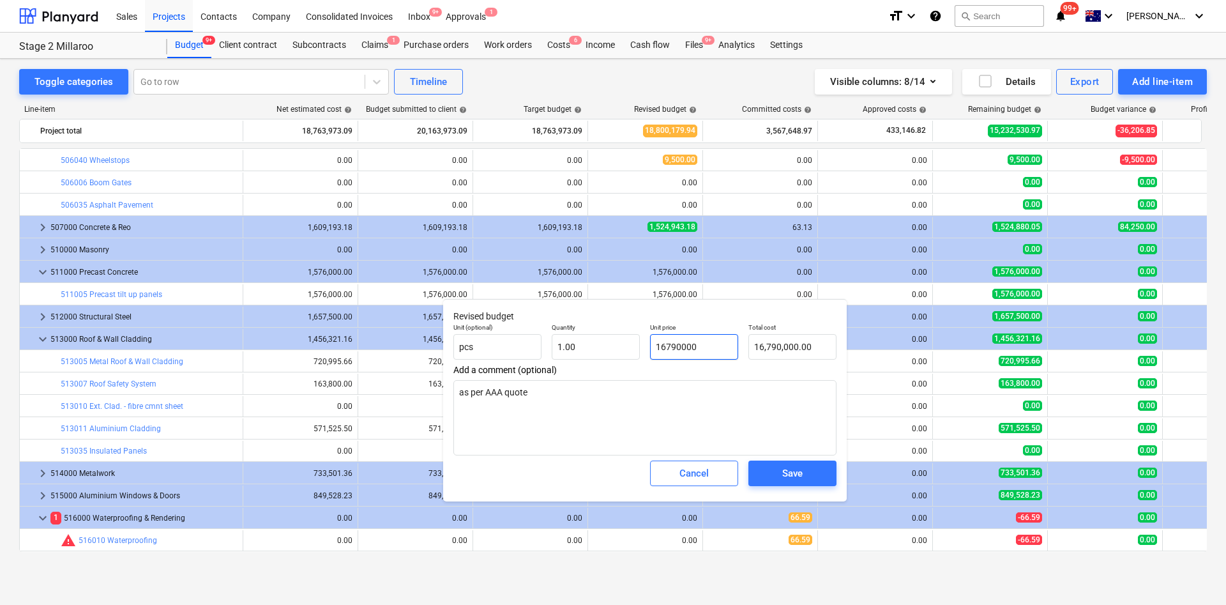
click at [717, 349] on input "16790000" at bounding box center [694, 347] width 88 height 26
click at [727, 413] on textarea "as per AAA quote" at bounding box center [645, 417] width 383 height 75
click at [712, 345] on input "16790000" at bounding box center [694, 347] width 88 height 26
click at [818, 397] on textarea "as per AAA quote" at bounding box center [645, 417] width 383 height 75
click at [798, 485] on button "Save" at bounding box center [793, 474] width 88 height 26
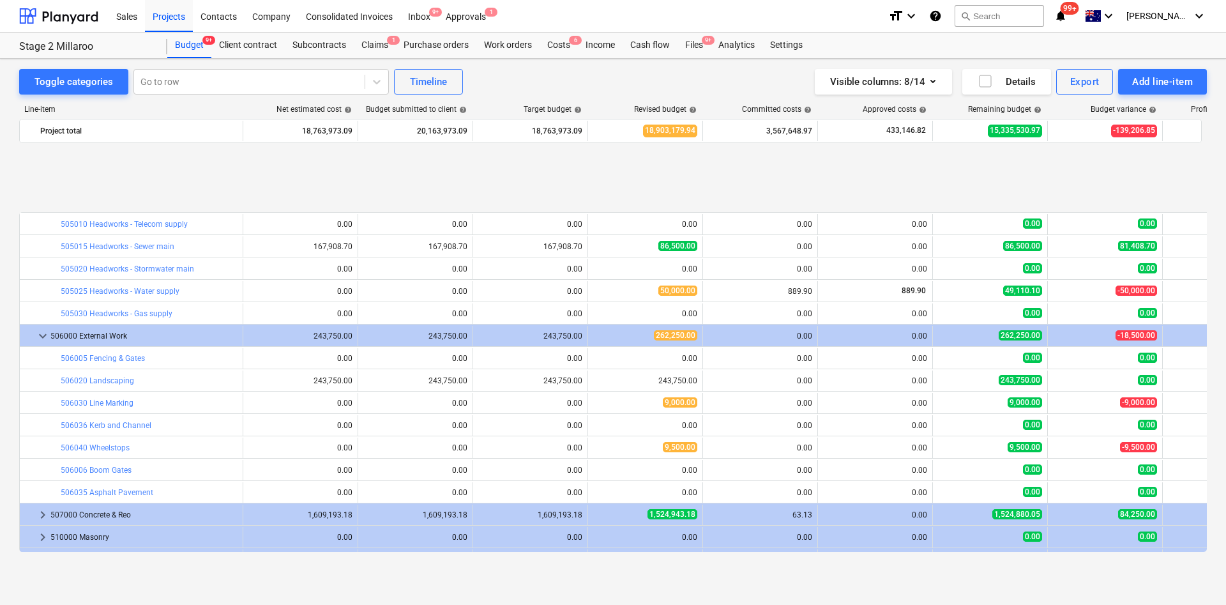
scroll to position [479, 0]
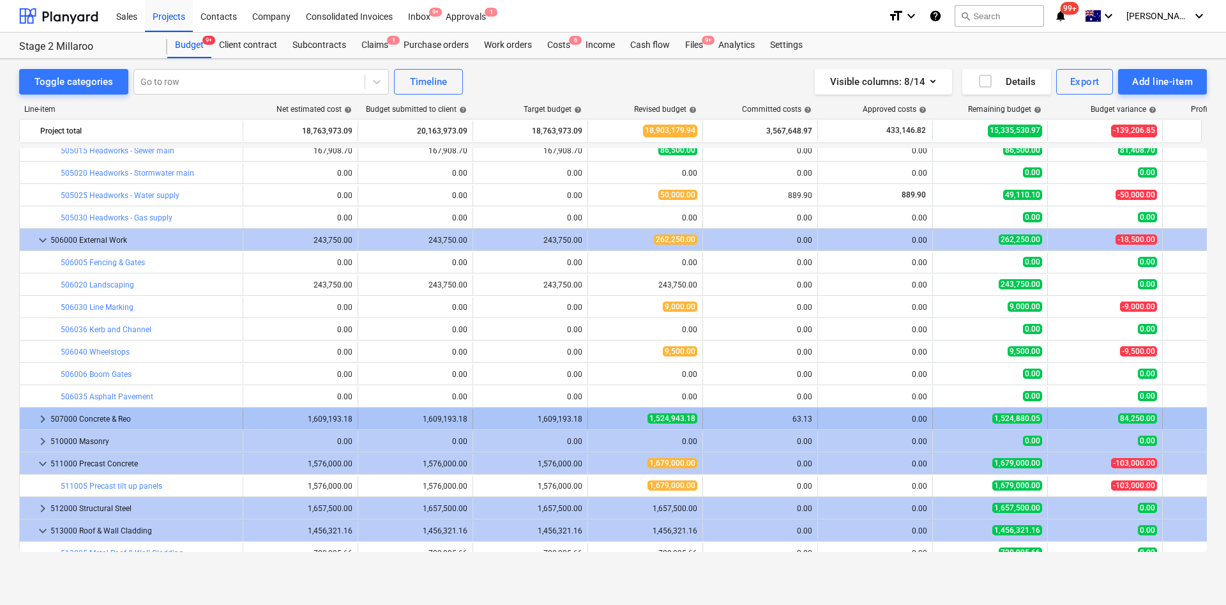
click at [42, 418] on span "keyboard_arrow_right" at bounding box center [42, 418] width 15 height 15
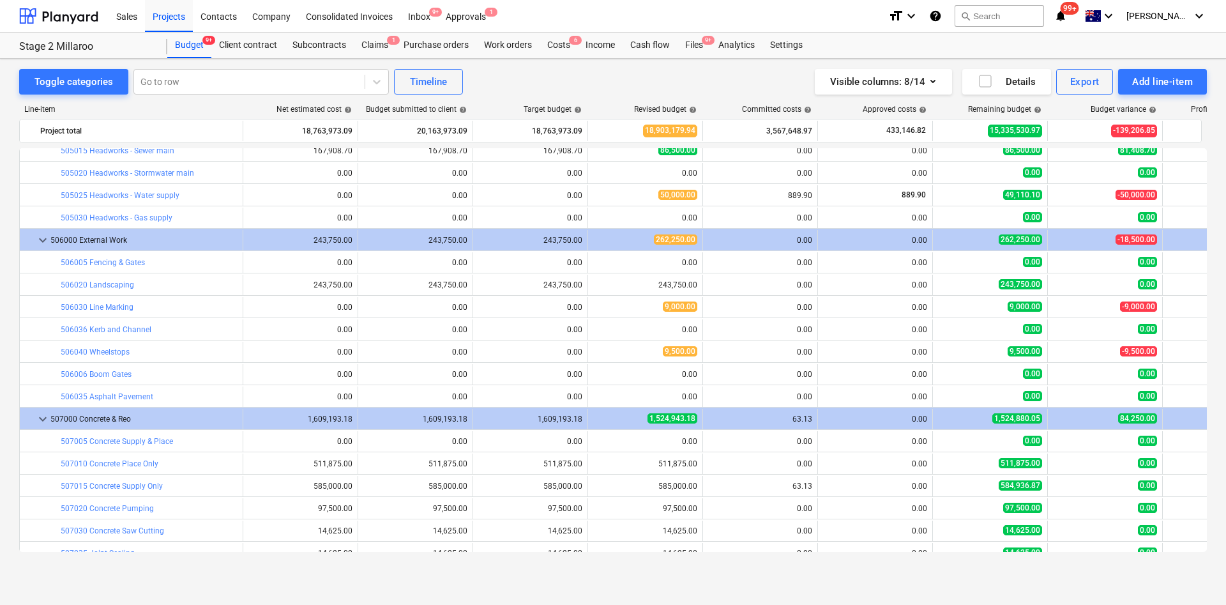
scroll to position [671, 0]
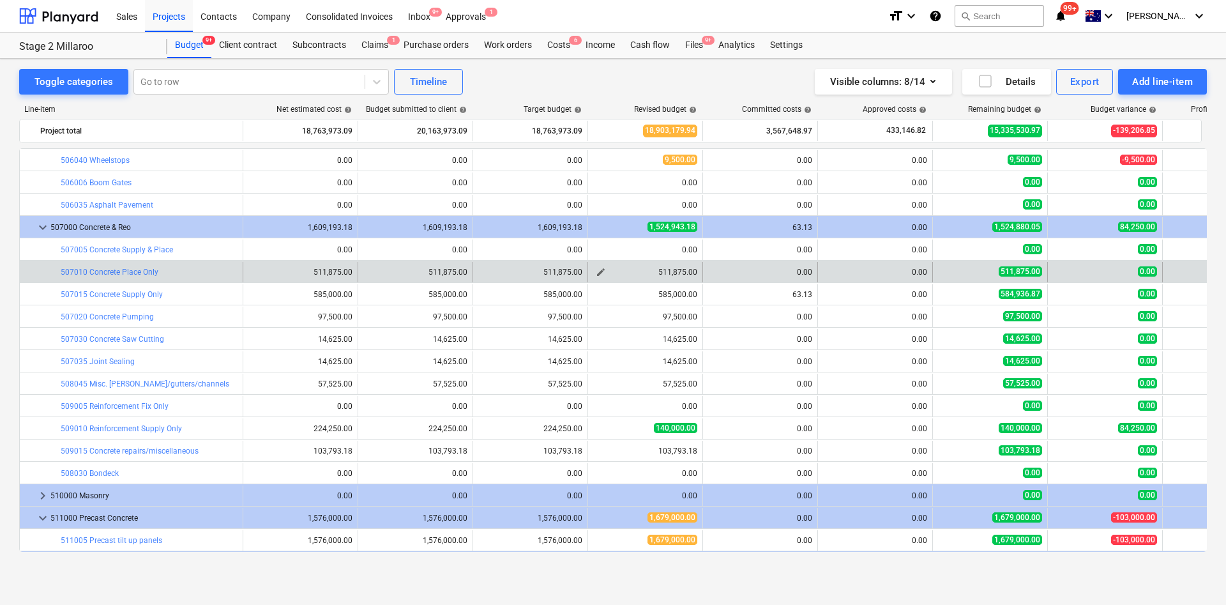
click at [600, 264] on button "edit" at bounding box center [600, 271] width 15 height 15
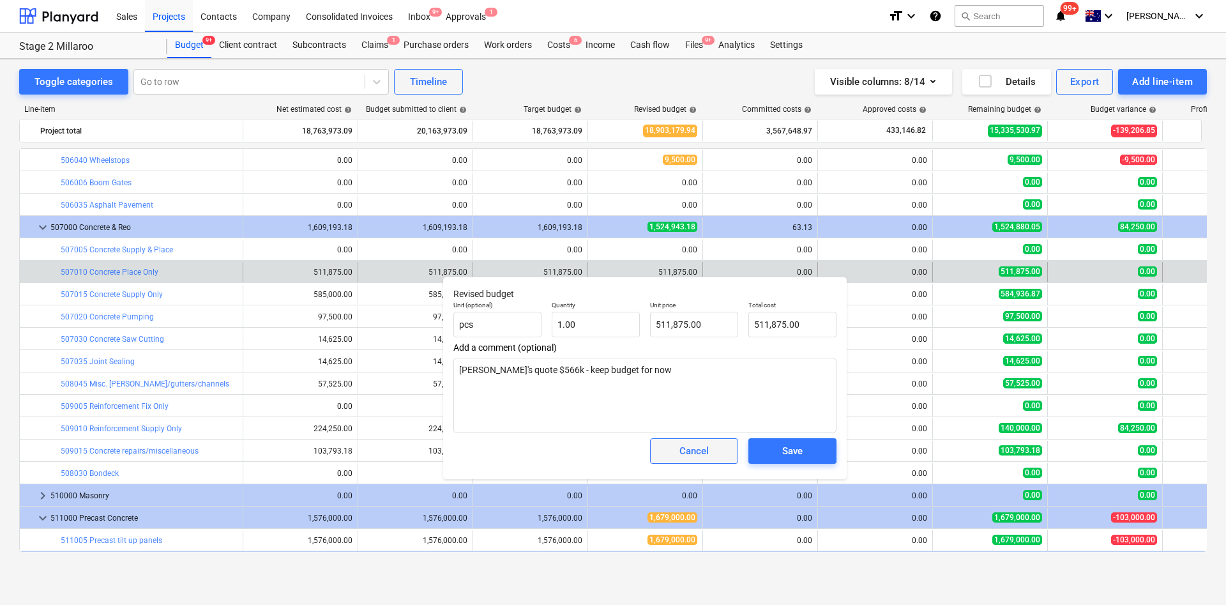
click at [685, 445] on div "Cancel" at bounding box center [694, 451] width 29 height 17
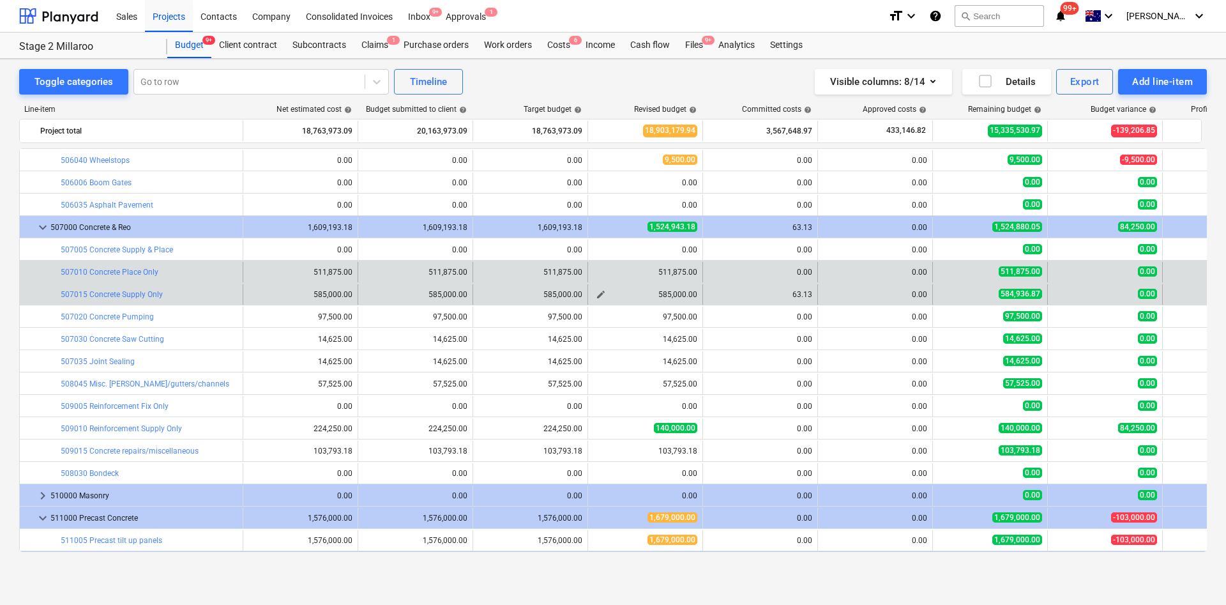
click at [600, 294] on span "edit" at bounding box center [601, 294] width 10 height 10
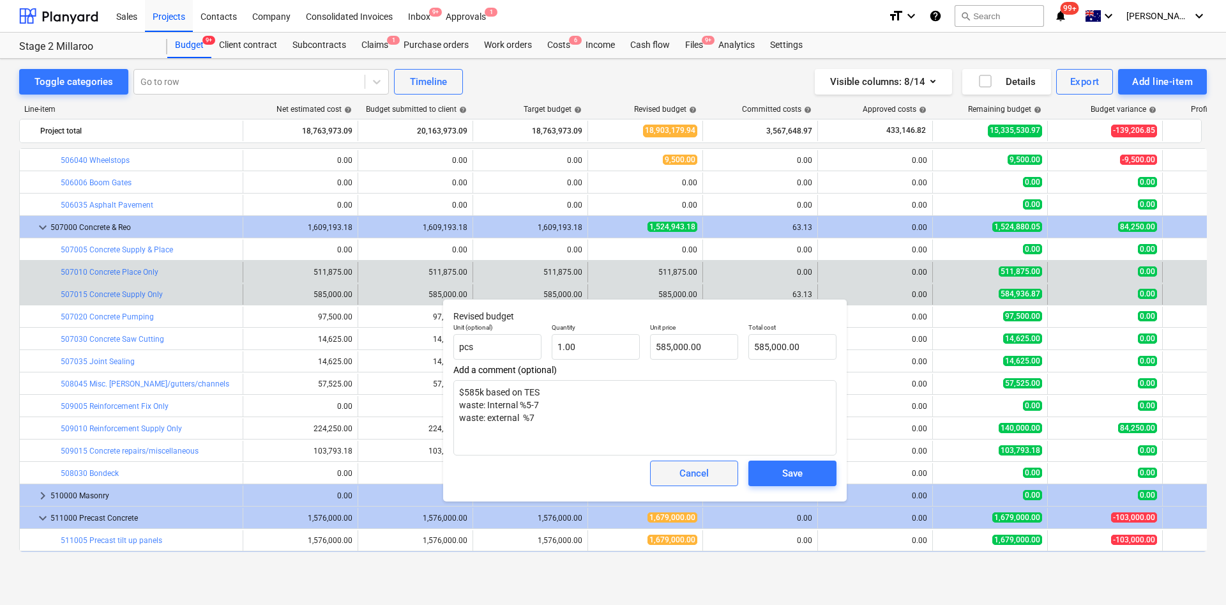
click at [700, 478] on div "Cancel" at bounding box center [694, 473] width 29 height 17
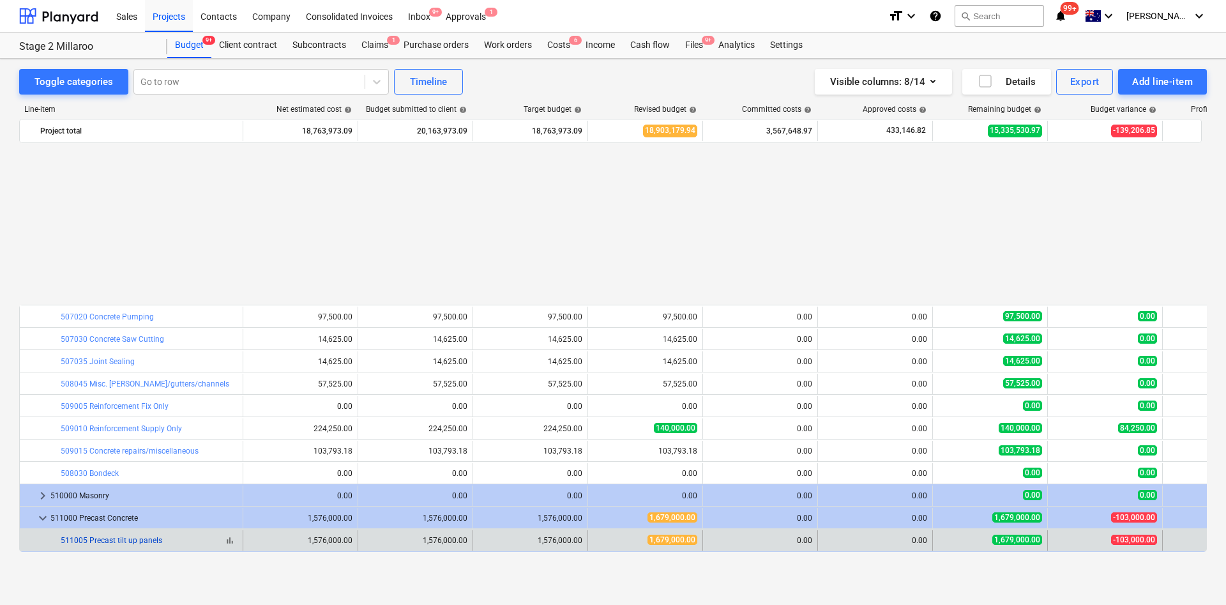
scroll to position [862, 0]
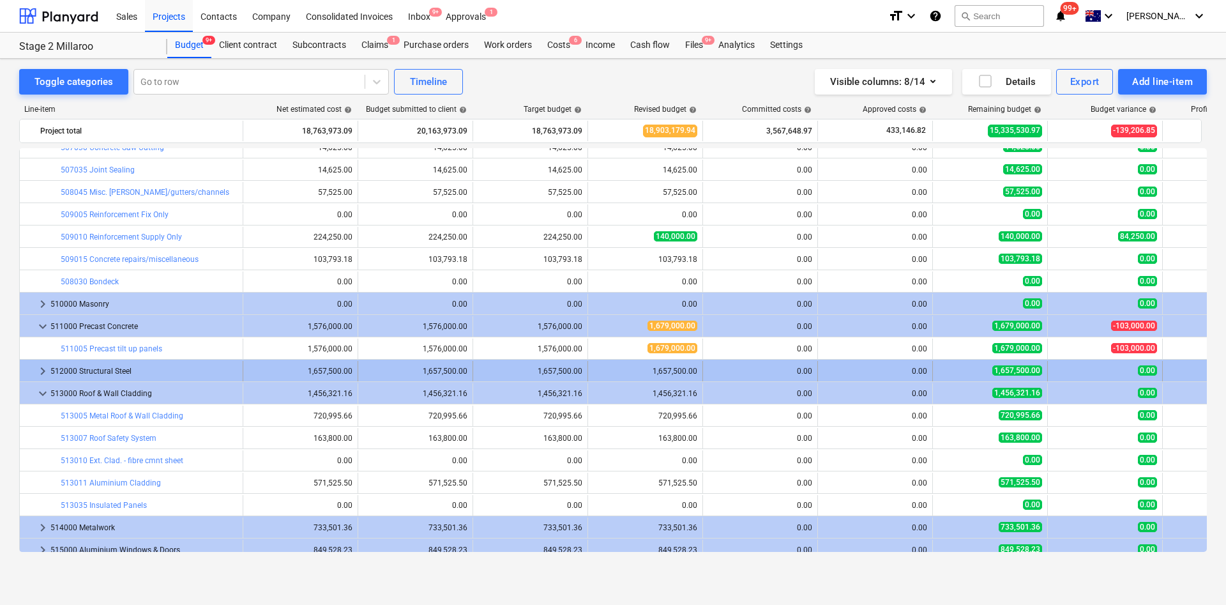
click at [41, 368] on span "keyboard_arrow_right" at bounding box center [42, 370] width 15 height 15
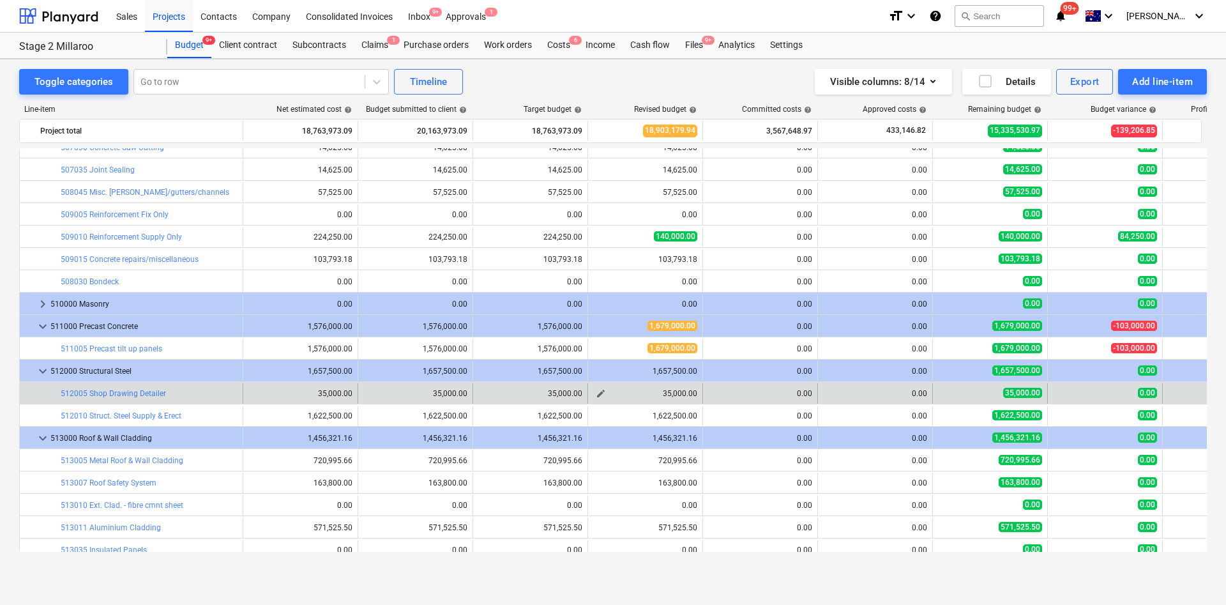
drag, startPoint x: 440, startPoint y: 42, endPoint x: 602, endPoint y: 390, distance: 384.1
click at [647, 390] on div "35,000.00" at bounding box center [645, 393] width 104 height 9
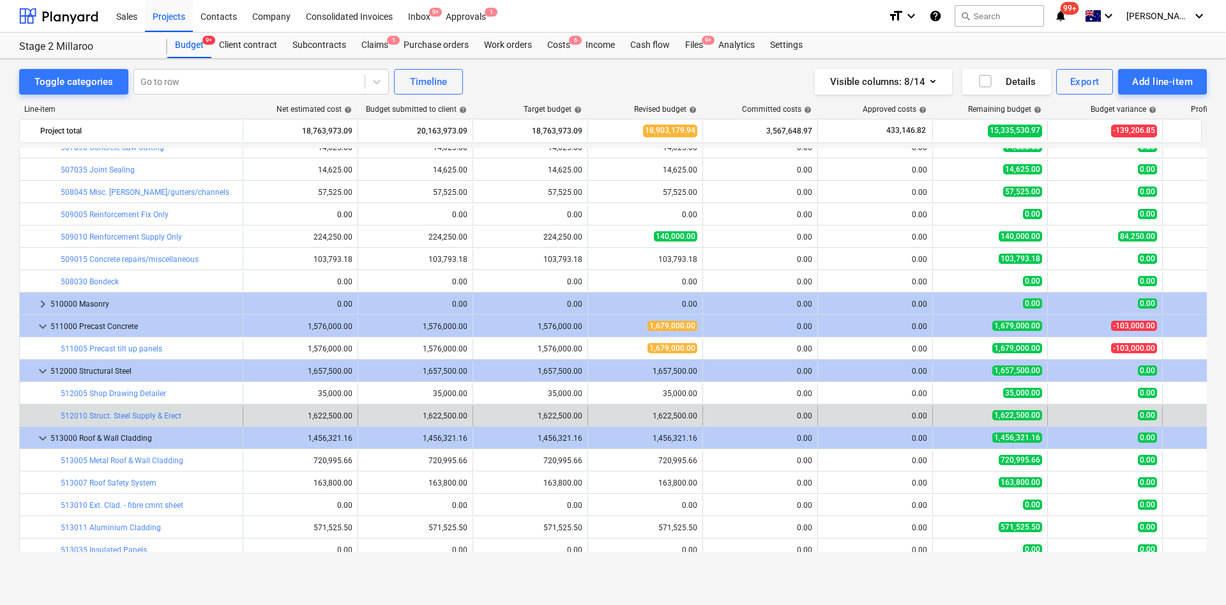
drag, startPoint x: 602, startPoint y: 392, endPoint x: 608, endPoint y: 425, distance: 33.2
click at [602, 393] on span "edit" at bounding box center [601, 393] width 10 height 10
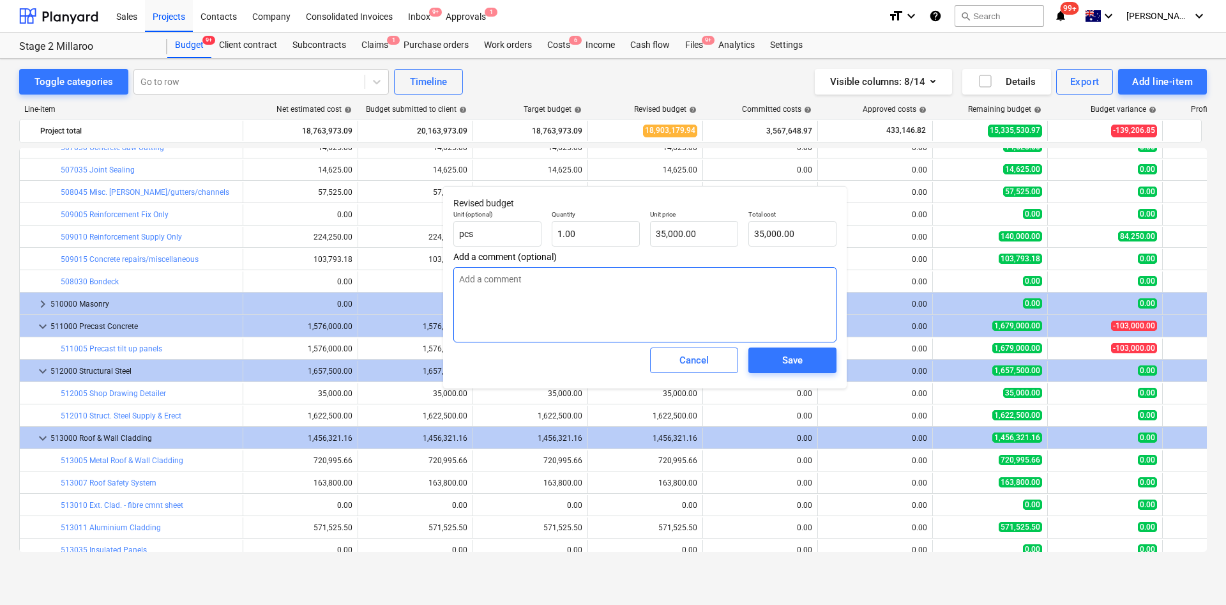
click at [555, 318] on textarea at bounding box center [645, 304] width 383 height 75
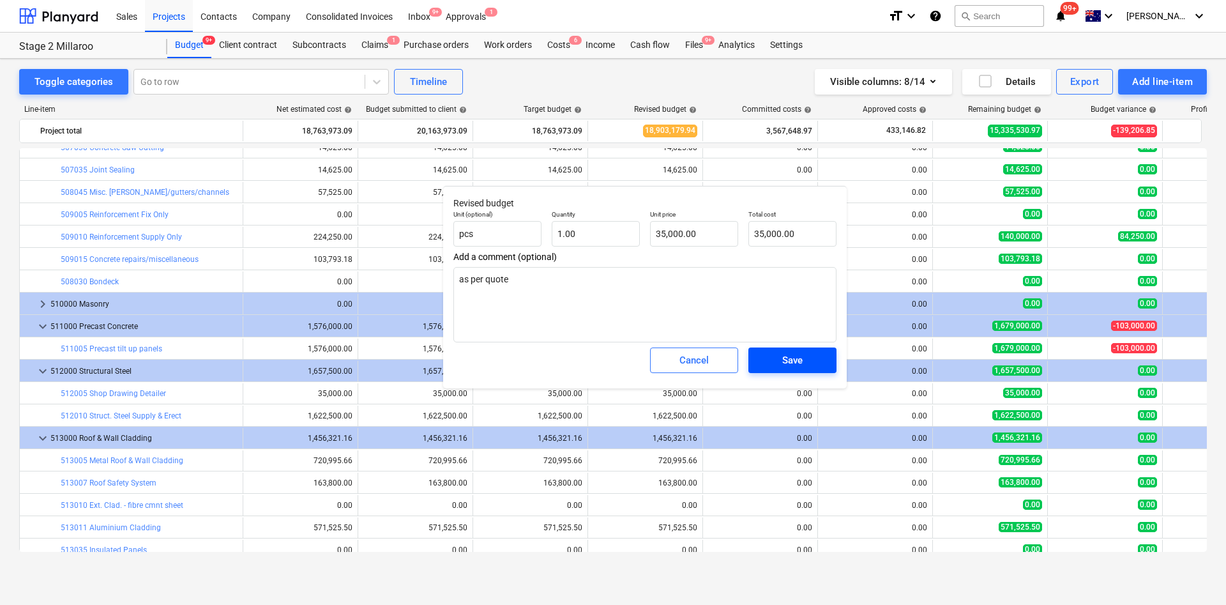
click at [810, 366] on span "Save" at bounding box center [792, 360] width 57 height 17
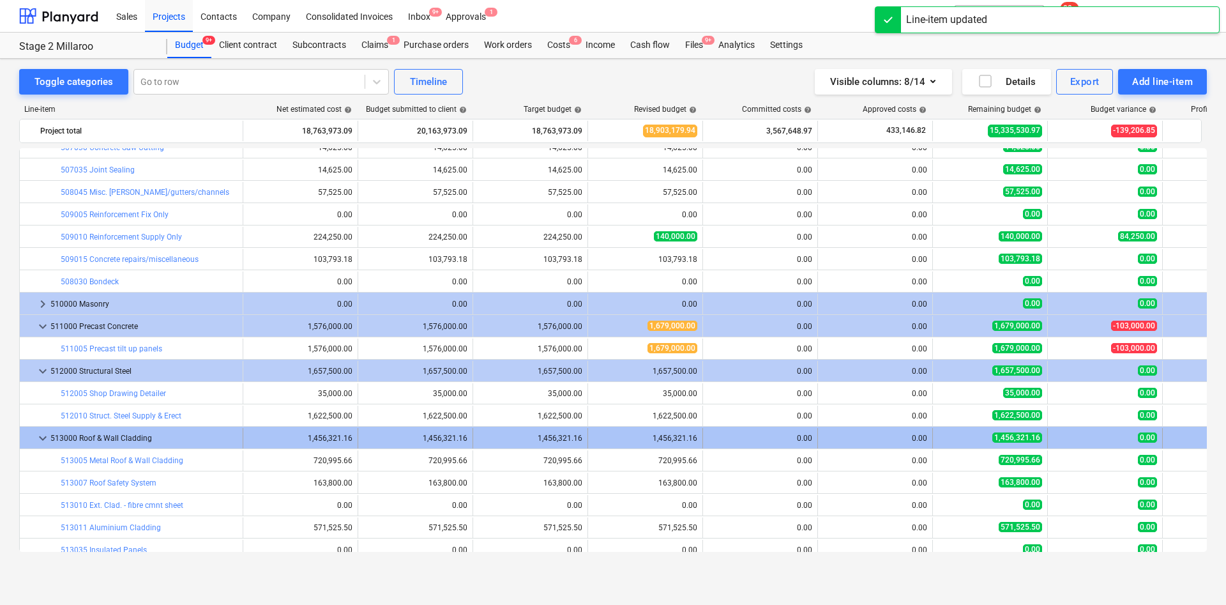
click at [600, 413] on span "edit" at bounding box center [601, 416] width 10 height 10
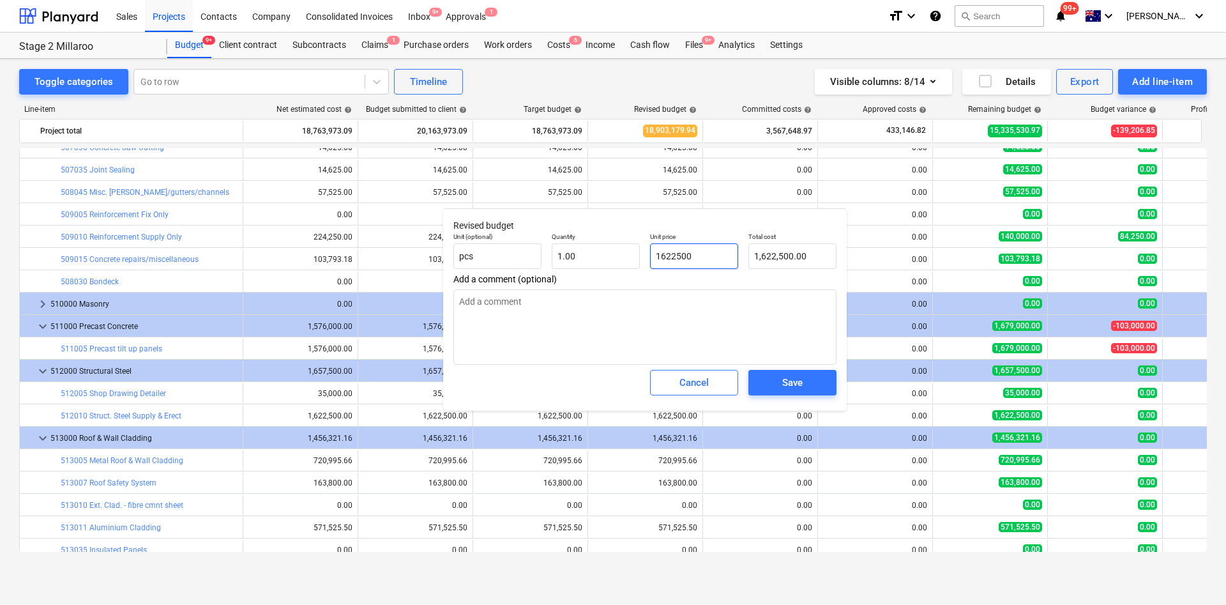
click at [719, 256] on input "1622500" at bounding box center [694, 256] width 88 height 26
drag, startPoint x: 721, startPoint y: 254, endPoint x: 599, endPoint y: 257, distance: 122.1
click at [599, 257] on div "Unit (optional) pcs Quantity 1.00 Unit price 1622500 Total cost 1,622,500.00" at bounding box center [644, 250] width 393 height 47
click at [797, 389] on div "Save" at bounding box center [792, 382] width 20 height 17
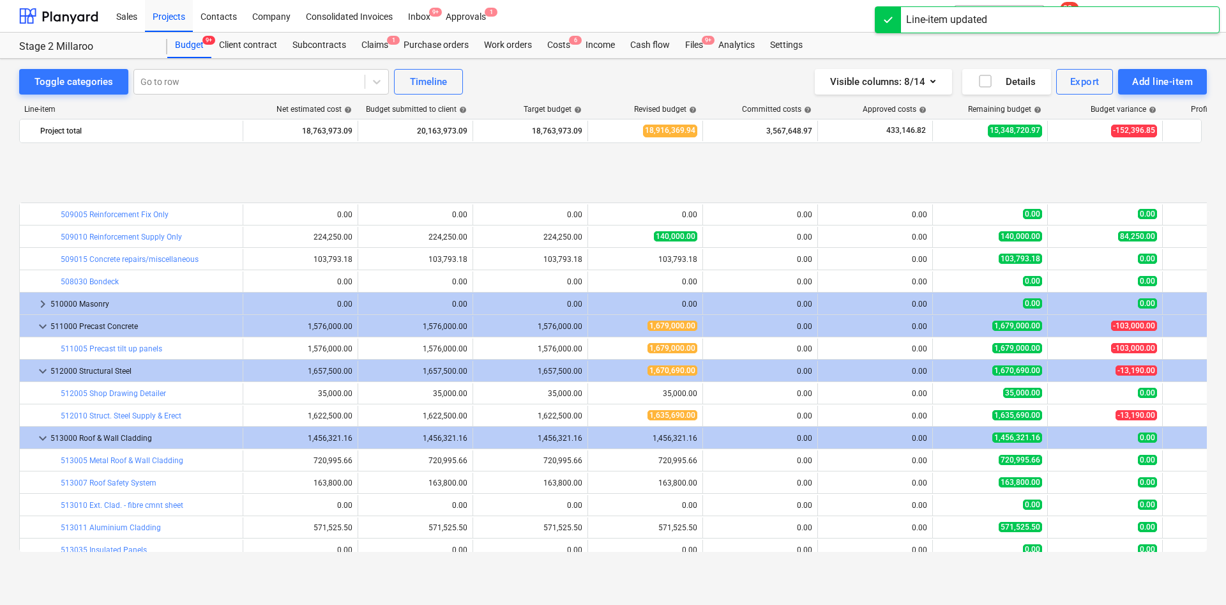
scroll to position [958, 0]
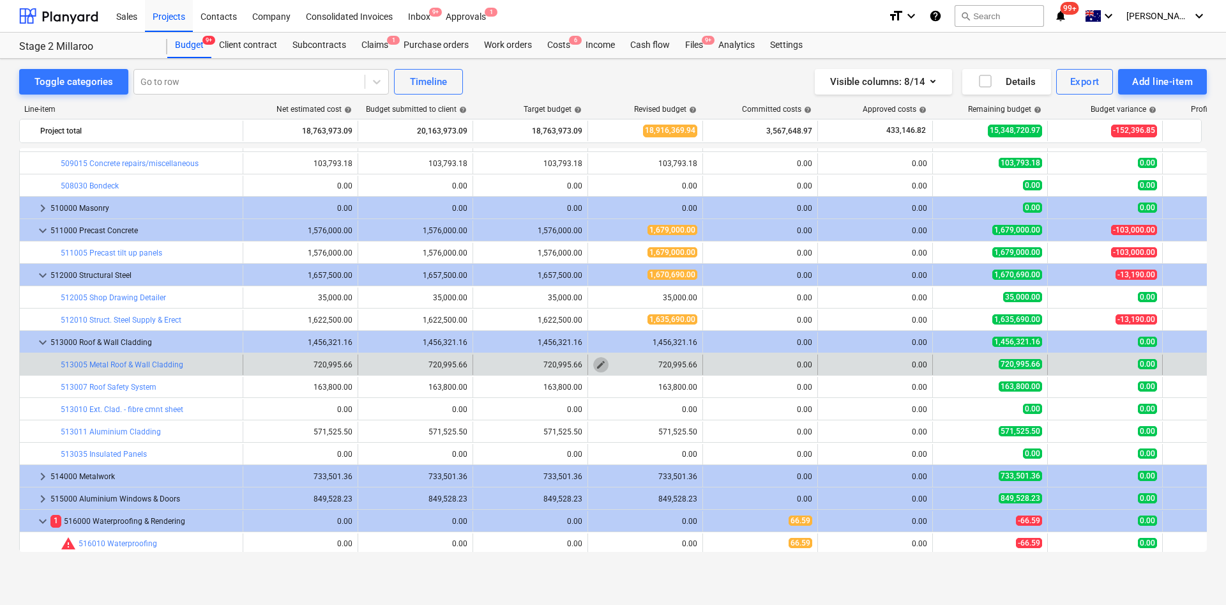
click at [603, 360] on span "edit" at bounding box center [601, 365] width 10 height 10
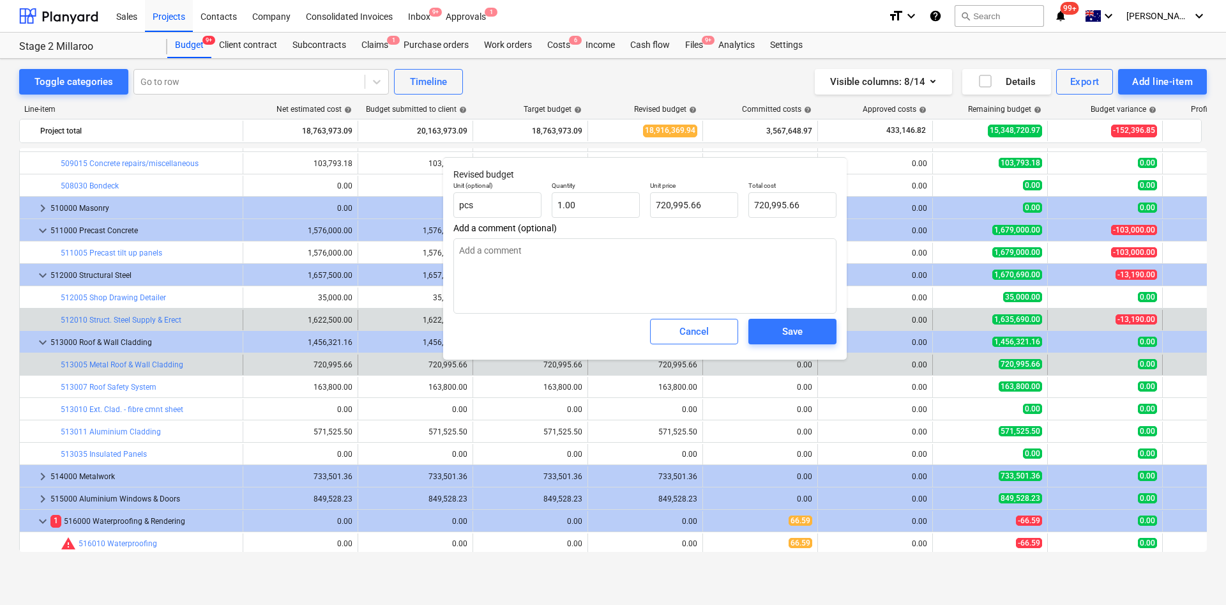
click at [710, 328] on span "Cancel" at bounding box center [694, 331] width 56 height 17
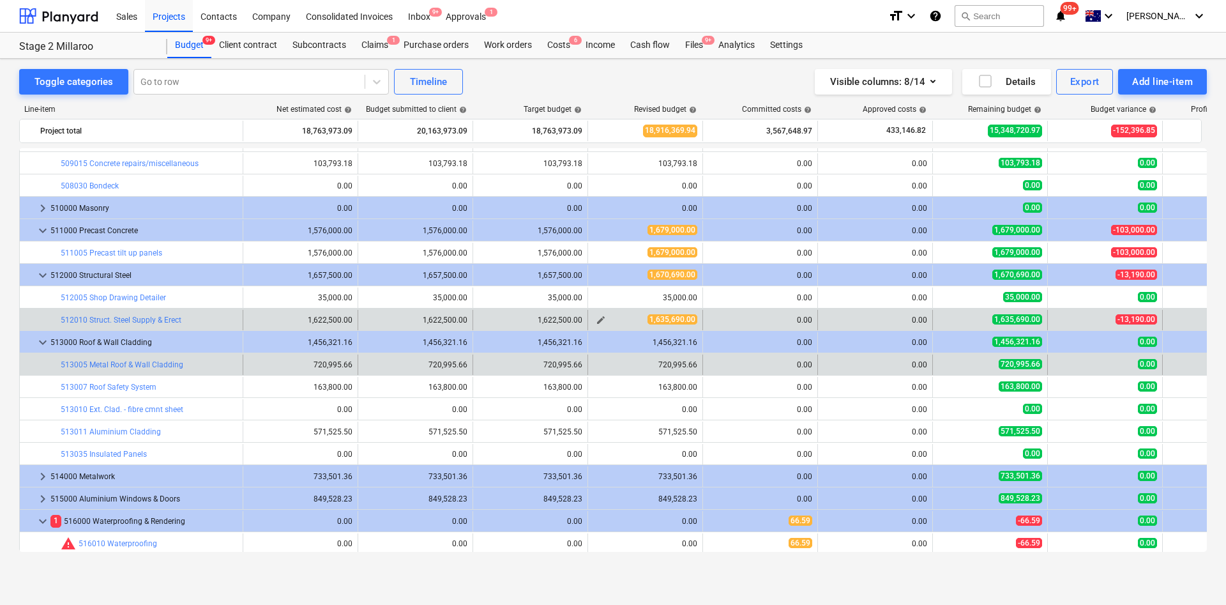
click at [604, 319] on span "edit" at bounding box center [601, 320] width 10 height 10
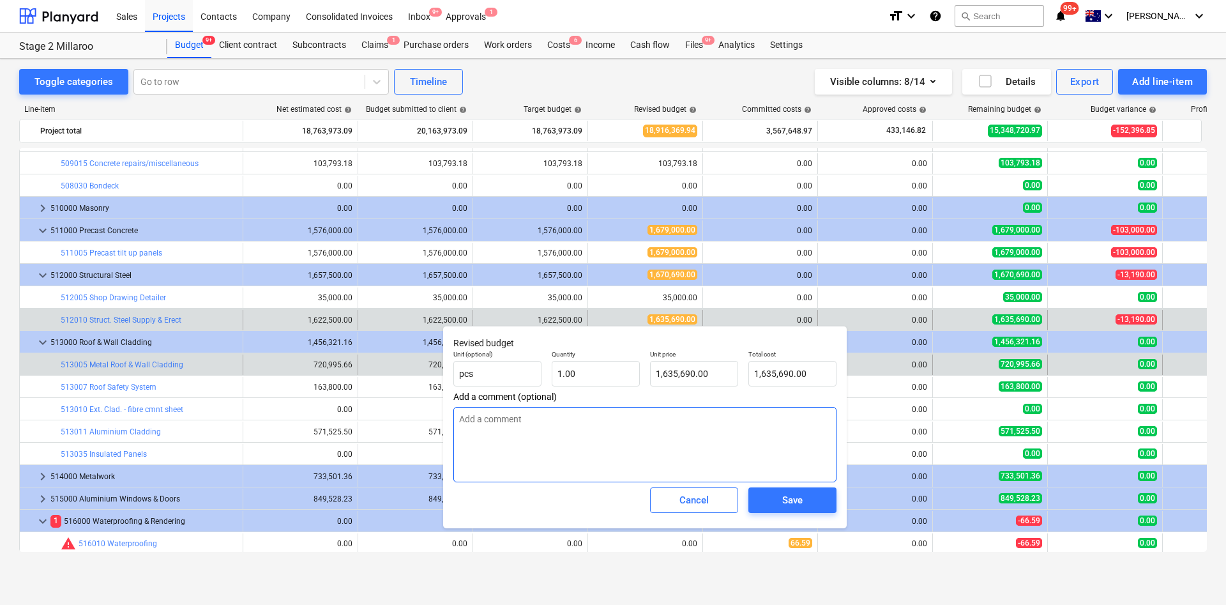
click at [578, 452] on textarea at bounding box center [645, 444] width 383 height 75
click at [784, 485] on div "Save" at bounding box center [793, 500] width 98 height 36
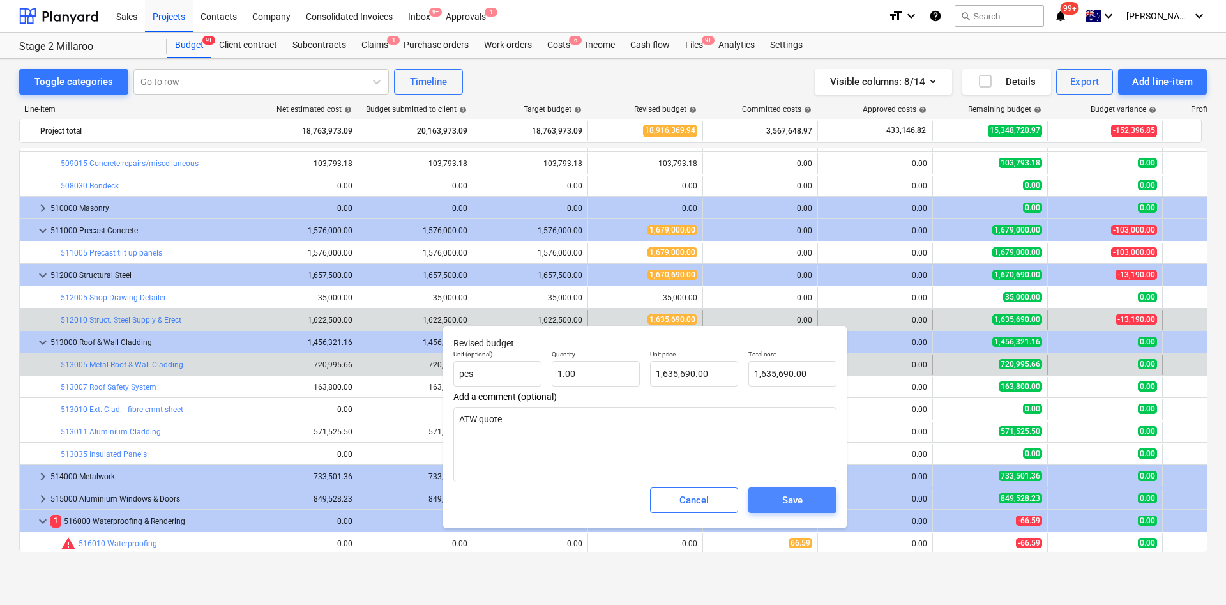
click at [817, 513] on button "Save" at bounding box center [793, 500] width 88 height 26
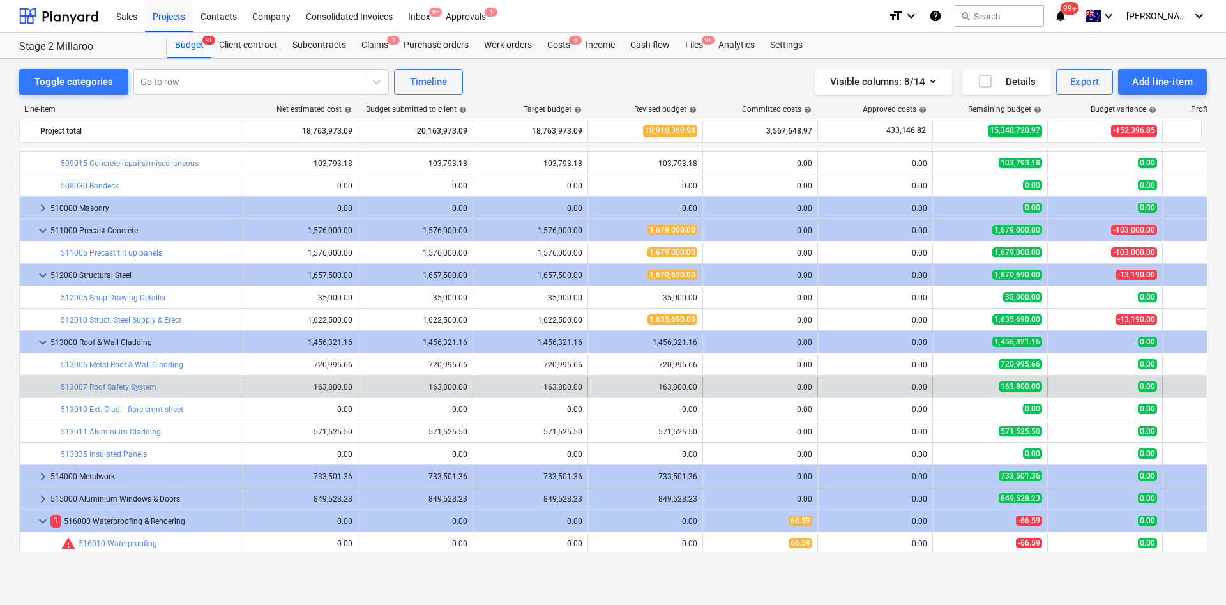
drag, startPoint x: 604, startPoint y: 363, endPoint x: 609, endPoint y: 387, distance: 24.2
click at [604, 365] on span "edit" at bounding box center [601, 365] width 10 height 10
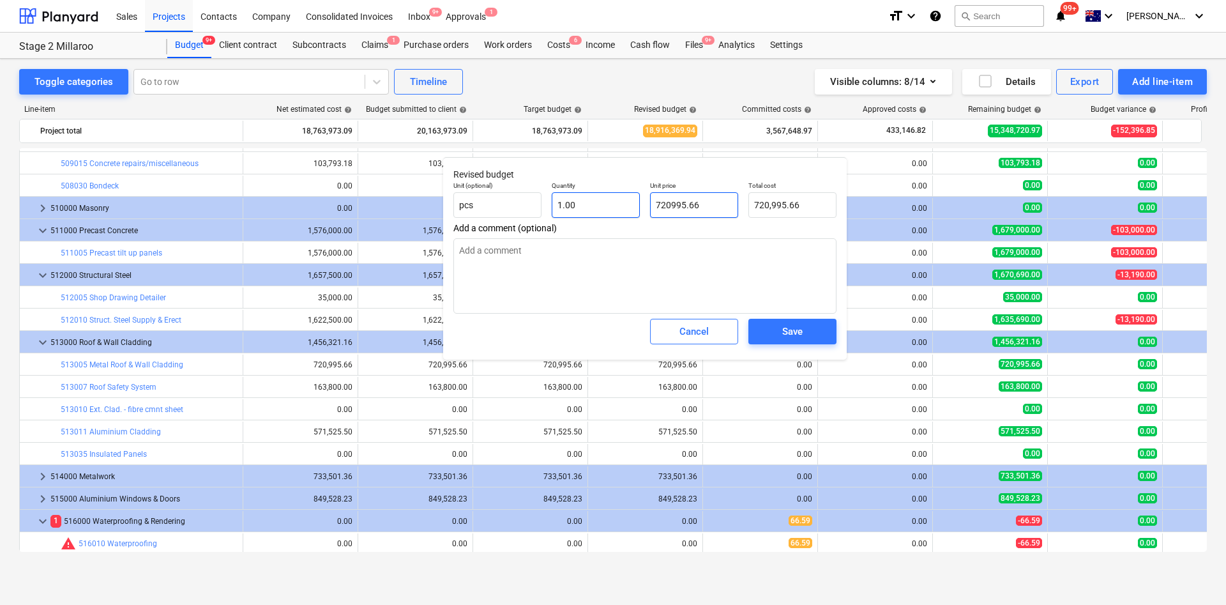
drag, startPoint x: 717, startPoint y: 206, endPoint x: 606, endPoint y: 197, distance: 112.1
click at [607, 199] on div "Unit (optional) pcs Quantity 1.00 Unit price 720995.66 Total cost 720,995.66" at bounding box center [644, 199] width 393 height 47
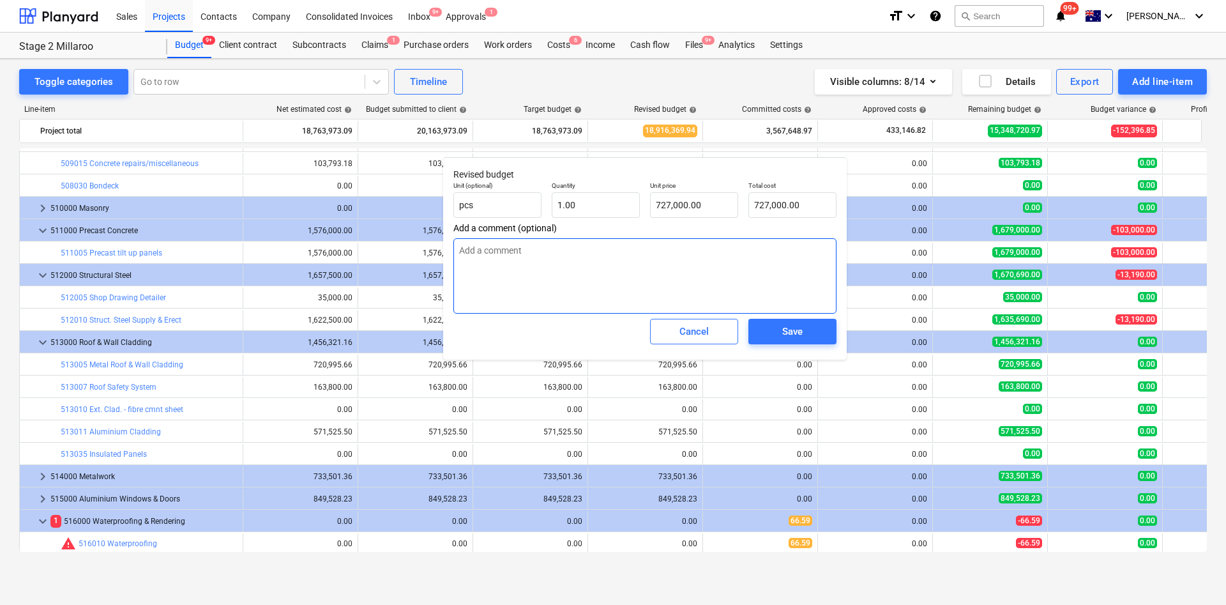
click at [662, 268] on textarea at bounding box center [645, 275] width 383 height 75
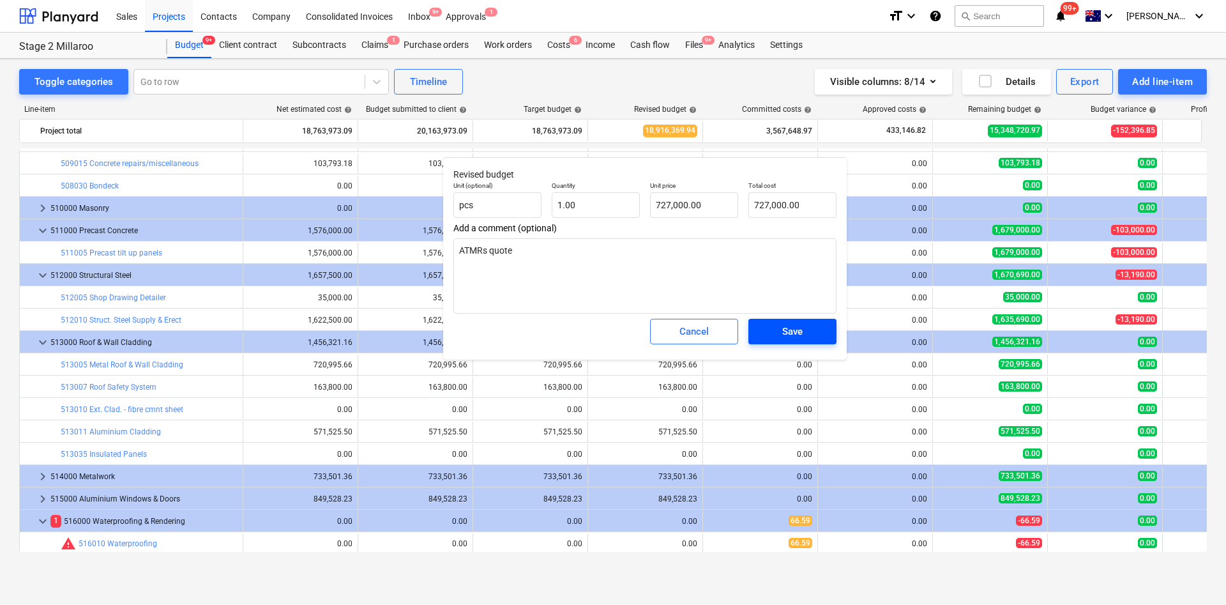
drag, startPoint x: 795, startPoint y: 319, endPoint x: 795, endPoint y: 344, distance: 24.9
click at [795, 321] on button "Save" at bounding box center [793, 332] width 88 height 26
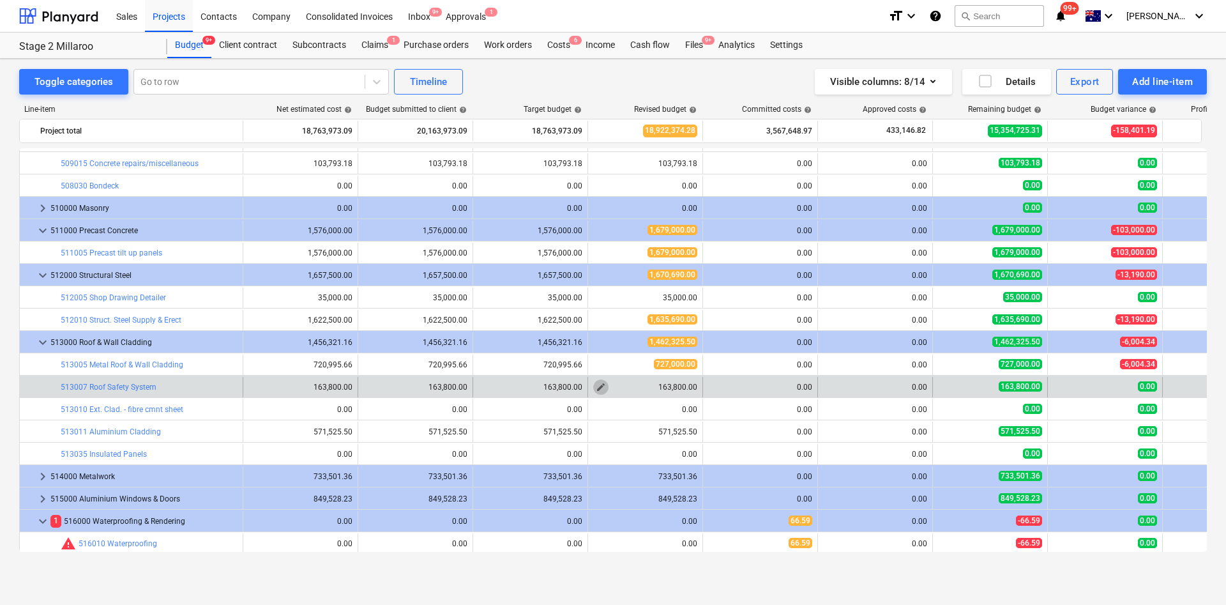
click at [602, 383] on span "edit" at bounding box center [601, 387] width 10 height 10
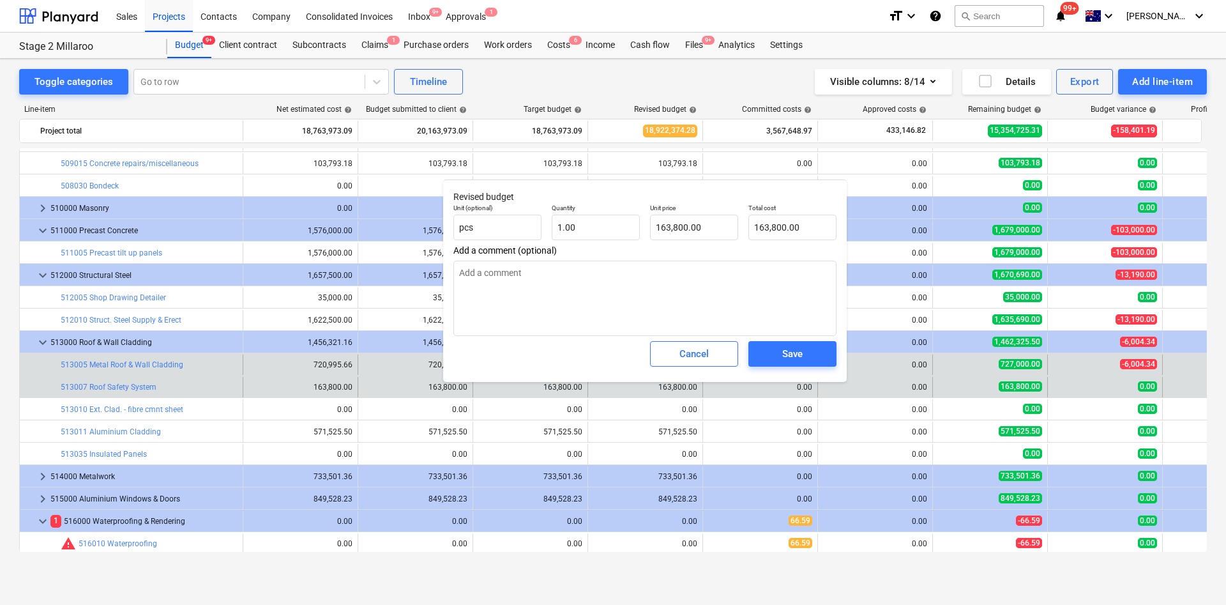
drag, startPoint x: 704, startPoint y: 351, endPoint x: 691, endPoint y: 358, distance: 14.9
click at [704, 352] on div "Cancel" at bounding box center [694, 354] width 29 height 17
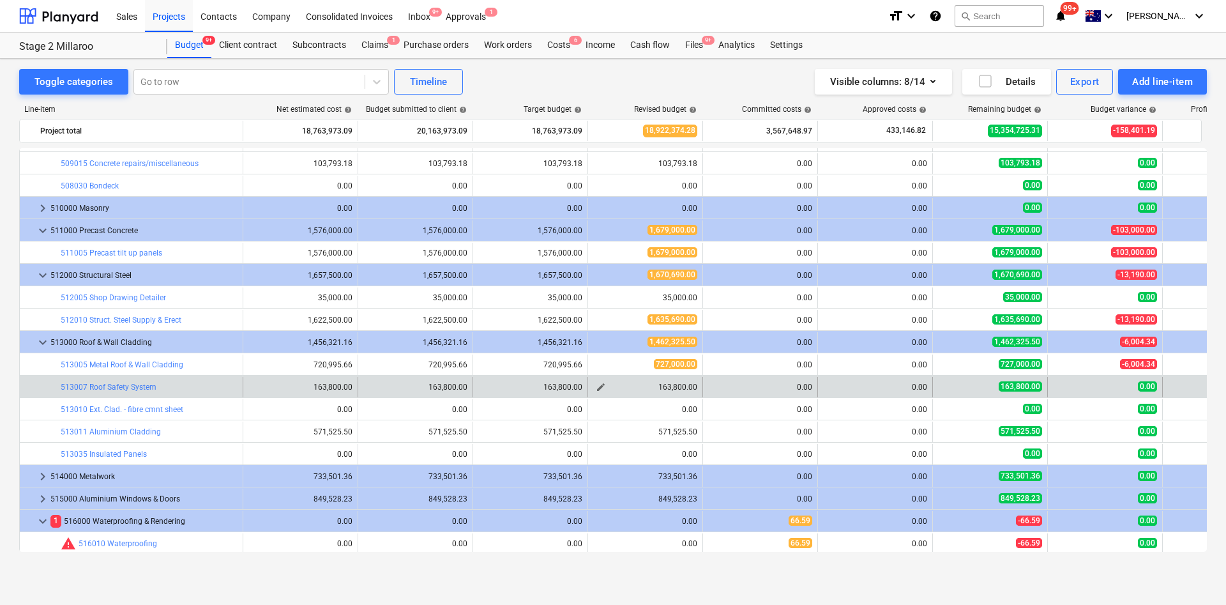
click at [602, 383] on span "edit" at bounding box center [601, 387] width 10 height 10
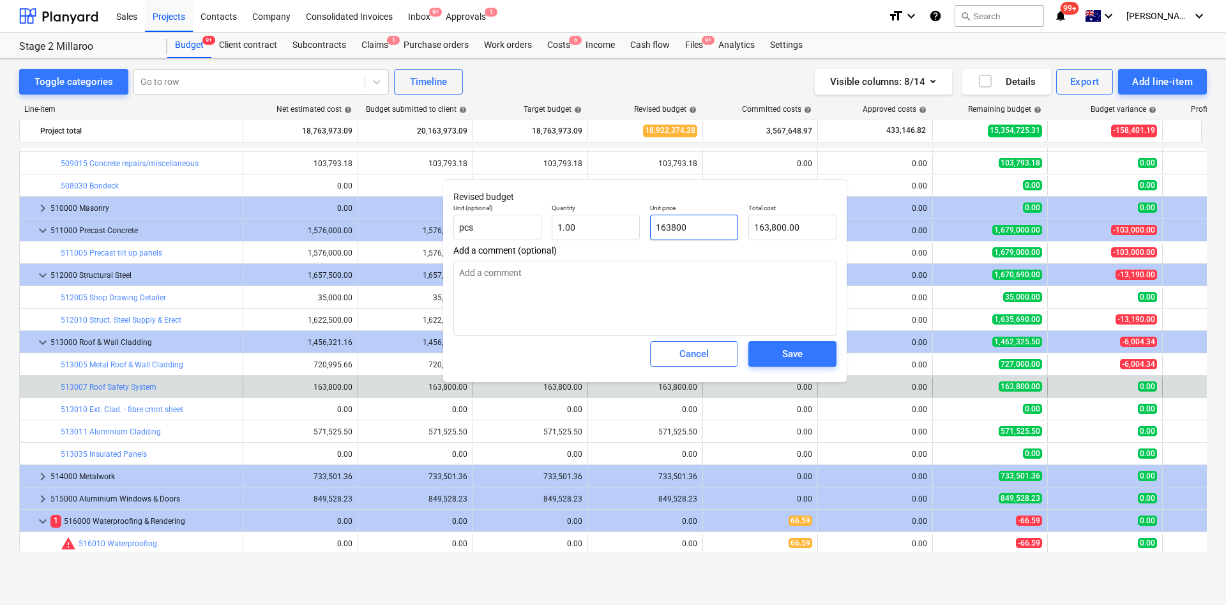
click at [721, 223] on input "163800" at bounding box center [694, 228] width 88 height 26
click at [683, 225] on input "163800" at bounding box center [694, 228] width 88 height 26
click at [699, 224] on input "16380" at bounding box center [694, 228] width 88 height 26
drag, startPoint x: 712, startPoint y: 221, endPoint x: 599, endPoint y: 225, distance: 113.1
click at [599, 225] on div "Unit (optional) pcs Quantity 10.00 Unit price 16380 Total cost 163,800.00" at bounding box center [644, 222] width 393 height 47
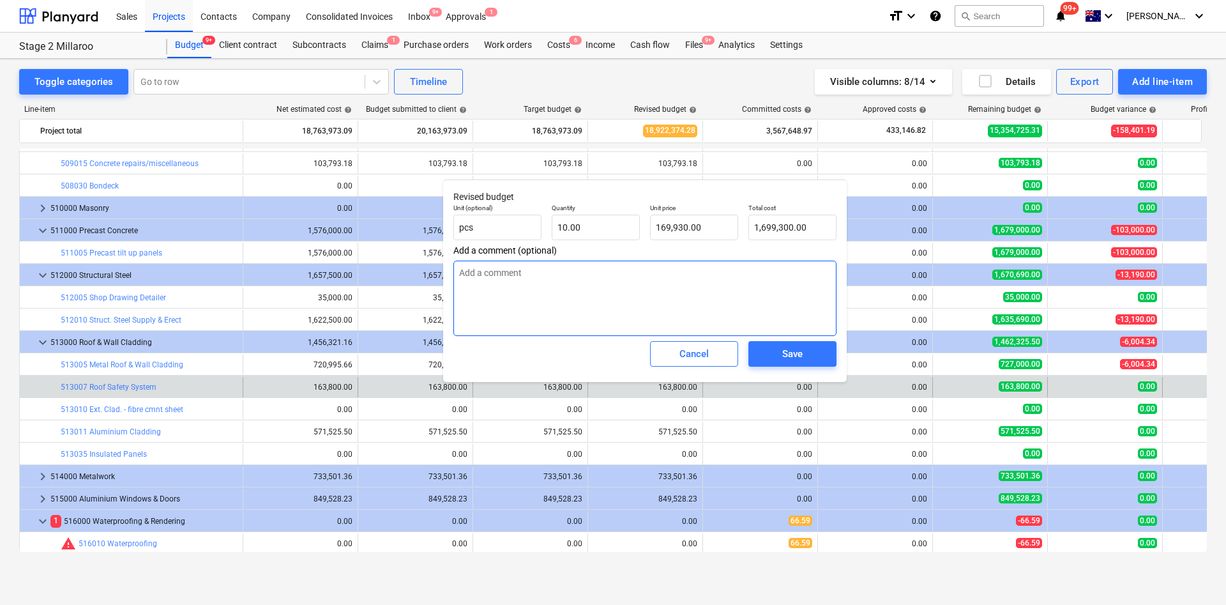
click at [602, 297] on textarea at bounding box center [645, 298] width 383 height 75
click at [791, 340] on div "Save" at bounding box center [793, 354] width 98 height 36
click at [784, 346] on div "Save" at bounding box center [792, 354] width 20 height 17
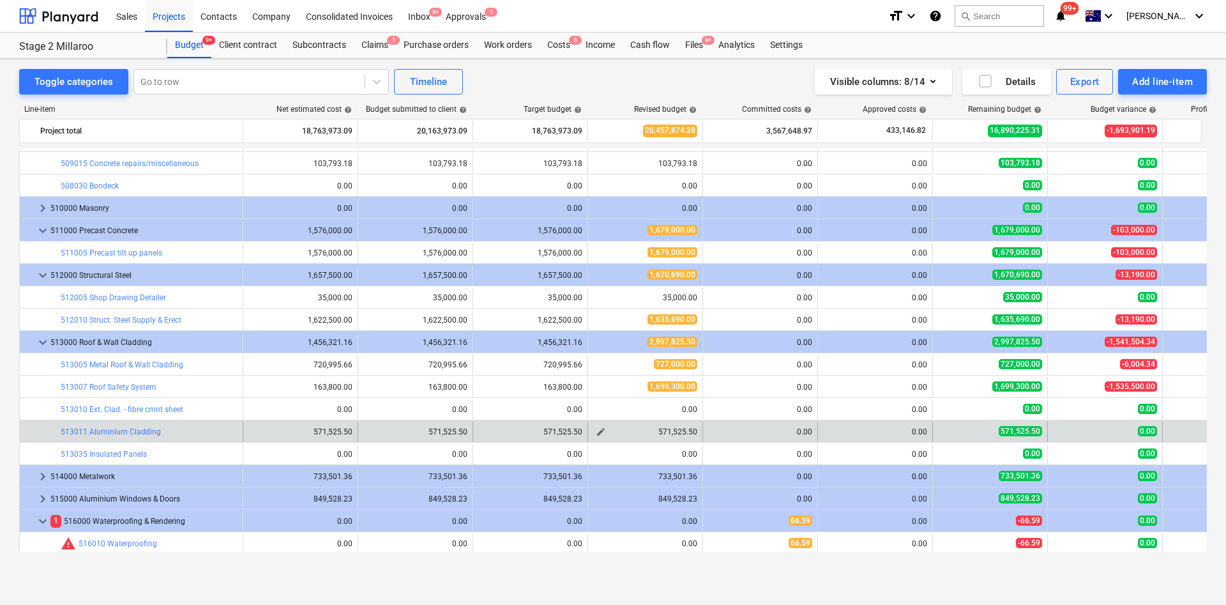
click at [600, 431] on span "edit" at bounding box center [601, 432] width 10 height 10
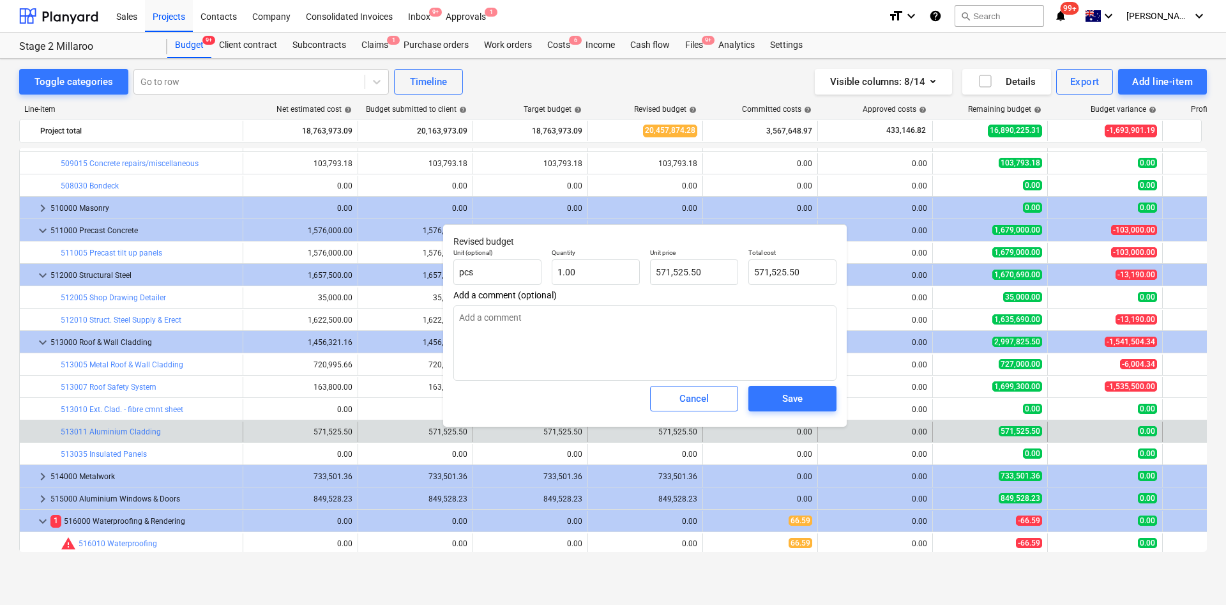
click at [705, 294] on span "Add a comment (optional)" at bounding box center [645, 295] width 383 height 10
click at [709, 274] on input "571525.5" at bounding box center [694, 272] width 88 height 26
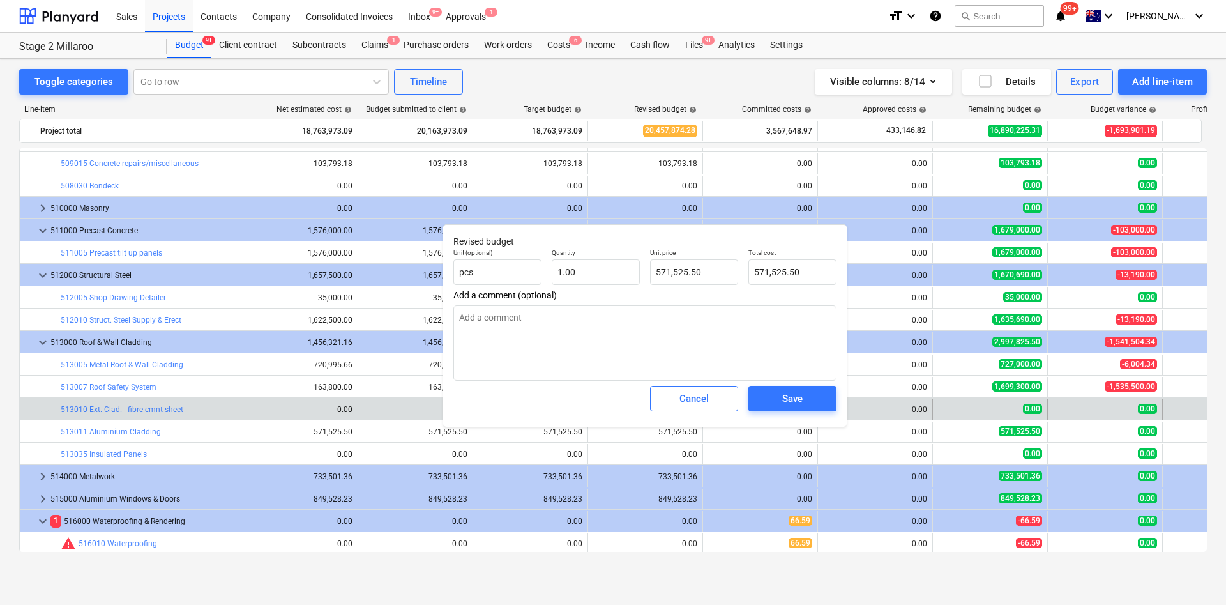
click at [699, 402] on div "Cancel" at bounding box center [694, 398] width 29 height 17
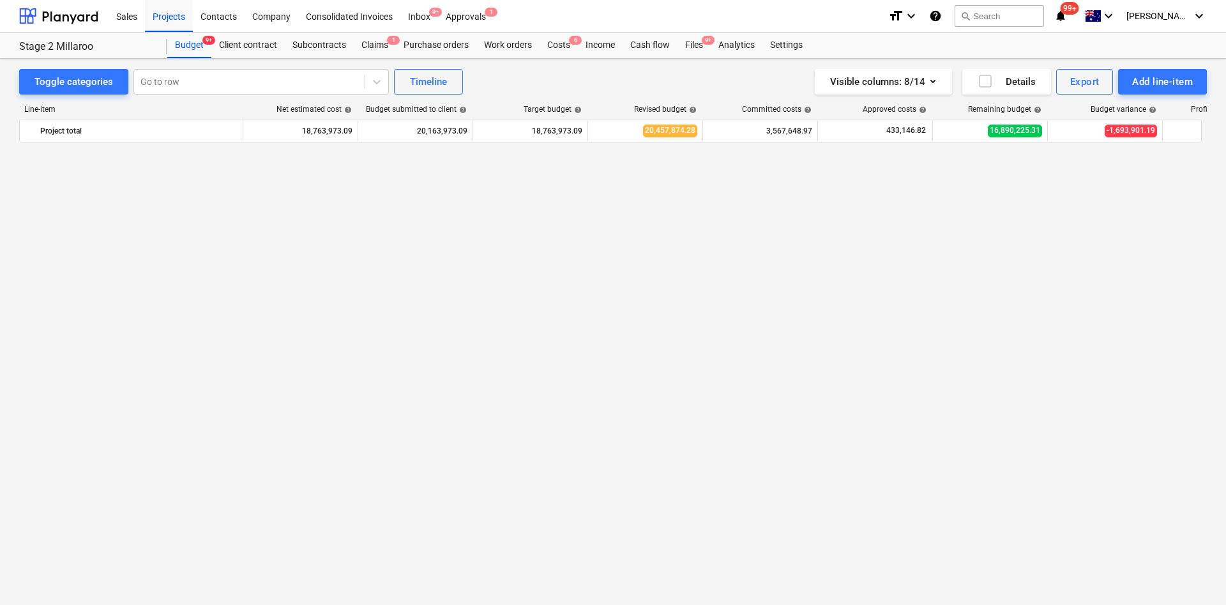
scroll to position [1054, 0]
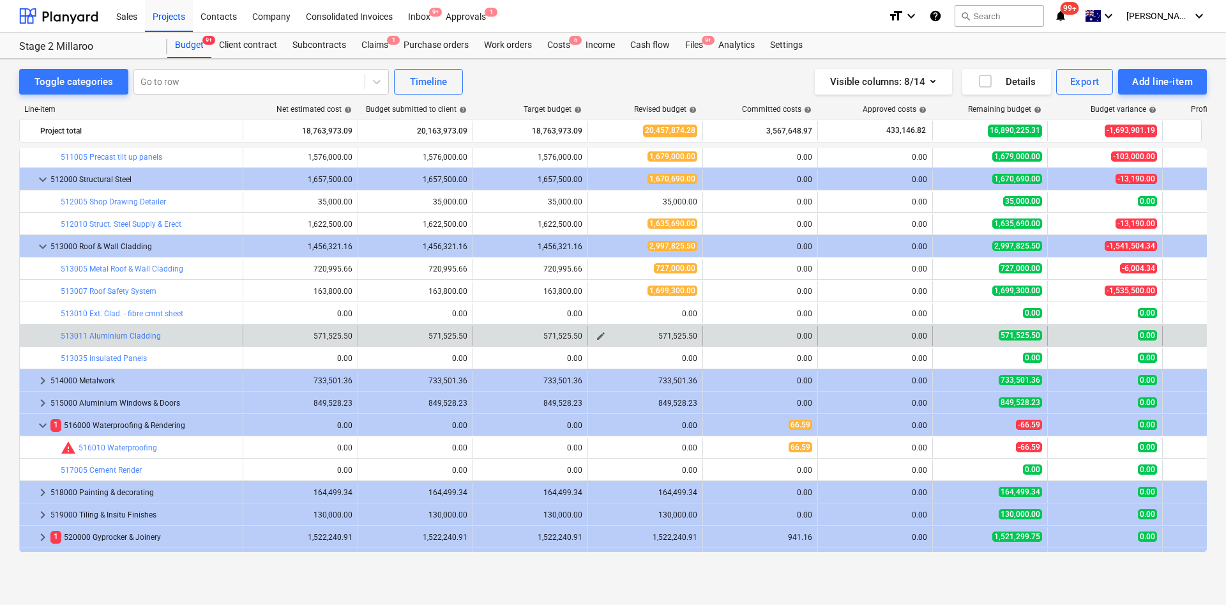
click at [600, 334] on span "edit" at bounding box center [601, 336] width 10 height 10
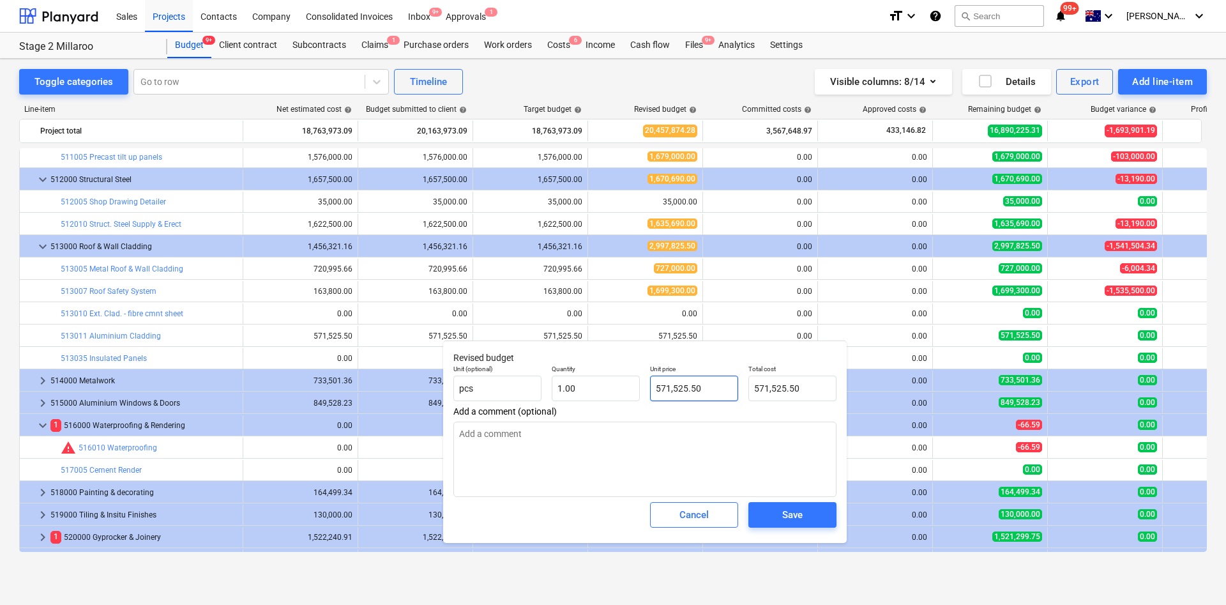
click at [699, 387] on input "571,525.50" at bounding box center [694, 389] width 88 height 26
click at [699, 387] on input "571525.5" at bounding box center [694, 389] width 88 height 26
click at [723, 432] on textarea at bounding box center [645, 459] width 383 height 75
drag, startPoint x: 809, startPoint y: 511, endPoint x: 744, endPoint y: 576, distance: 91.7
click at [809, 512] on span "Save" at bounding box center [792, 515] width 57 height 17
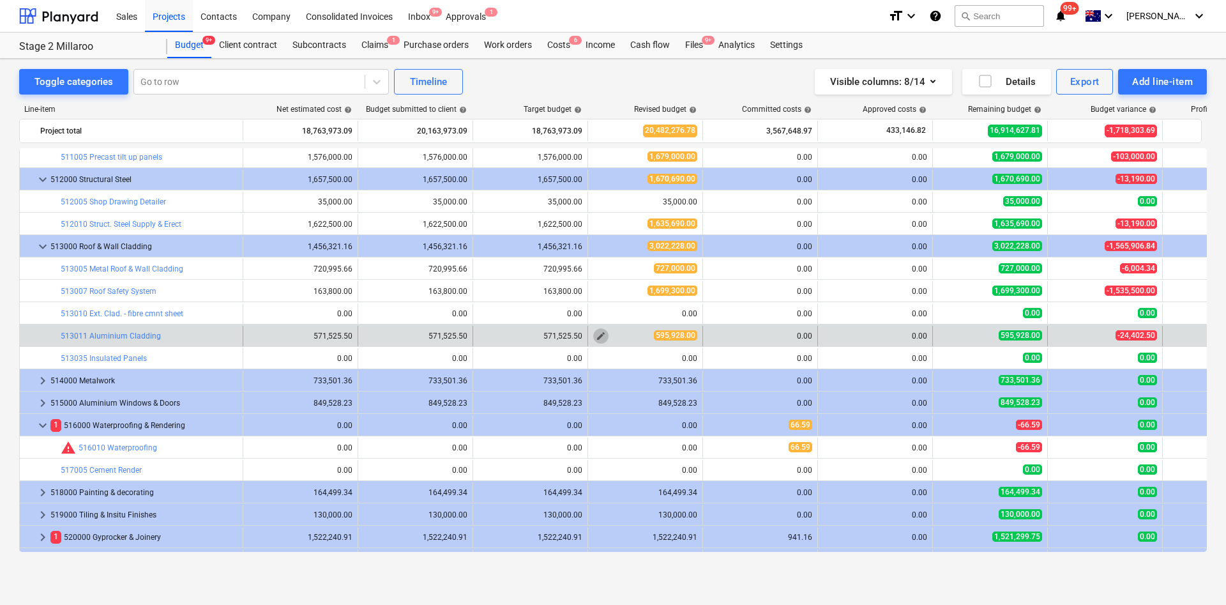
click at [605, 332] on span "edit" at bounding box center [601, 336] width 10 height 10
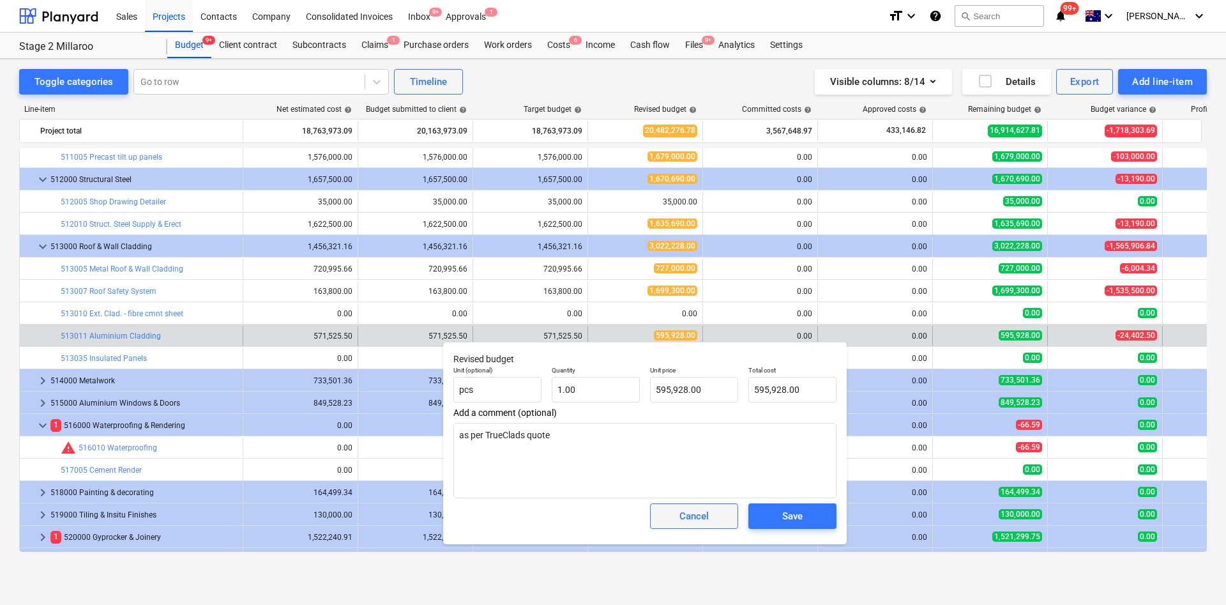
click at [702, 513] on div "Cancel" at bounding box center [694, 516] width 29 height 17
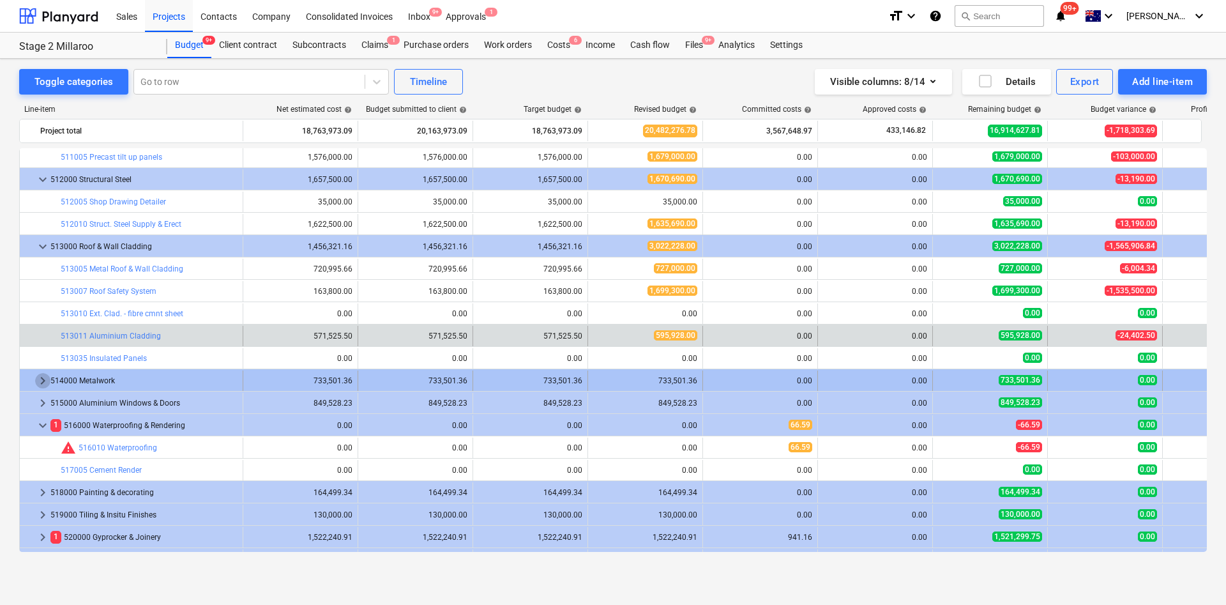
click at [41, 378] on span "keyboard_arrow_right" at bounding box center [42, 380] width 15 height 15
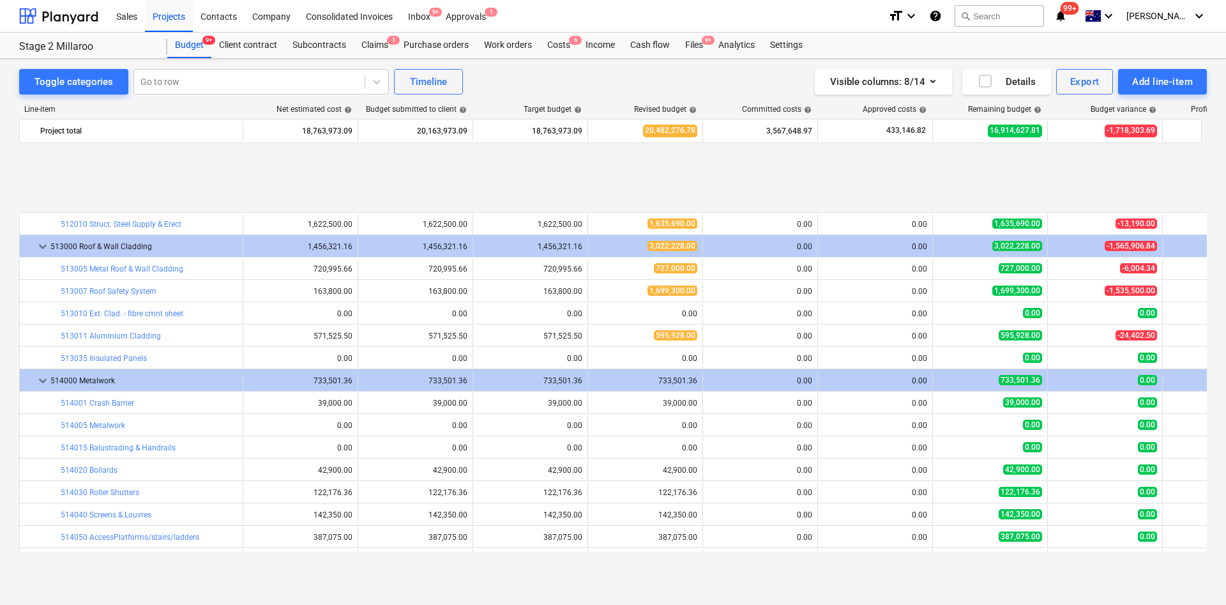
scroll to position [1150, 0]
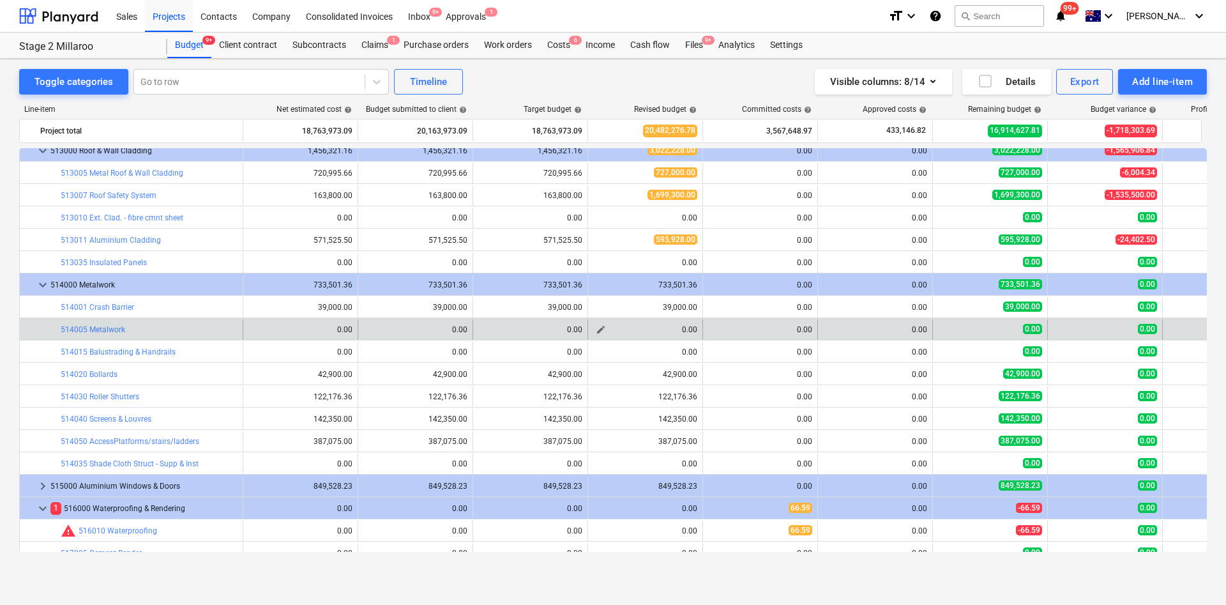
click at [600, 328] on span "edit" at bounding box center [601, 329] width 10 height 10
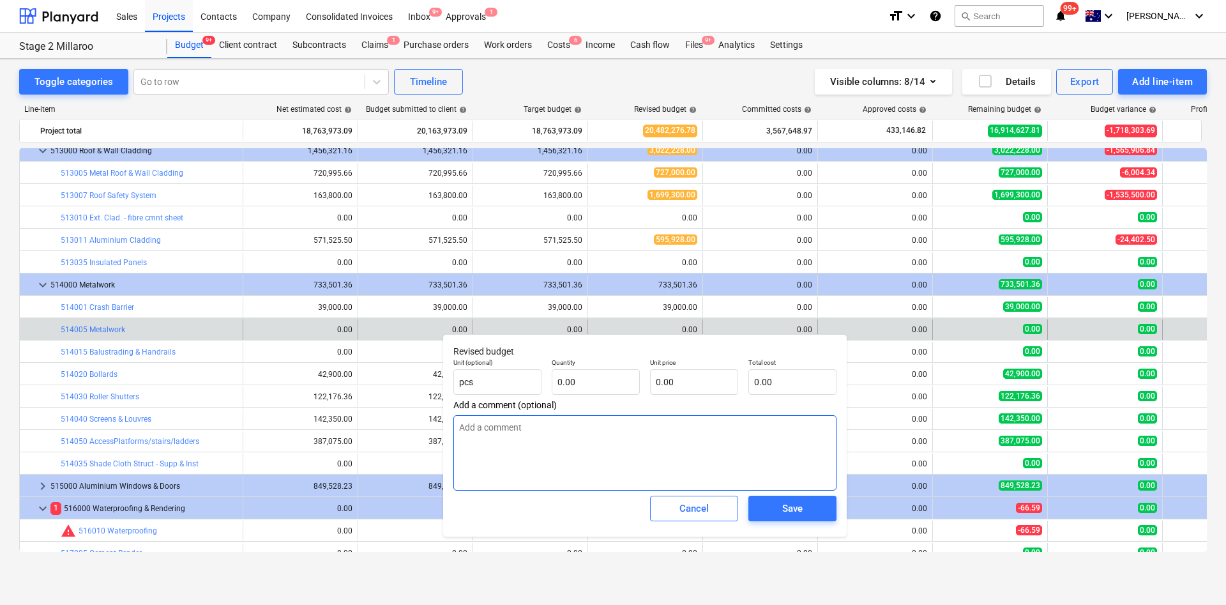
click at [620, 473] on textarea at bounding box center [645, 452] width 383 height 75
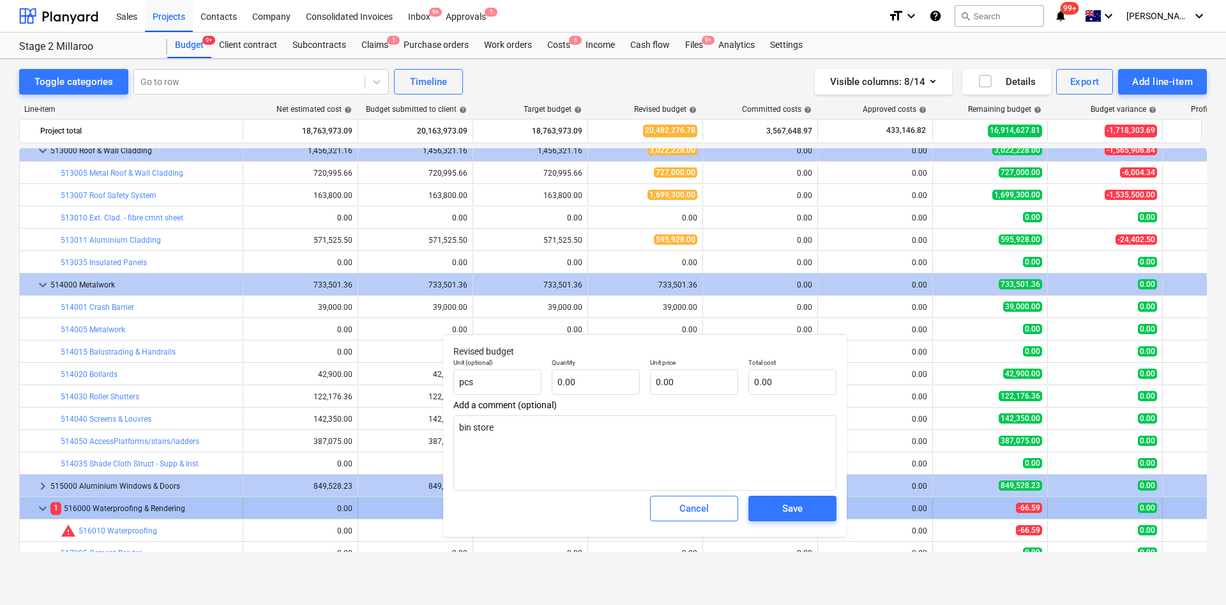
click at [686, 508] on div "Cancel" at bounding box center [694, 508] width 29 height 17
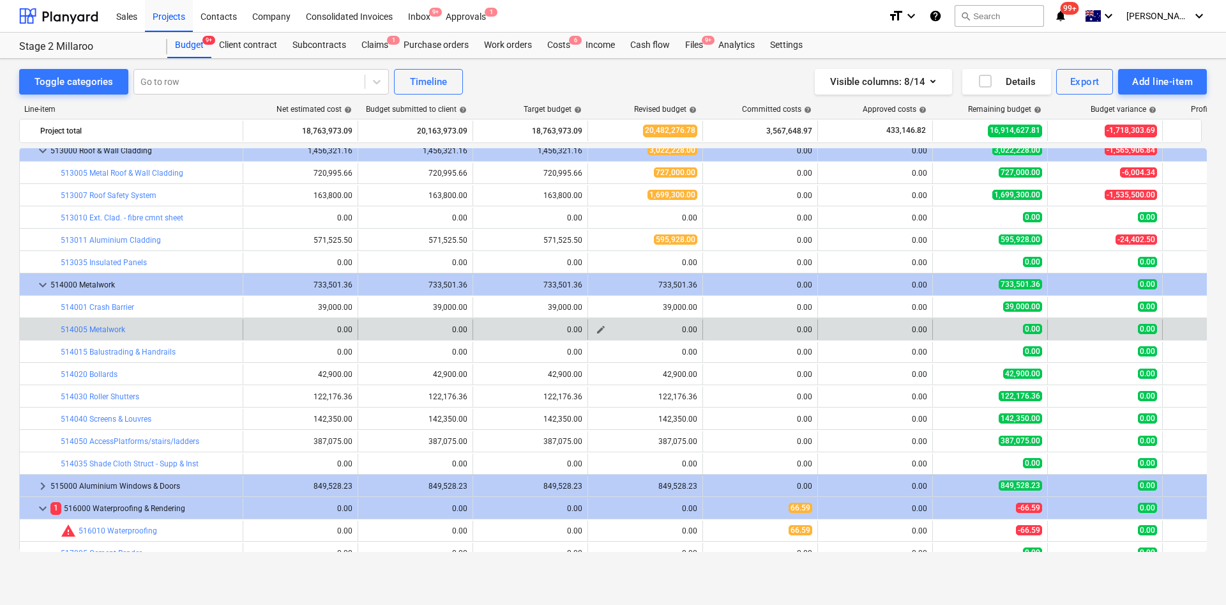
click at [604, 330] on span "edit" at bounding box center [601, 329] width 10 height 10
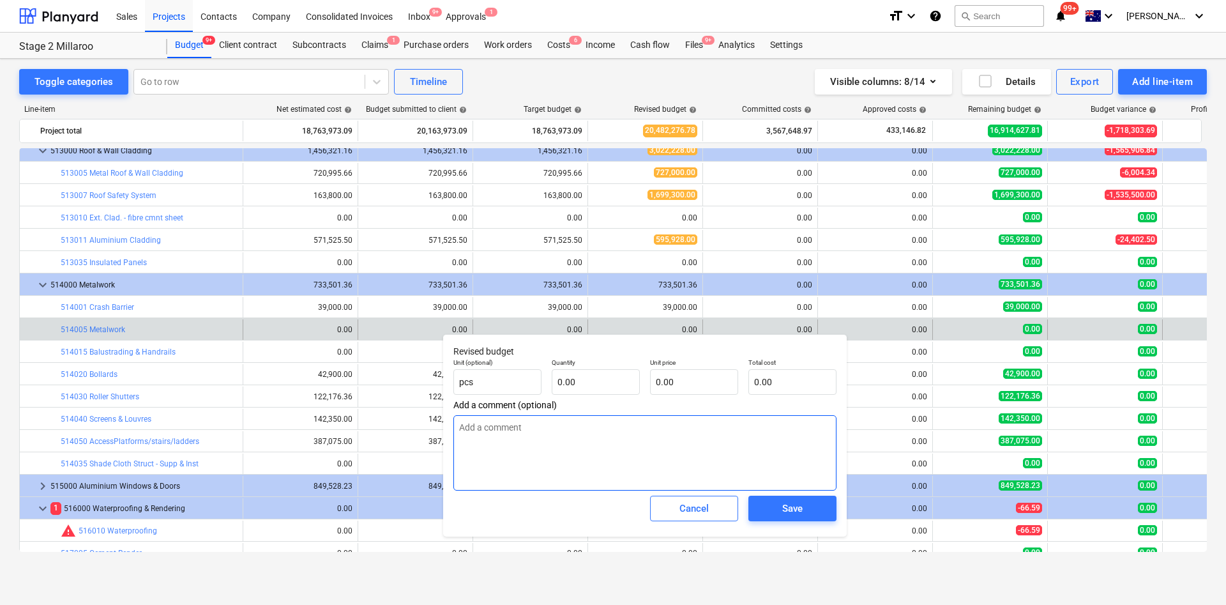
click at [500, 452] on textarea at bounding box center [645, 452] width 383 height 75
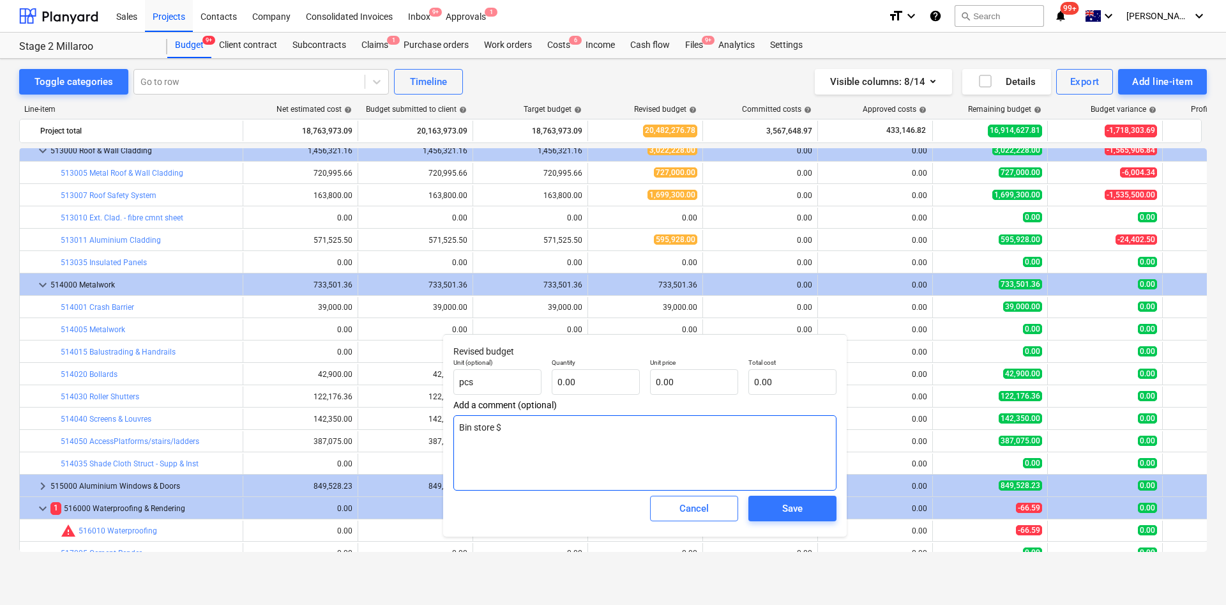
click at [548, 428] on textarea "Bin store $" at bounding box center [645, 452] width 383 height 75
click at [555, 428] on textarea "Bin store $" at bounding box center [645, 452] width 383 height 75
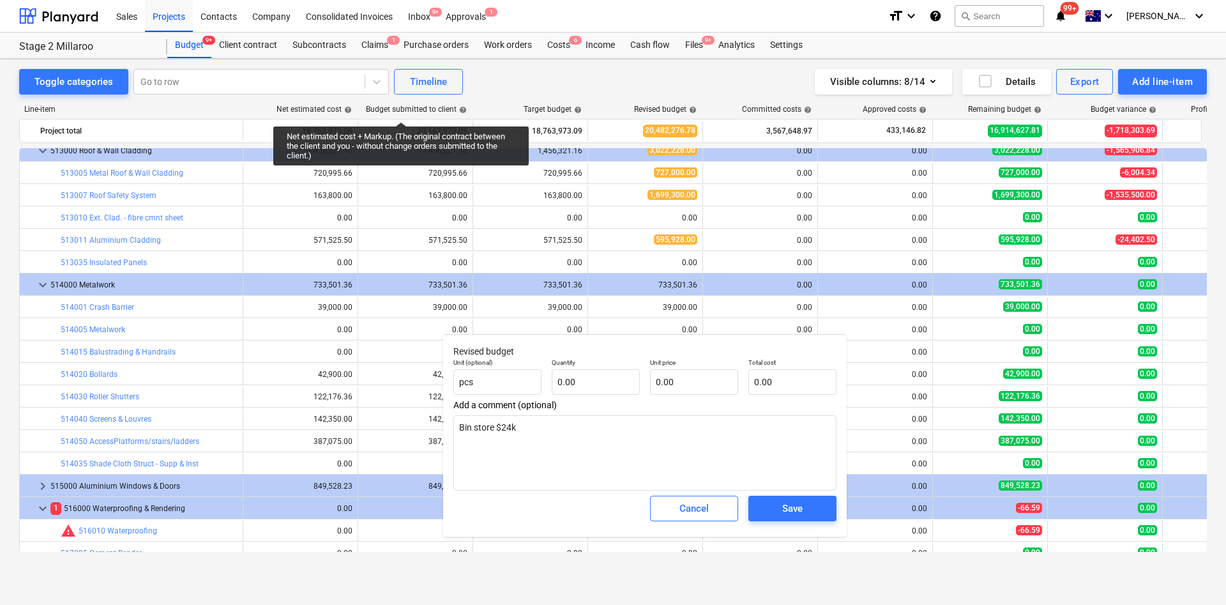
click at [536, 432] on body "Sales Projects Contacts Company Consolidated Invoices Inbox 9+ Approvals 1 form…" at bounding box center [613, 302] width 1226 height 605
click at [536, 432] on textarea "Bin store $24k" at bounding box center [645, 452] width 383 height 75
click at [540, 446] on textarea "Bin store $24k mailbox $" at bounding box center [645, 452] width 383 height 75
click at [536, 448] on textarea "Bin store $24k mailbox $10k bike racks" at bounding box center [645, 452] width 383 height 75
click at [689, 380] on input "text" at bounding box center [694, 382] width 88 height 26
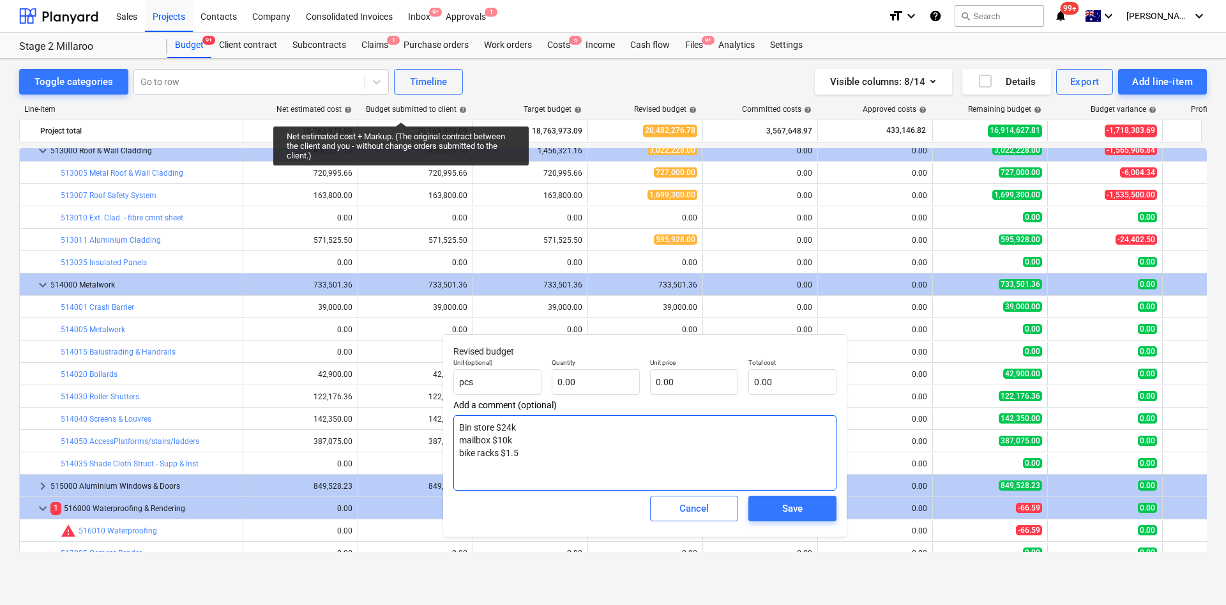
click at [539, 427] on textarea "Bin store $24k mailbox $10k bike racks $1.5" at bounding box center [645, 452] width 383 height 75
click at [768, 507] on span "Save" at bounding box center [792, 508] width 57 height 17
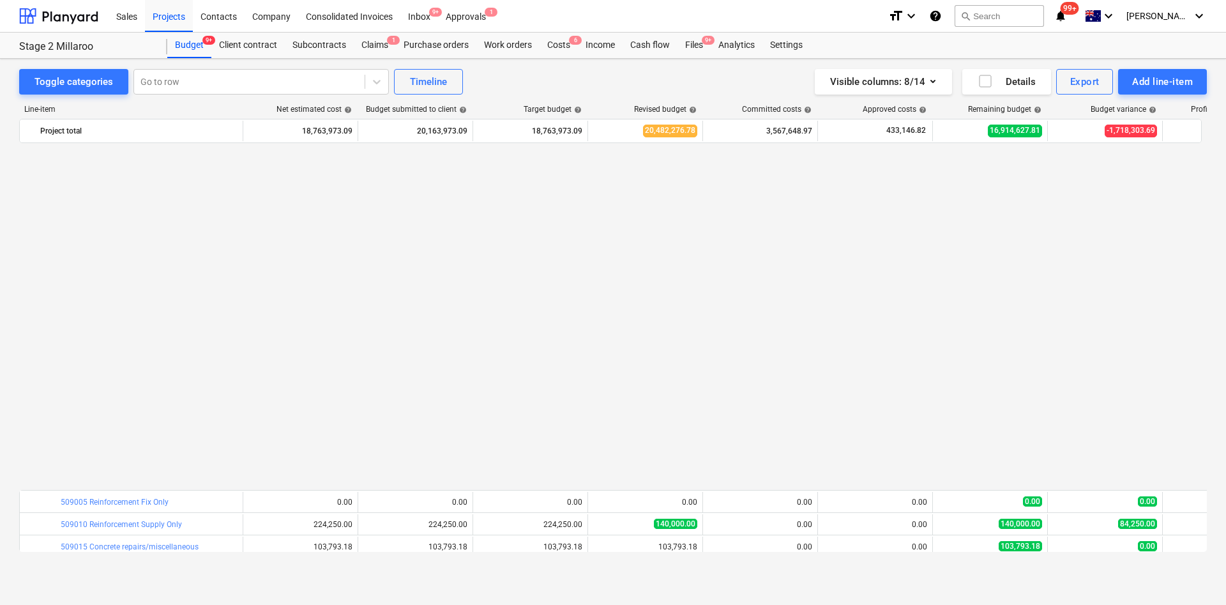
scroll to position [958, 0]
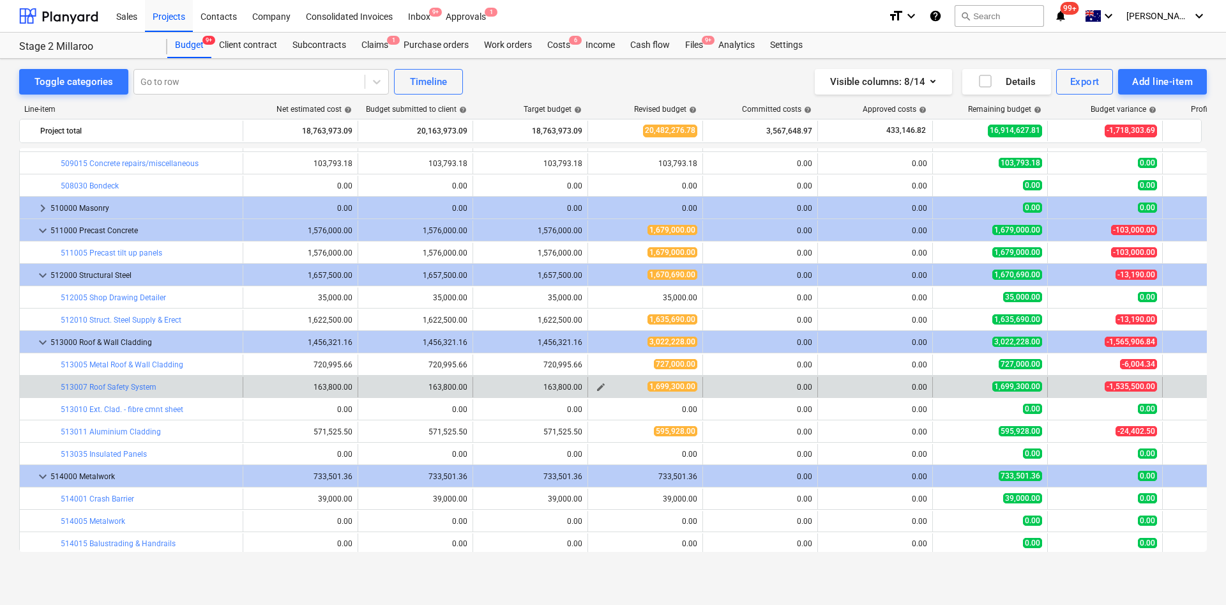
click at [602, 386] on span "edit" at bounding box center [601, 387] width 10 height 10
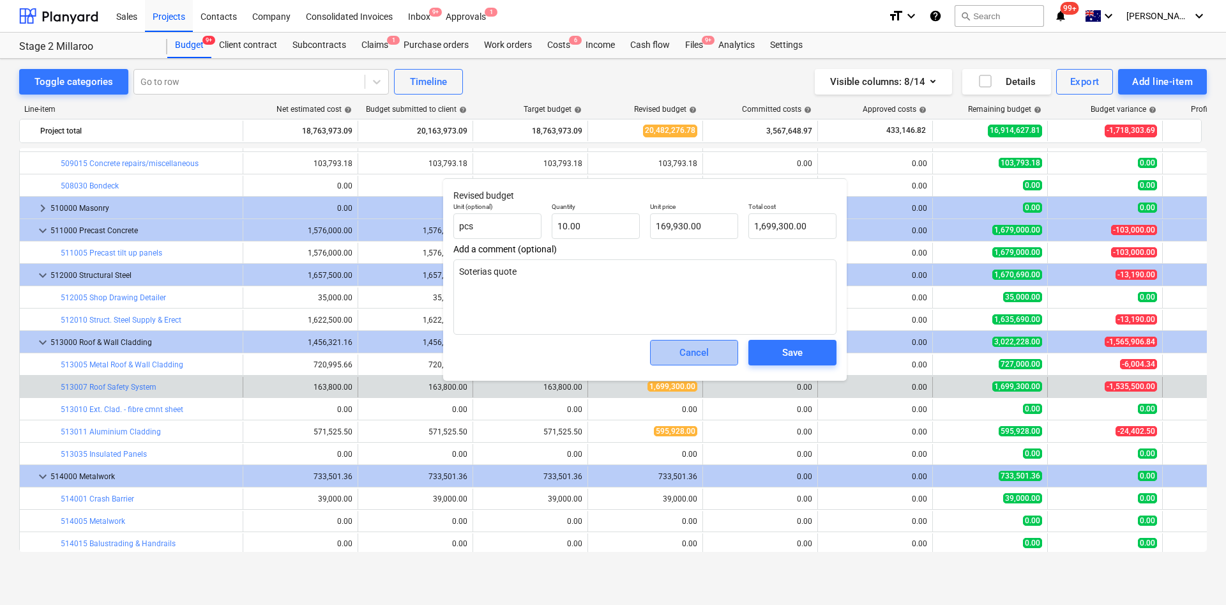
click at [704, 352] on div "Cancel" at bounding box center [694, 352] width 29 height 17
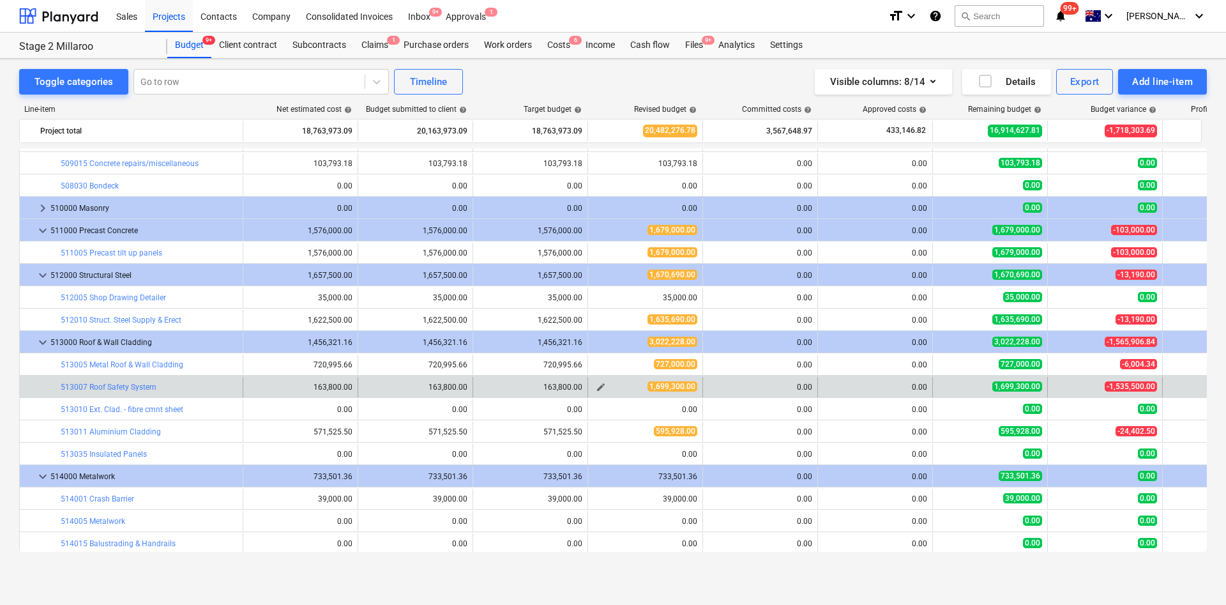
click at [603, 389] on span "edit" at bounding box center [601, 387] width 10 height 10
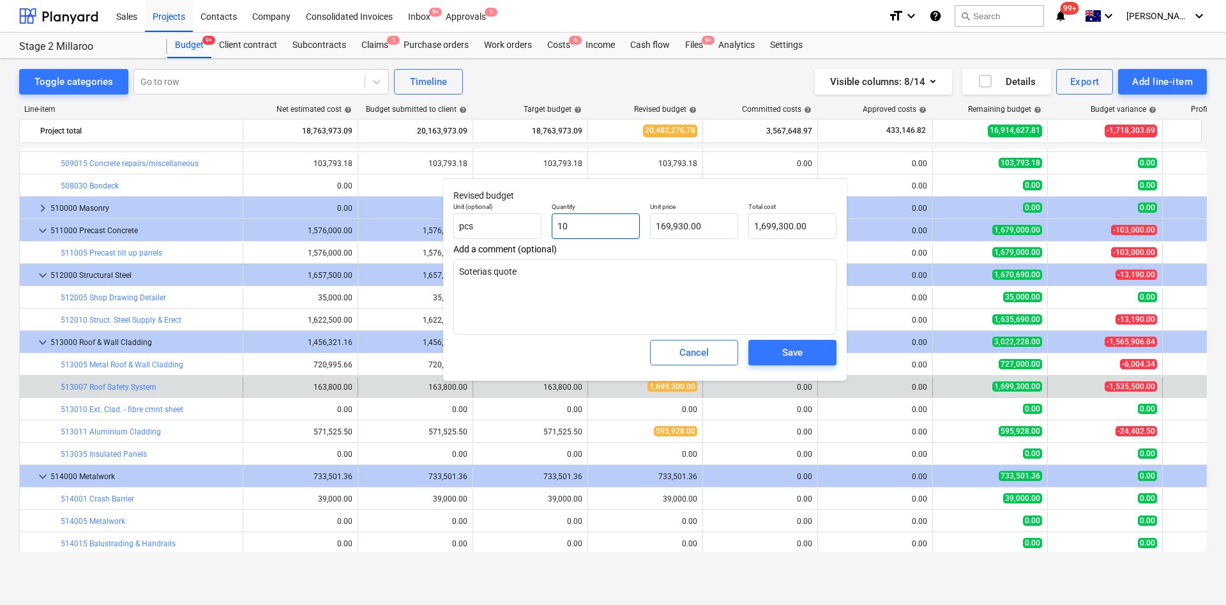
drag, startPoint x: 602, startPoint y: 225, endPoint x: 551, endPoint y: 238, distance: 52.8
click at [560, 238] on input "10" at bounding box center [596, 226] width 88 height 26
click at [590, 230] on input "10" at bounding box center [596, 226] width 88 height 26
drag, startPoint x: 590, startPoint y: 230, endPoint x: 567, endPoint y: 241, distance: 25.1
click at [560, 233] on input "10" at bounding box center [596, 226] width 88 height 26
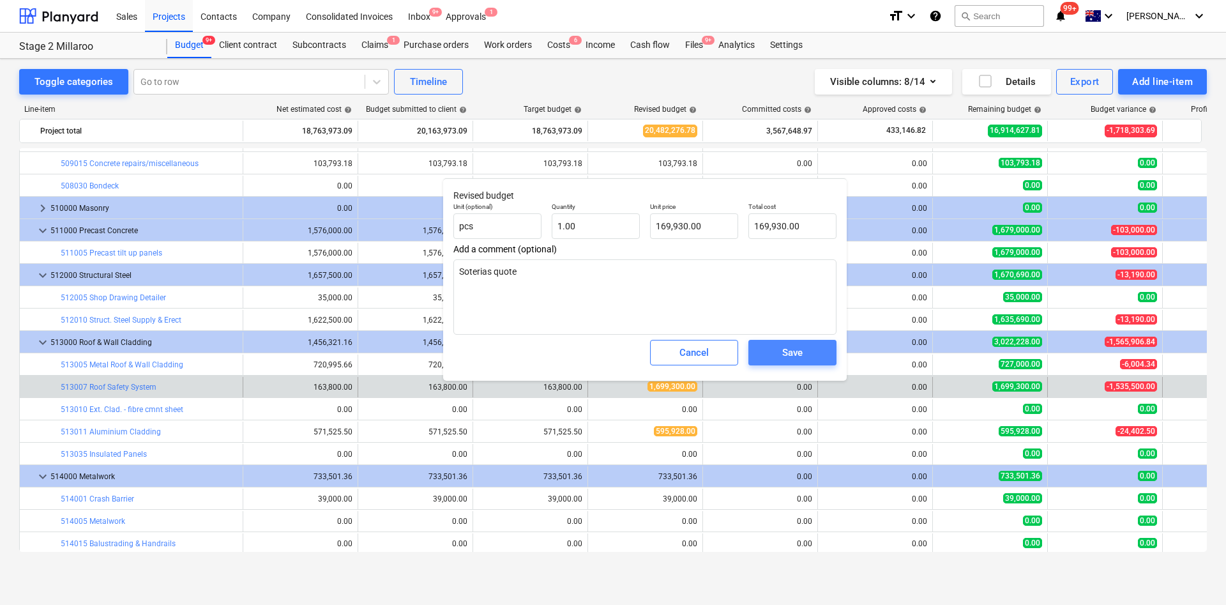
click at [792, 363] on button "Save" at bounding box center [793, 353] width 88 height 26
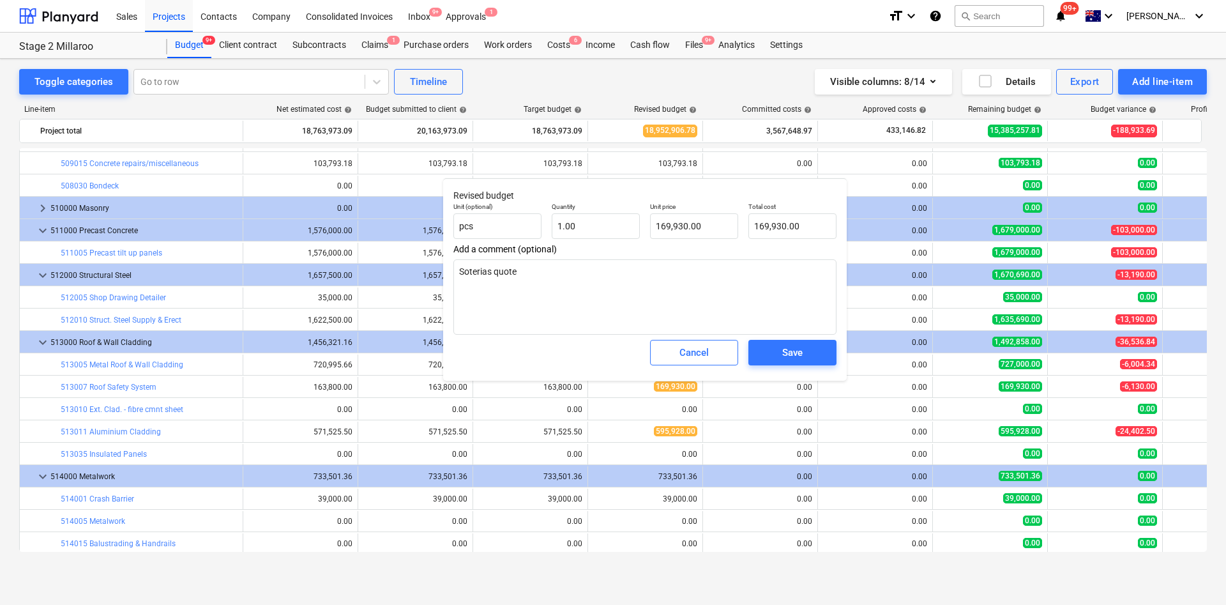
click at [789, 347] on div "Save" at bounding box center [792, 352] width 20 height 17
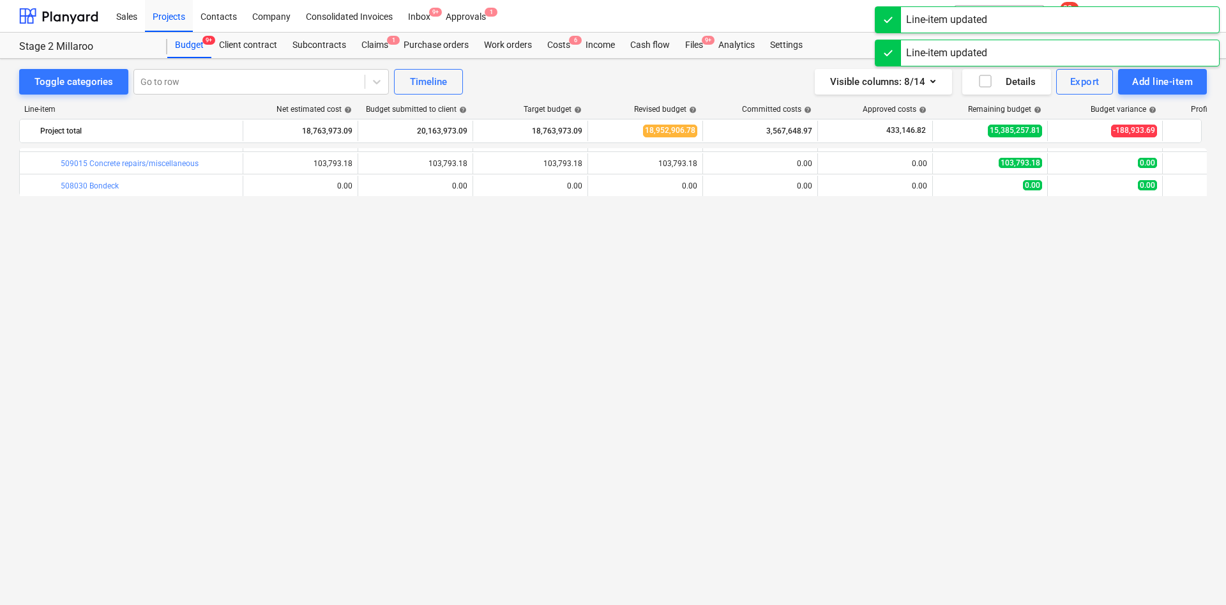
scroll to position [575, 0]
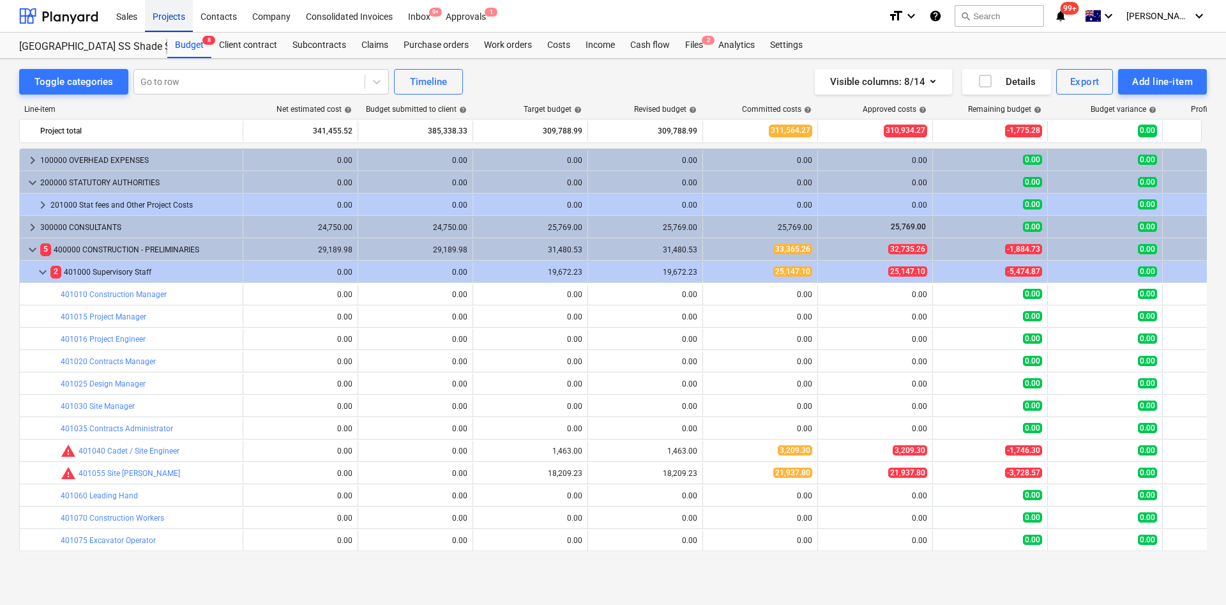
click at [172, 17] on div "Projects" at bounding box center [169, 15] width 48 height 33
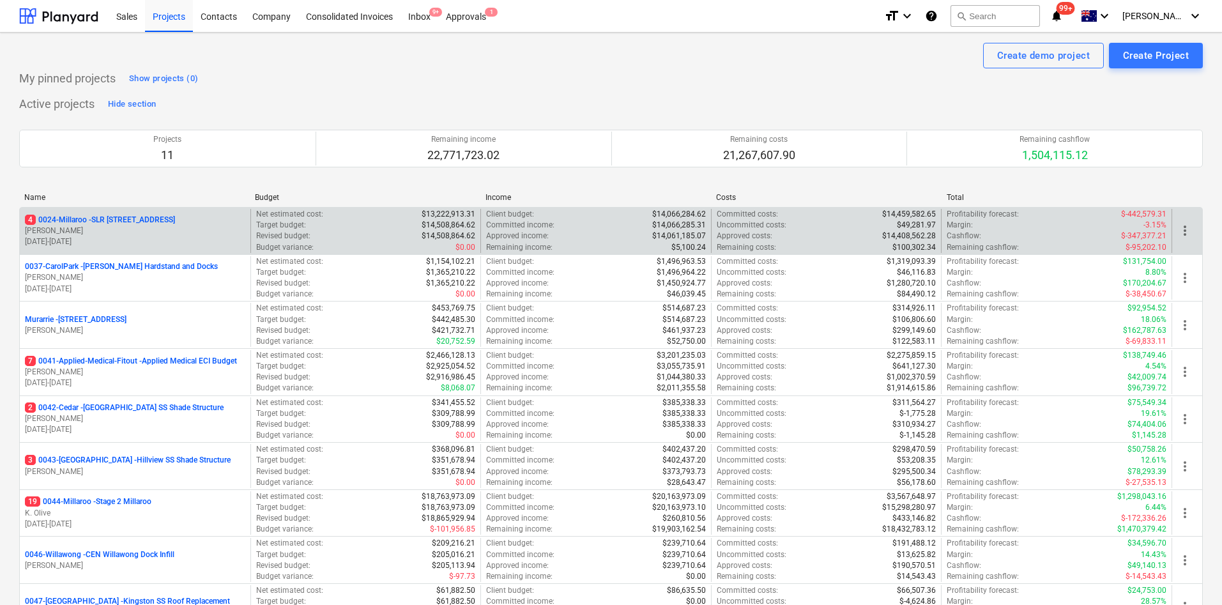
click at [132, 230] on p "[PERSON_NAME]" at bounding box center [135, 230] width 220 height 11
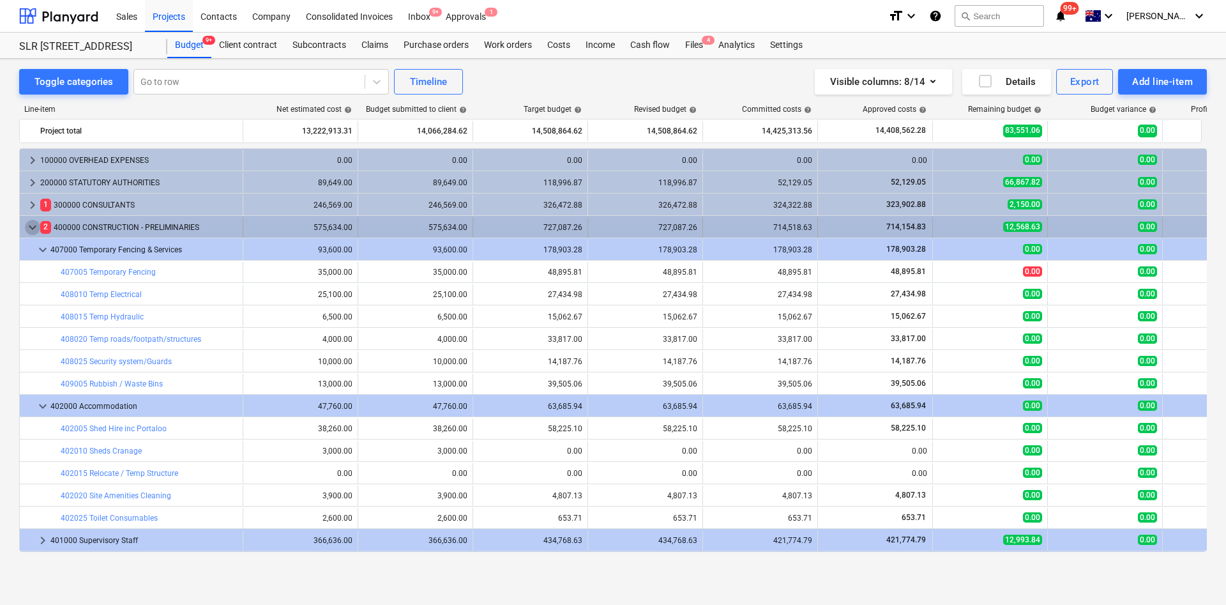
click at [29, 227] on span "keyboard_arrow_down" at bounding box center [32, 227] width 15 height 15
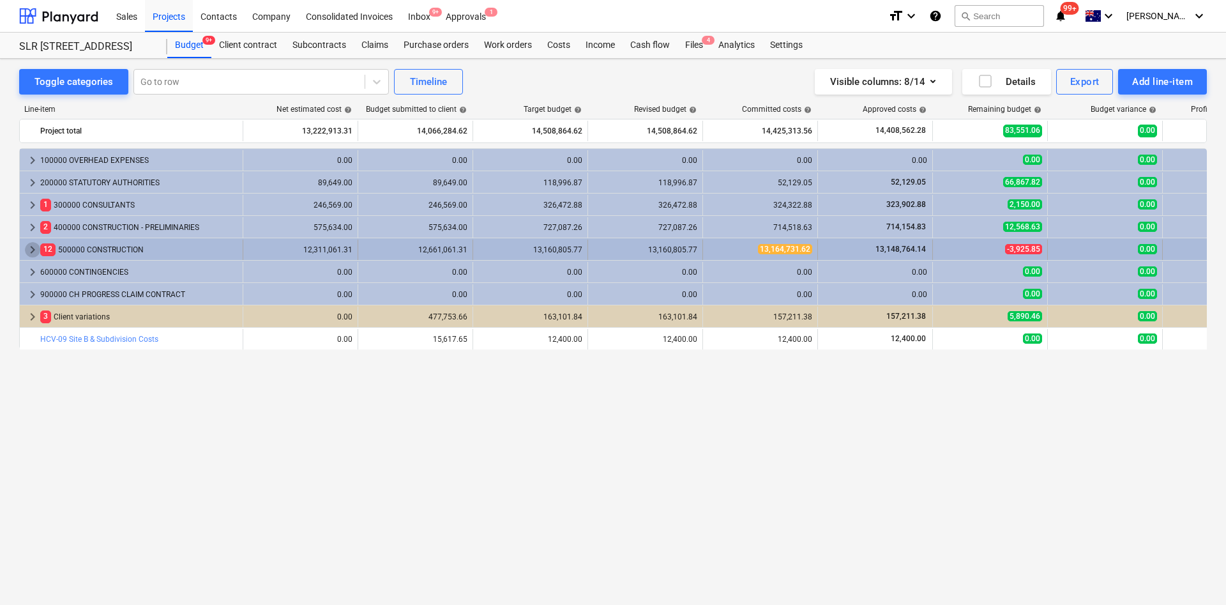
click at [35, 245] on span "keyboard_arrow_right" at bounding box center [32, 249] width 15 height 15
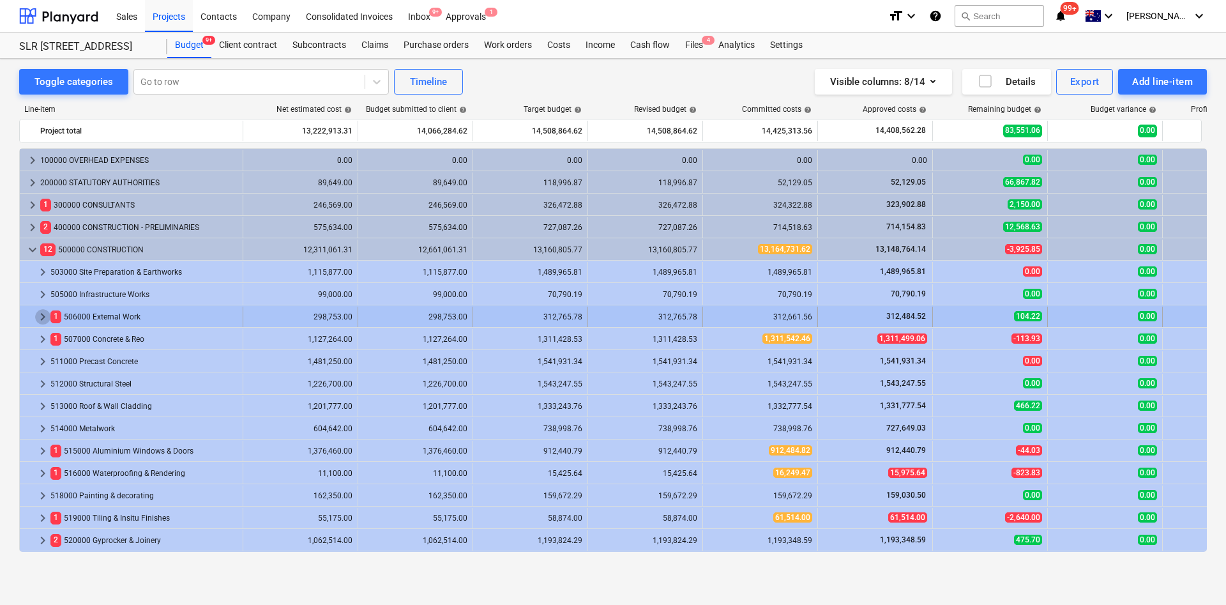
click at [40, 314] on span "keyboard_arrow_right" at bounding box center [42, 316] width 15 height 15
